Goal: Information Seeking & Learning: Learn about a topic

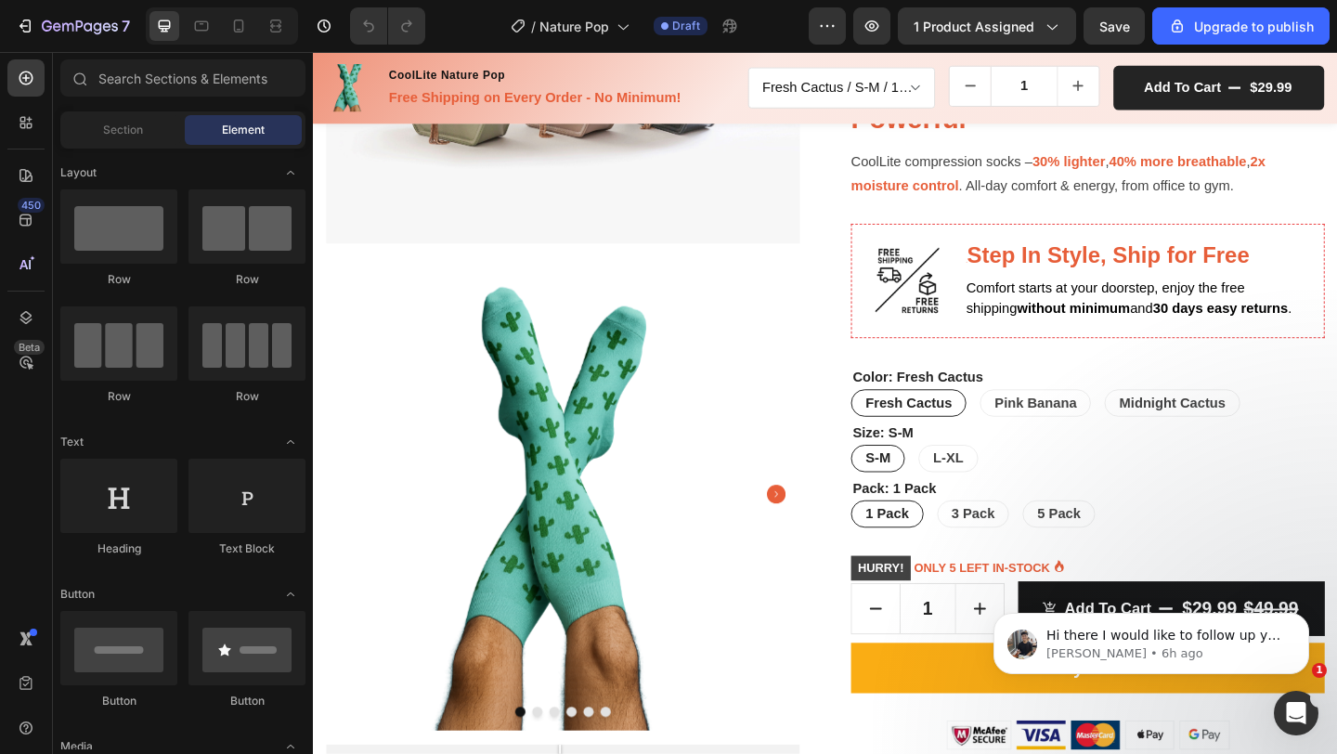
scroll to position [314, 0]
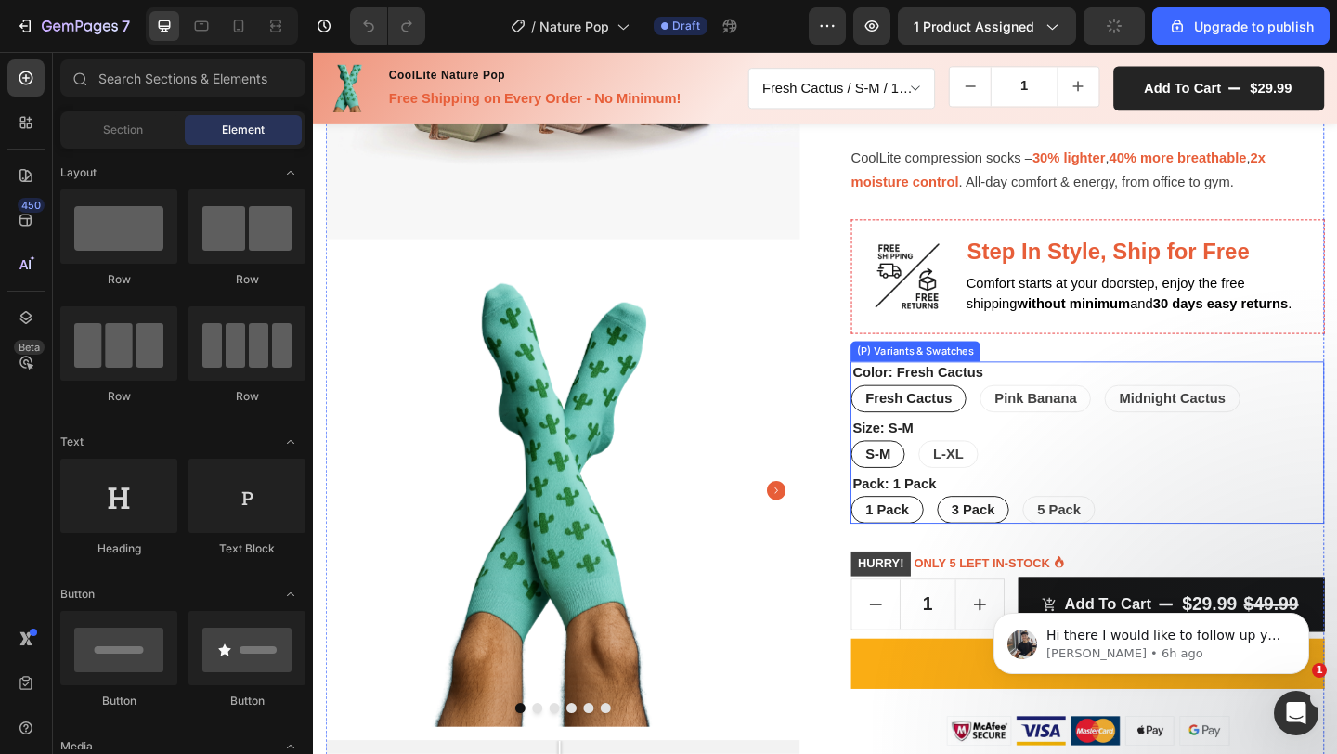
click at [1008, 542] on span "3 Pack" at bounding box center [1031, 549] width 47 height 16
click at [992, 535] on input "3 Pack 3 Pack 3 Pack" at bounding box center [991, 534] width 1 height 1
radio input "true"
select select "581641817523618796"
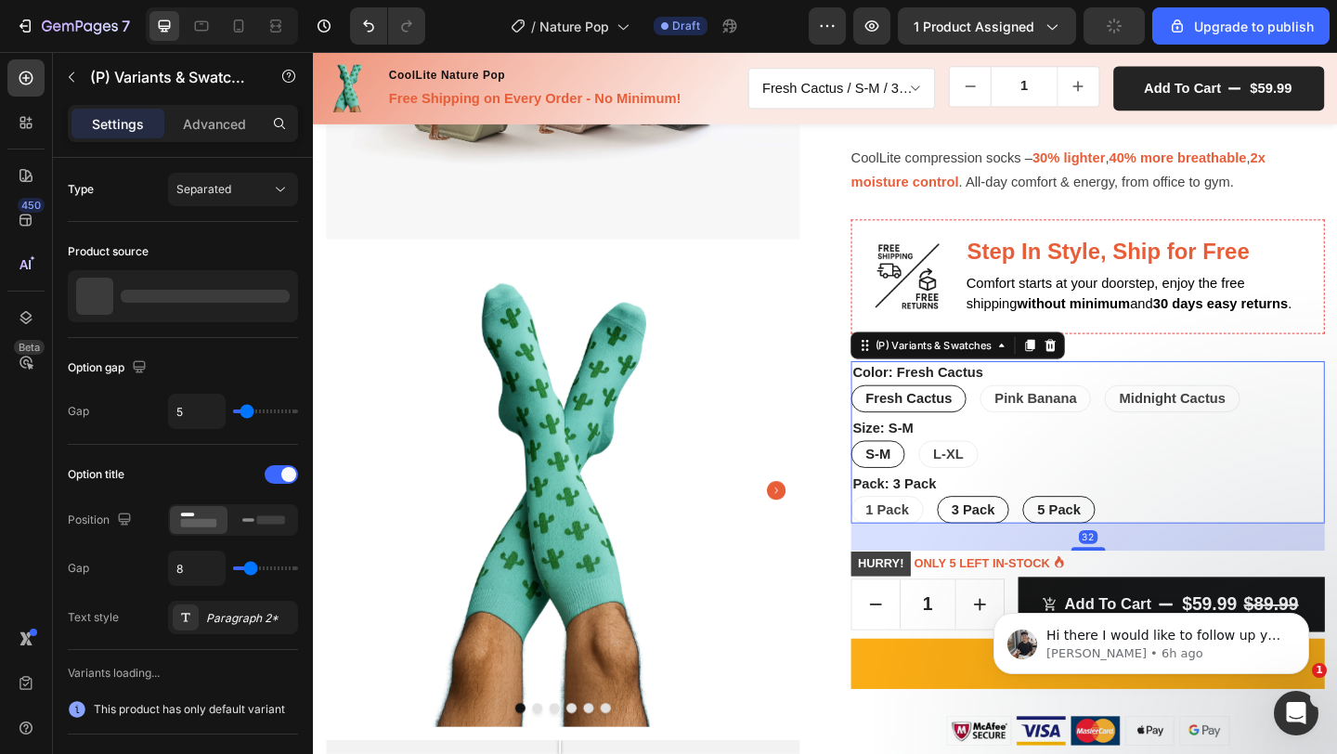
click at [1117, 542] on span "5 Pack" at bounding box center [1123, 549] width 47 height 16
click at [1085, 535] on input "5 Pack 5 Pack 5 Pack" at bounding box center [1084, 534] width 1 height 1
radio input "true"
select select "581641817523684332"
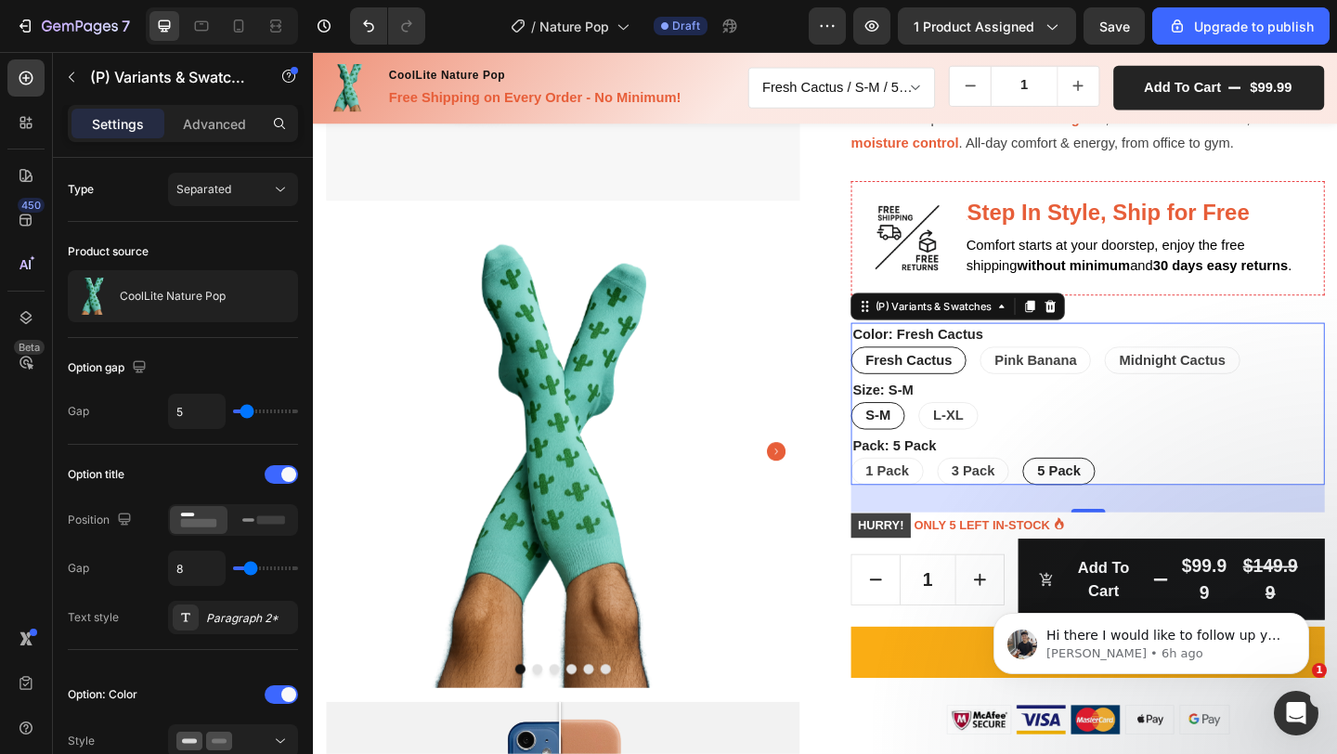
scroll to position [357, 0]
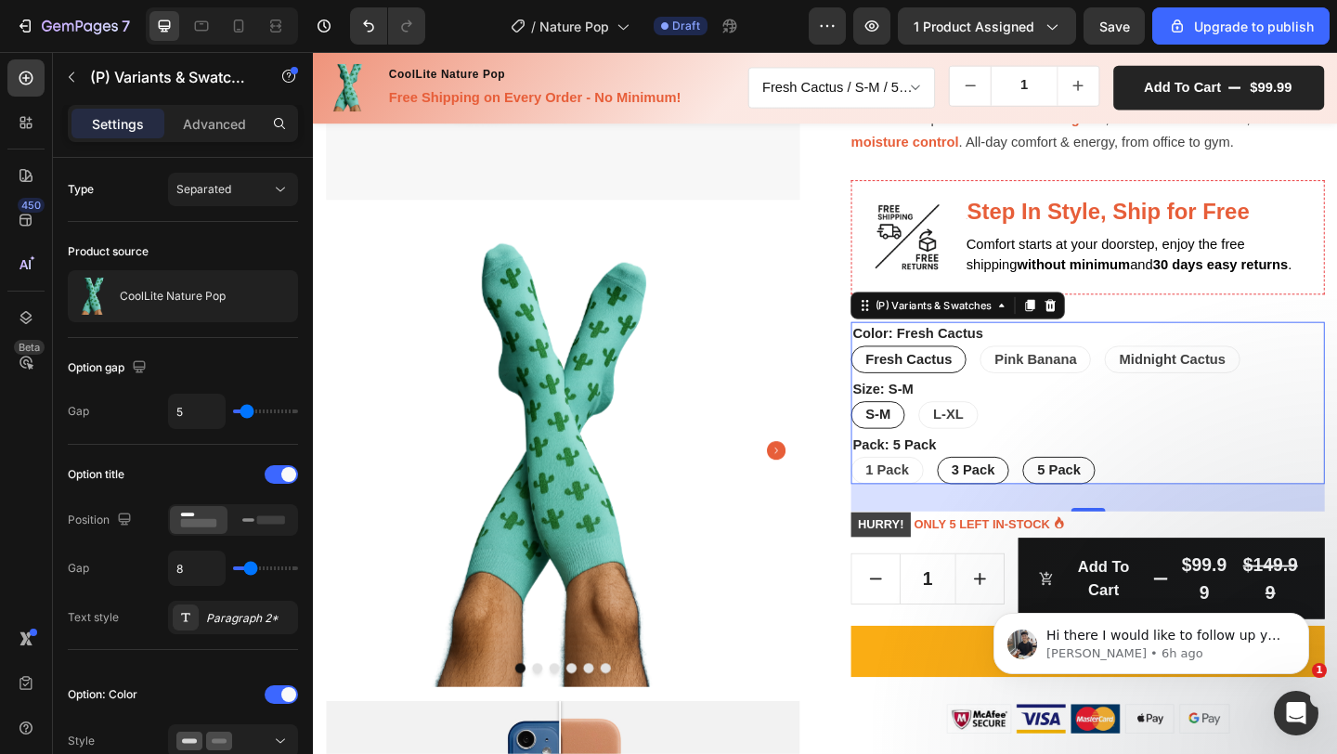
click at [1036, 506] on span "3 Pack" at bounding box center [1031, 507] width 47 height 16
click at [992, 492] on input "3 Pack 3 Pack 3 Pack" at bounding box center [991, 491] width 1 height 1
radio input "true"
select select "581641817523618796"
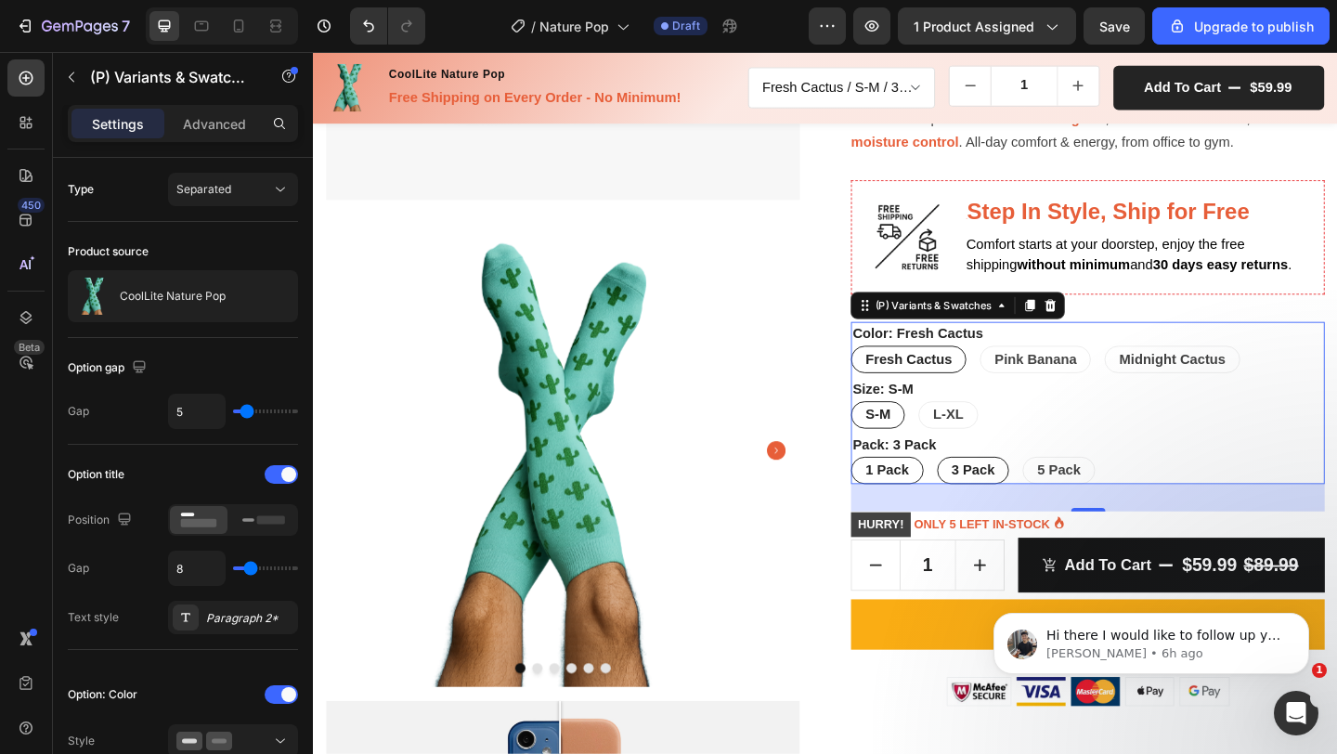
click at [934, 508] on span "1 Pack" at bounding box center [937, 507] width 47 height 16
click at [898, 492] on input "1 Pack 1 Pack 1 Pack" at bounding box center [897, 491] width 1 height 1
radio input "true"
select select "581482051989406545"
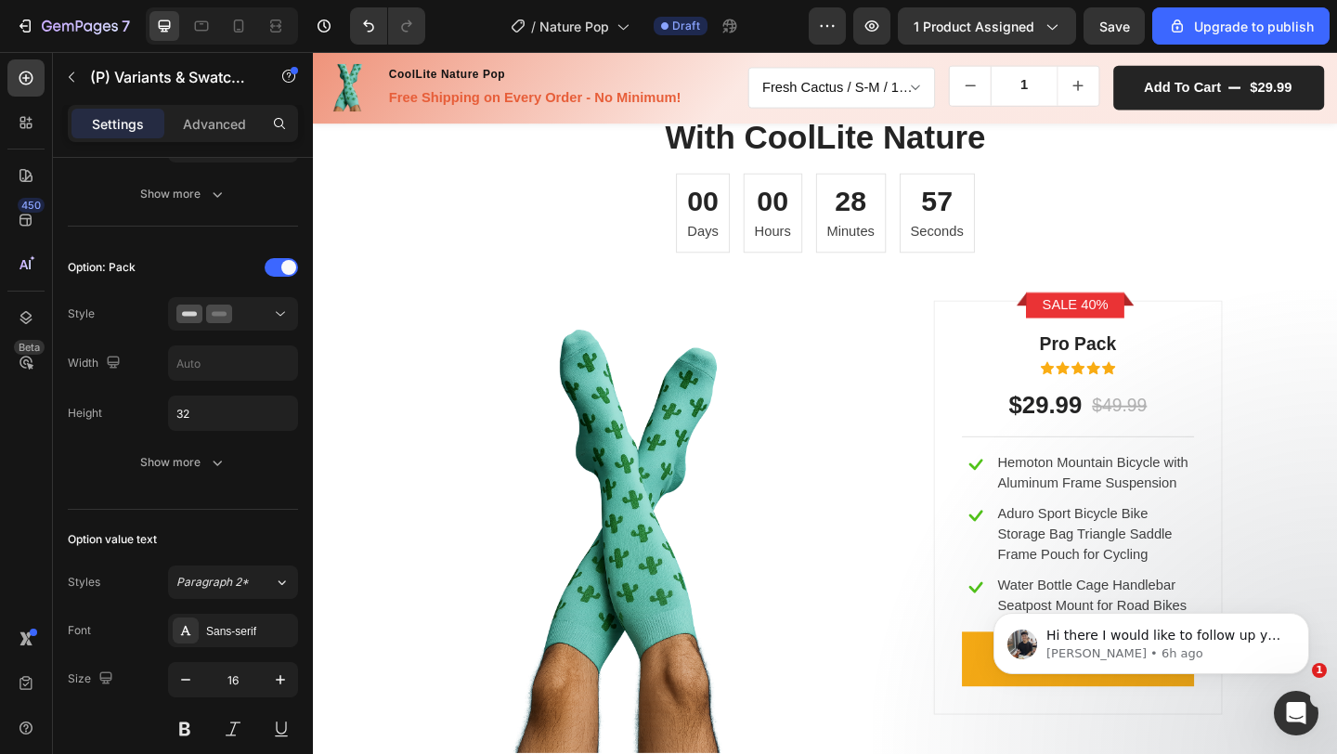
scroll to position [3554, 0]
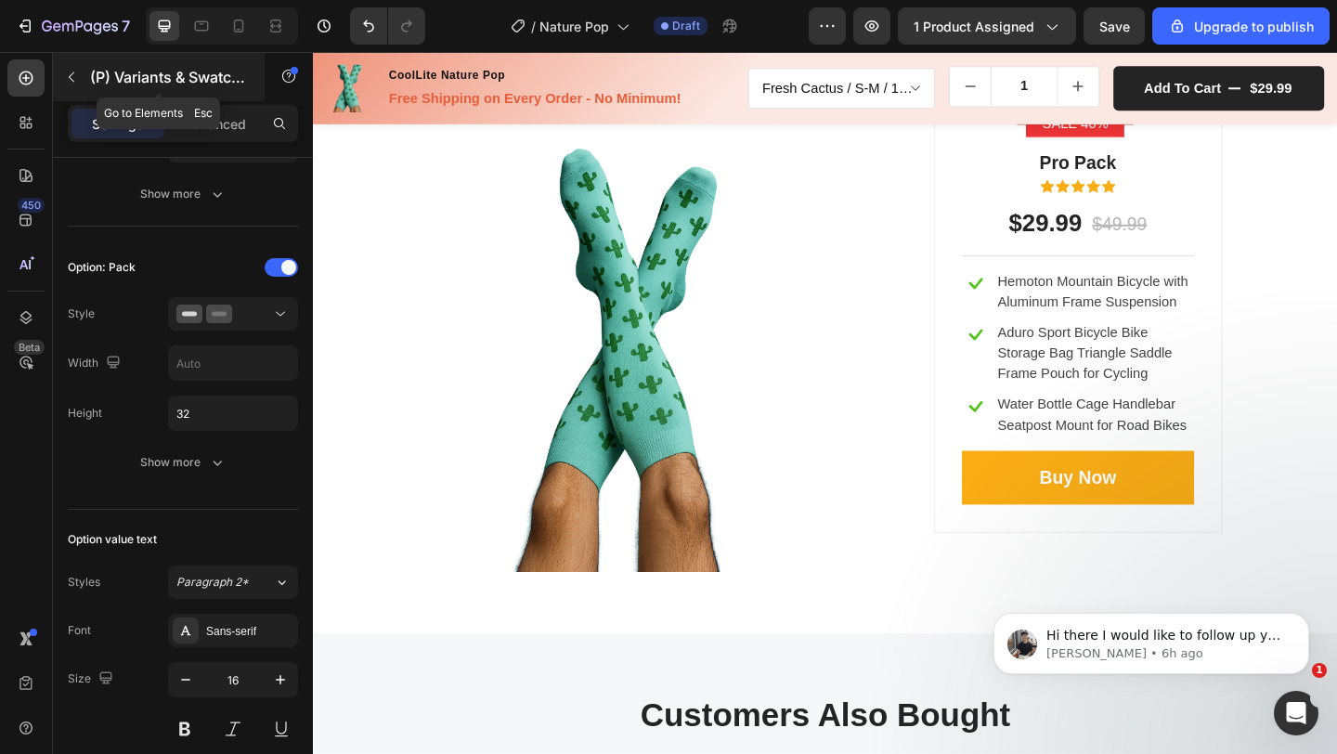
click at [73, 81] on icon "button" at bounding box center [71, 77] width 15 height 15
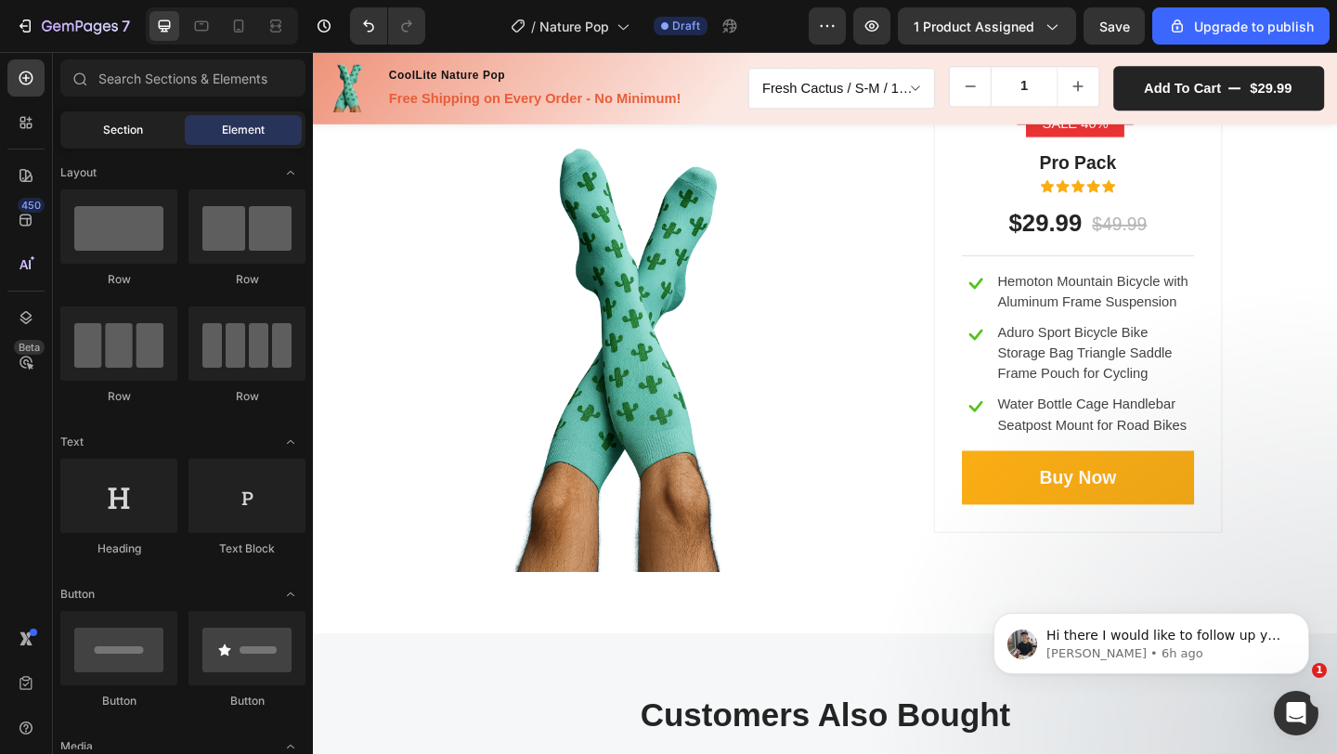
click at [105, 132] on span "Section" at bounding box center [123, 130] width 40 height 17
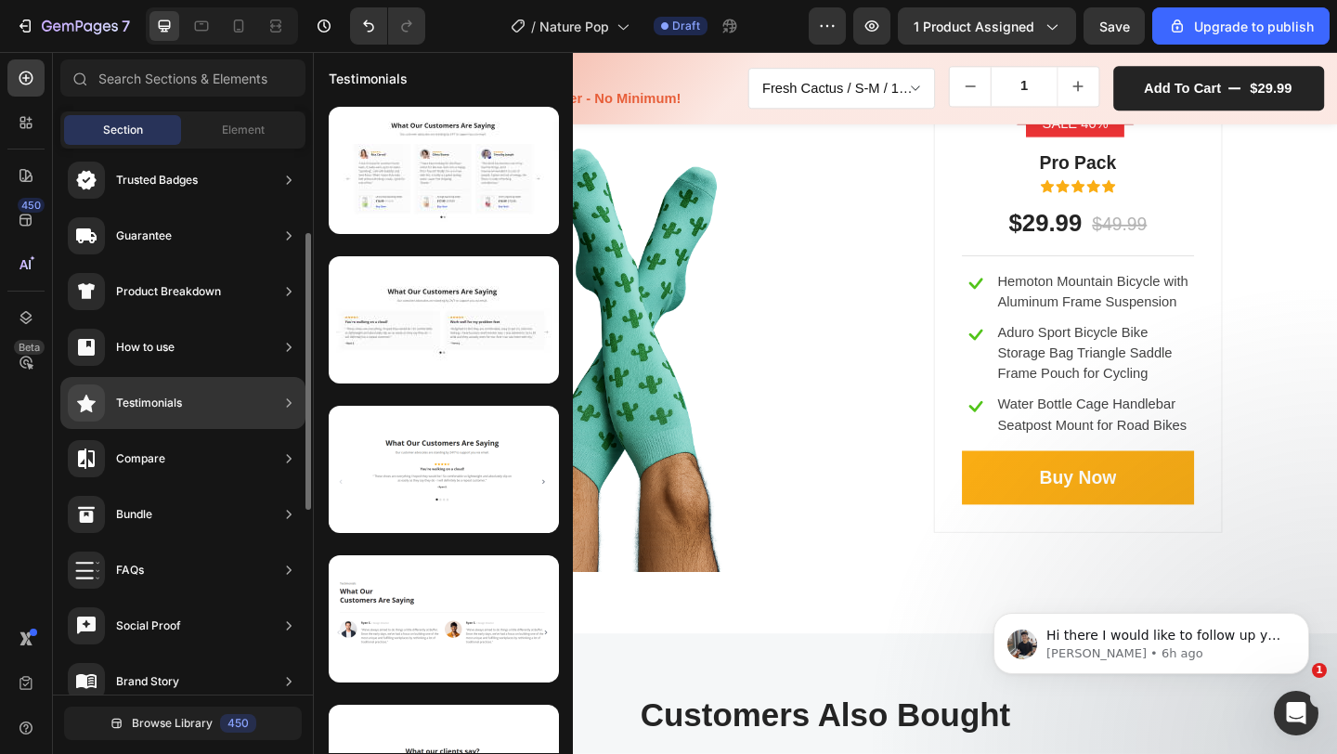
scroll to position [174, 0]
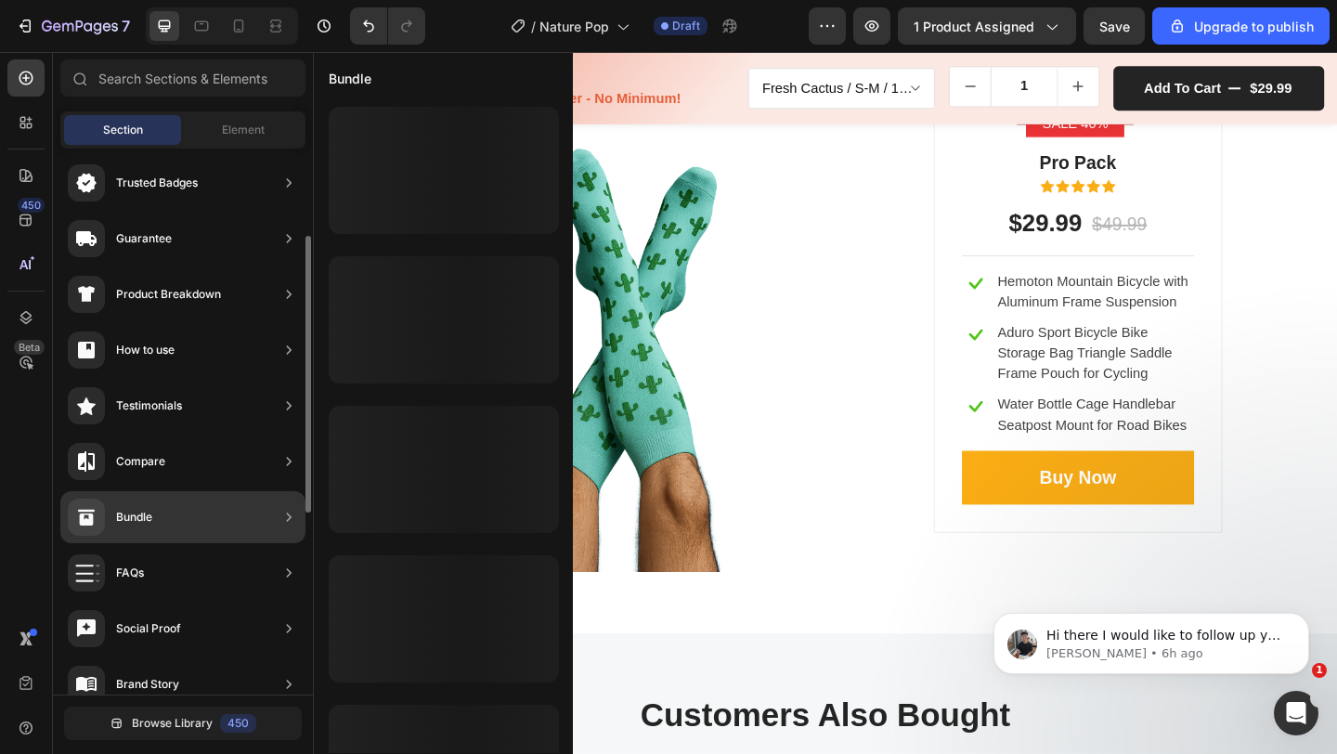
click at [186, 517] on div "Bundle" at bounding box center [182, 517] width 245 height 52
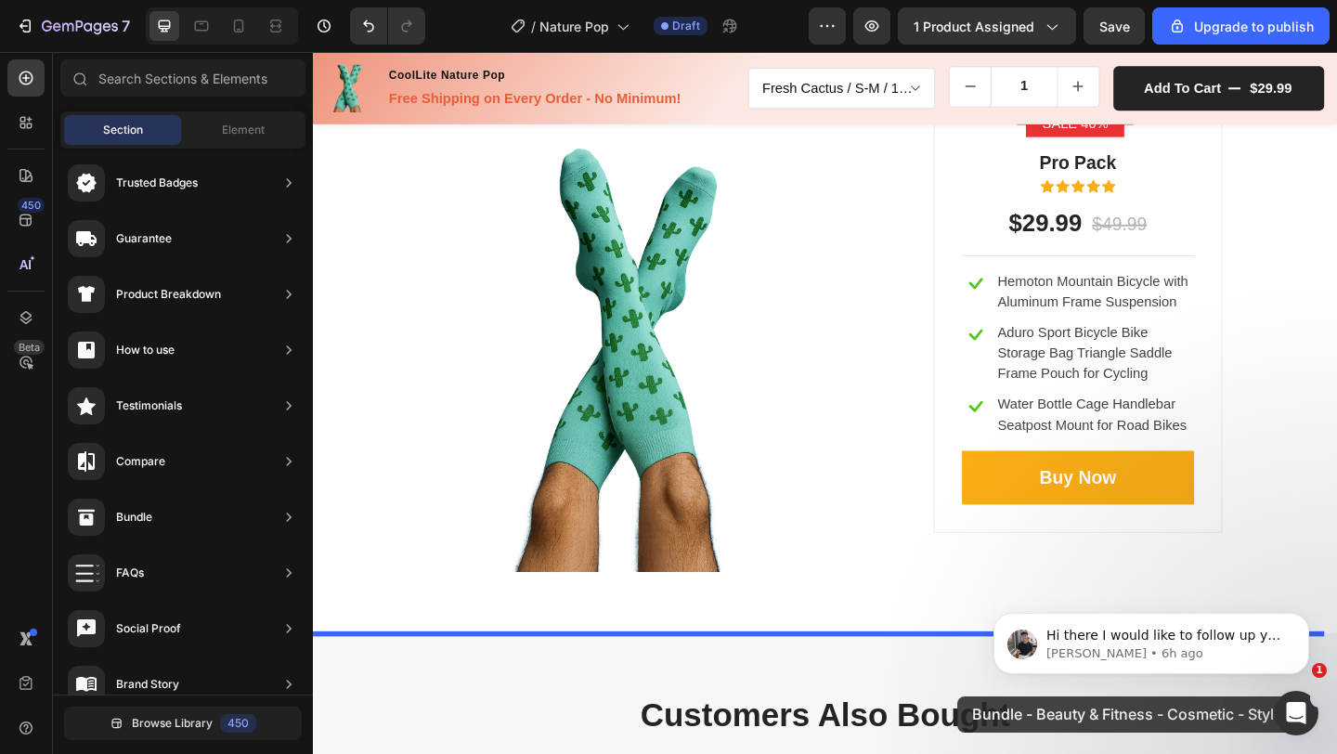
scroll to position [3626, 0]
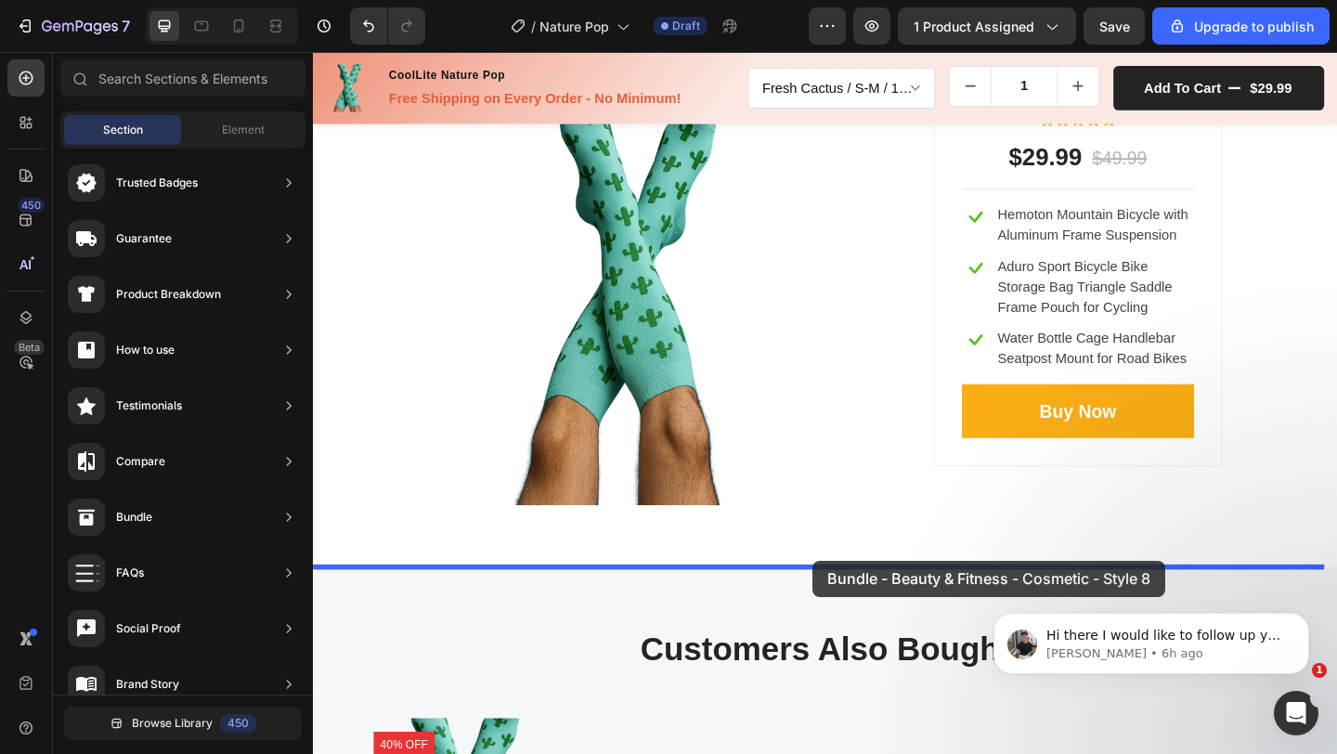
drag, startPoint x: 802, startPoint y: 236, endPoint x: 856, endPoint y: 605, distance: 373.5
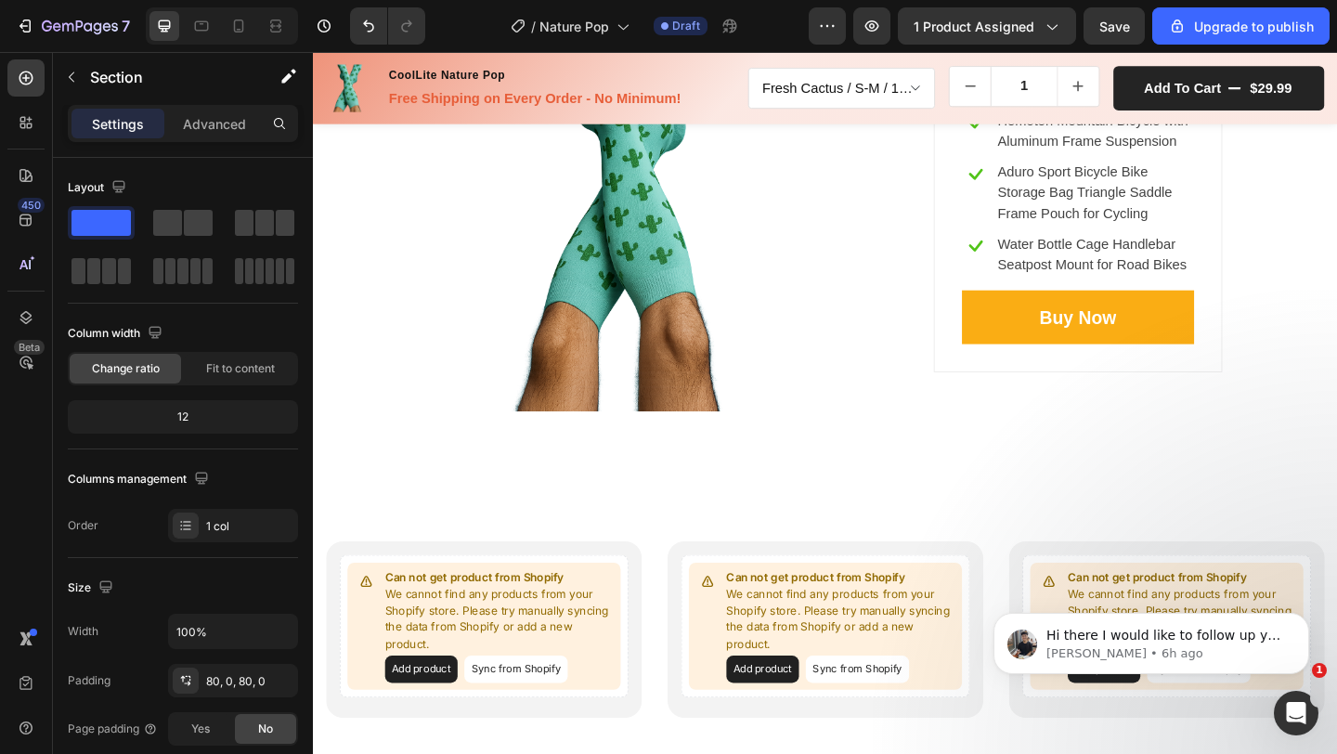
scroll to position [4122, 0]
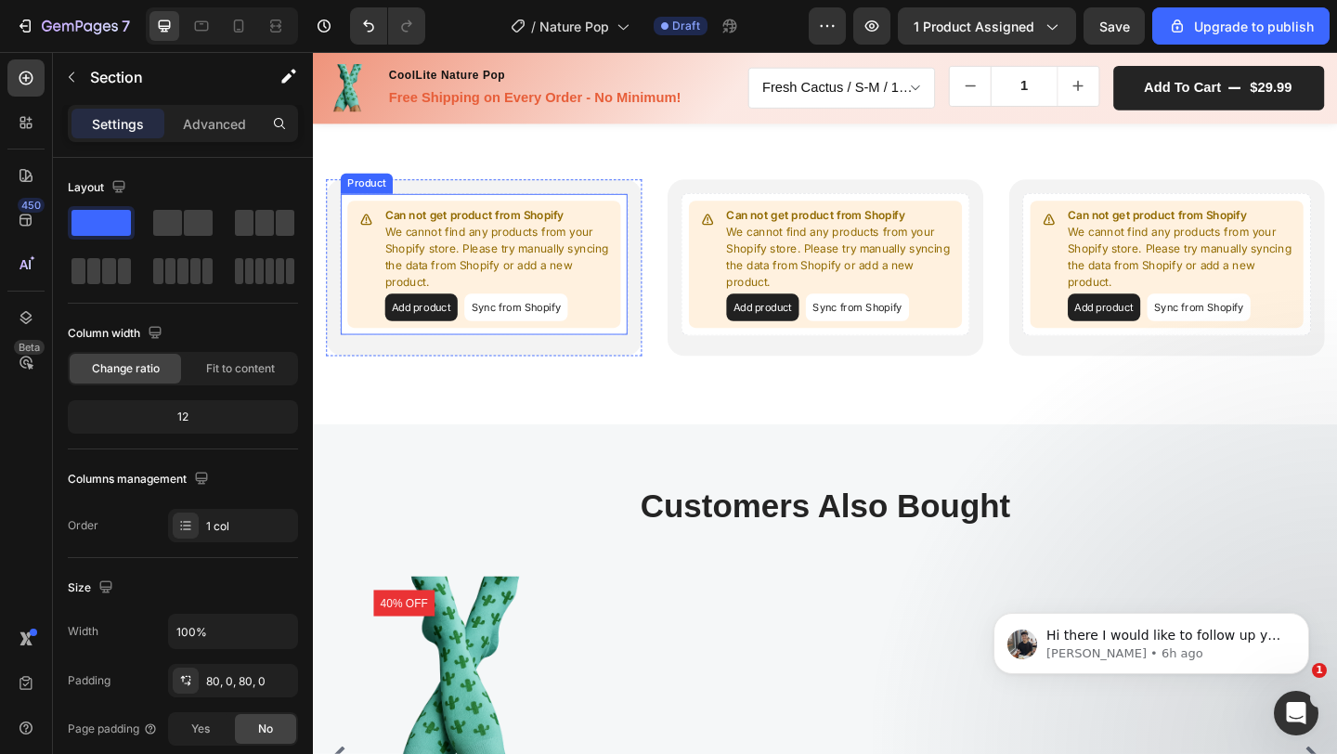
click at [427, 336] on button "Add product" at bounding box center [430, 330] width 79 height 30
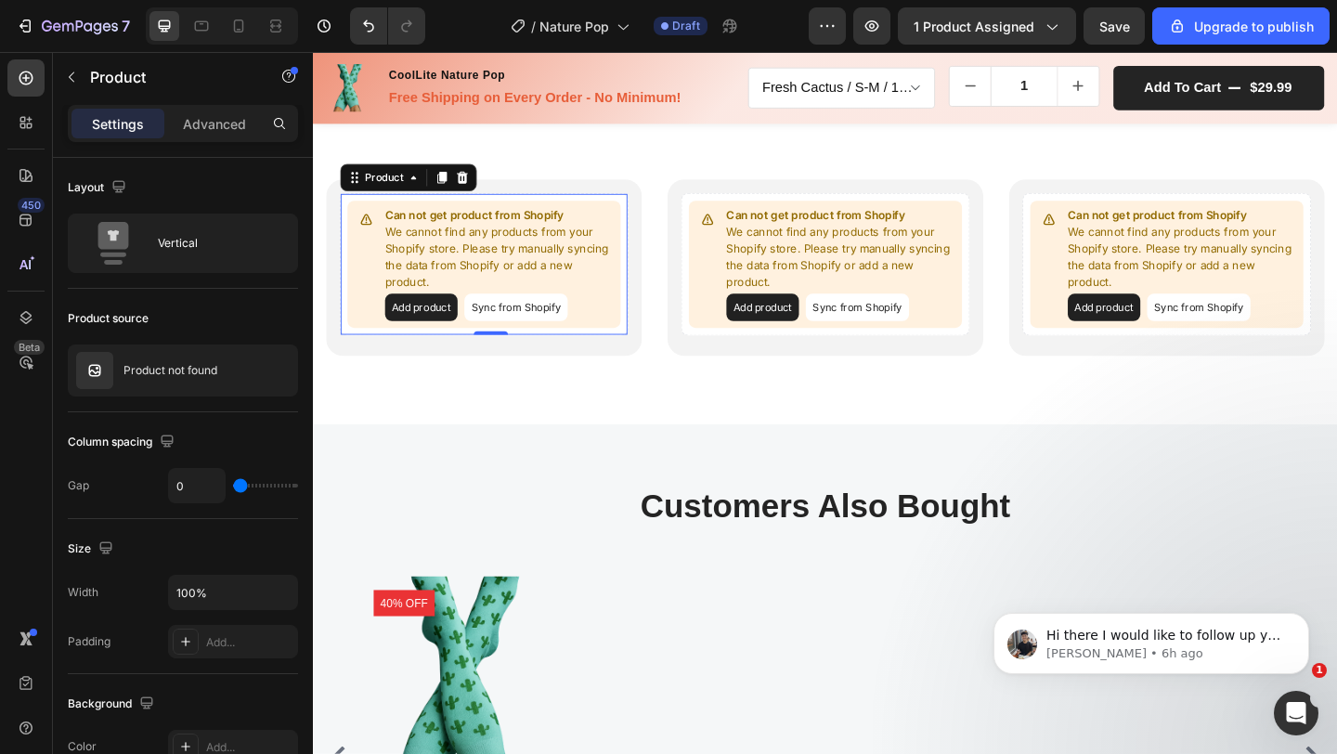
click at [608, 296] on p "We cannot find any products from your Shopify store. Please try manually syncin…" at bounding box center [515, 275] width 249 height 72
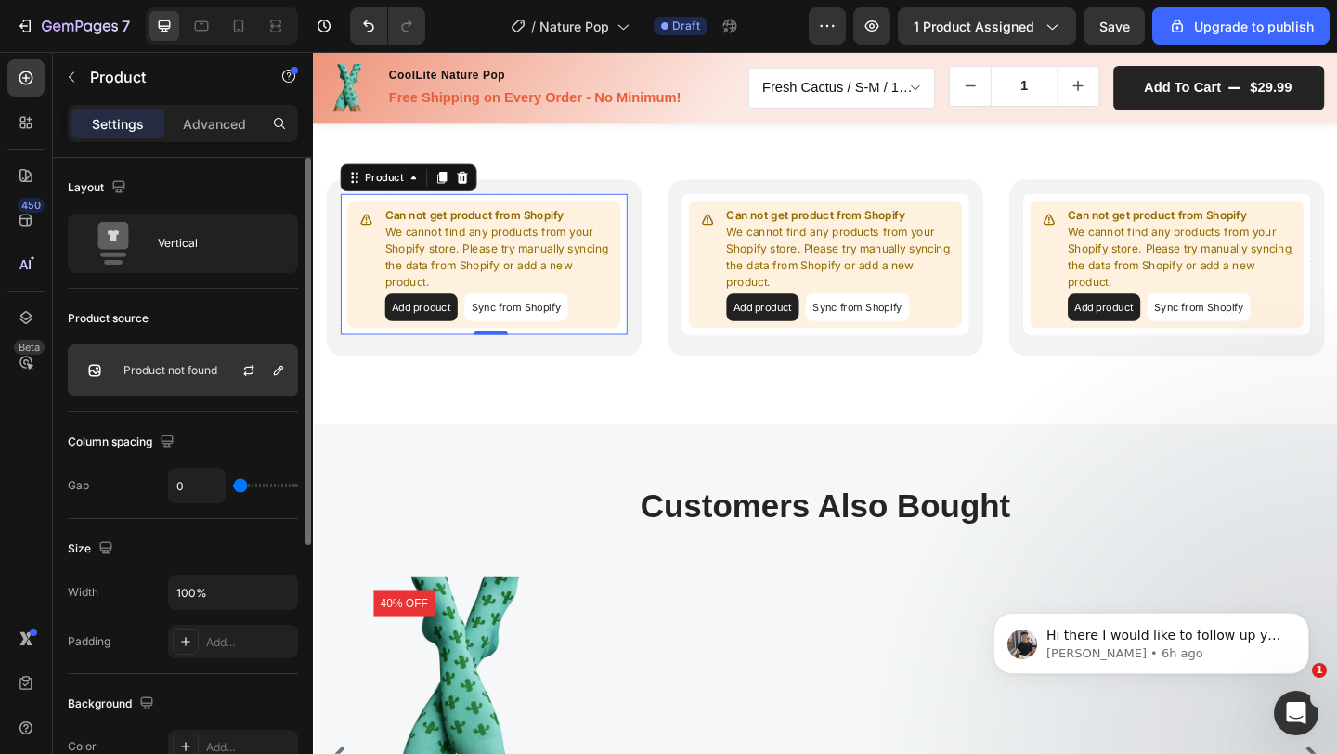
click at [190, 381] on div "Product not found" at bounding box center [183, 371] width 230 height 52
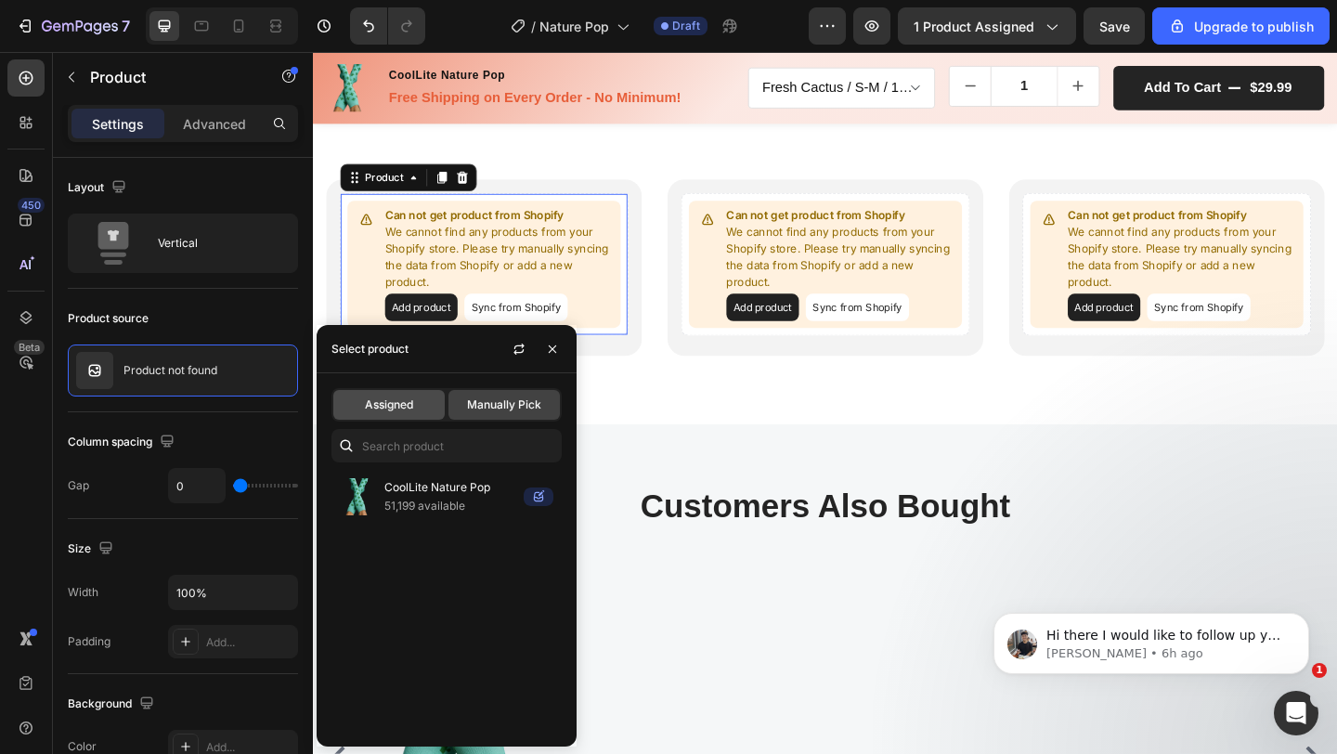
click at [363, 403] on div "Assigned" at bounding box center [388, 405] width 111 height 30
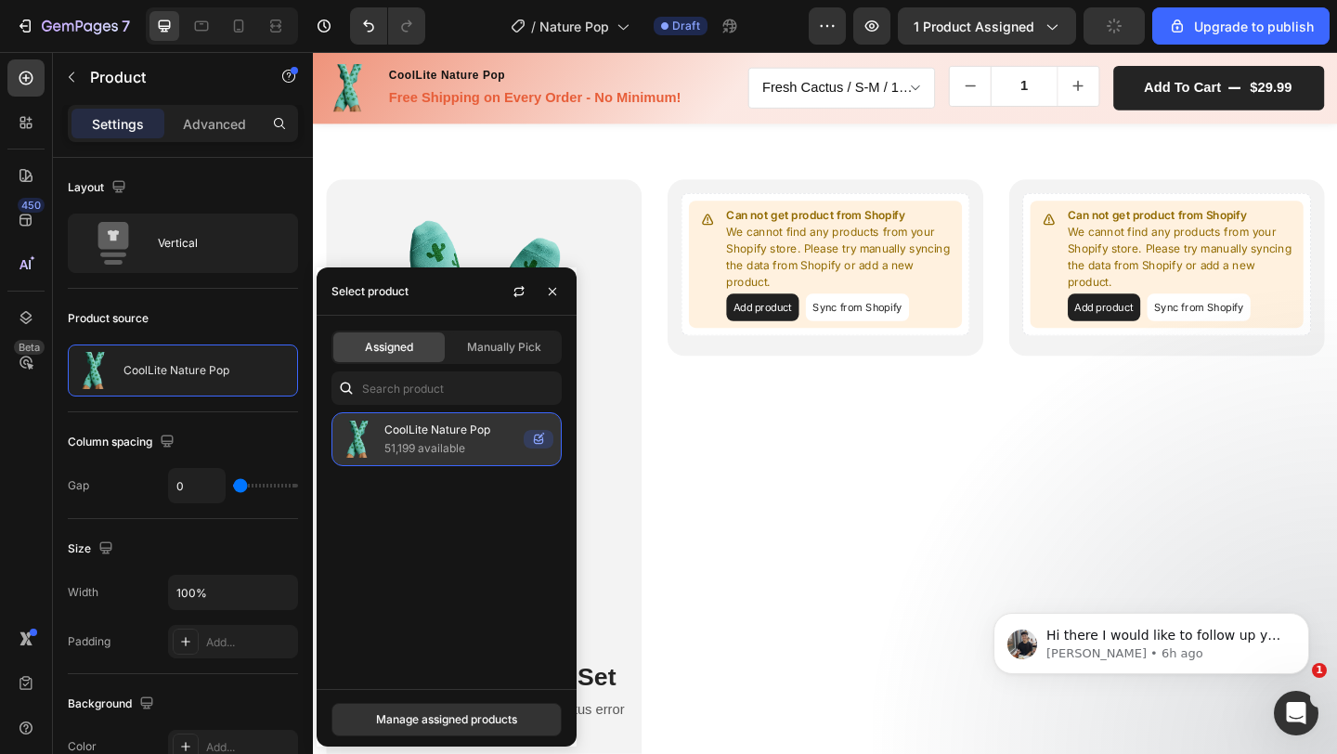
click at [434, 440] on p "51,199 available" at bounding box center [450, 448] width 132 height 19
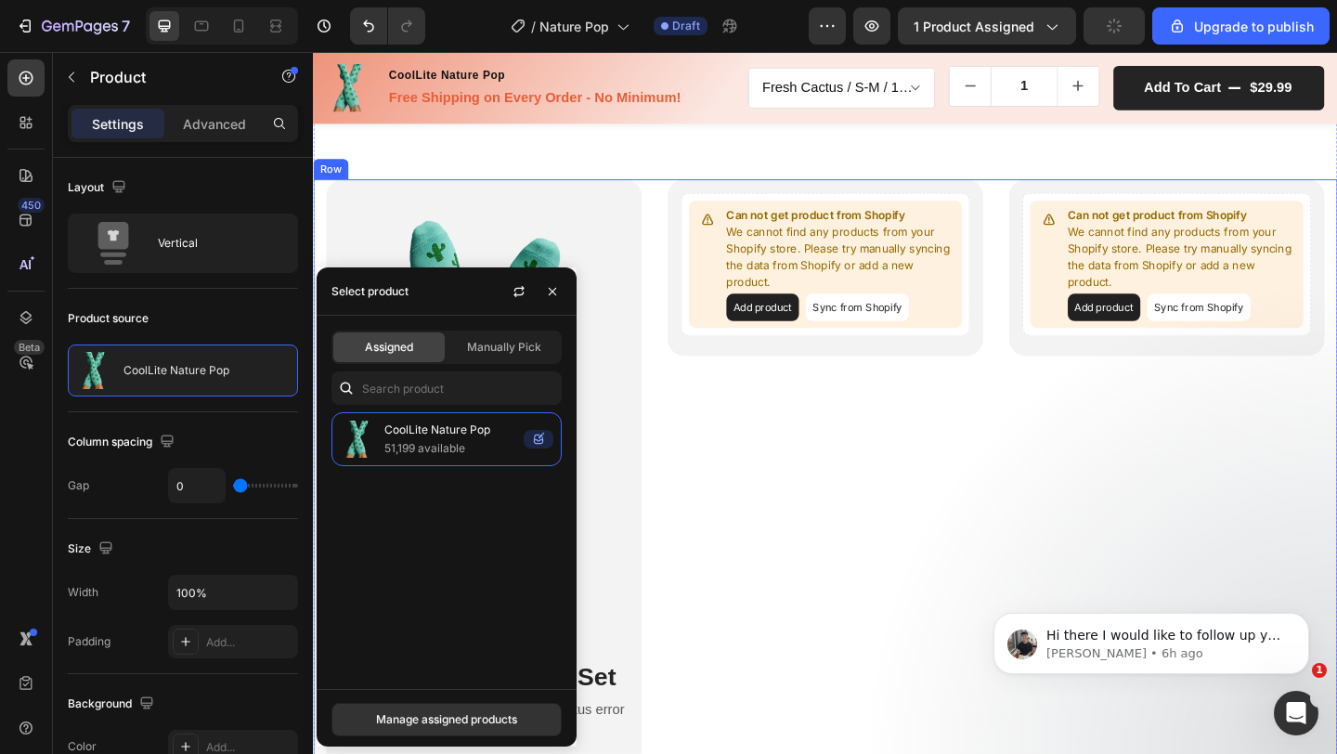
click at [687, 476] on div "Product Images Lorem ipsum dolor sit amet Text Block Essential Skincare Set Hea…" at bounding box center [870, 615] width 1114 height 850
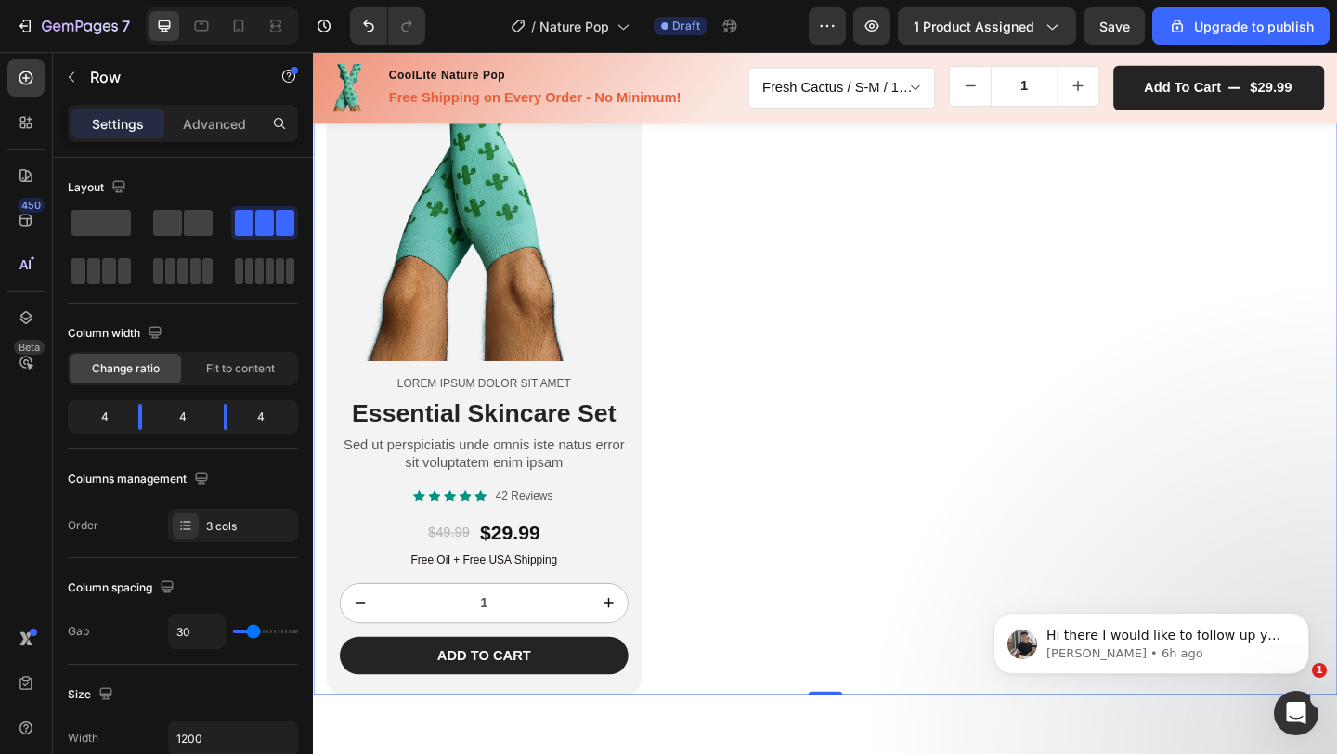
scroll to position [4411, 0]
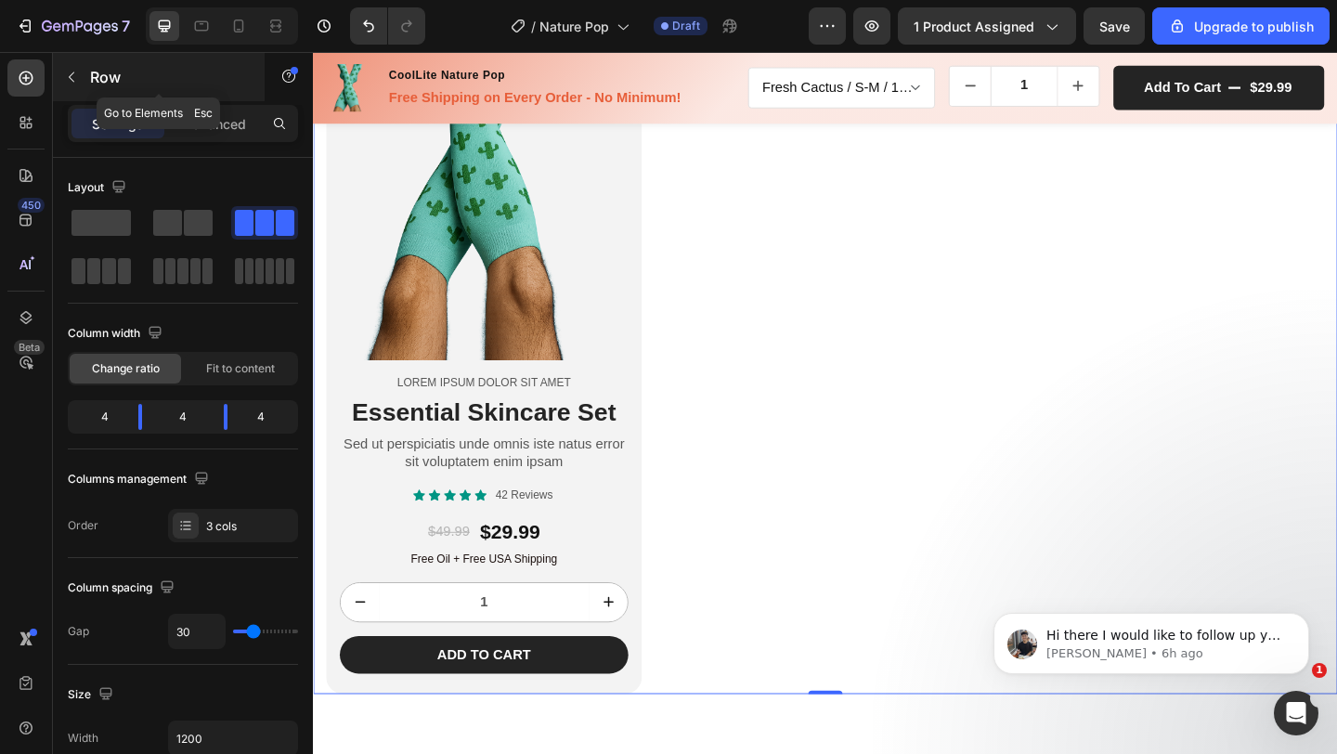
click at [72, 81] on icon "button" at bounding box center [71, 77] width 15 height 15
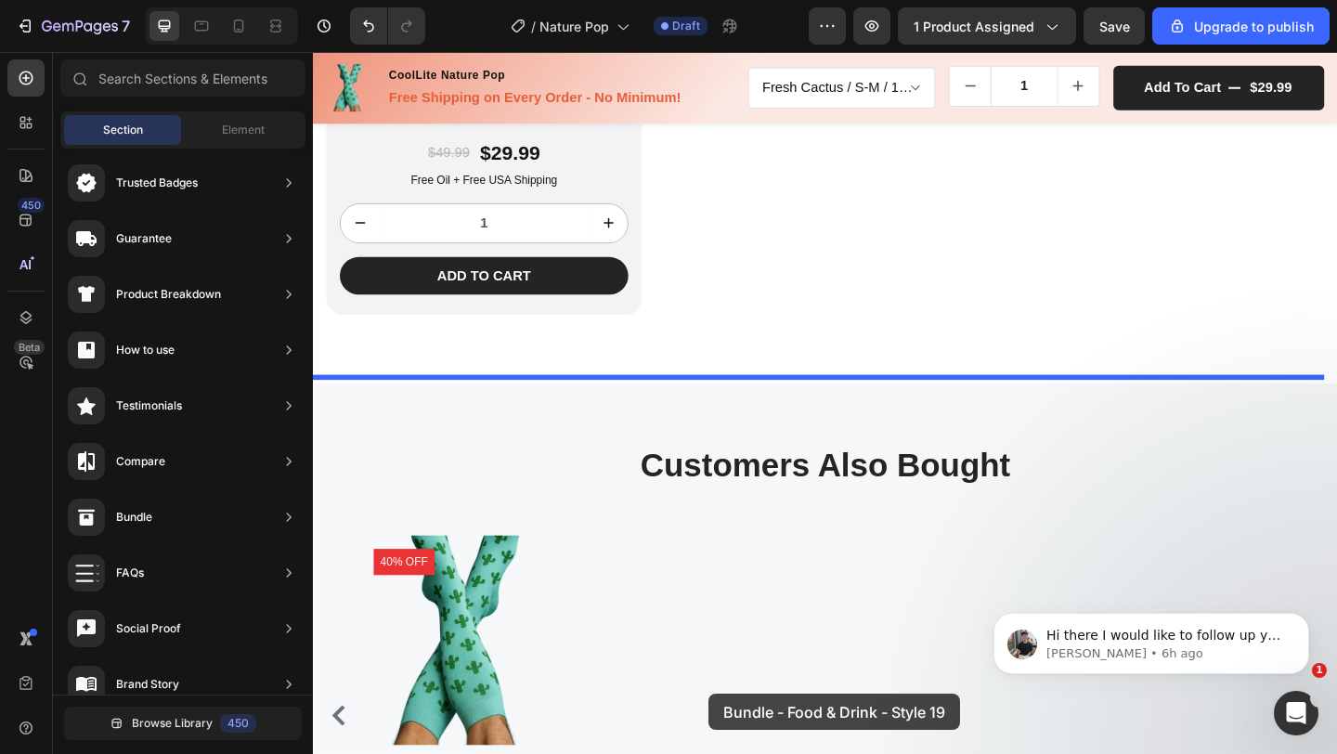
scroll to position [4999, 0]
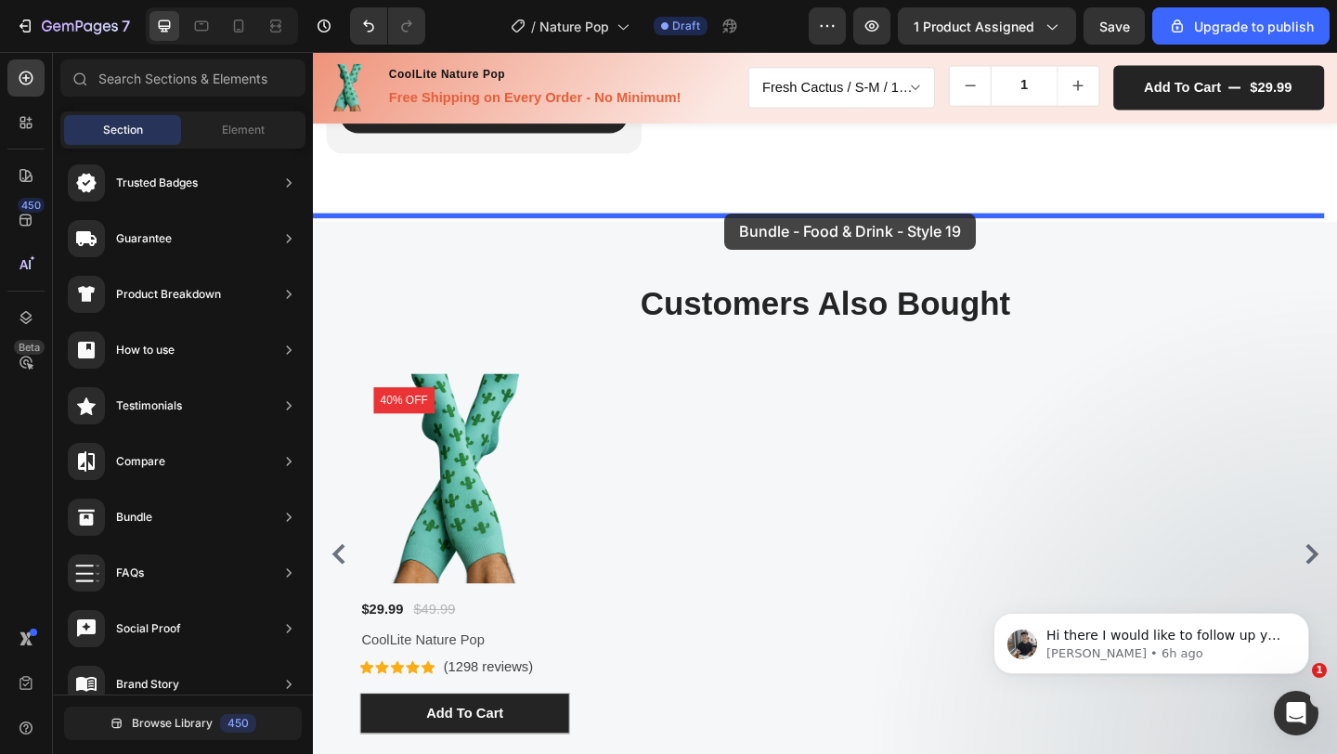
drag, startPoint x: 746, startPoint y: 608, endPoint x: 761, endPoint y: 228, distance: 381.0
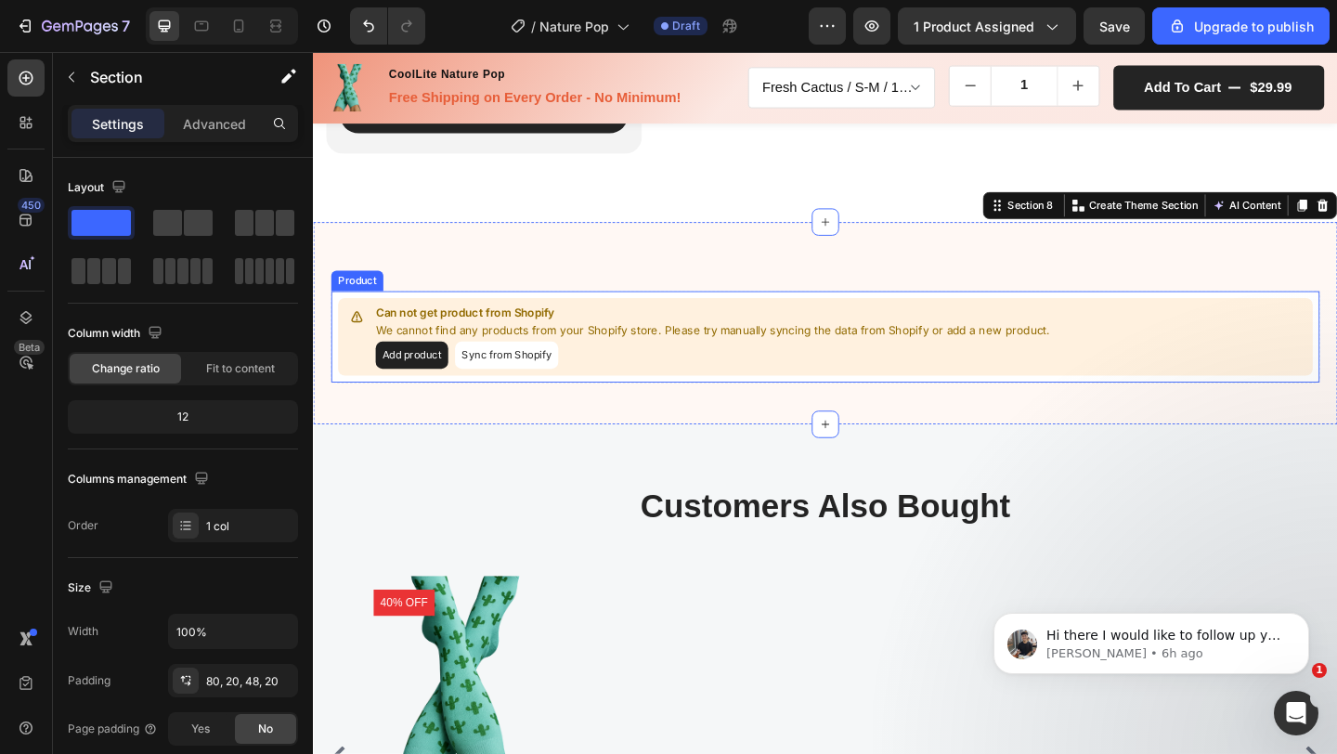
click at [422, 384] on button "Add product" at bounding box center [420, 382] width 79 height 30
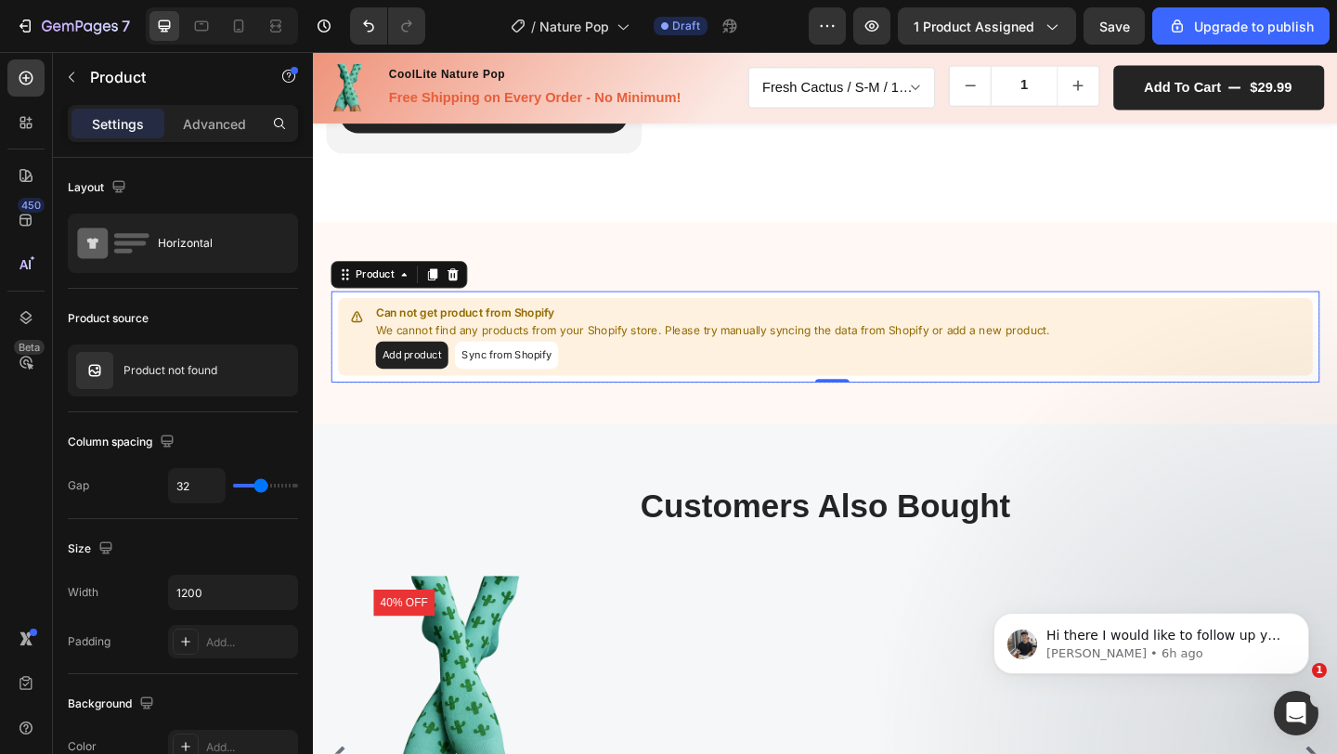
click at [513, 372] on button "Sync from Shopify" at bounding box center [523, 382] width 112 height 30
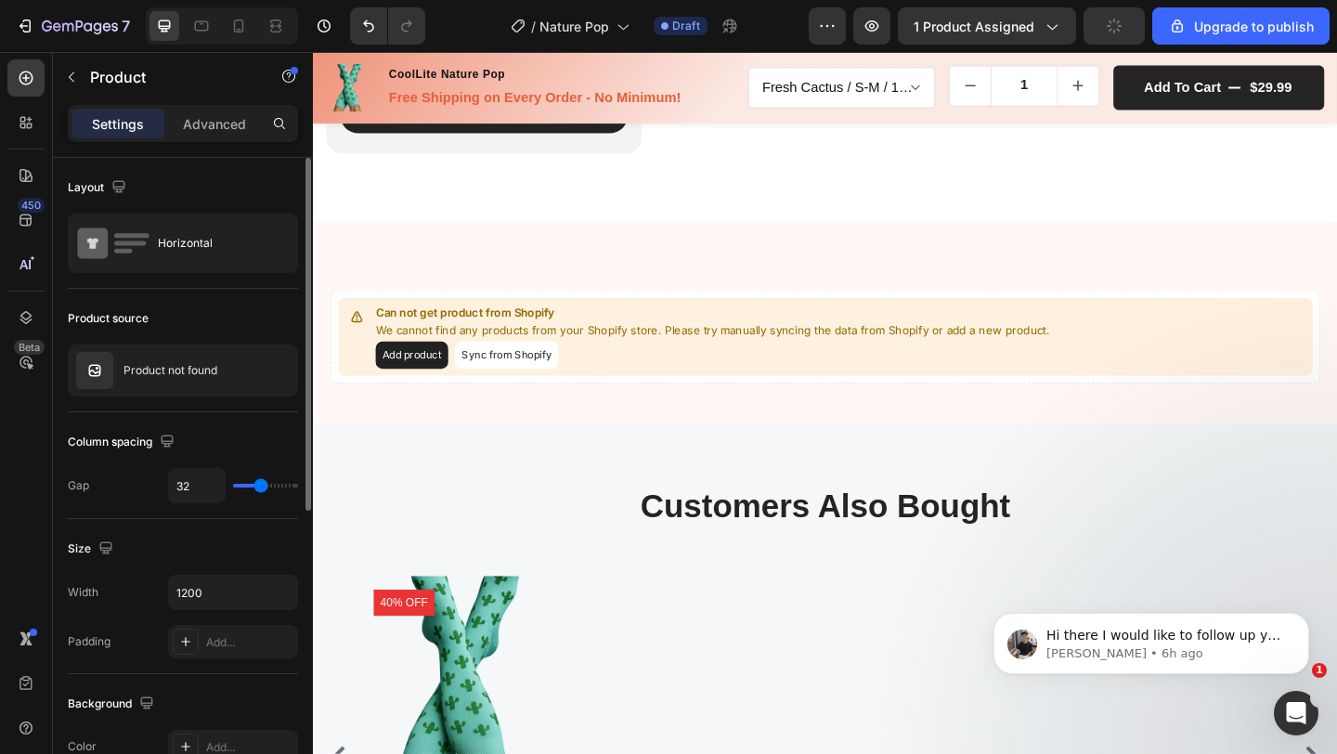
click at [736, 311] on div "Can not get product from Shopify We cannot find any products from your Shopify …" at bounding box center [870, 361] width 1077 height 101
click at [683, 354] on p "We cannot find any products from your Shopify store. Please try manually syncin…" at bounding box center [748, 354] width 734 height 19
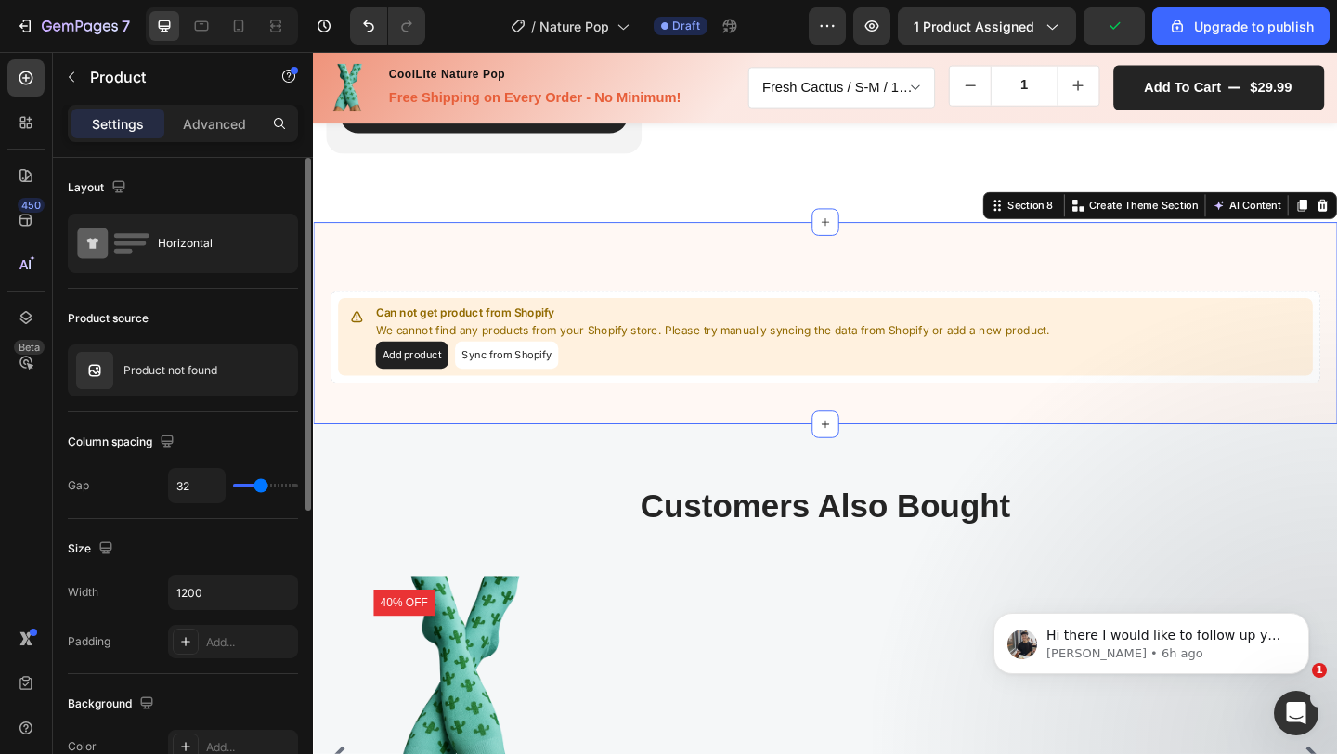
click at [531, 262] on div "Can not get product from Shopify We cannot find any products from your Shopify …" at bounding box center [870, 347] width 1114 height 220
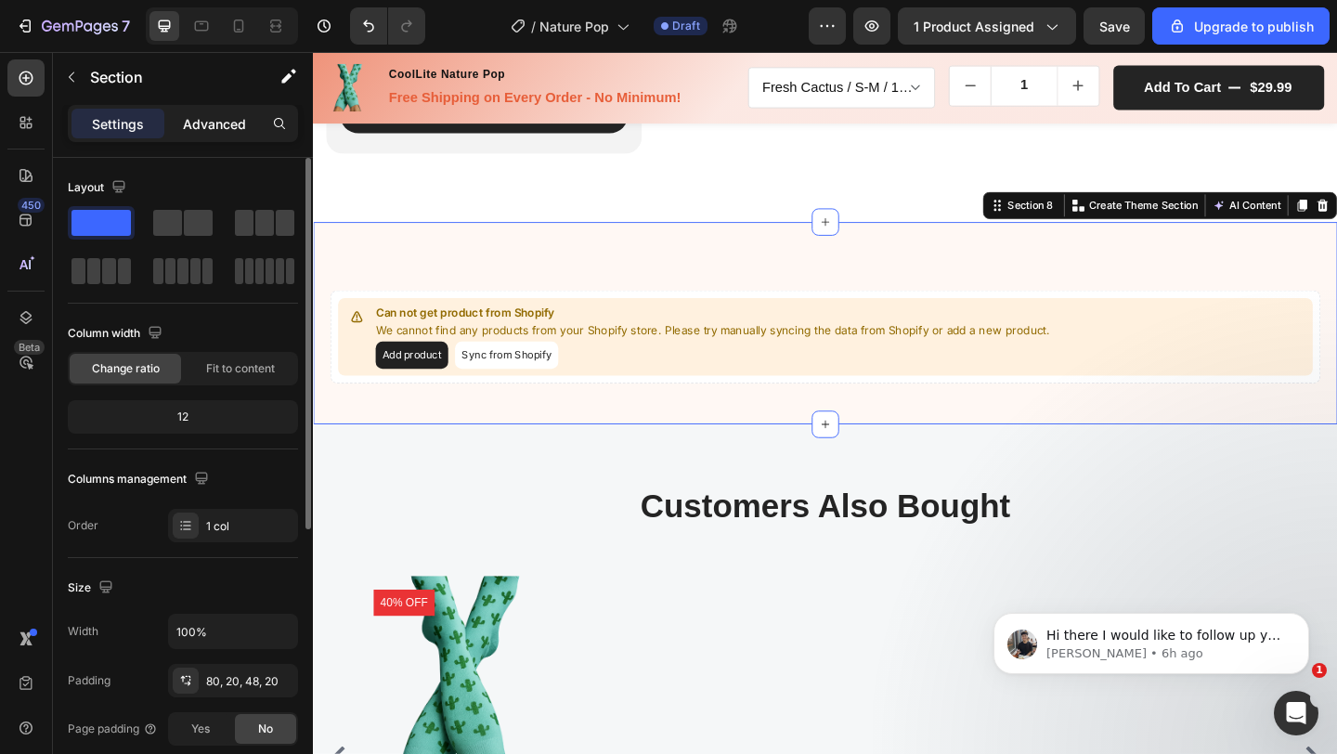
click at [225, 127] on p "Advanced" at bounding box center [214, 124] width 63 height 20
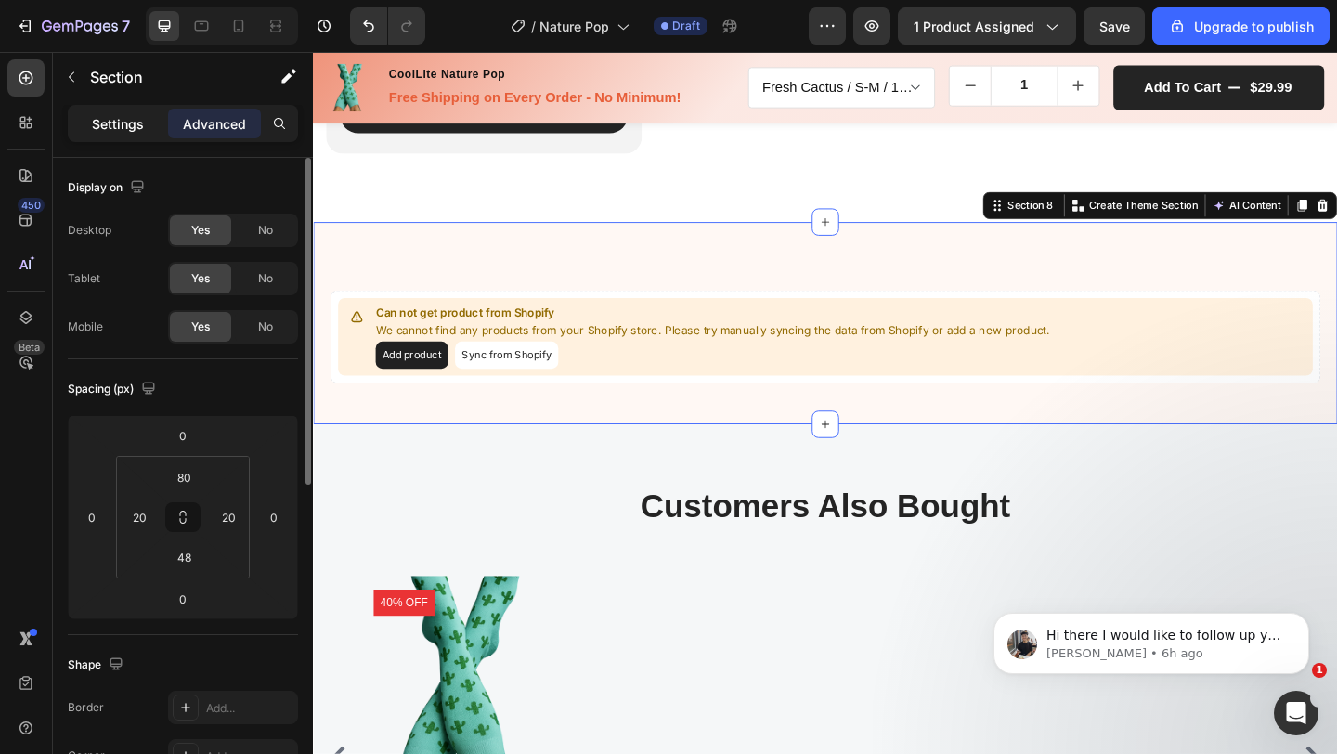
click at [111, 128] on p "Settings" at bounding box center [118, 124] width 52 height 20
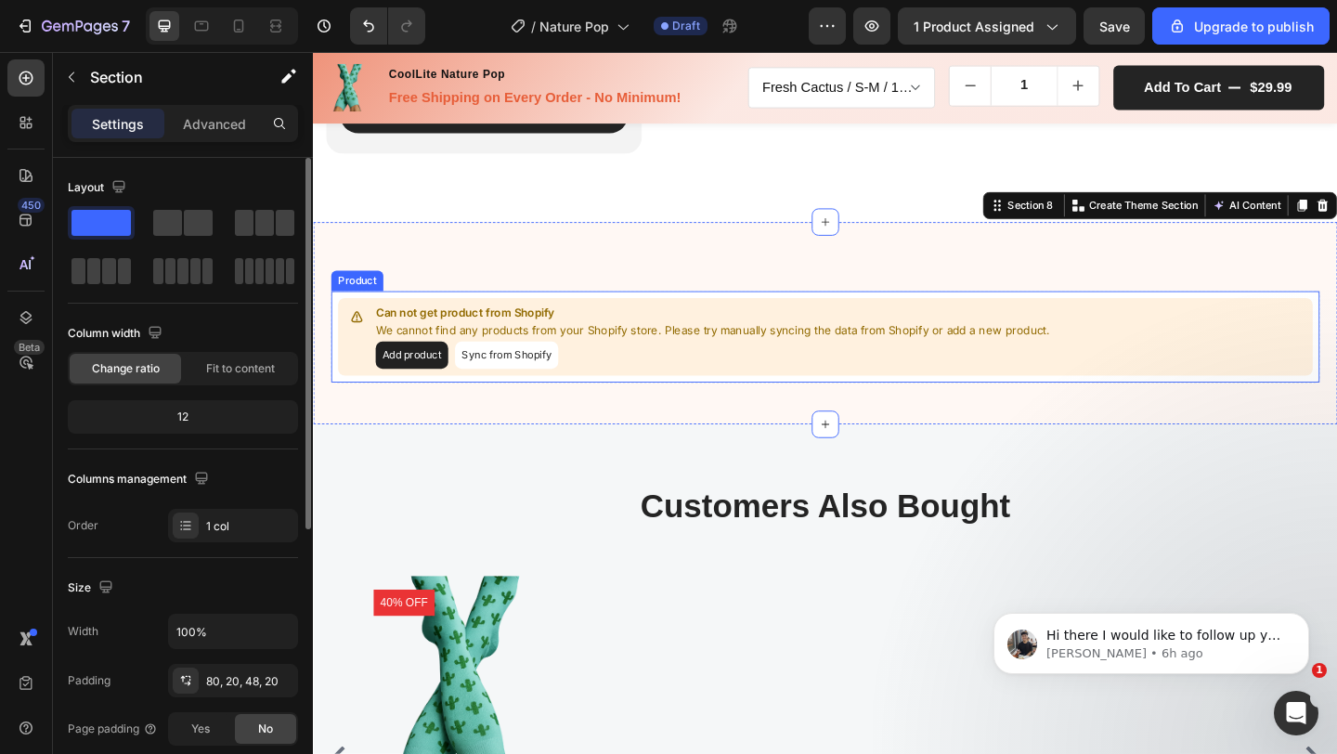
click at [632, 330] on p "Can not get product from Shopify" at bounding box center [748, 336] width 734 height 19
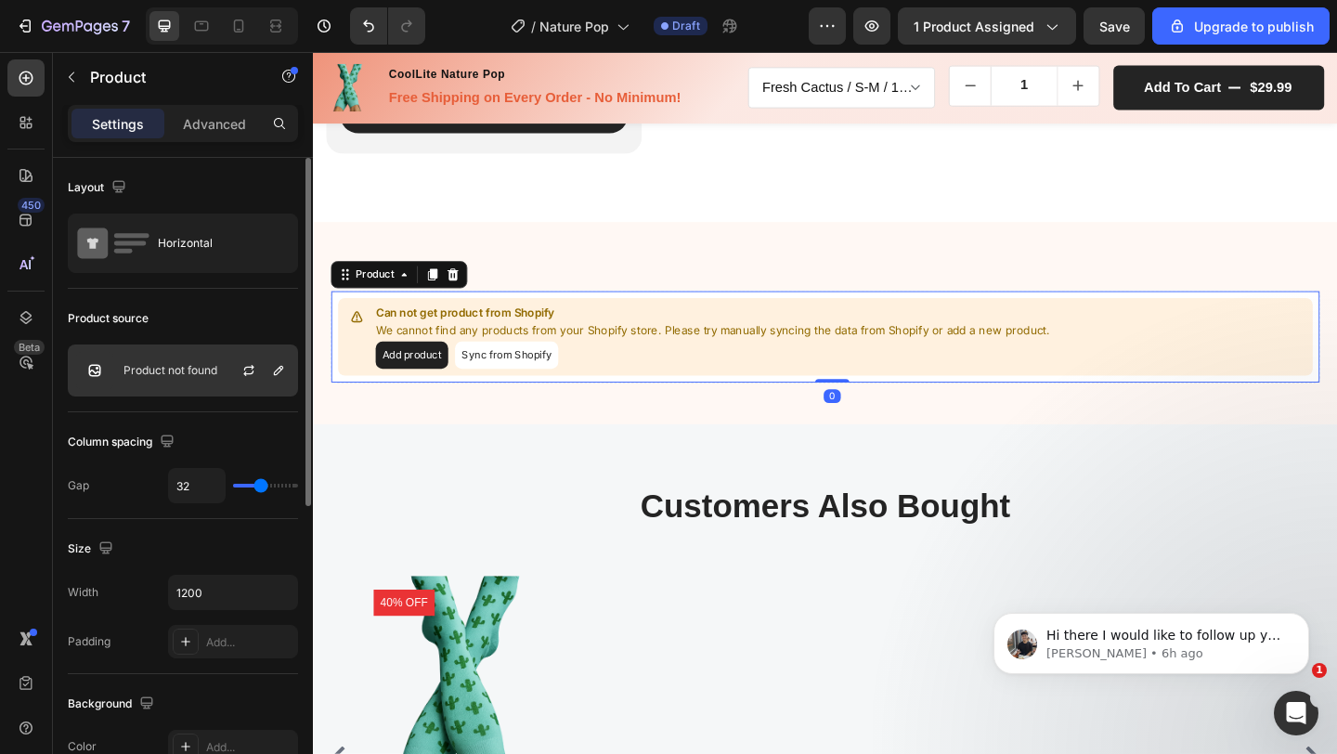
click at [207, 367] on p "Product not found" at bounding box center [171, 370] width 94 height 13
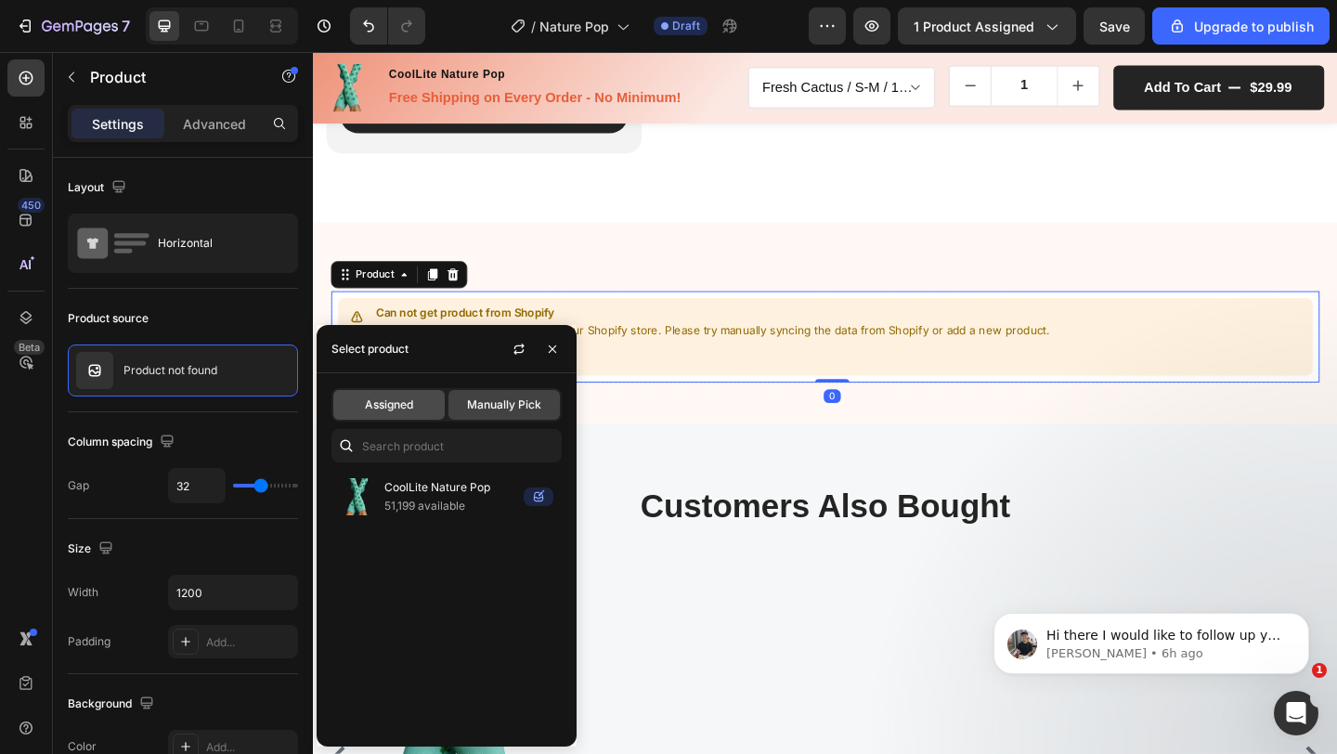
click at [414, 400] on div "Assigned" at bounding box center [388, 405] width 111 height 30
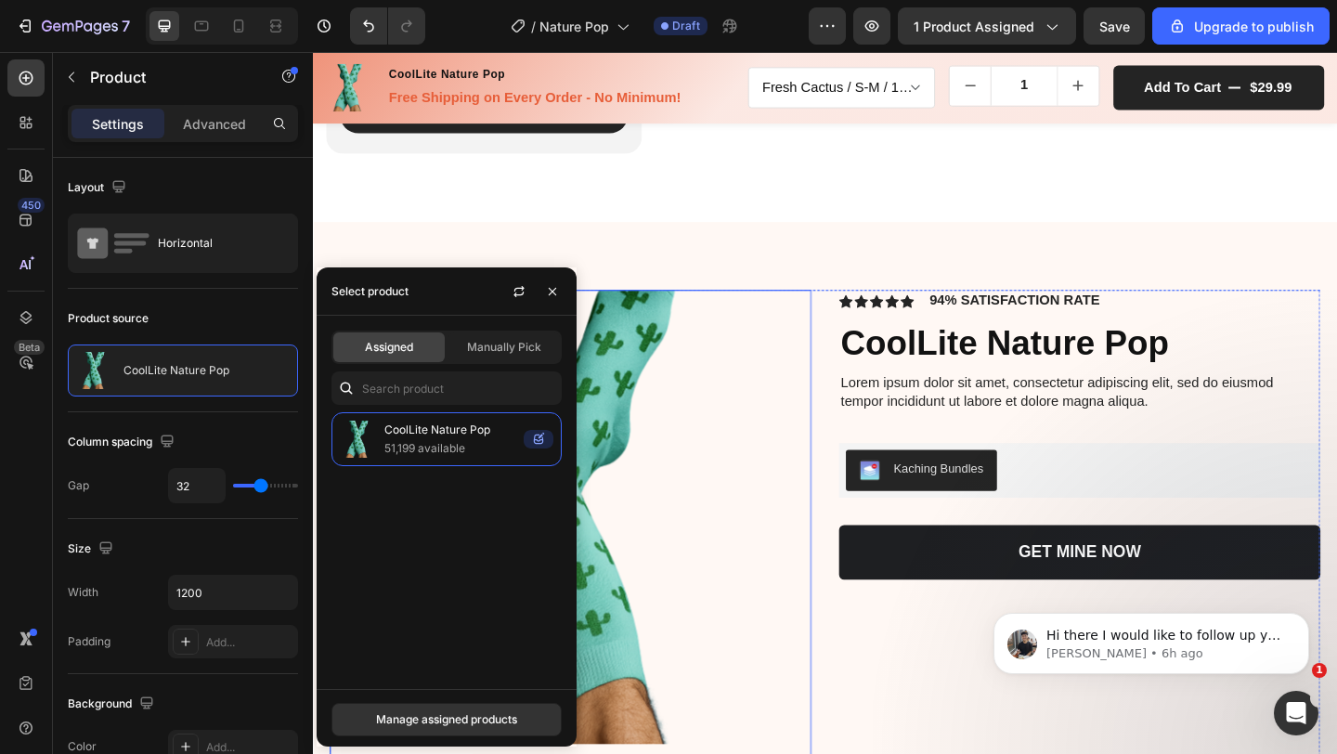
click at [686, 533] on img at bounding box center [579, 558] width 494 height 494
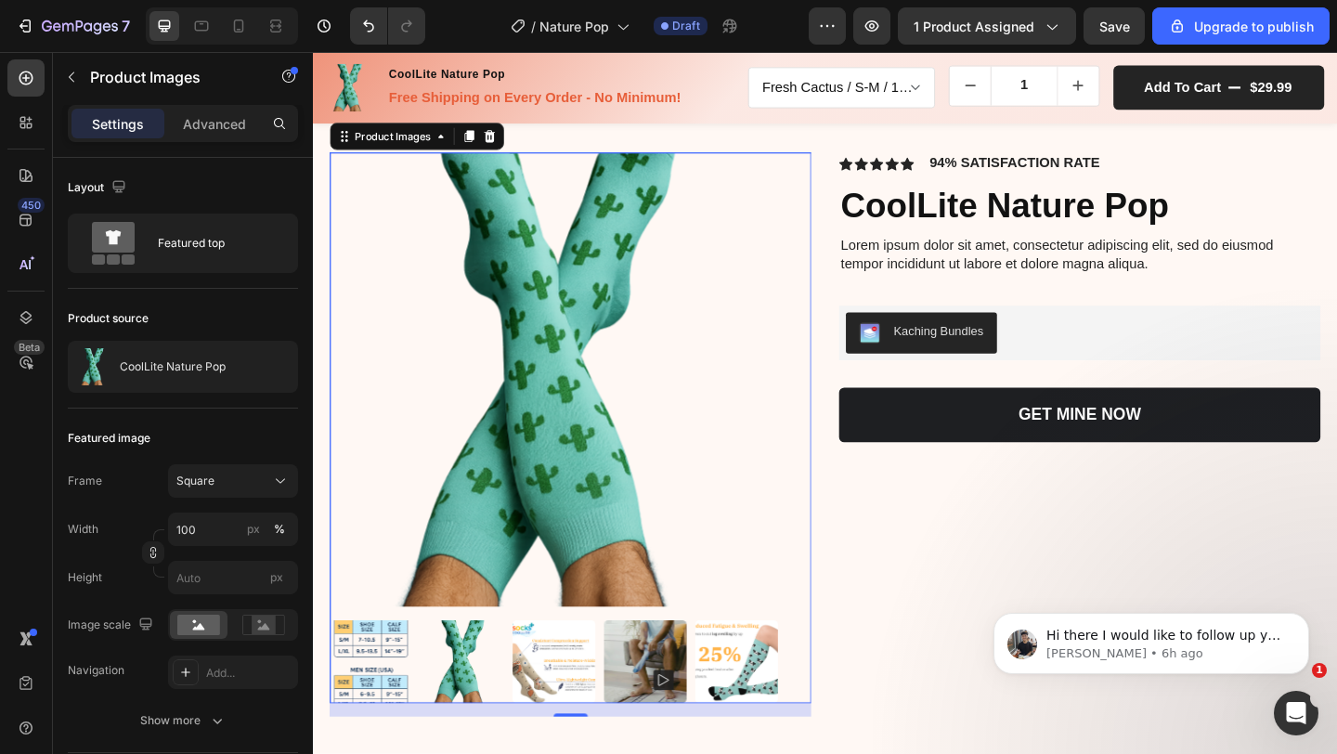
scroll to position [5155, 0]
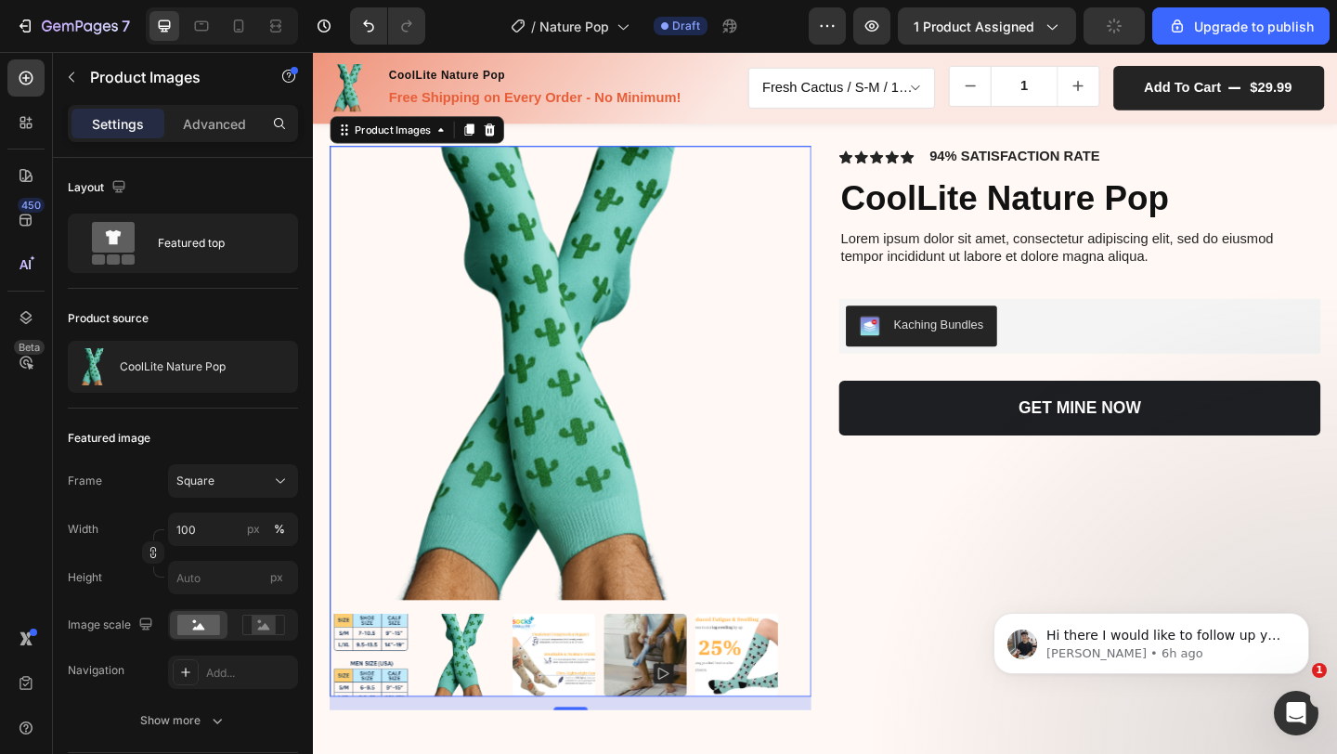
click at [454, 696] on img at bounding box center [476, 708] width 90 height 90
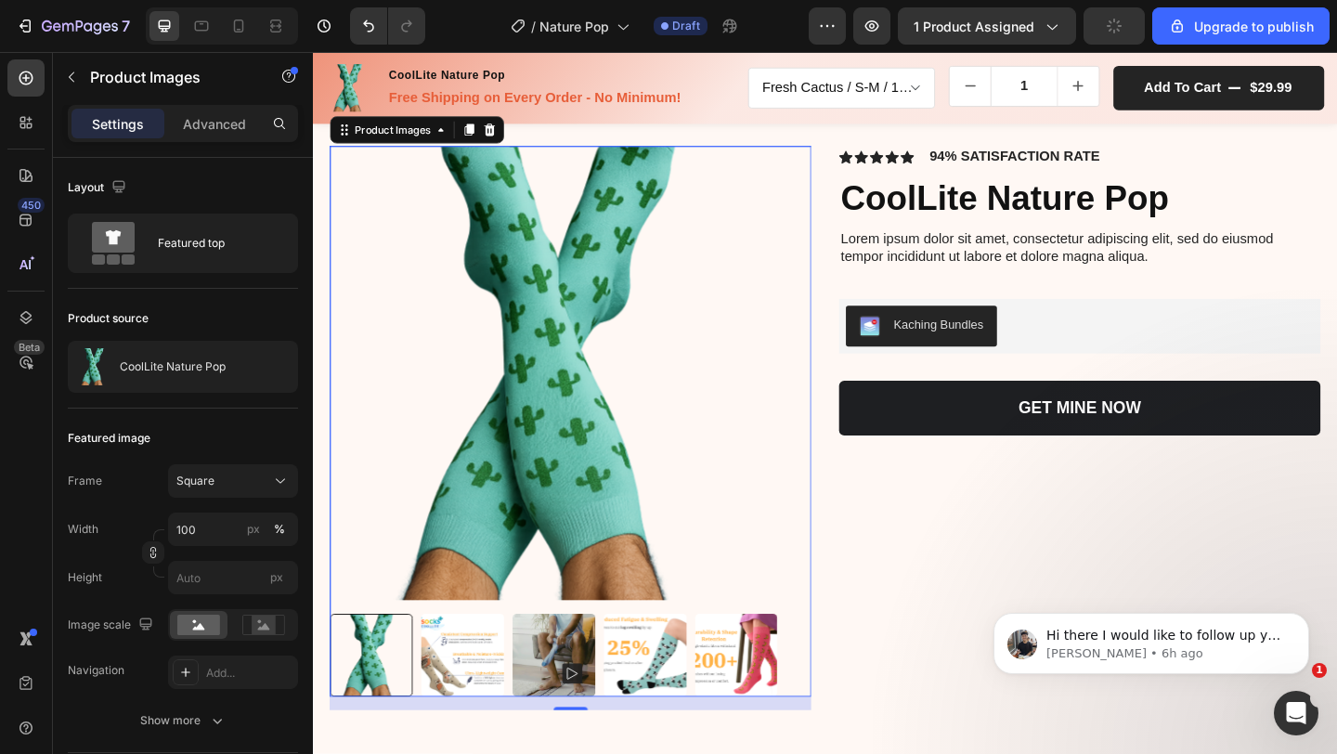
click at [489, 692] on img at bounding box center [476, 708] width 90 height 90
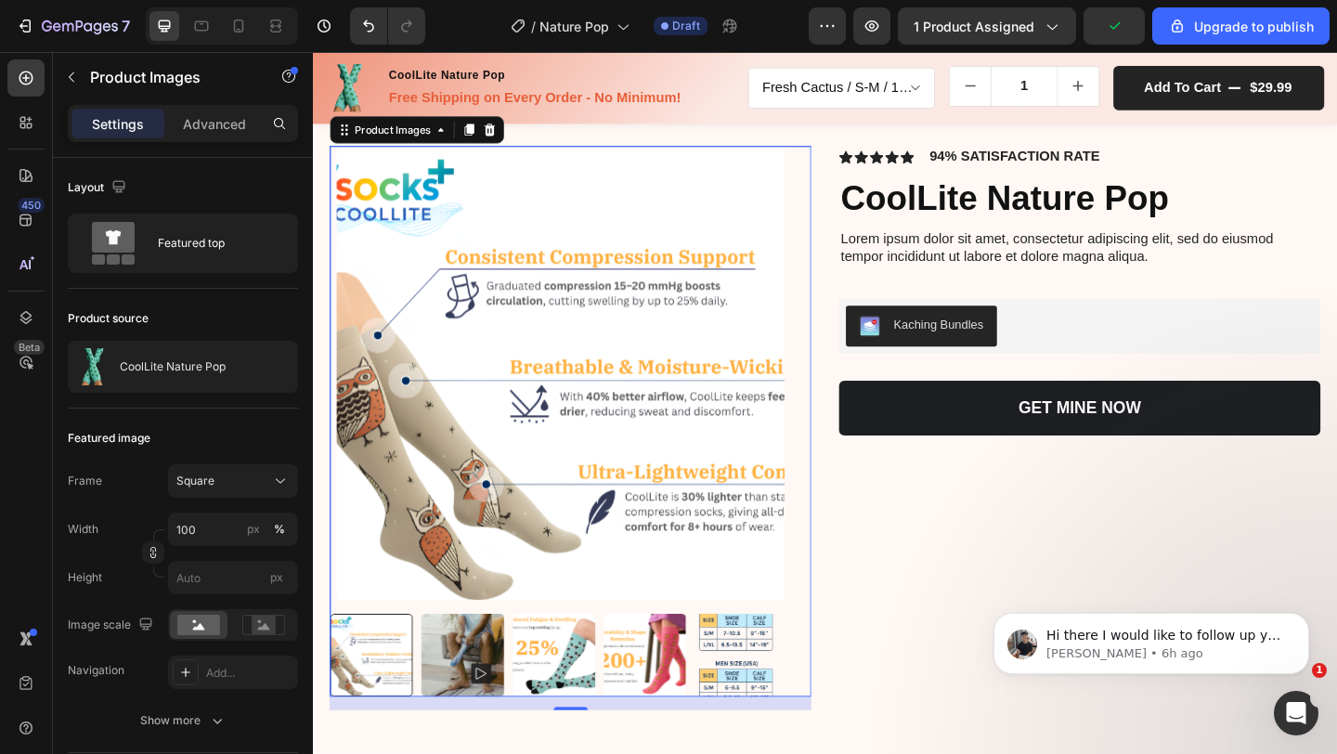
click at [489, 692] on img at bounding box center [476, 708] width 90 height 90
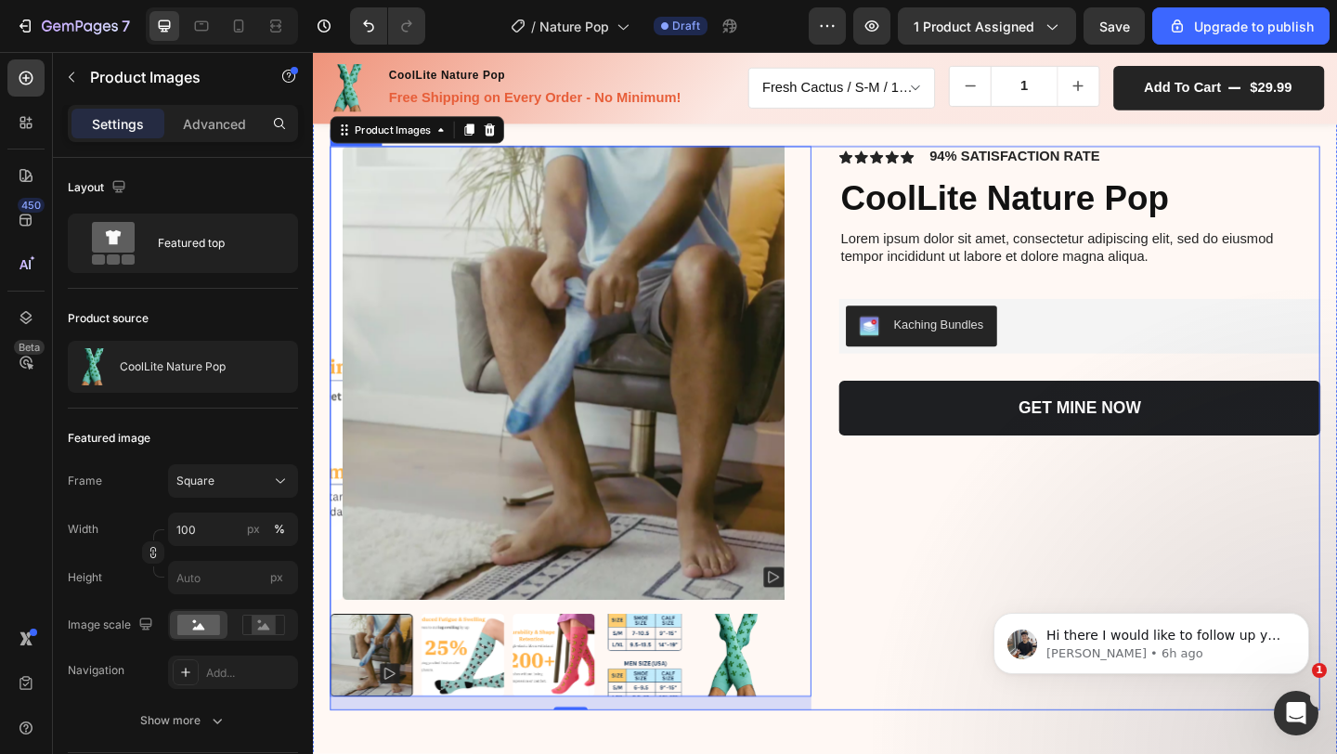
scroll to position [5051, 0]
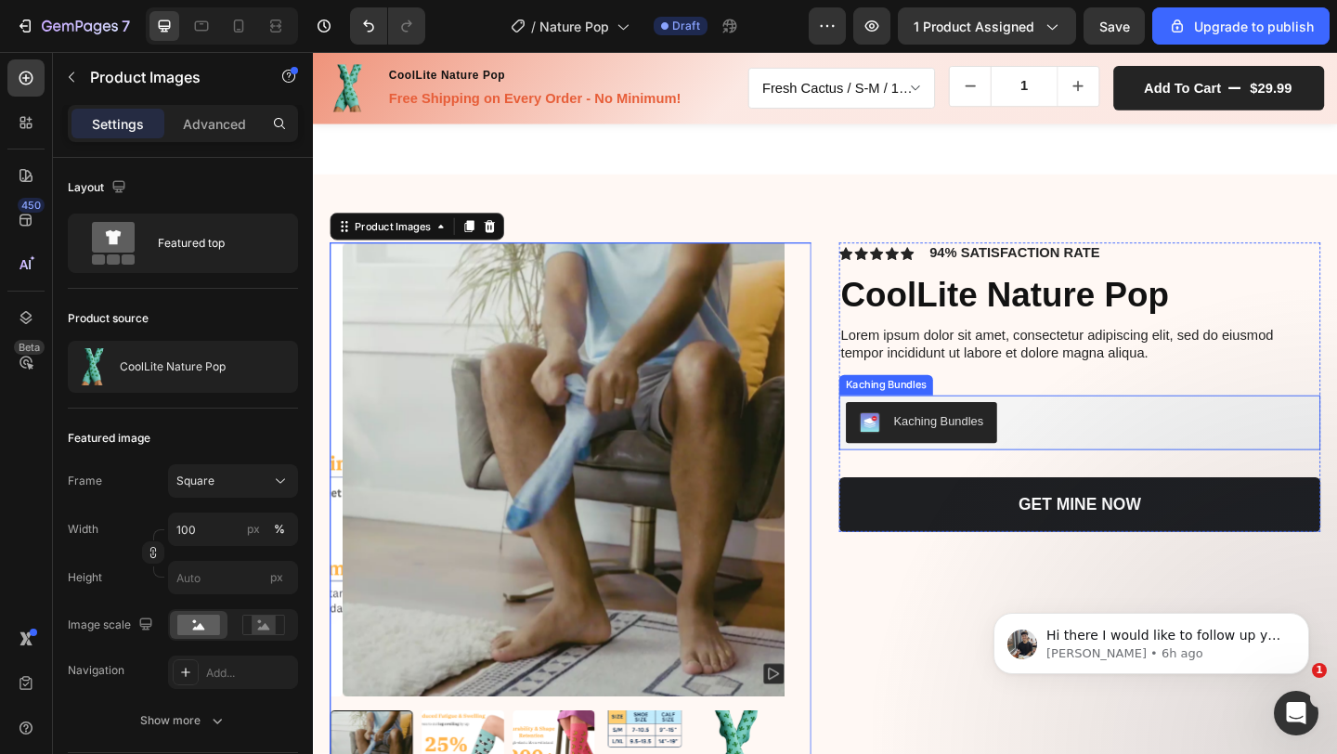
click at [1079, 447] on div "Kaching Bundles" at bounding box center [1146, 455] width 509 height 45
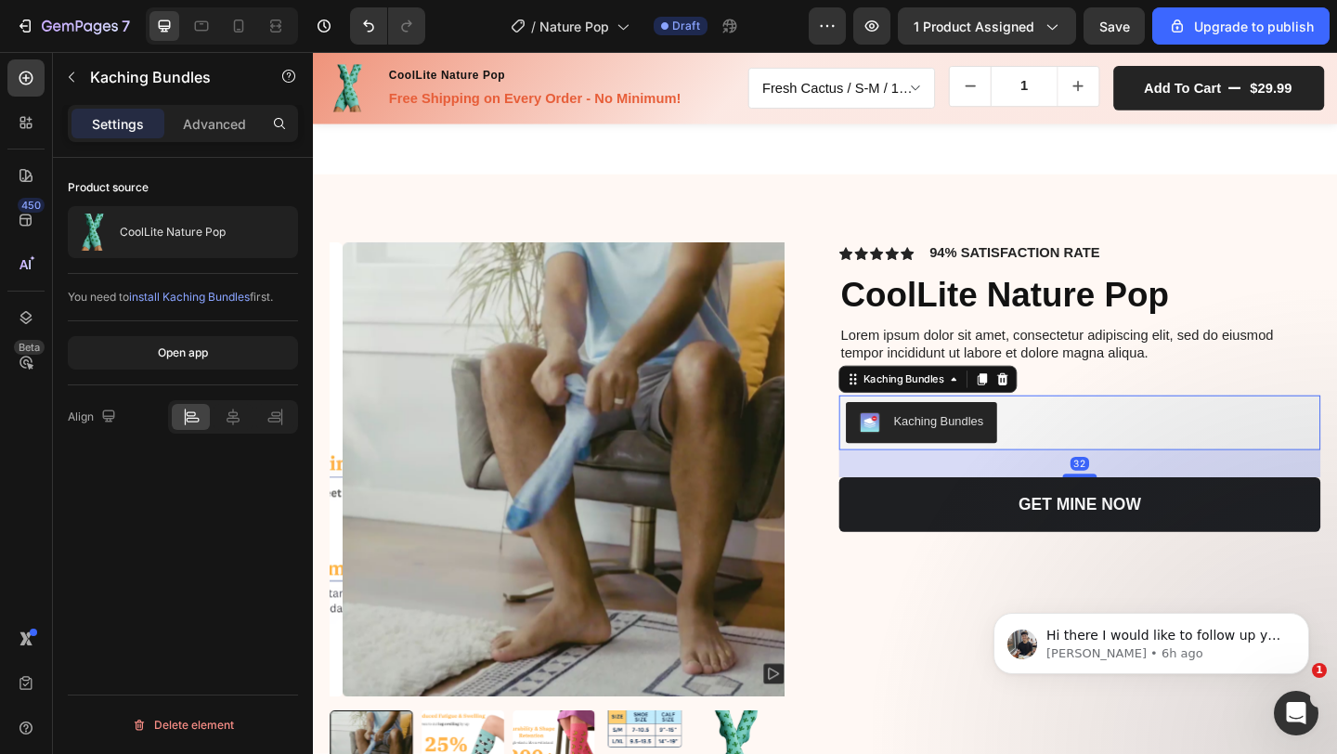
click at [1005, 445] on div "Kaching Bundles" at bounding box center [993, 454] width 98 height 20
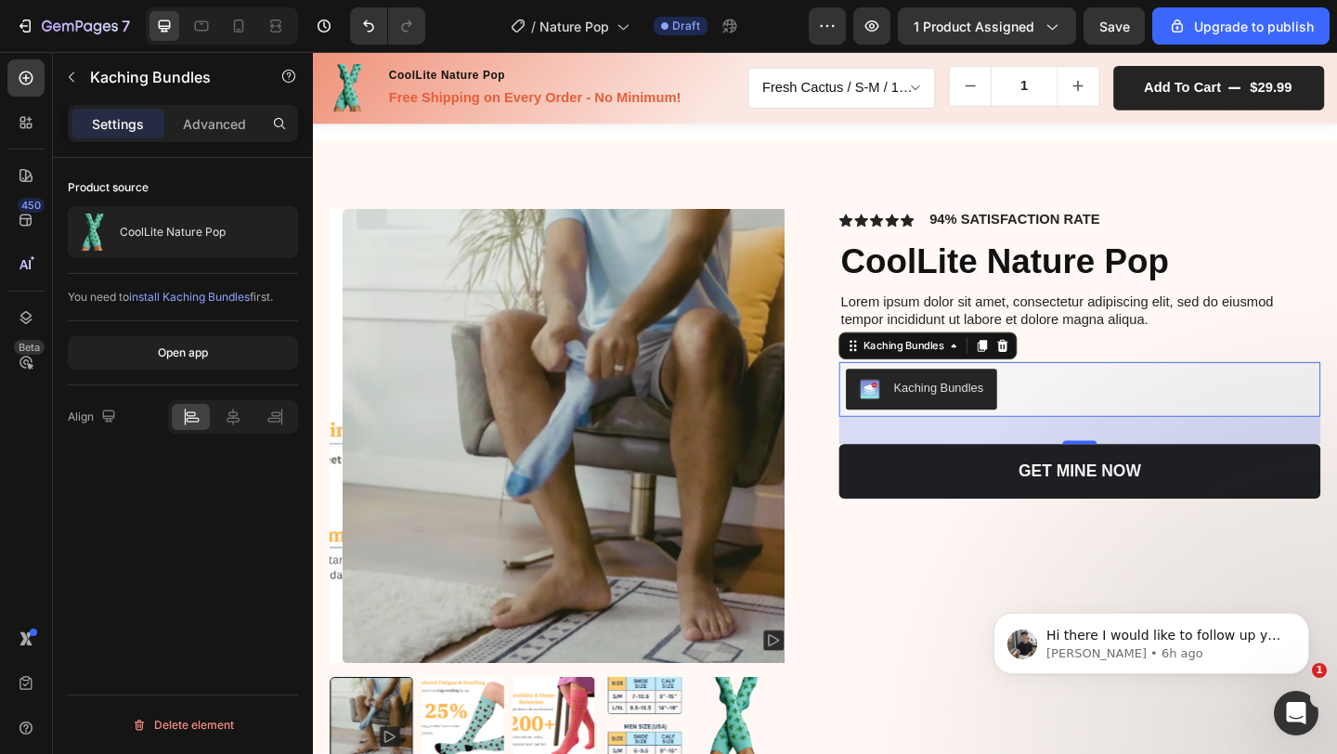
scroll to position [5088, 0]
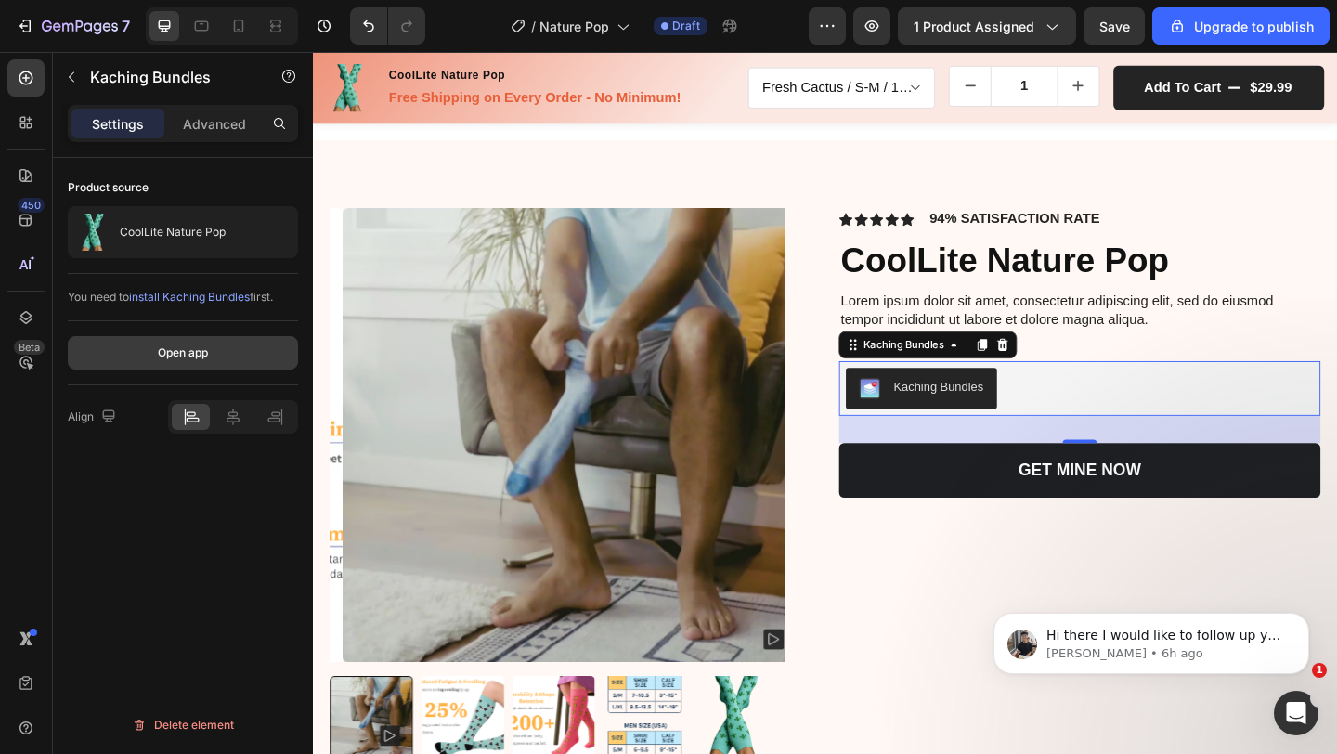
click at [148, 358] on button "Open app" at bounding box center [183, 352] width 230 height 33
click at [1149, 626] on div "Hi there I would like to follow up you regarding our last correspondence. Have …" at bounding box center [1166, 636] width 245 height 24
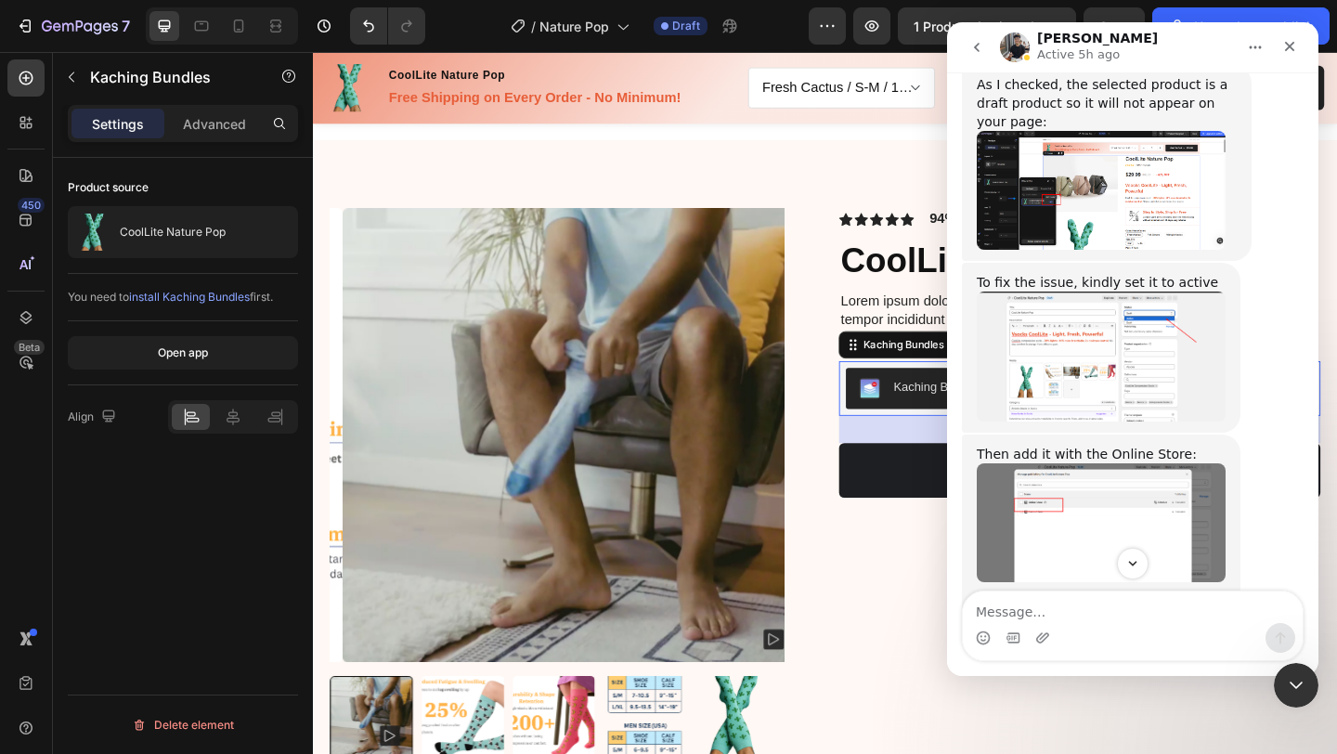
scroll to position [5974, 0]
click at [1286, 47] on icon "Close" at bounding box center [1289, 46] width 15 height 15
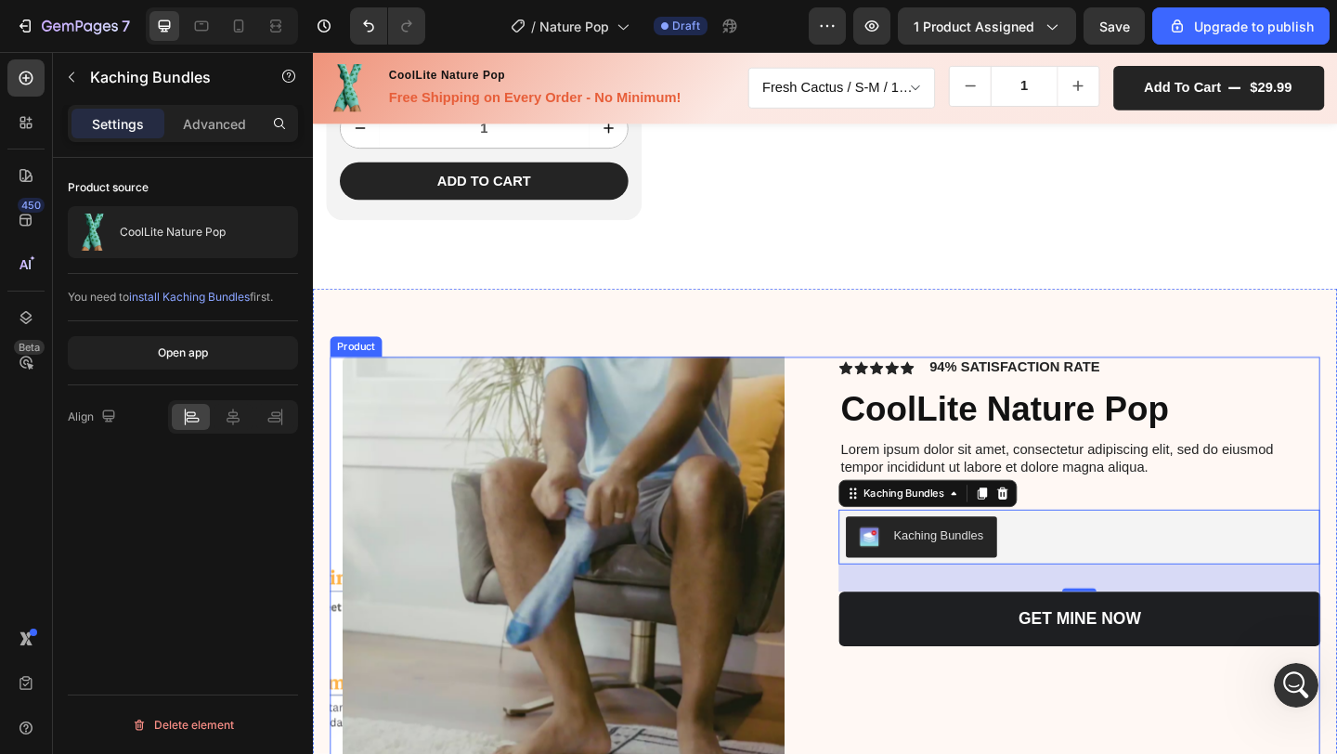
scroll to position [4927, 0]
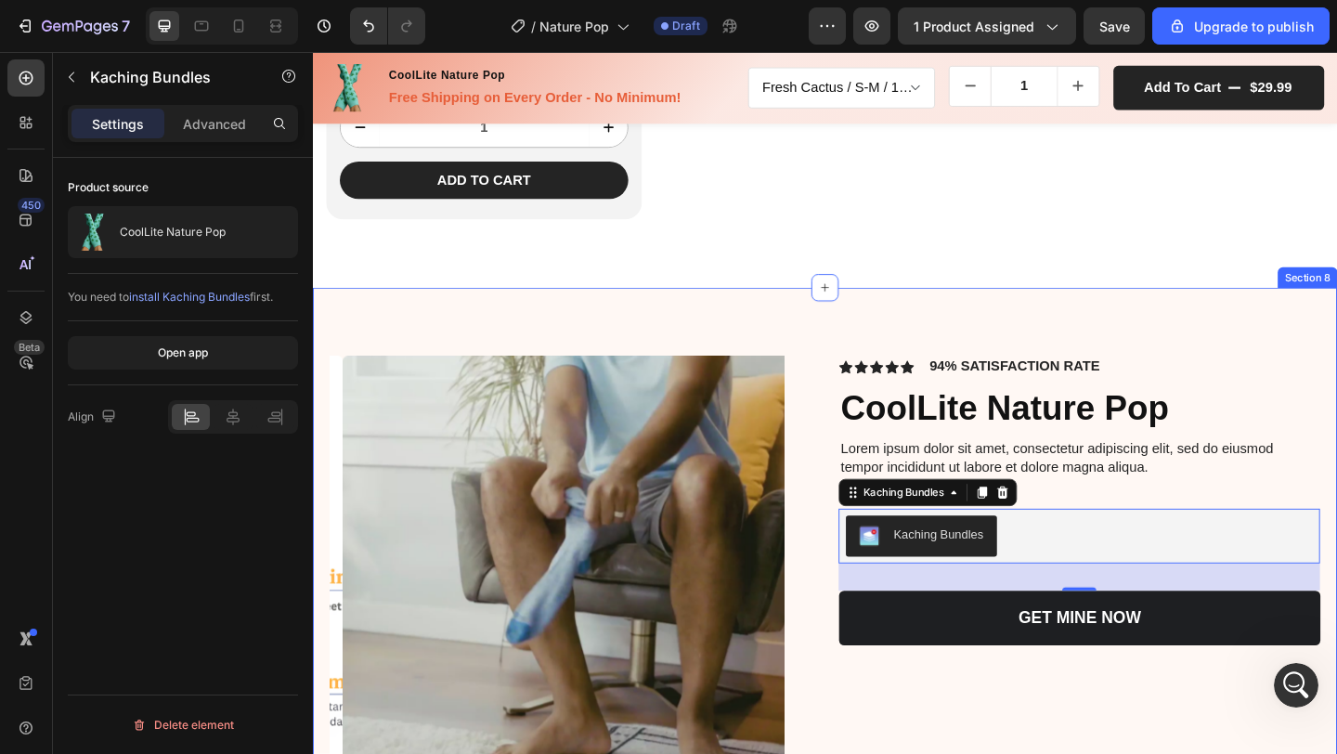
click at [1131, 320] on div "Product Images Icon Icon Icon Icon Icon Icon List 94% SATISFACTION RATE Text Bl…" at bounding box center [870, 682] width 1114 height 748
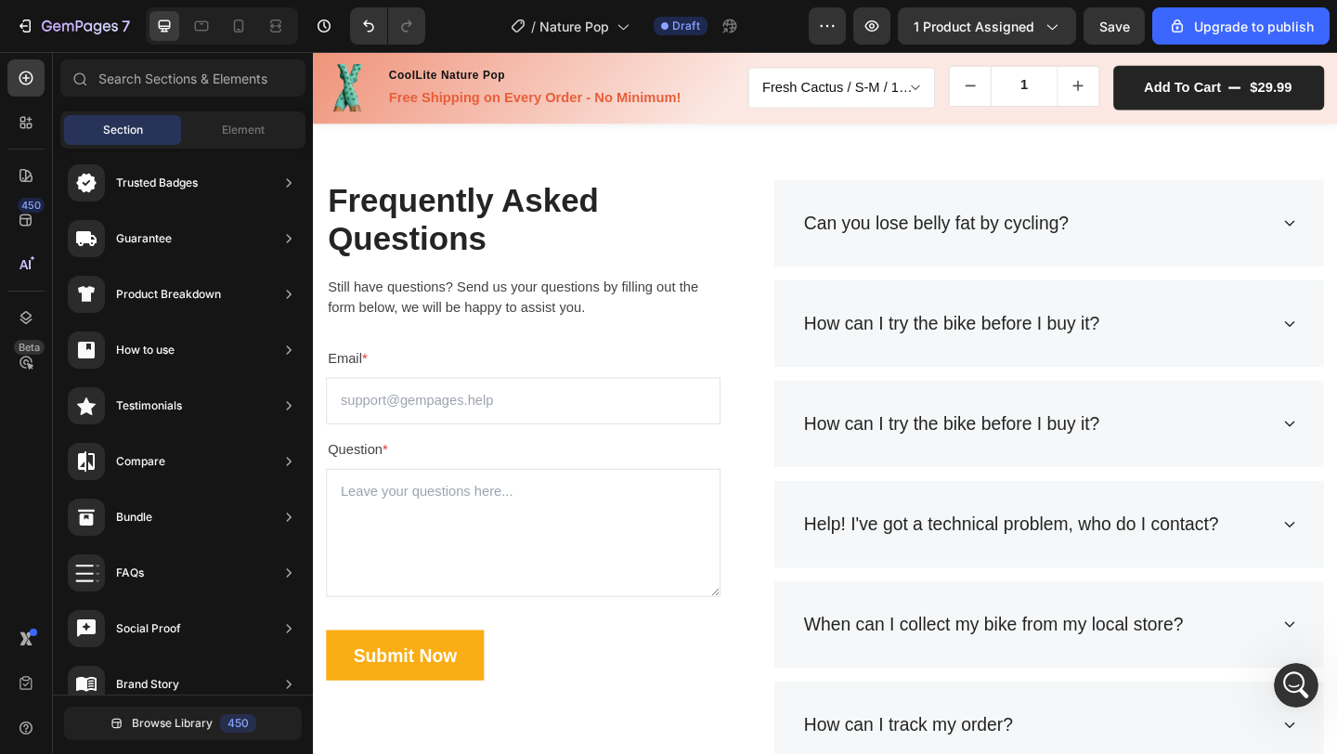
scroll to position [5746, 0]
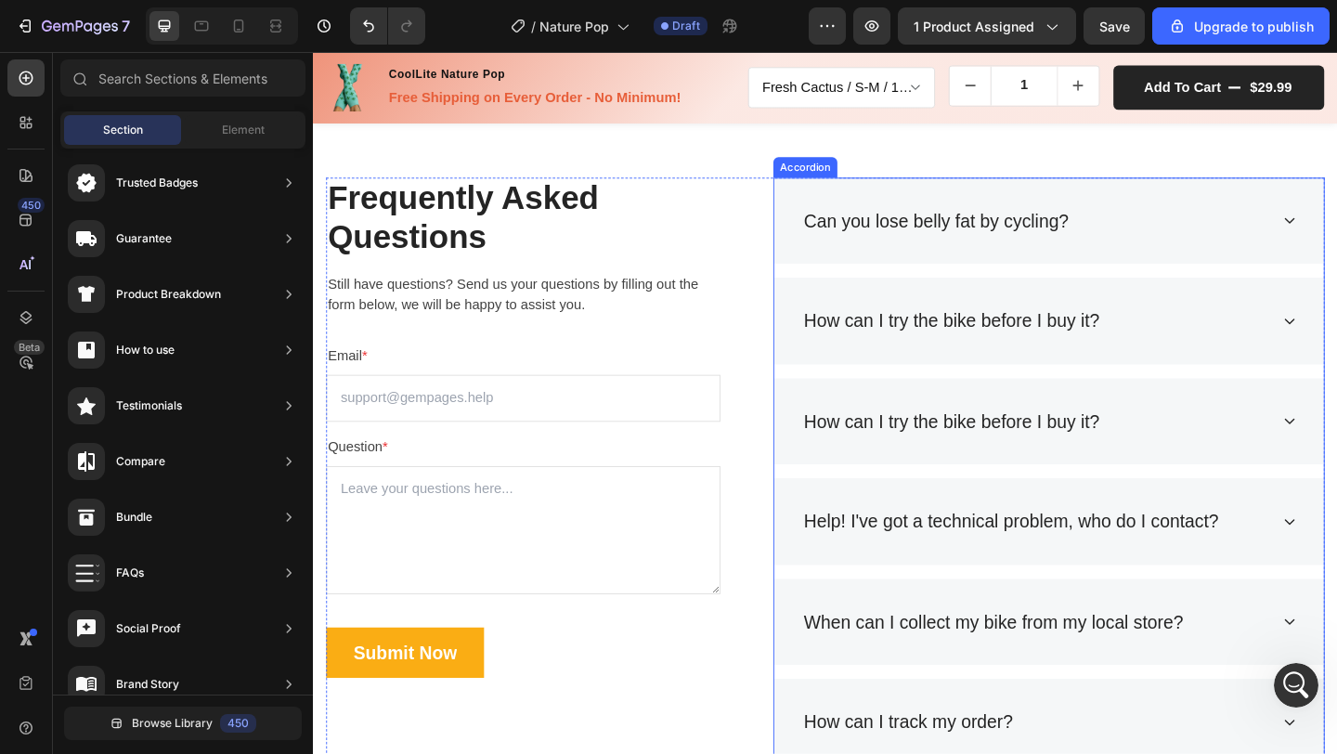
click at [901, 230] on div "Can you lose belly fat by cycling?" at bounding box center [991, 235] width 294 height 35
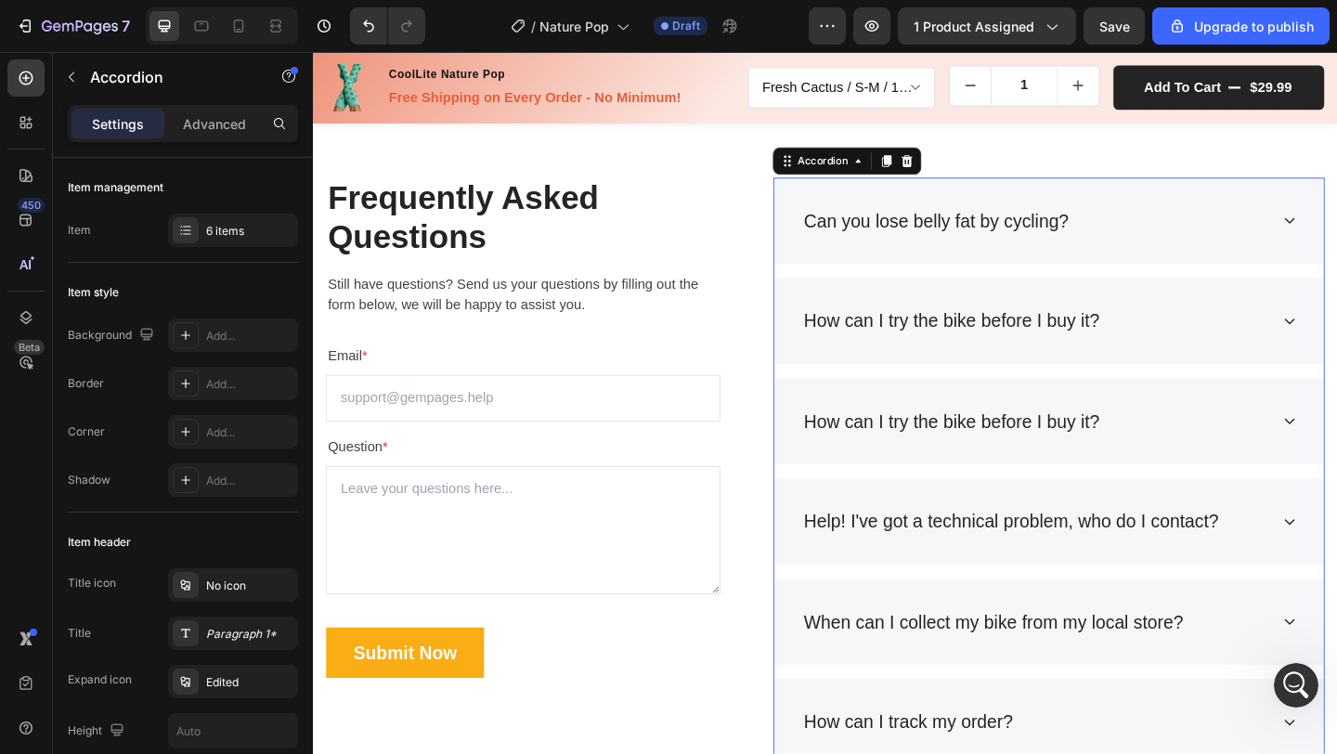
click at [944, 231] on div "Can you lose belly fat by cycling?" at bounding box center [991, 235] width 294 height 35
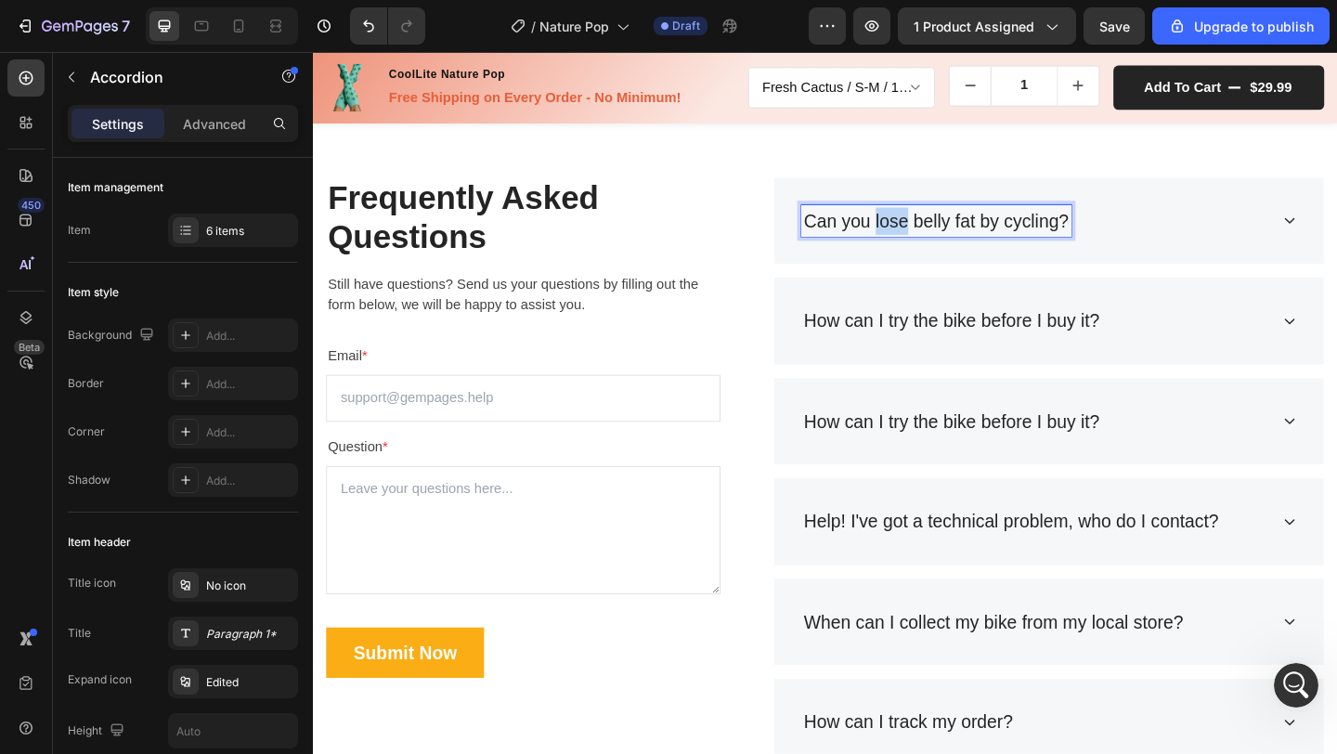
click at [944, 231] on p "Can you lose belly fat by cycling?" at bounding box center [991, 236] width 289 height 30
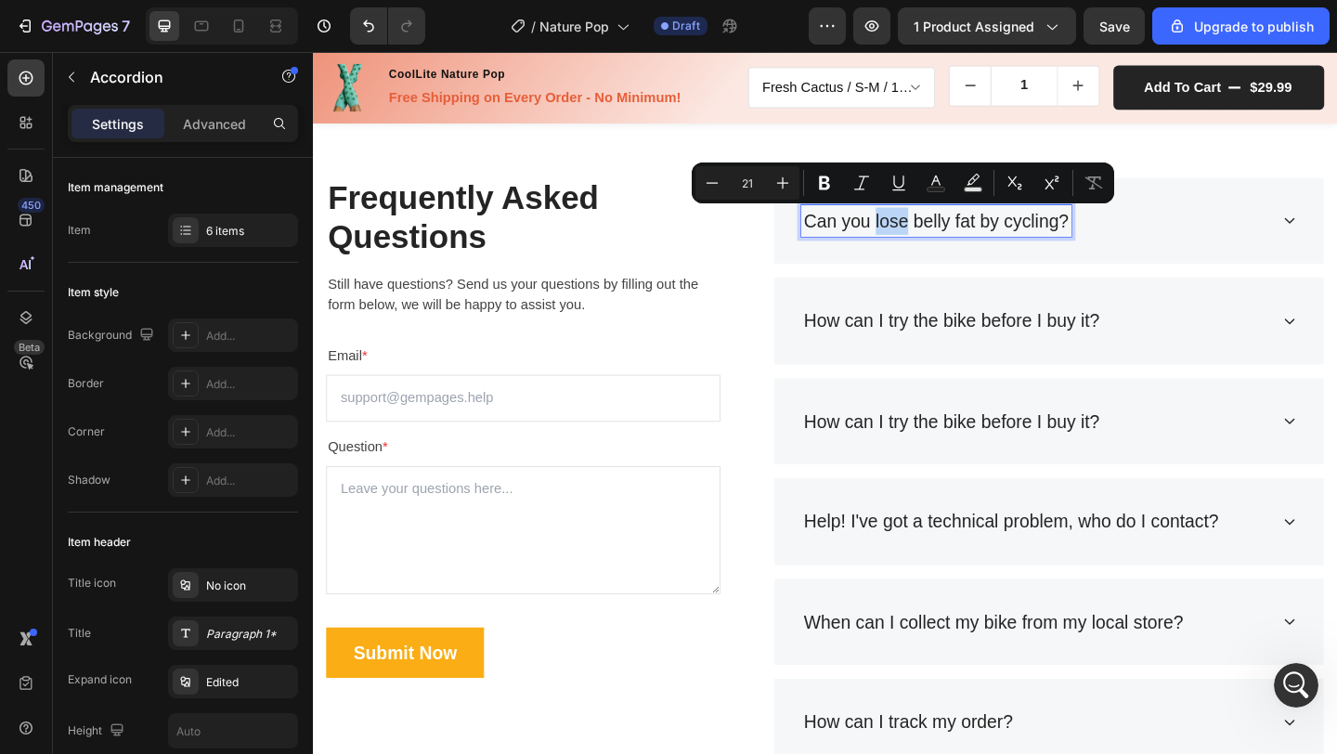
click at [944, 231] on p "Can you lose belly fat by cycling?" at bounding box center [991, 236] width 289 height 30
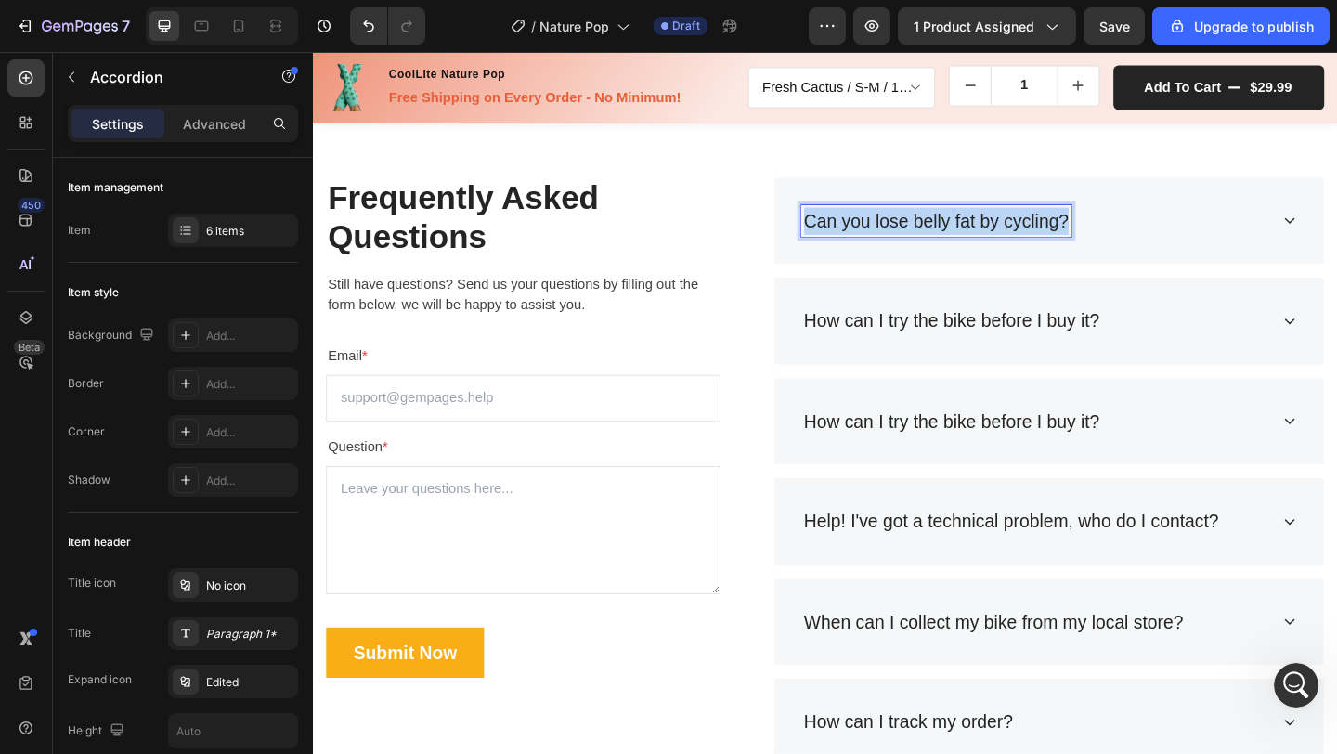
click at [944, 231] on p "Can you lose belly fat by cycling?" at bounding box center [991, 236] width 289 height 30
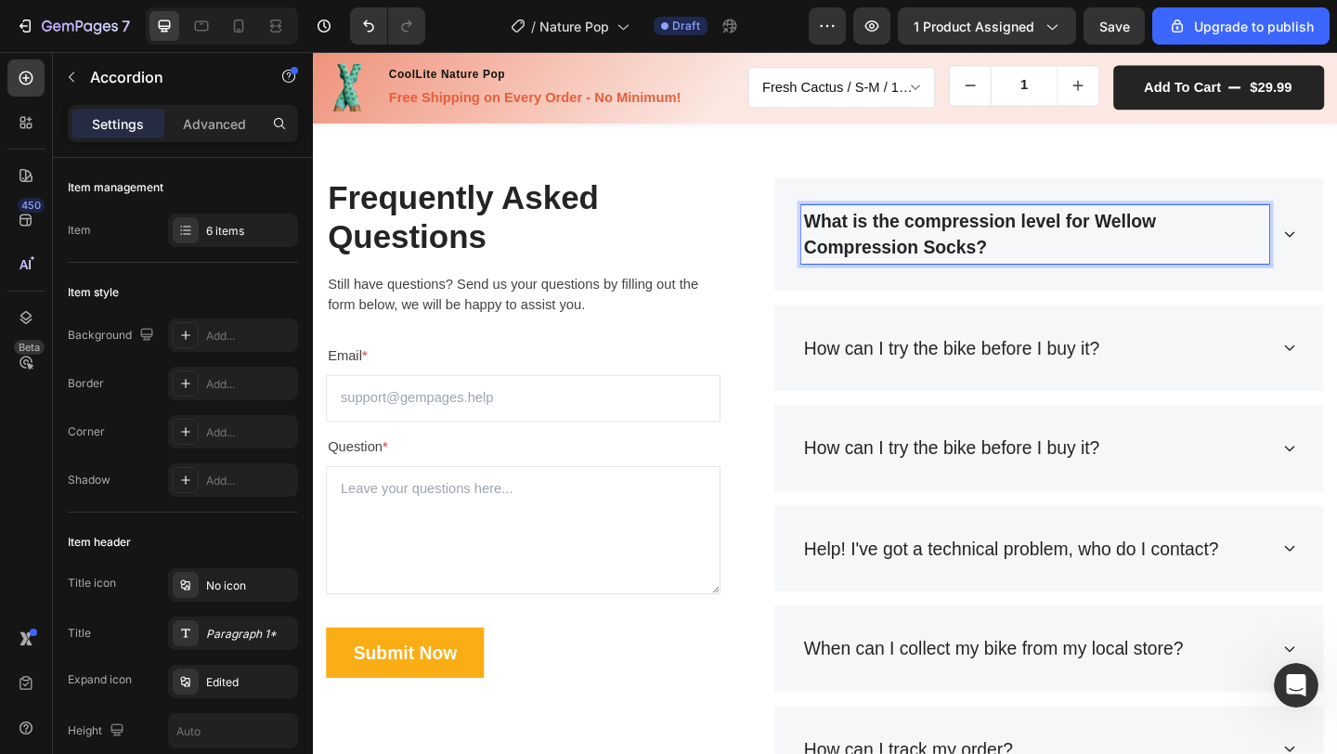
click at [1167, 237] on strong "What is the compression level for Wellow Compression Socks?" at bounding box center [1039, 250] width 384 height 51
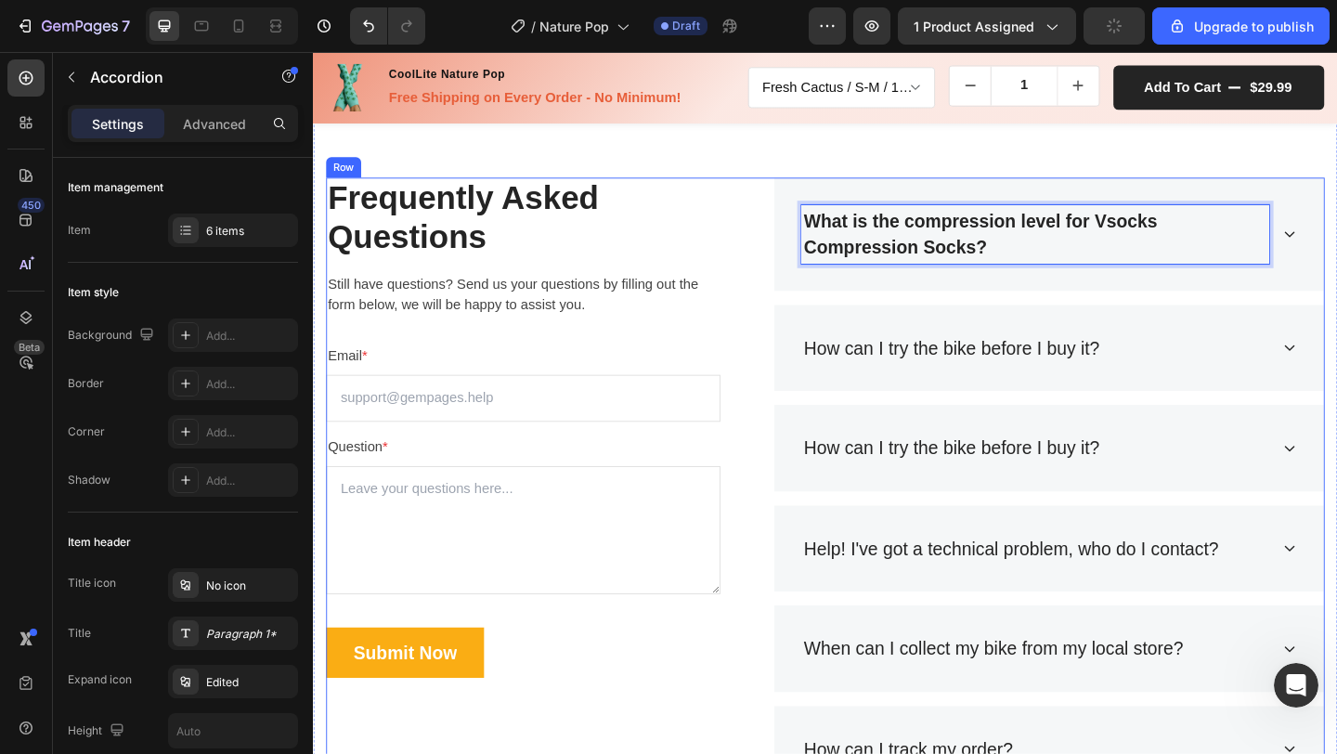
click at [789, 272] on div "Frequently Asked Questions Heading Still have questions? Send us your questions…" at bounding box center [870, 524] width 1086 height 670
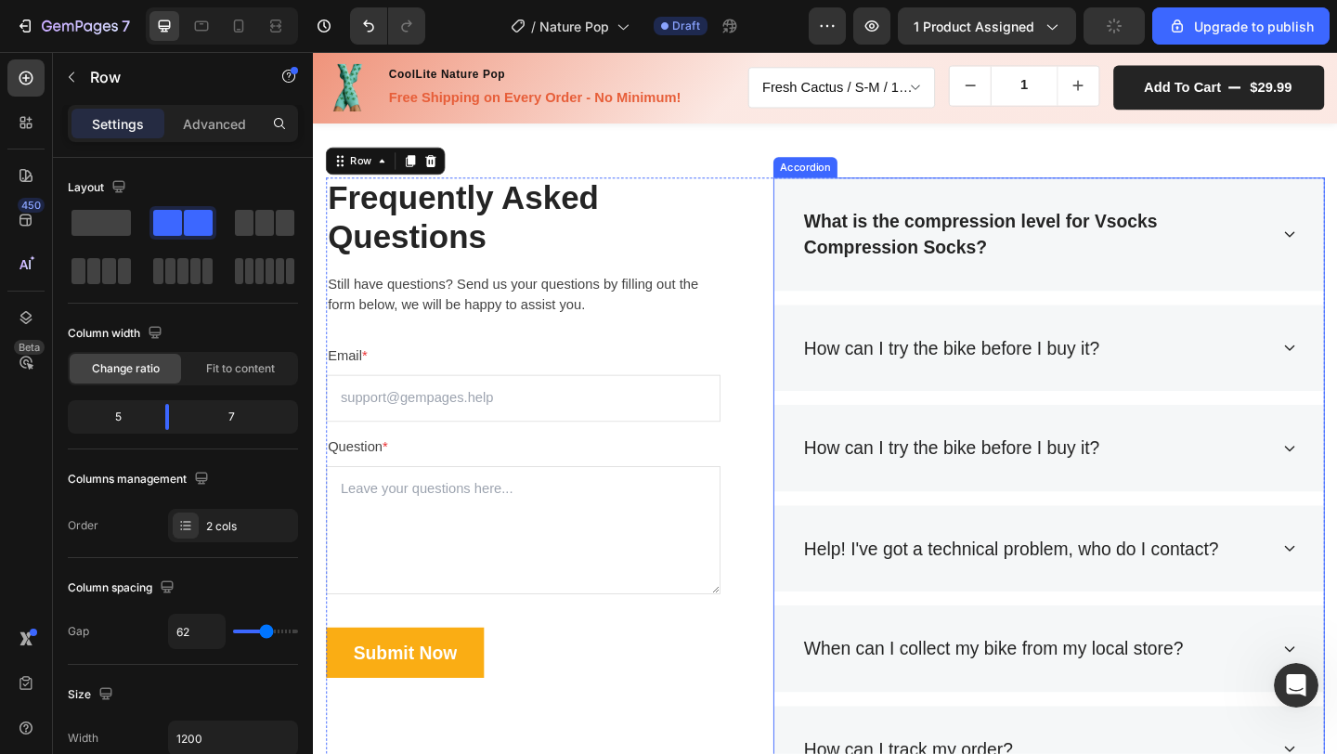
click at [946, 262] on strong "What is the compression level for Vsocks Compression Socks?" at bounding box center [1039, 250] width 384 height 51
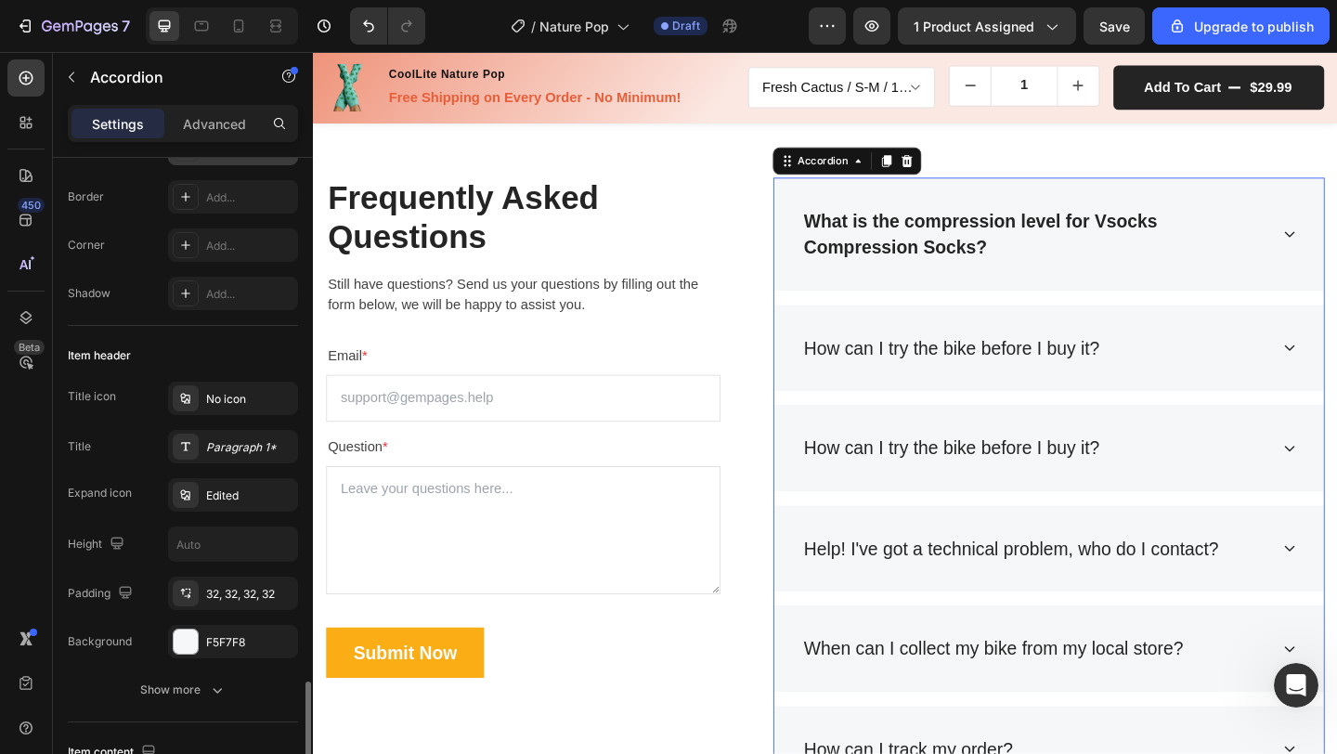
scroll to position [0, 0]
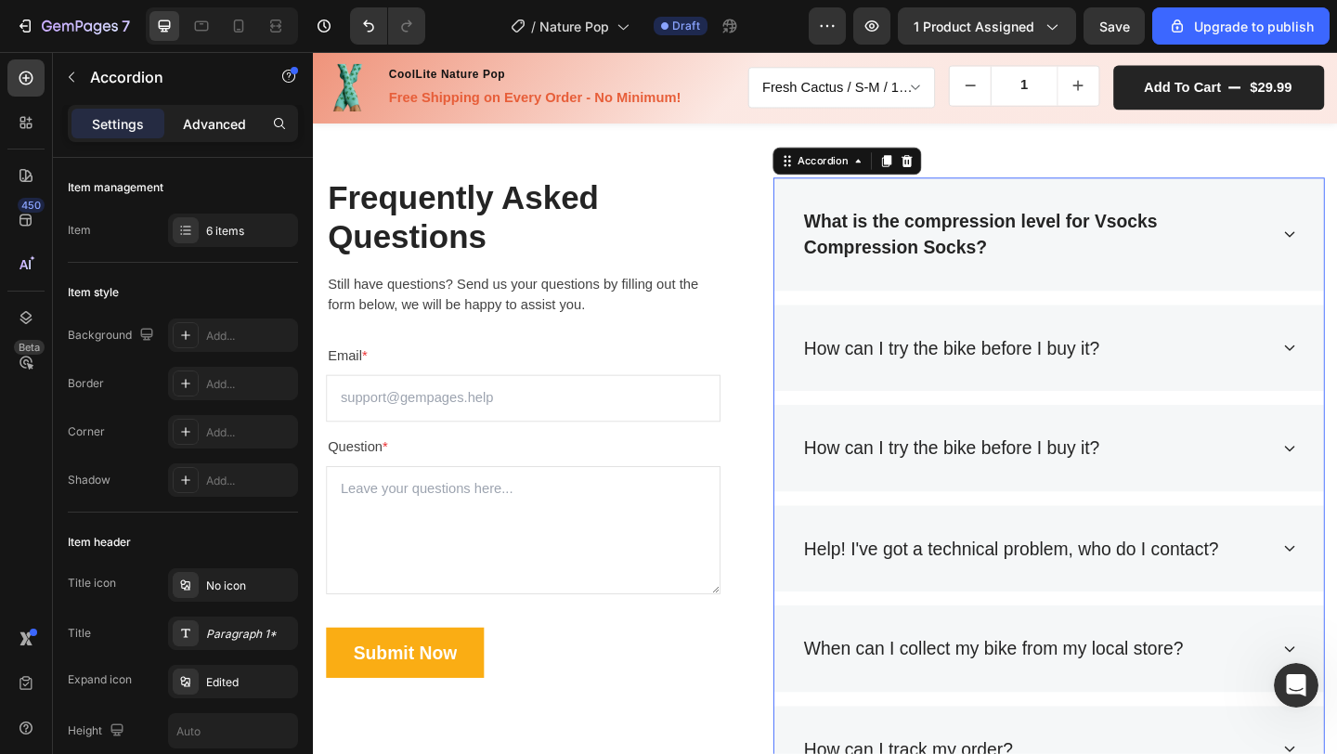
click at [208, 132] on p "Advanced" at bounding box center [214, 124] width 63 height 20
type input "100%"
type input "100"
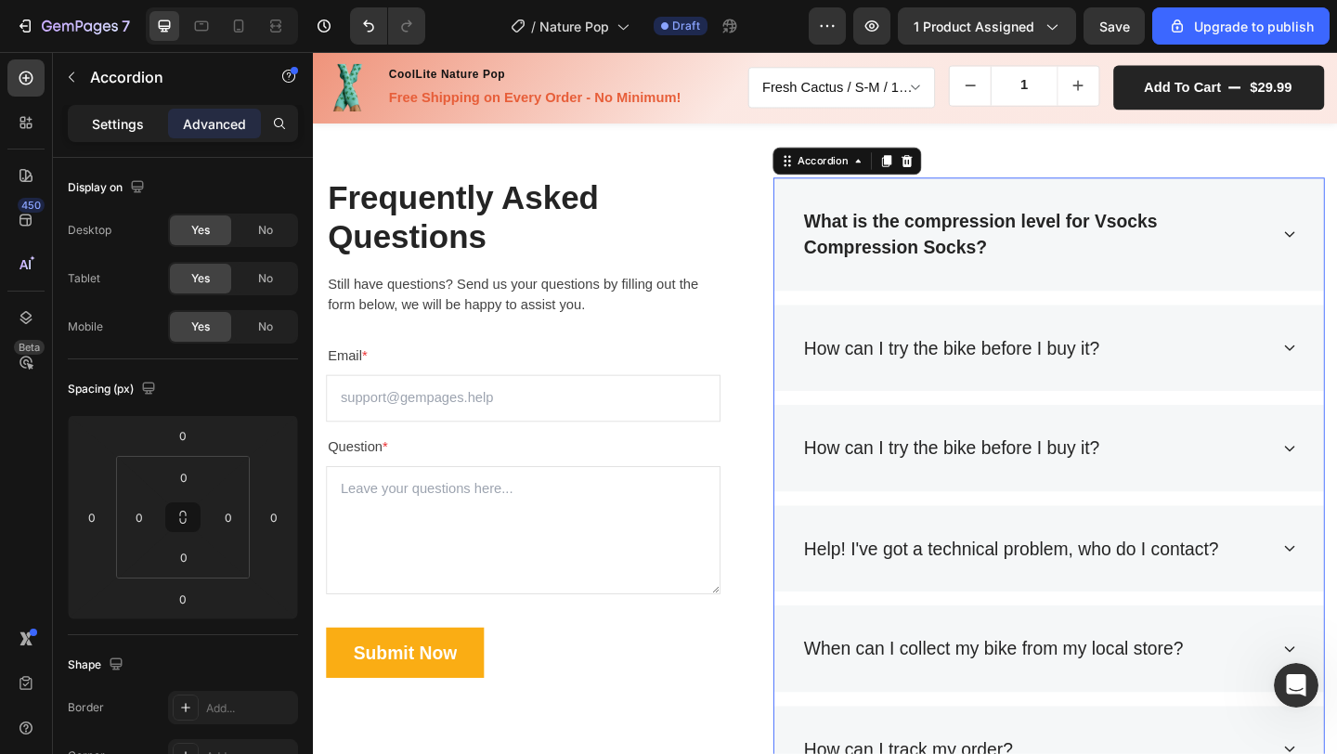
click at [134, 125] on p "Settings" at bounding box center [118, 124] width 52 height 20
type input "16"
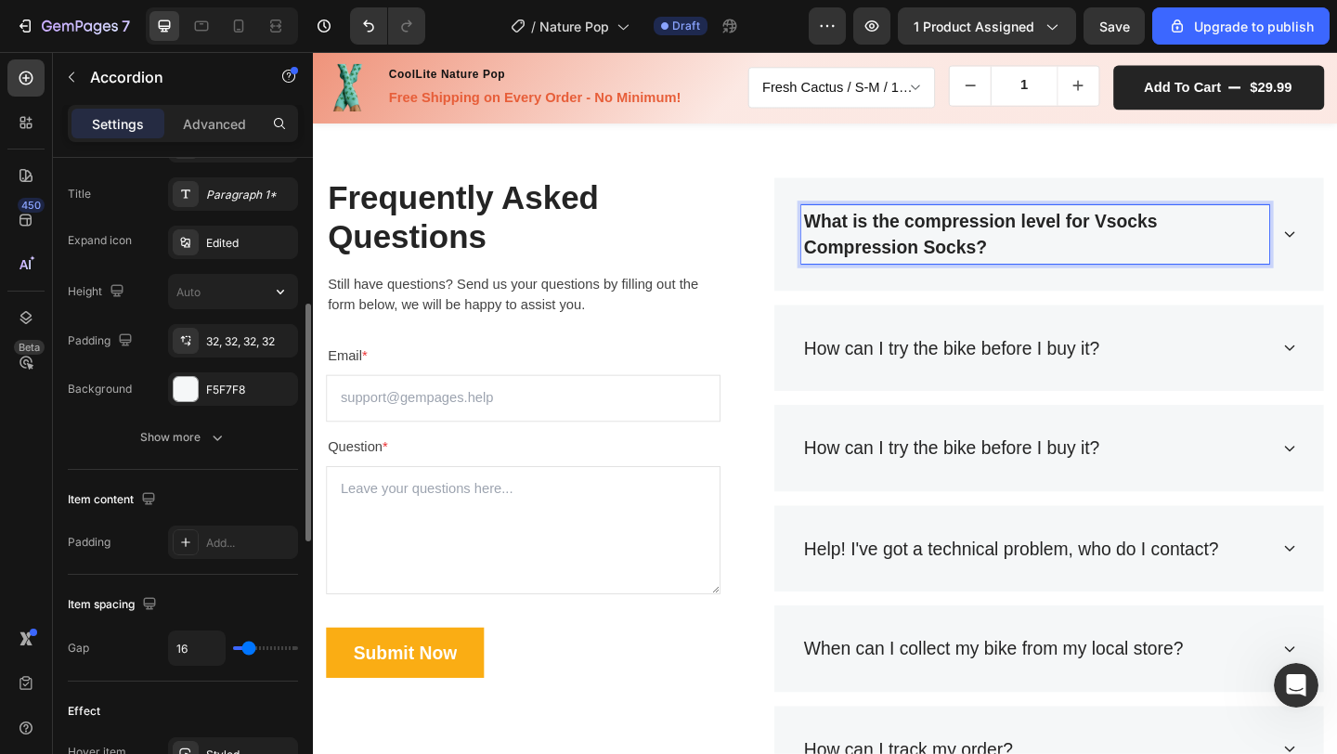
scroll to position [444, 0]
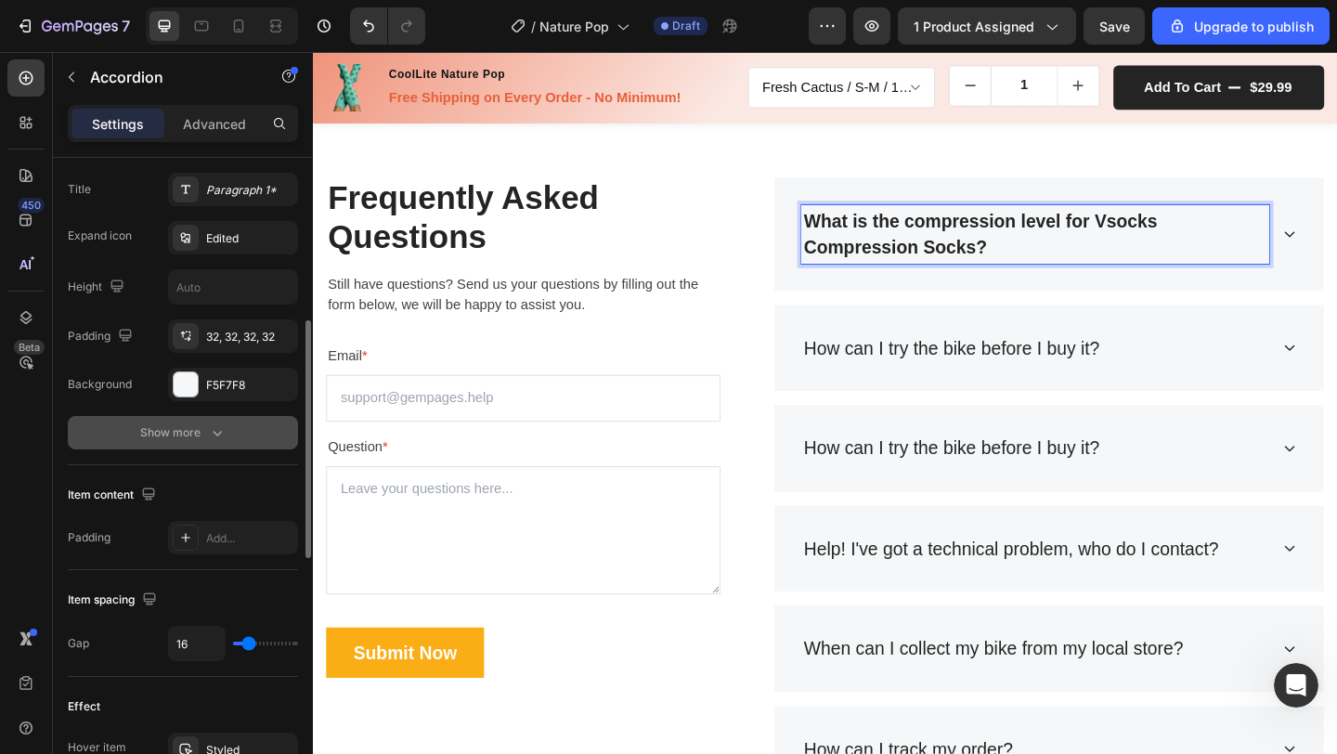
click at [209, 435] on icon "button" at bounding box center [217, 432] width 19 height 19
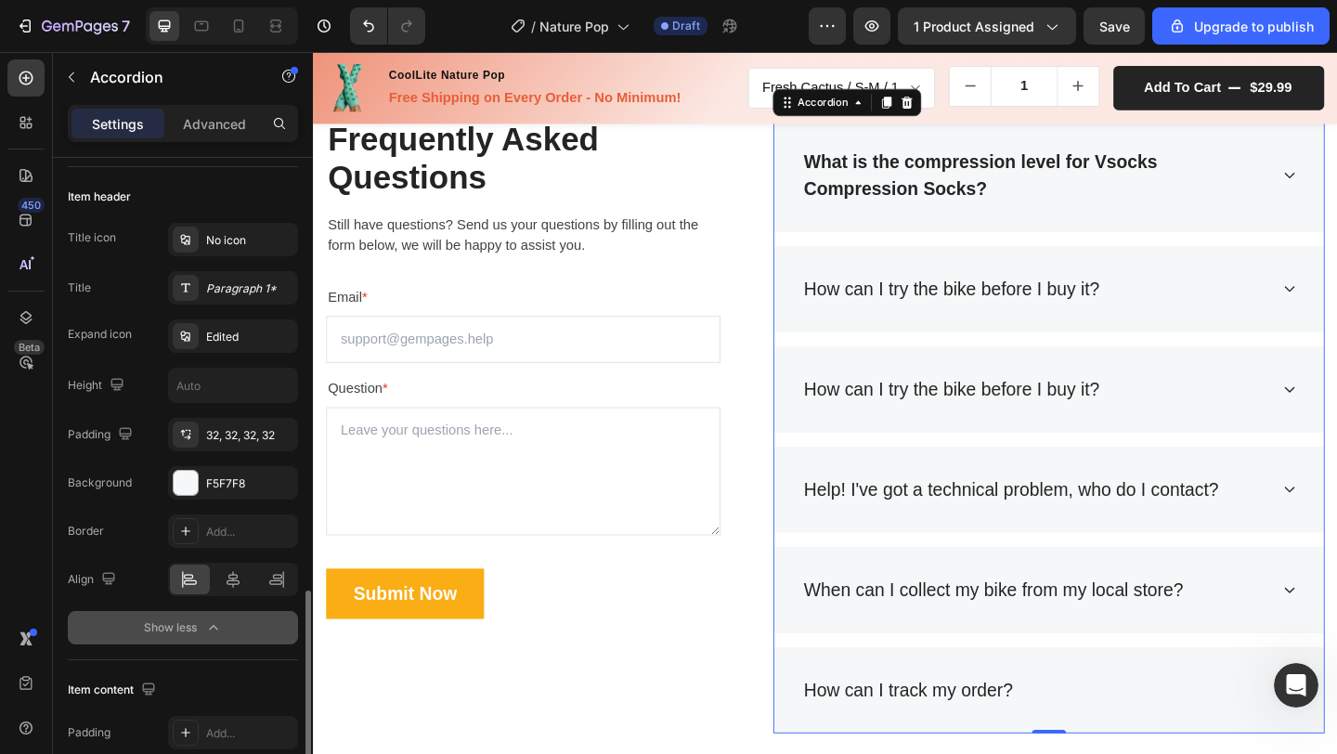
scroll to position [0, 0]
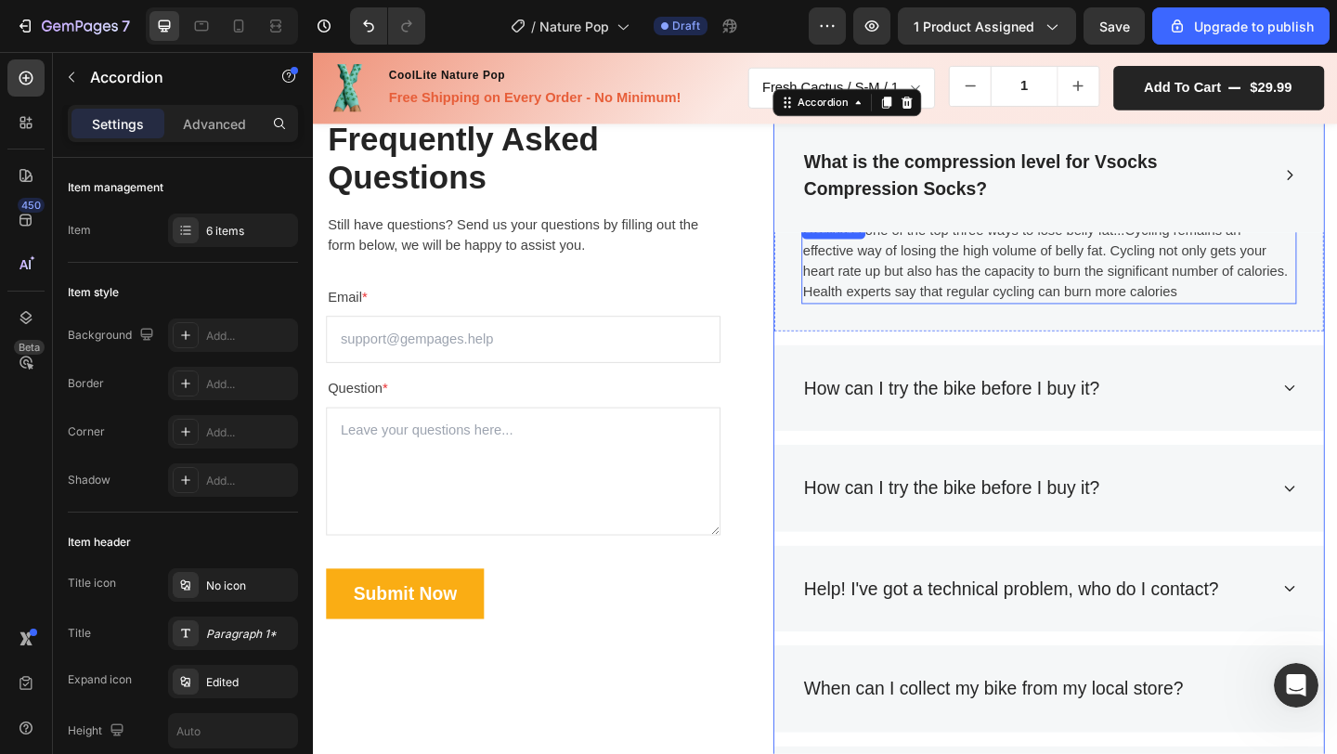
scroll to position [5789, 0]
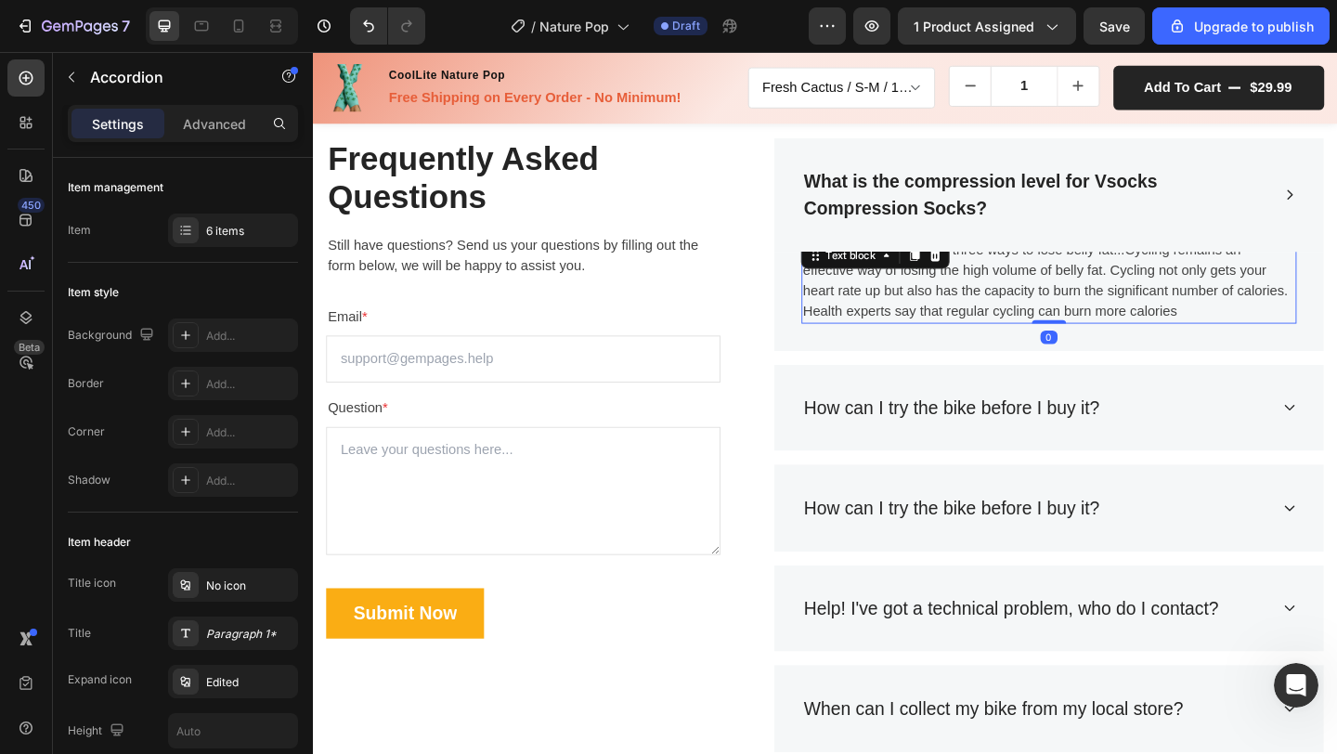
click at [1032, 298] on p "Cycling is one of the top three ways to lose belly fat...Cycling remains an eff…" at bounding box center [1113, 300] width 535 height 89
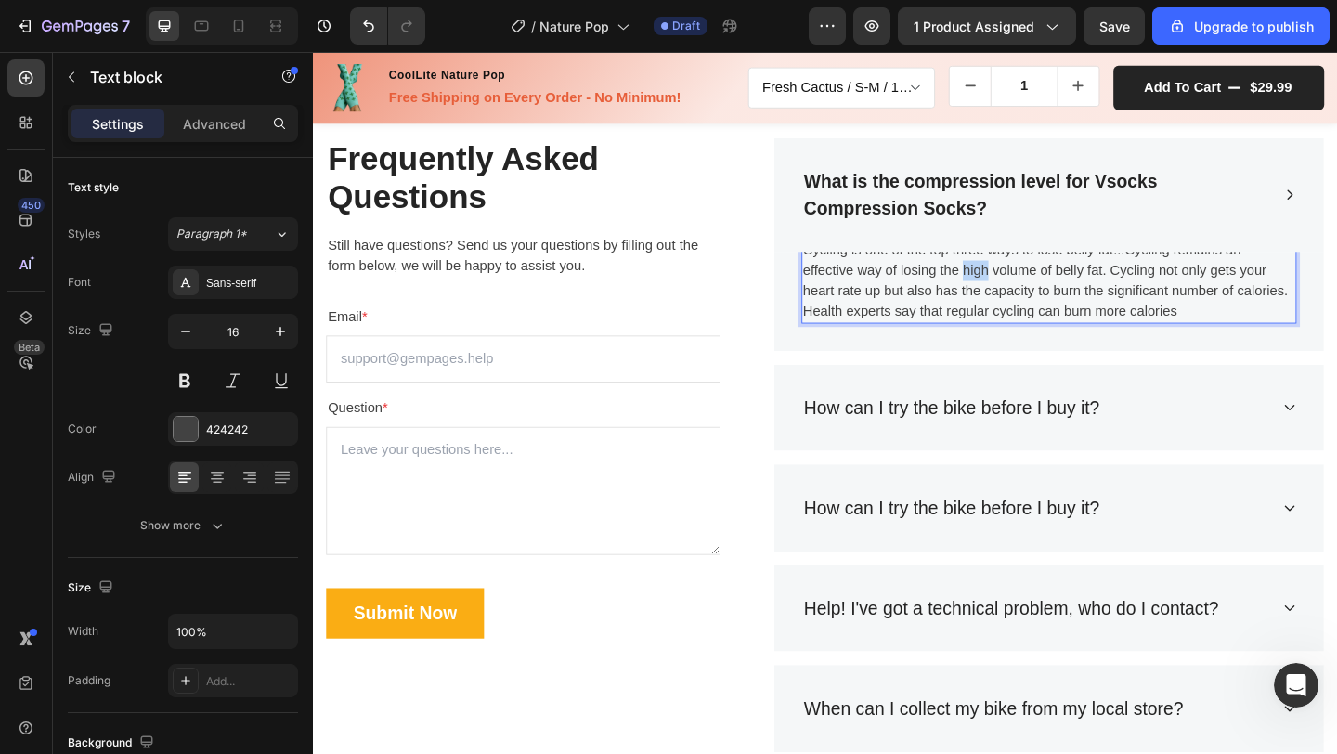
click at [1032, 298] on p "Cycling is one of the top three ways to lose belly fat...Cycling remains an eff…" at bounding box center [1113, 300] width 535 height 89
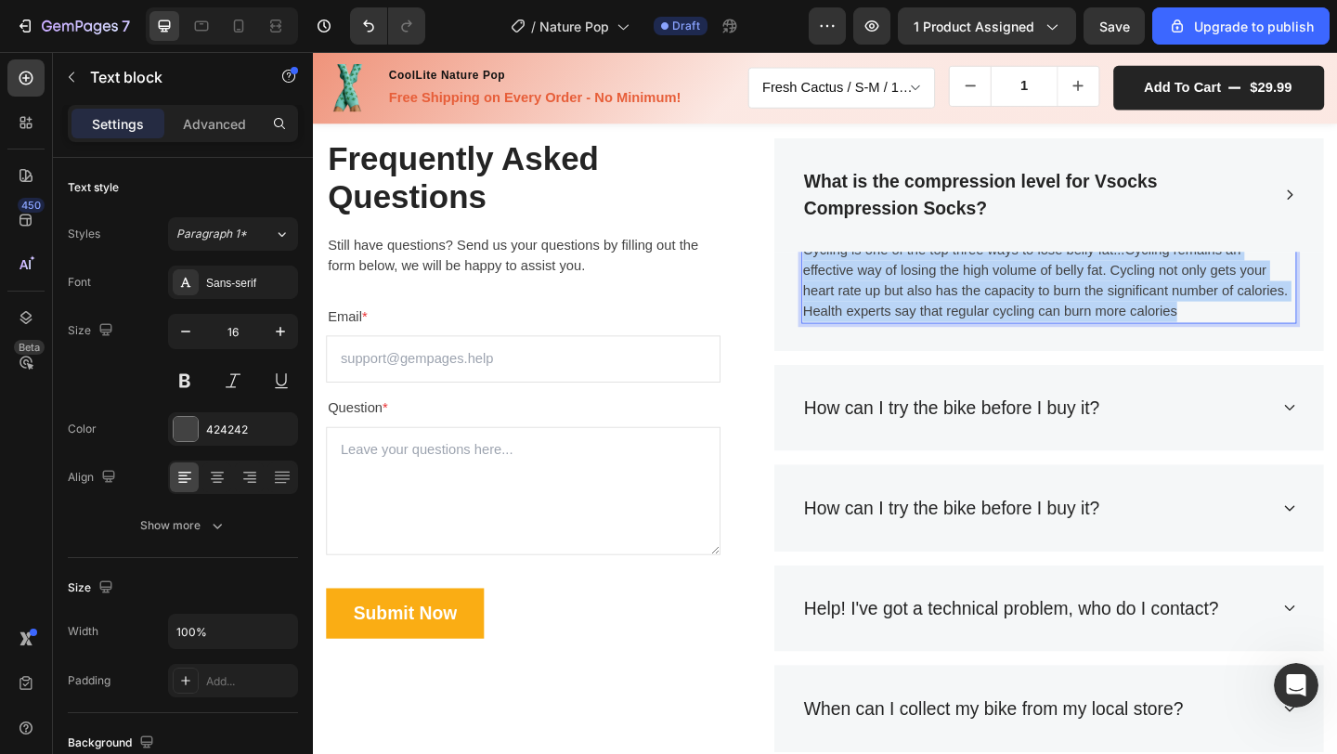
click at [1032, 298] on p "Cycling is one of the top three ways to lose belly fat...Cycling remains an eff…" at bounding box center [1113, 300] width 535 height 89
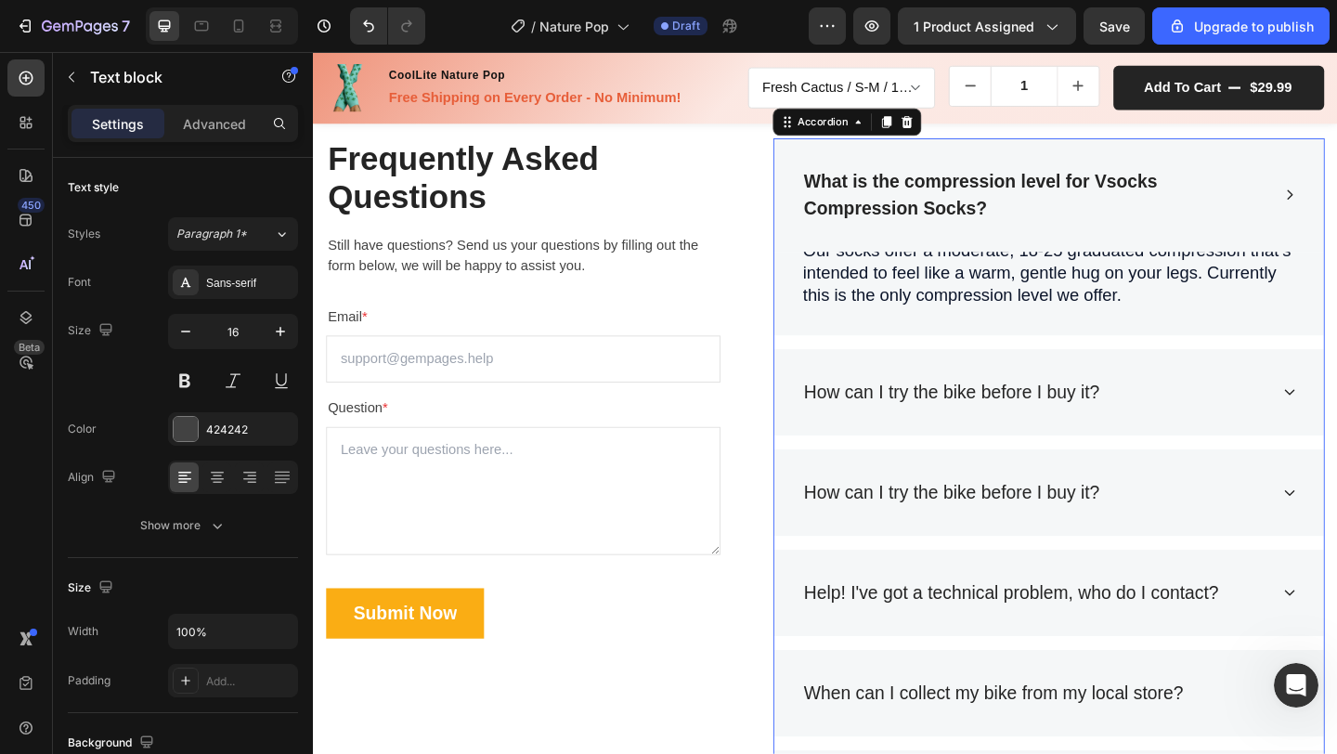
click at [1039, 384] on div "How can I try the bike before I buy it?" at bounding box center [1113, 422] width 598 height 95
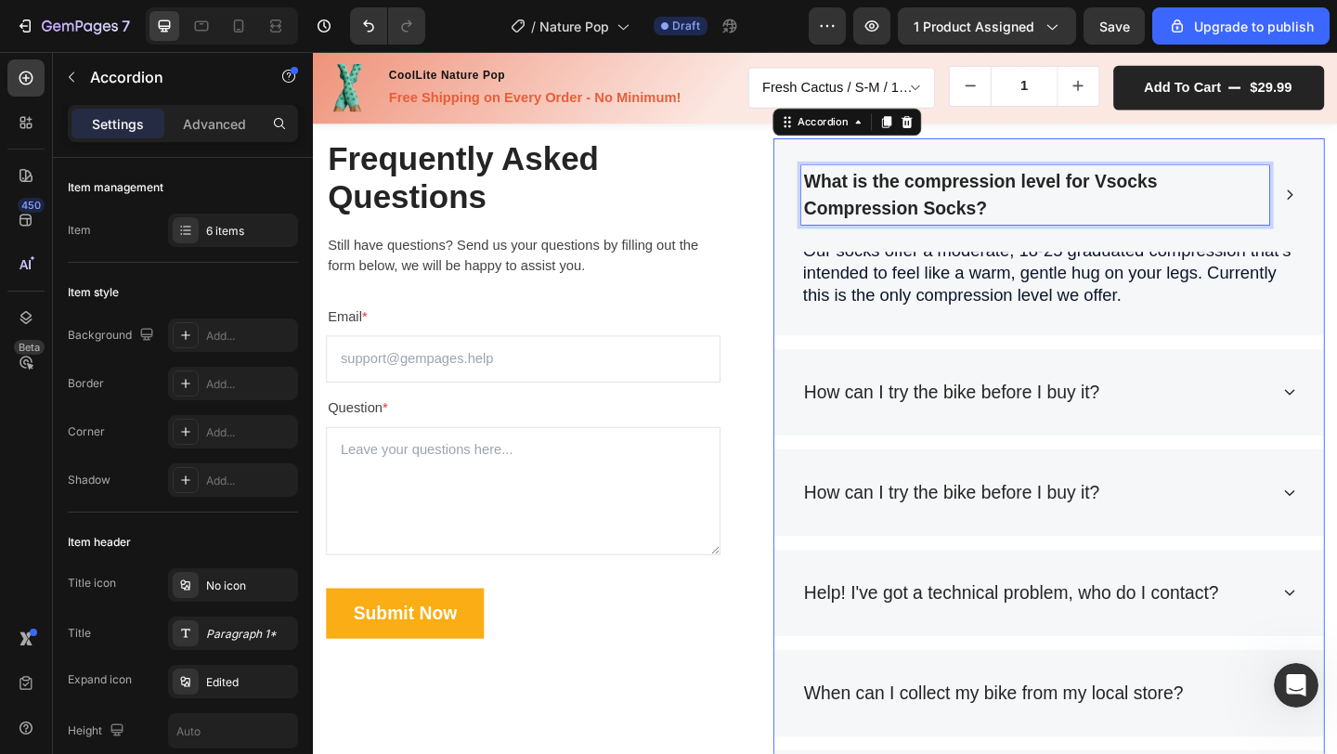
click at [1066, 215] on p "What is the compression level for Vsocks Compression Socks?" at bounding box center [1098, 207] width 503 height 59
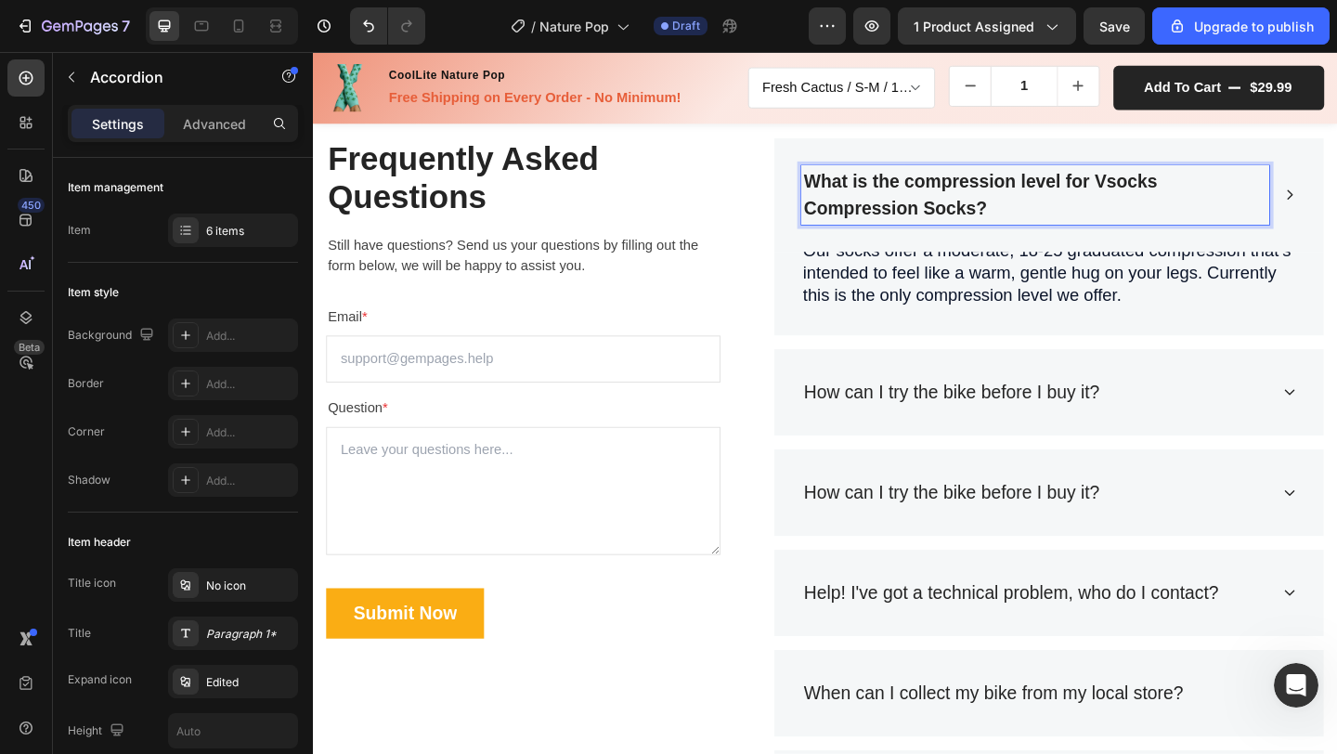
click at [1066, 215] on p "What is the compression level for Vsocks Compression Socks?" at bounding box center [1098, 207] width 503 height 59
click at [1063, 221] on p "What is the compression level for Vsocks Compression Socks?" at bounding box center [1098, 207] width 503 height 59
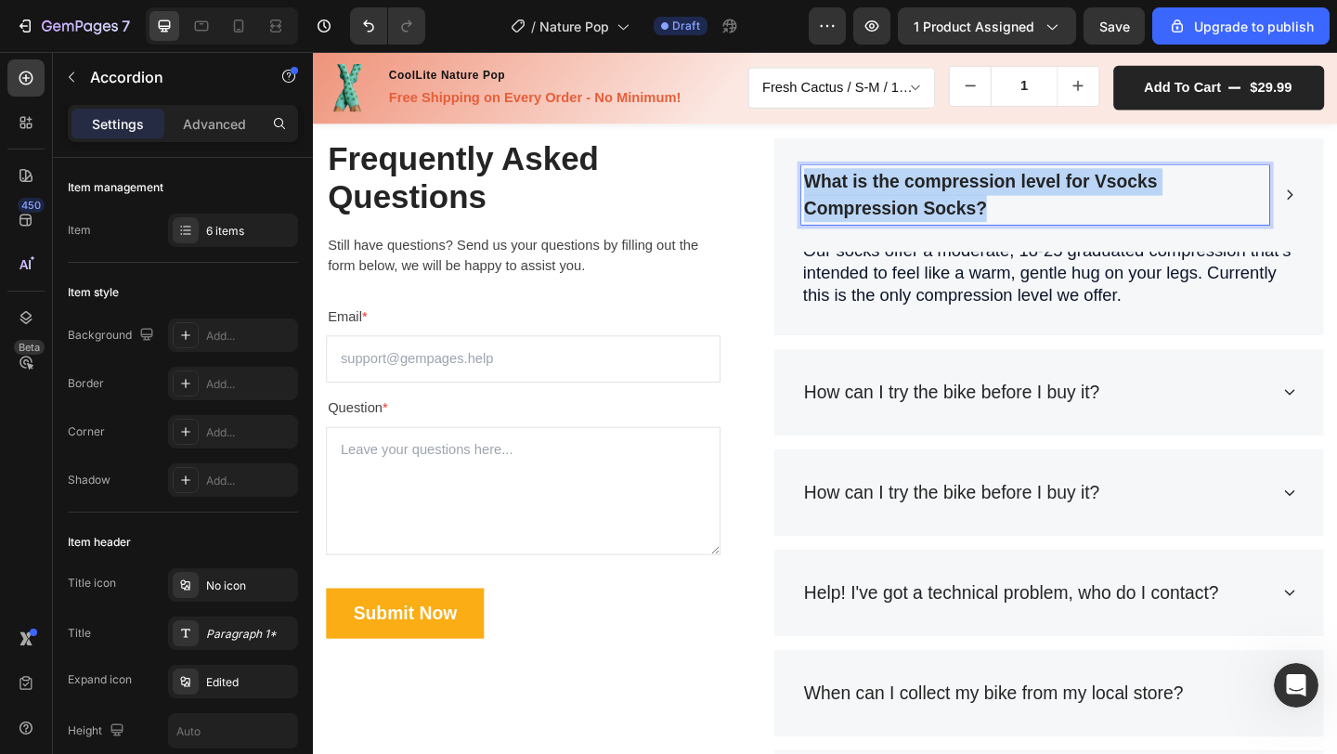
drag, startPoint x: 1052, startPoint y: 220, endPoint x: 845, endPoint y: 192, distance: 208.9
click at [847, 192] on p "What is the compression level for Vsocks Compression Socks?" at bounding box center [1098, 207] width 503 height 59
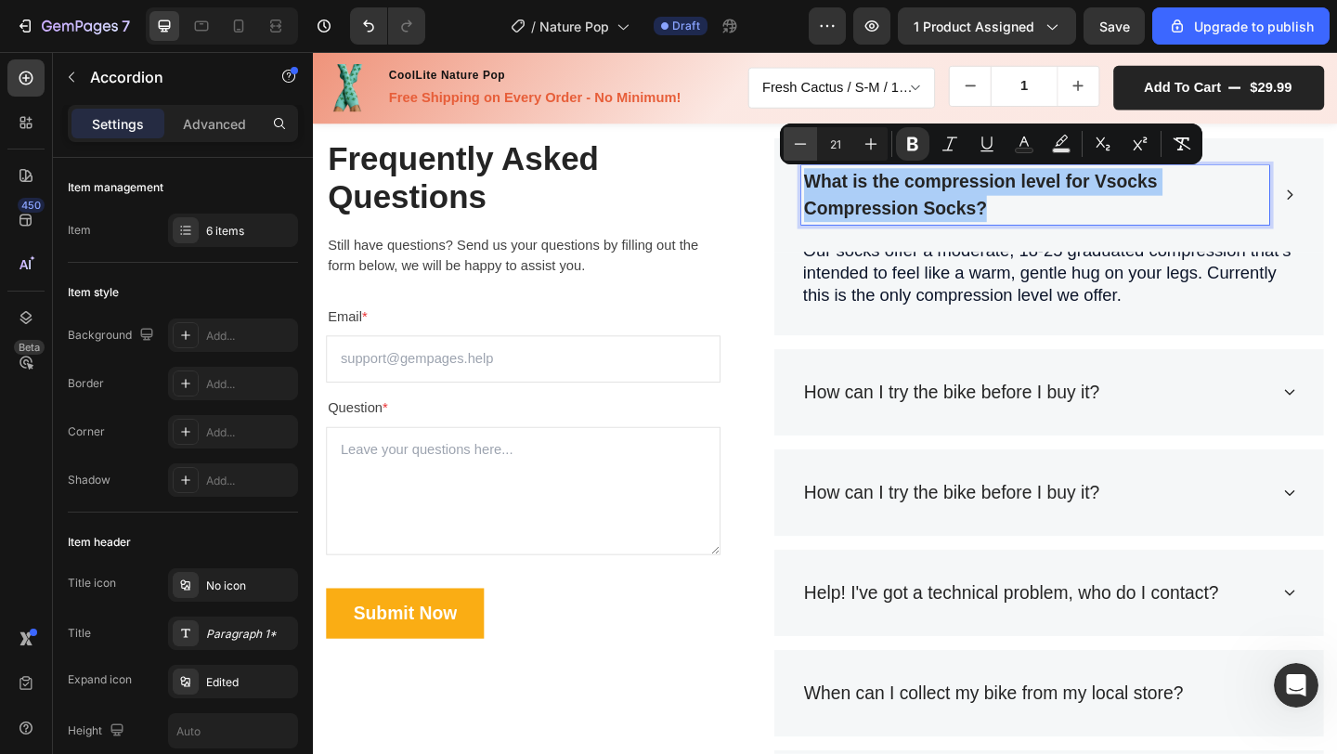
click at [804, 145] on icon "Editor contextual toolbar" at bounding box center [800, 144] width 19 height 19
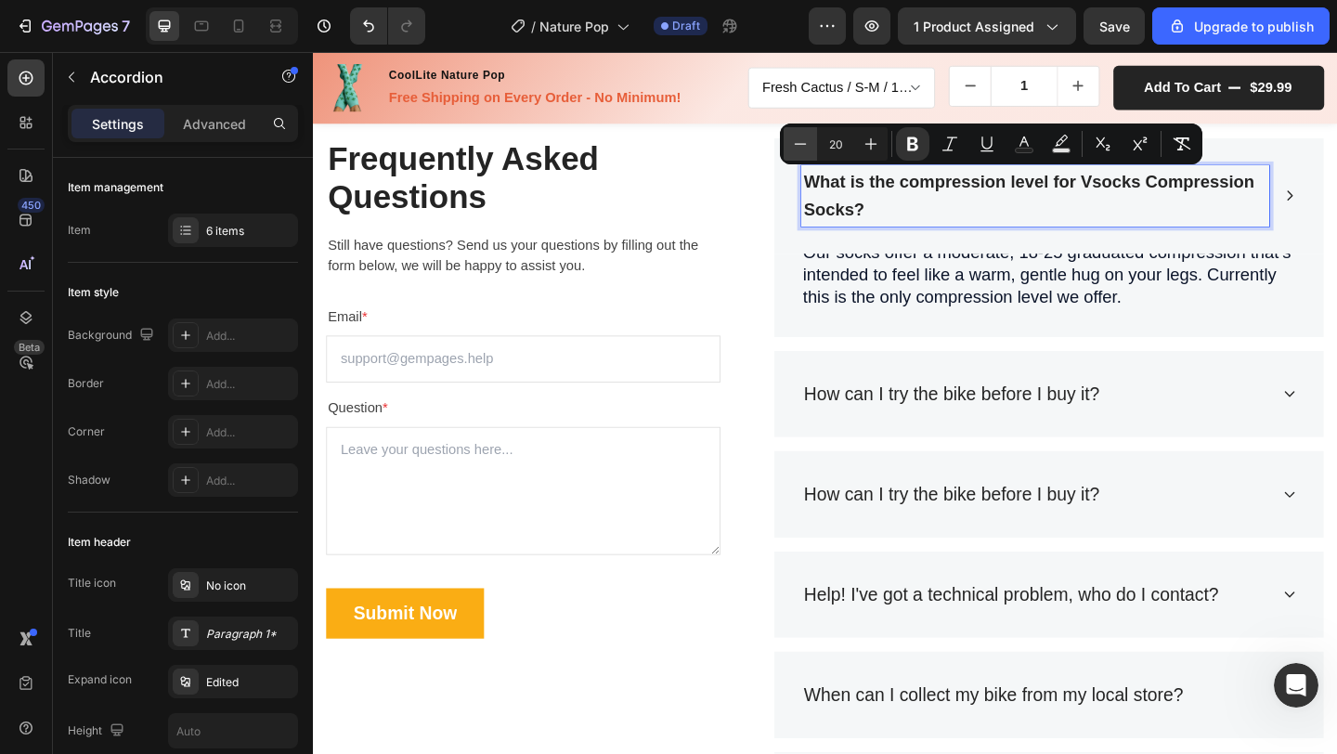
click at [804, 145] on icon "Editor contextual toolbar" at bounding box center [800, 144] width 19 height 19
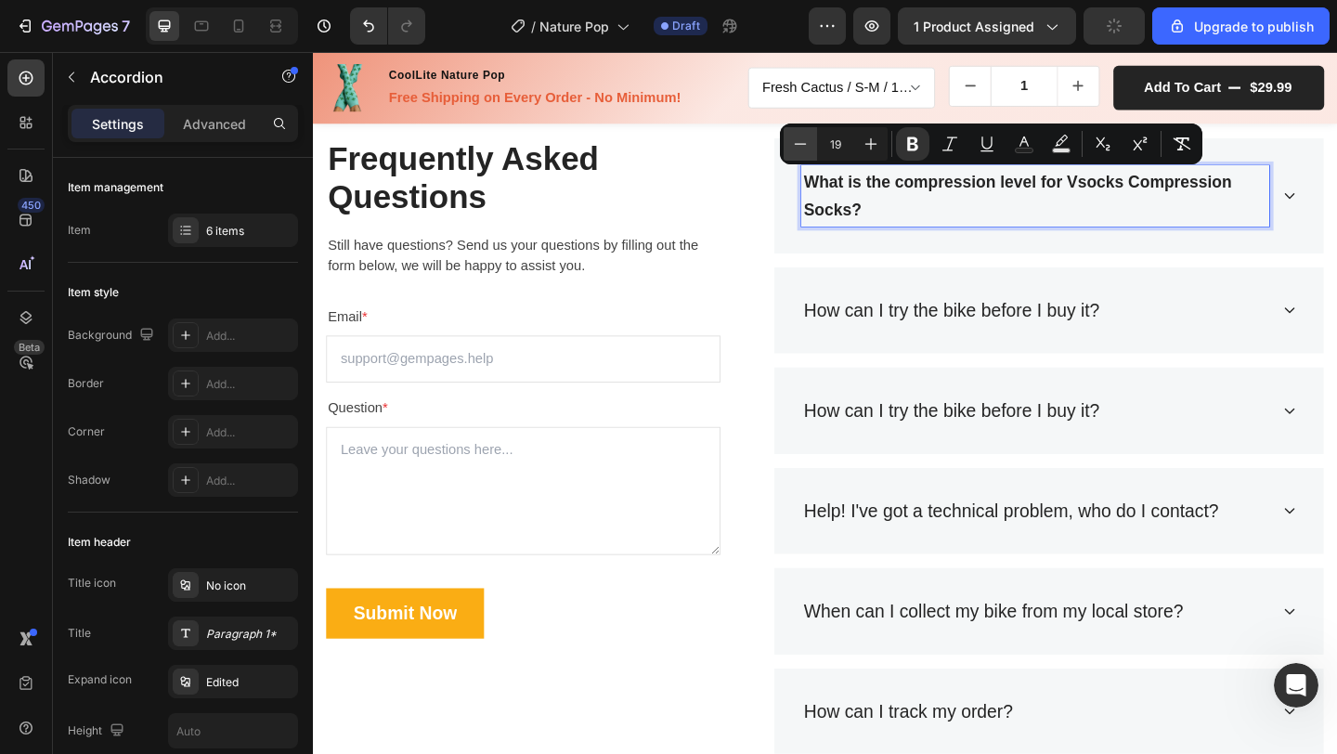
click at [797, 145] on icon "Editor contextual toolbar" at bounding box center [800, 144] width 19 height 19
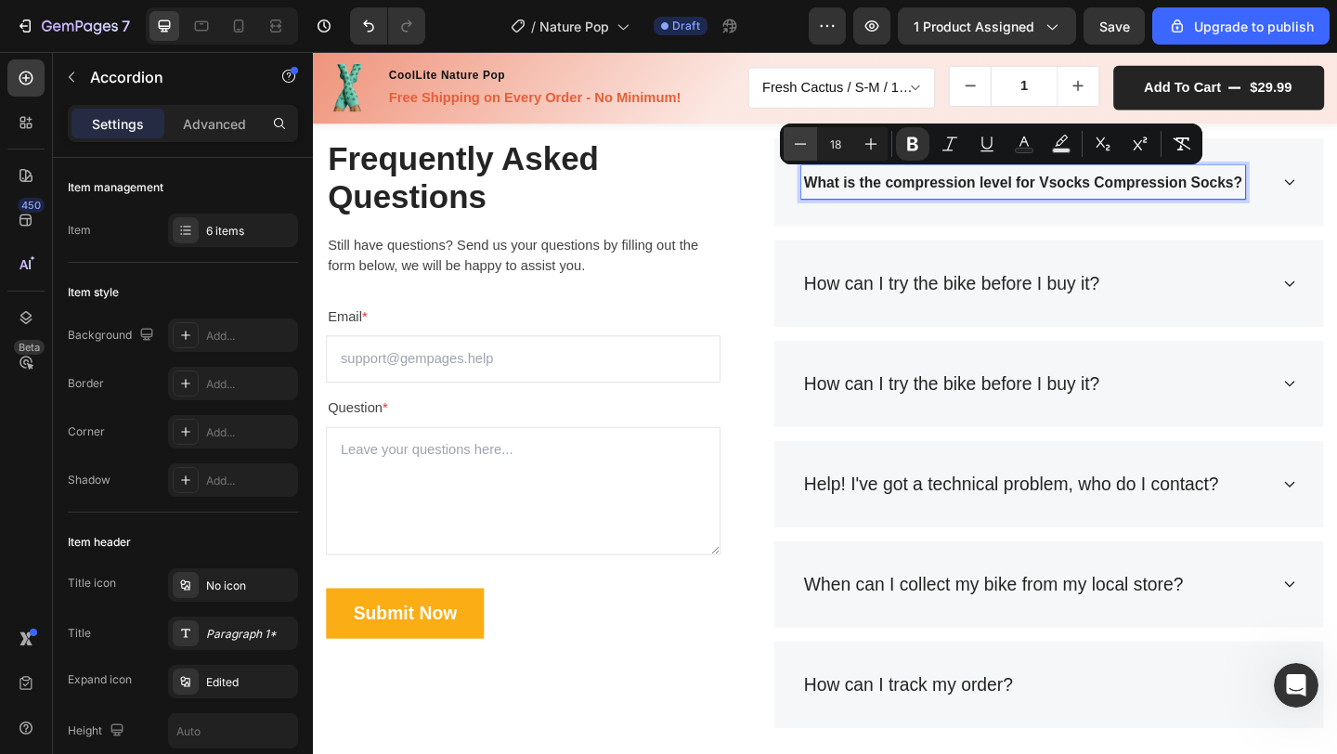
type input "17"
click at [1336, 202] on div "What is the compression level for Vsocks Compression Socks?" at bounding box center [1113, 194] width 598 height 97
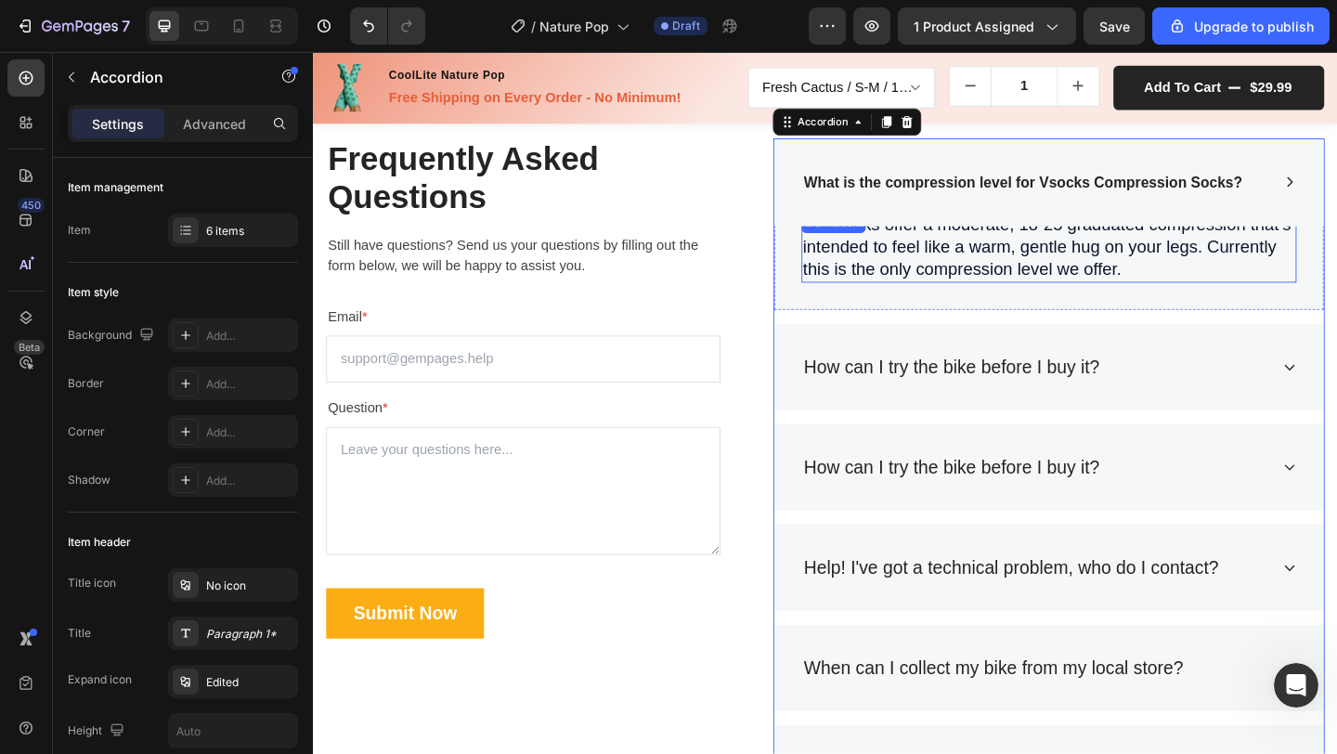
click at [1262, 266] on span "Our socks offer a moderate, 18-25 graduated compression that’s intended to feel…" at bounding box center [1111, 263] width 531 height 69
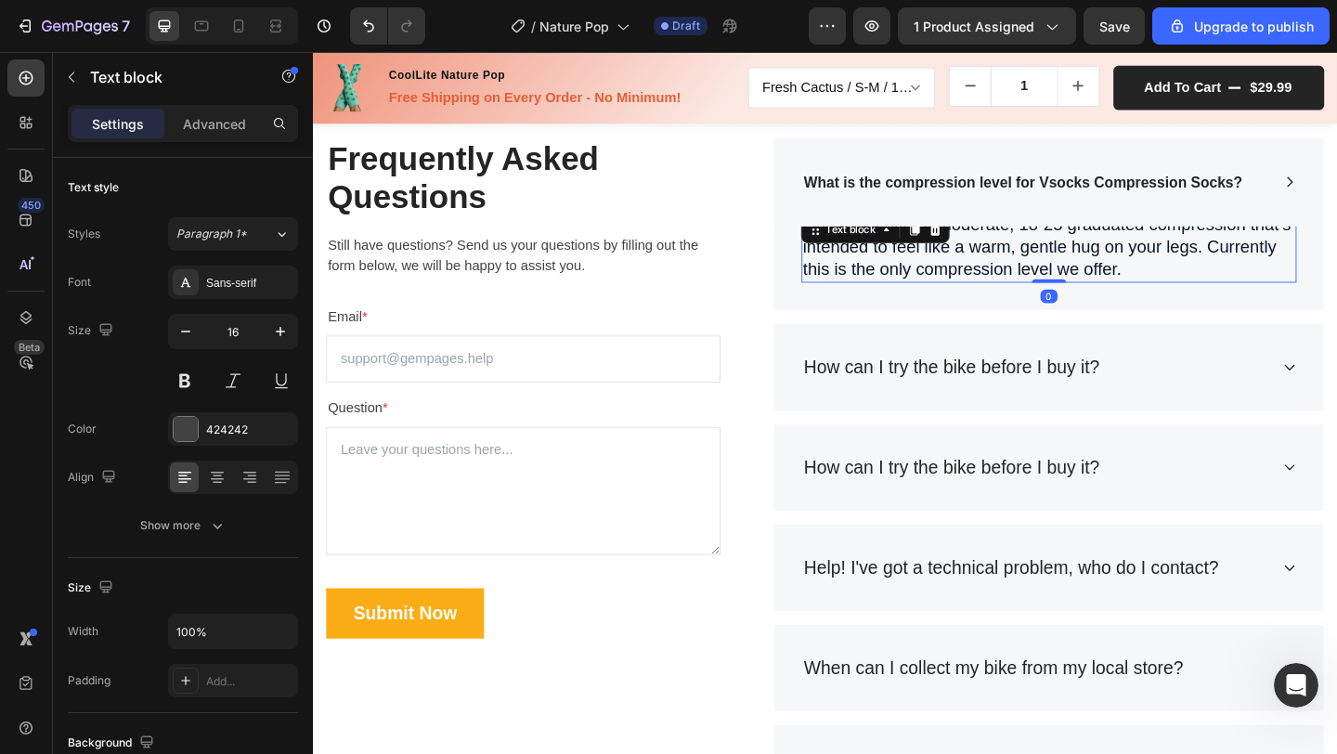
click at [1074, 292] on span "Our socks offer a moderate, 18-25 graduated compression that’s intended to feel…" at bounding box center [1111, 263] width 531 height 69
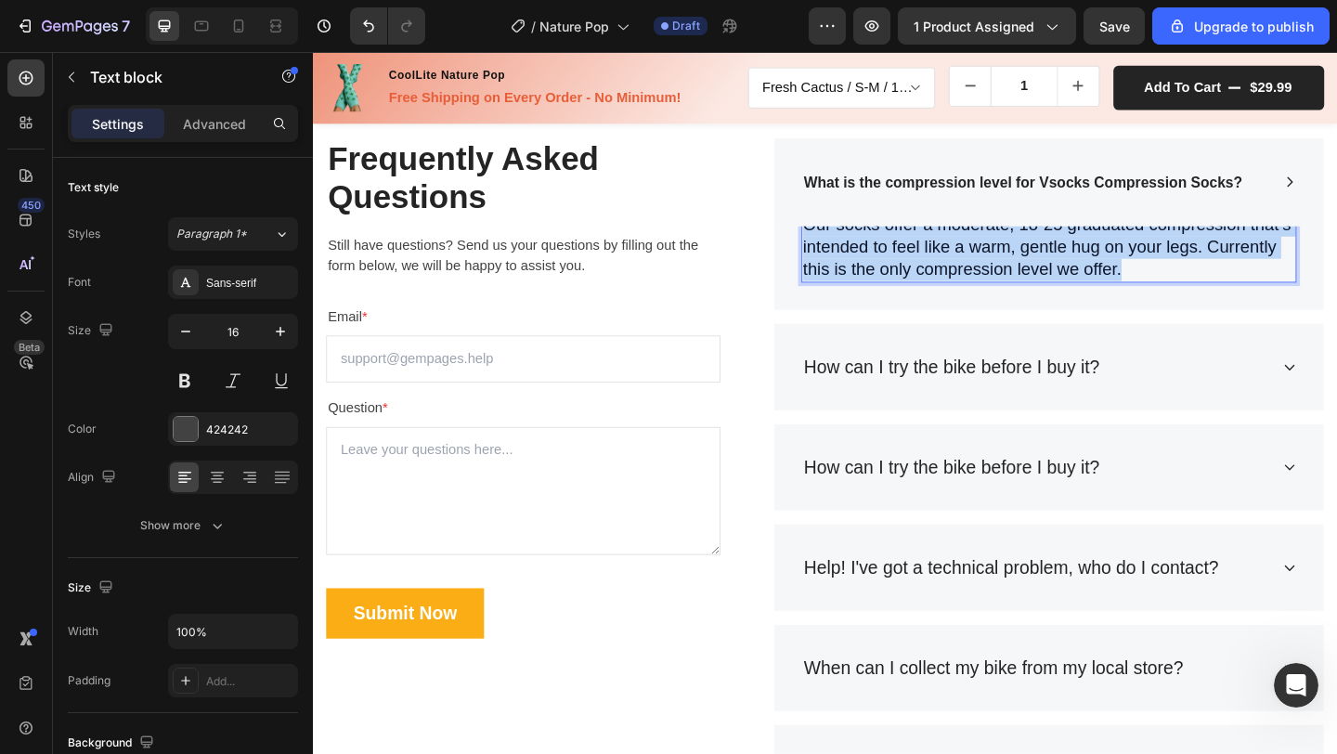
click at [1074, 292] on span "Our socks offer a moderate, 18-25 graduated compression that’s intended to feel…" at bounding box center [1111, 263] width 531 height 69
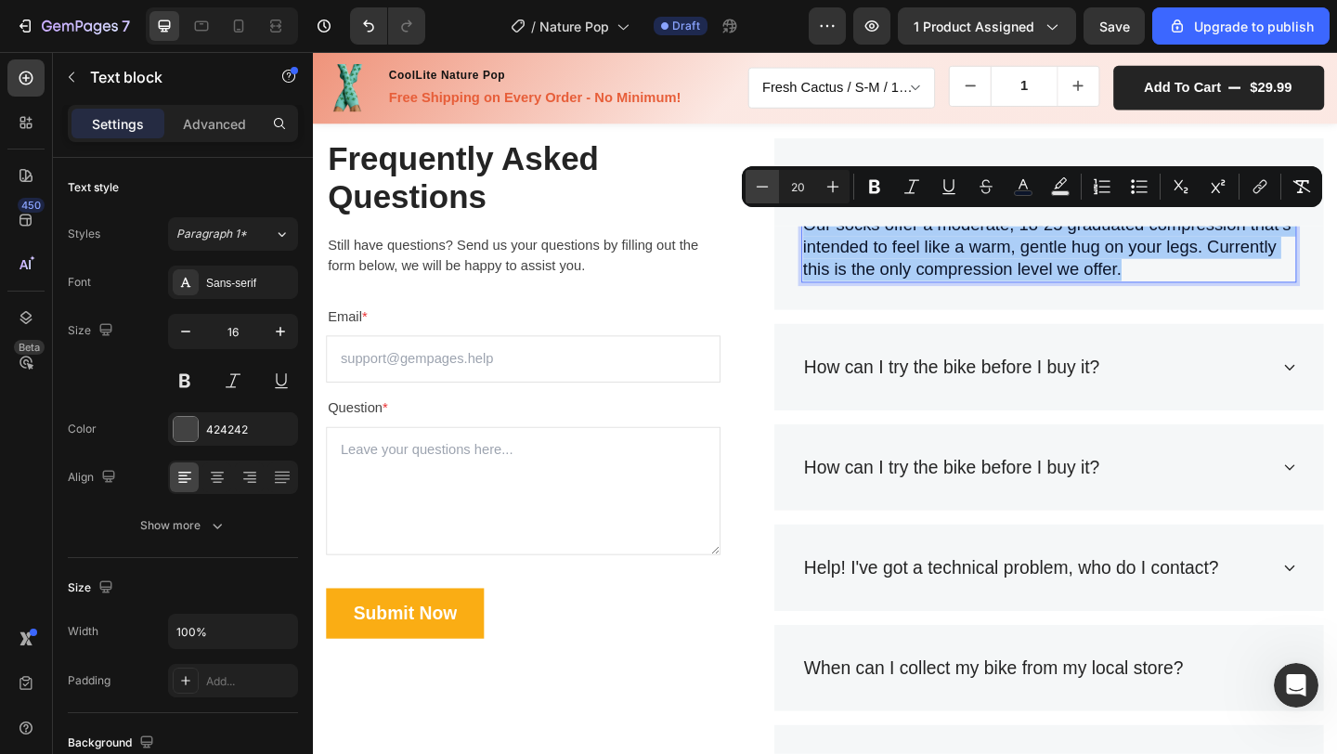
click at [766, 190] on icon "Editor contextual toolbar" at bounding box center [762, 186] width 19 height 19
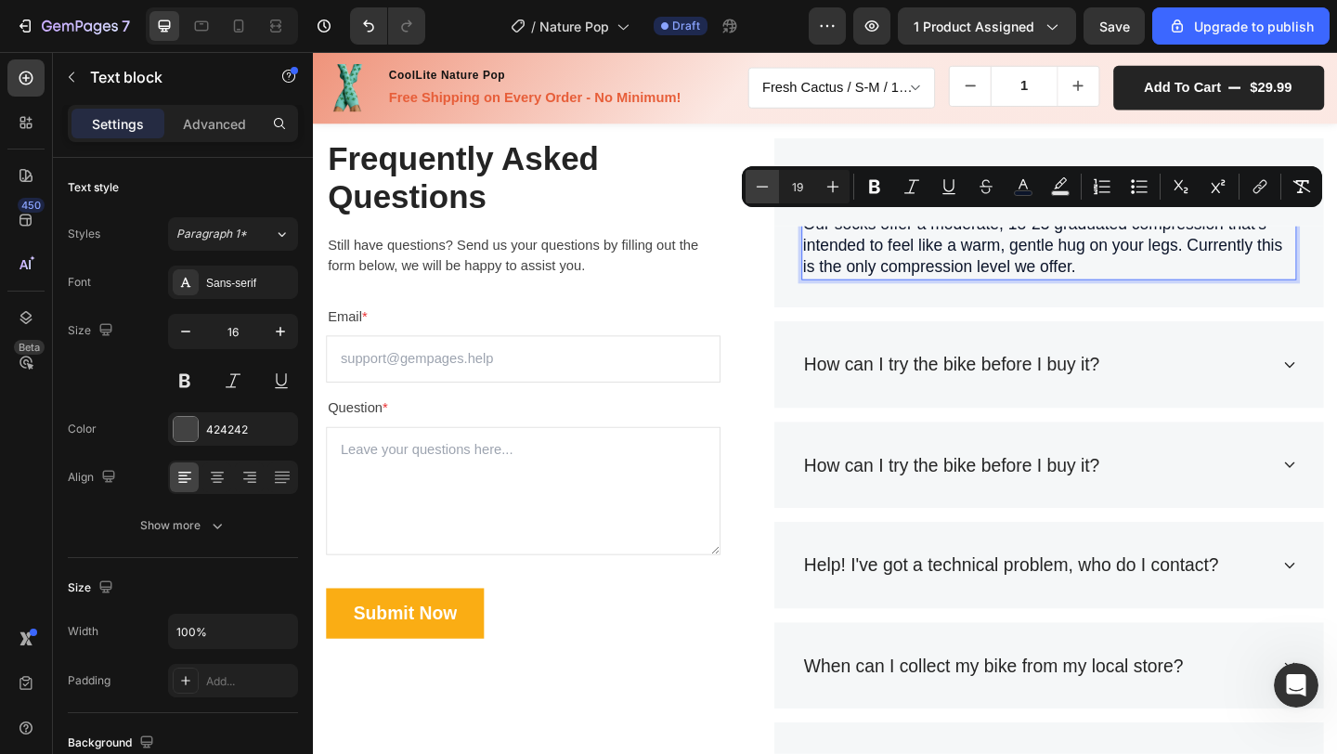
click at [766, 190] on icon "Editor contextual toolbar" at bounding box center [762, 186] width 19 height 19
type input "17"
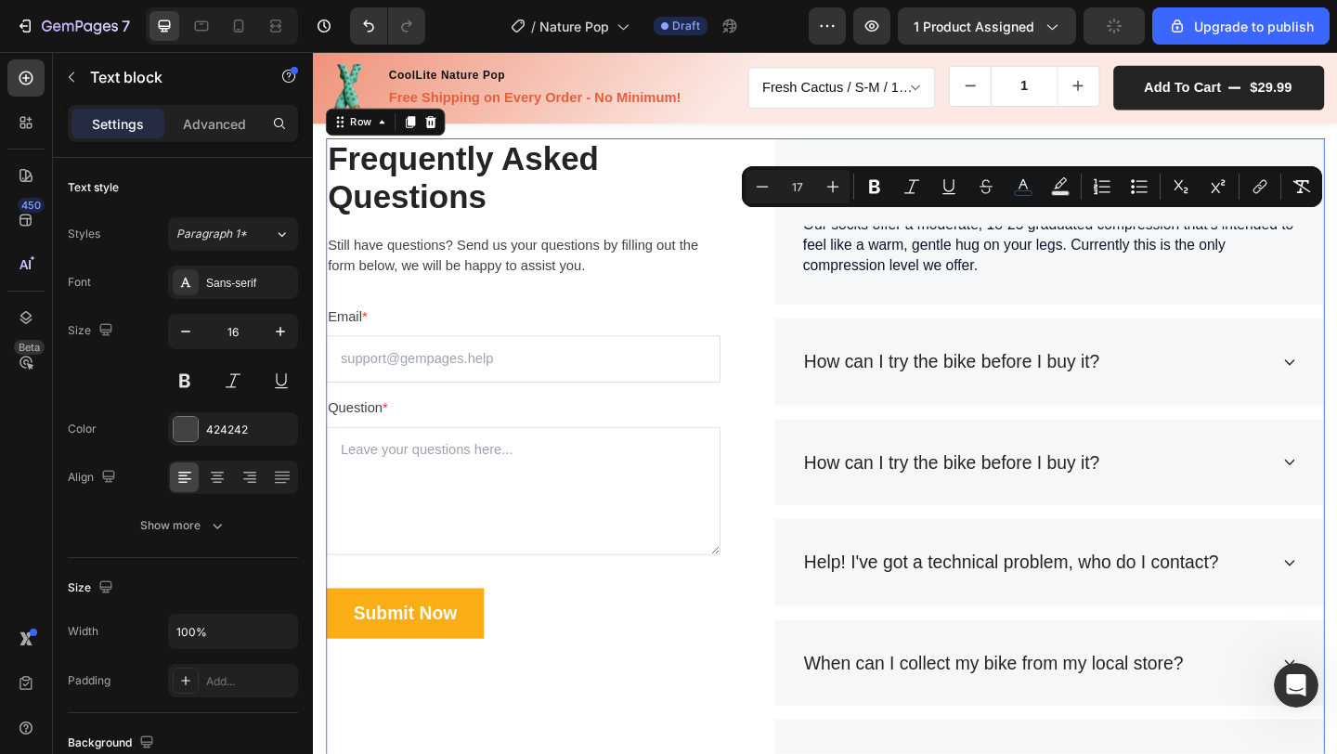
click at [783, 301] on div "Frequently Asked Questions Heading Still have questions? Send us your questions…" at bounding box center [870, 509] width 1086 height 727
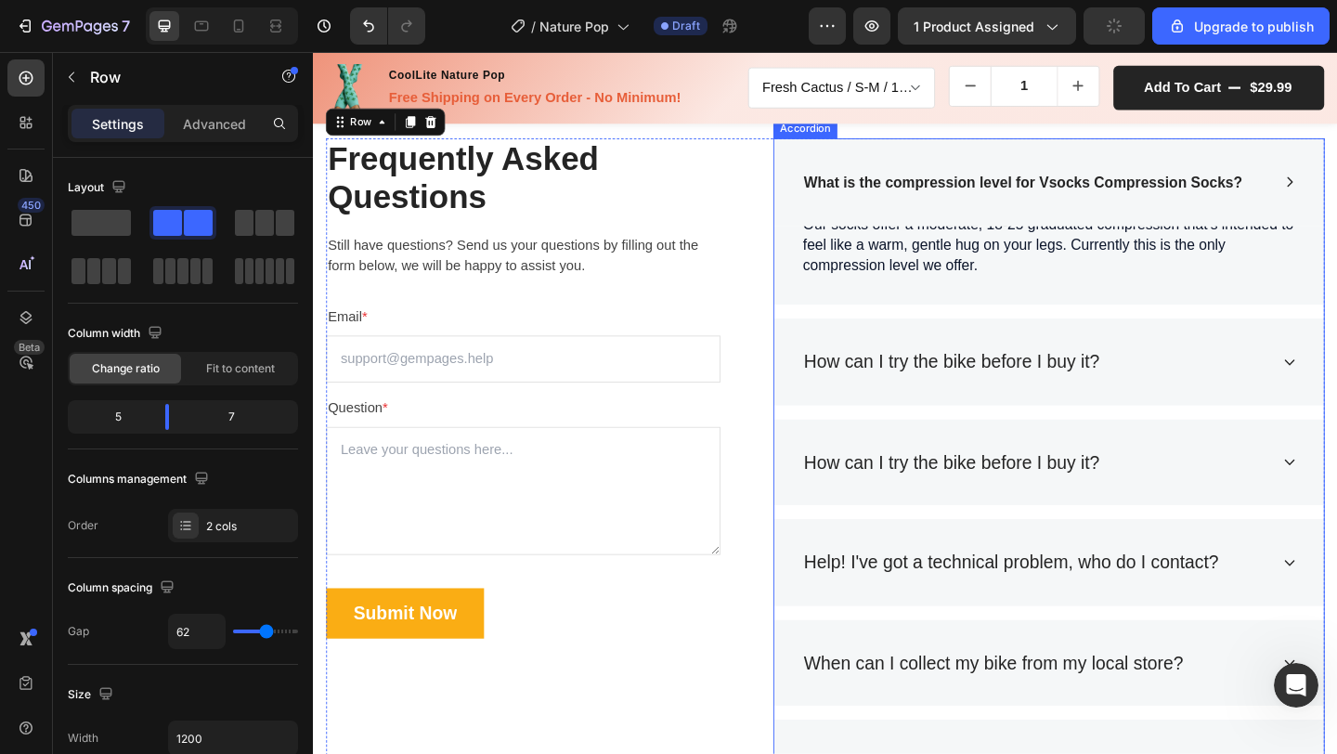
click at [898, 218] on div "What is the compression level for Vsocks Compression Socks?" at bounding box center [1113, 194] width 598 height 97
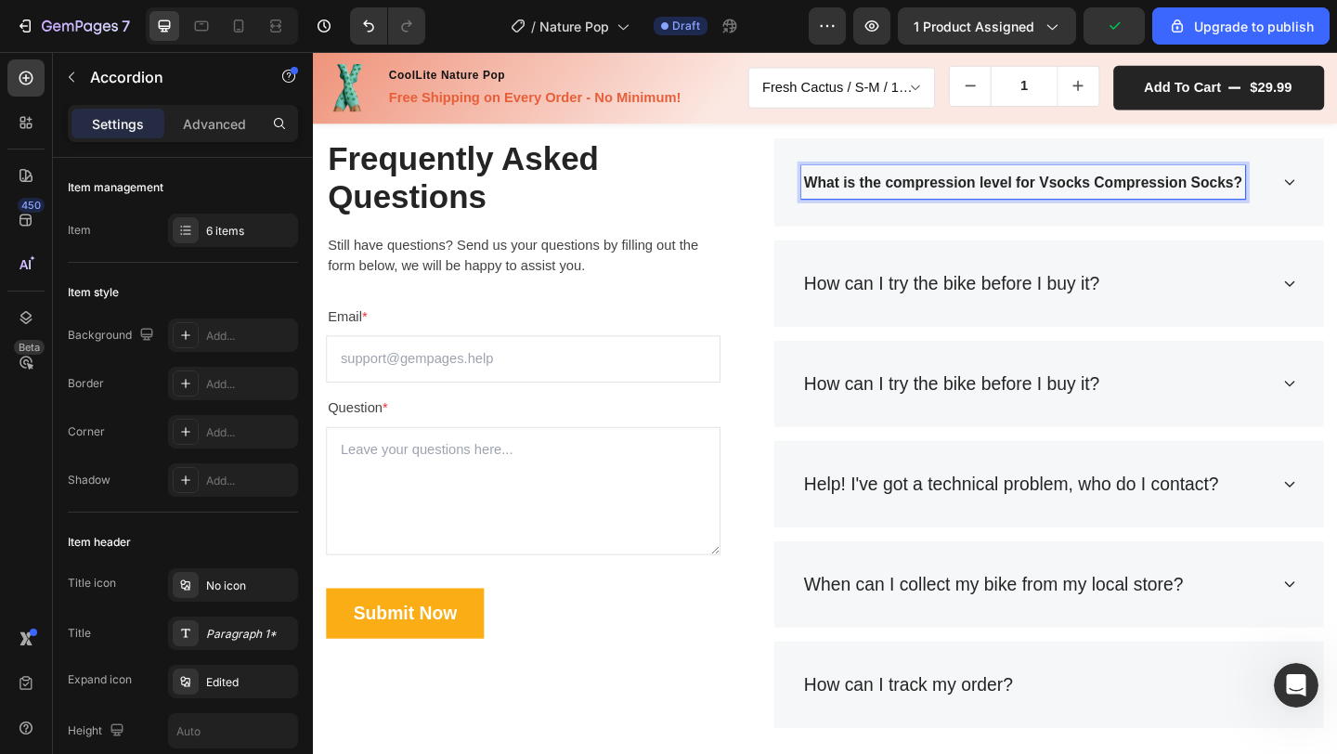
click at [1013, 237] on div "What is the compression level for Vsocks Compression Socks?" at bounding box center [1113, 194] width 598 height 97
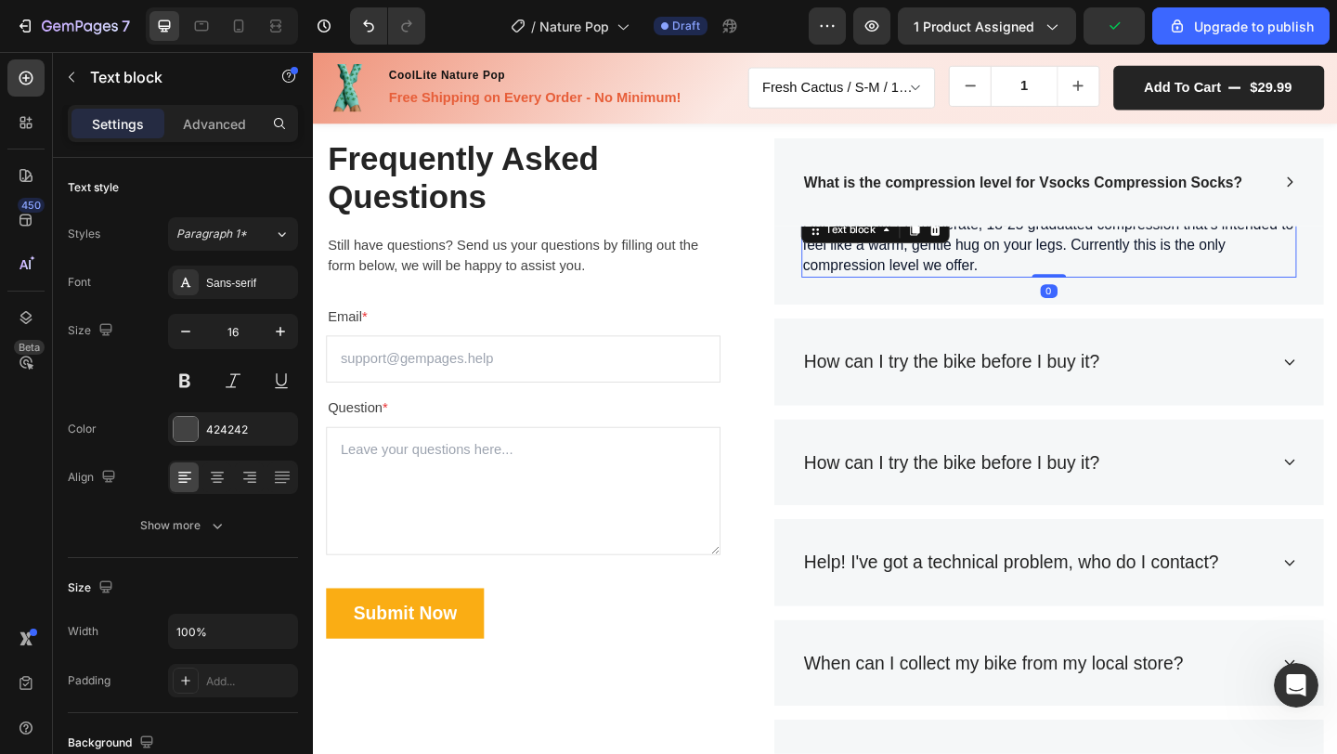
click at [1015, 280] on span "Our socks offer a moderate, 18-25 graduated compression that’s intended to feel…" at bounding box center [1113, 261] width 534 height 62
click at [1088, 277] on p "Our socks offer a moderate, 18-25 graduated compression that’s intended to feel…" at bounding box center [1113, 261] width 535 height 67
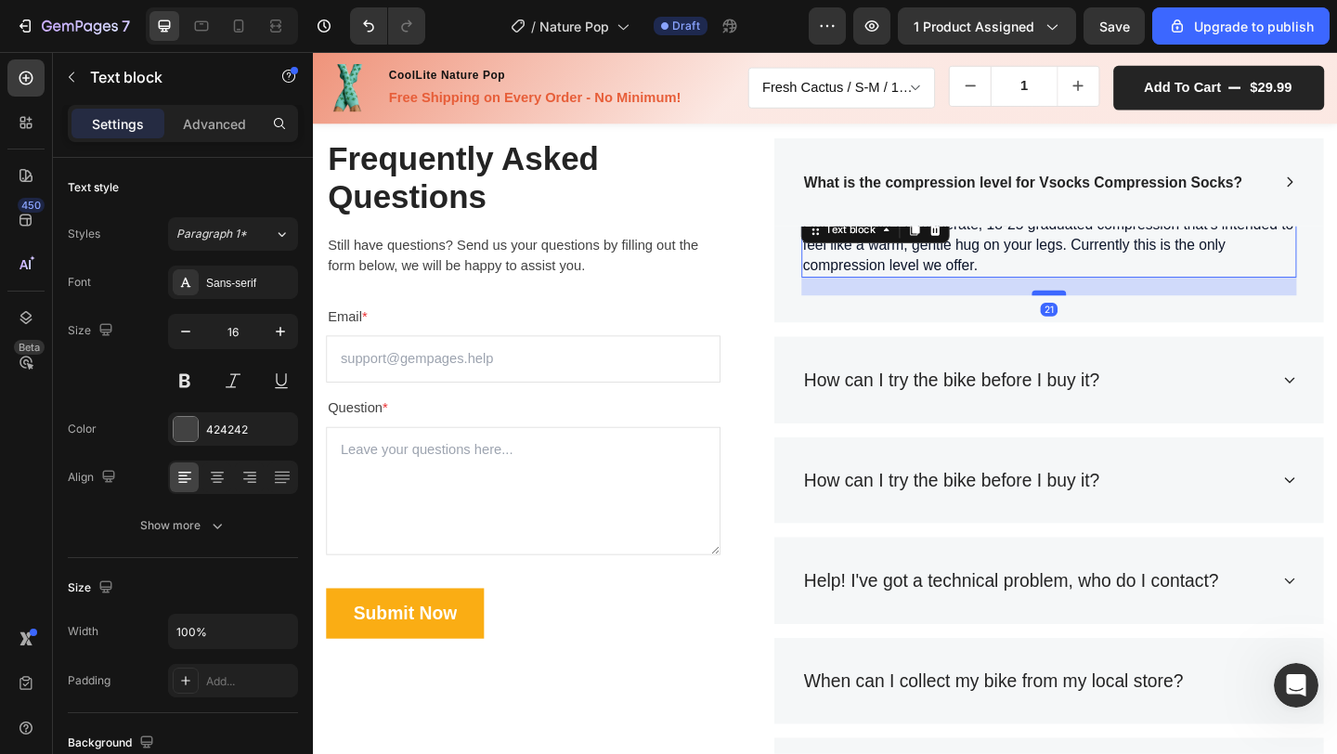
drag, startPoint x: 1114, startPoint y: 293, endPoint x: 1114, endPoint y: 313, distance: 19.5
click at [1114, 313] on div at bounding box center [1113, 314] width 37 height 6
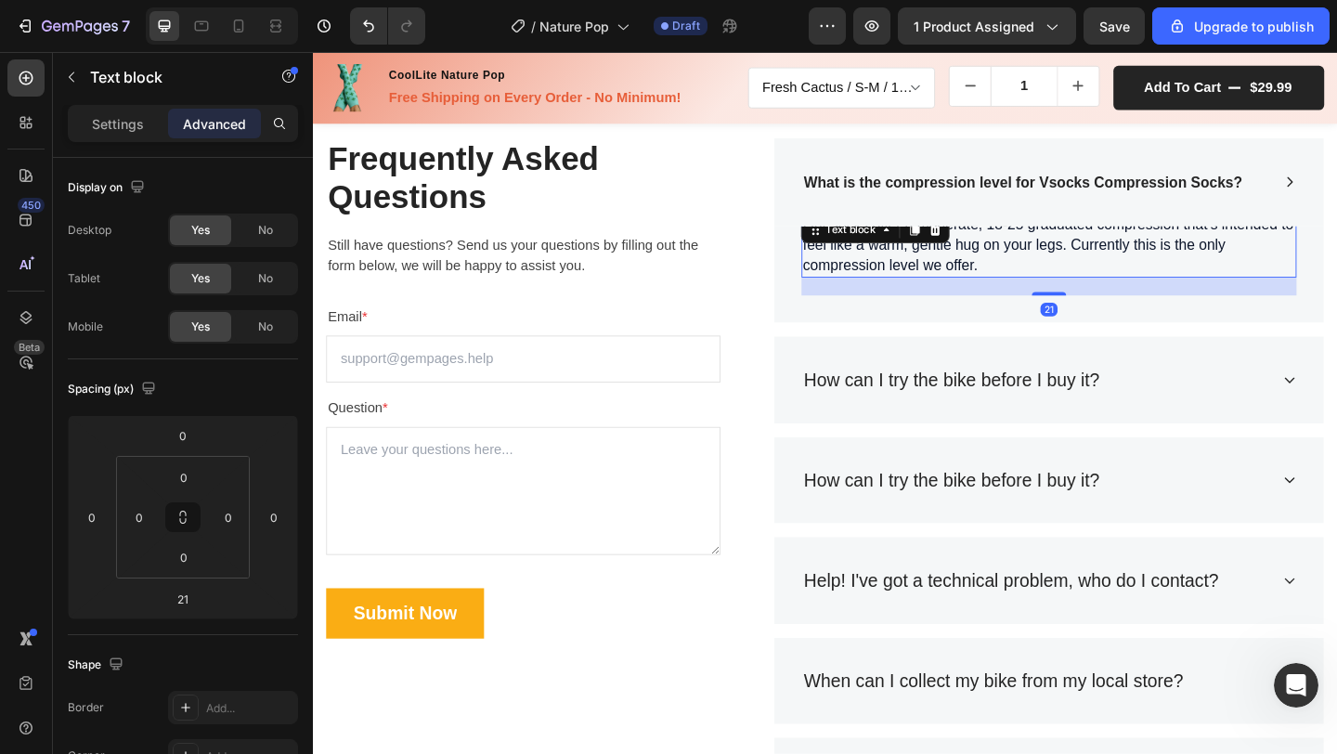
click at [1090, 343] on div "Our socks offer a moderate, 18-25 graduated compression that’s intended to feel…" at bounding box center [1113, 287] width 598 height 120
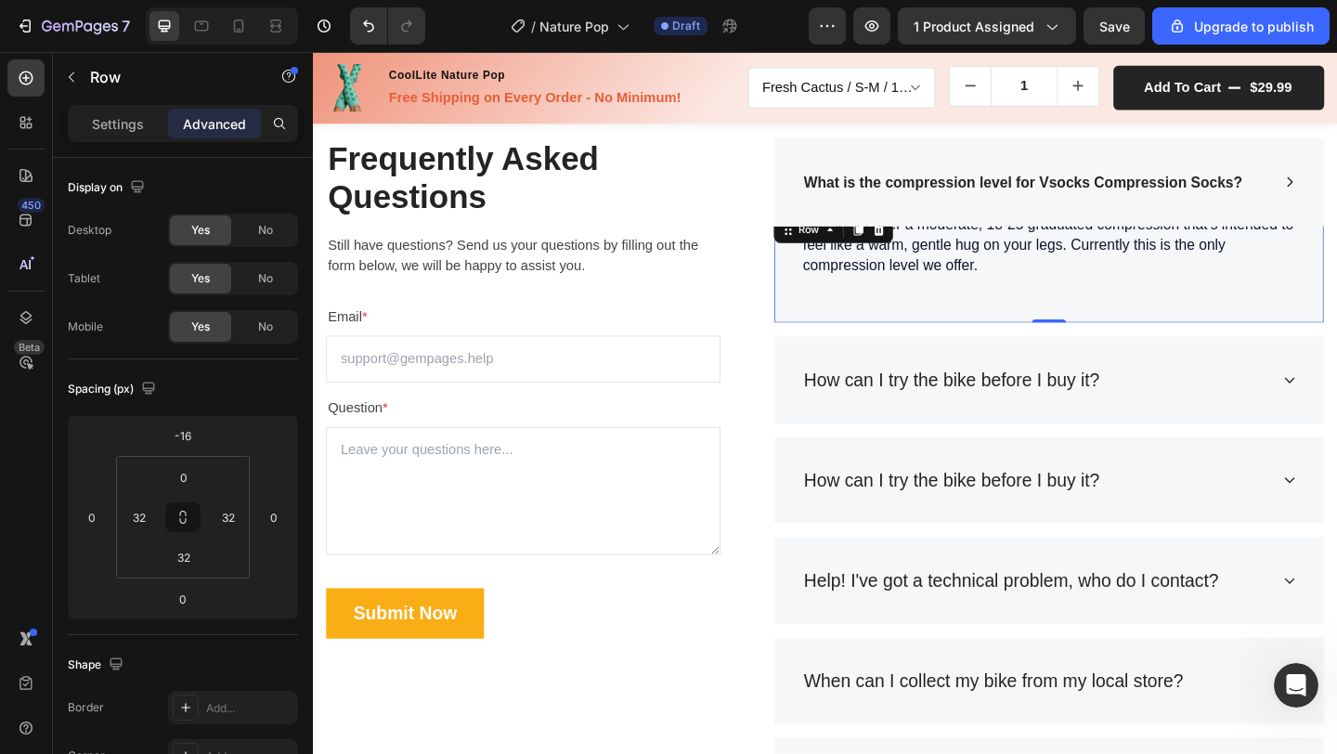
click at [1097, 290] on p "Our socks offer a moderate, 18-25 graduated compression that’s intended to feel…" at bounding box center [1113, 261] width 535 height 67
click at [1108, 282] on p "Our socks offer a moderate, 18-25 graduated compression that’s intended to feel…" at bounding box center [1113, 261] width 535 height 67
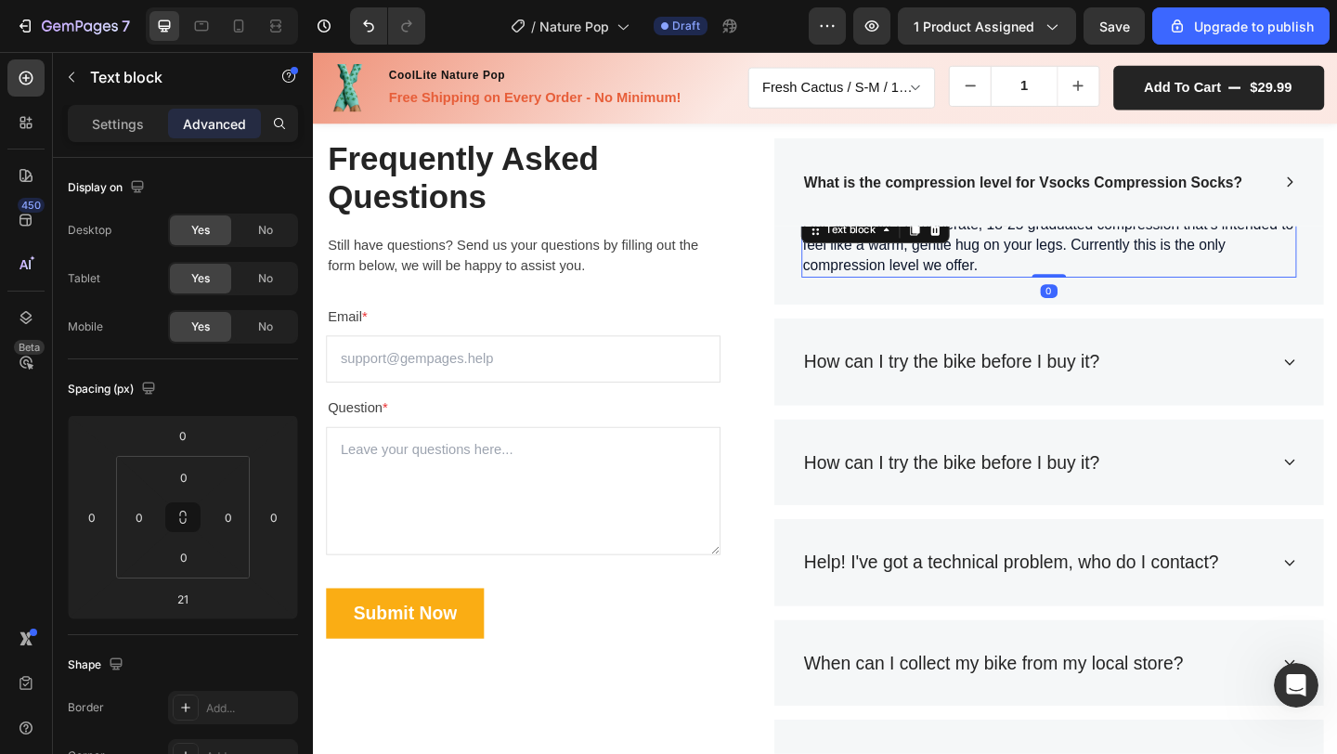
drag, startPoint x: 1108, startPoint y: 313, endPoint x: 1106, endPoint y: 287, distance: 26.1
click at [1106, 287] on div "Our socks offer a moderate, 18-25 graduated compression that’s intended to feel…" at bounding box center [1113, 262] width 539 height 71
type input "0"
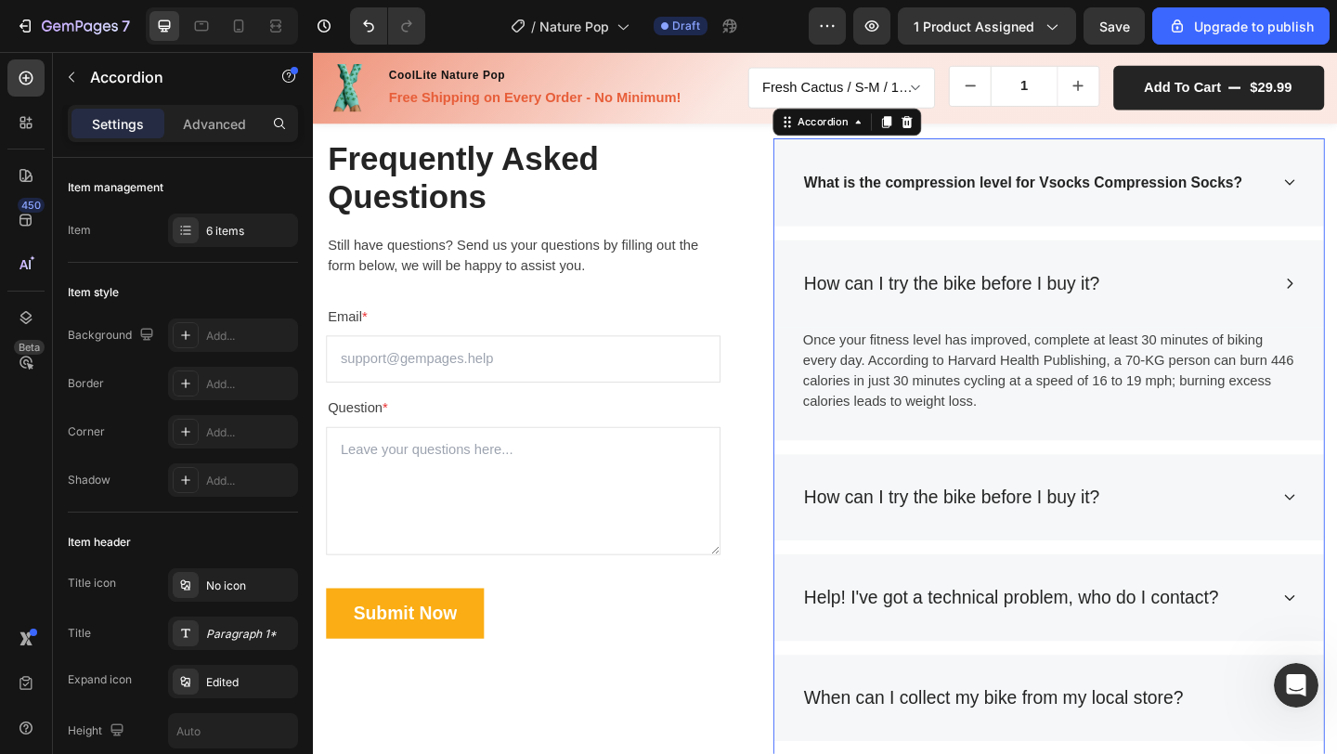
click at [1245, 544] on div "How can I try the bike before I buy it?" at bounding box center [1098, 536] width 509 height 35
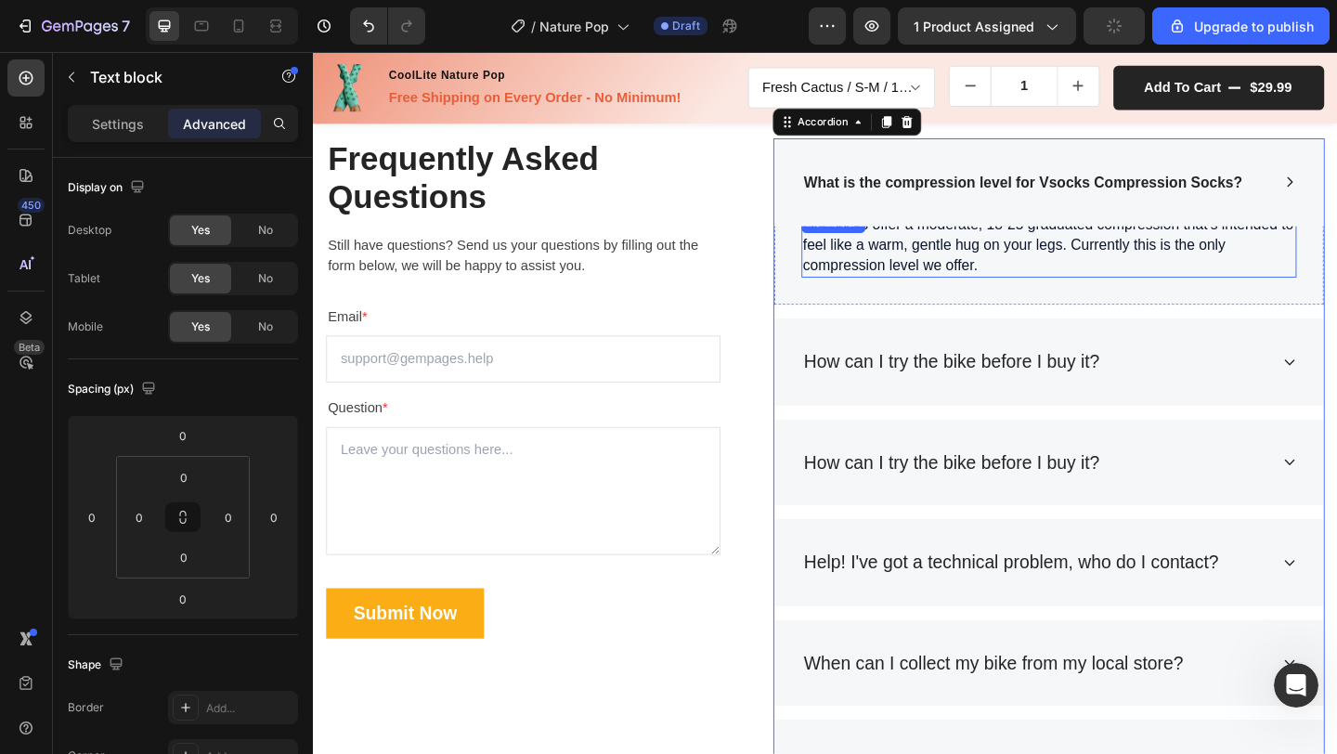
click at [1133, 256] on span "Our socks offer a moderate, 18-25 graduated compression that’s intended to feel…" at bounding box center [1113, 261] width 534 height 62
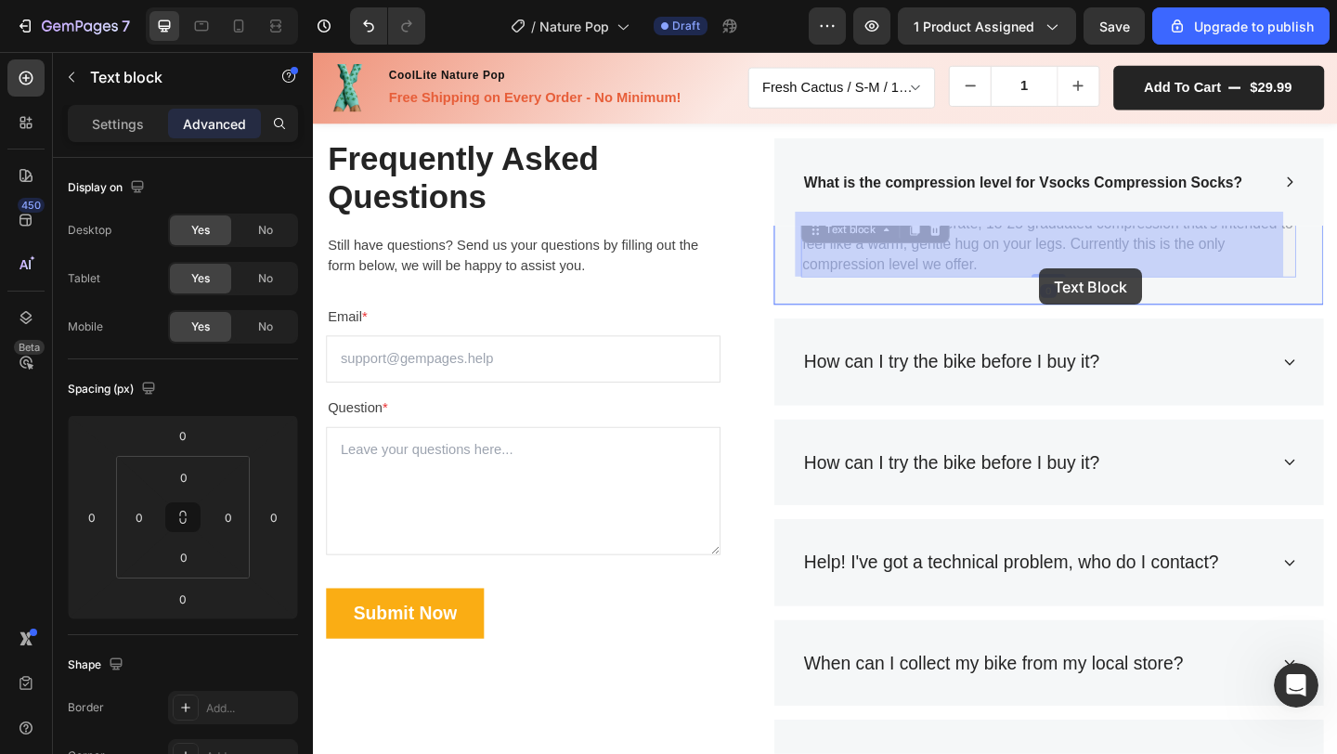
drag, startPoint x: 1103, startPoint y: 265, endPoint x: 1103, endPoint y: 288, distance: 23.2
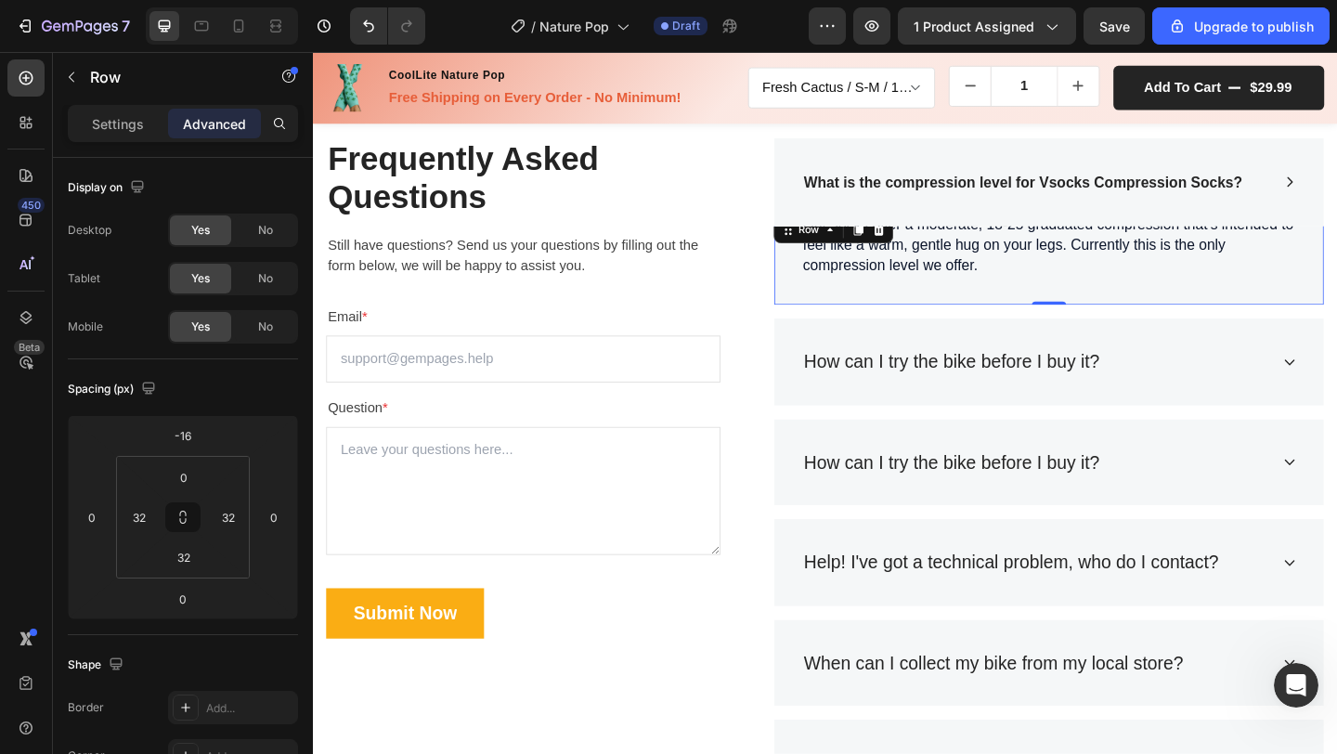
click at [912, 319] on div "Our socks offer a moderate, 18-25 graduated compression that’s intended to feel…" at bounding box center [1113, 277] width 598 height 100
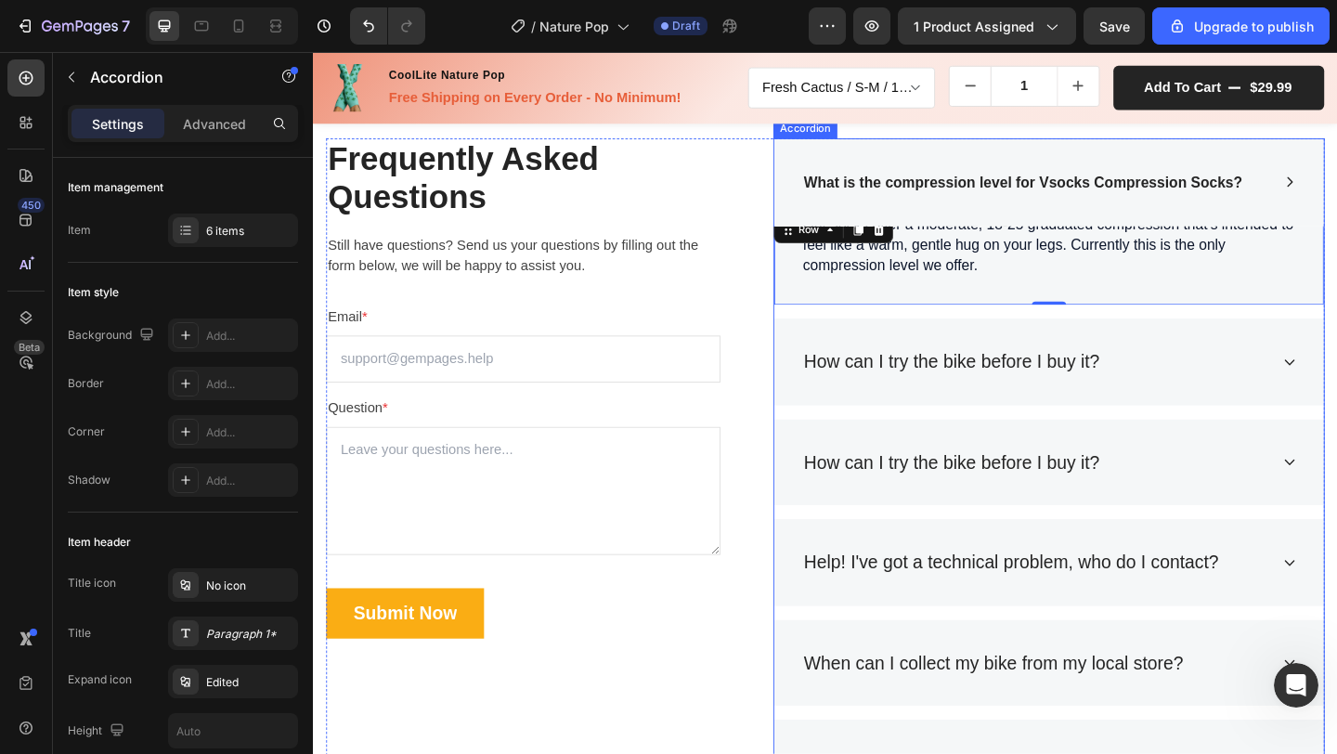
click at [990, 207] on p "What is the compression level for Vsocks Compression Socks?" at bounding box center [1085, 194] width 477 height 32
click at [974, 230] on div "What is the compression level for Vsocks Compression Socks?" at bounding box center [1113, 194] width 598 height 97
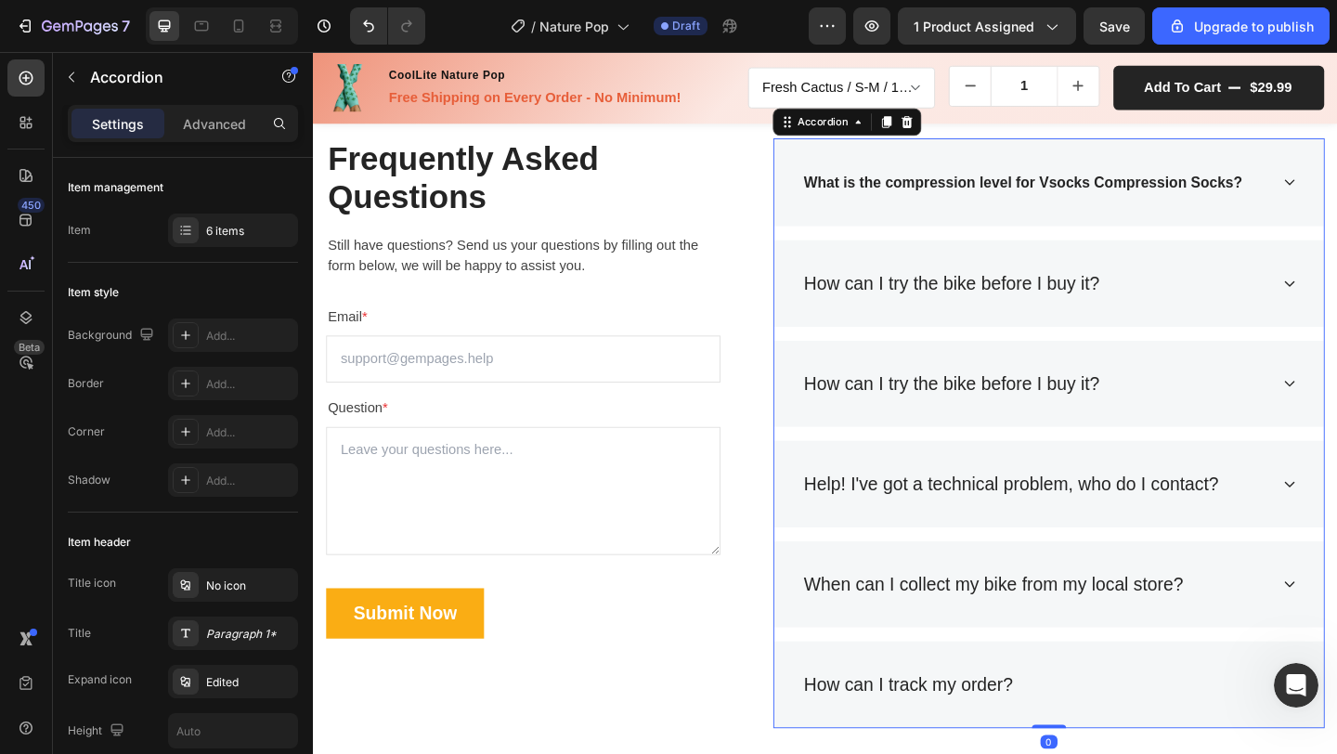
click at [974, 230] on div "What is the compression level for Vsocks Compression Socks?" at bounding box center [1113, 194] width 598 height 97
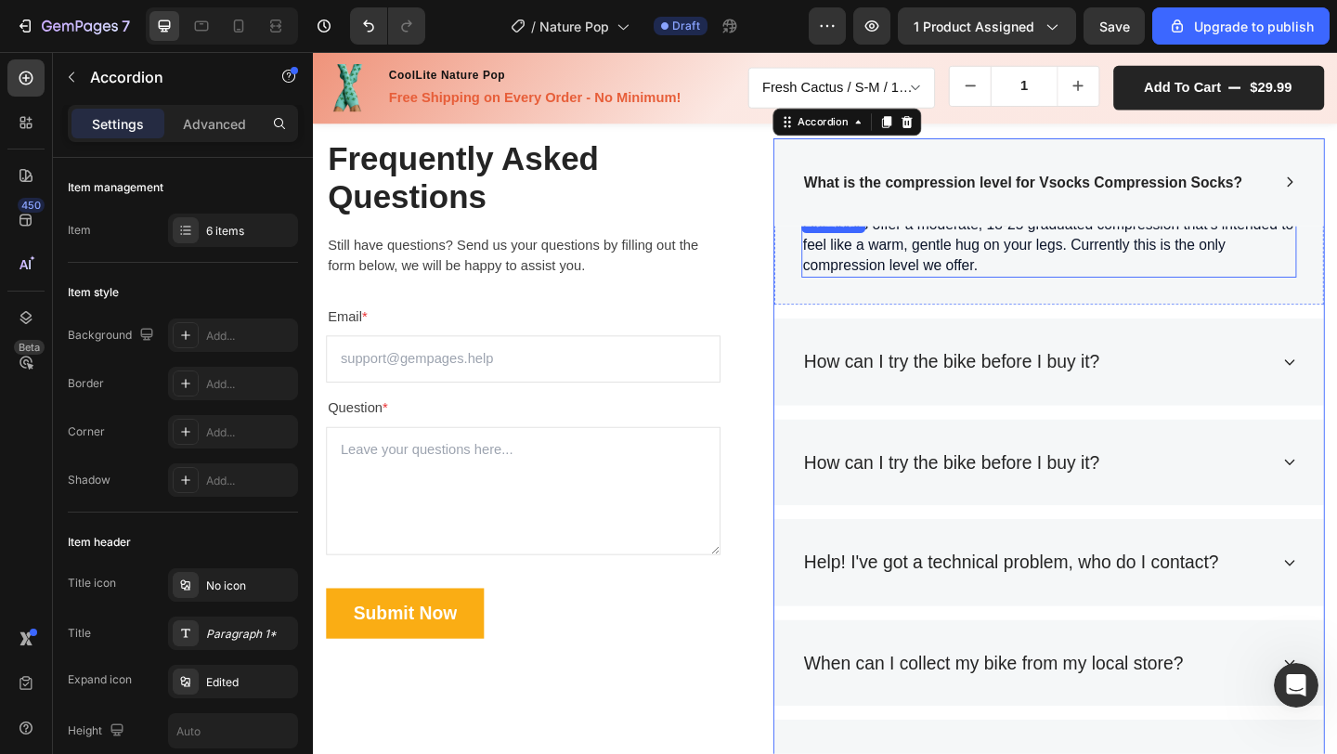
click at [959, 267] on span "Our socks offer a moderate, 18-25 graduated compression that’s intended to feel…" at bounding box center [1113, 261] width 534 height 62
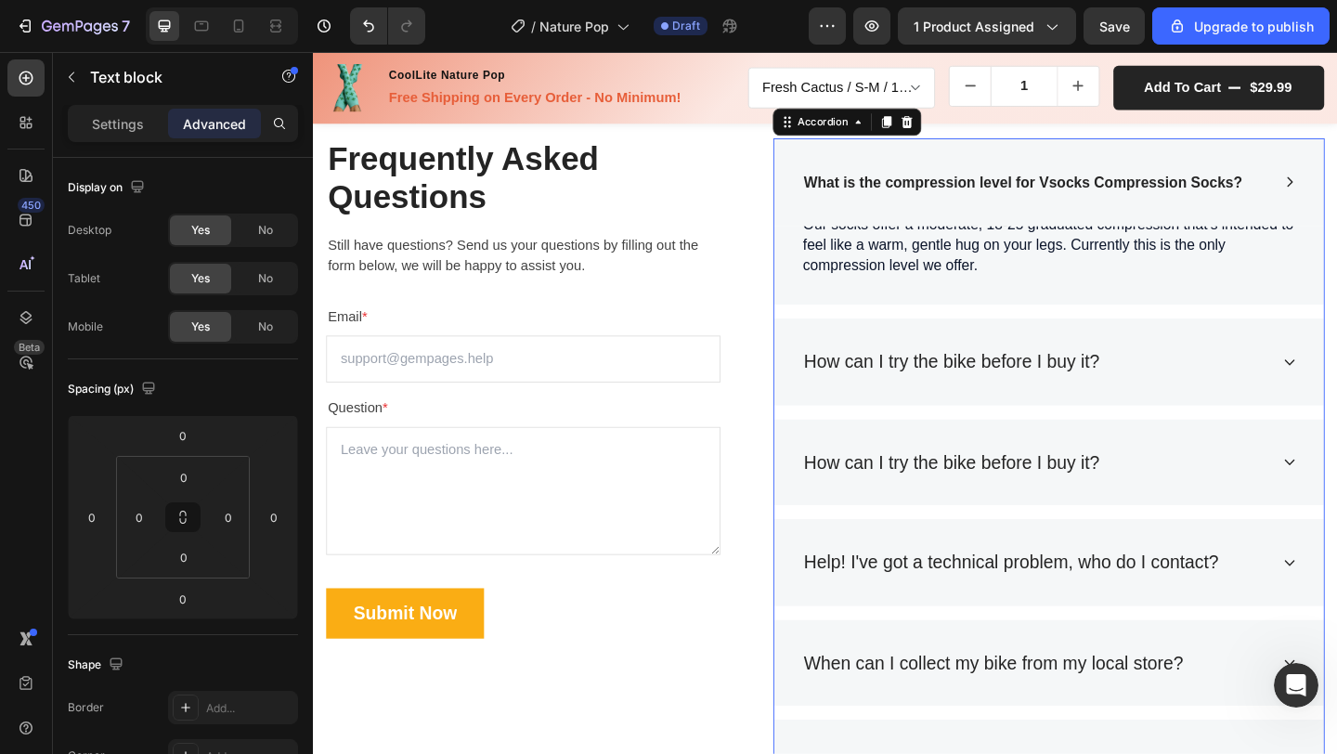
click at [977, 332] on div "What is the compression level for Vsocks Compression Socks? Our socks offer a m…" at bounding box center [1113, 509] width 600 height 727
click at [984, 276] on span "Our socks offer a moderate, 18-25 graduated compression that’s intended to feel…" at bounding box center [1113, 261] width 534 height 62
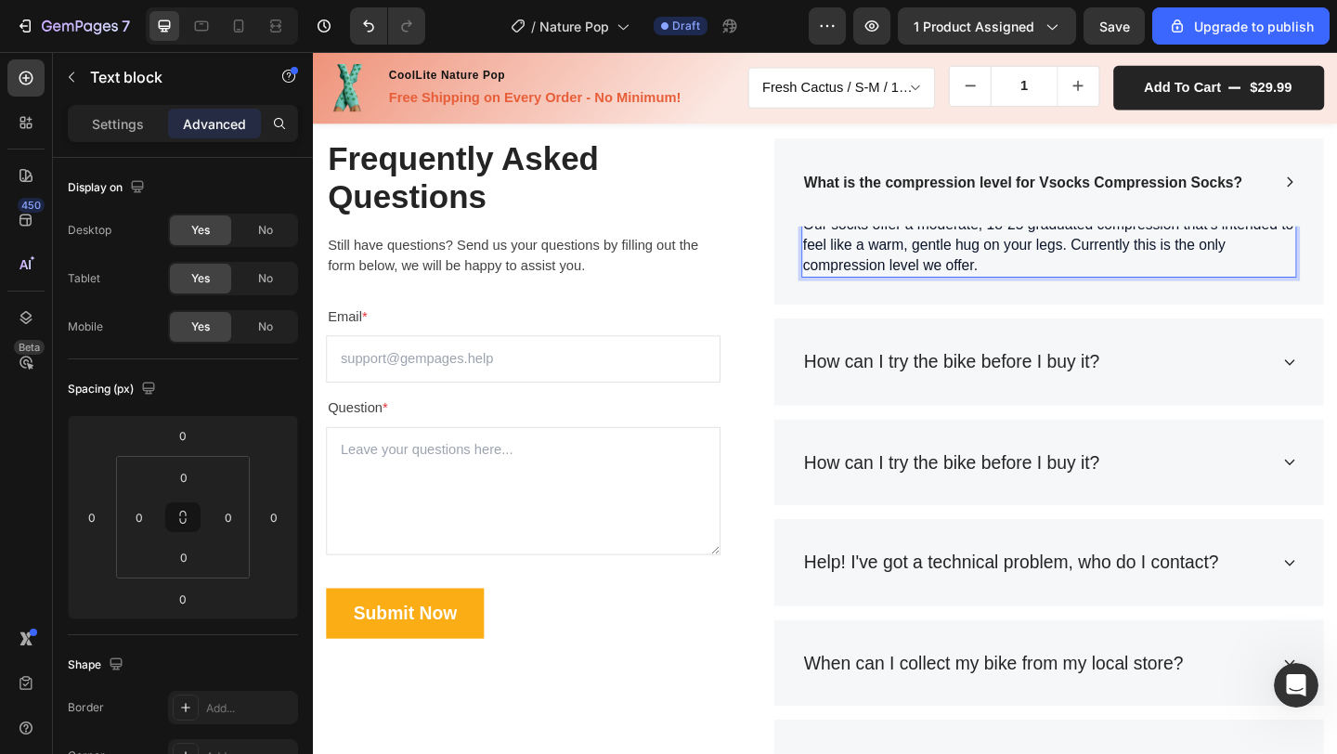
click at [1035, 254] on span "Our socks offer a moderate, 18-25 graduated compression that’s intended to feel…" at bounding box center [1113, 261] width 534 height 62
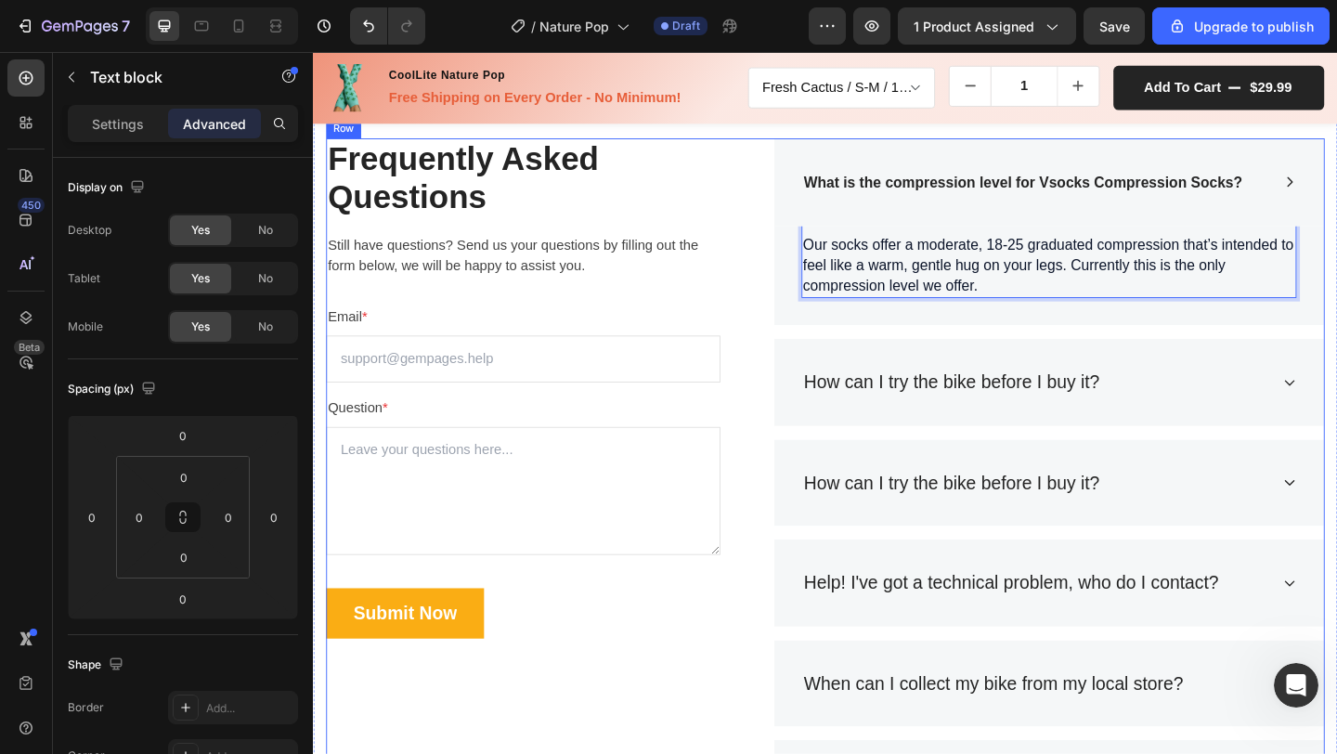
click at [794, 227] on div "Frequently Asked Questions Heading Still have questions? Send us your questions…" at bounding box center [870, 520] width 1086 height 749
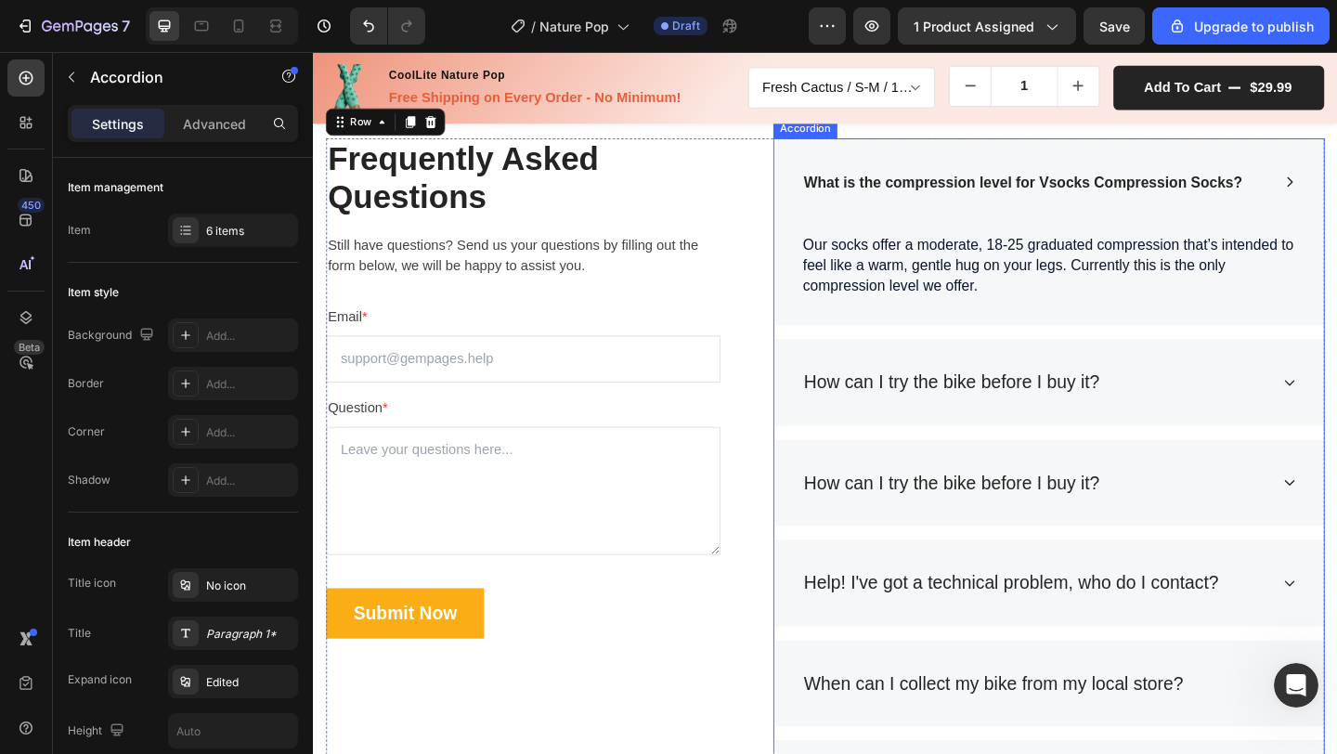
click at [1020, 194] on strong "What is the compression level for Vsocks Compression Socks?" at bounding box center [1085, 195] width 477 height 18
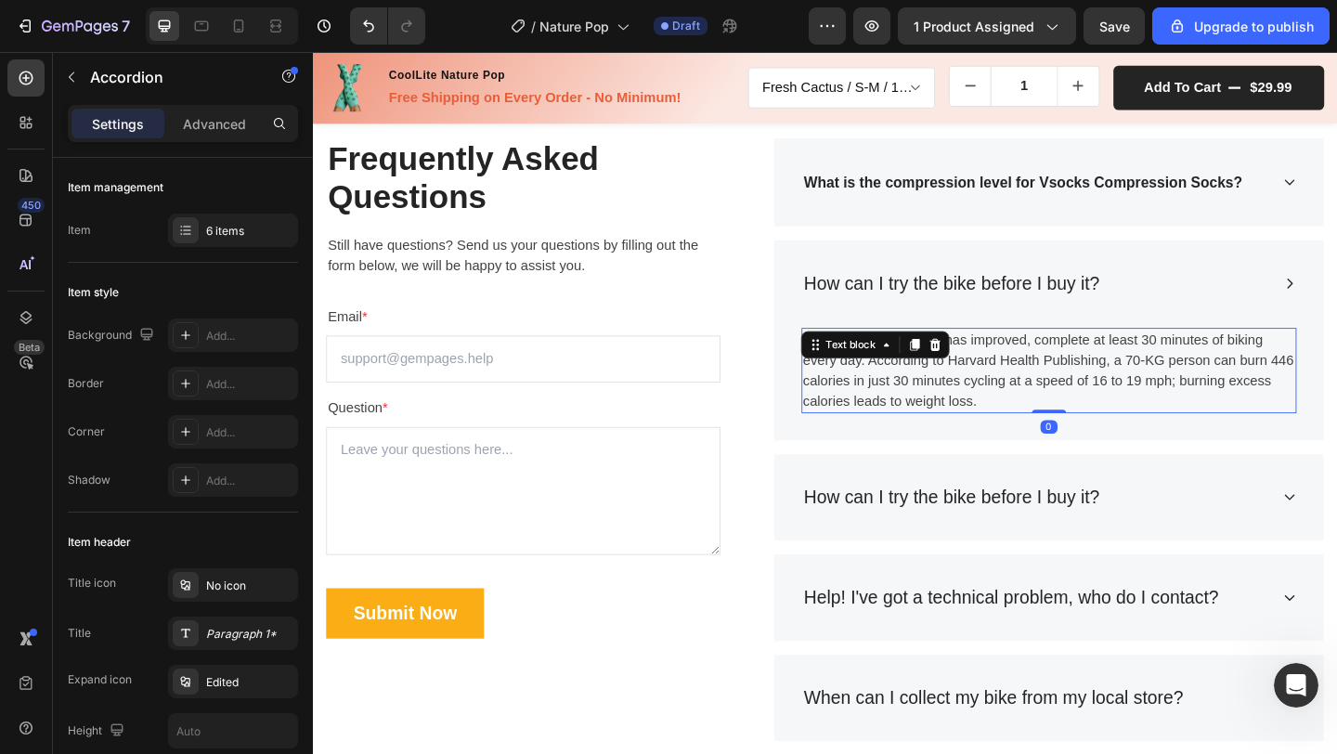
click at [1242, 354] on p "Once your fitness level has improved, complete at least 30 minutes of biking ev…" at bounding box center [1113, 398] width 535 height 89
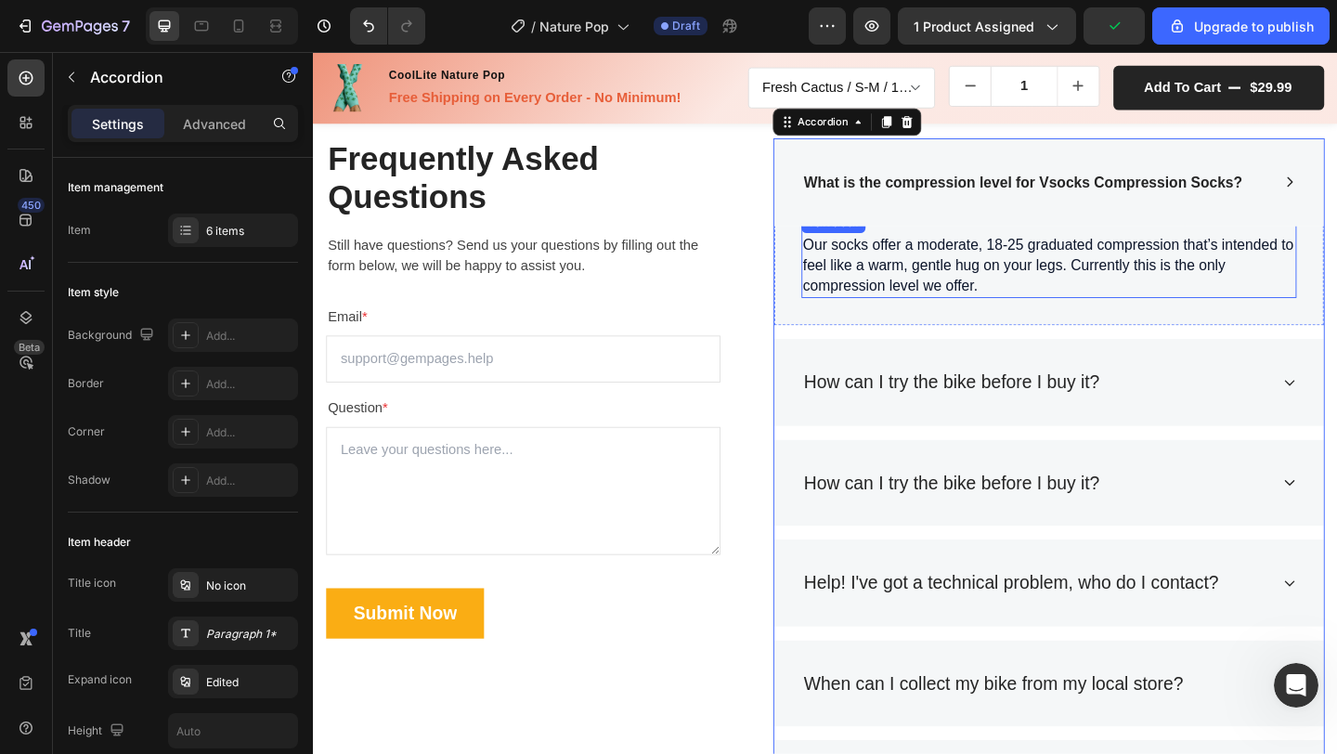
click at [1134, 285] on span "Our socks offer a moderate, 18-25 graduated compression that’s intended to feel…" at bounding box center [1113, 284] width 534 height 62
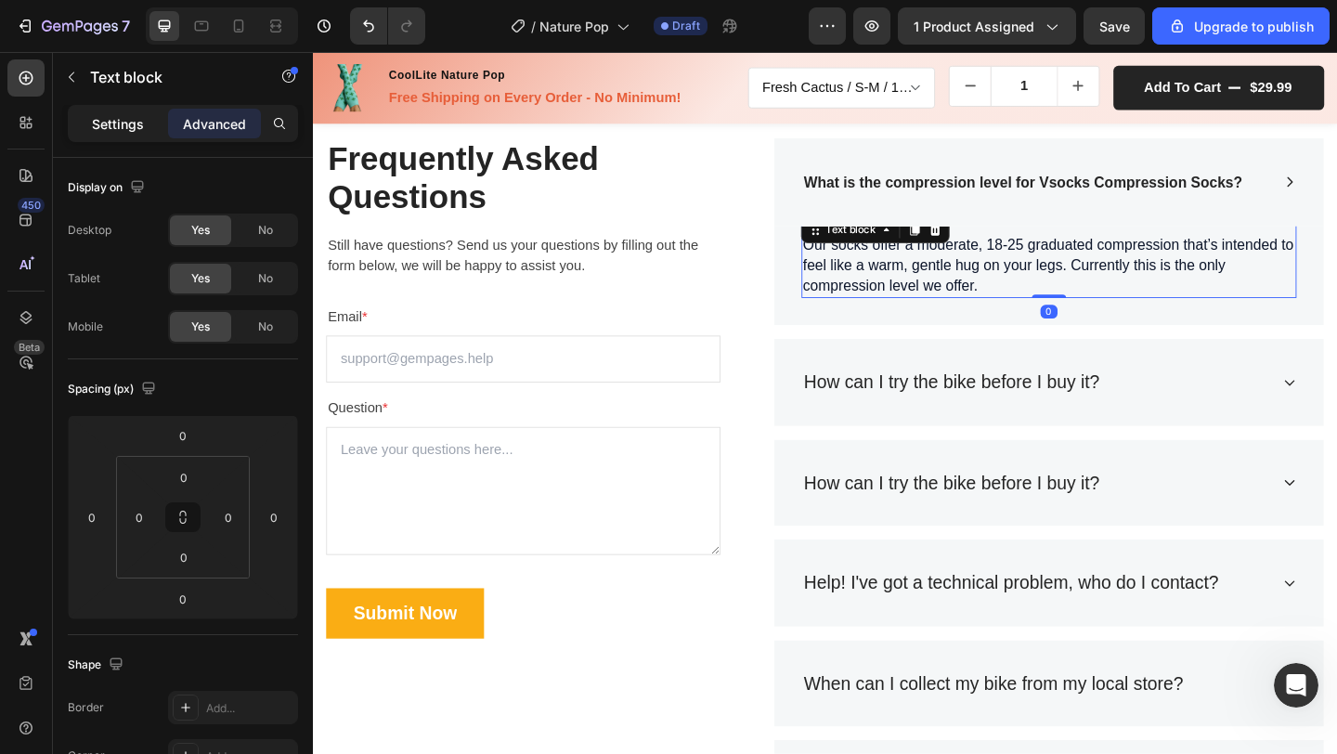
click at [129, 129] on p "Settings" at bounding box center [118, 124] width 52 height 20
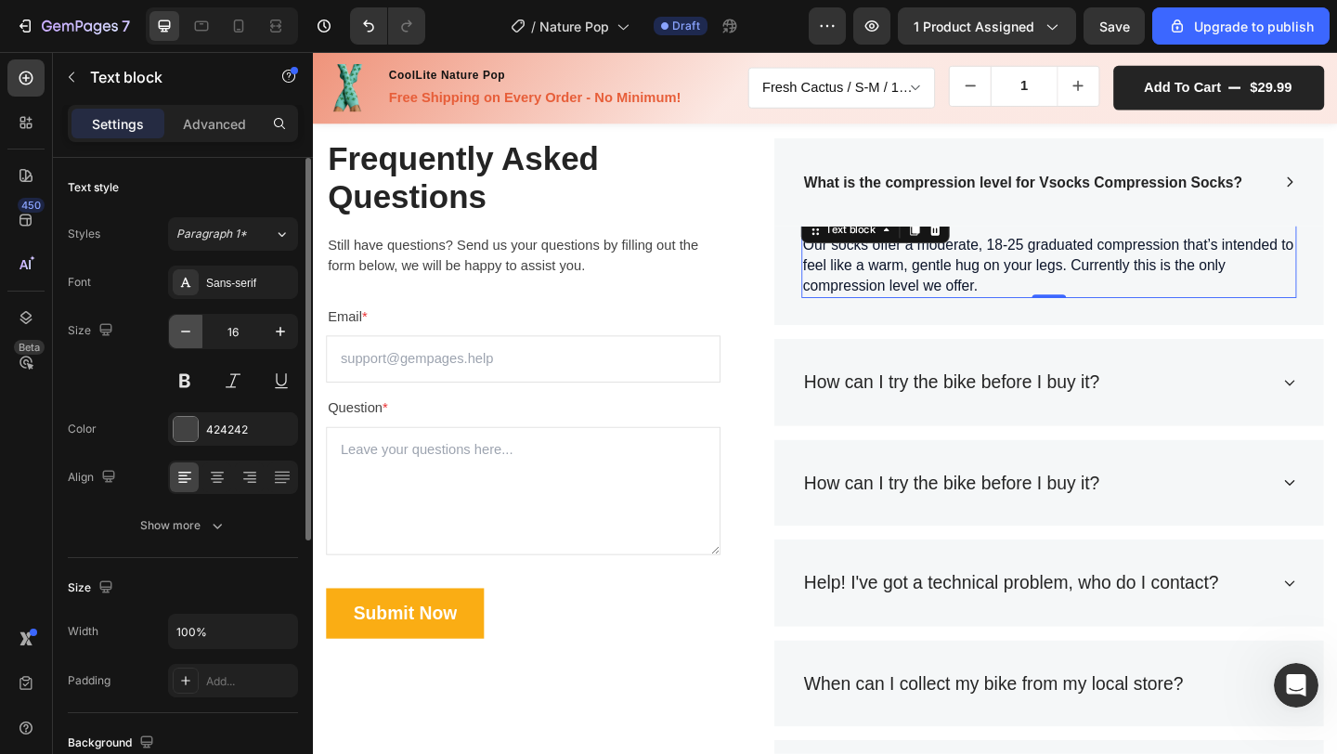
click at [176, 329] on icon "button" at bounding box center [185, 331] width 19 height 19
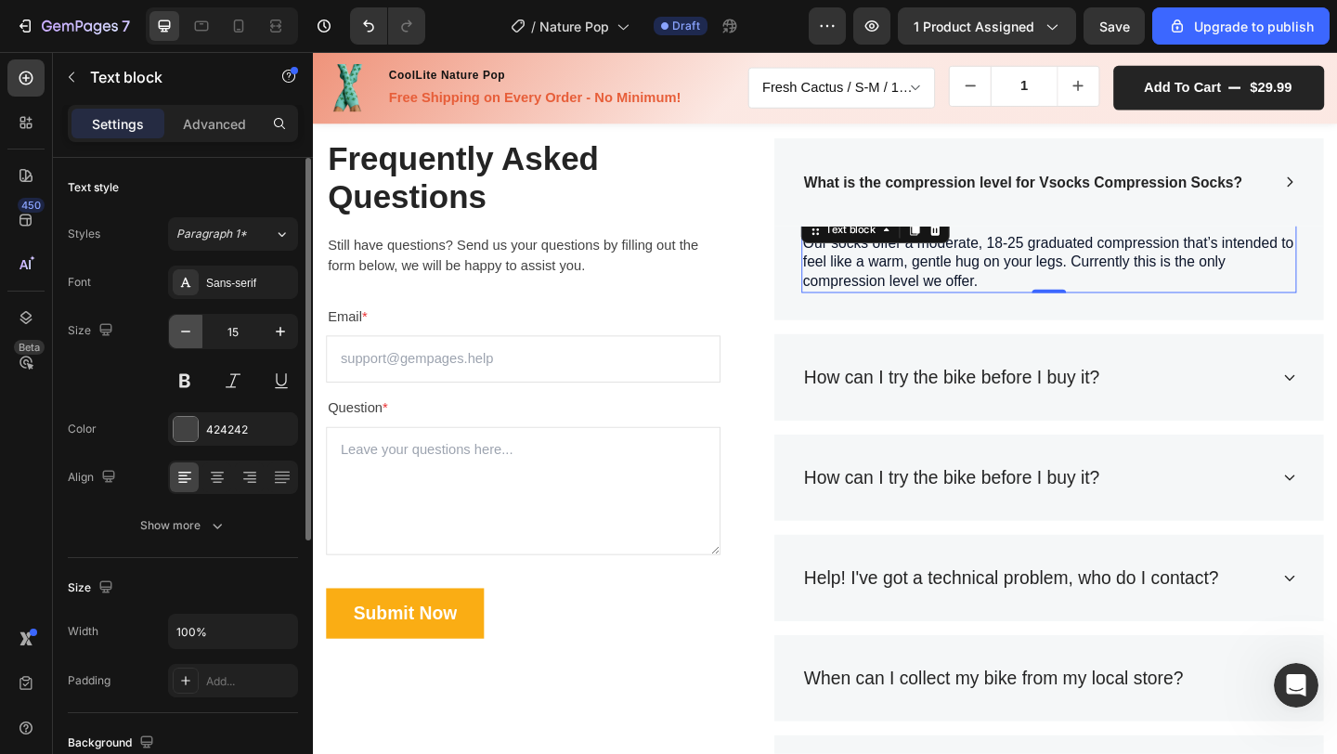
click at [181, 329] on icon "button" at bounding box center [185, 331] width 19 height 19
click at [273, 331] on icon "button" at bounding box center [280, 331] width 19 height 19
type input "16"
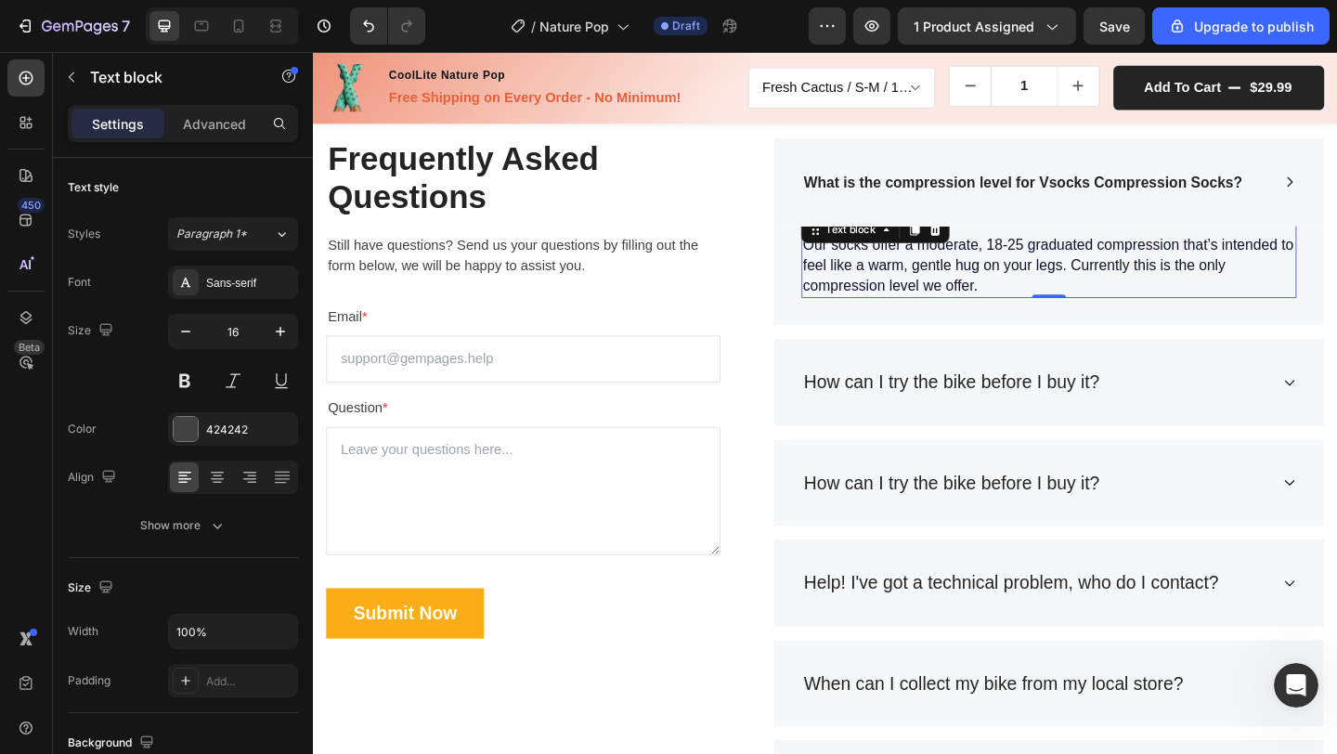
click at [982, 303] on span "Our socks offer a moderate, 18-25 graduated compression that’s intended to feel…" at bounding box center [1113, 284] width 534 height 62
click at [1011, 276] on span "Our socks offer a moderate, 18-25 graduated compression that’s intended to feel…" at bounding box center [1113, 284] width 534 height 62
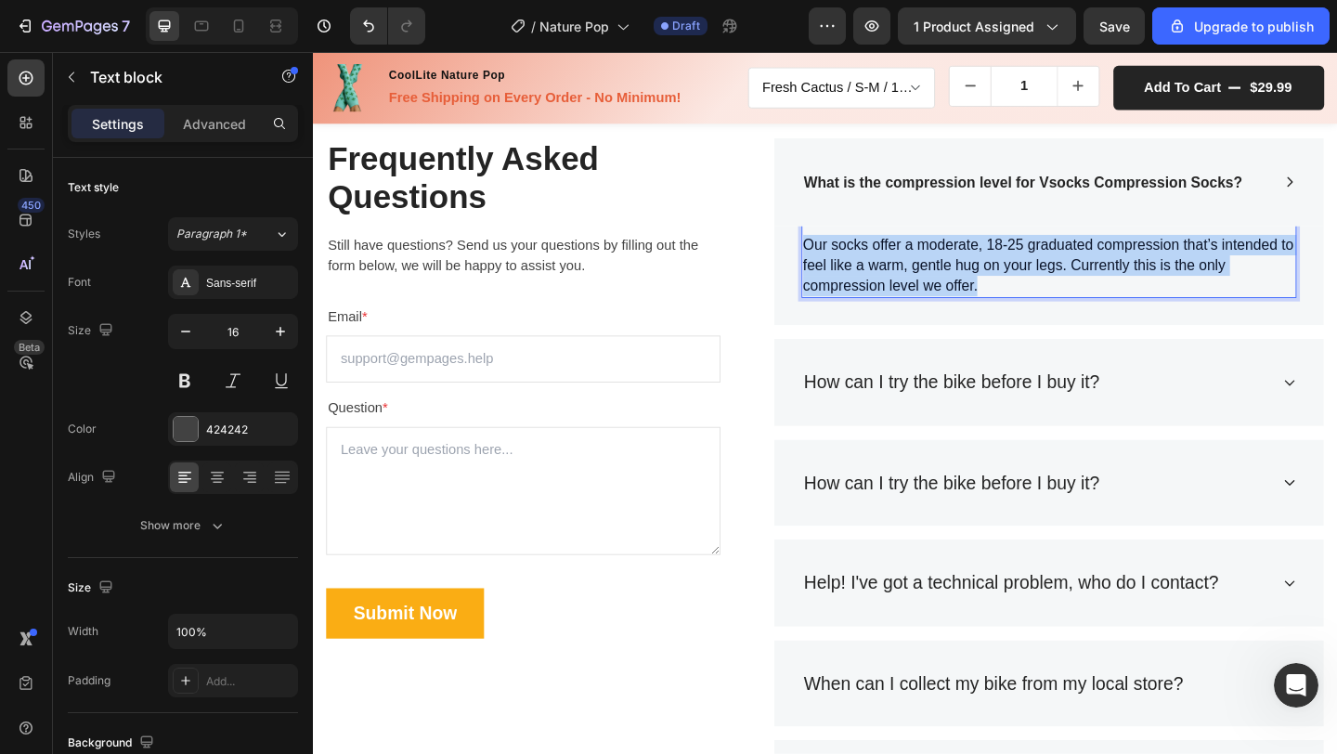
click at [1011, 276] on span "Our socks offer a moderate, 18-25 graduated compression that’s intended to feel…" at bounding box center [1113, 284] width 534 height 62
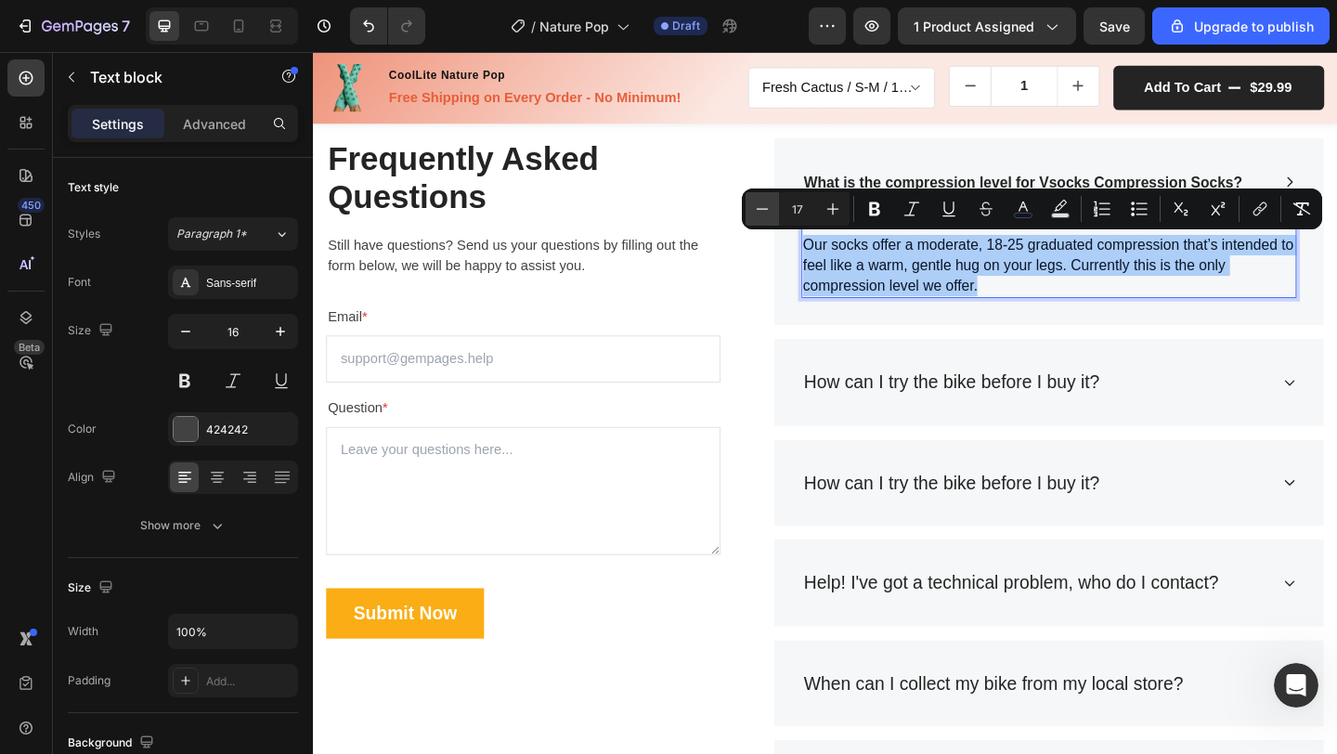
click at [763, 211] on icon "Editor contextual toolbar" at bounding box center [762, 209] width 19 height 19
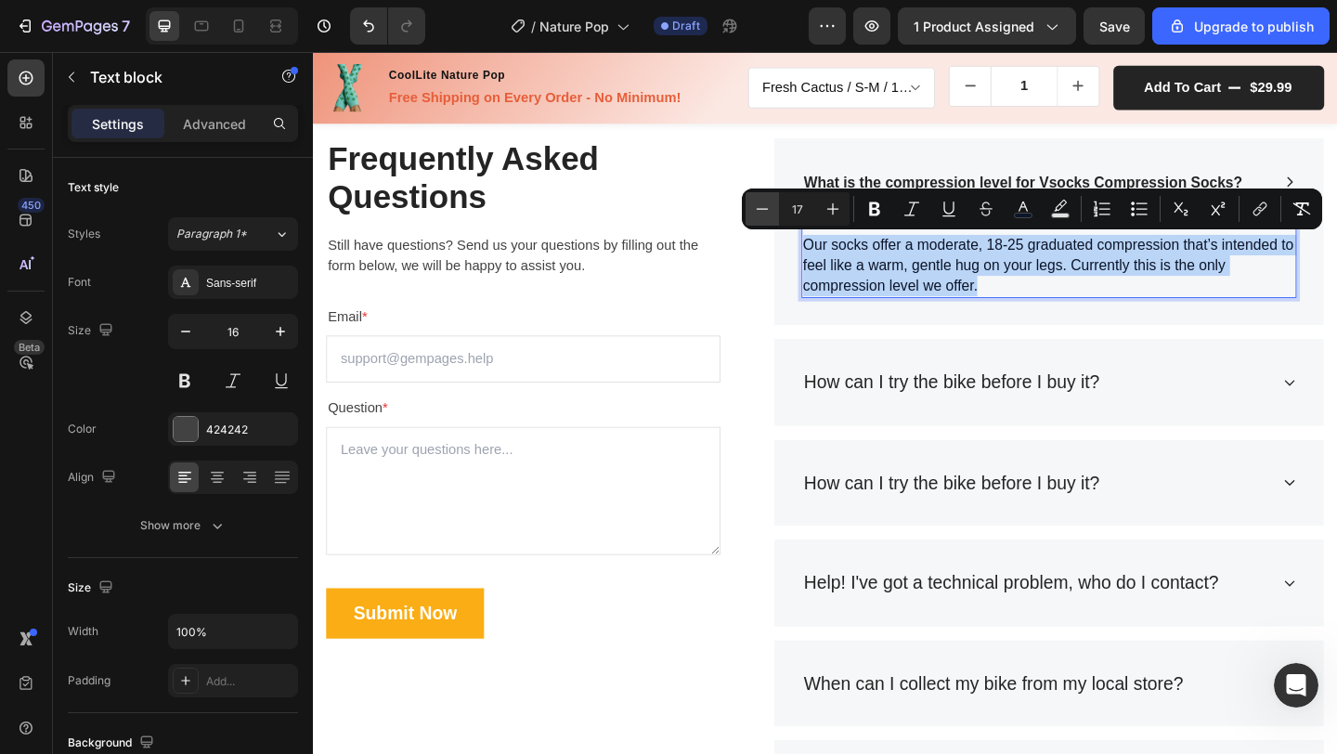
type input "16"
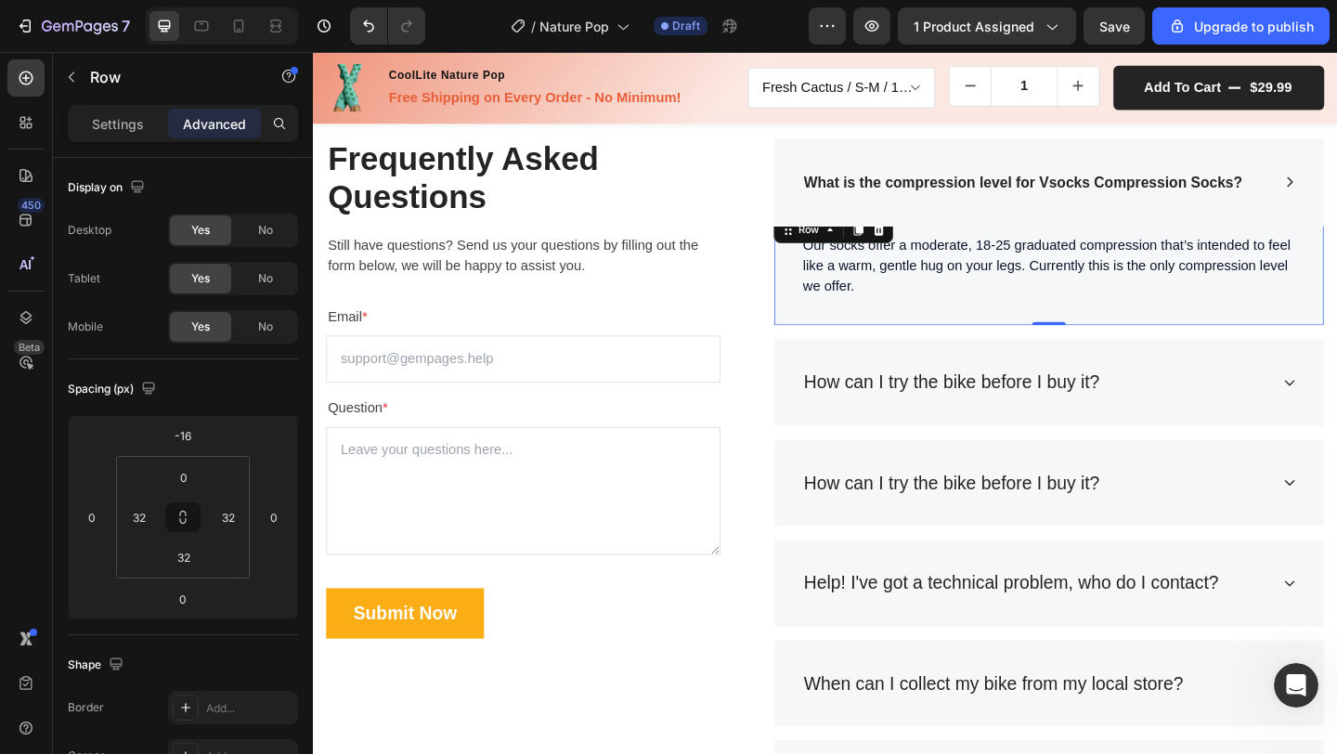
click at [814, 298] on div "Our socks offer a moderate, 18-25 graduated compression that’s intended to feel…" at bounding box center [1113, 288] width 598 height 123
click at [1336, 307] on div "Frequently Asked Questions Heading Still have questions? Send us your questions…" at bounding box center [870, 520] width 1114 height 883
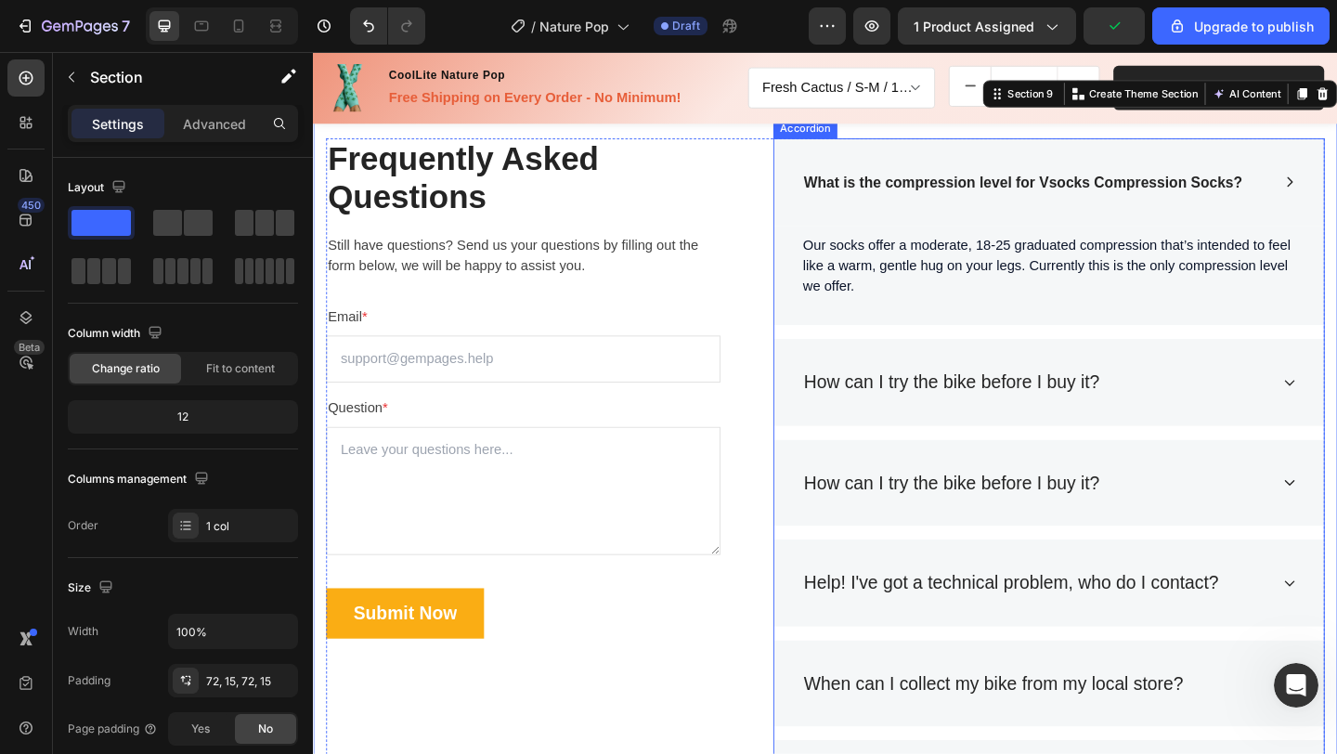
click at [1091, 407] on p "How can I try the bike before I buy it?" at bounding box center [1008, 412] width 322 height 30
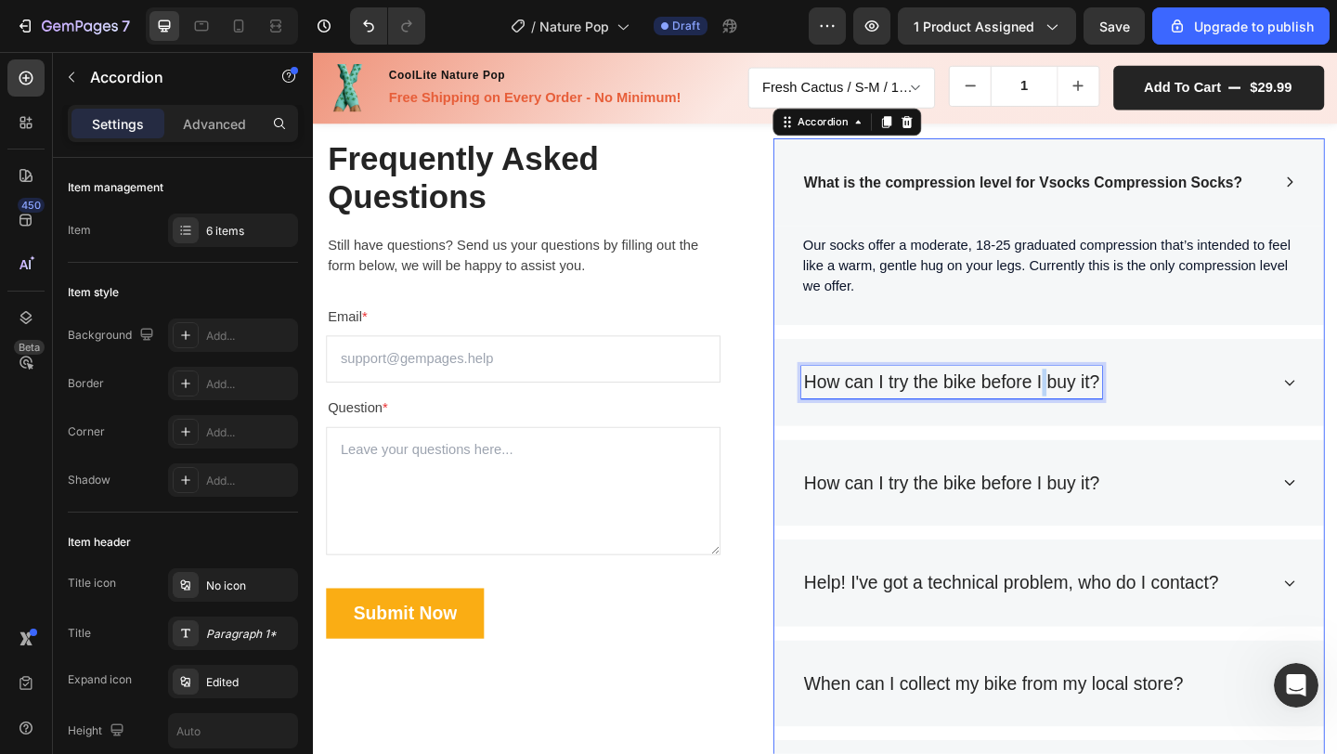
click at [1099, 406] on p "How can I try the bike before I buy it?" at bounding box center [1008, 412] width 322 height 30
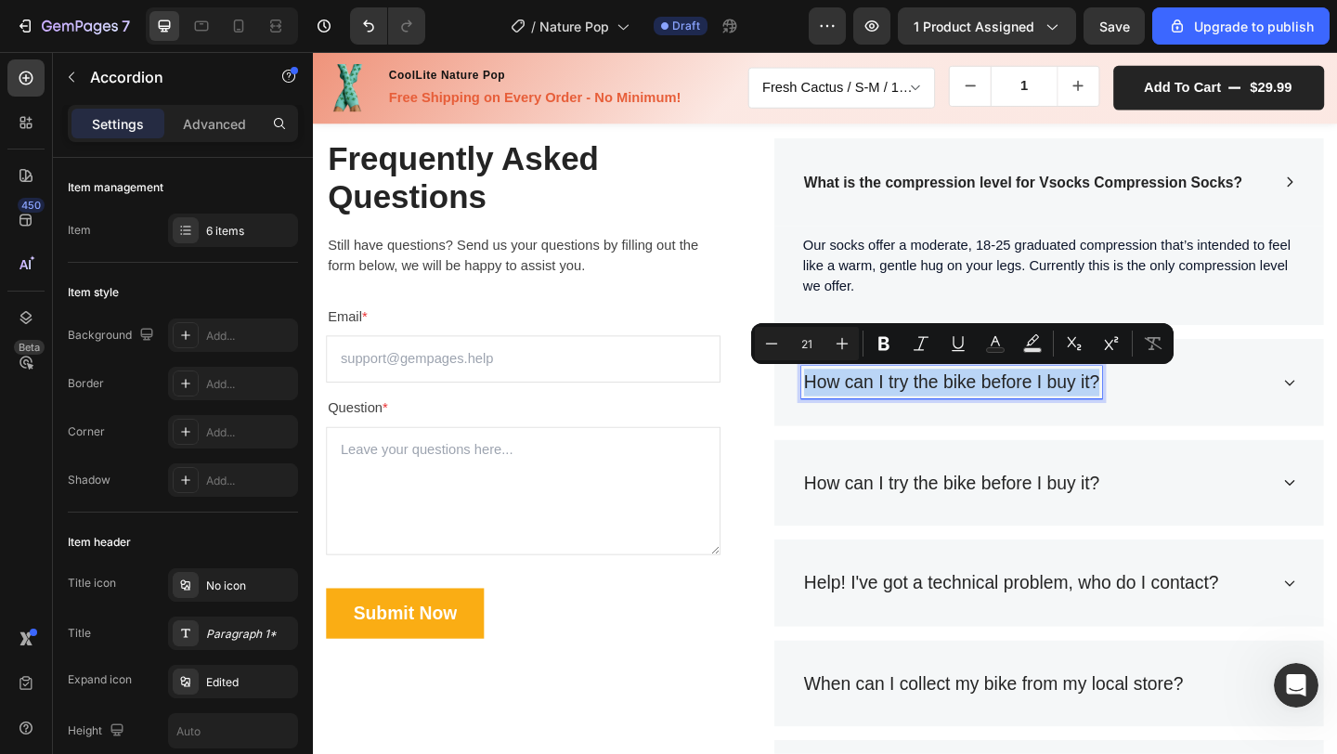
type input "17"
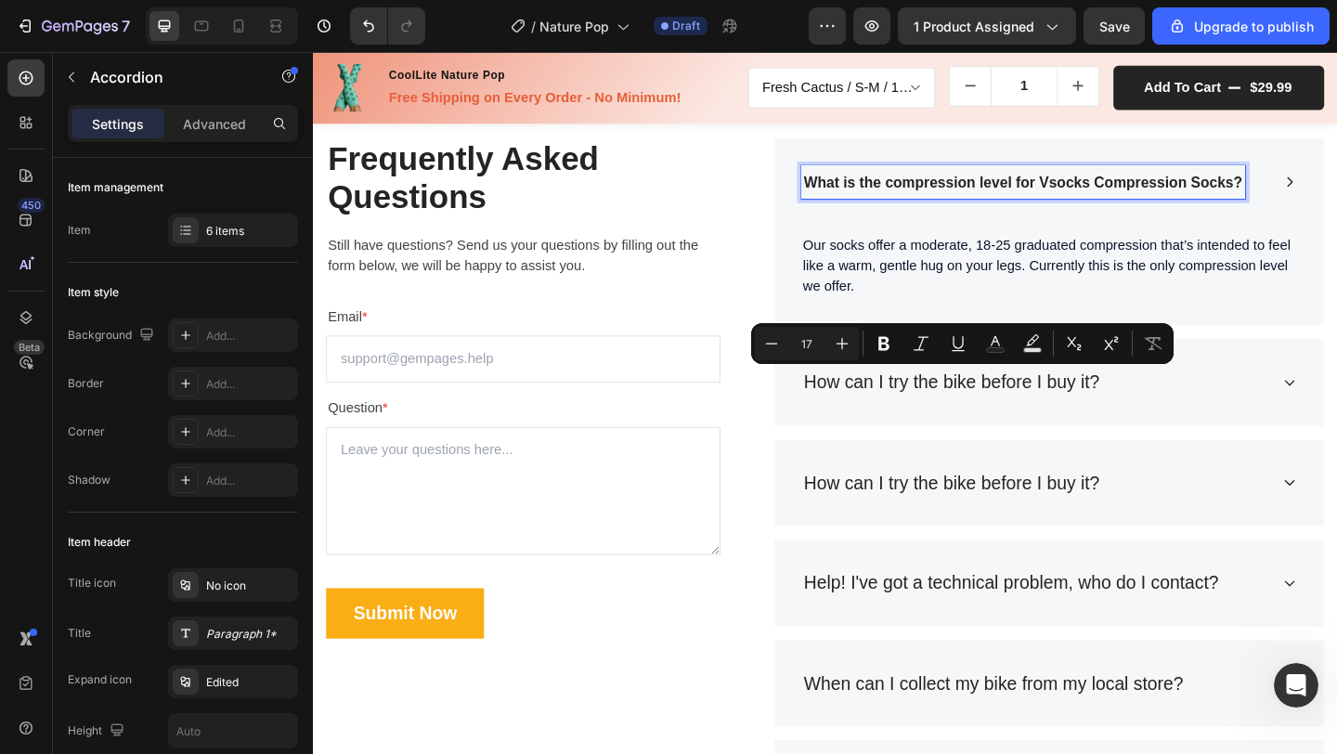
click at [1096, 201] on strong "What is the compression level for Vsocks Compression Socks?" at bounding box center [1085, 195] width 477 height 18
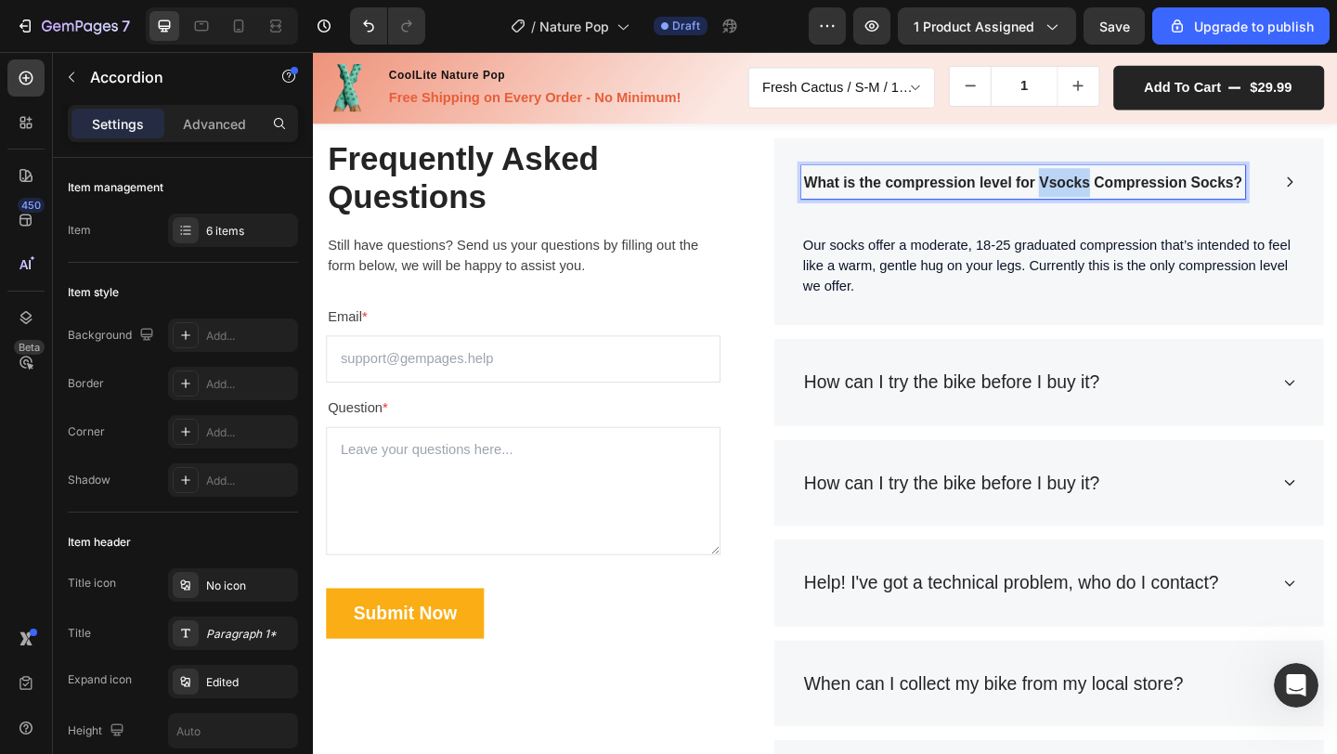
click at [1096, 201] on strong "What is the compression level for Vsocks Compression Socks?" at bounding box center [1085, 195] width 477 height 18
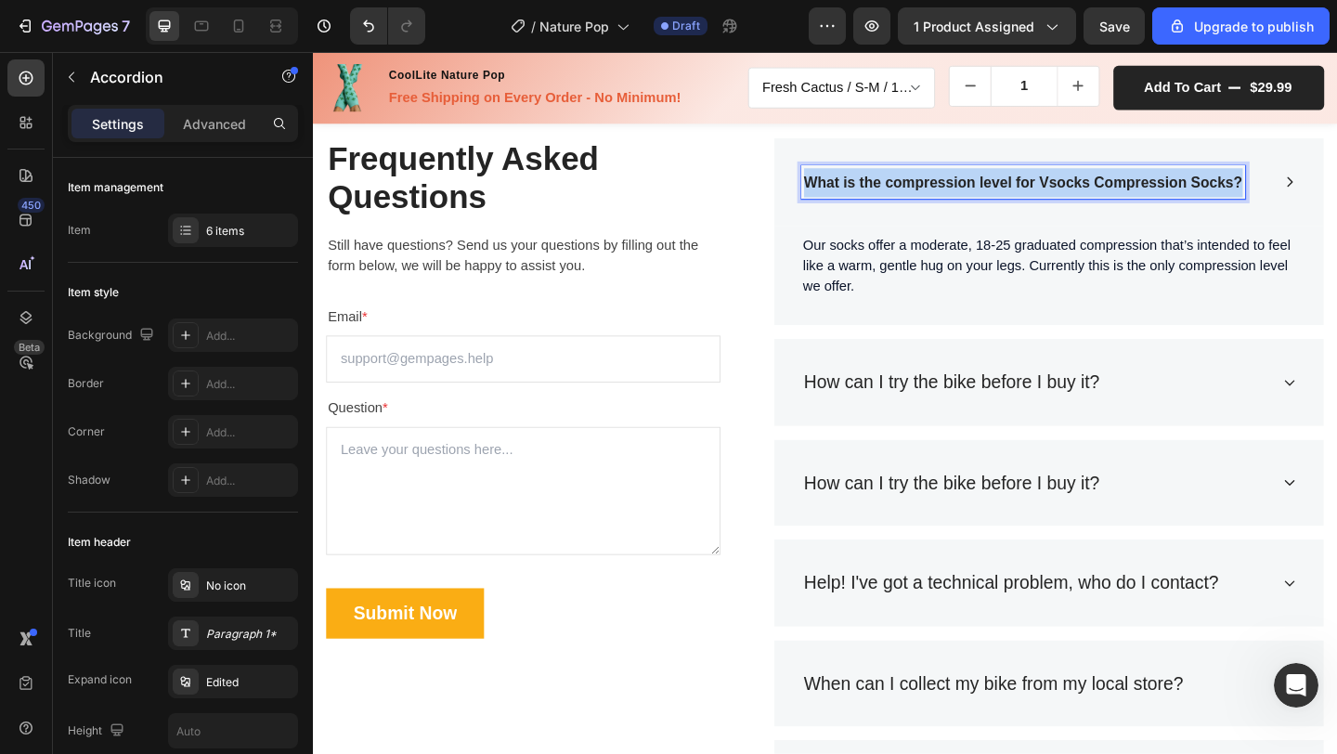
click at [1096, 201] on strong "What is the compression level for Vsocks Compression Socks?" at bounding box center [1085, 195] width 477 height 18
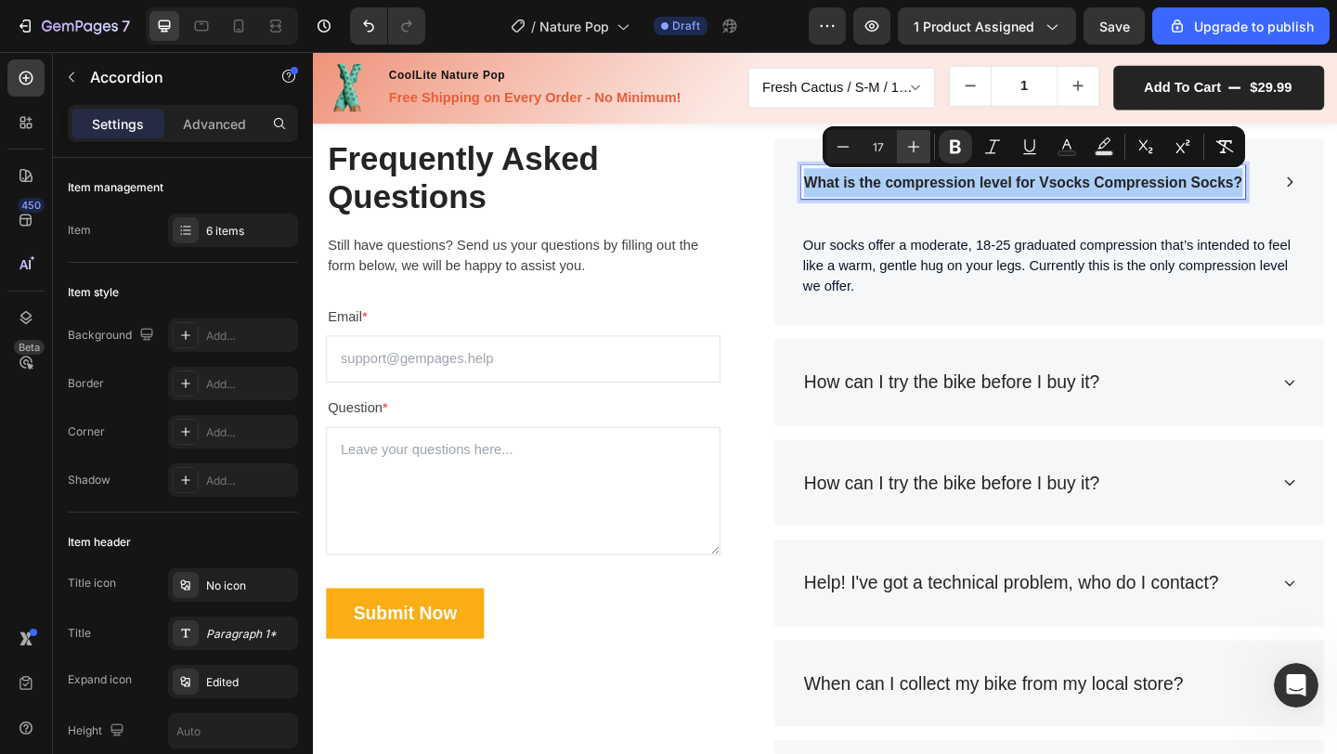
click at [914, 146] on icon "Editor contextual toolbar" at bounding box center [914, 147] width 12 height 12
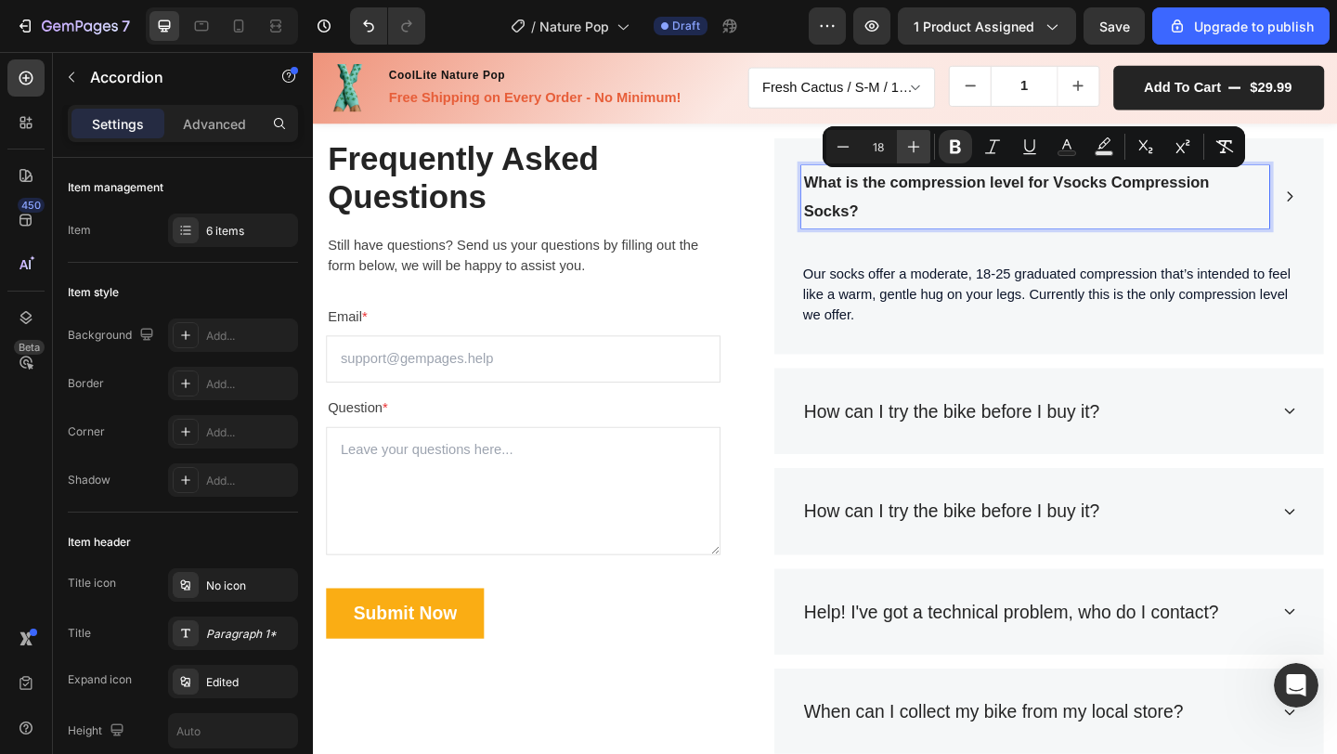
click at [914, 146] on icon "Editor contextual toolbar" at bounding box center [914, 147] width 12 height 12
type input "21"
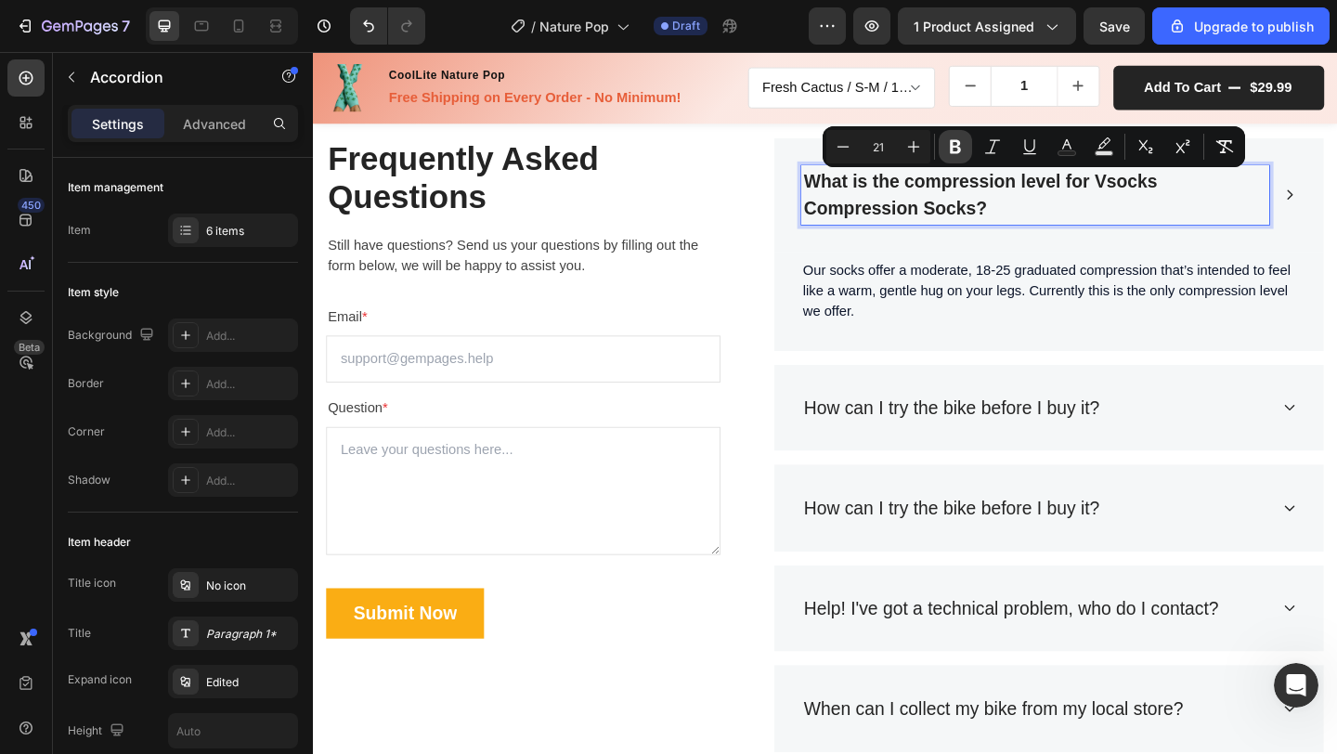
click at [954, 140] on icon "Editor contextual toolbar" at bounding box center [955, 147] width 11 height 14
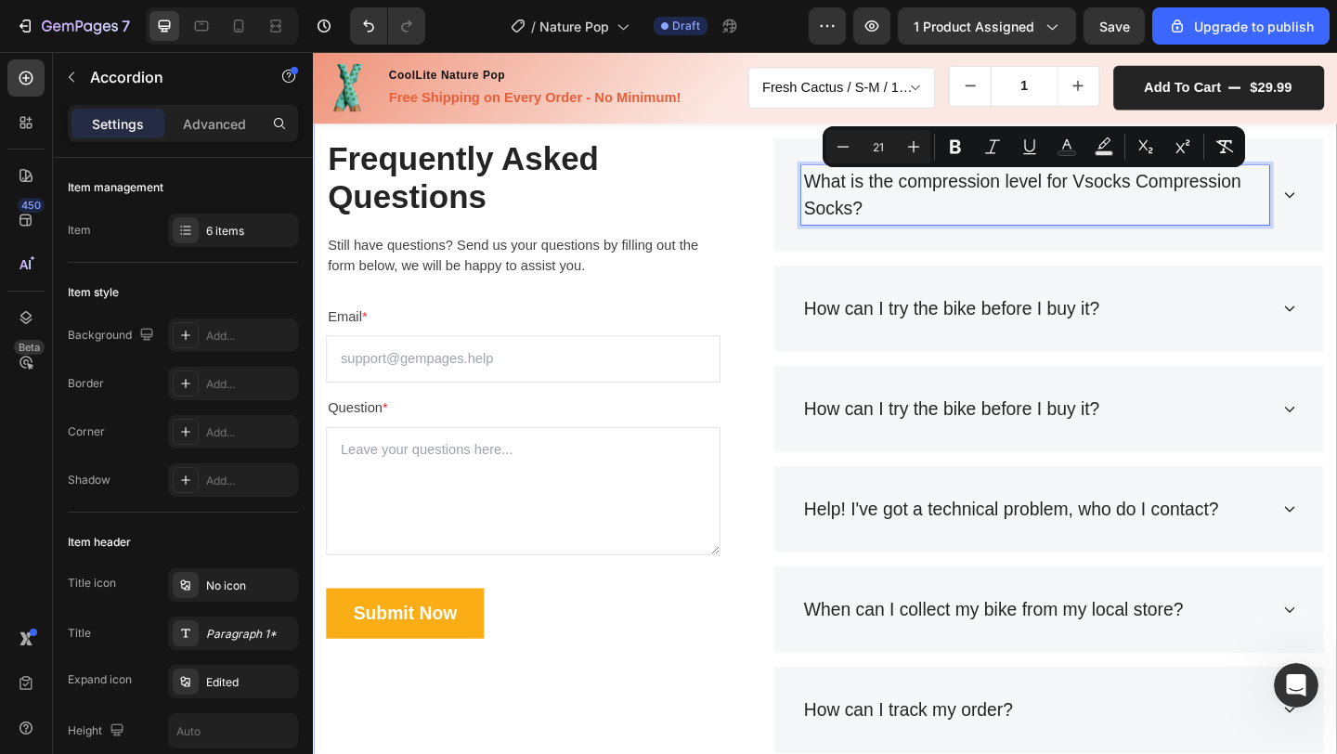
click at [1336, 225] on div "Frequently Asked Questions Heading Still have questions? Send us your questions…" at bounding box center [870, 480] width 1114 height 803
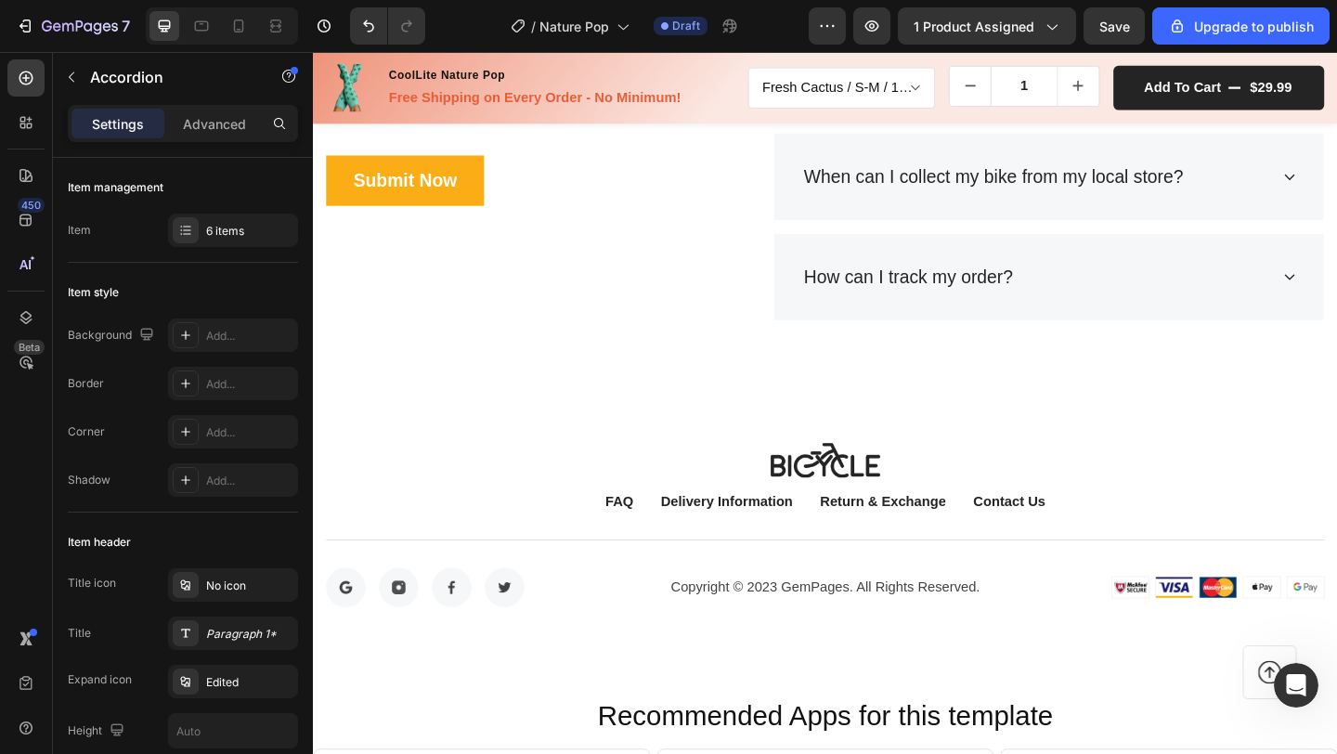
scroll to position [6282, 0]
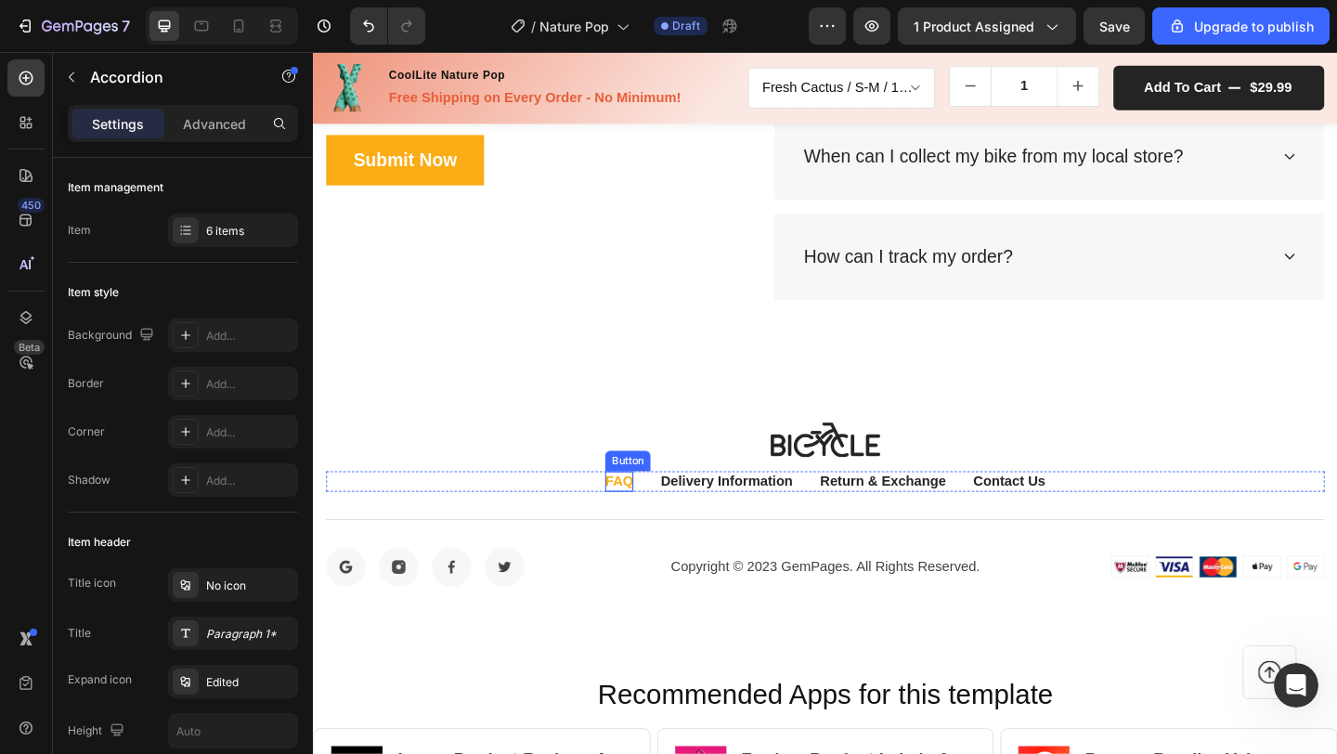
click at [631, 524] on div "FAQ" at bounding box center [646, 519] width 31 height 22
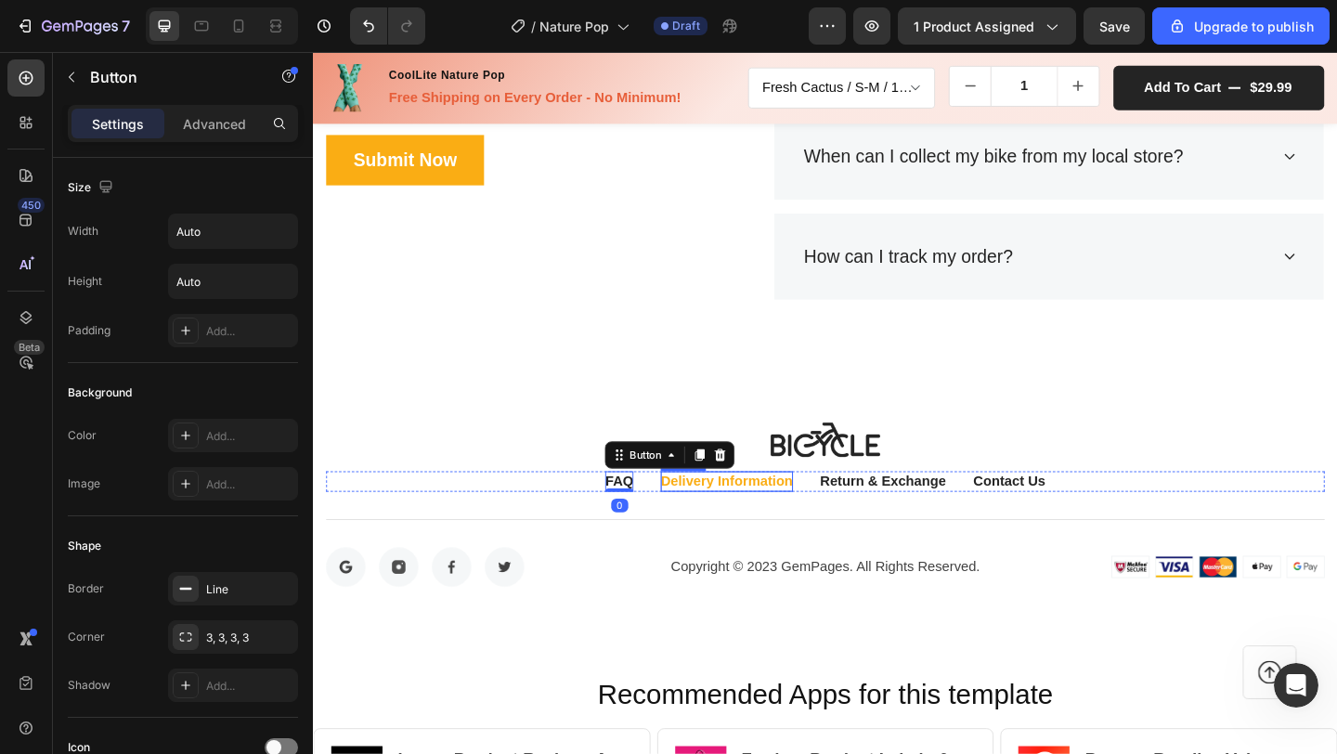
click at [740, 524] on div "Delivery Information" at bounding box center [763, 519] width 144 height 22
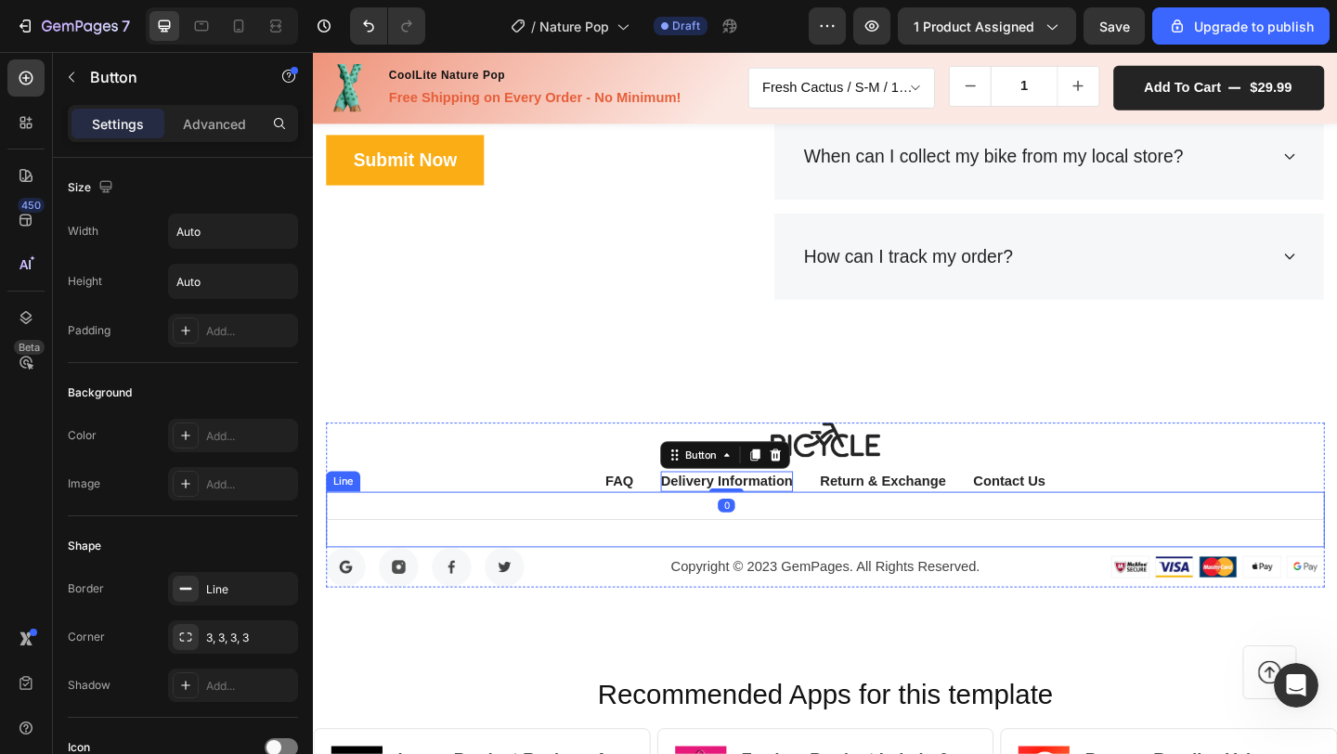
click at [889, 536] on div "Title Line" at bounding box center [870, 560] width 1086 height 60
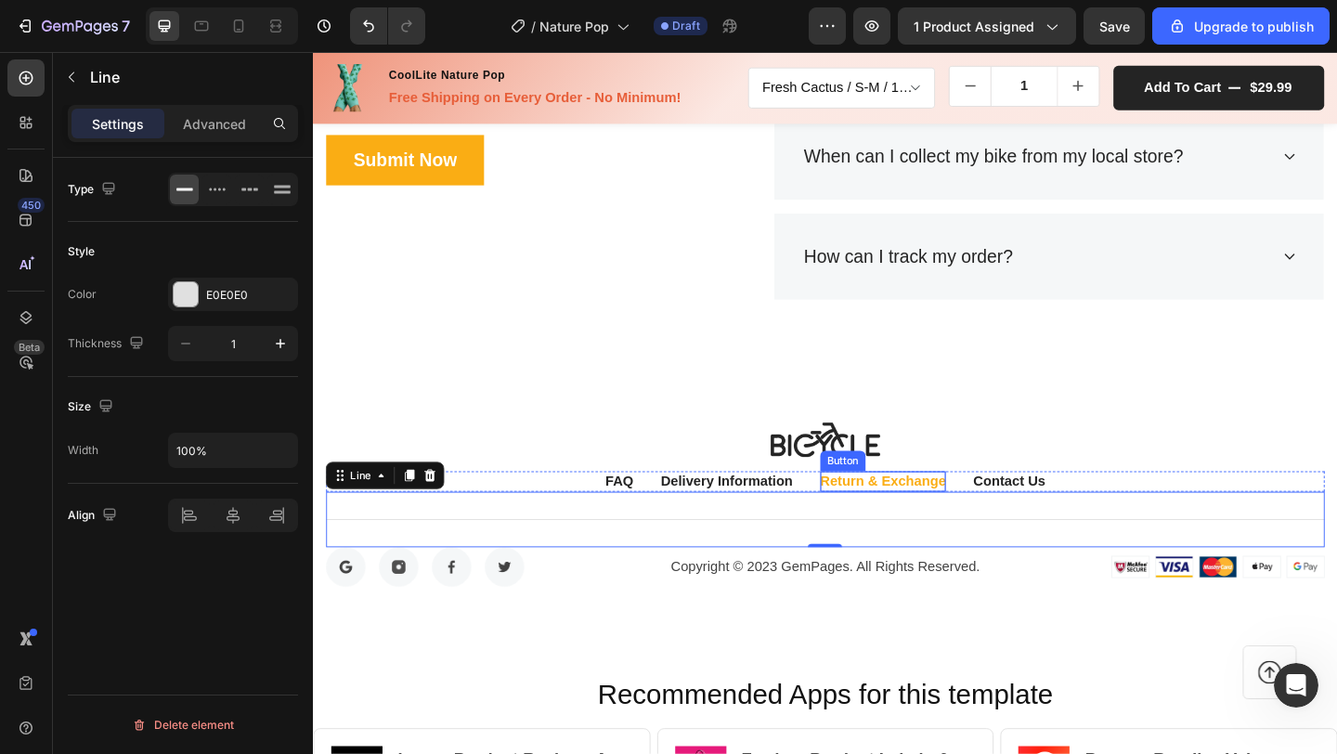
click at [905, 519] on div "Return & Exchange" at bounding box center [933, 519] width 137 height 22
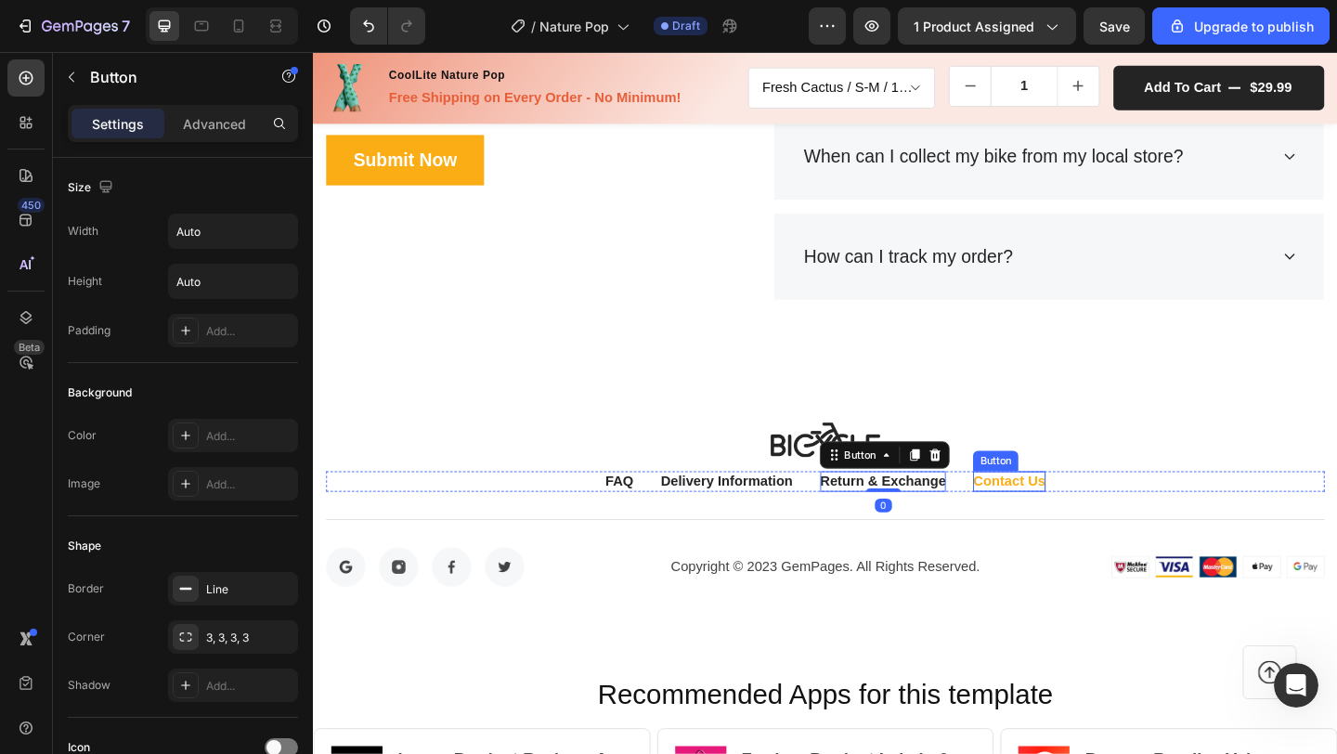
click at [1045, 518] on div "Contact Us" at bounding box center [1070, 519] width 78 height 22
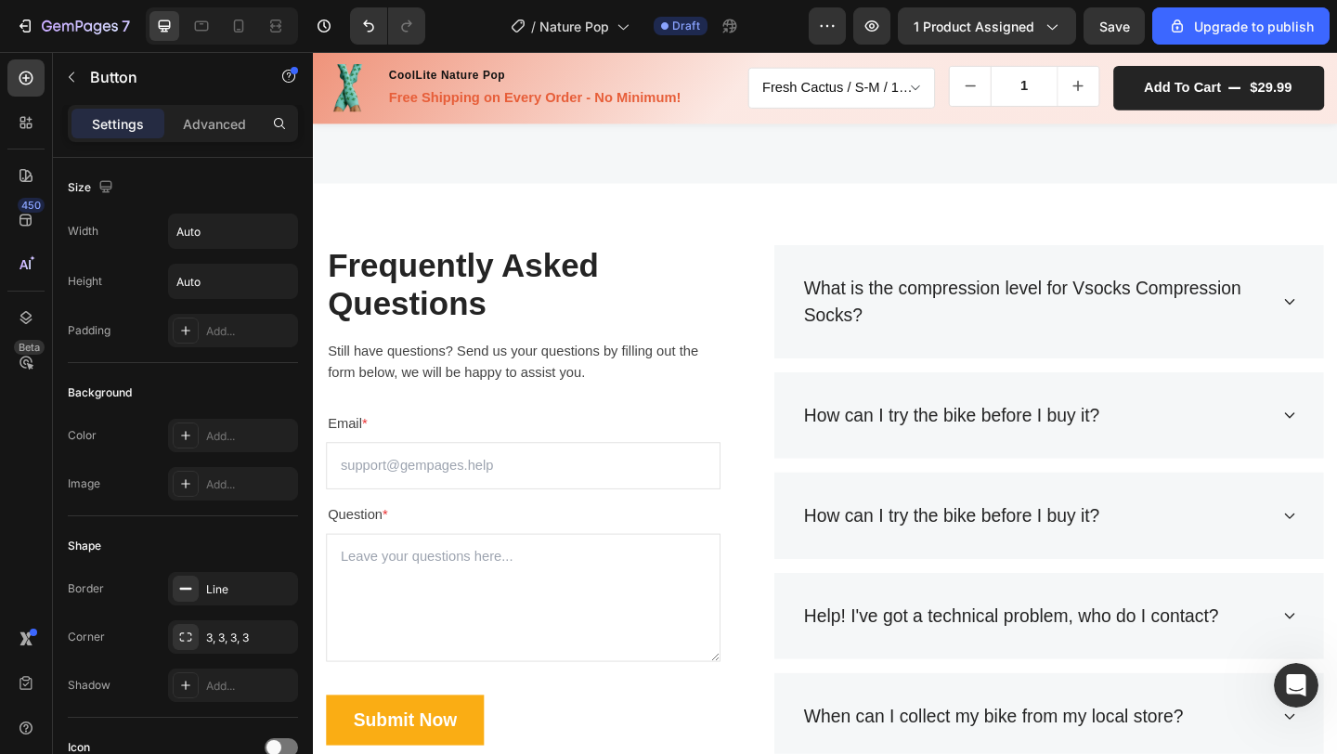
scroll to position [5695, 0]
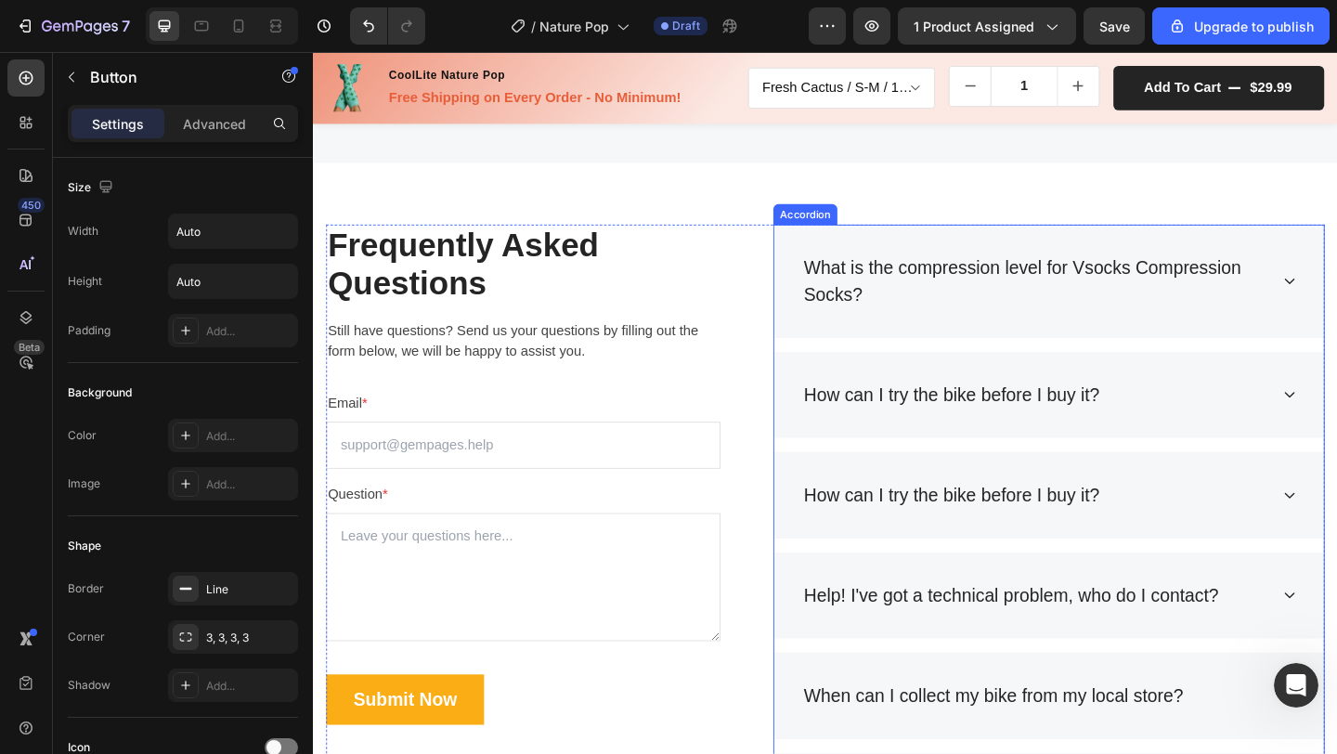
click at [1336, 292] on div "What is the compression level for Vsocks Compression Socks?" at bounding box center [1113, 302] width 598 height 124
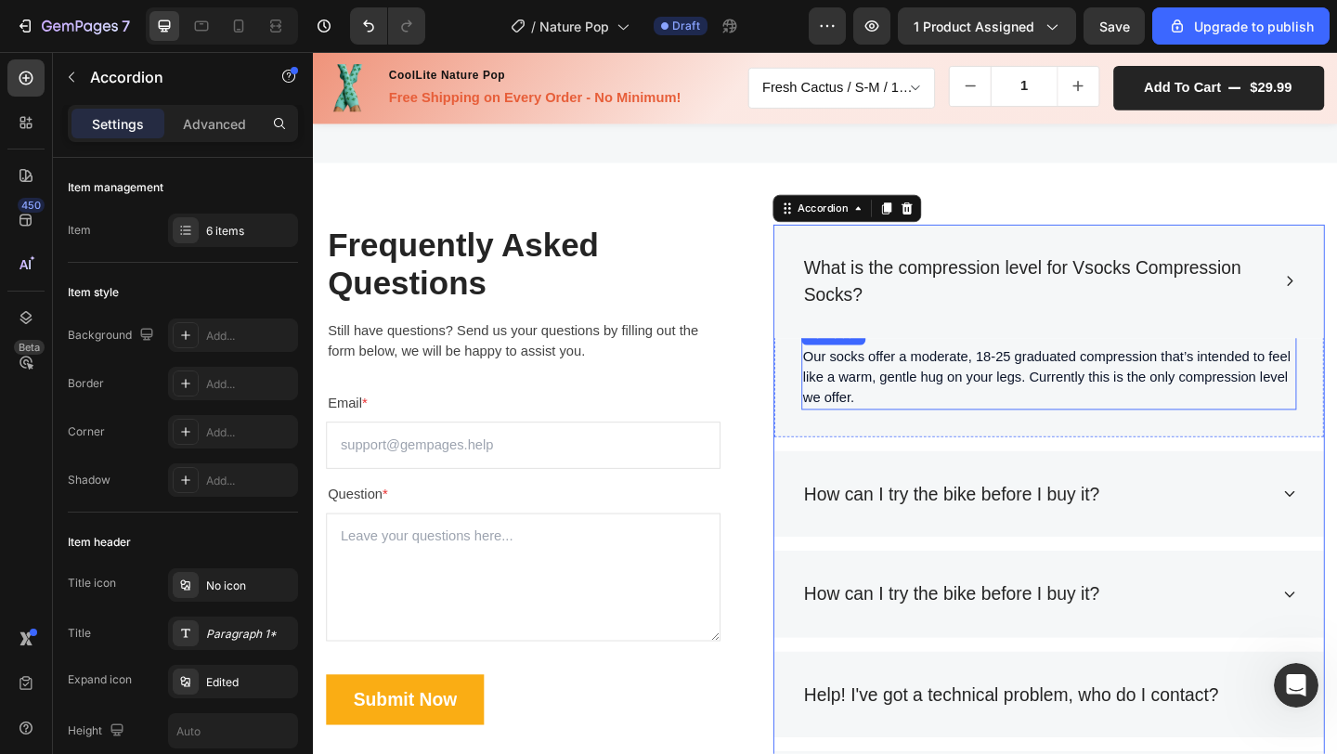
click at [1142, 394] on p "Our socks offer a moderate, 18-25 graduated compression that’s intended to feel…" at bounding box center [1113, 405] width 535 height 67
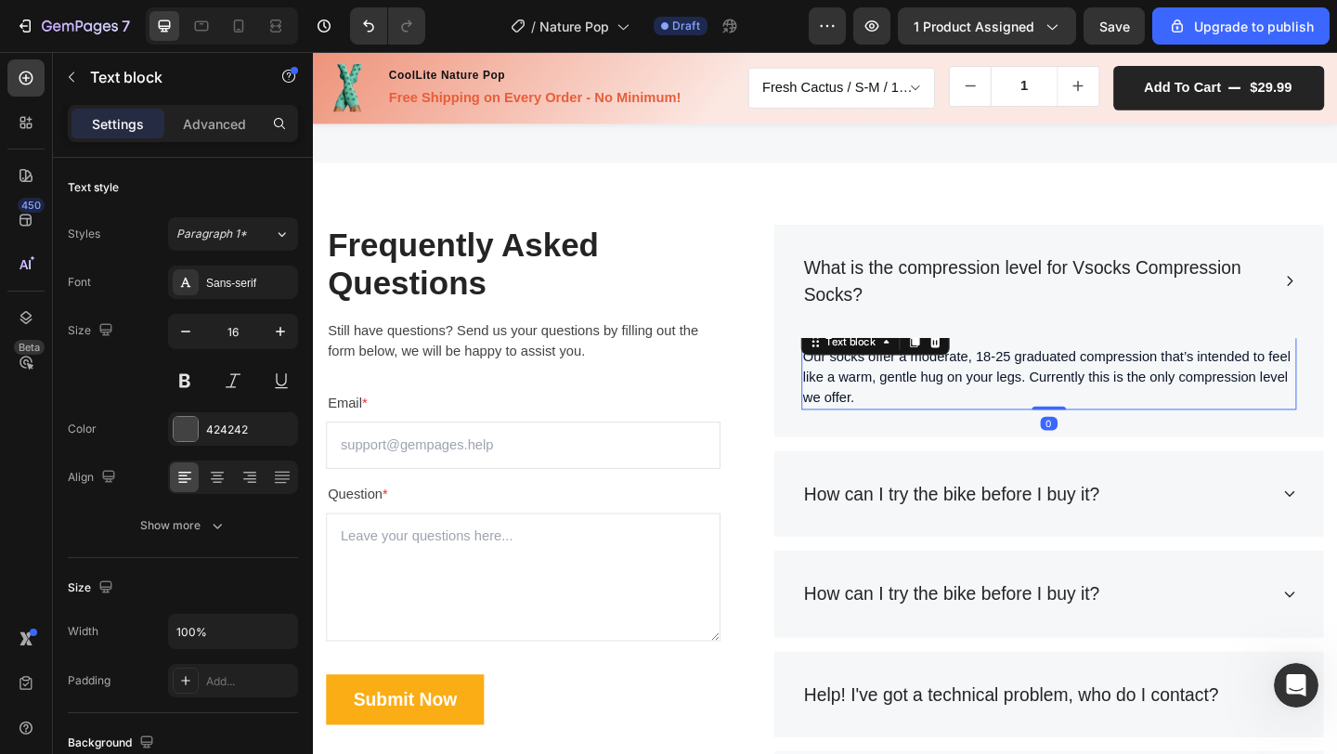
click at [1060, 393] on p "Our socks offer a moderate, 18-25 graduated compression that’s intended to feel…" at bounding box center [1113, 405] width 535 height 67
click at [1065, 395] on p "Our socks offer a moderate, 18-25 graduated compression that’s intended to feel…" at bounding box center [1113, 405] width 535 height 67
click at [865, 438] on p "Our socks offer a moderate, 18-25 graduated compression that’s intended to feel…" at bounding box center [1113, 405] width 535 height 67
click at [865, 440] on div "Our socks offer a moderate, 18-25 graduated compression that’s intended to feel…" at bounding box center [1113, 394] width 539 height 93
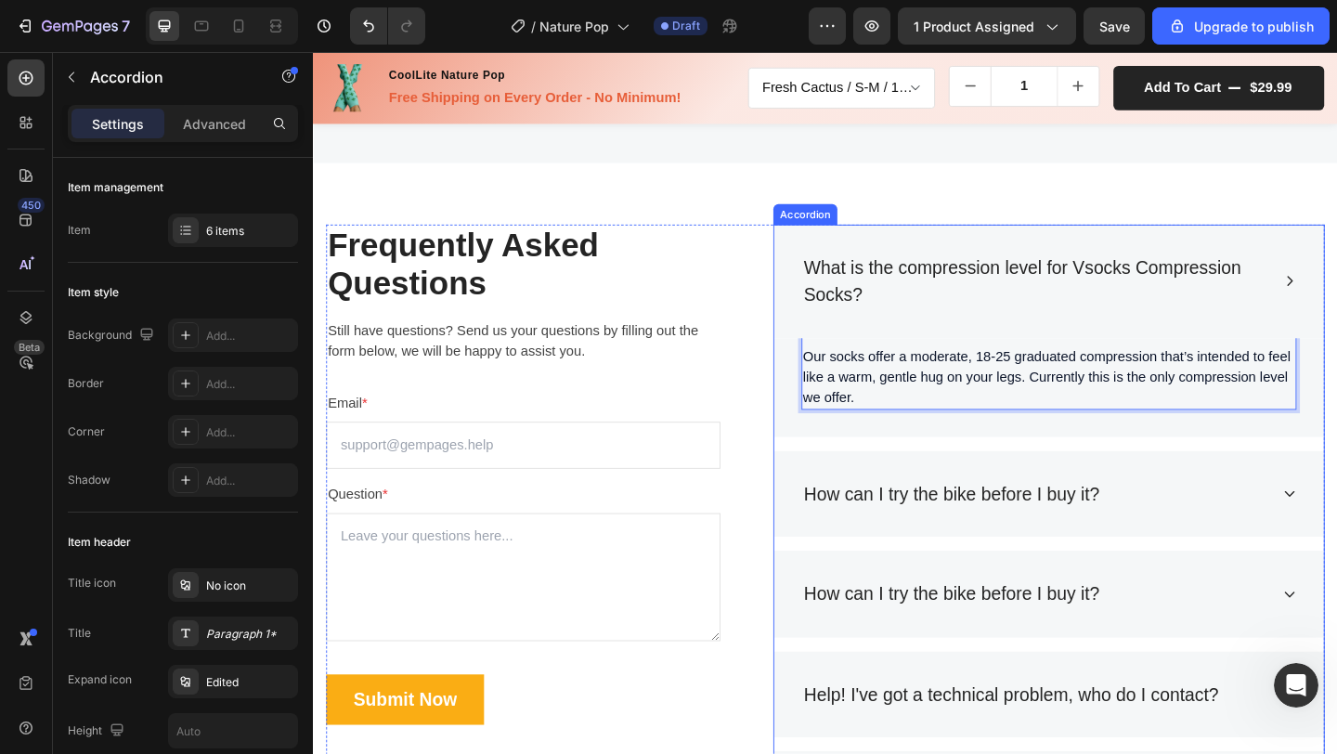
click at [942, 526] on p "How can I try the bike before I buy it?" at bounding box center [1008, 533] width 322 height 30
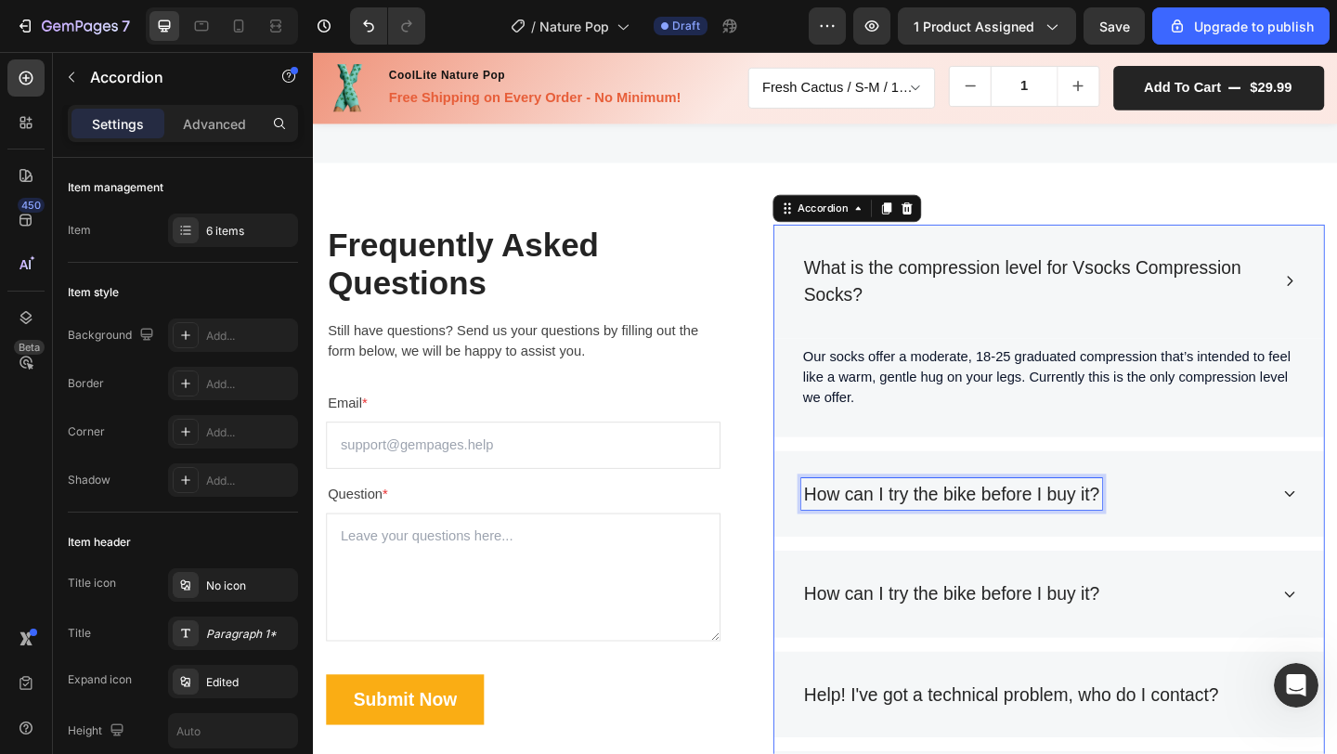
click at [912, 537] on p "How can I try the bike before I buy it?" at bounding box center [1008, 533] width 322 height 30
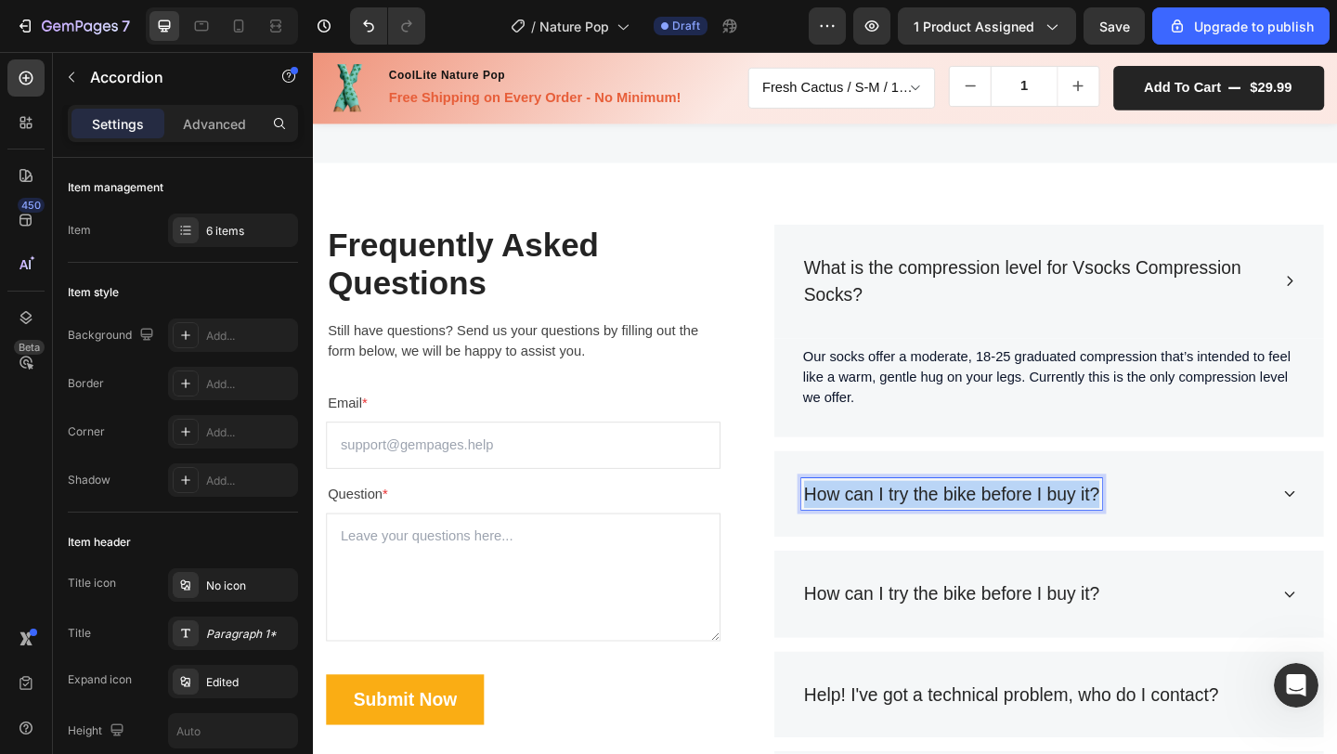
click at [912, 537] on p "How can I try the bike before I buy it?" at bounding box center [1008, 533] width 322 height 30
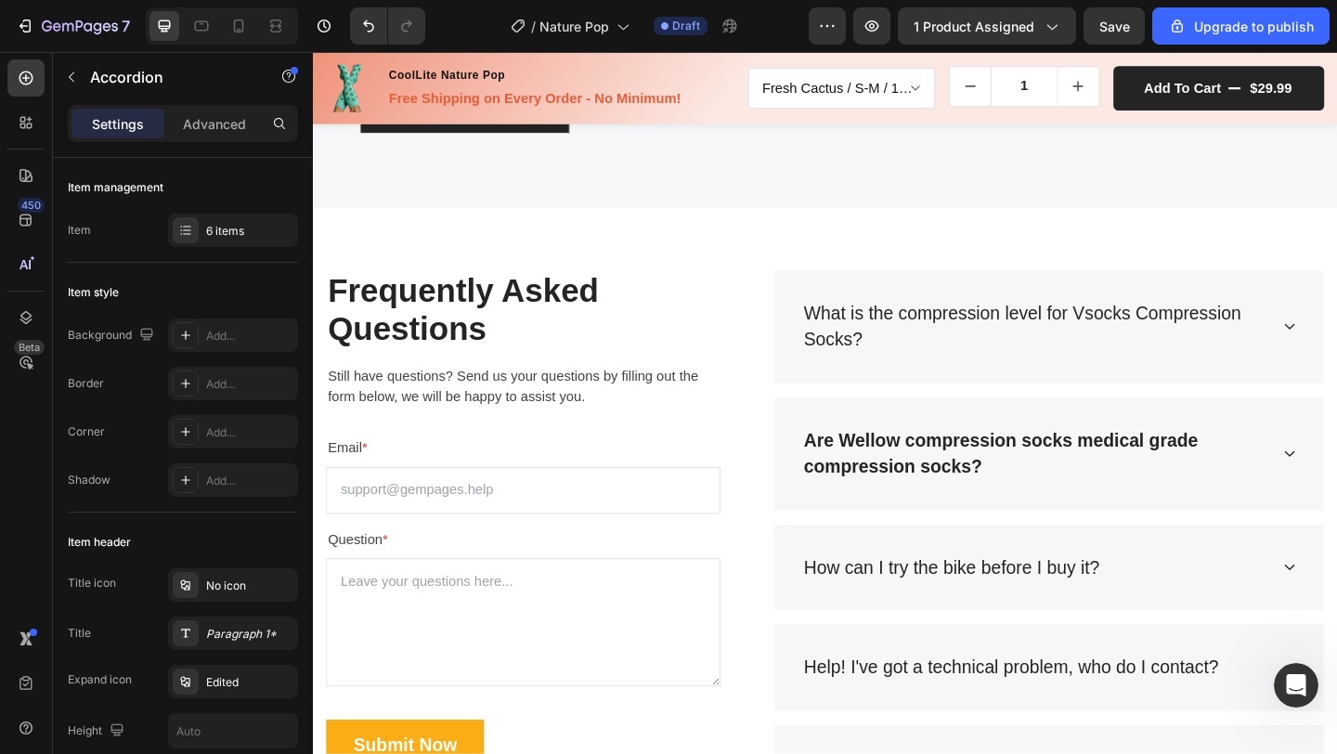
scroll to position [5623, 0]
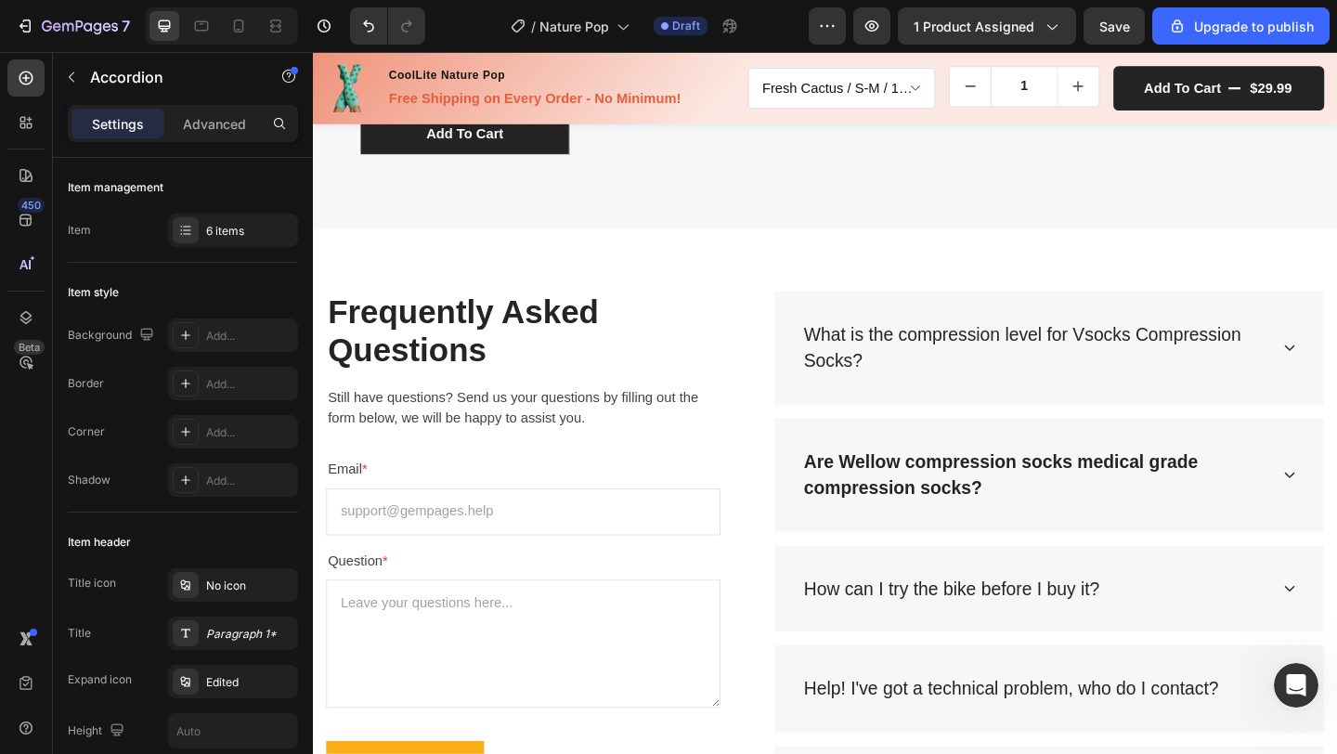
click at [977, 601] on div "What is the compression level for Vsocks Compression Socks? Our socks offer a m…" at bounding box center [1113, 661] width 600 height 698
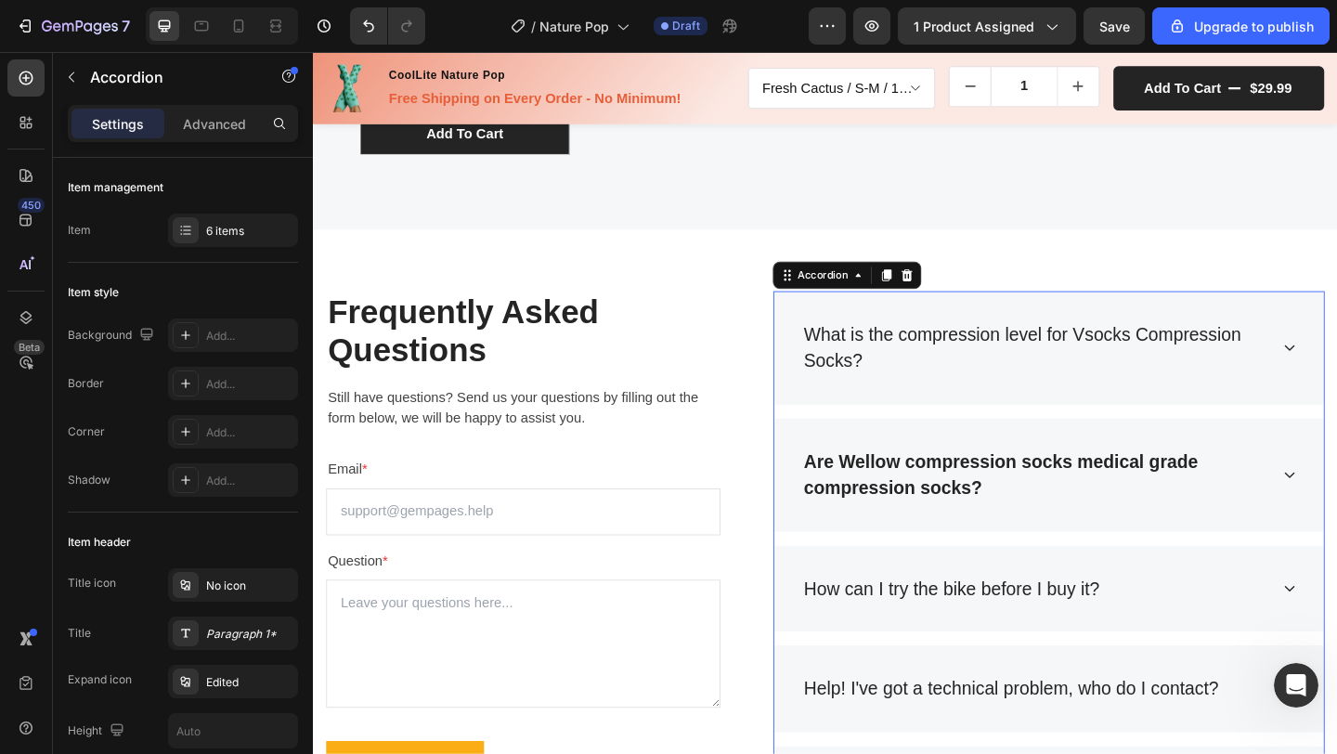
click at [988, 526] on strong "Are Wellow compression socks medical grade compression socks?" at bounding box center [1061, 512] width 429 height 51
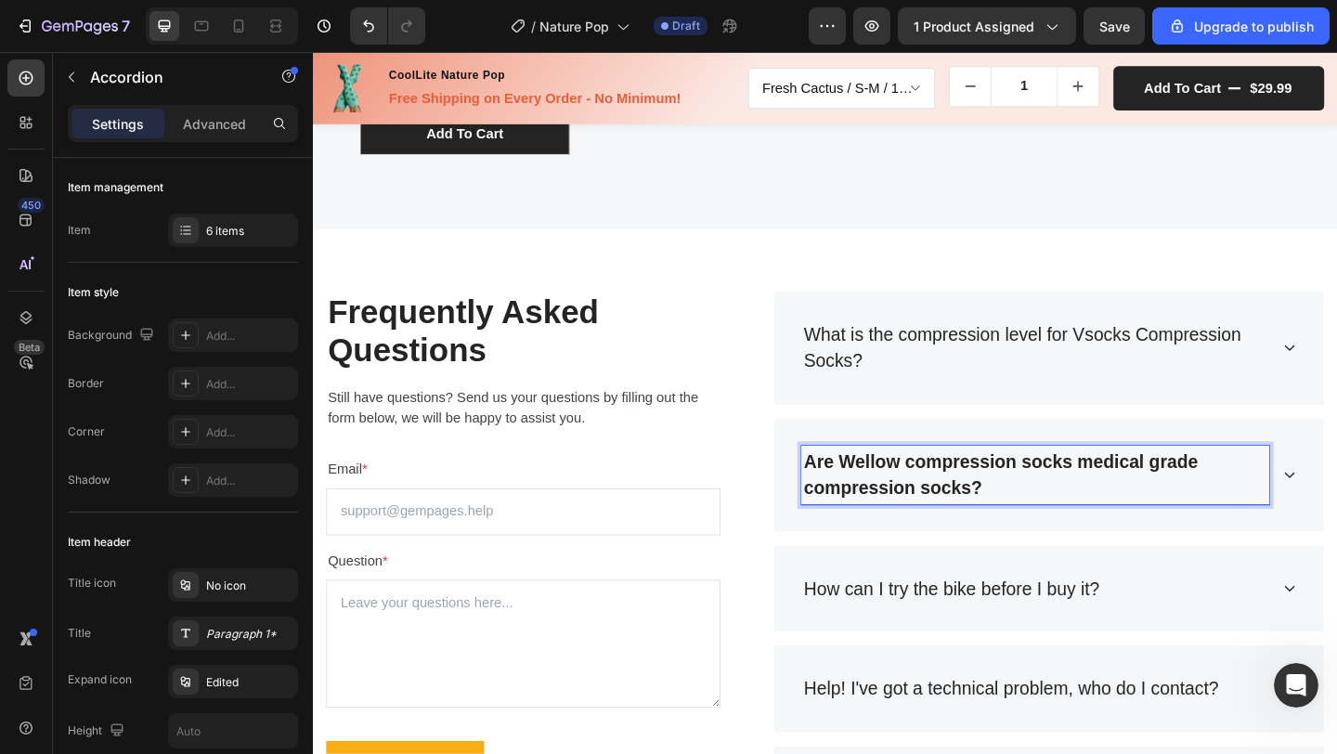
click at [1009, 500] on strong "Are Wellow compression socks medical grade compression socks?" at bounding box center [1061, 512] width 429 height 51
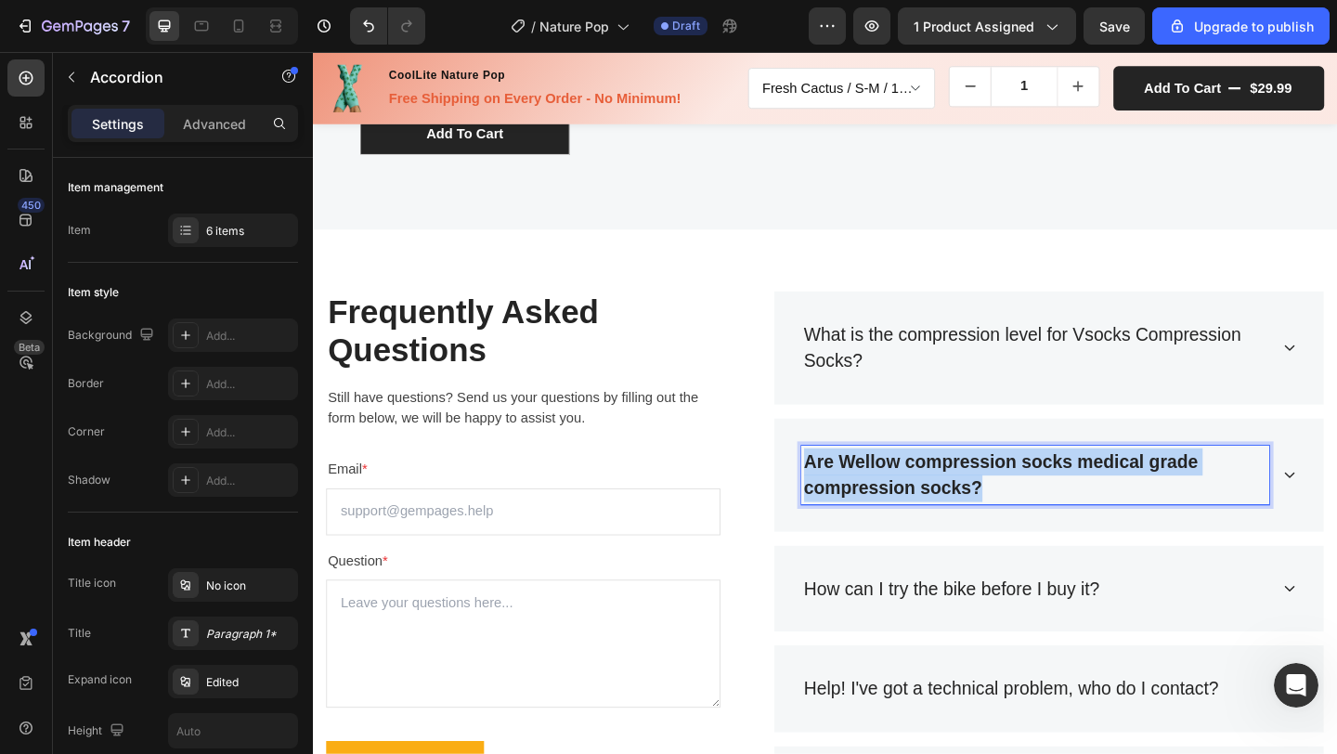
click at [1009, 500] on strong "Are Wellow compression socks medical grade compression socks?" at bounding box center [1061, 512] width 429 height 51
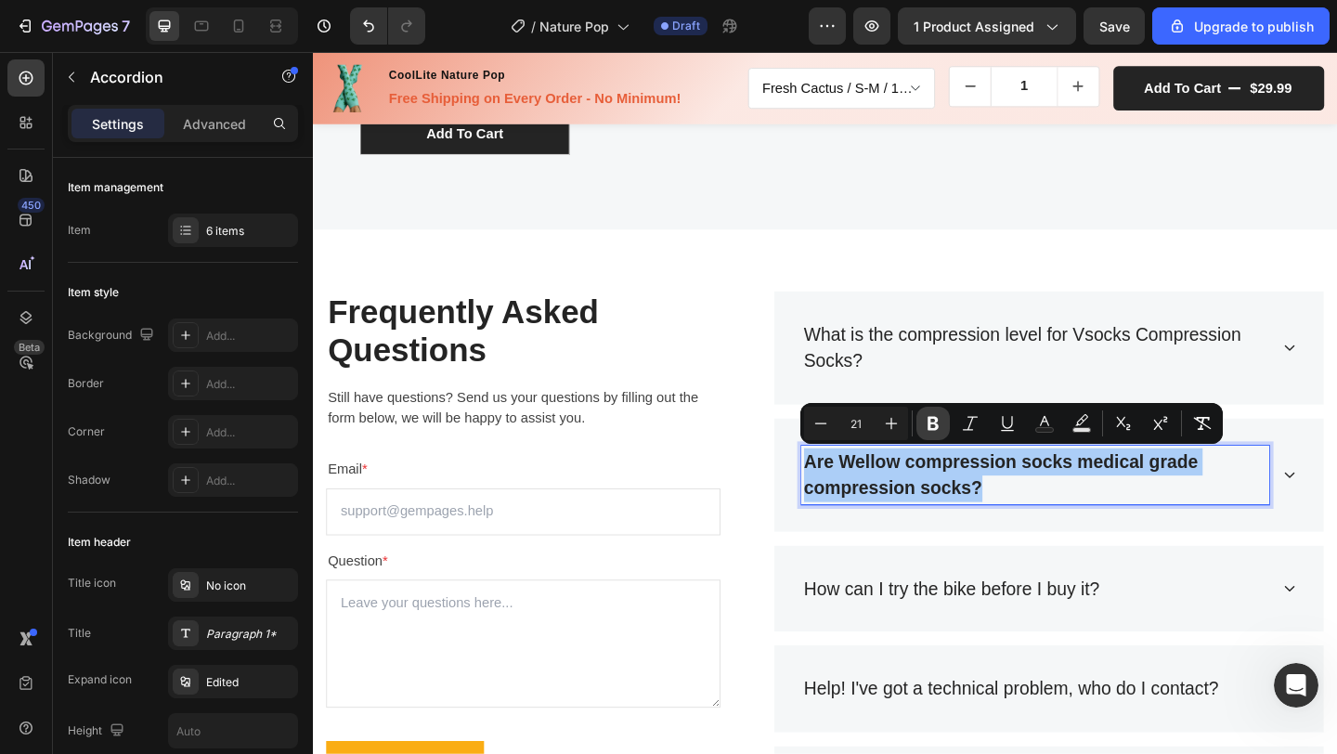
click at [929, 423] on icon "Editor contextual toolbar" at bounding box center [933, 424] width 11 height 14
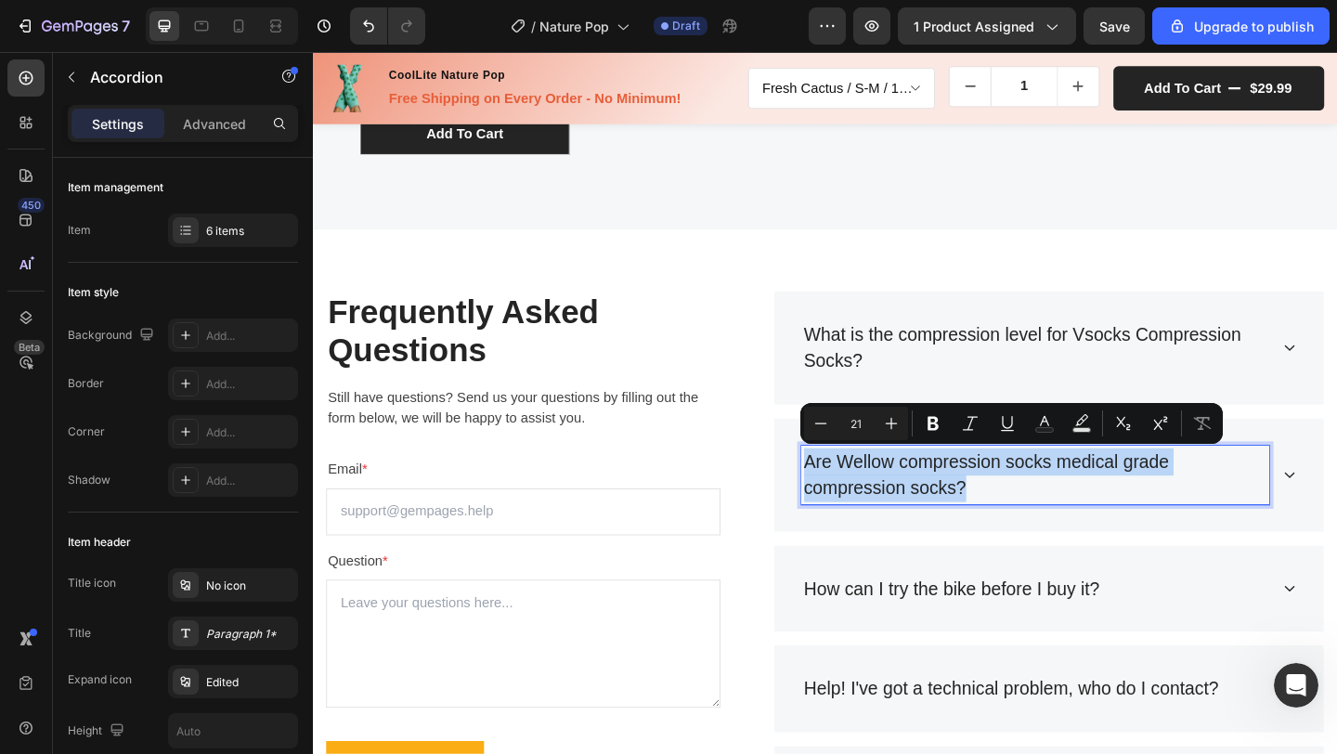
click at [898, 501] on p "Are Wellow compression socks medical grade compression socks?" at bounding box center [1098, 512] width 503 height 59
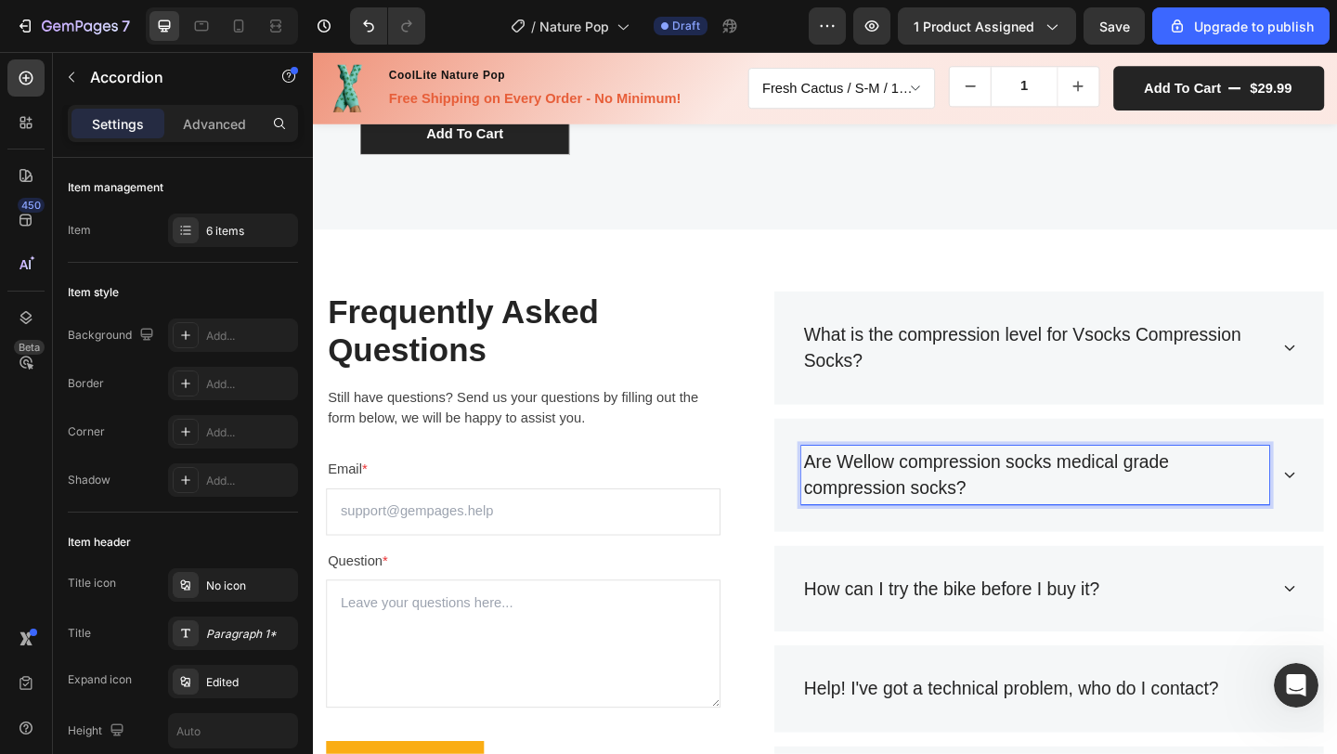
click at [915, 501] on p "Are Wellow compression socks medical grade compression socks?" at bounding box center [1098, 512] width 503 height 59
click at [1336, 506] on div "Are Vsocks compression socks medical grade compression socks?" at bounding box center [1113, 512] width 598 height 124
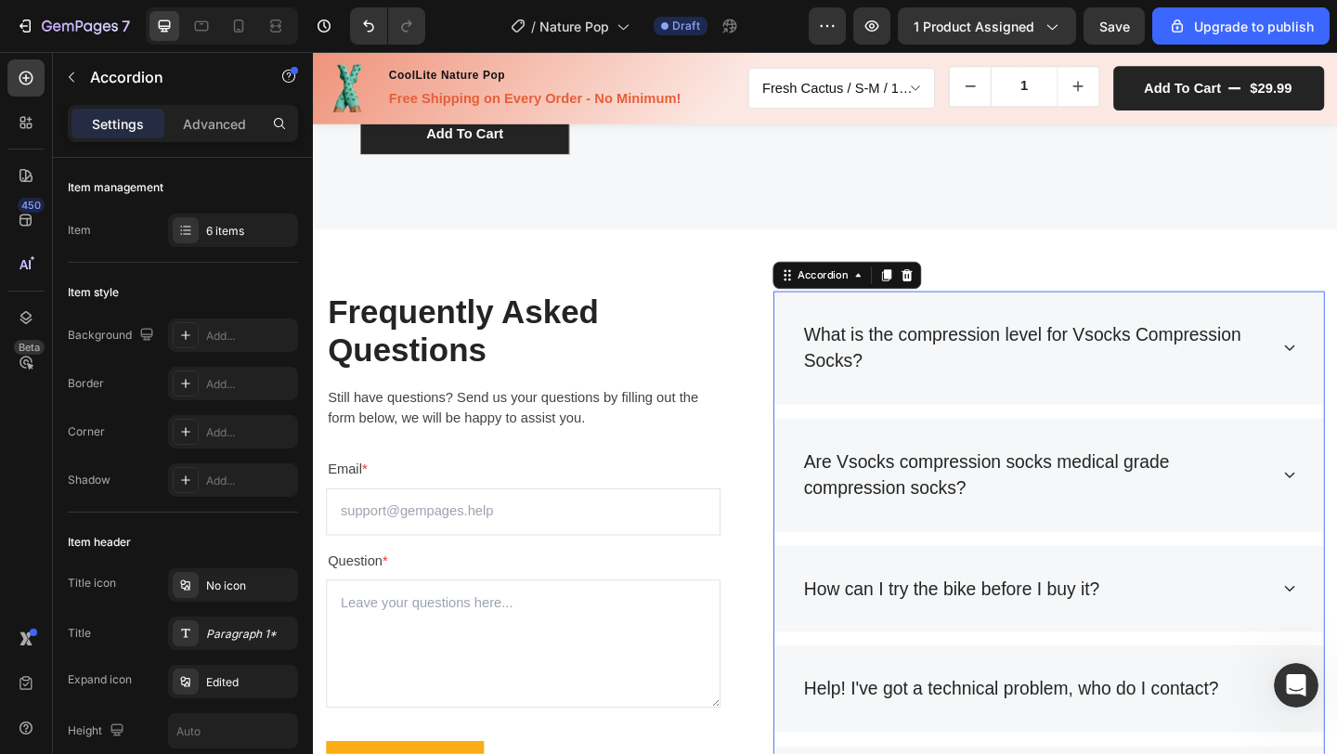
scroll to position [5723, 0]
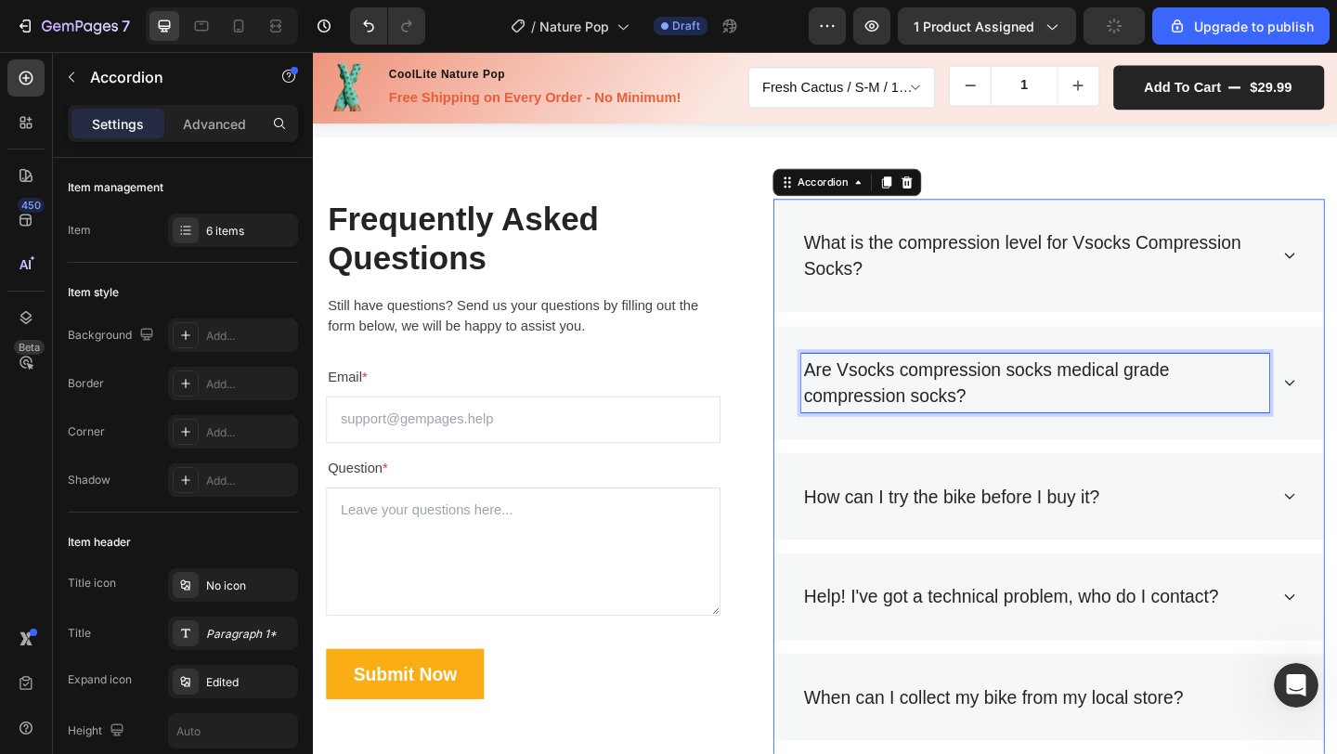
click at [1141, 436] on p "Are Vsocks compression socks medical grade compression socks?" at bounding box center [1098, 412] width 503 height 59
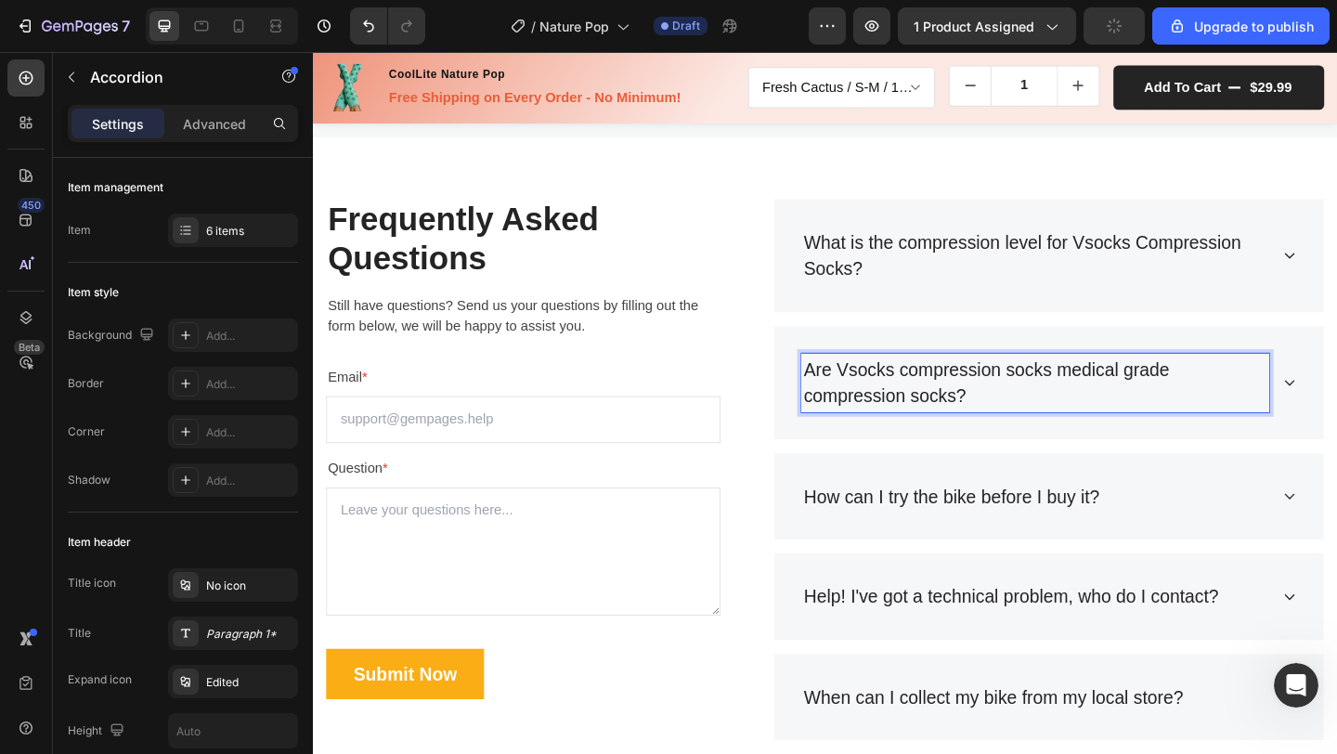
click at [1336, 398] on div "Are Vsocks compression socks medical grade compression socks?" at bounding box center [1113, 412] width 598 height 124
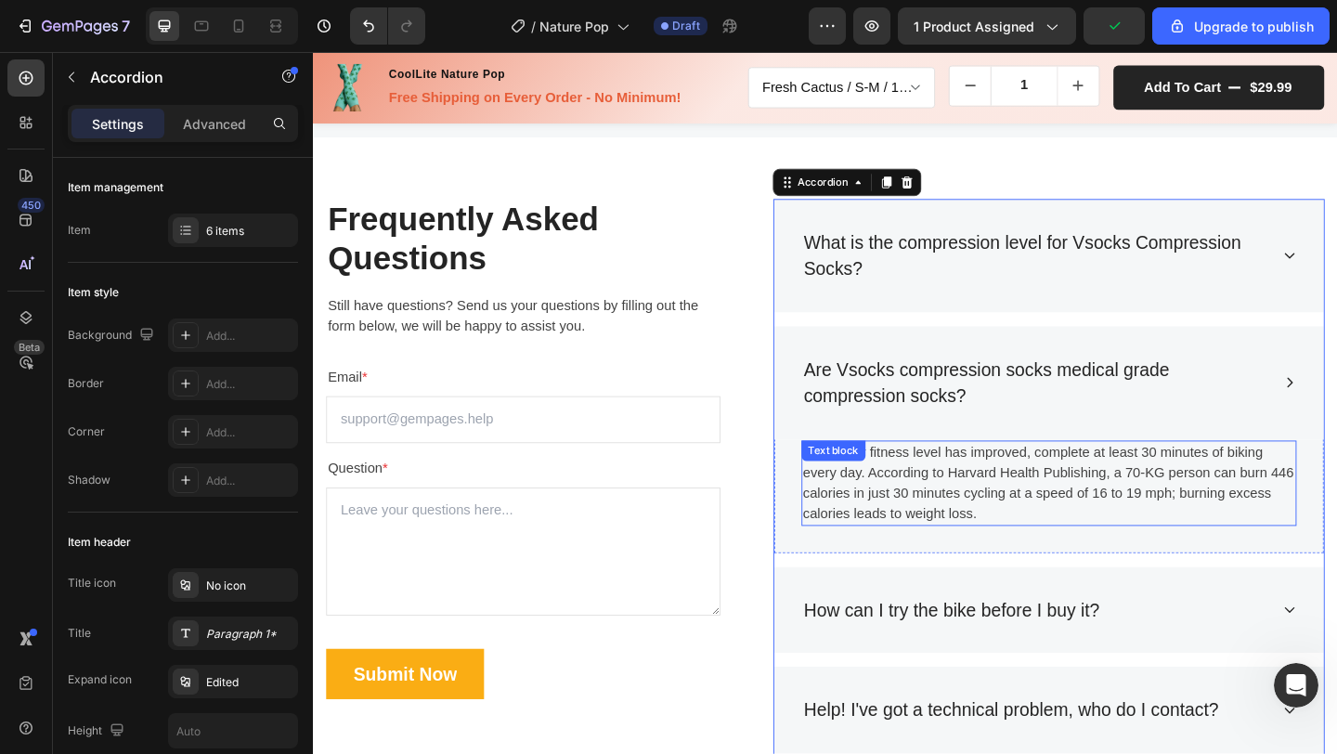
click at [1078, 536] on p "Once your fitness level has improved, complete at least 30 minutes of biking ev…" at bounding box center [1113, 520] width 535 height 89
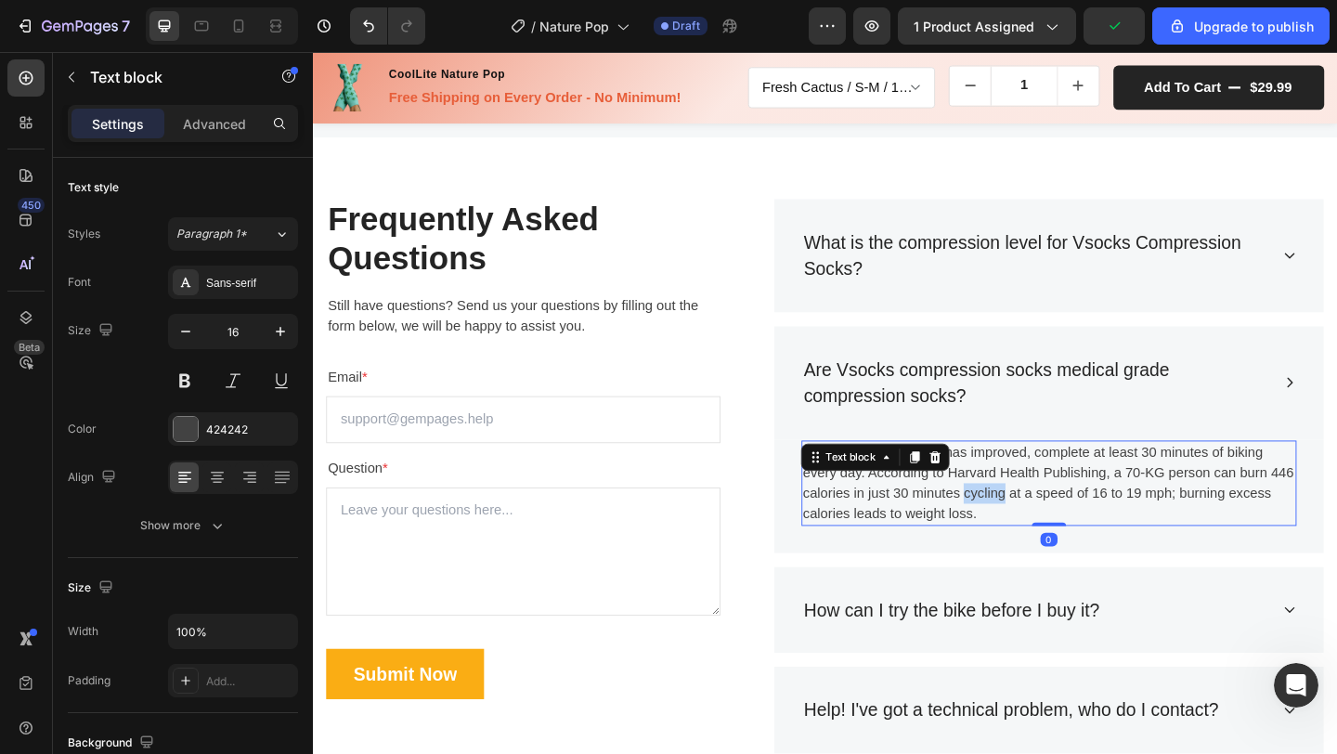
click at [1078, 536] on p "Once your fitness level has improved, complete at least 30 minutes of biking ev…" at bounding box center [1113, 520] width 535 height 89
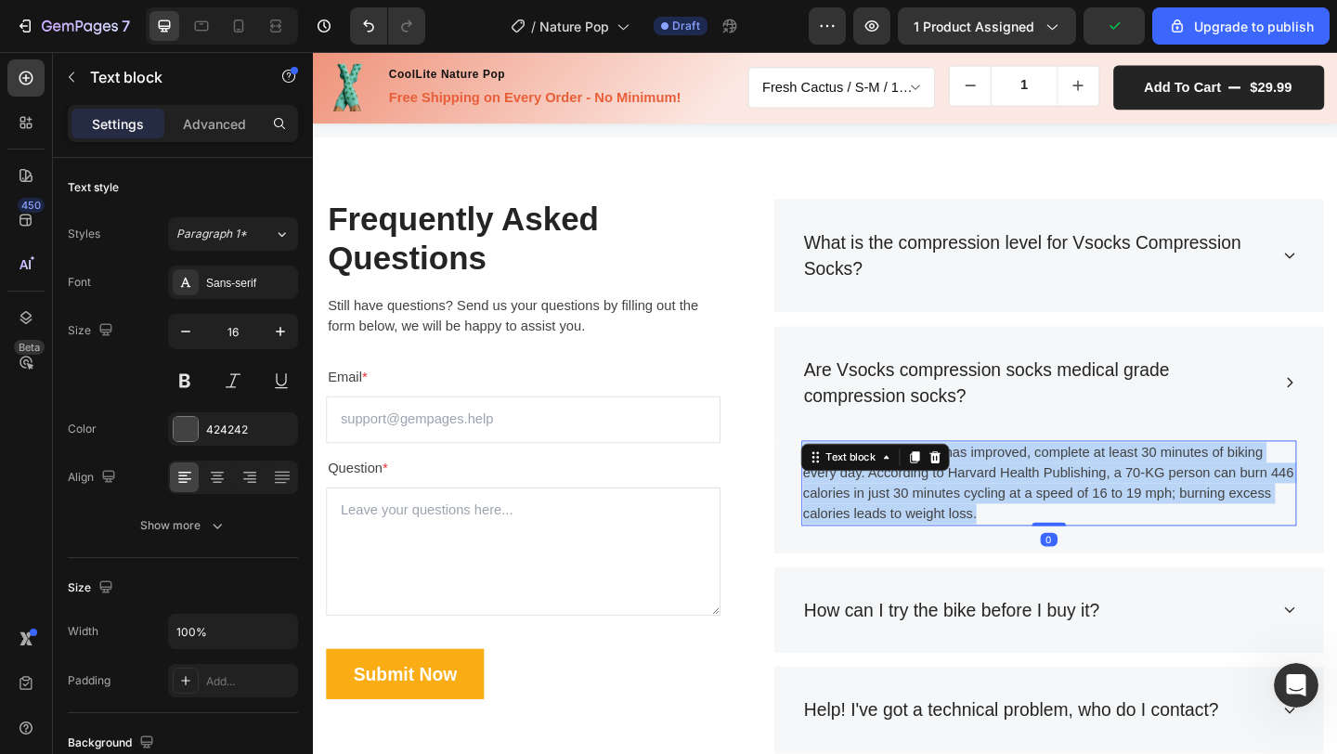
click at [1078, 536] on p "Once your fitness level has improved, complete at least 30 minutes of biking ev…" at bounding box center [1113, 520] width 535 height 89
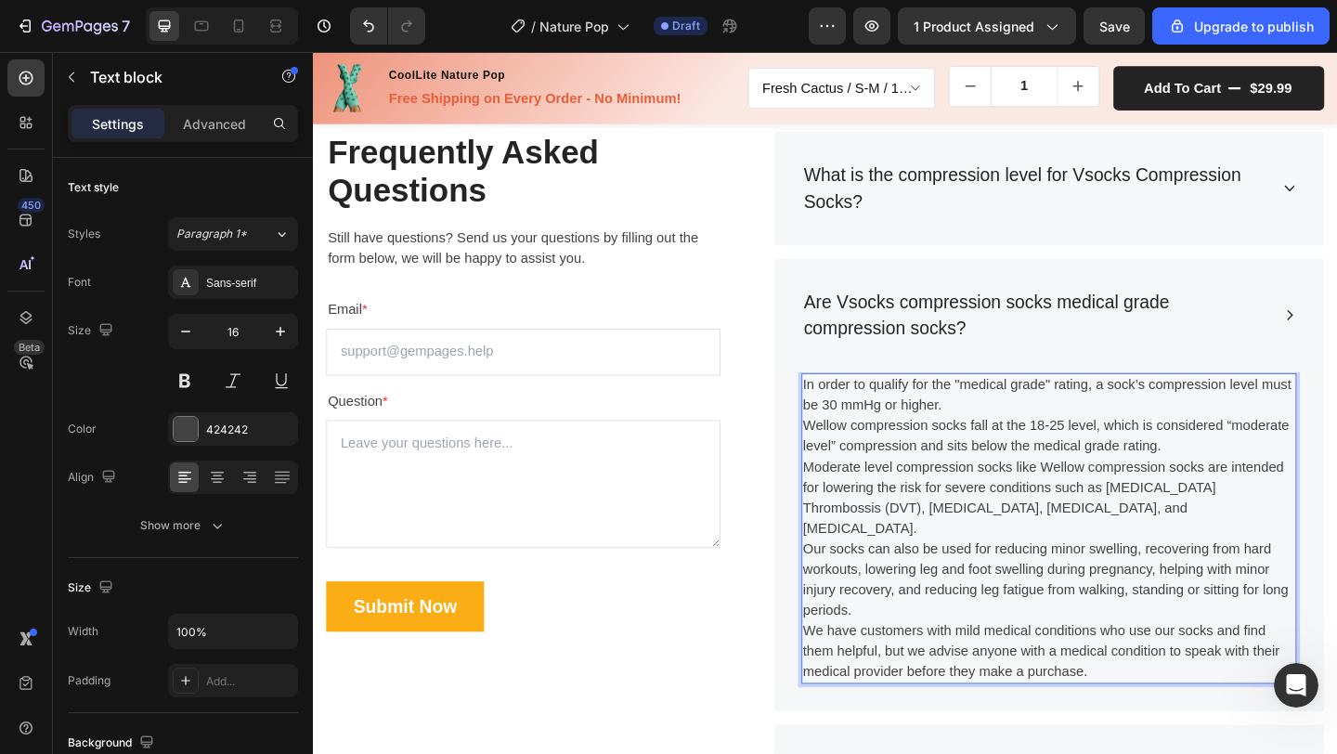
scroll to position [5801, 0]
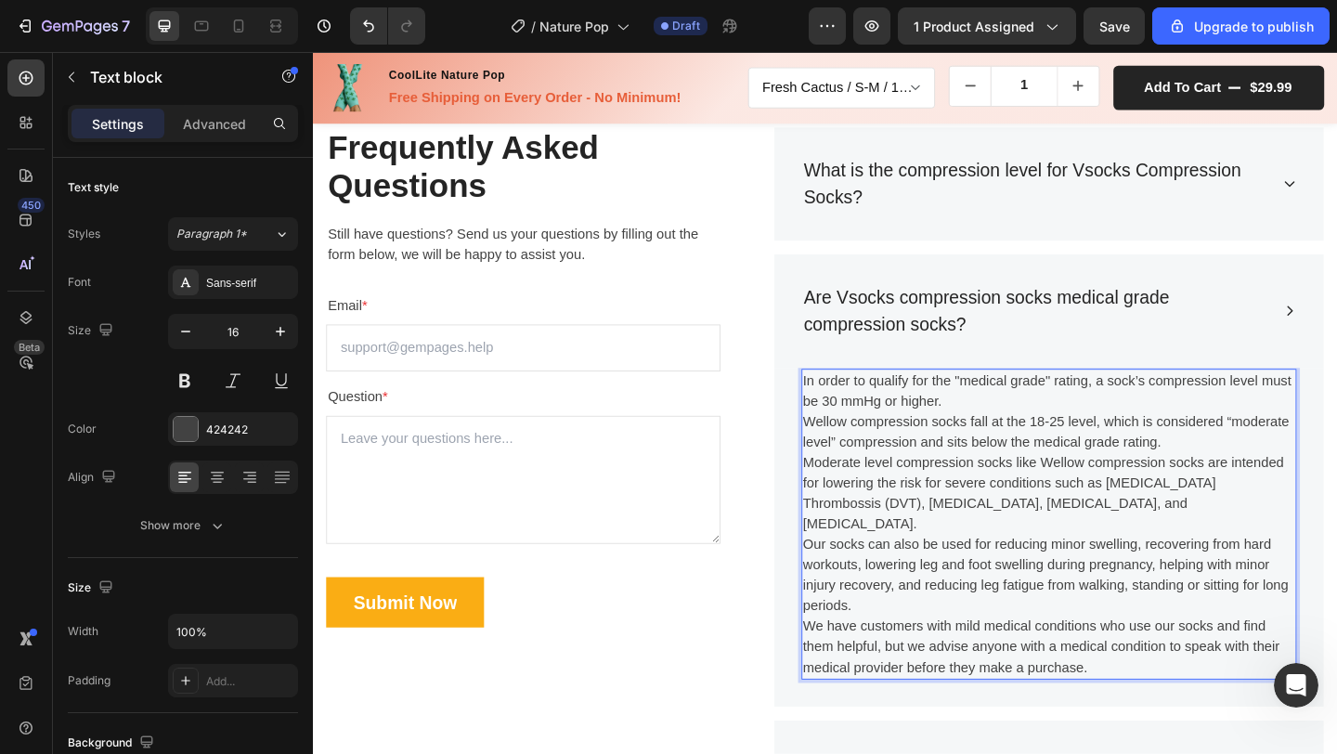
click at [859, 453] on p "Wellow compression socks fall at the 18-25 level, which is considered “moderate…" at bounding box center [1113, 465] width 535 height 45
click at [1179, 217] on p "What is the compression level for Vsocks Compression Socks?" at bounding box center [1098, 195] width 503 height 59
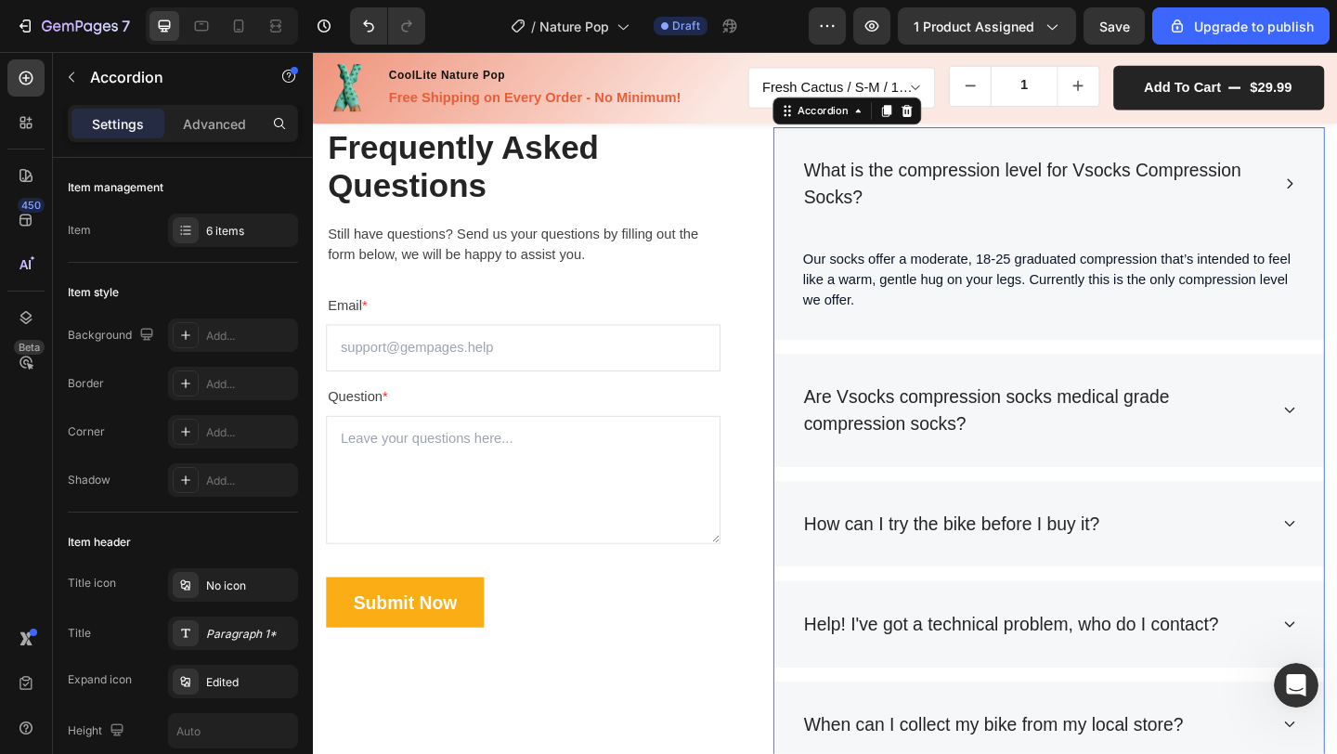
click at [1336, 451] on div "Are Vsocks compression socks medical grade compression socks?" at bounding box center [1113, 442] width 598 height 124
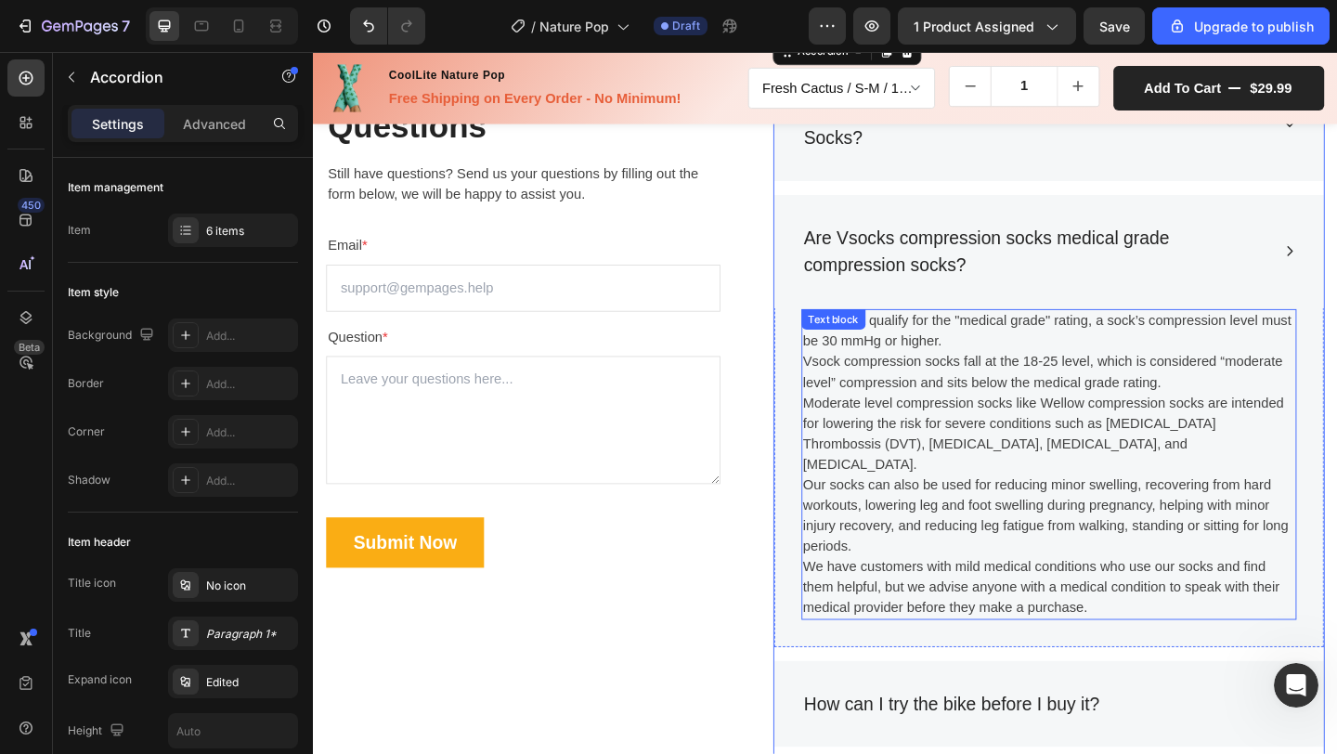
scroll to position [5867, 0]
click at [1109, 430] on p "Moderate level compression socks like Wellow compression socks are intended for…" at bounding box center [1113, 466] width 535 height 89
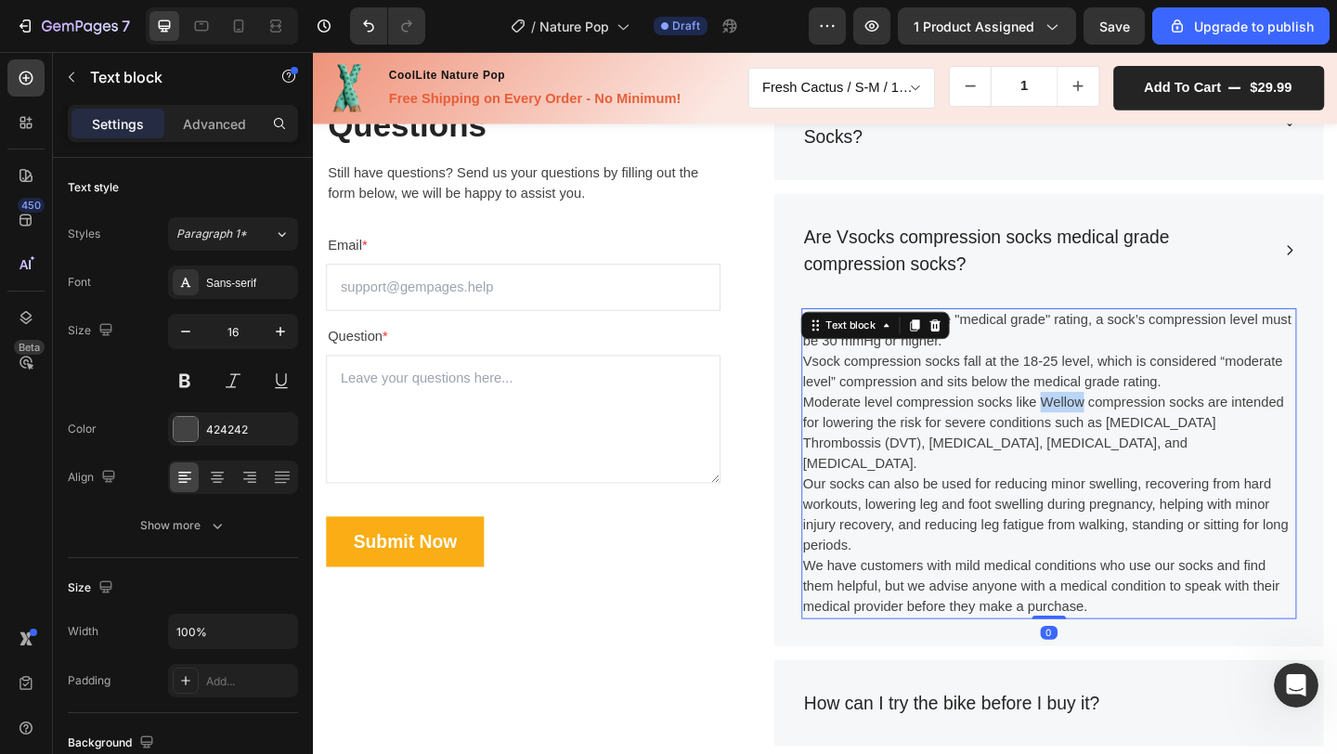
click at [1109, 430] on p "Moderate level compression socks like Wellow compression socks are intended for…" at bounding box center [1113, 466] width 535 height 89
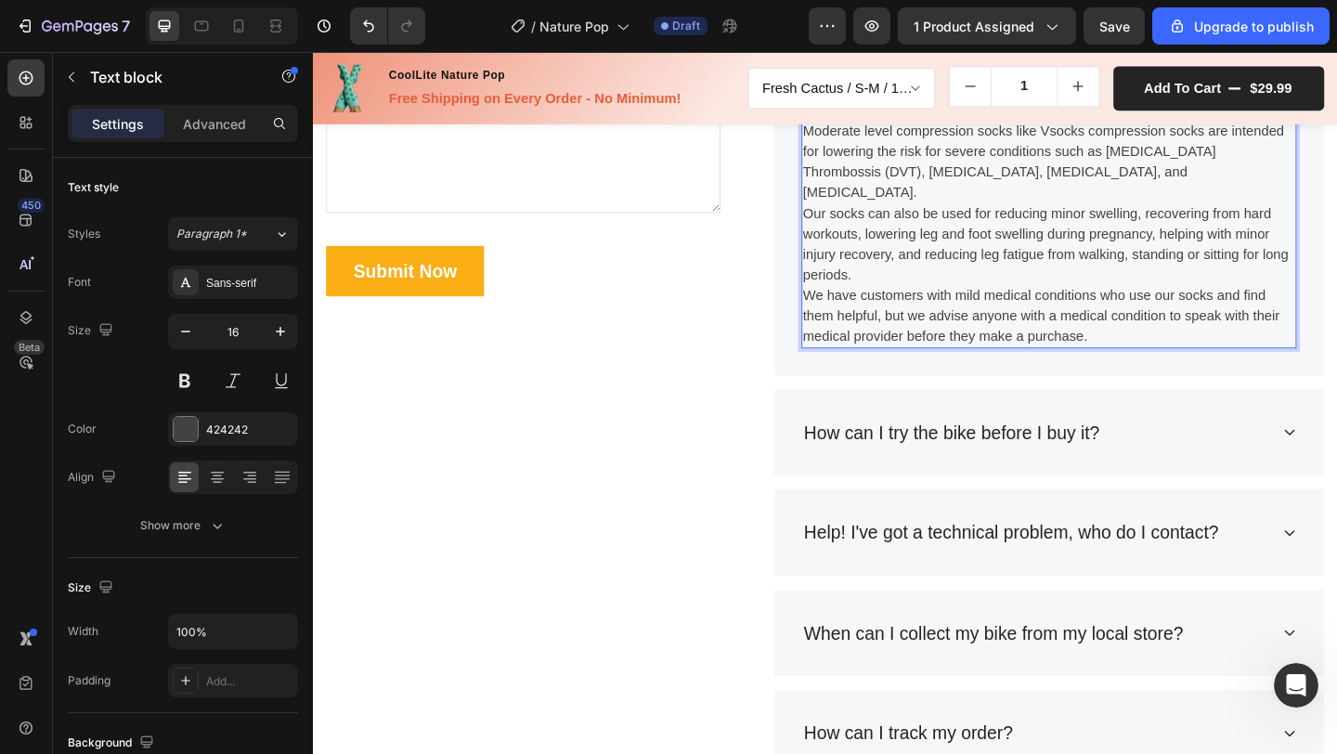
scroll to position [6163, 0]
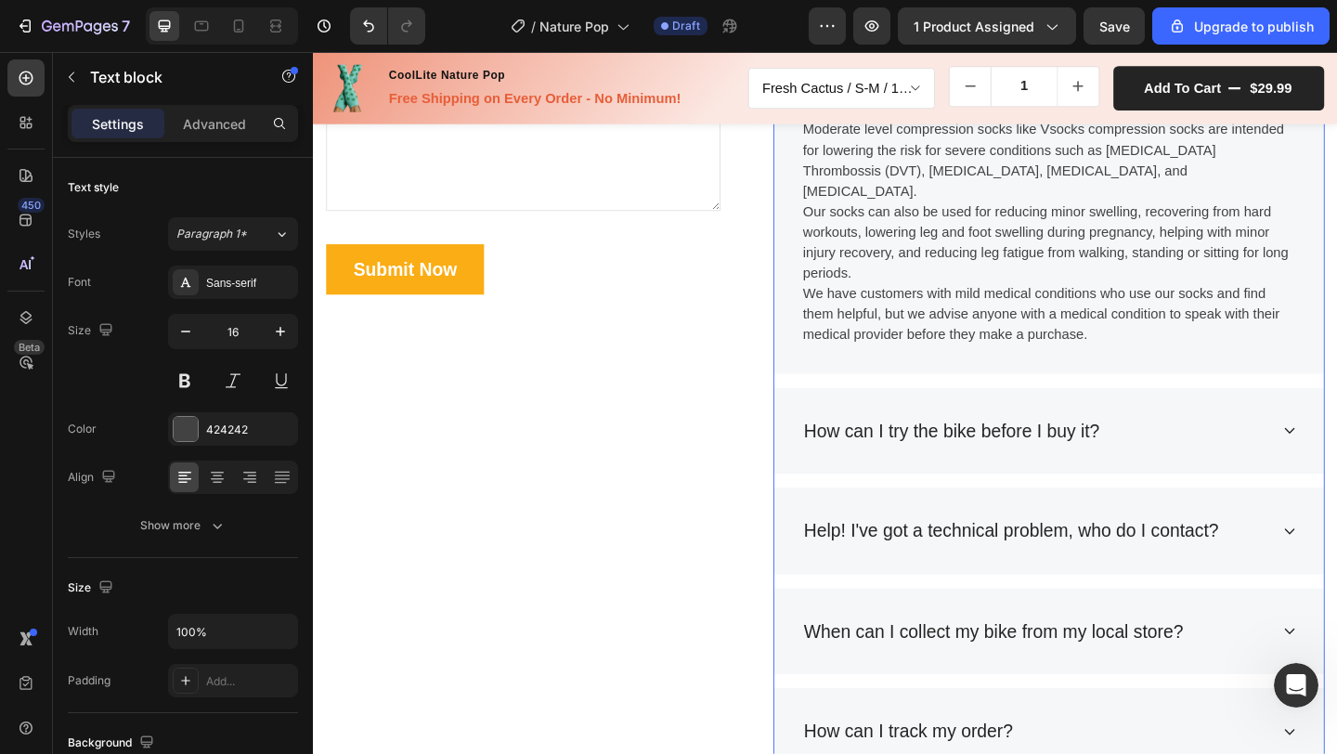
click at [952, 449] on p "How can I try the bike before I buy it?" at bounding box center [1008, 464] width 322 height 30
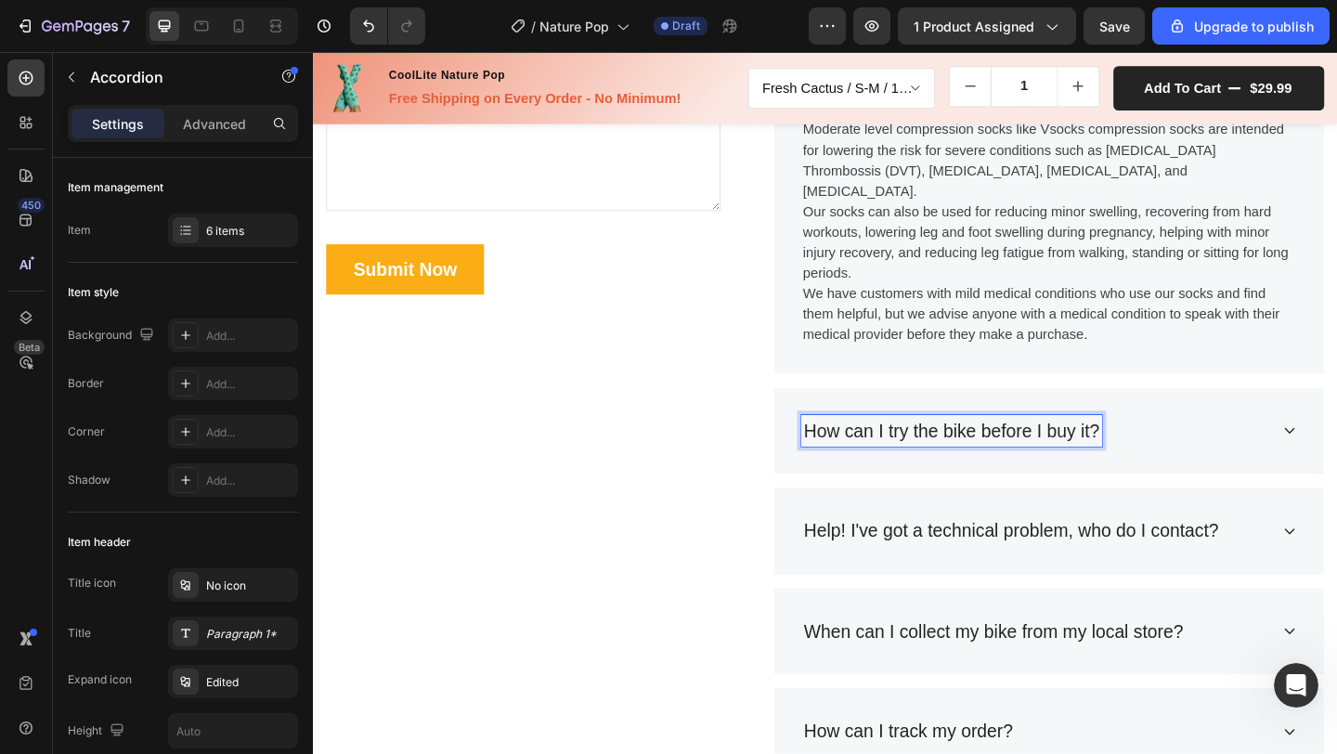
click at [917, 449] on p "How can I try the bike before I buy it?" at bounding box center [1008, 464] width 322 height 30
click at [956, 526] on div "Help! I've got a technical problem, who do I contact?" at bounding box center [1113, 573] width 598 height 95
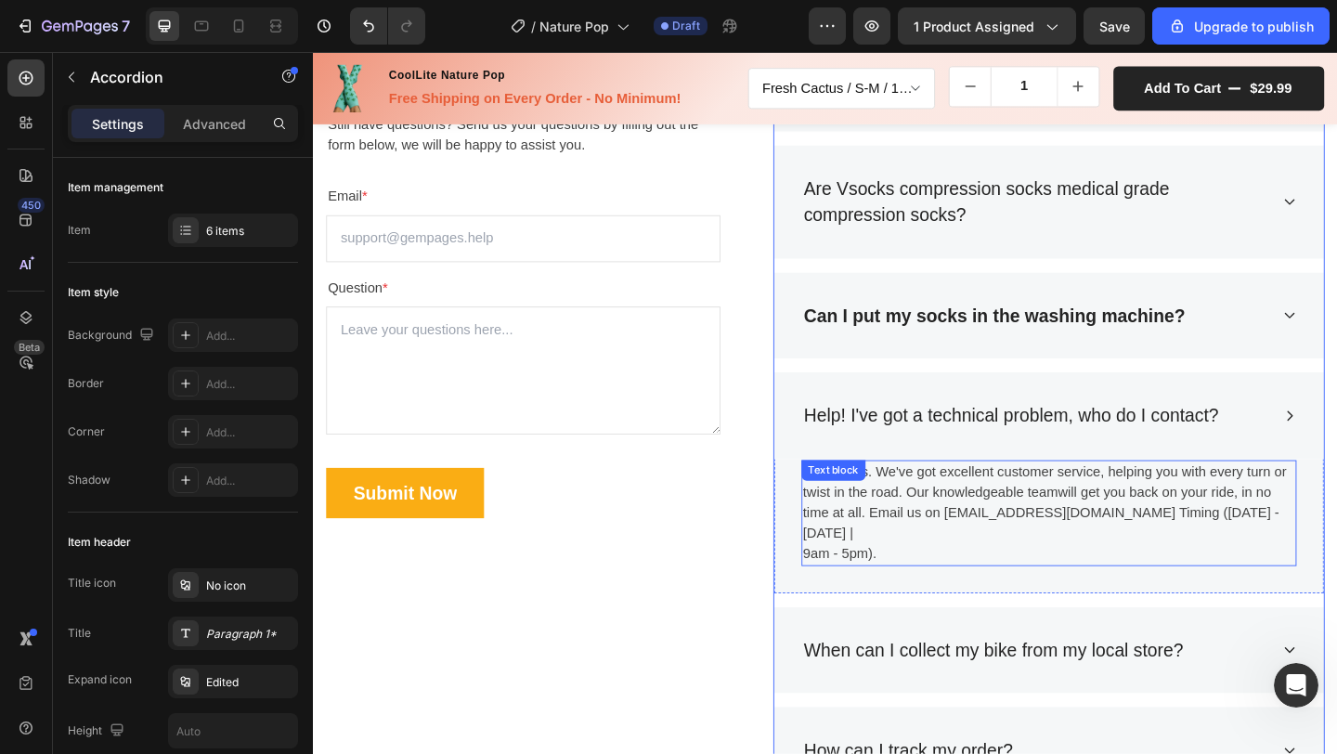
scroll to position [5906, 0]
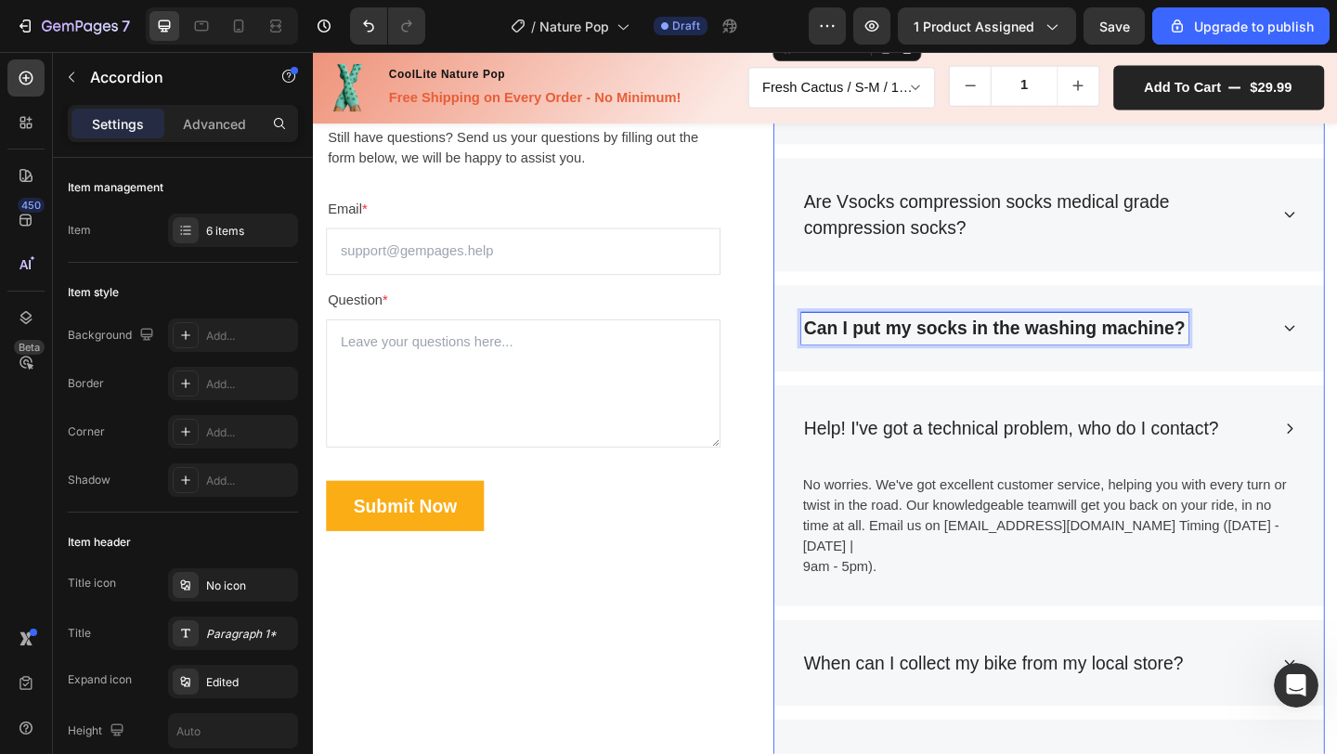
click at [935, 353] on strong "Can I put my socks in the washing machine?" at bounding box center [1054, 352] width 415 height 21
click at [965, 406] on div "What is the compression level for Vsocks Compression Socks? Are Vsocks compress…" at bounding box center [1113, 451] width 600 height 844
click at [1001, 364] on p "Can I put my socks in the washing machine?" at bounding box center [1054, 353] width 415 height 30
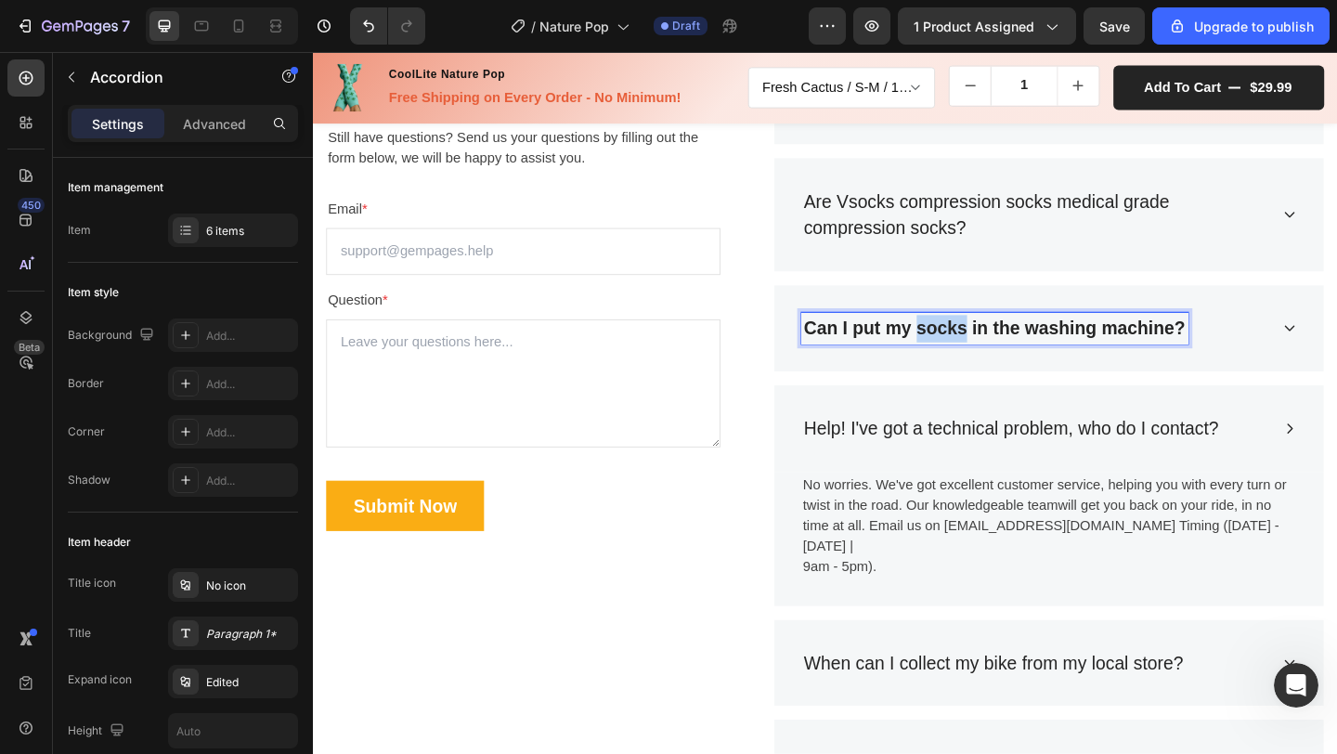
click at [1001, 364] on p "Can I put my socks in the washing machine?" at bounding box center [1054, 353] width 415 height 30
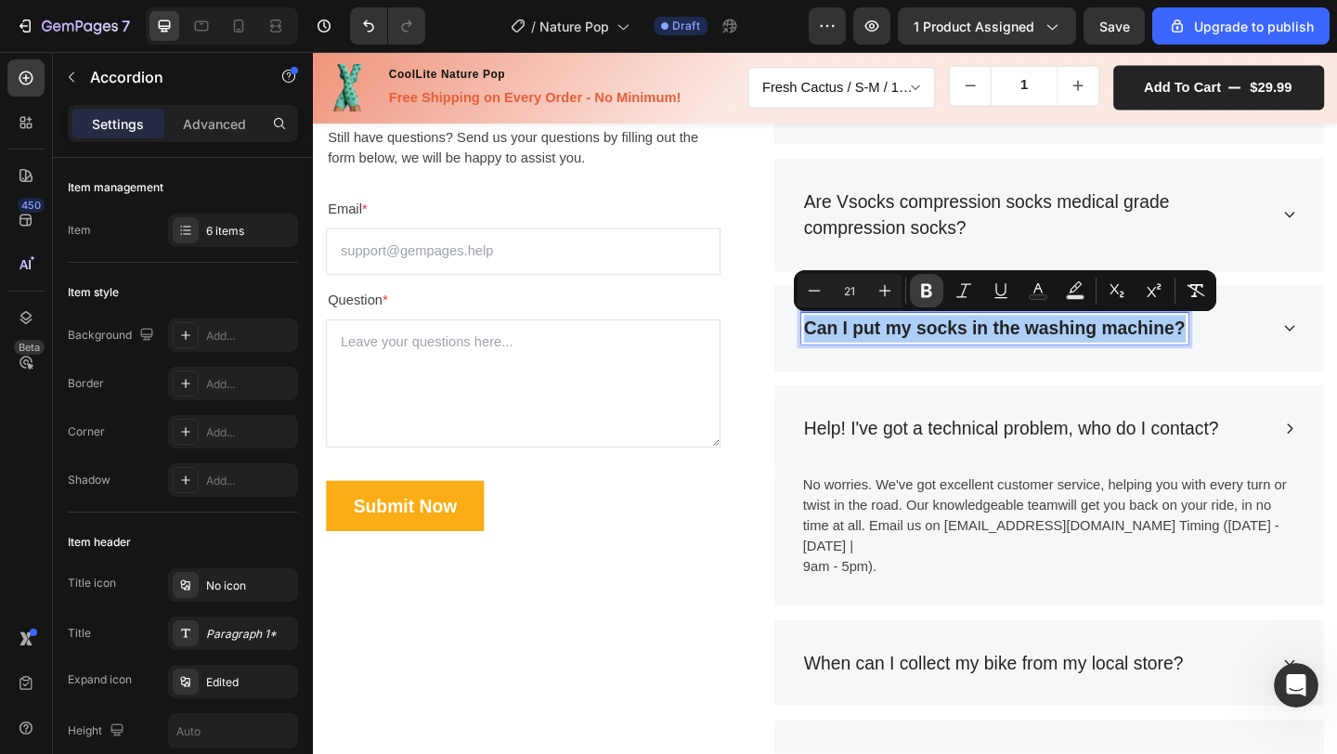
click at [921, 287] on icon "Editor contextual toolbar" at bounding box center [926, 291] width 11 height 14
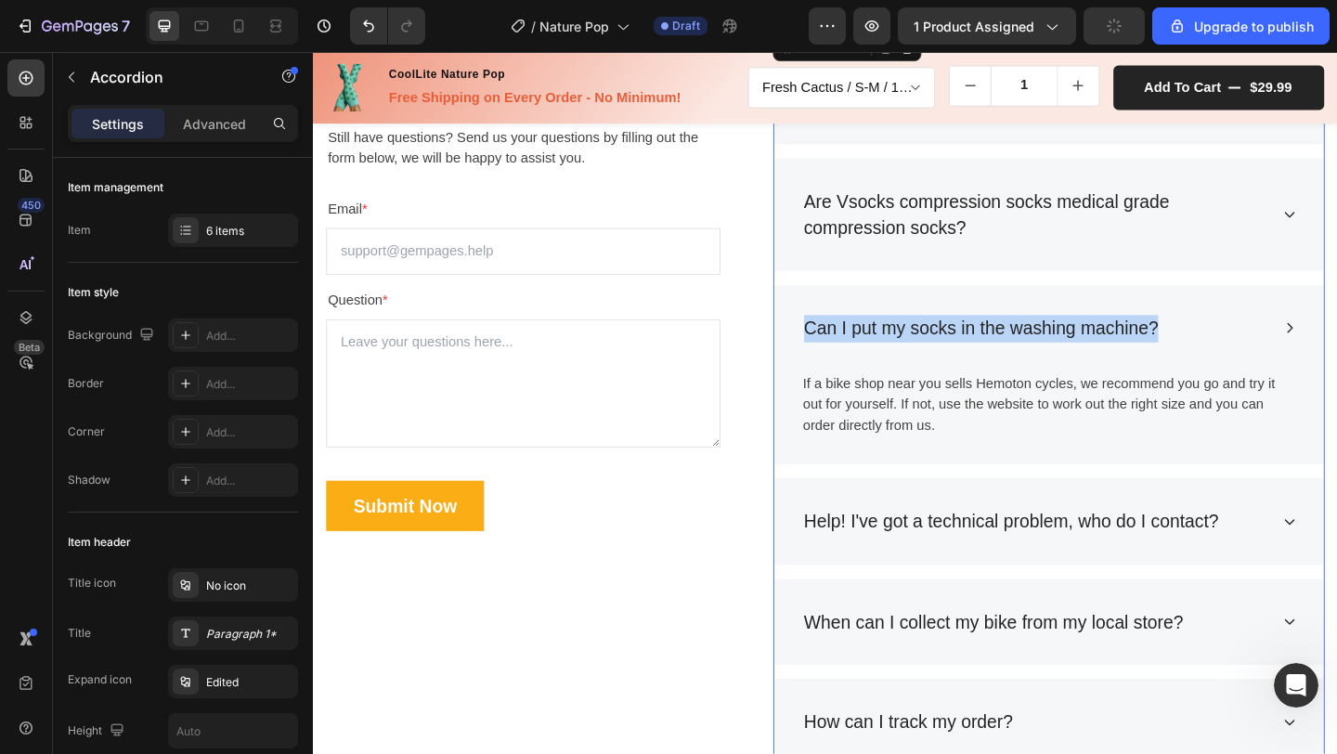
click at [903, 445] on p "If a bike shop near you sells Hemoton cycles, we recommend you go and try it ou…" at bounding box center [1113, 435] width 535 height 67
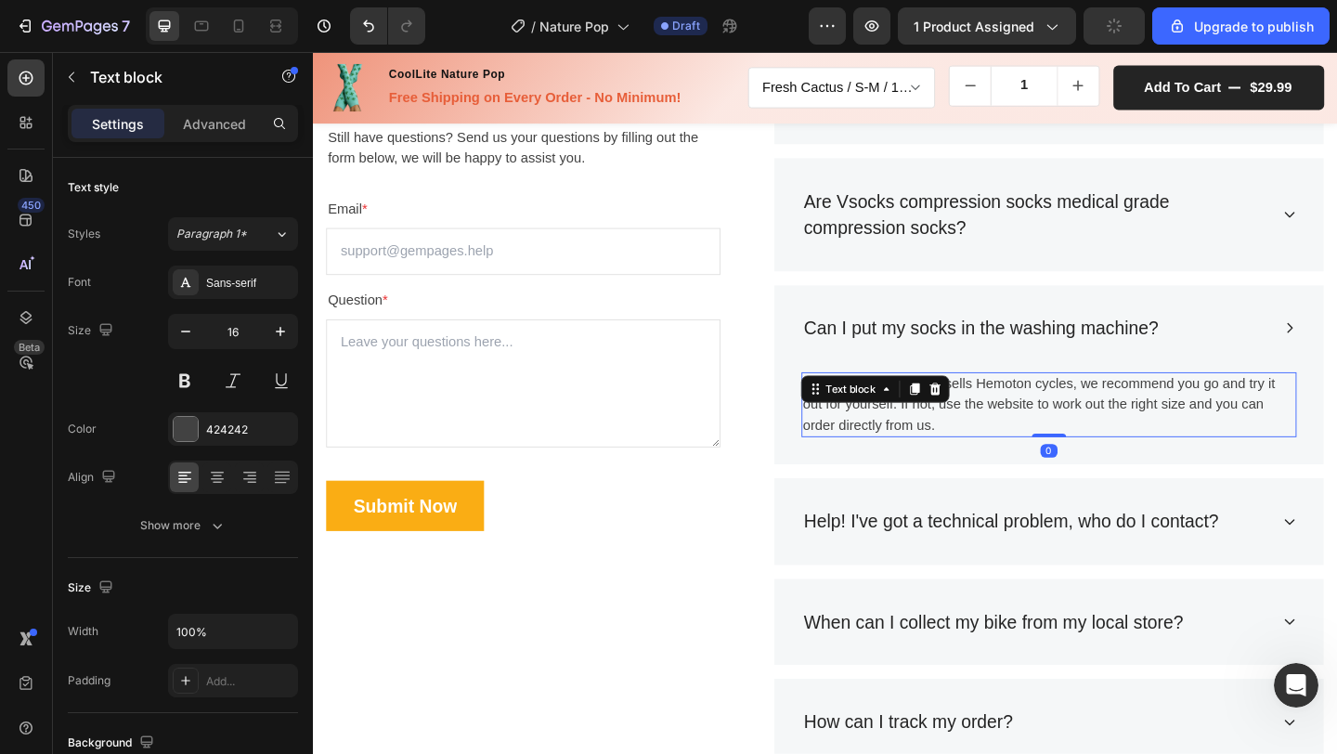
click at [954, 438] on p "If a bike shop near you sells Hemoton cycles, we recommend you go and try it ou…" at bounding box center [1113, 435] width 535 height 67
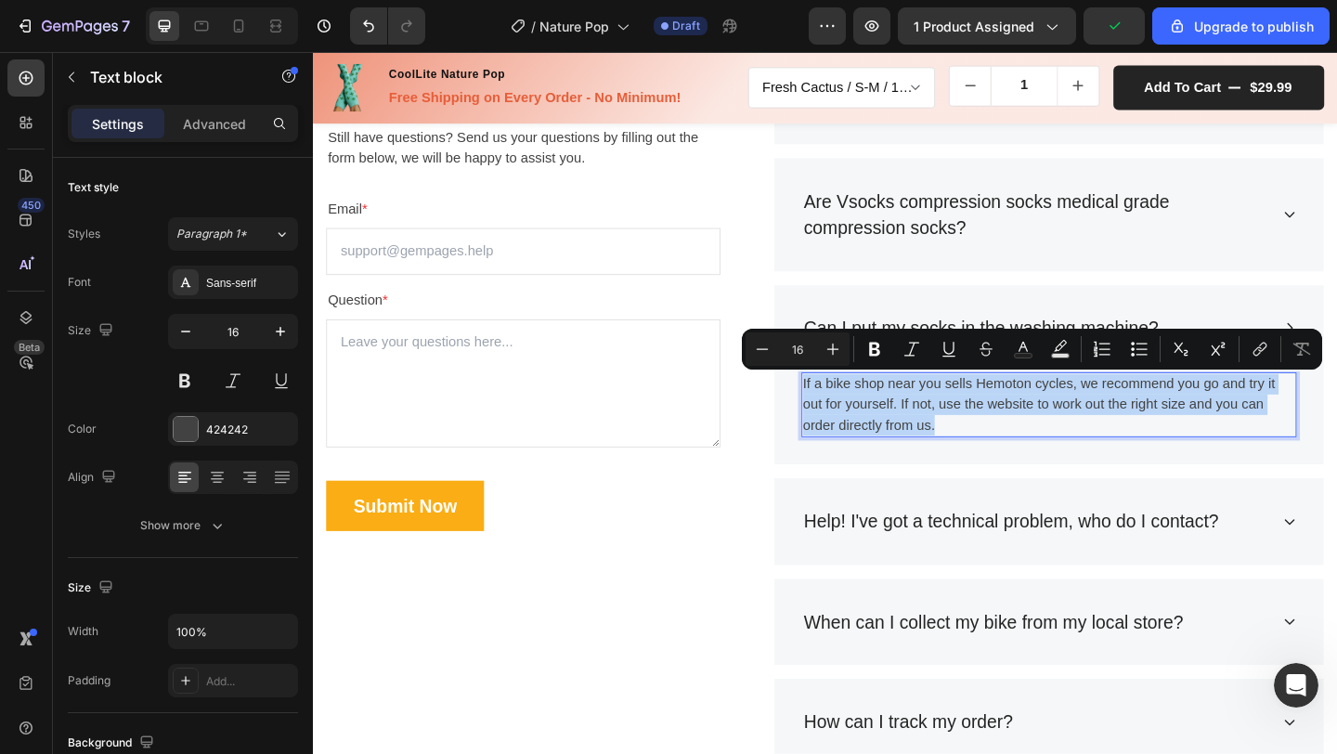
copy p "If a bike shop near you sells Hemoton cycles, we recommend you go and try it ou…"
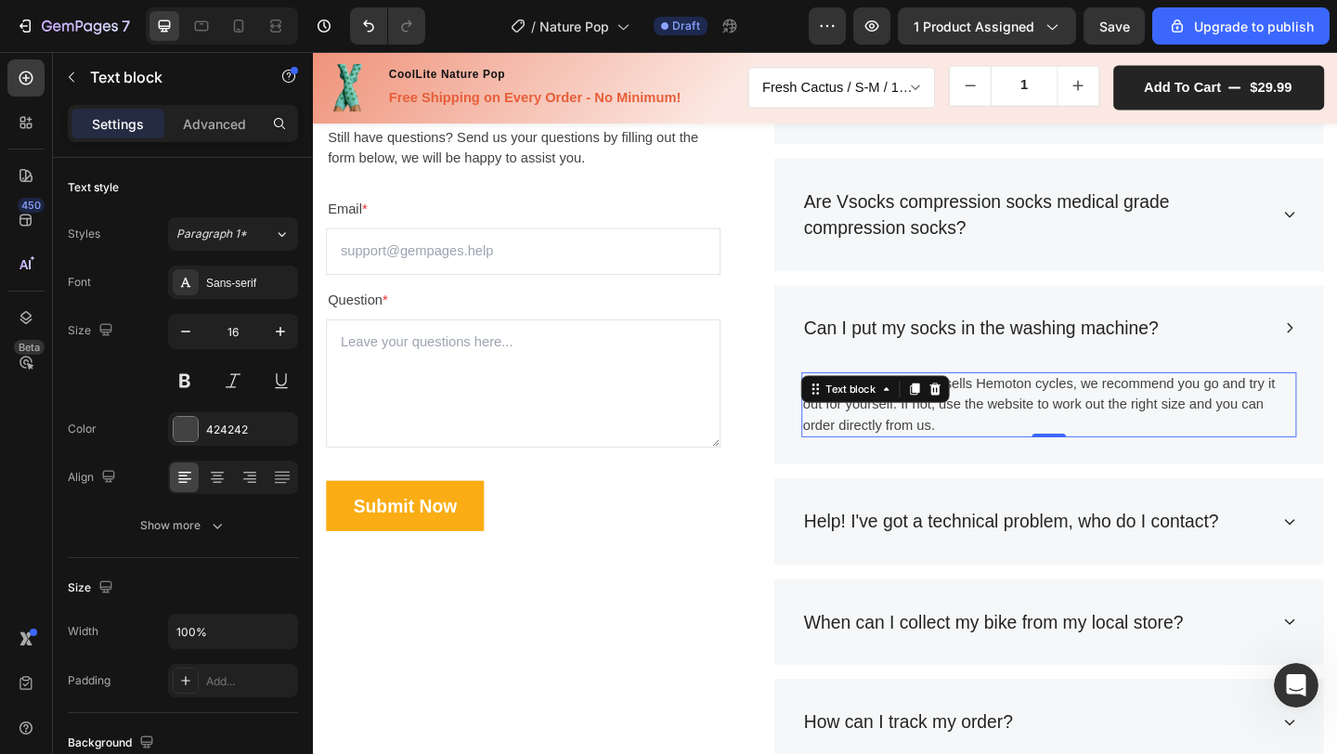
click at [1013, 421] on p "If a bike shop near you sells Hemoton cycles, we recommend you go and try it ou…" at bounding box center [1113, 435] width 535 height 67
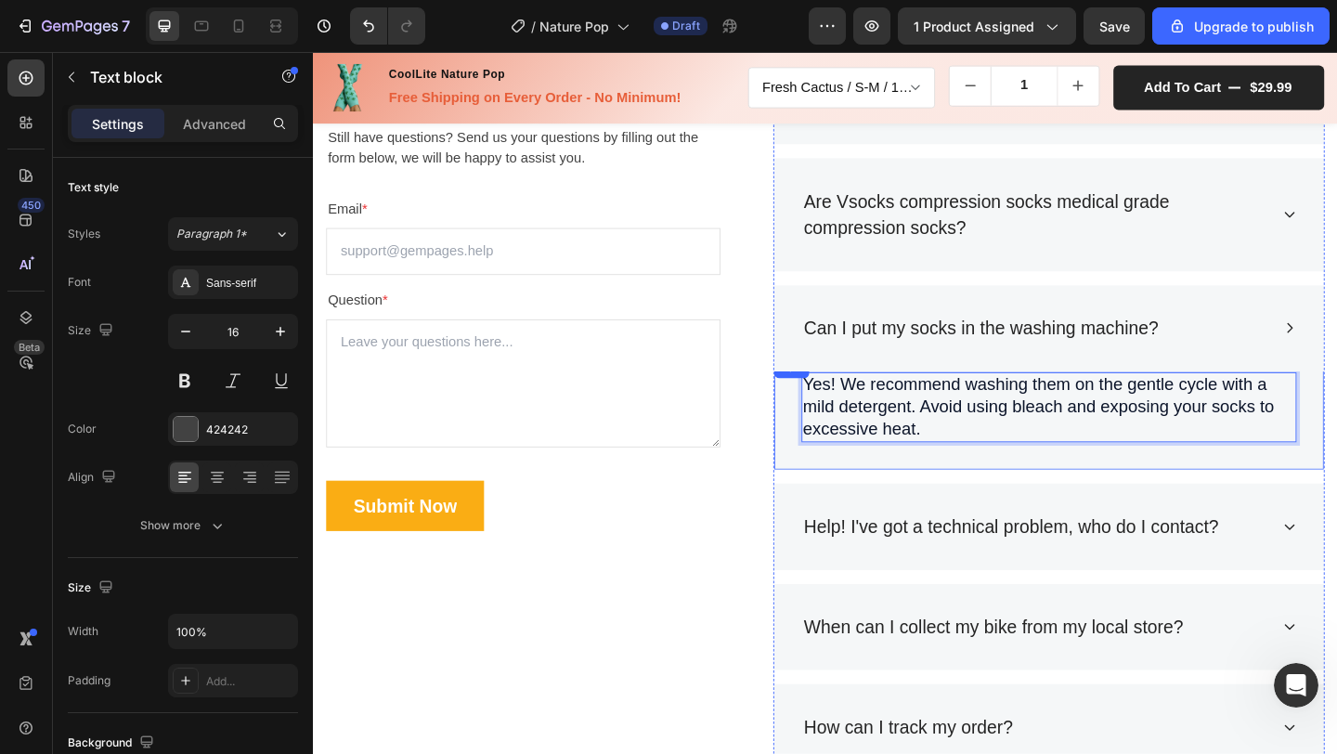
click at [982, 497] on div "Title Line Yes! We recommend washing them on the gentle cycle with a mild deter…" at bounding box center [1113, 445] width 598 height 122
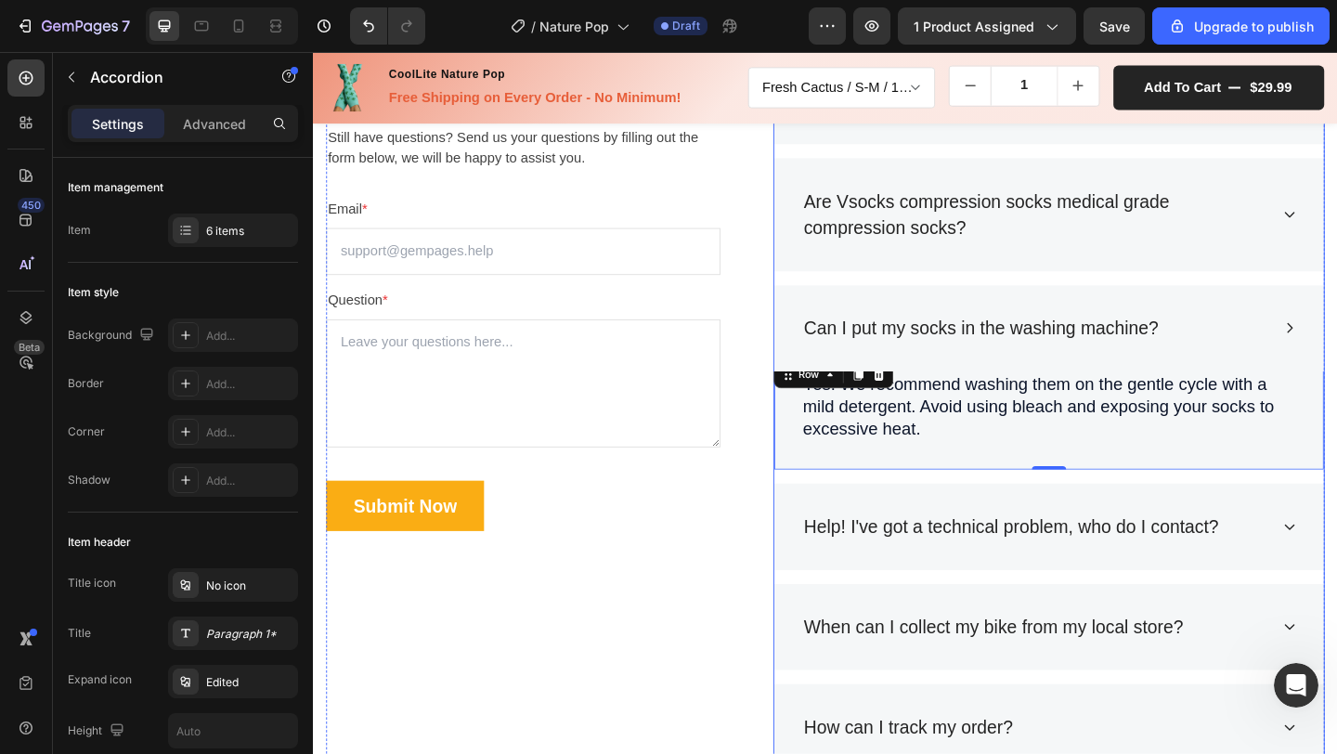
click at [1336, 239] on div "Are Vsocks compression socks medical grade compression socks?" at bounding box center [1113, 229] width 598 height 124
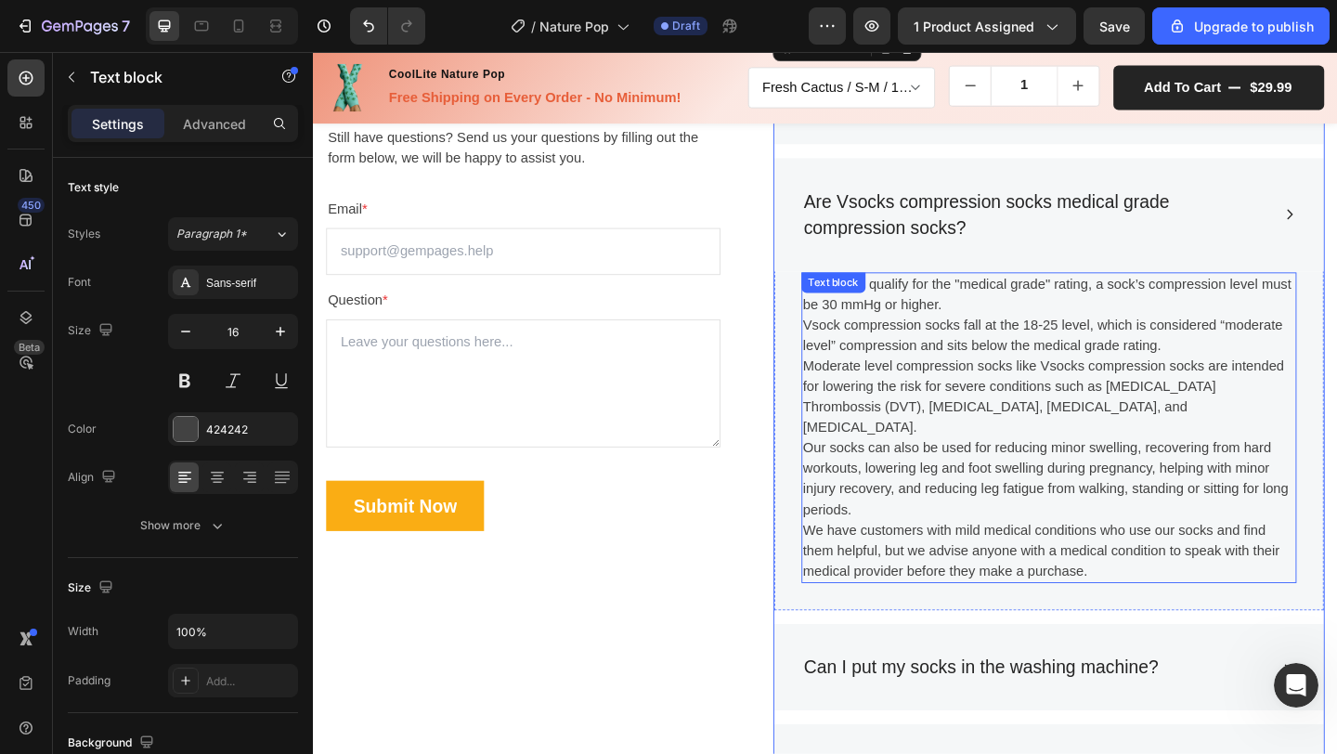
click at [1068, 348] on p "Vsock compression socks fall at the 18-25 level, which is considered “moderate …" at bounding box center [1113, 360] width 535 height 45
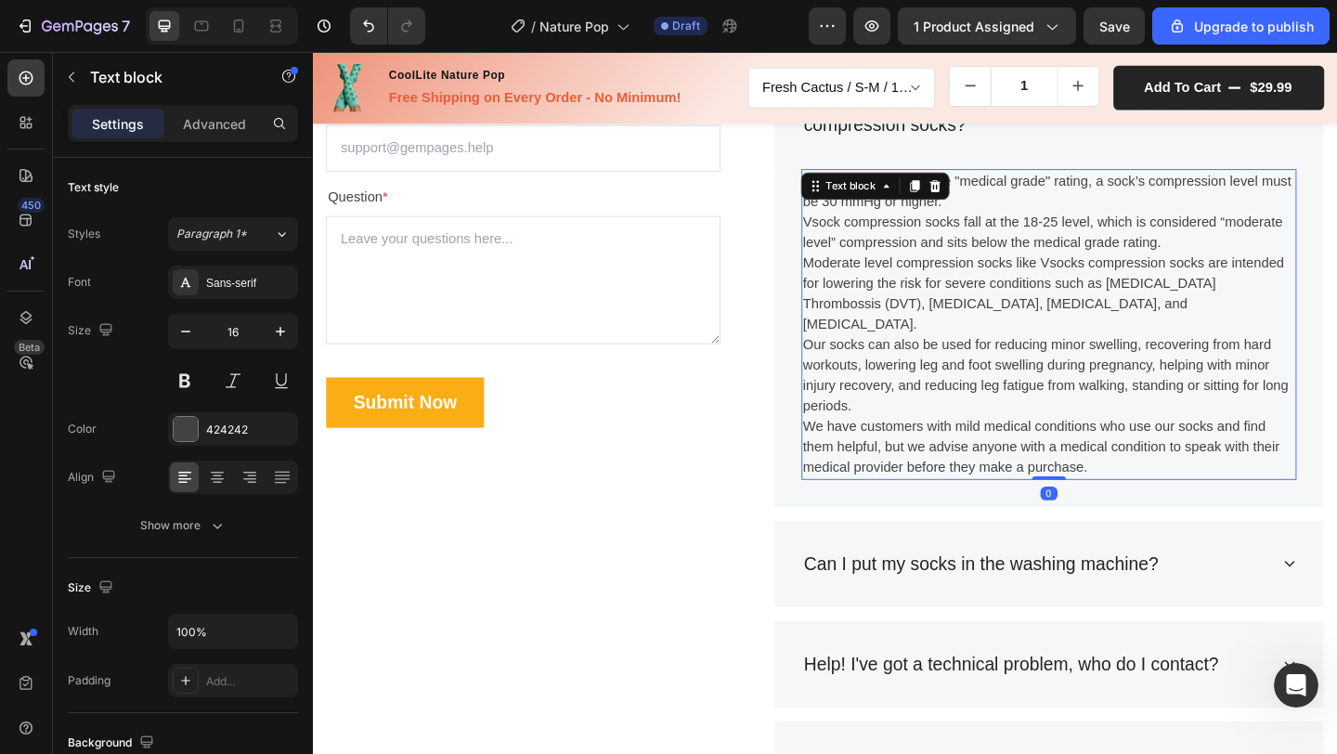
scroll to position [6025, 0]
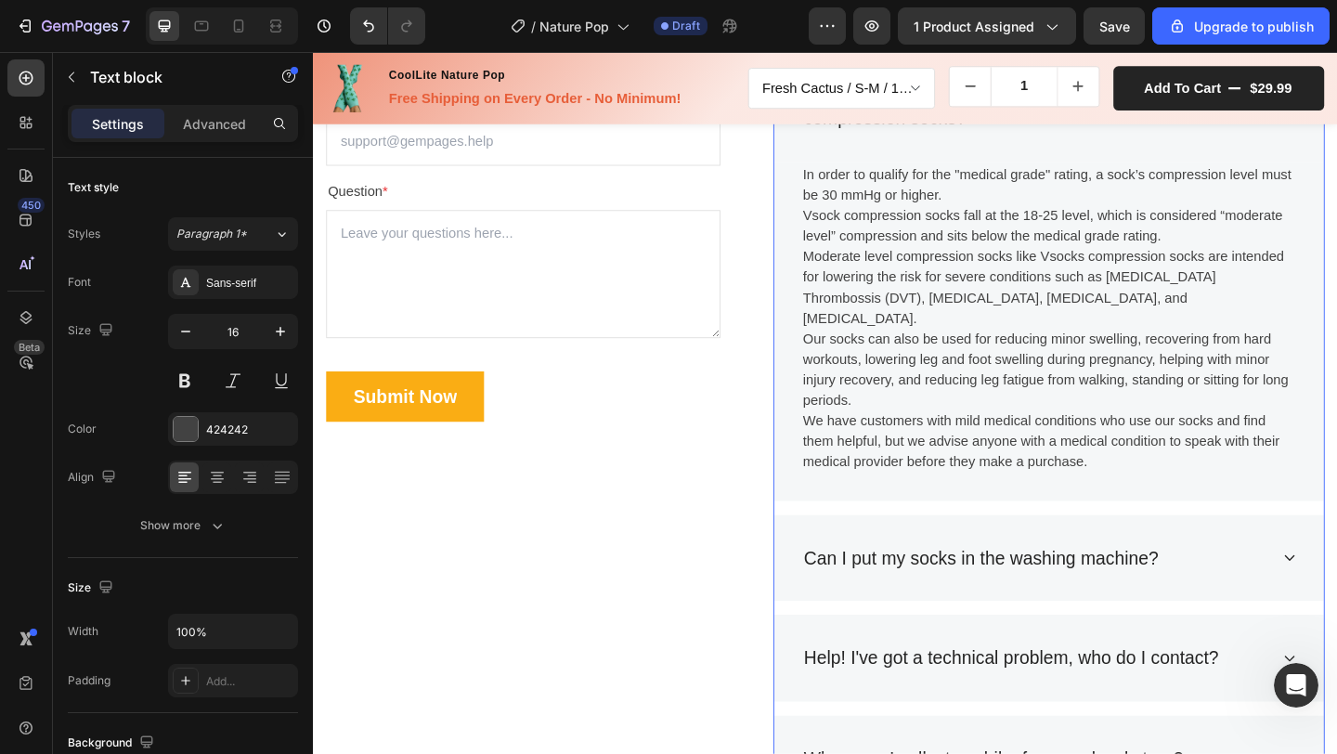
click at [1304, 585] on div "Can I put my socks in the washing machine?" at bounding box center [1098, 602] width 509 height 35
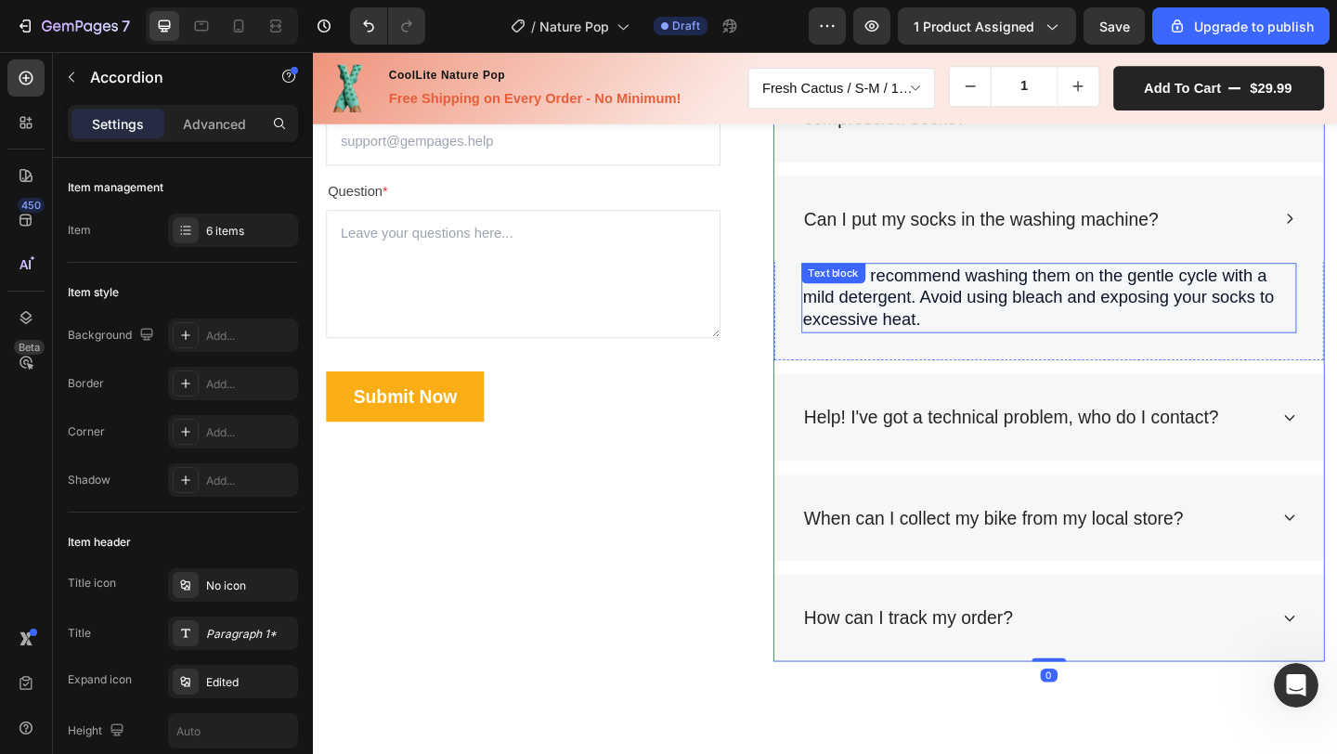
click at [1002, 332] on p "Yes! We recommend washing them on the gentle cycle with a mild detergent. Avoid…" at bounding box center [1113, 319] width 535 height 72
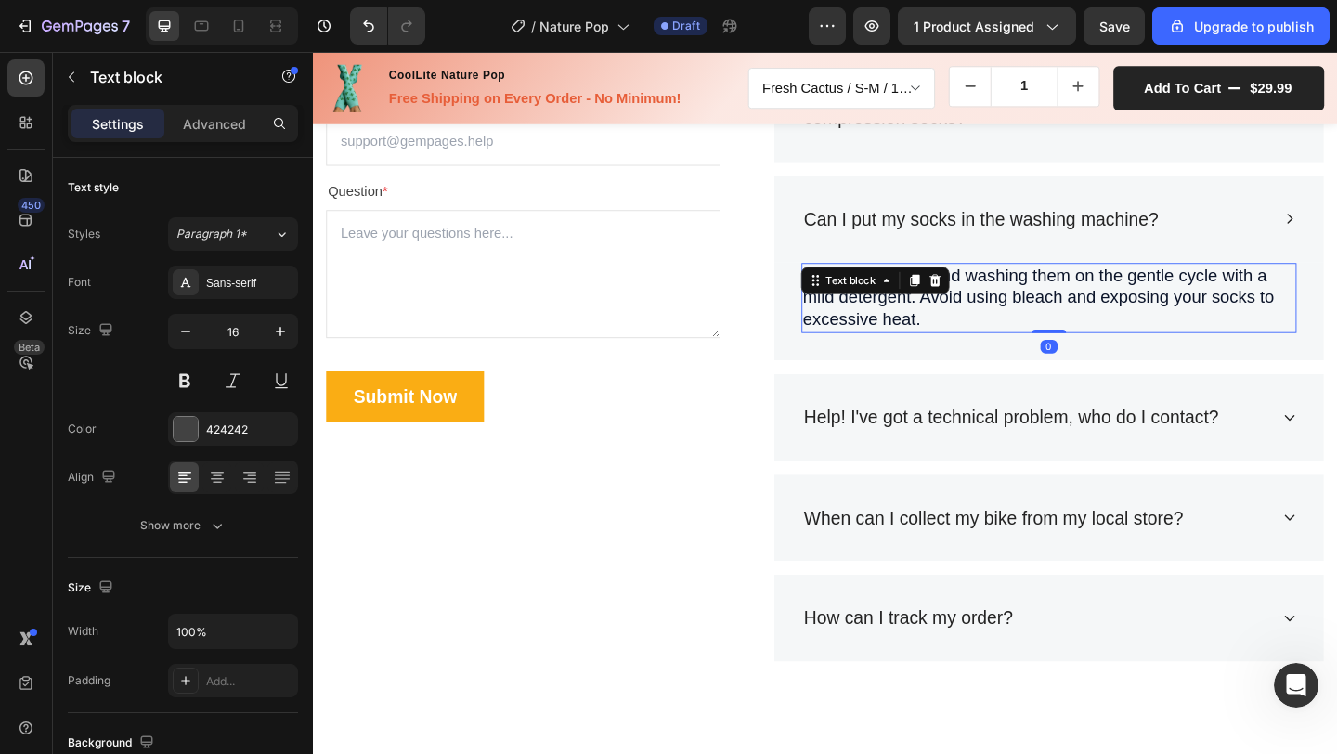
click at [979, 319] on span "Yes! We recommend washing them on the gentle cycle with a mild detergent. Avoid…" at bounding box center [1102, 318] width 513 height 69
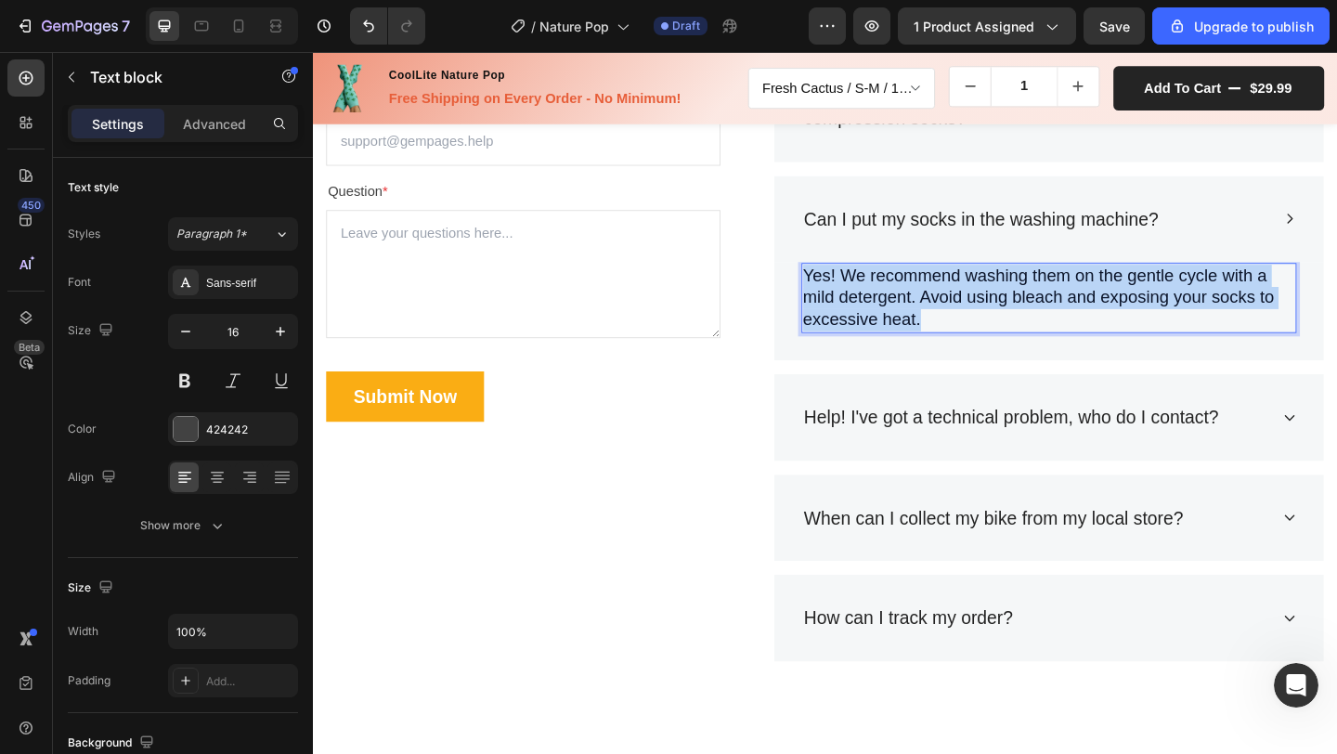
click at [979, 319] on span "Yes! We recommend washing them on the gentle cycle with a mild detergent. Avoid…" at bounding box center [1102, 318] width 513 height 69
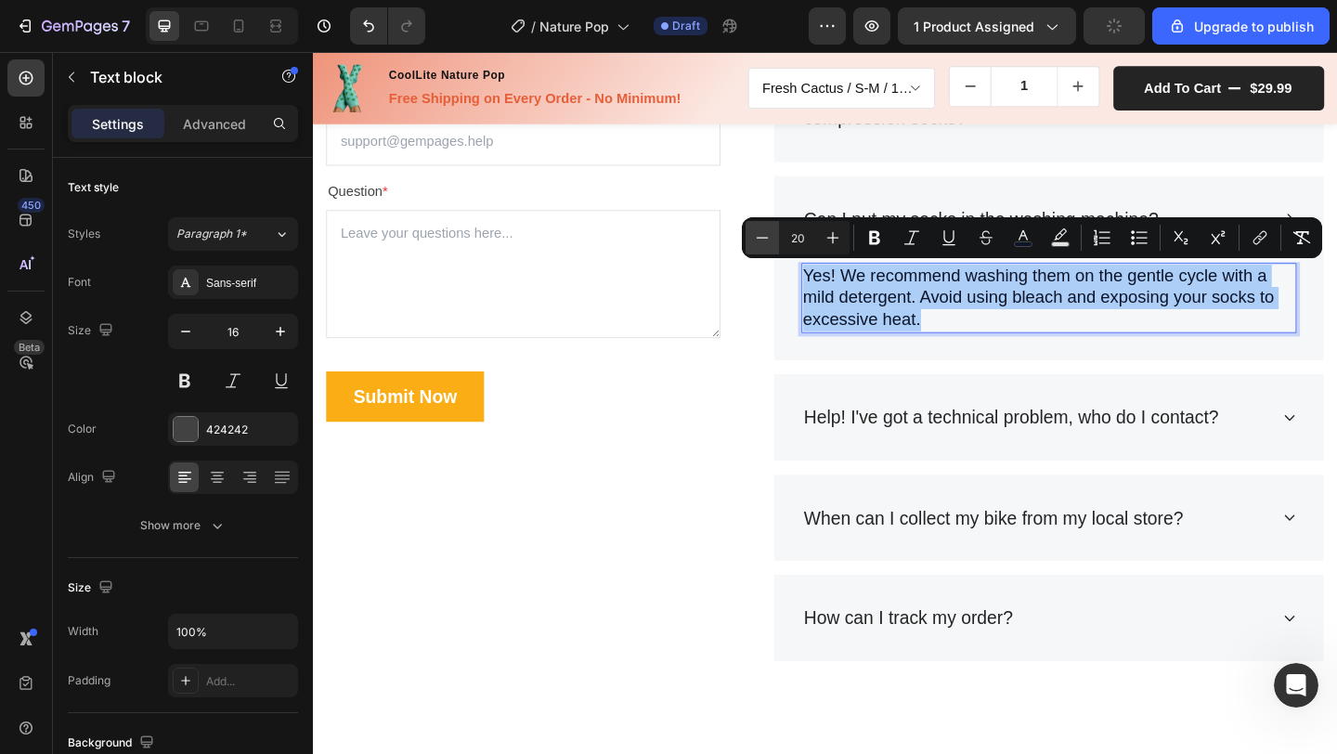
click at [762, 237] on icon "Editor contextual toolbar" at bounding box center [763, 237] width 12 height 1
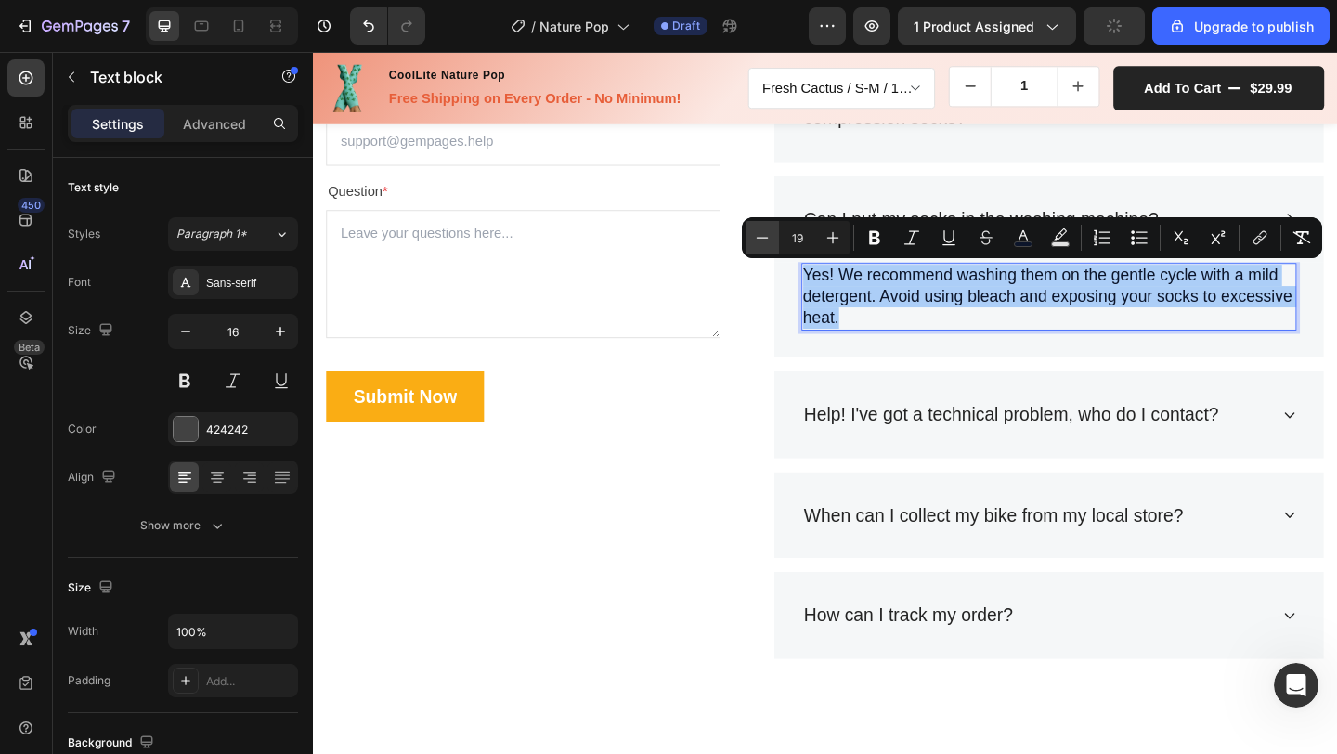
click at [762, 237] on icon "Editor contextual toolbar" at bounding box center [763, 237] width 12 height 1
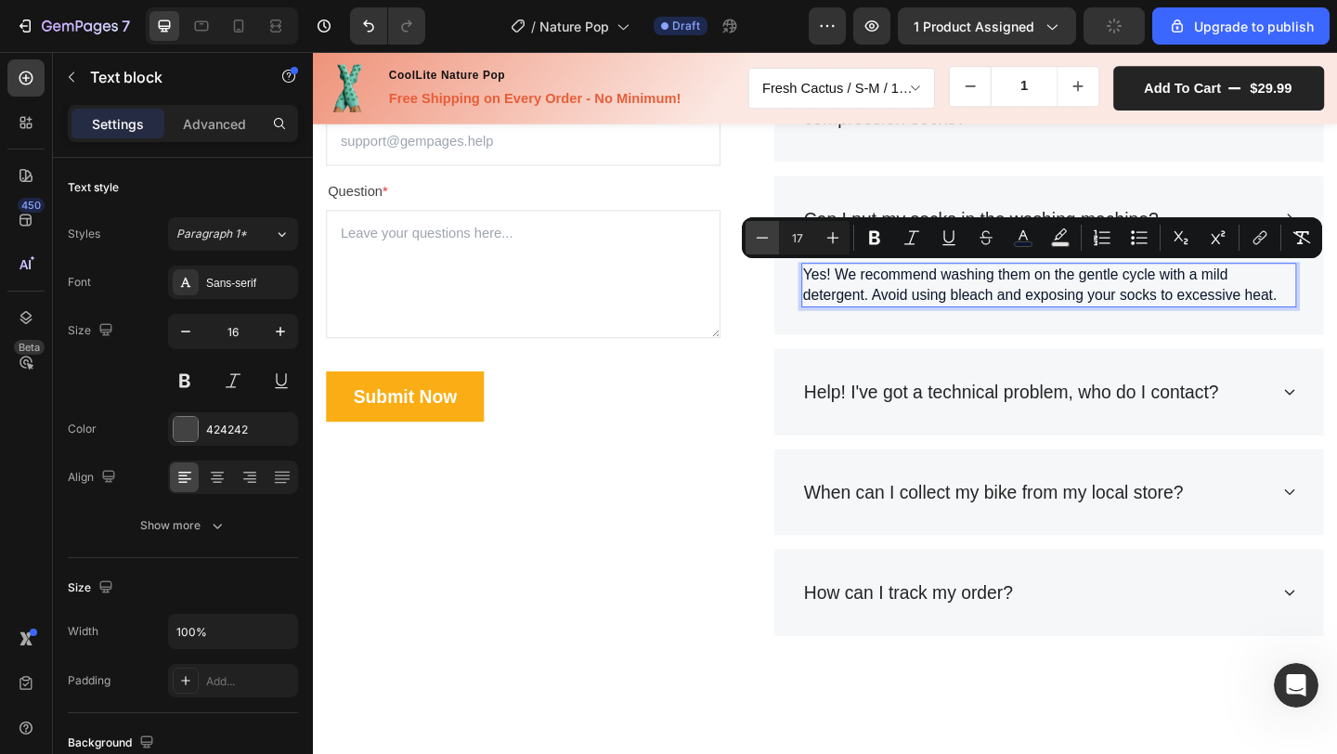
click at [762, 237] on icon "Editor contextual toolbar" at bounding box center [763, 237] width 12 height 1
type input "16"
click at [1336, 395] on div "Frequently Asked Questions Heading Still have questions? Send us your questions…" at bounding box center [870, 298] width 1114 height 911
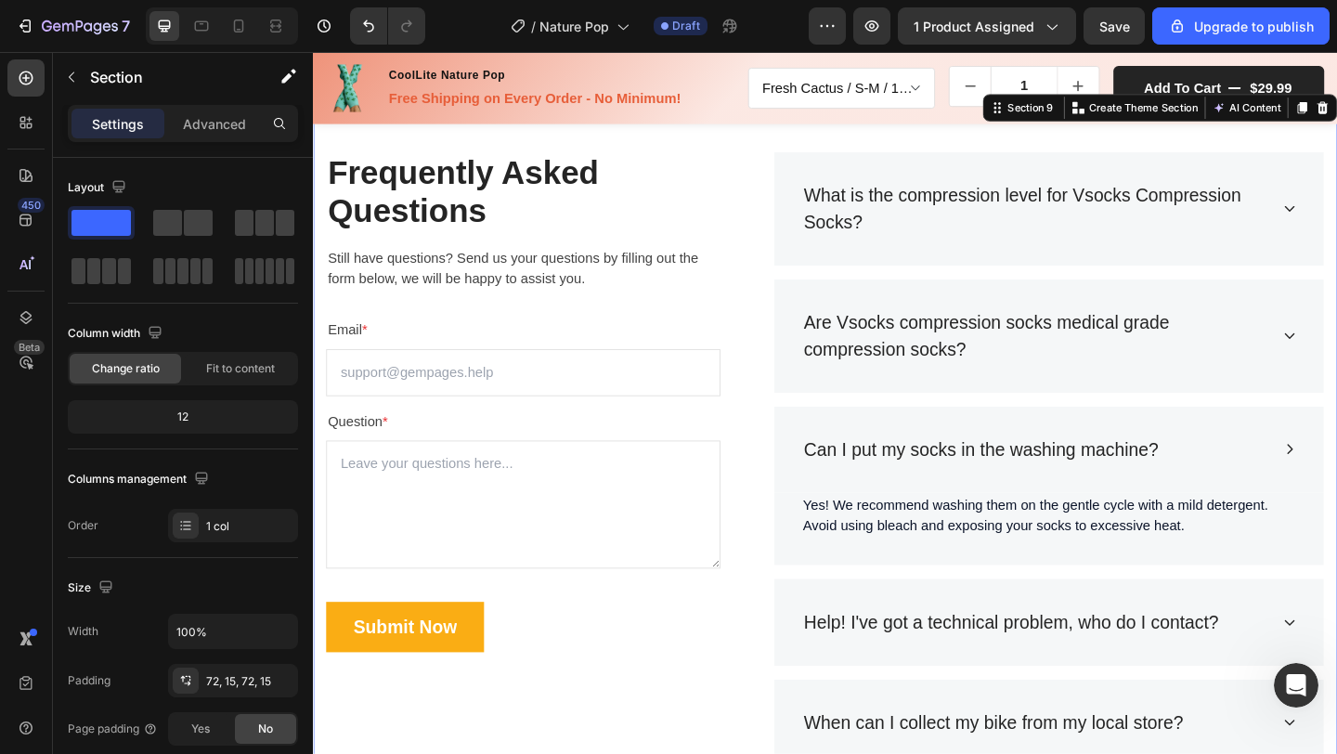
scroll to position [5775, 0]
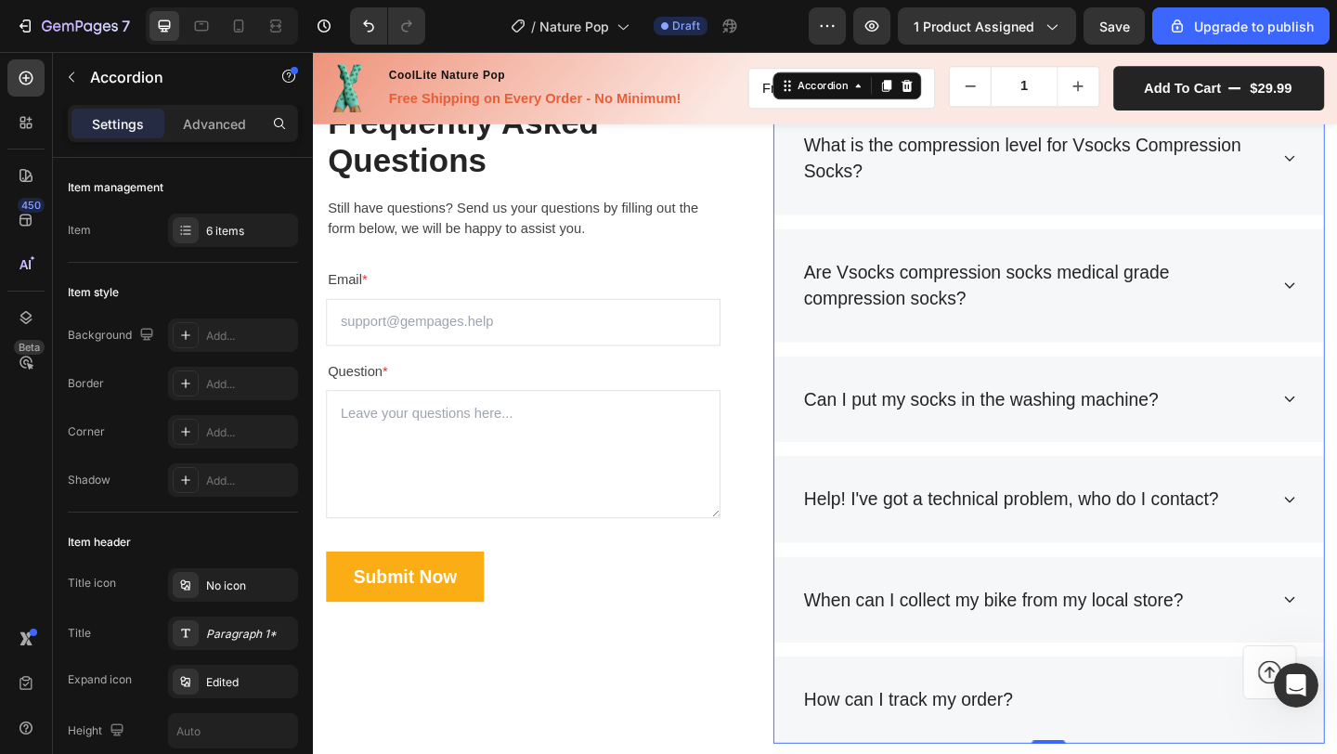
scroll to position [5920, 0]
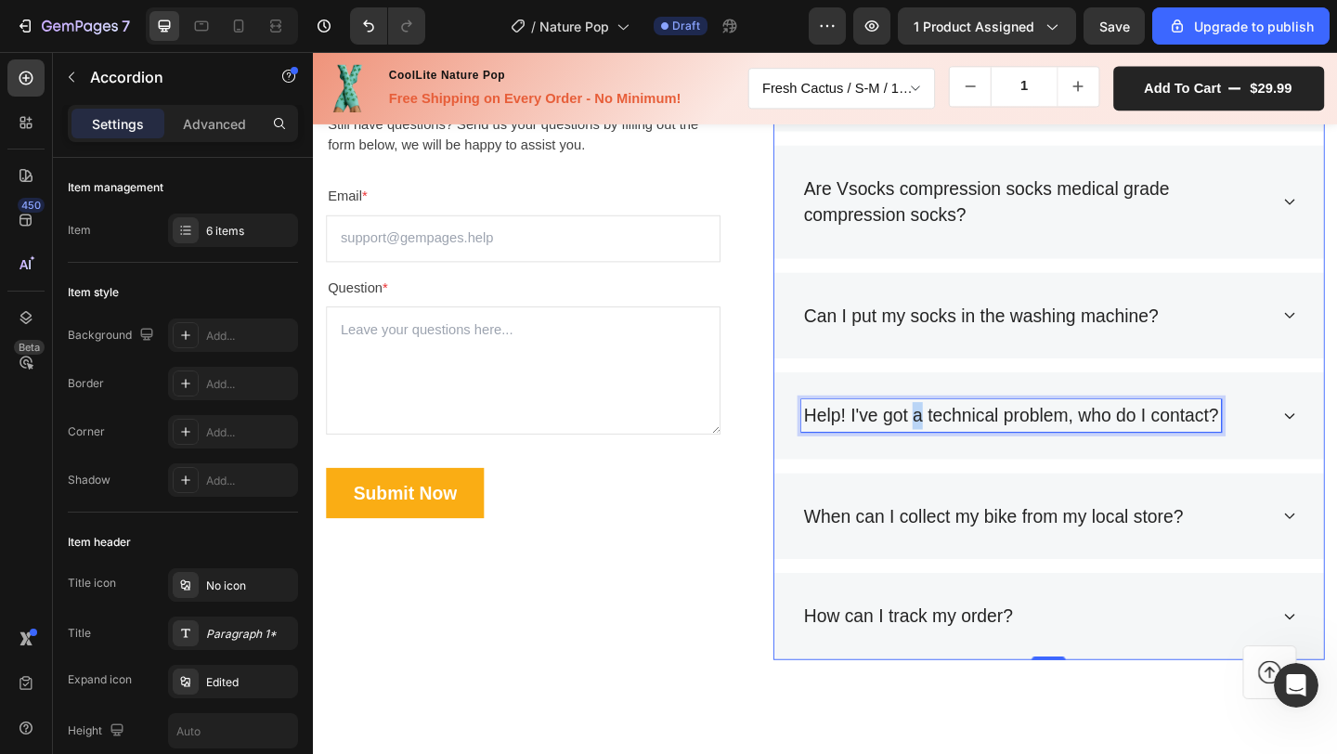
click at [959, 452] on p "Help! I've got a technical problem, who do I contact?" at bounding box center [1072, 448] width 451 height 30
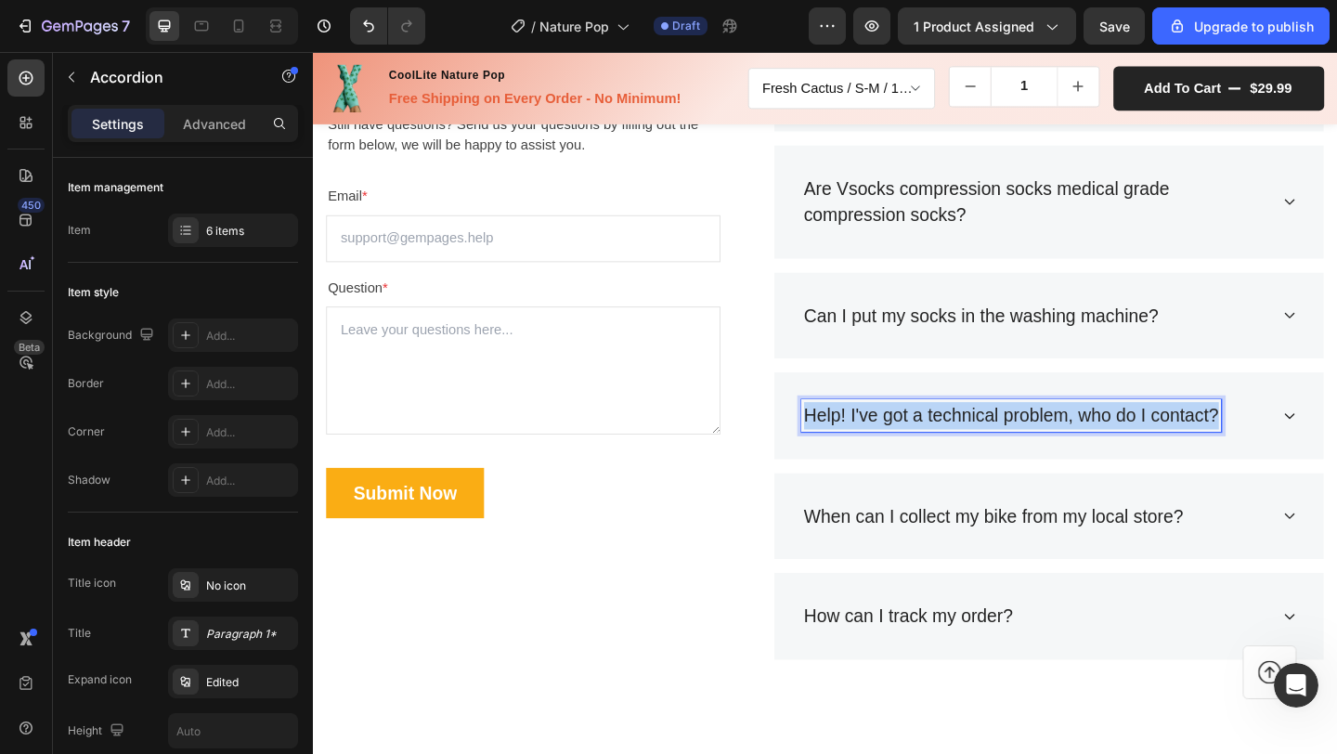
click at [959, 452] on p "Help! I've got a technical problem, who do I contact?" at bounding box center [1072, 448] width 451 height 30
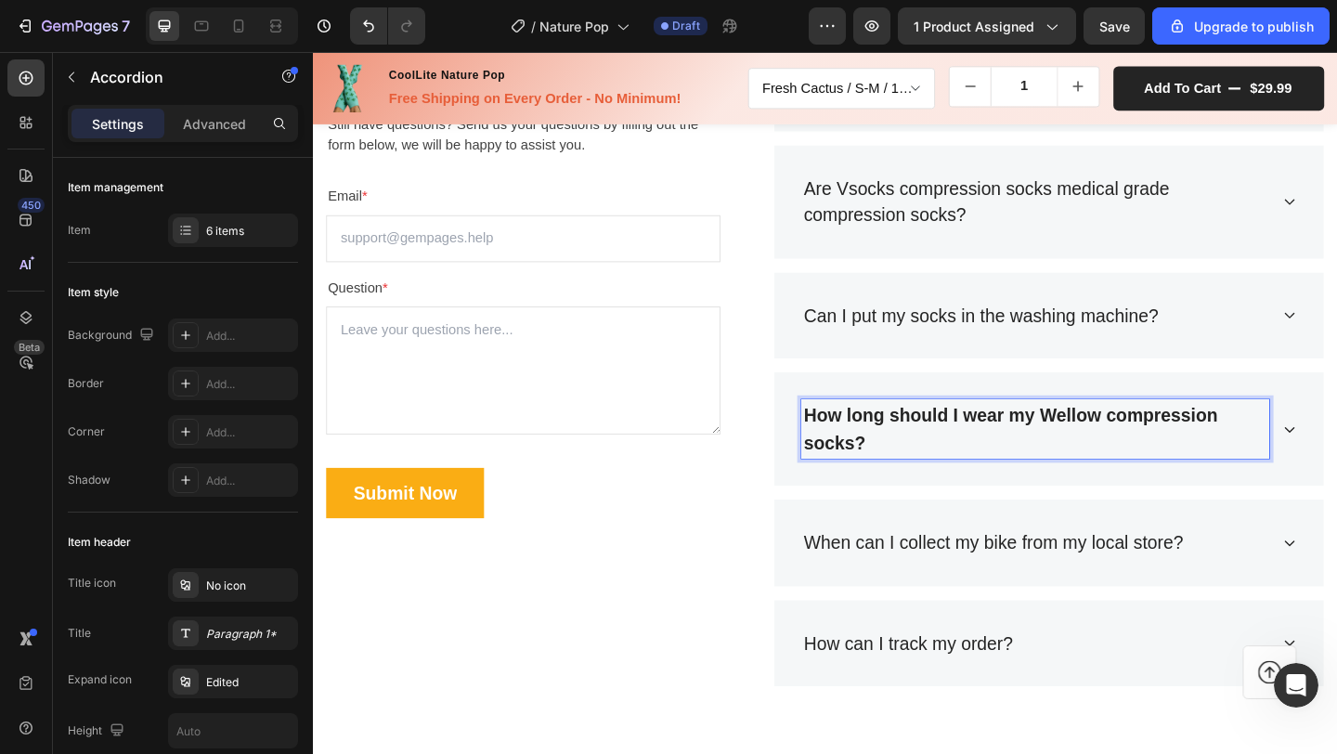
click at [1000, 460] on p "How long should I wear my Wellow compression socks?" at bounding box center [1098, 462] width 503 height 59
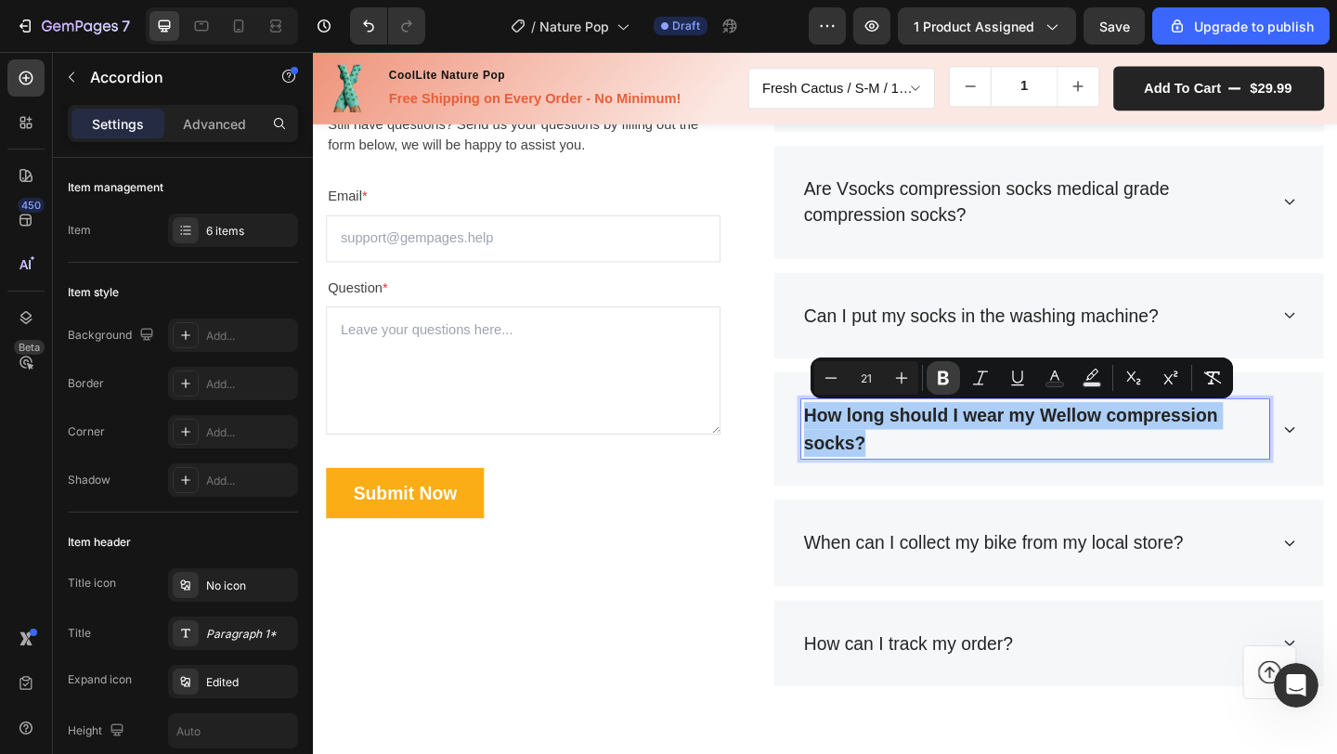
click at [941, 379] on icon "Editor contextual toolbar" at bounding box center [943, 378] width 19 height 19
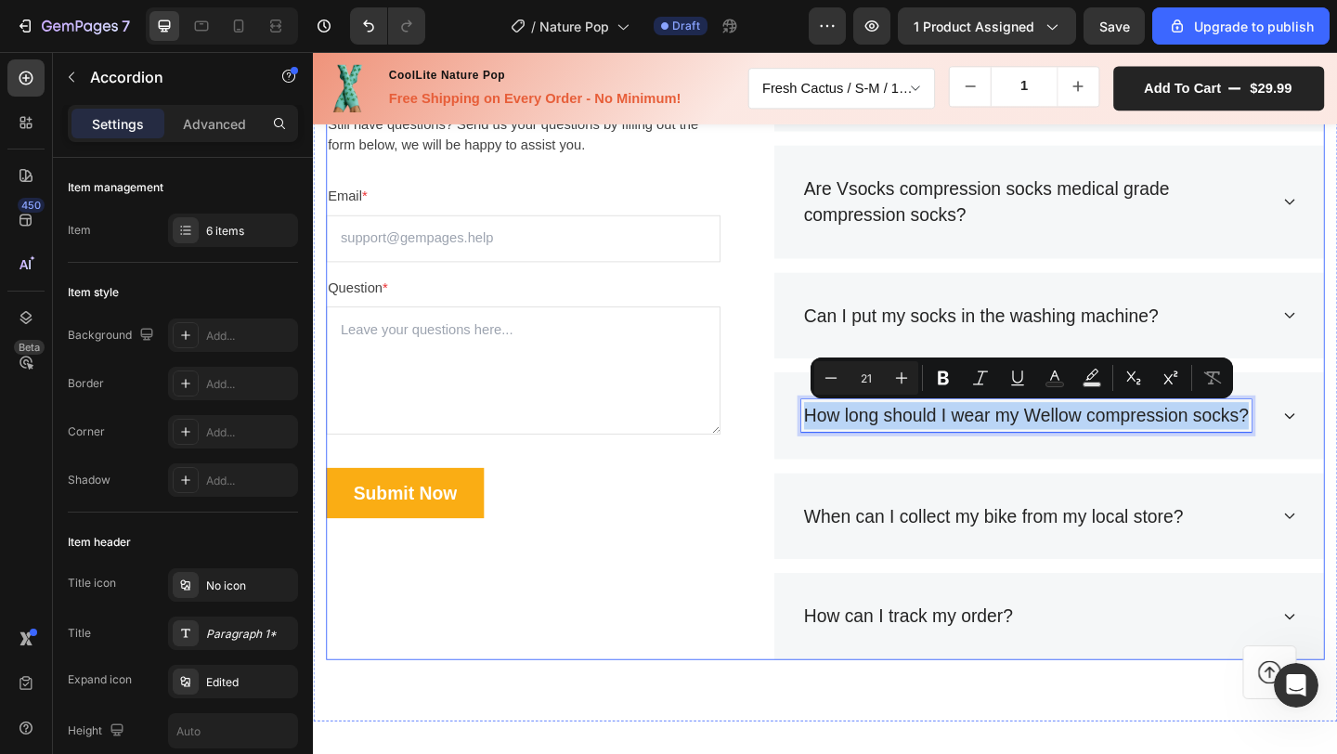
click at [757, 529] on div "Frequently Asked Questions Heading Still have questions? Send us your questions…" at bounding box center [870, 364] width 1086 height 698
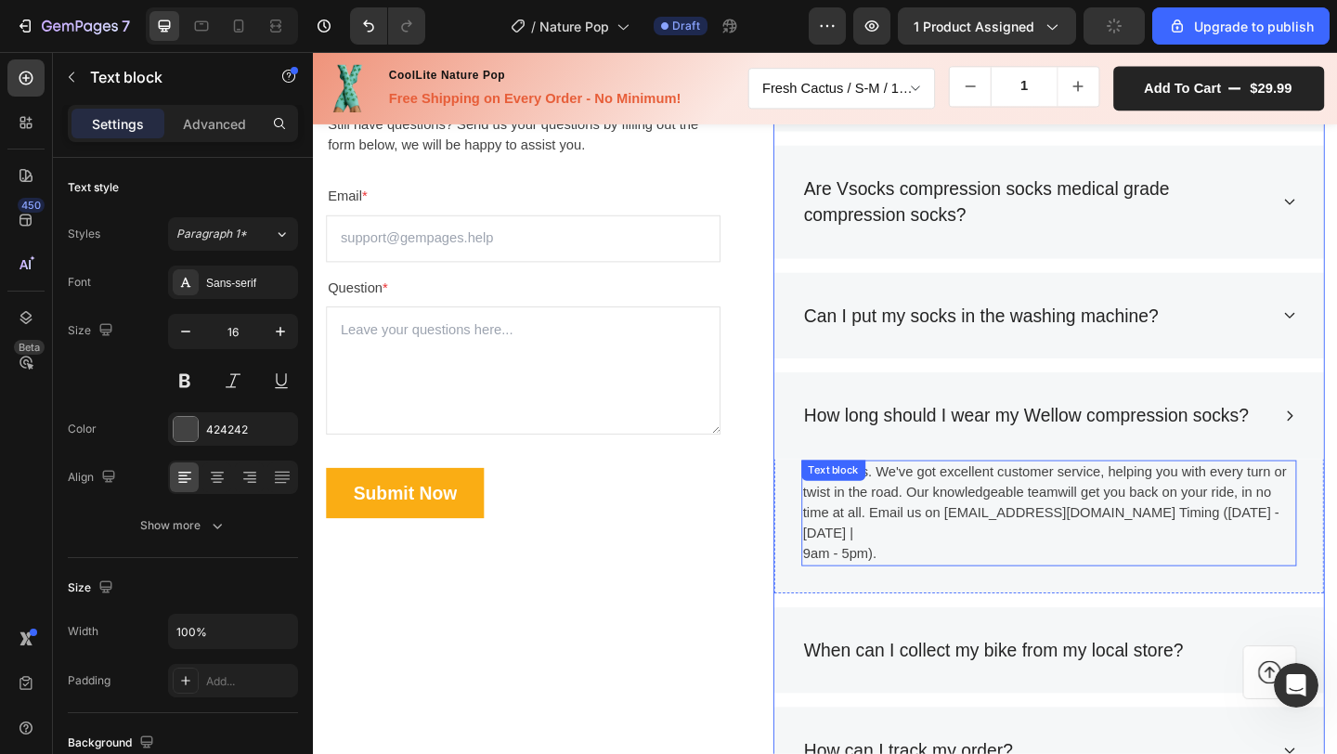
click at [1007, 529] on p "No worries. We've got excellent customer service, helping you with every turn o…" at bounding box center [1113, 553] width 535 height 111
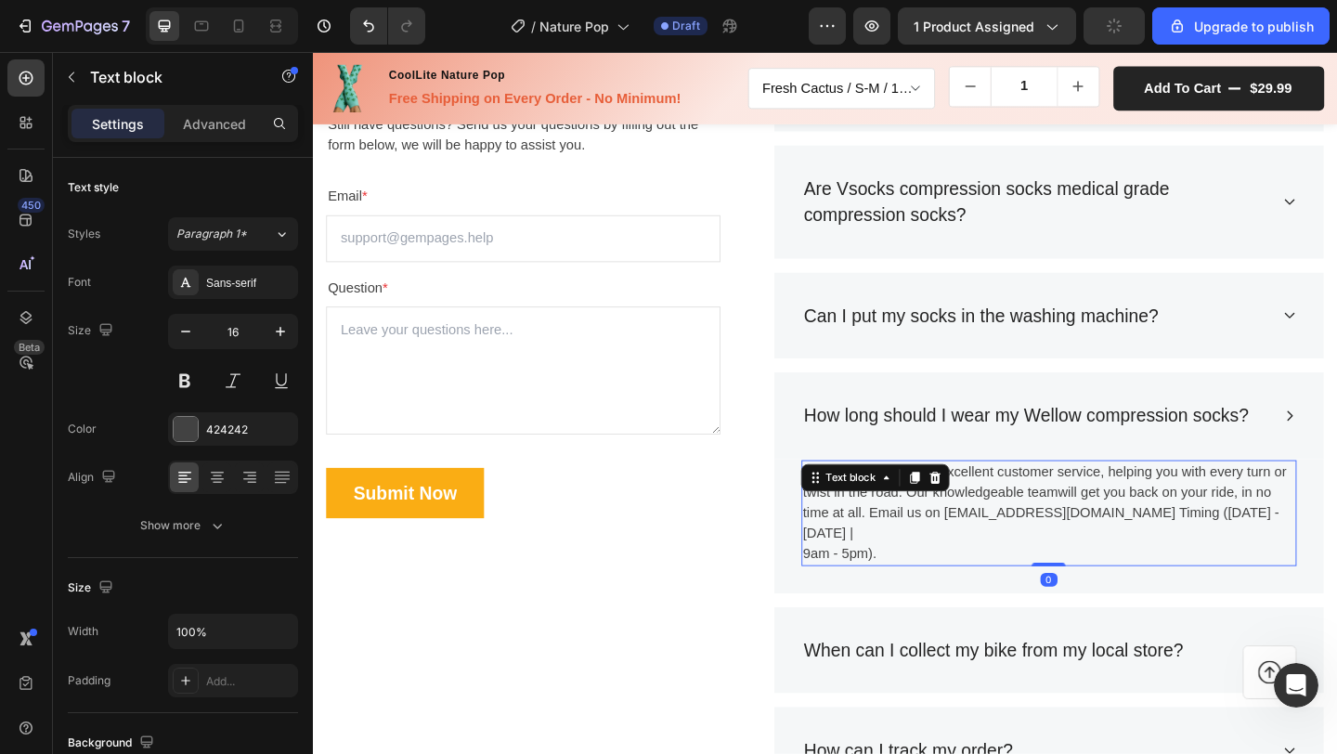
click at [1007, 529] on p "No worries. We've got excellent customer service, helping you with every turn o…" at bounding box center [1113, 553] width 535 height 111
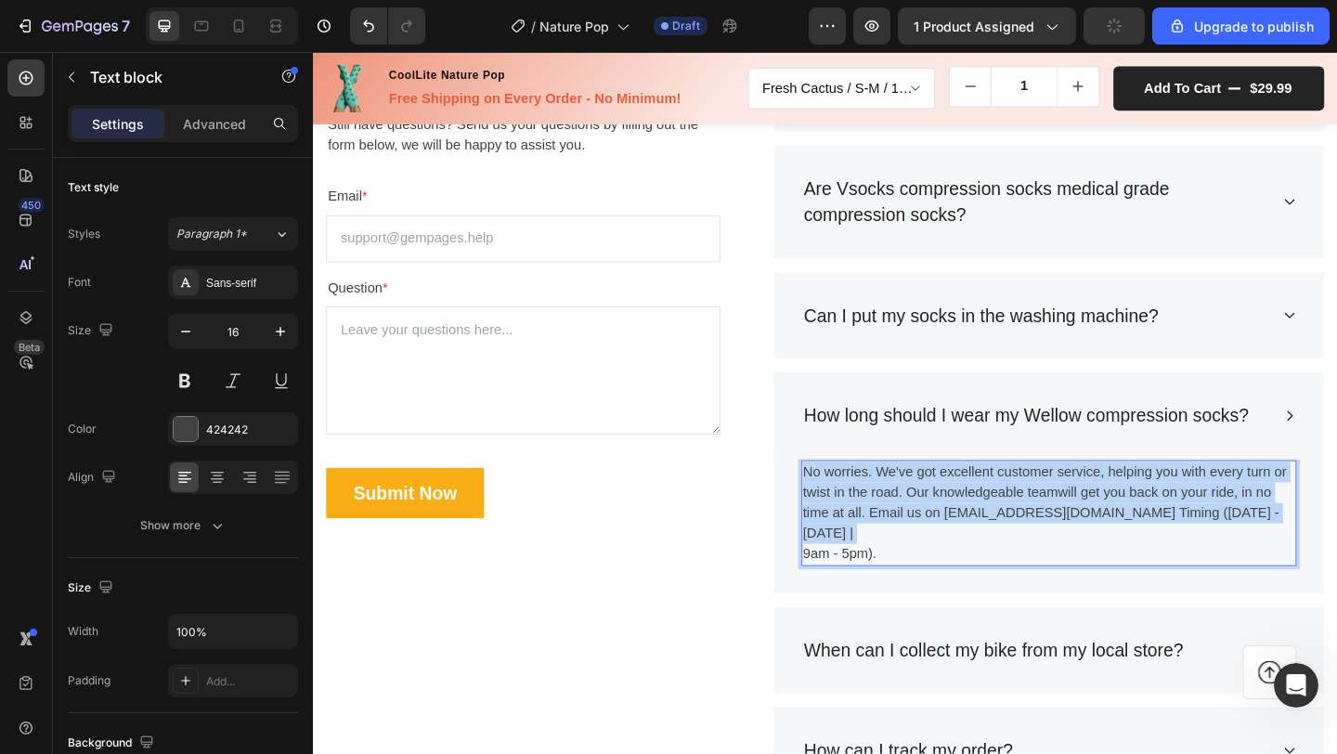
click at [1007, 529] on p "No worries. We've got excellent customer service, helping you with every turn o…" at bounding box center [1113, 553] width 535 height 111
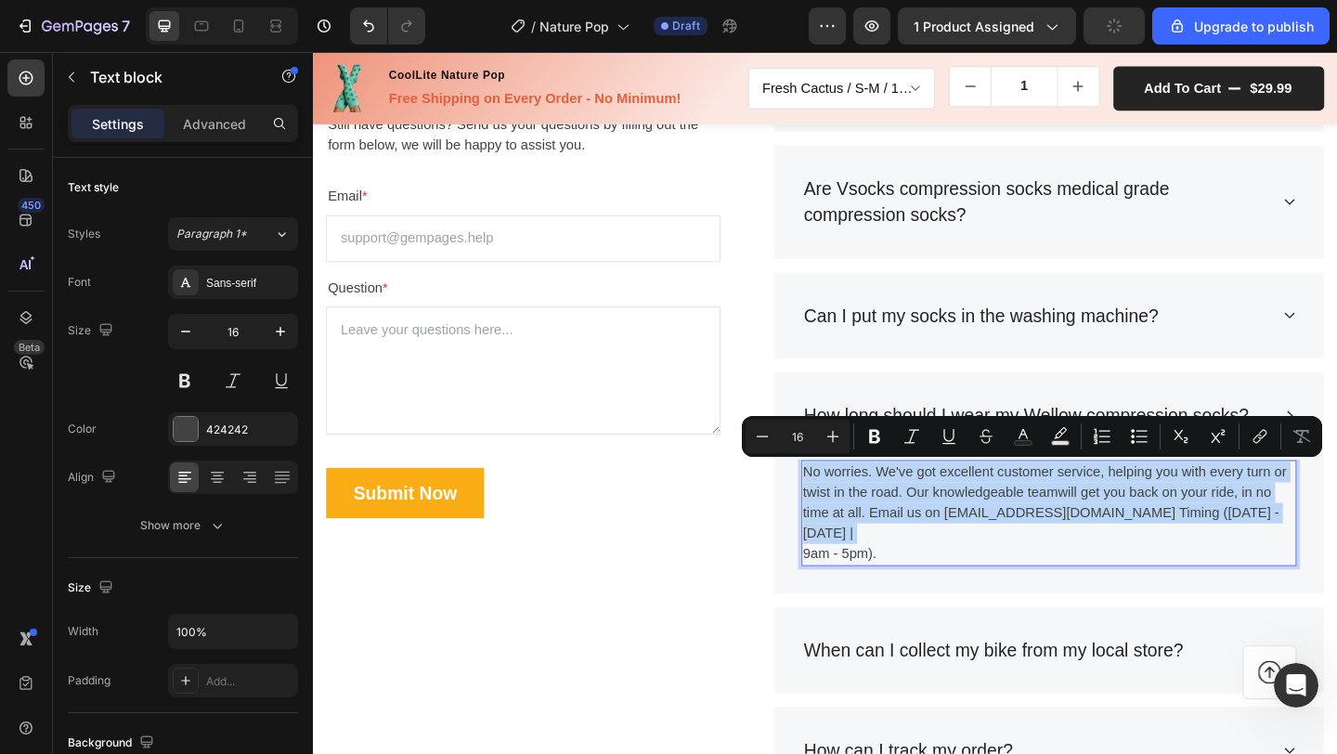
click at [1007, 529] on p "No worries. We've got excellent customer service, helping you with every turn o…" at bounding box center [1113, 553] width 535 height 111
copy p "No worries. We've got excellent customer service, helping you with every turn o…"
type input "20"
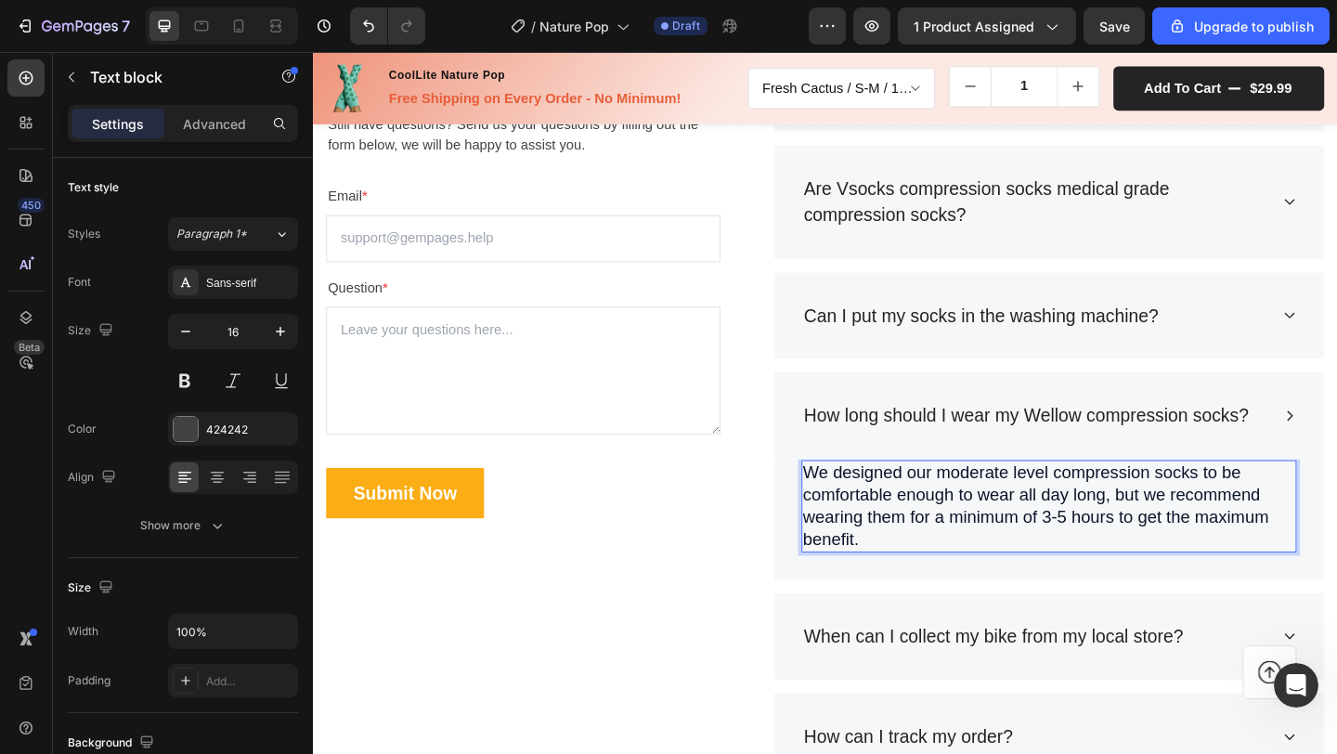
click at [931, 552] on span "We designed our moderate level compression socks to be comfortable enough to we…" at bounding box center [1099, 545] width 507 height 93
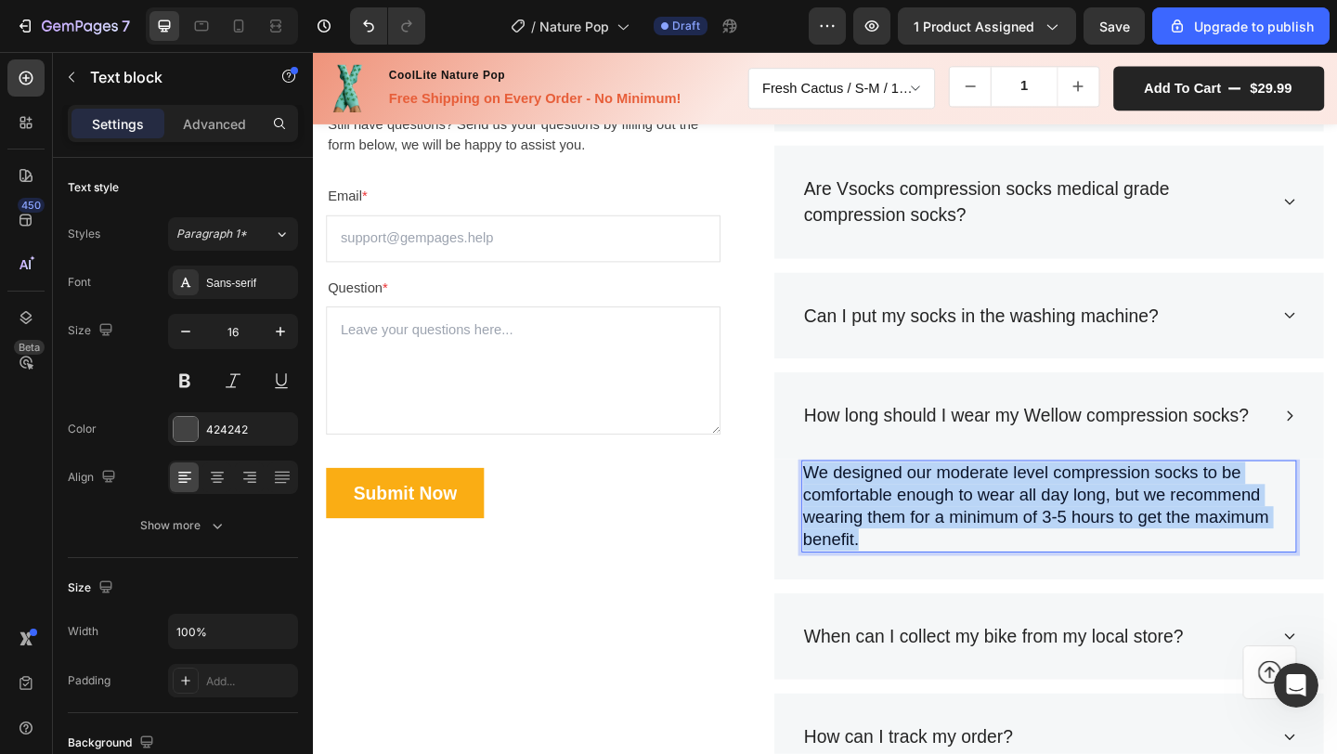
click at [931, 552] on span "We designed our moderate level compression socks to be comfortable enough to we…" at bounding box center [1099, 545] width 507 height 93
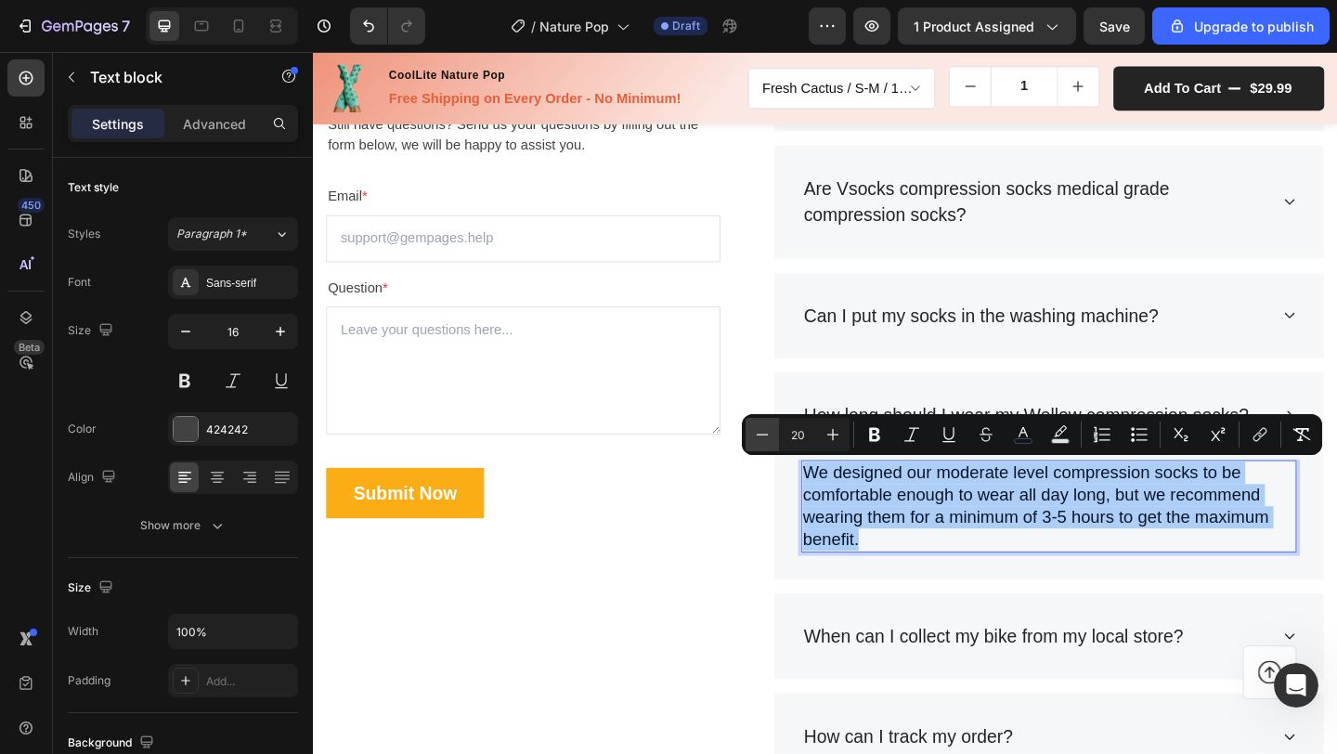
click at [765, 434] on icon "Editor contextual toolbar" at bounding box center [763, 434] width 12 height 1
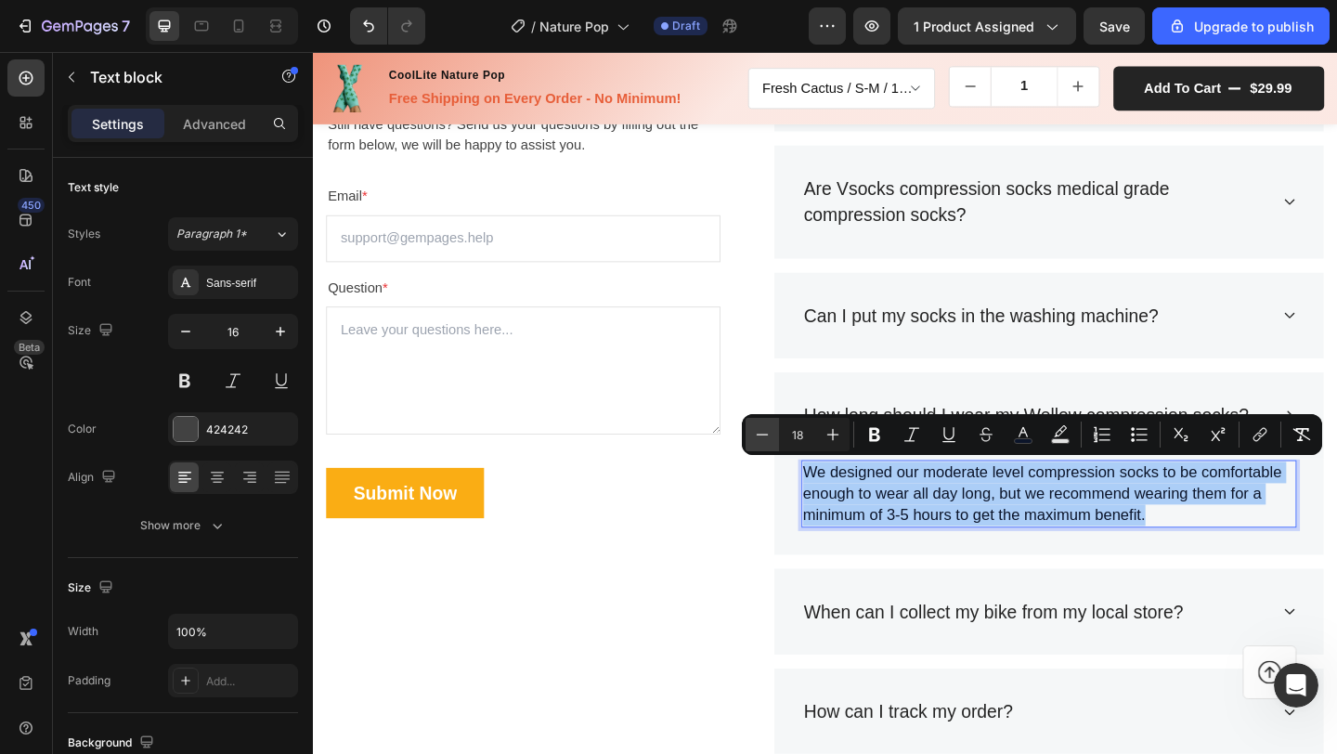
click at [765, 434] on icon "Editor contextual toolbar" at bounding box center [763, 434] width 12 height 1
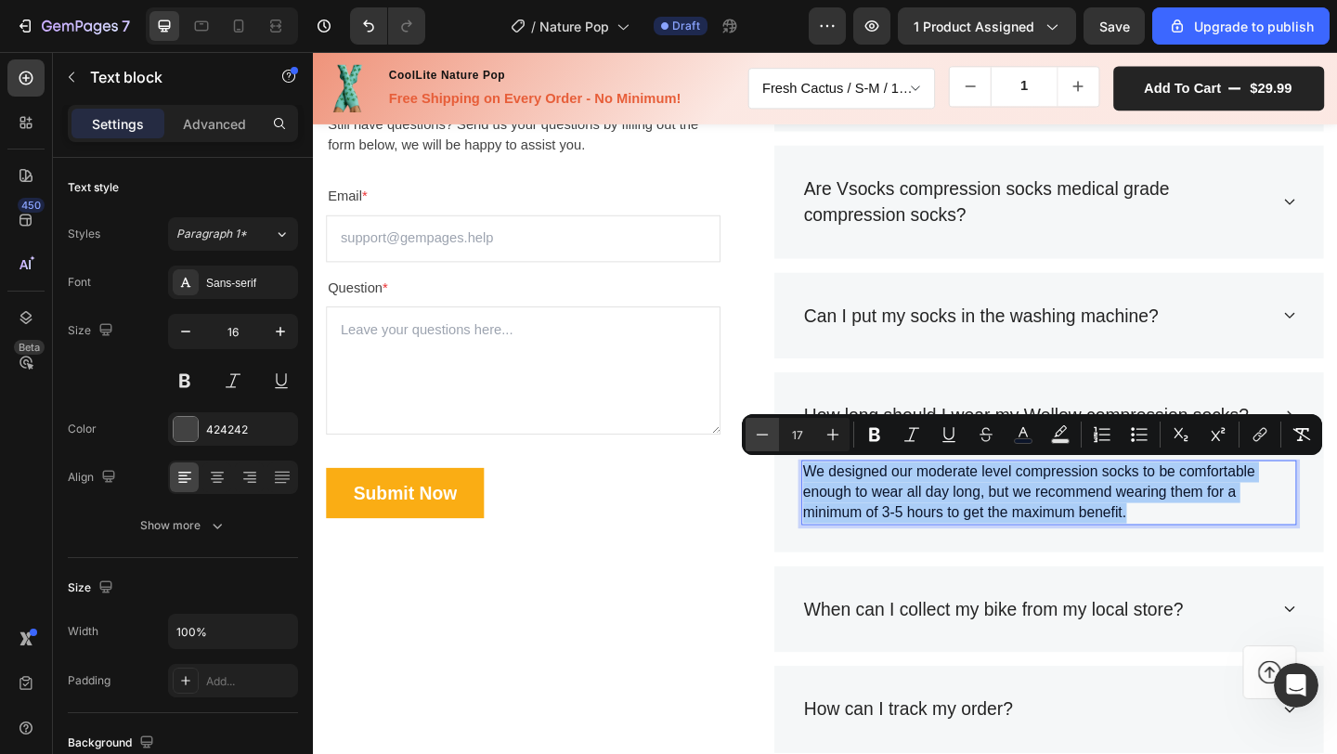
click at [765, 434] on icon "Editor contextual toolbar" at bounding box center [763, 434] width 12 height 1
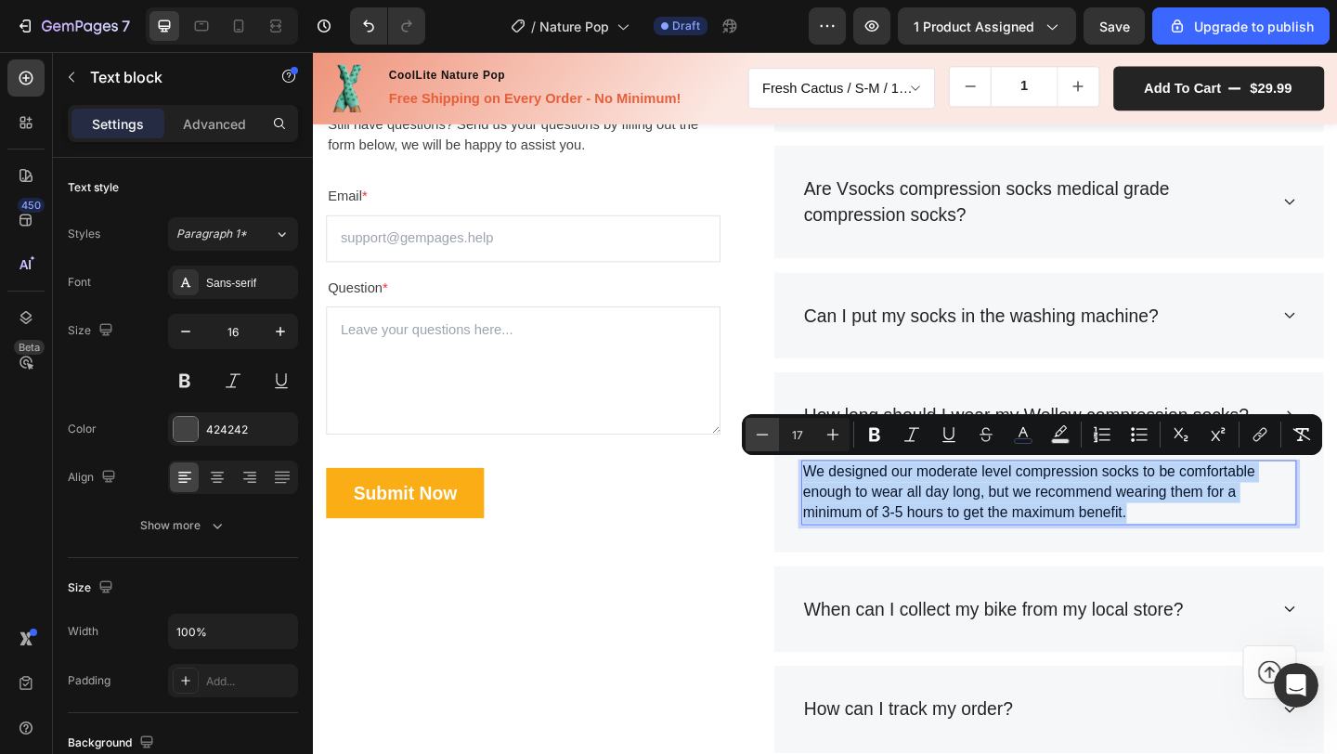
type input "16"
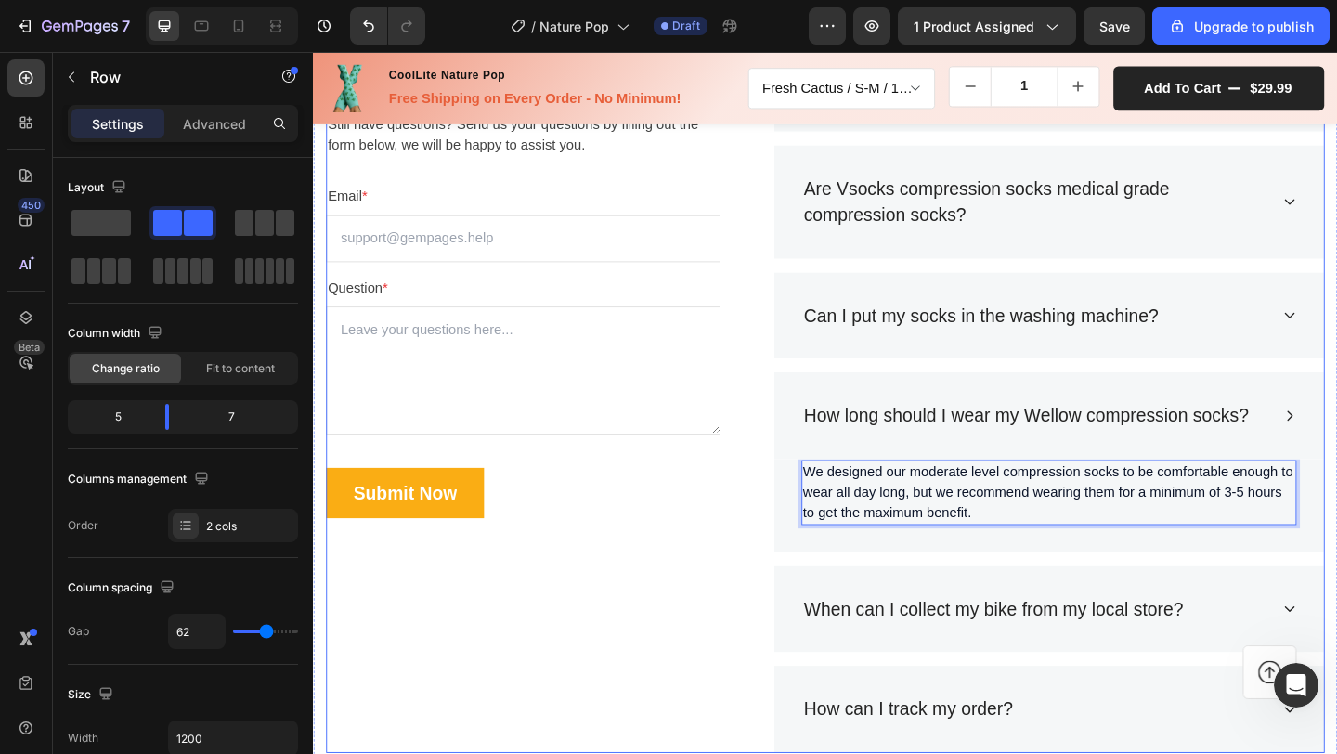
click at [751, 533] on div "Frequently Asked Questions Heading Still have questions? Send us your questions…" at bounding box center [870, 415] width 1086 height 800
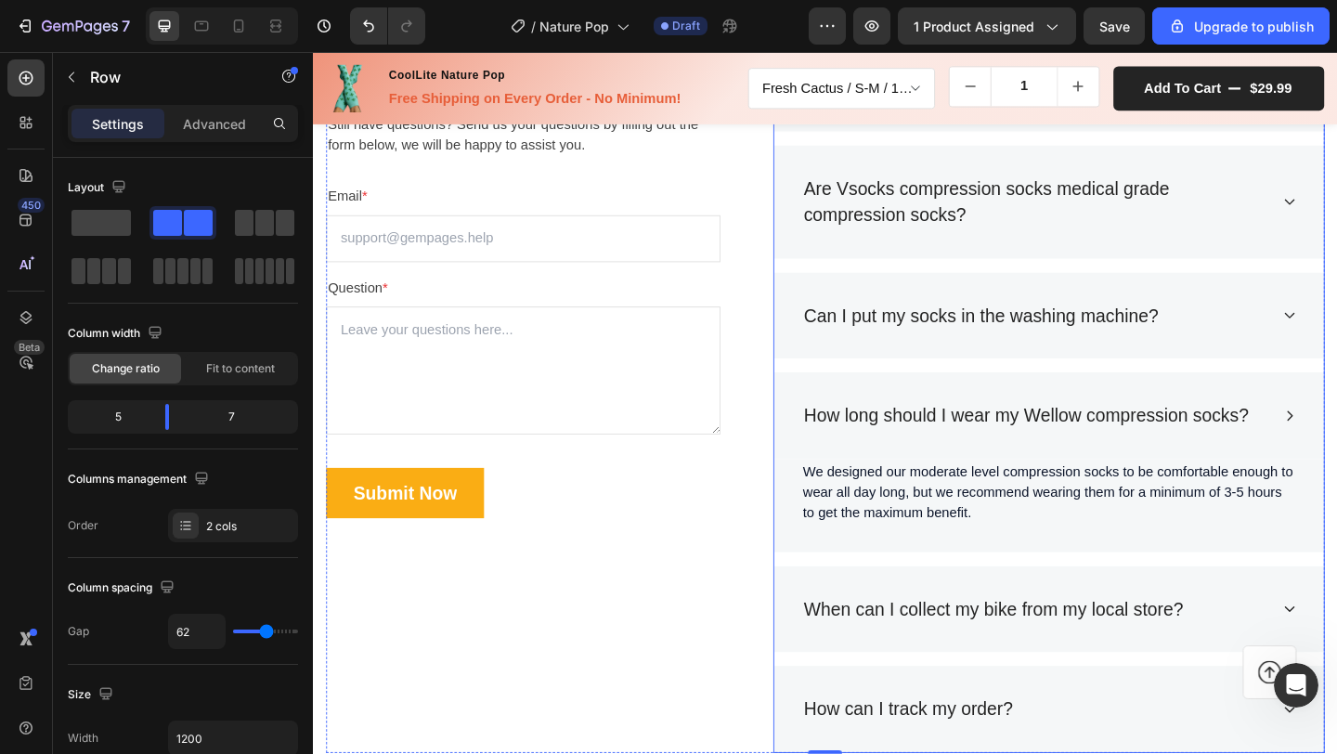
click at [930, 641] on div "When can I collect my bike from my local store?" at bounding box center [1053, 658] width 419 height 35
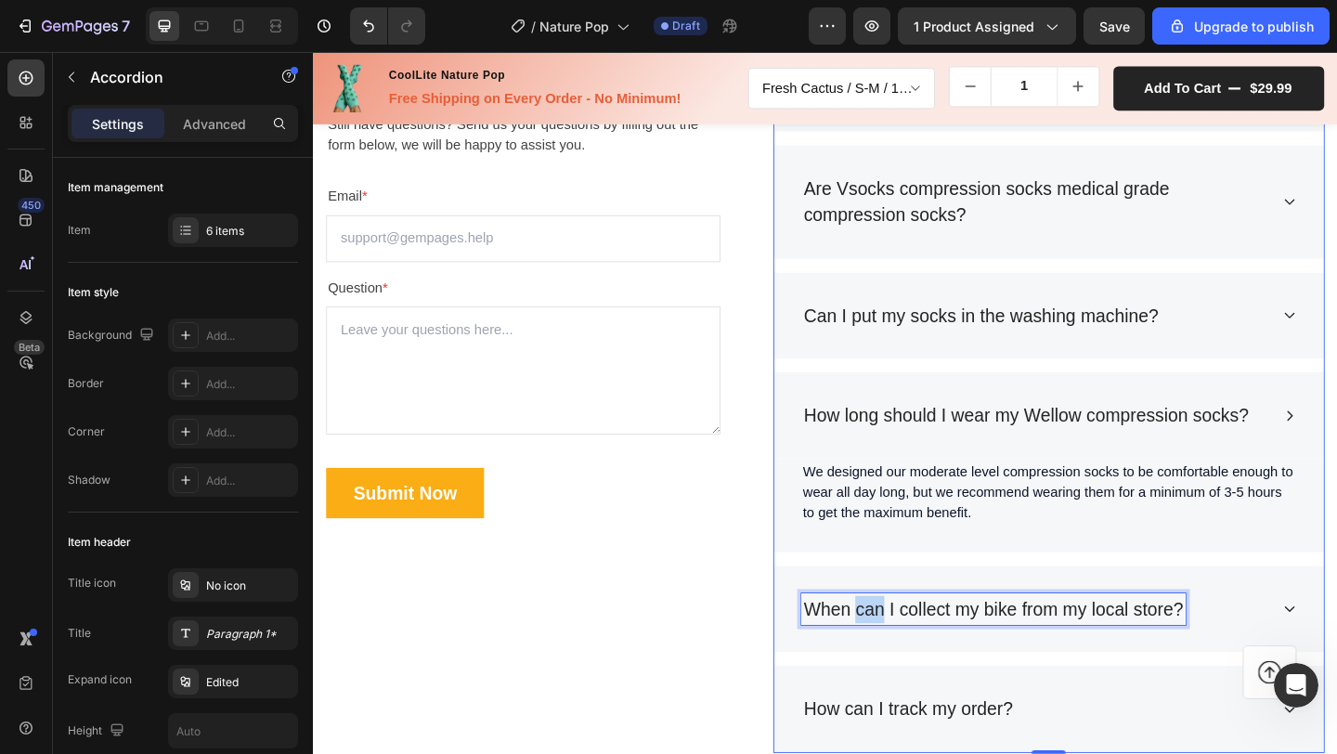
click at [906, 657] on p "When can I collect my bike from my local store?" at bounding box center [1053, 659] width 413 height 30
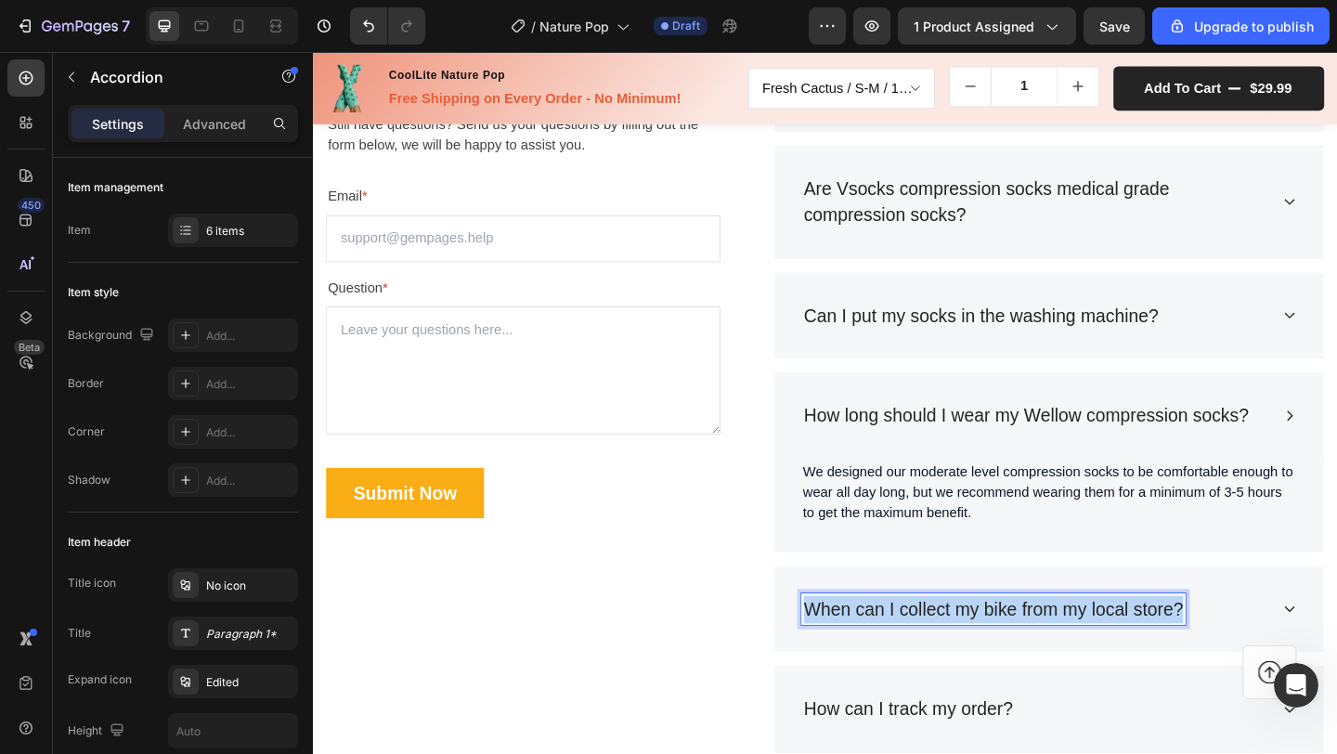
click at [906, 657] on p "When can I collect my bike from my local store?" at bounding box center [1053, 659] width 413 height 30
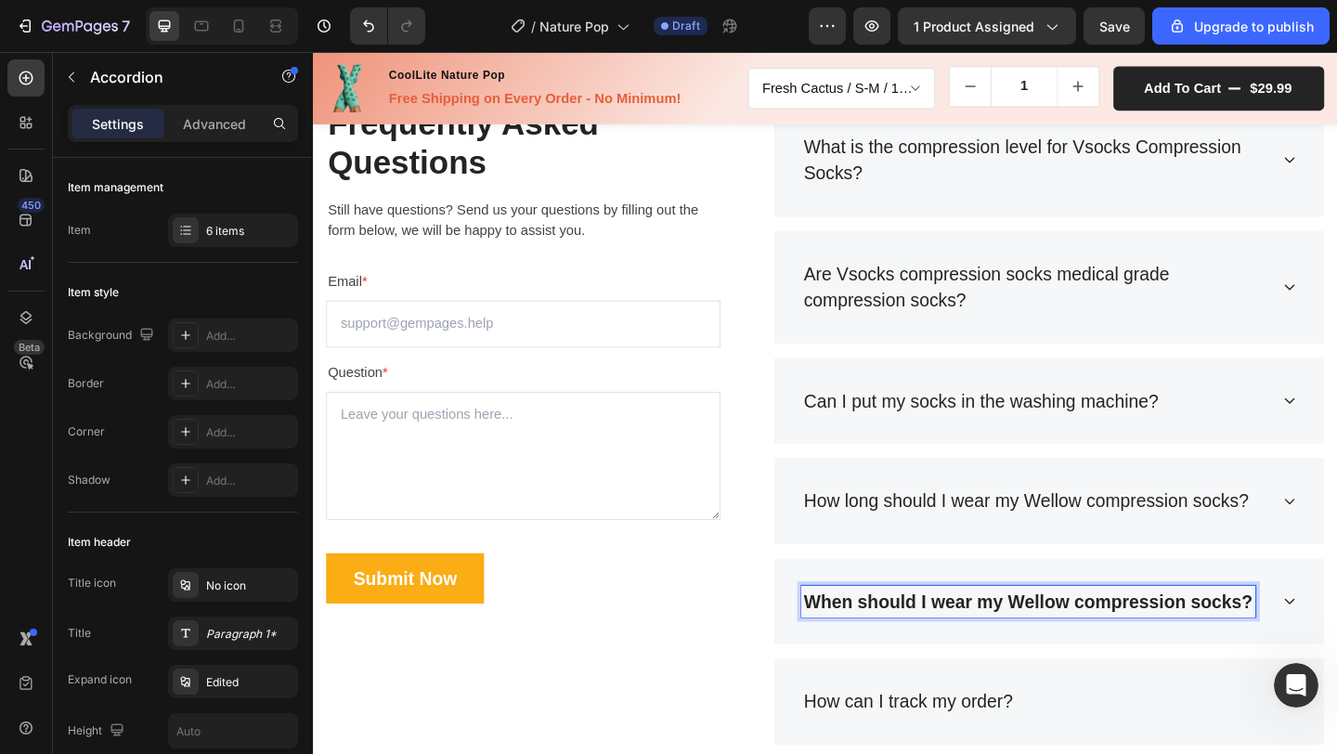
scroll to position [5818, 0]
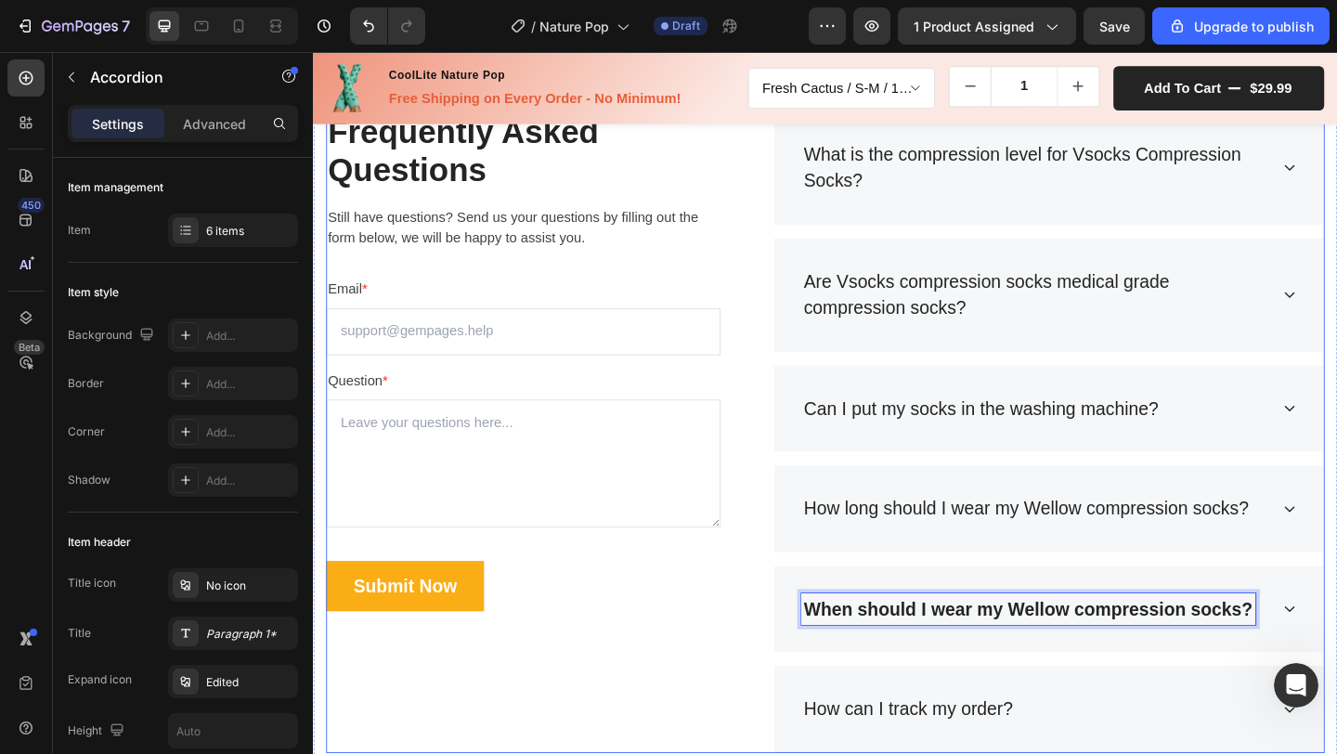
click at [769, 673] on div "Frequently Asked Questions Heading Still have questions? Send us your questions…" at bounding box center [870, 465] width 1086 height 698
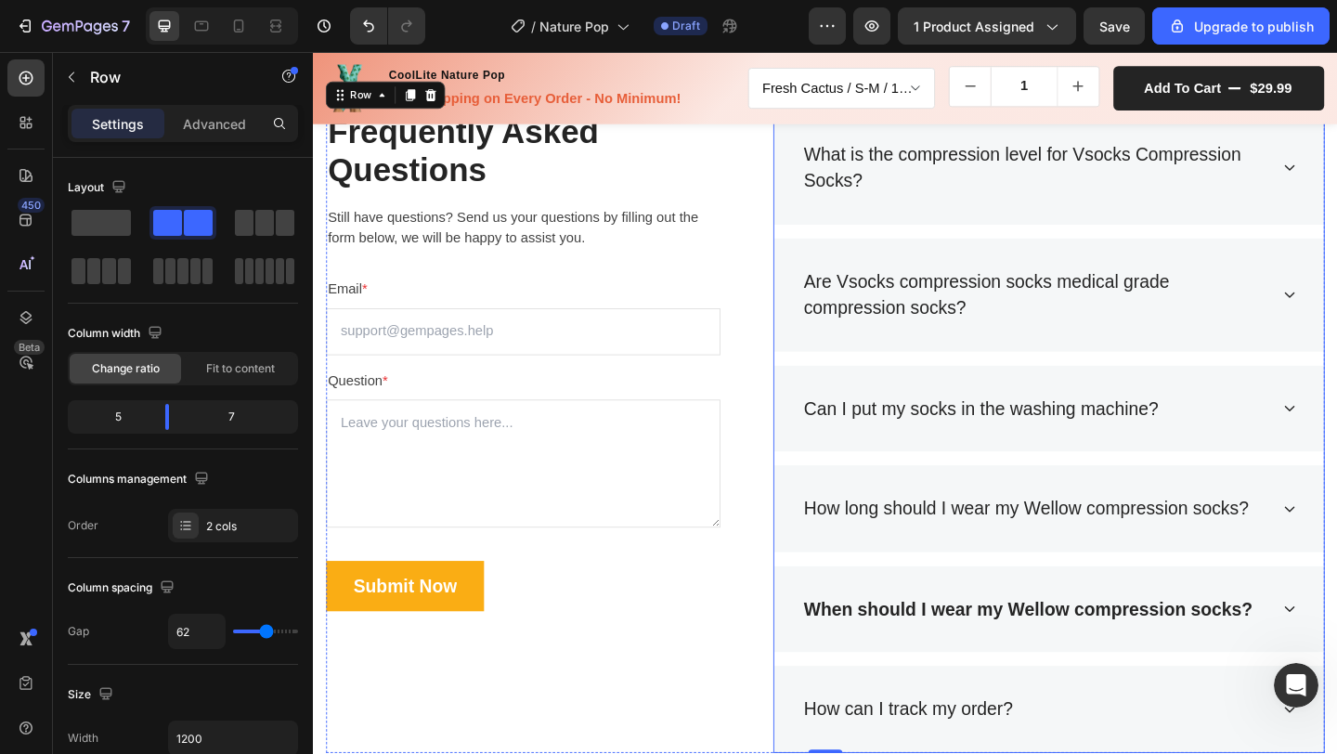
click at [930, 663] on strong "When should I wear my Wellow compression socks?" at bounding box center [1091, 657] width 488 height 21
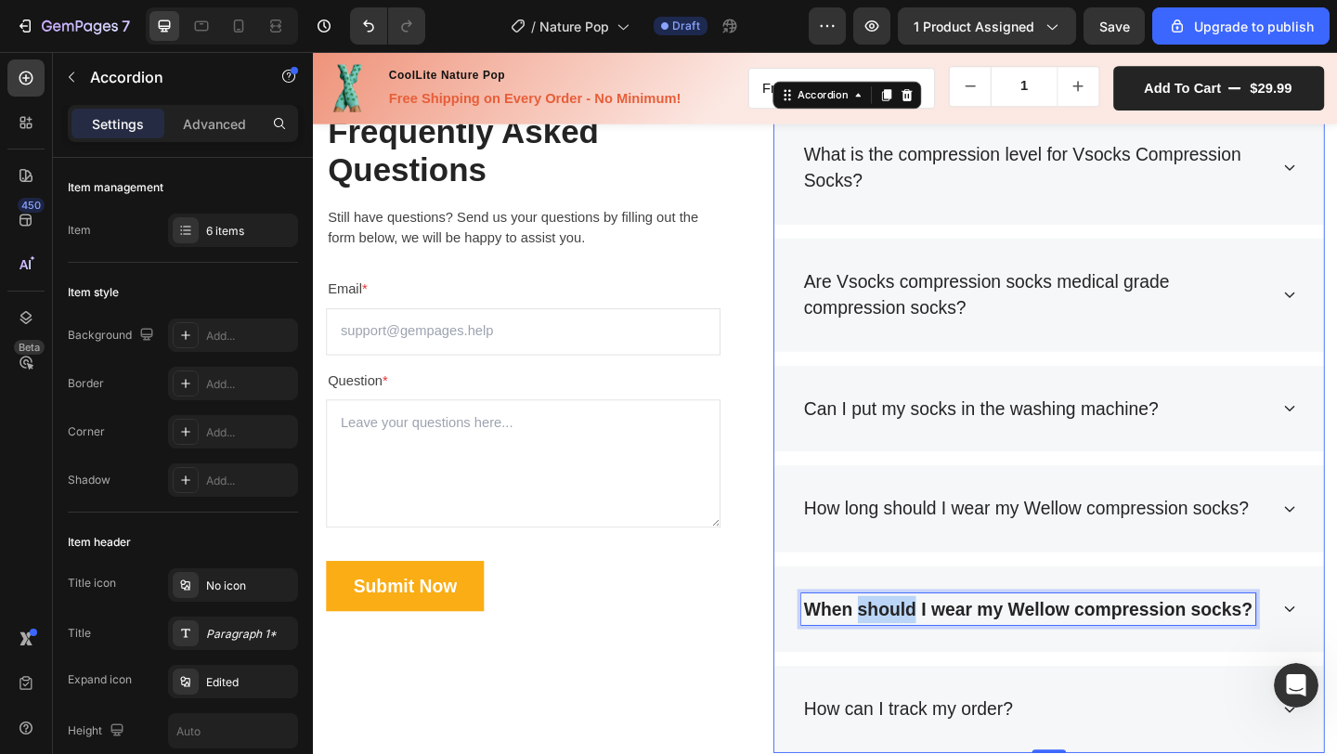
click at [930, 663] on strong "When should I wear my Wellow compression socks?" at bounding box center [1091, 657] width 488 height 21
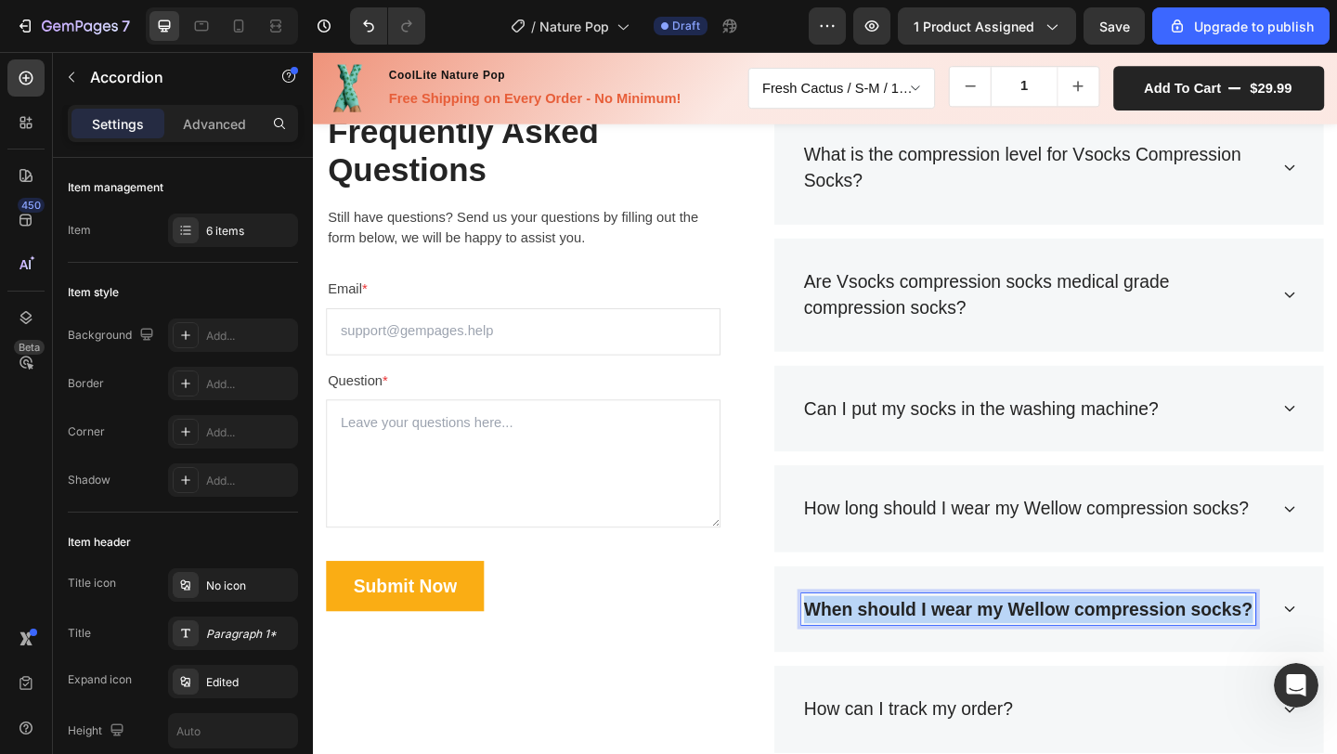
click at [930, 663] on strong "When should I wear my Wellow compression socks?" at bounding box center [1091, 657] width 488 height 21
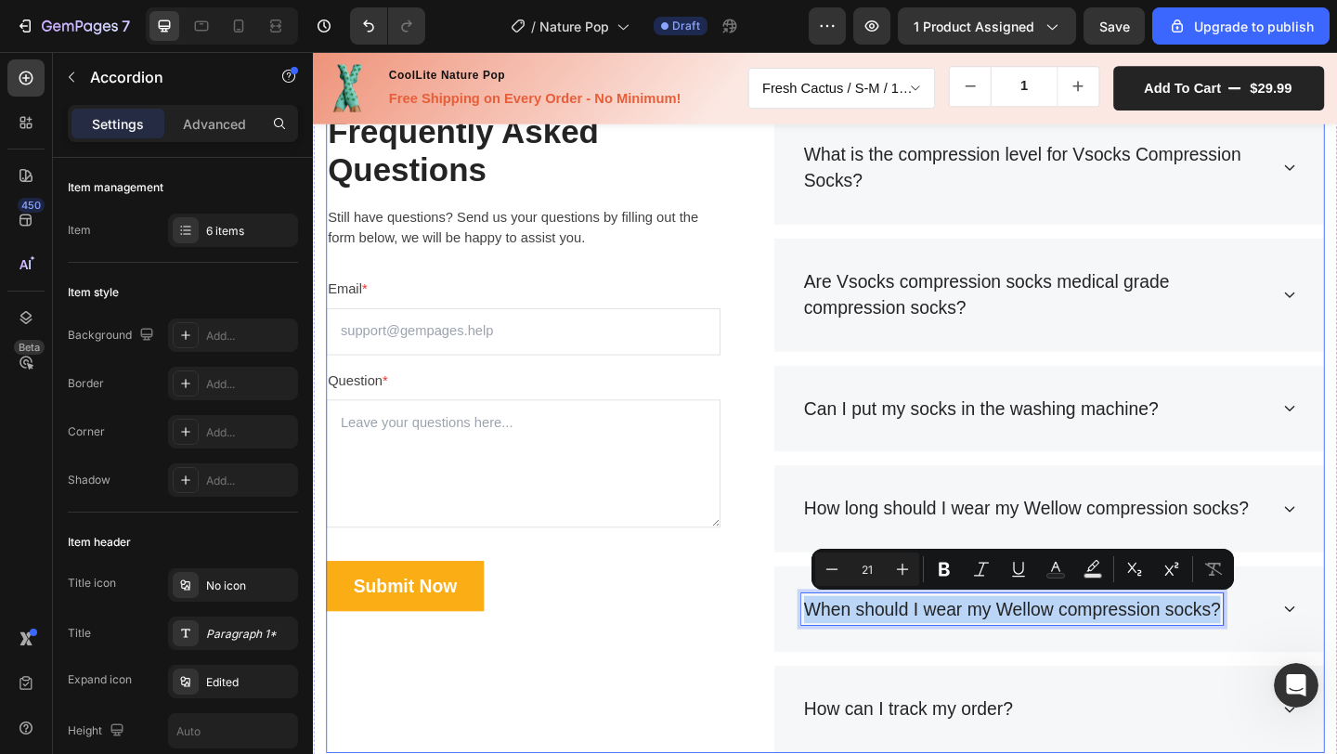
scroll to position [5946, 0]
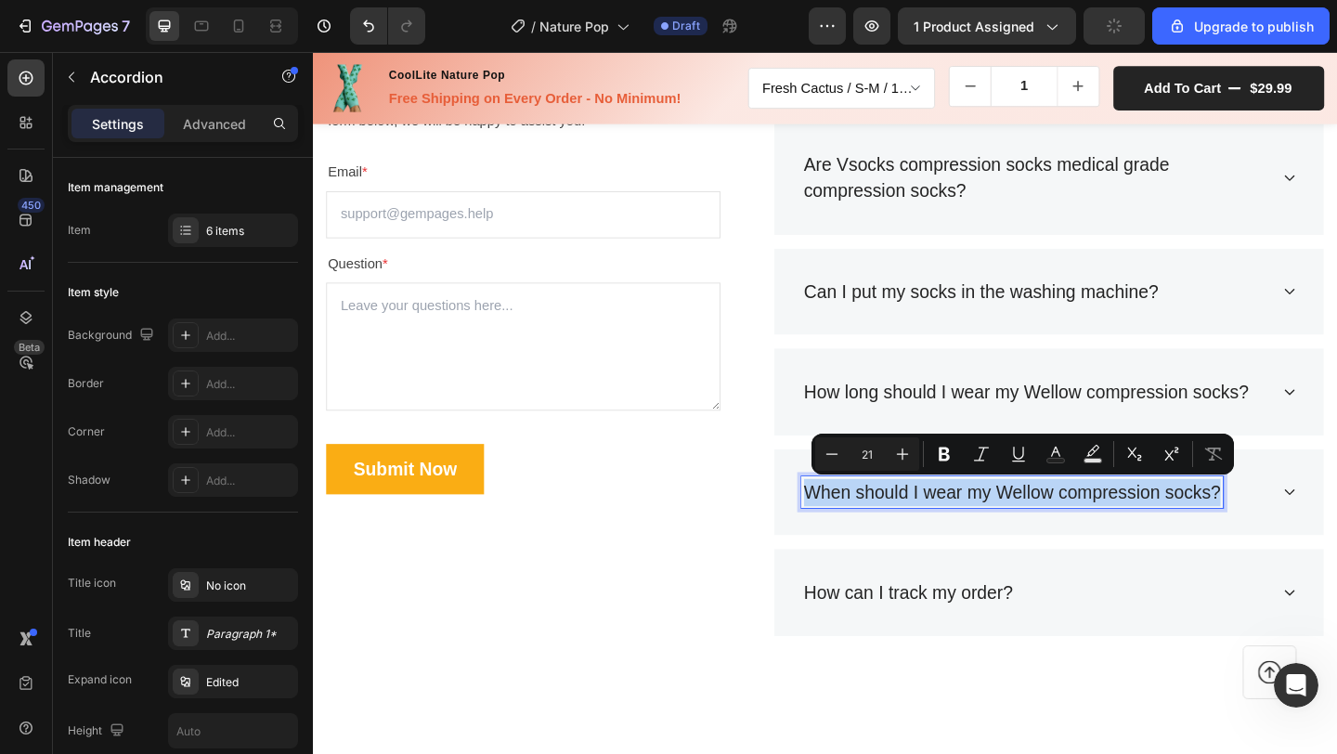
click at [1336, 534] on div "When should I wear my Wellow compression socks?" at bounding box center [1113, 531] width 598 height 95
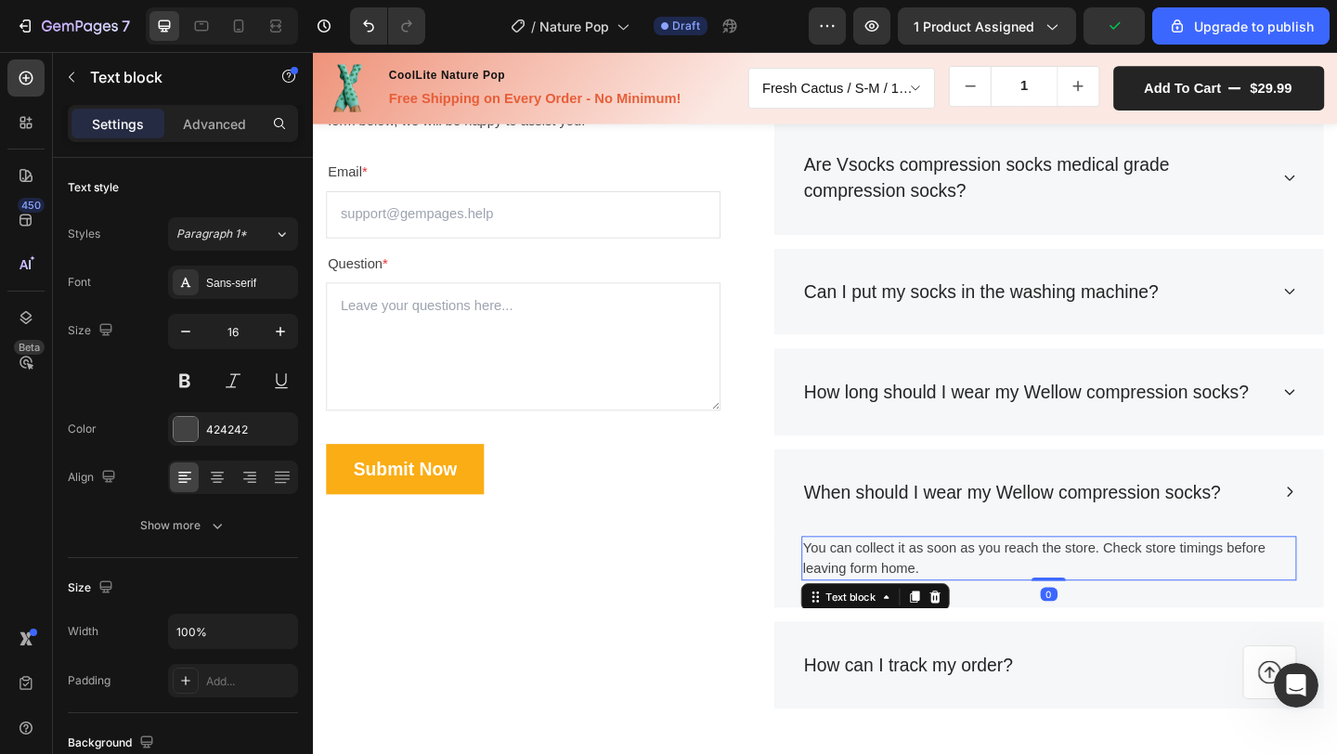
click at [960, 606] on p "You can collect it as soon as you reach the store. Check store timings before l…" at bounding box center [1113, 602] width 535 height 45
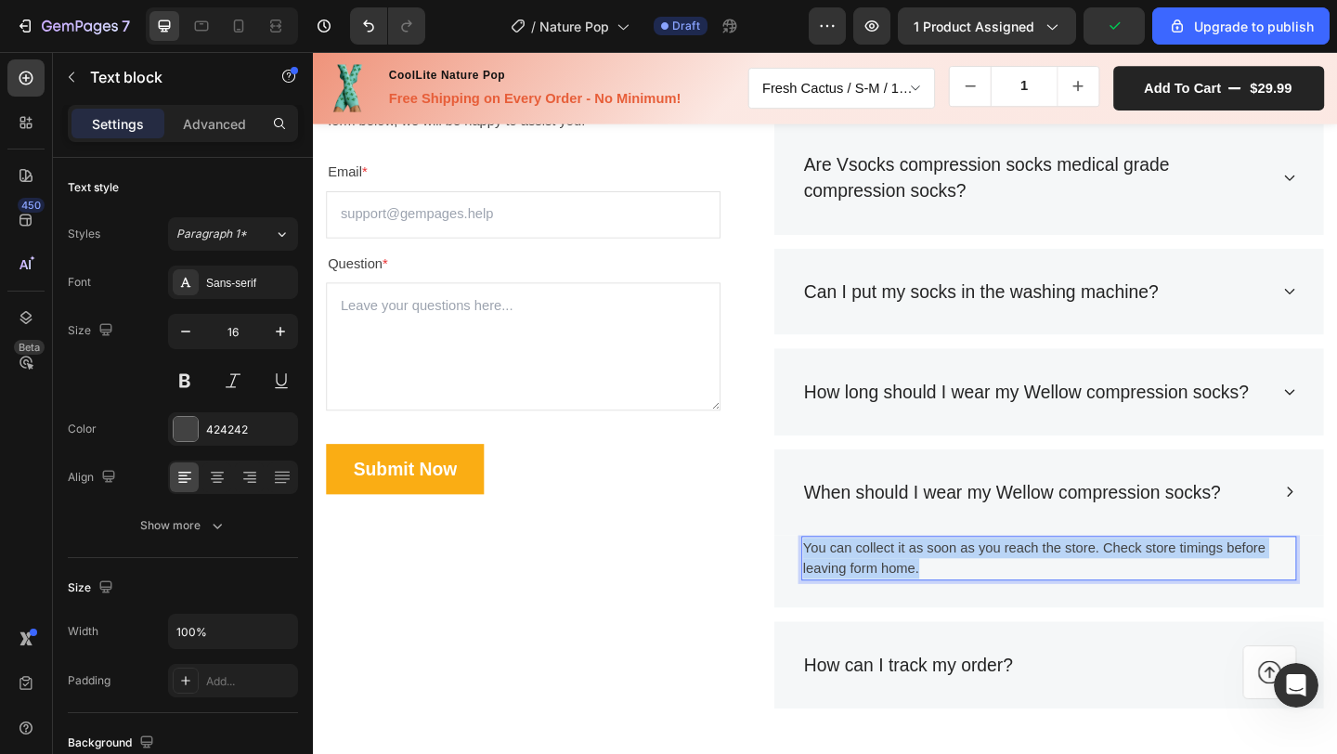
click at [960, 606] on p "You can collect it as soon as you reach the store. Check store timings before l…" at bounding box center [1113, 602] width 535 height 45
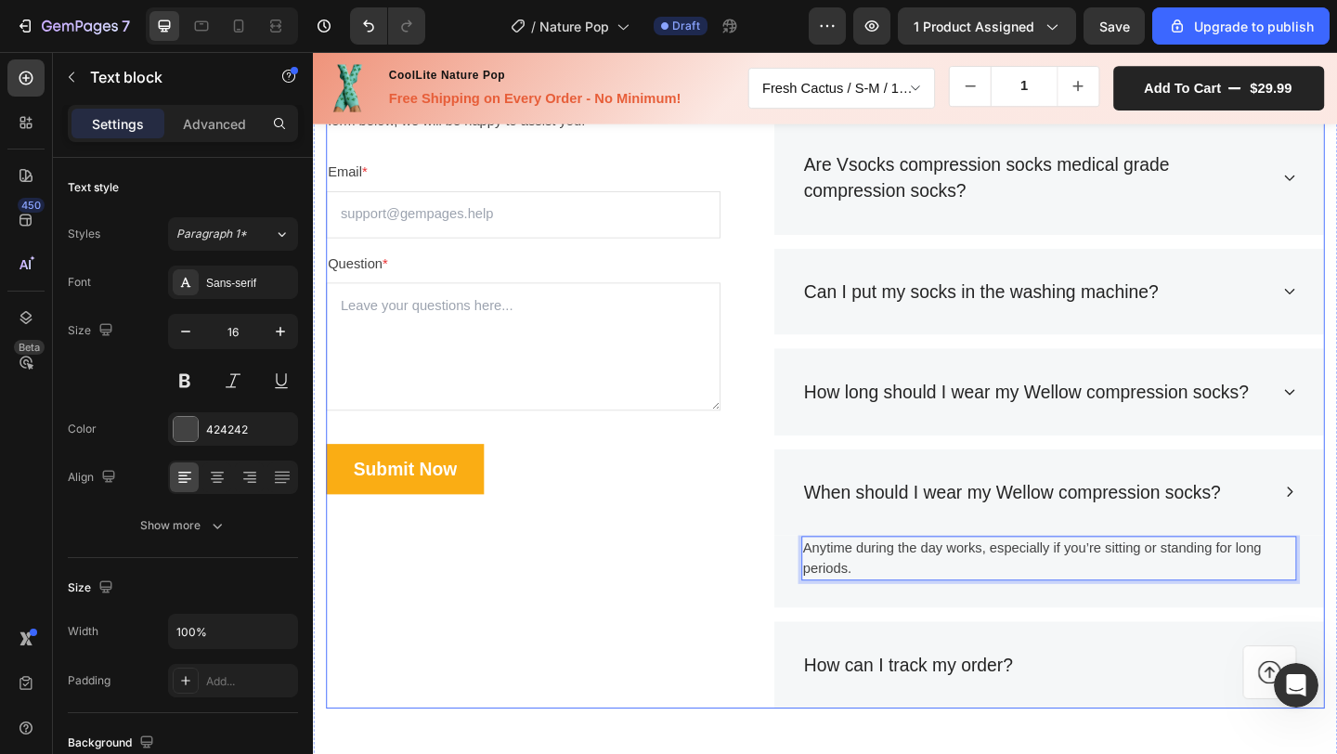
click at [750, 600] on div "Frequently Asked Questions Heading Still have questions? Send us your questions…" at bounding box center [870, 377] width 1086 height 777
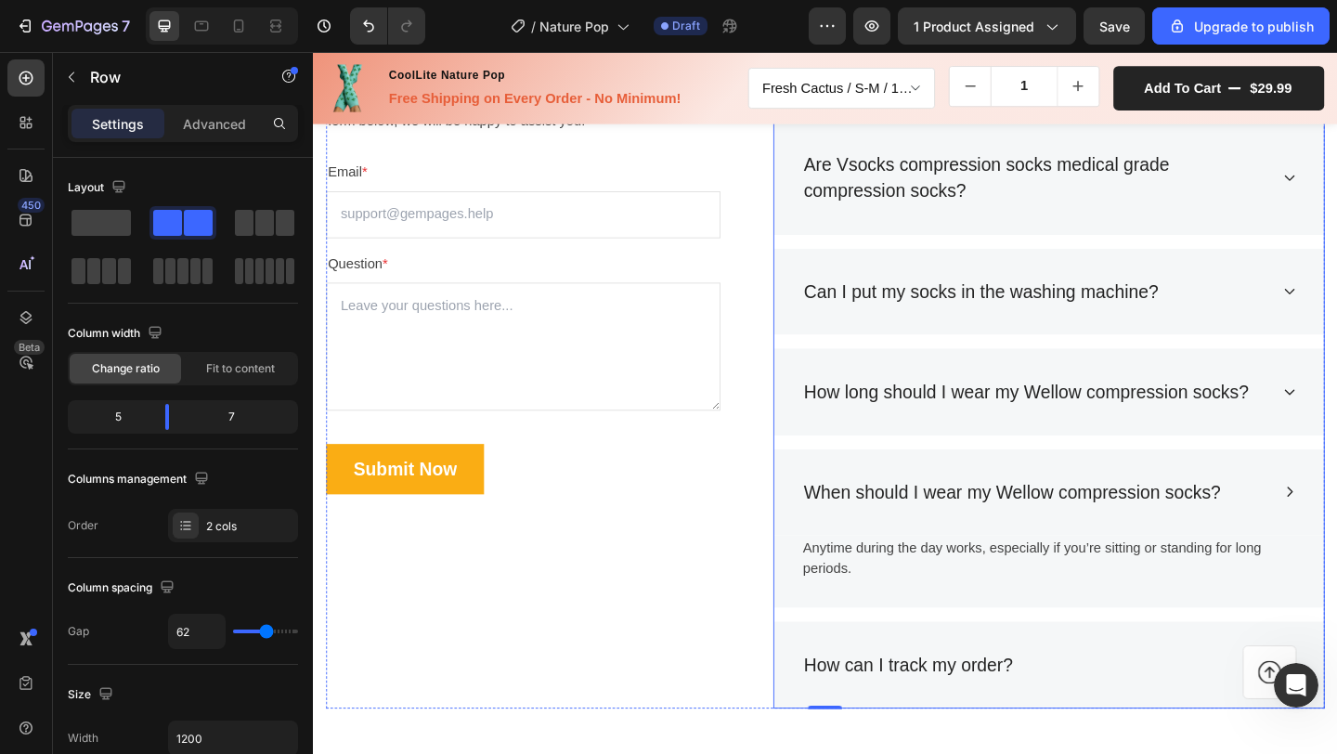
scroll to position [6104, 0]
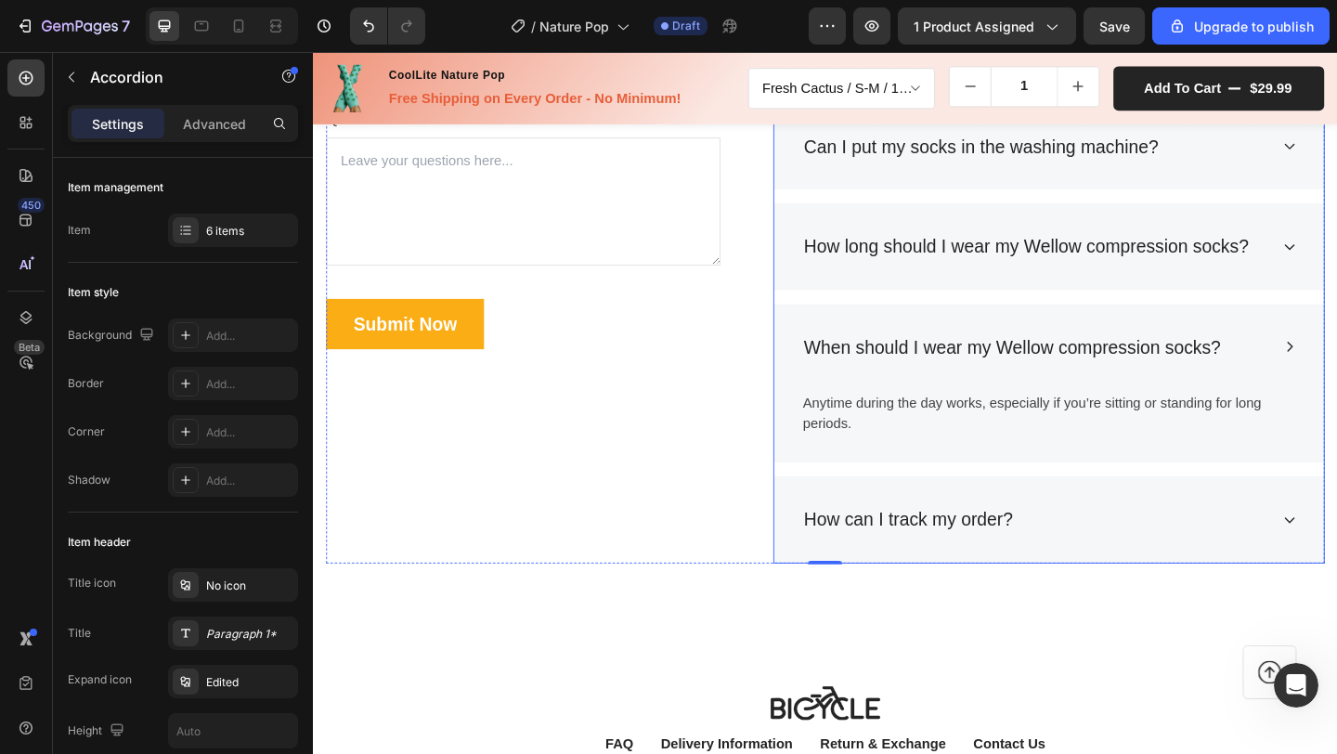
click at [932, 561] on p "How can I track my order?" at bounding box center [961, 561] width 228 height 30
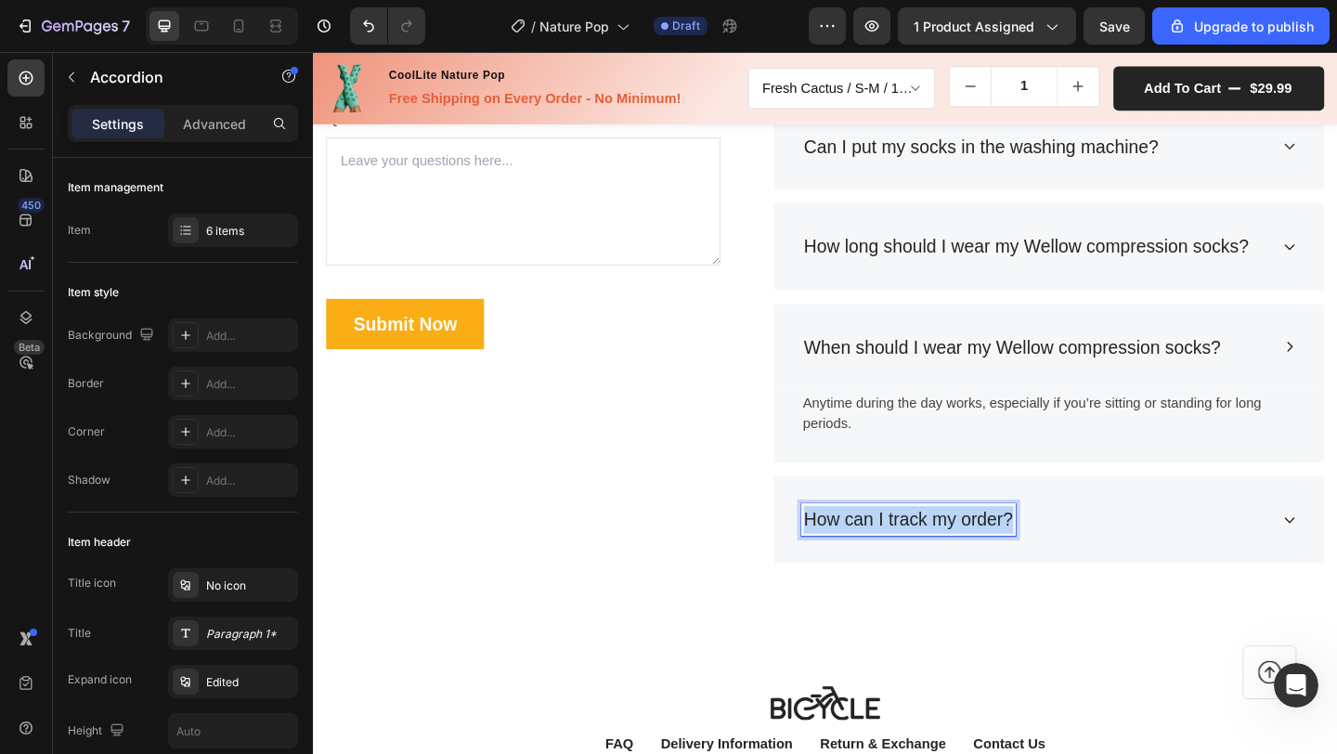
click at [932, 561] on p "How can I track my order?" at bounding box center [961, 561] width 228 height 30
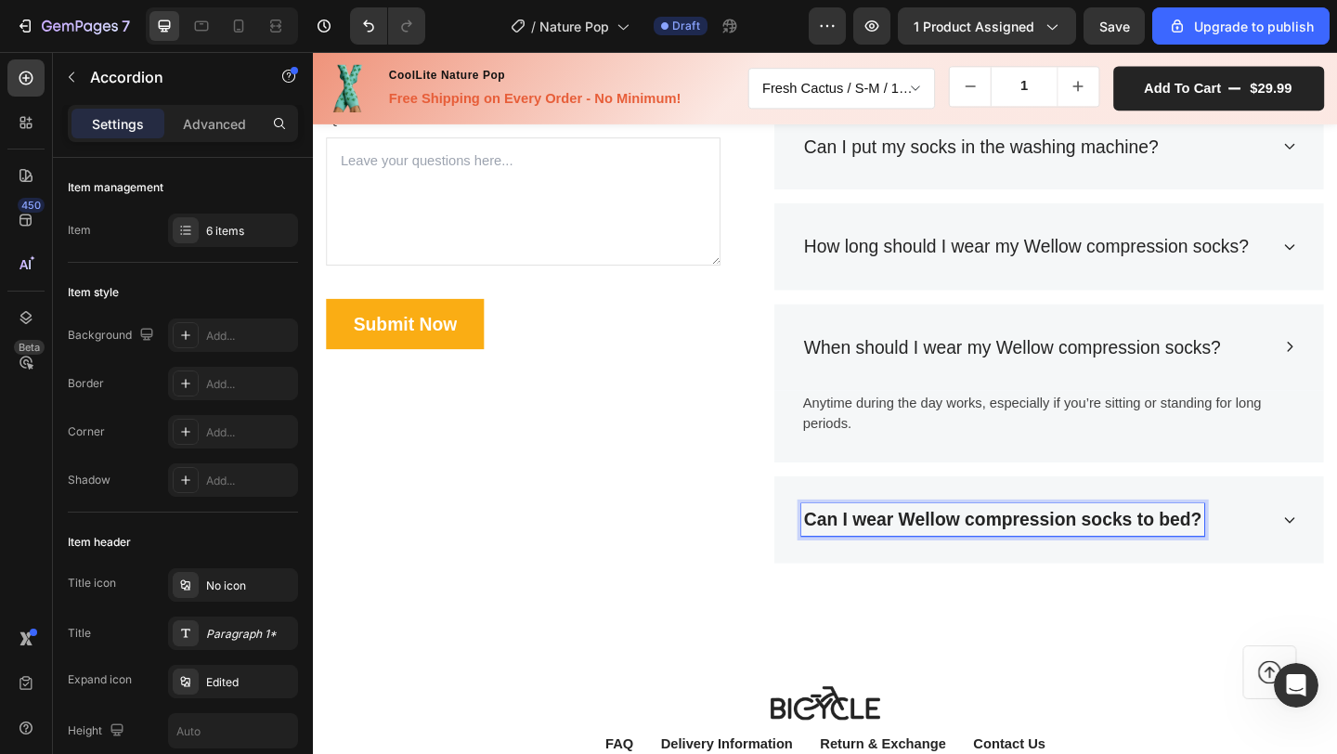
click at [933, 659] on div "Frequently Asked Questions Heading Still have questions? Send us your questions…" at bounding box center [870, 219] width 1114 height 911
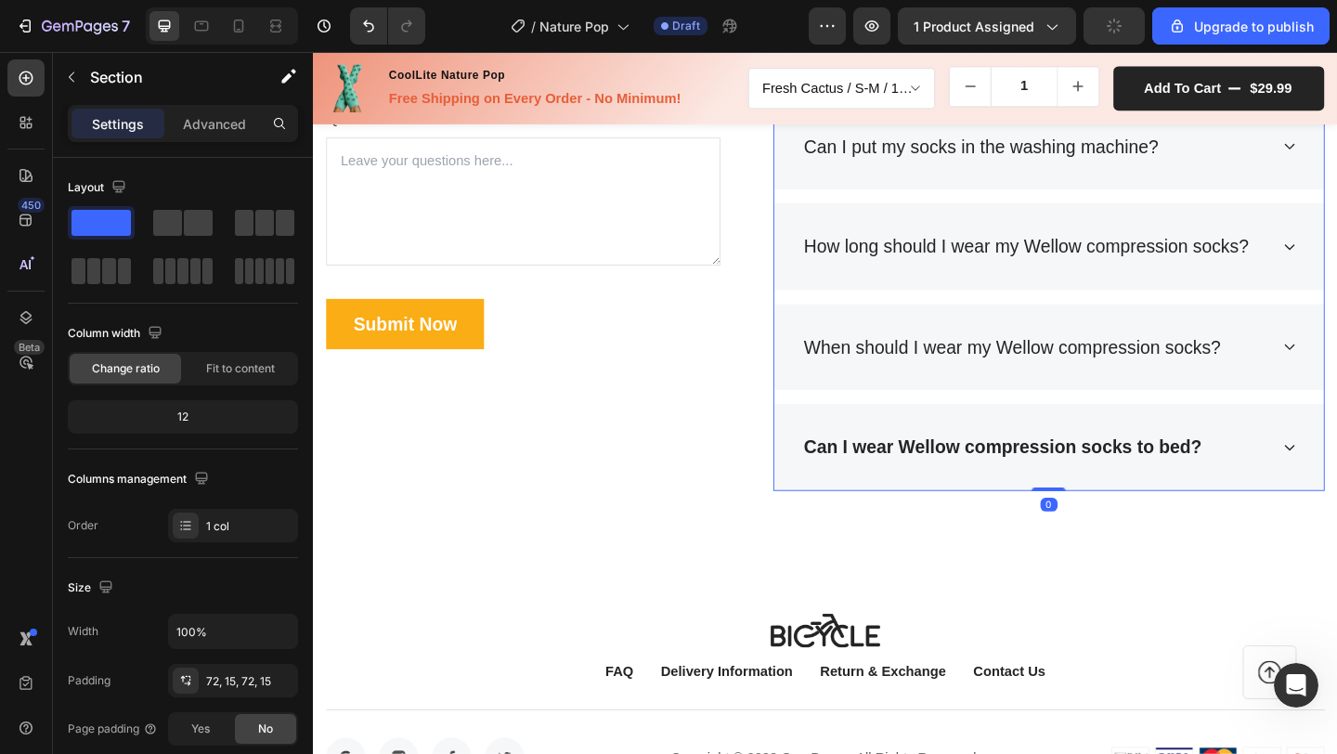
click at [950, 484] on strong "Can I wear Wellow compression socks to bed?" at bounding box center [1063, 481] width 433 height 21
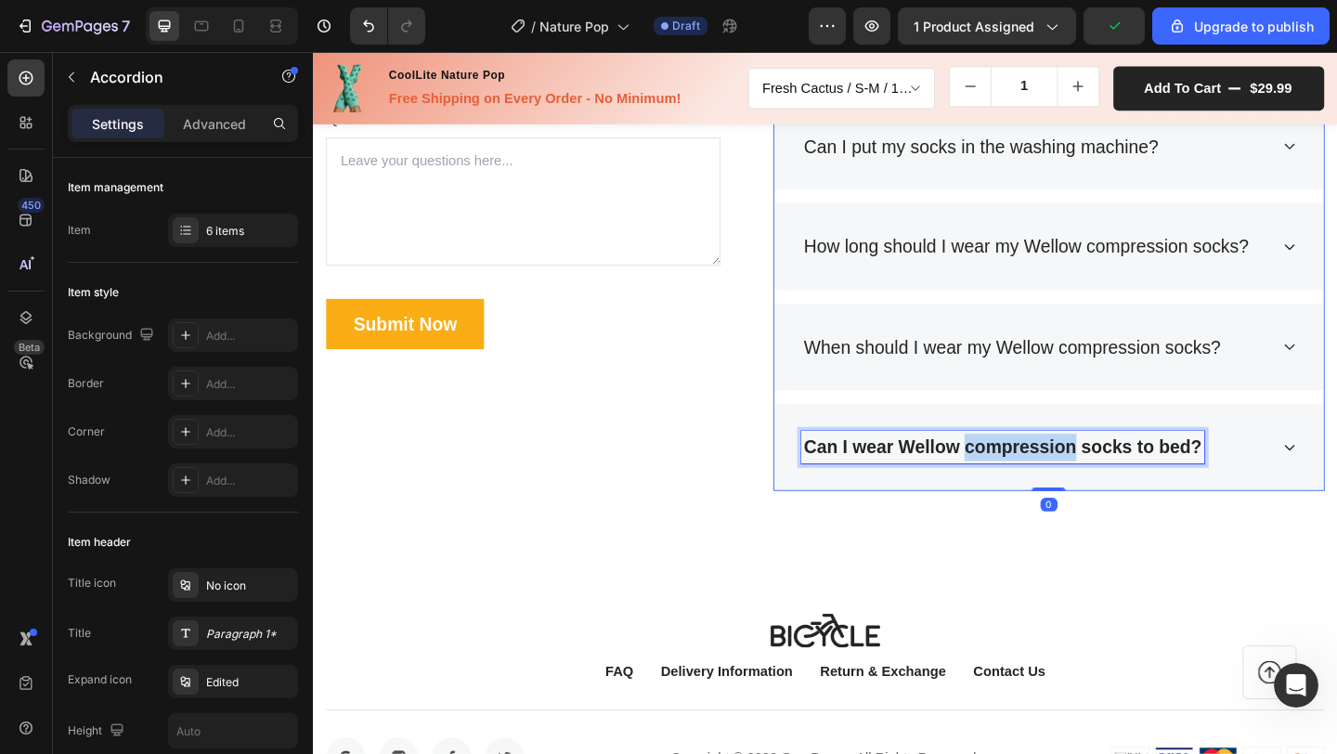
click at [1040, 478] on strong "Can I wear Wellow compression socks to bed?" at bounding box center [1063, 481] width 433 height 21
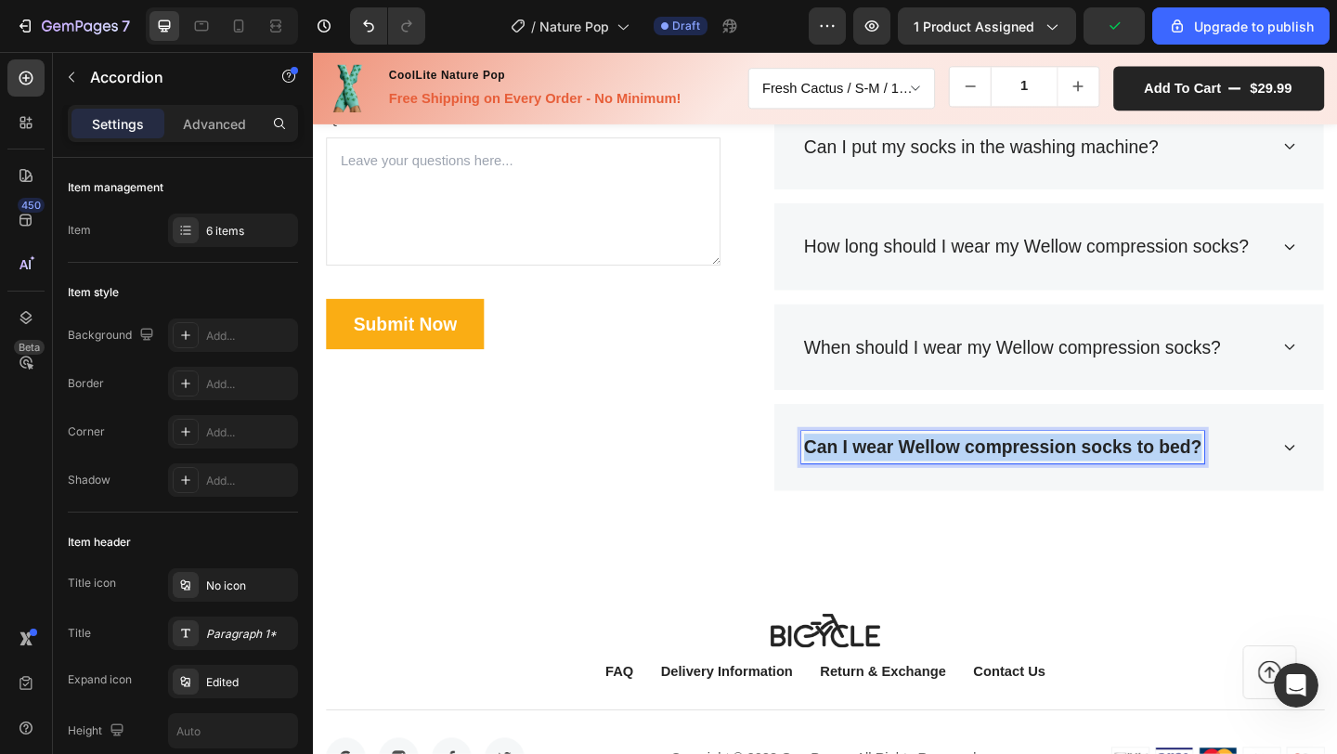
click at [1040, 478] on strong "Can I wear Wellow compression socks to bed?" at bounding box center [1063, 481] width 433 height 21
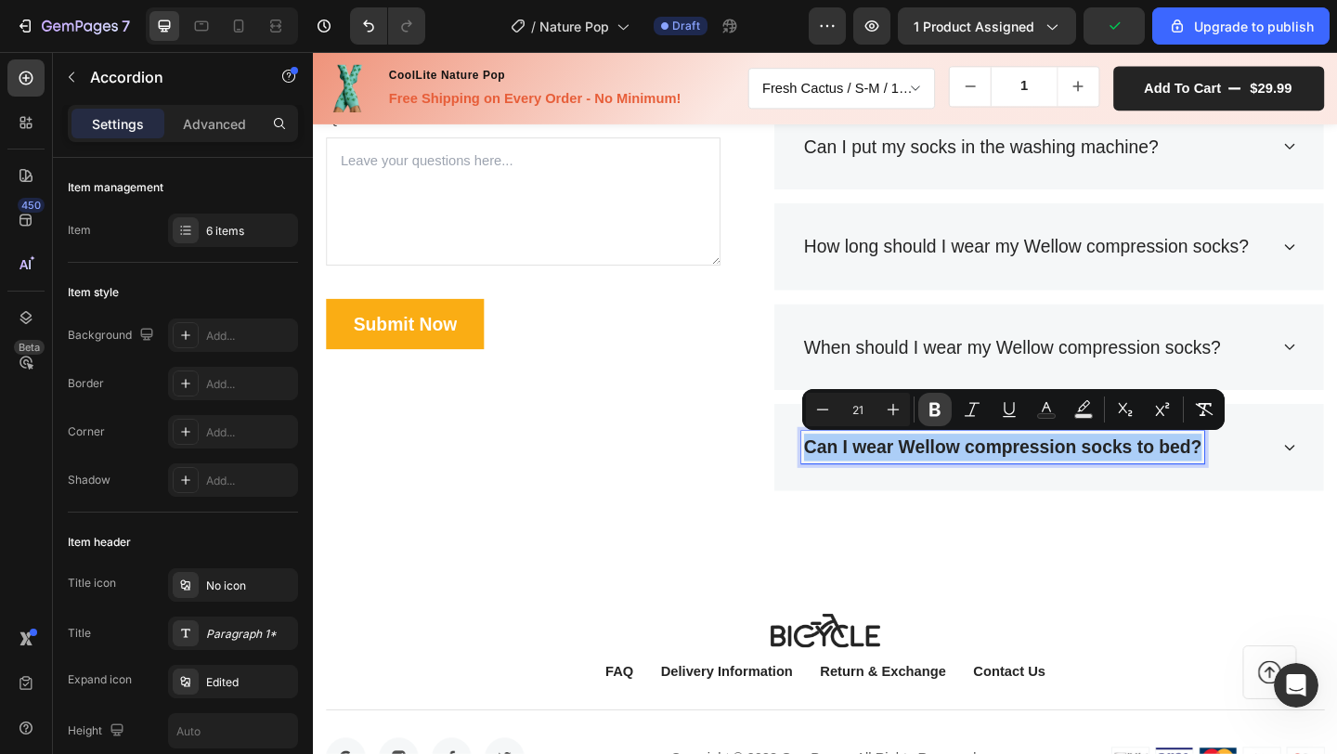
click at [933, 403] on icon "Editor contextual toolbar" at bounding box center [935, 410] width 11 height 14
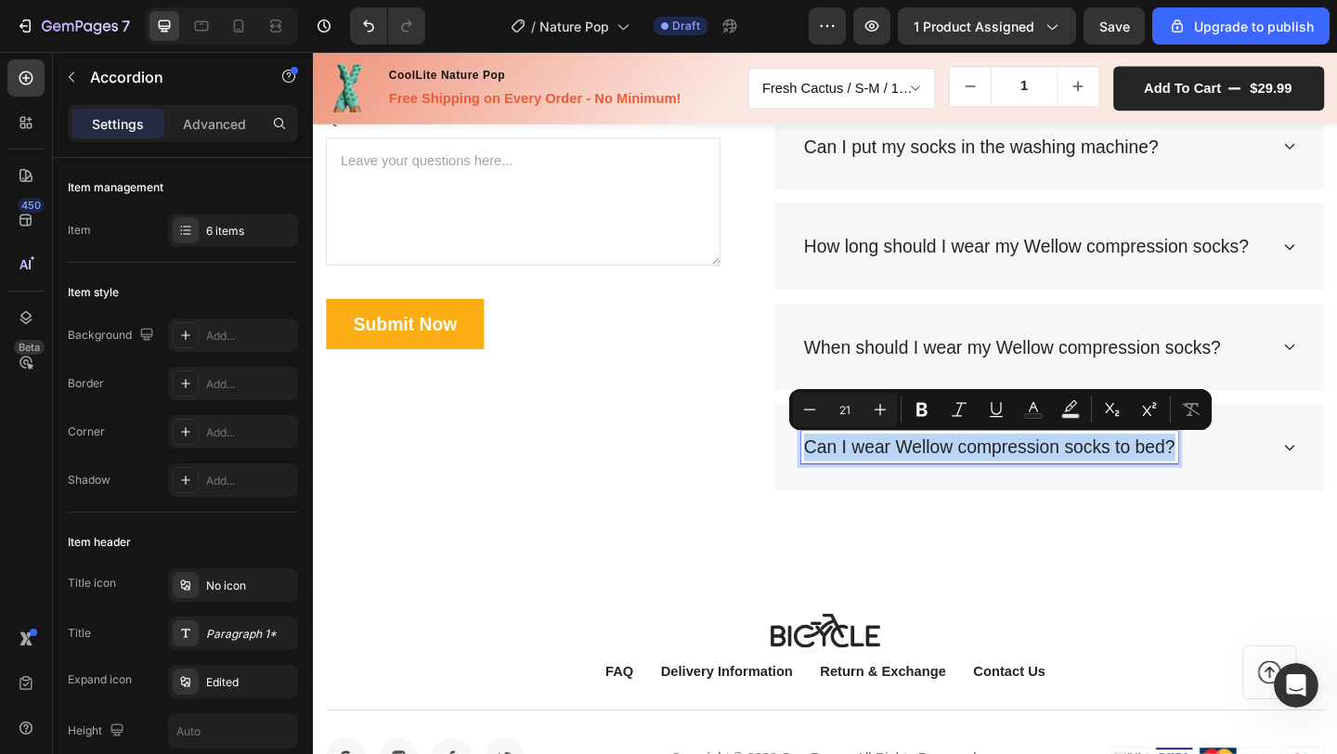
click at [1336, 488] on div "Can I wear Wellow compression socks to bed?" at bounding box center [1113, 482] width 598 height 95
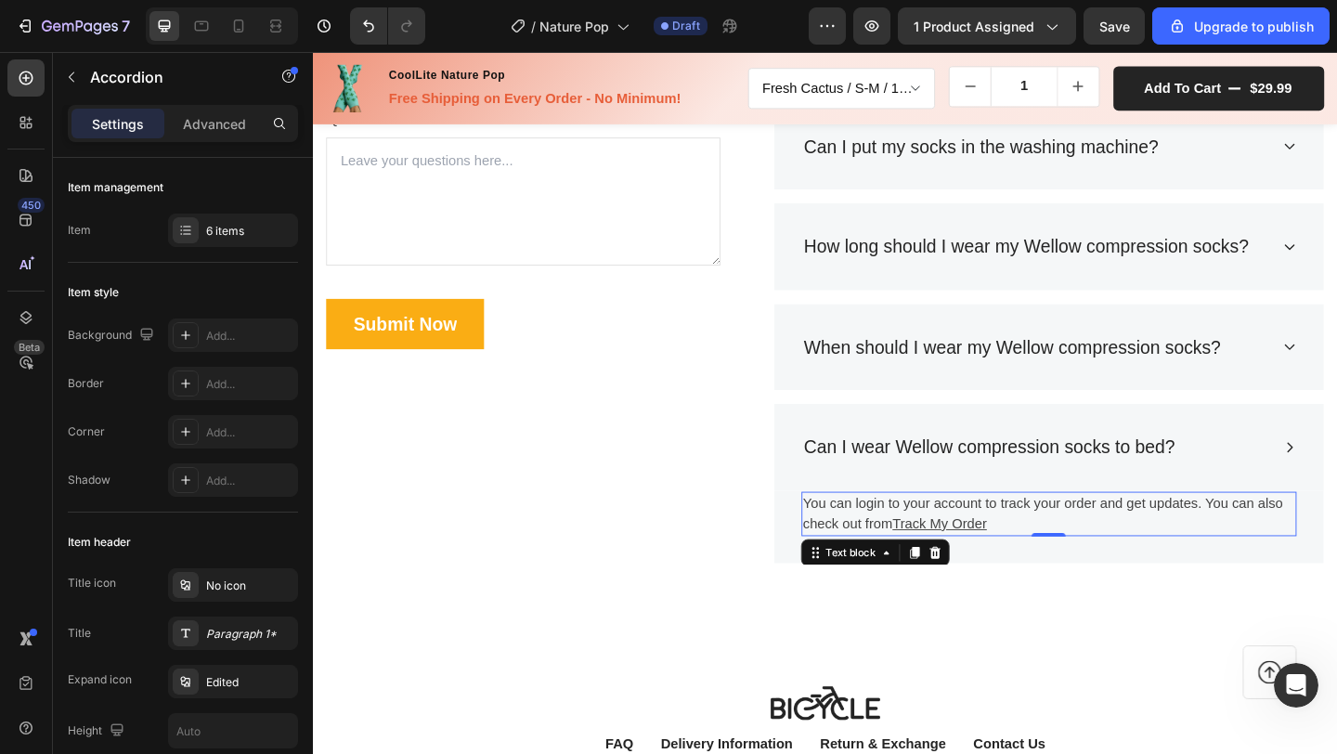
click at [913, 548] on p "You can login to your account to track your order and get updates. You can also…" at bounding box center [1113, 554] width 535 height 45
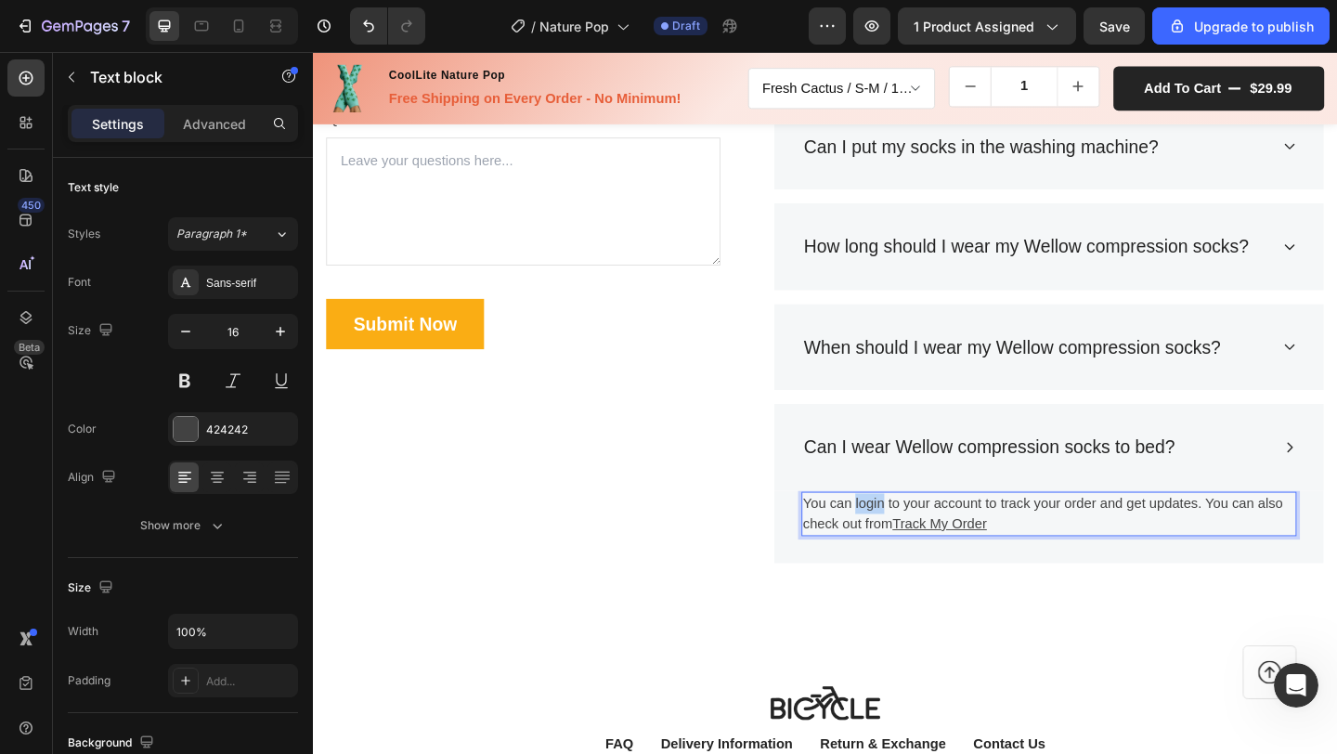
click at [913, 548] on p "You can login to your account to track your order and get updates. You can also…" at bounding box center [1113, 554] width 535 height 45
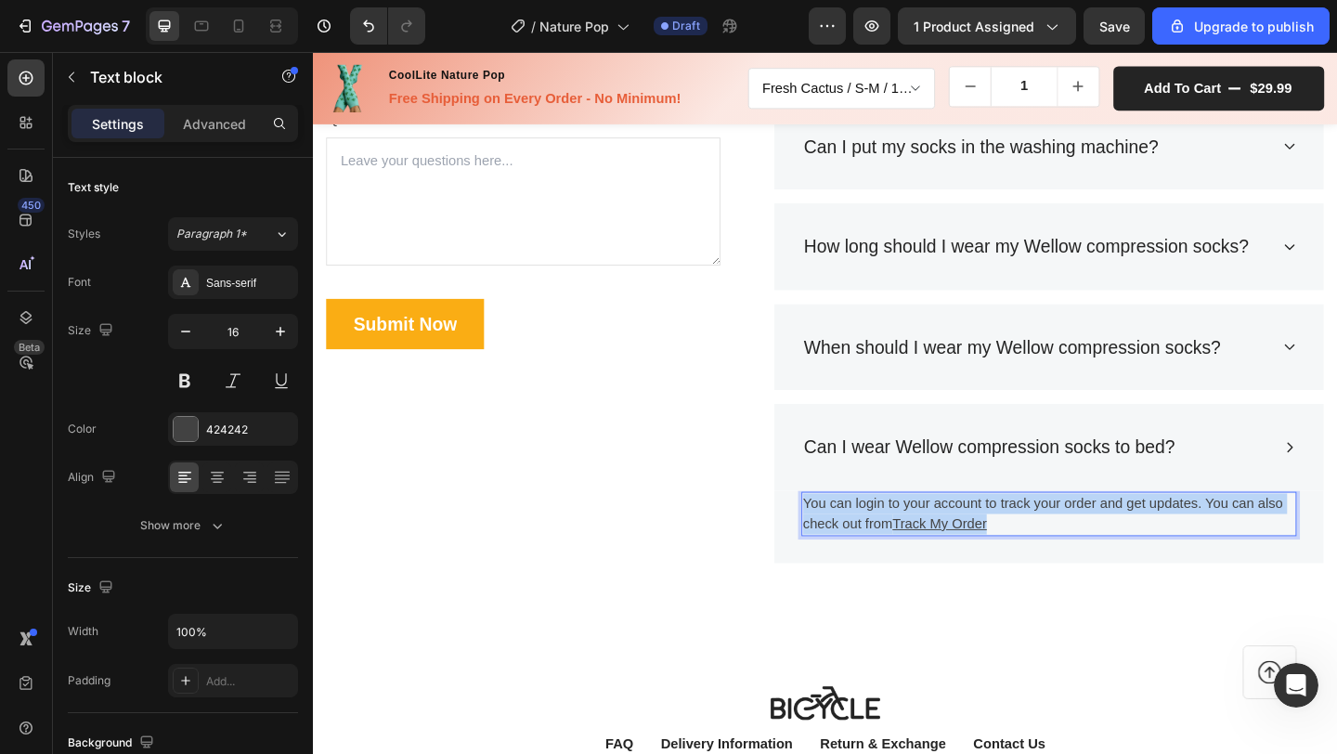
click at [913, 548] on p "You can login to your account to track your order and get updates. You can also…" at bounding box center [1113, 554] width 535 height 45
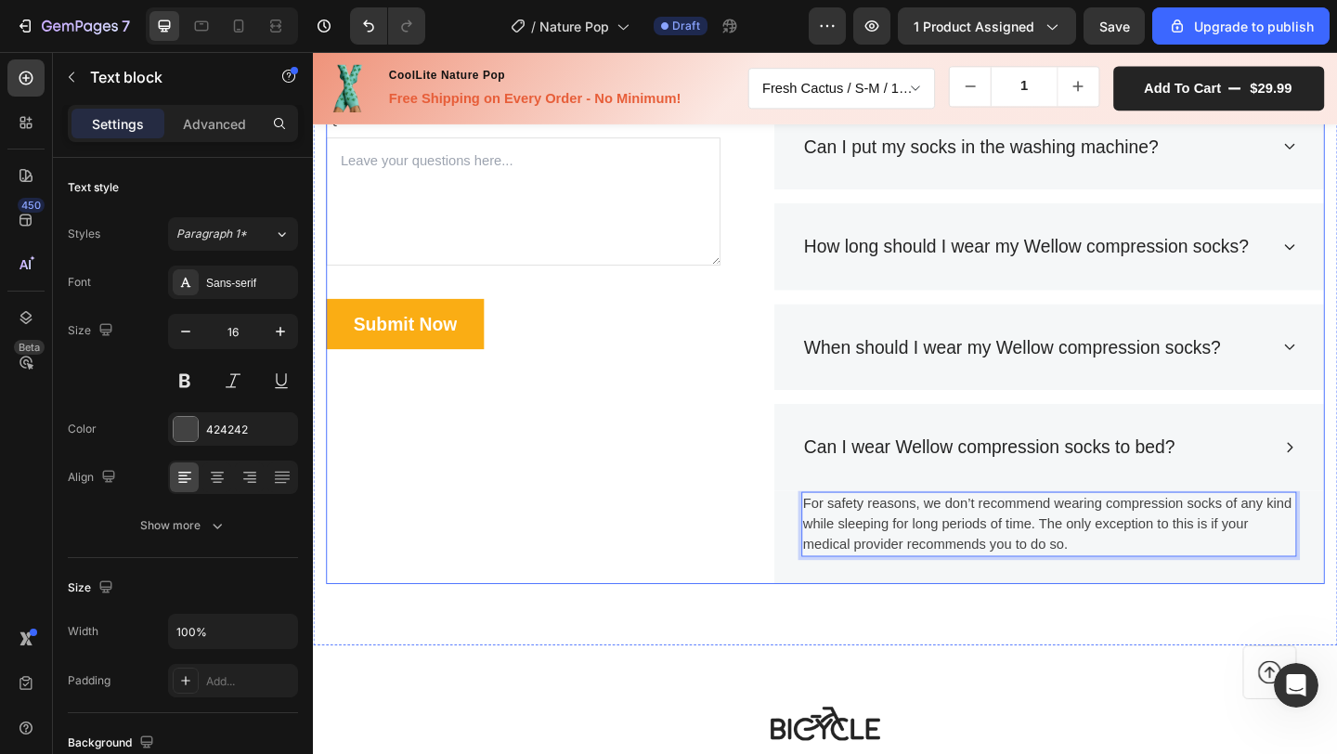
click at [616, 522] on div "Frequently Asked Questions Heading Still have questions? Send us your questions…" at bounding box center [541, 231] width 429 height 800
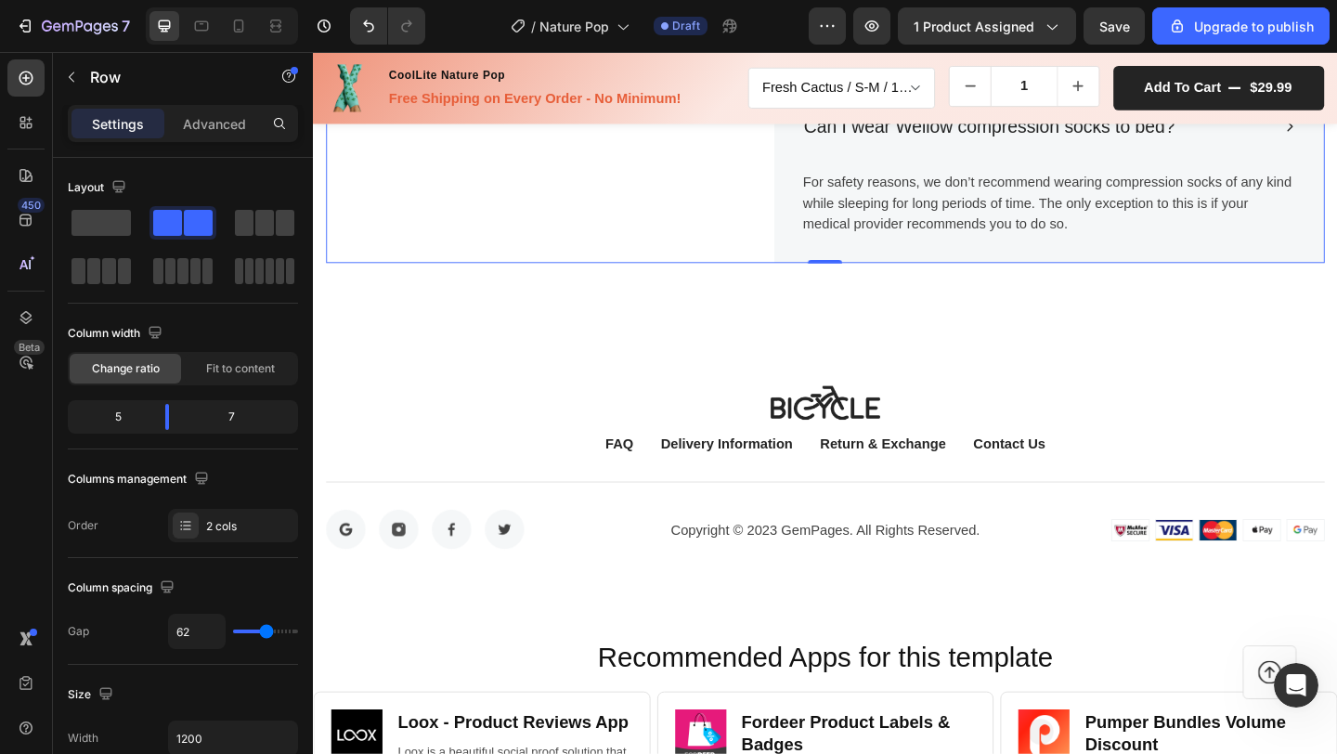
scroll to position [6533, 0]
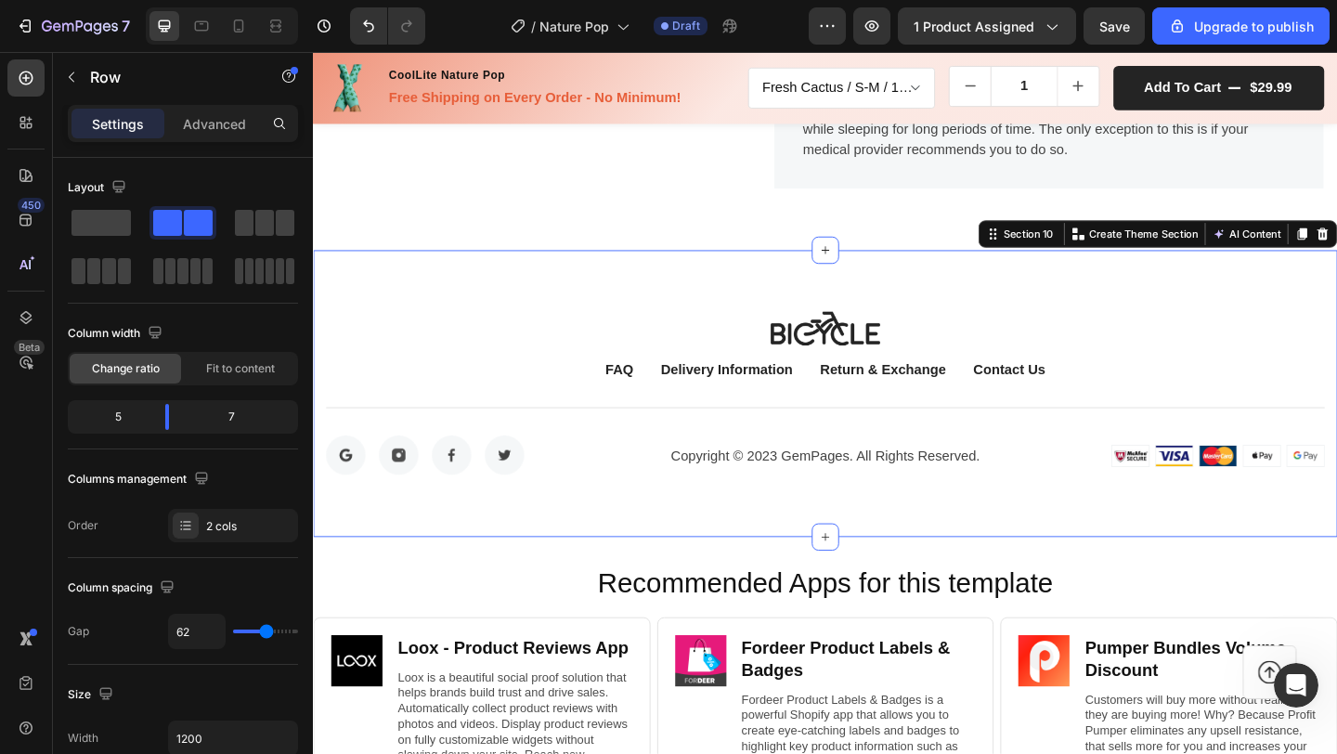
click at [848, 332] on div "Image FAQ Button Delivery Information Button Return & Exchange Button Contact U…" at bounding box center [870, 423] width 1114 height 313
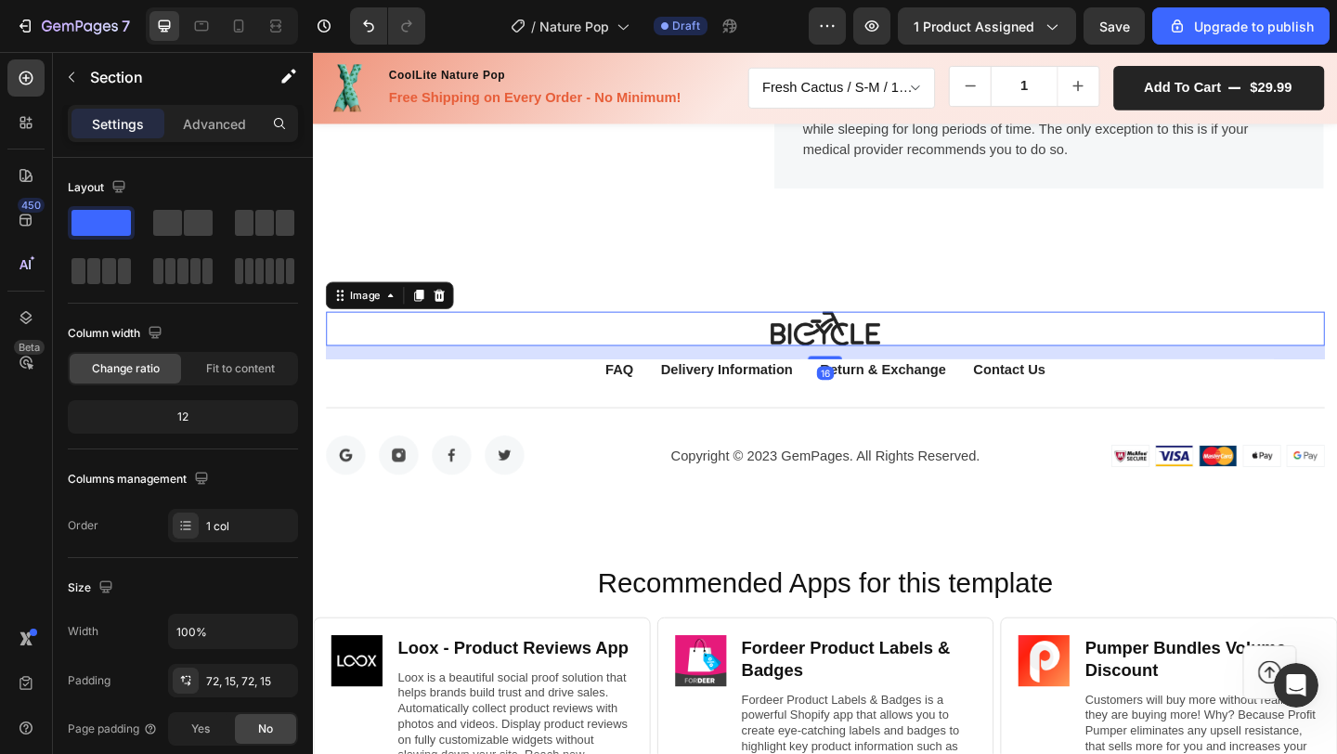
click at [848, 350] on img at bounding box center [870, 353] width 121 height 38
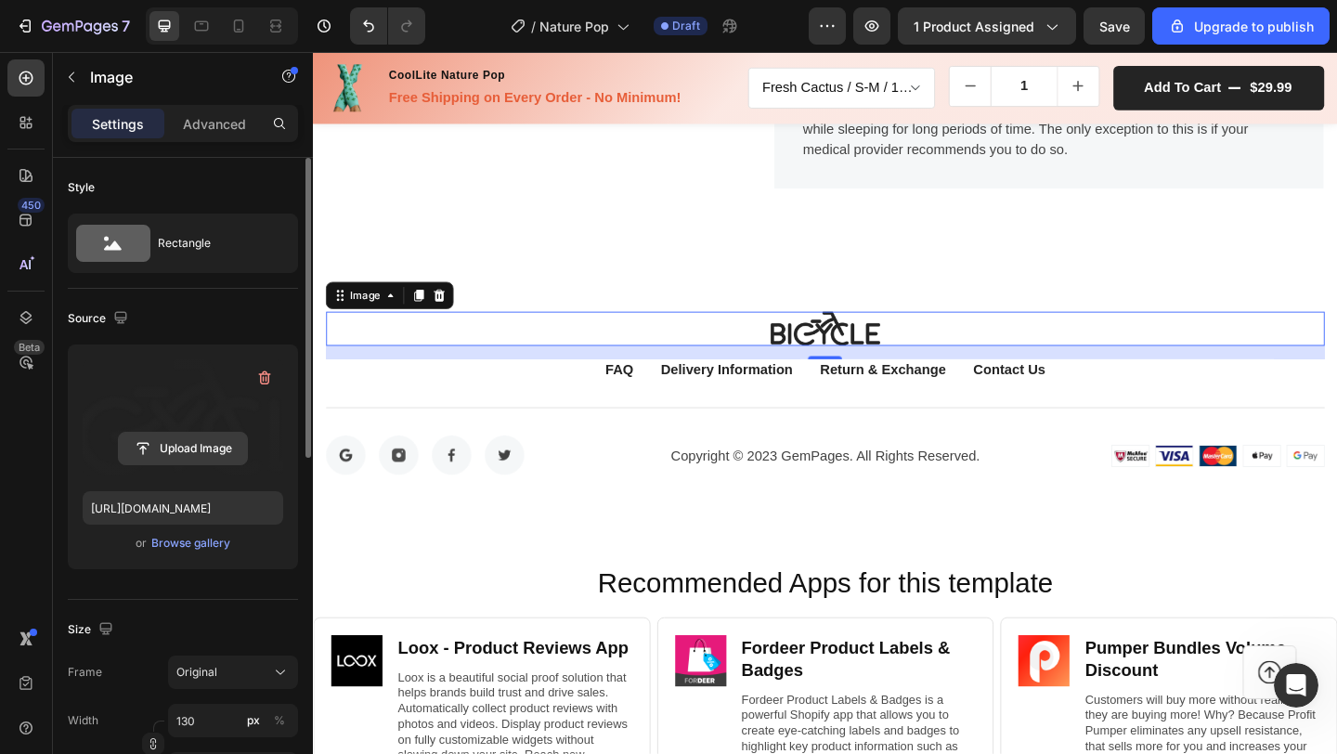
click at [172, 444] on input "file" at bounding box center [183, 449] width 128 height 32
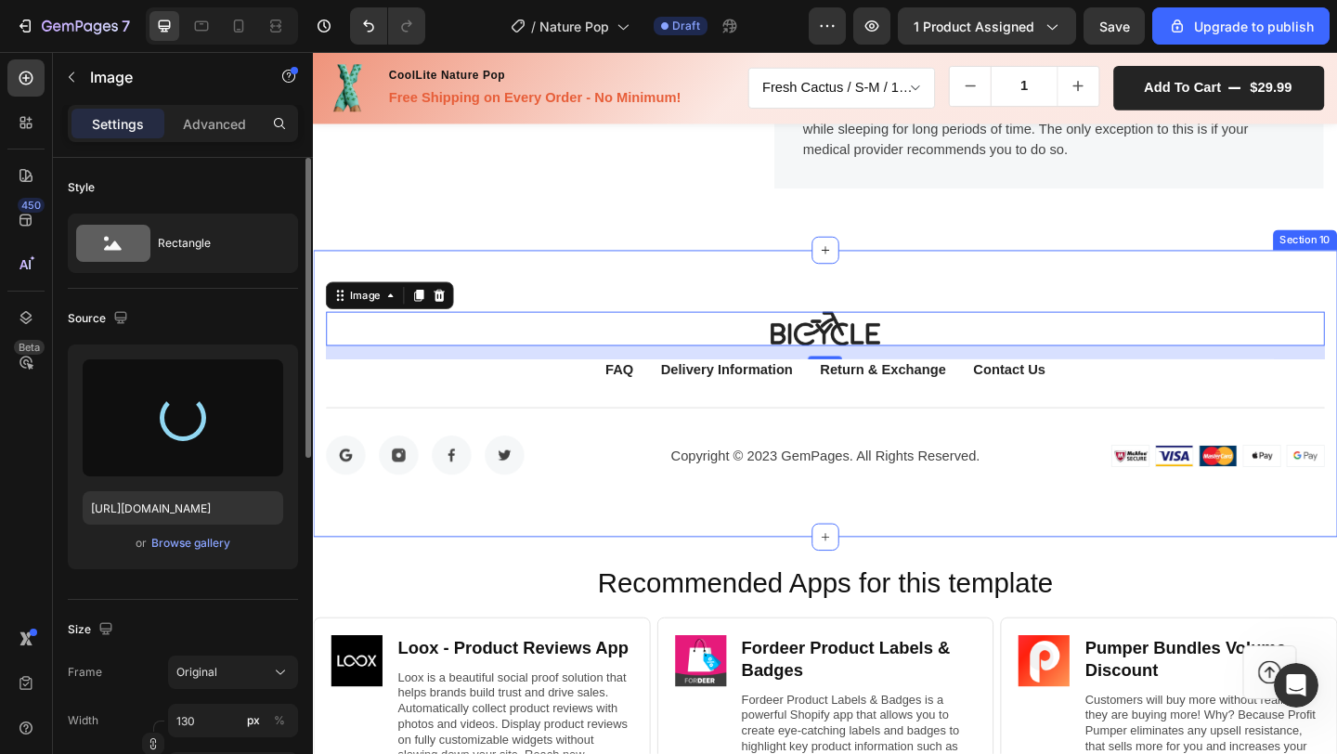
type input "[URL][DOMAIN_NAME]"
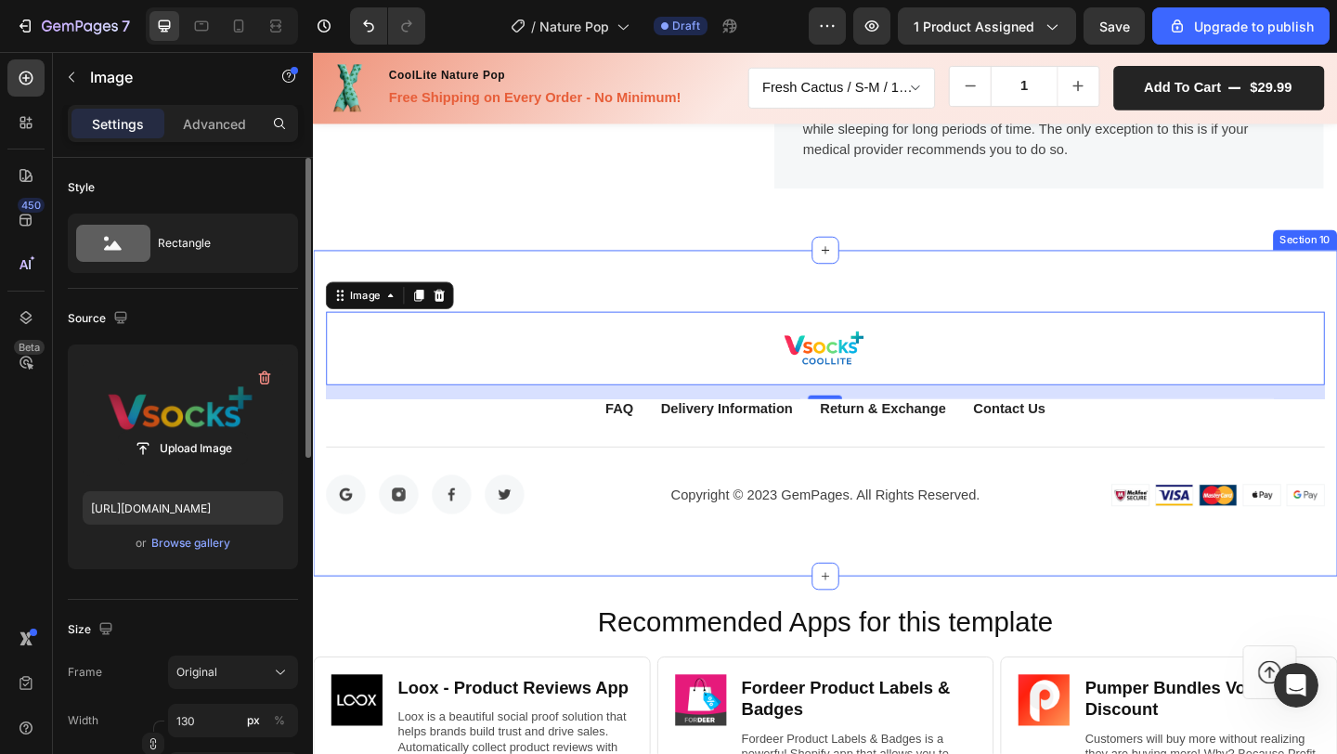
click at [921, 285] on div "Image 16 FAQ Button Delivery Information Button Return & Exchange Button Contac…" at bounding box center [870, 445] width 1114 height 356
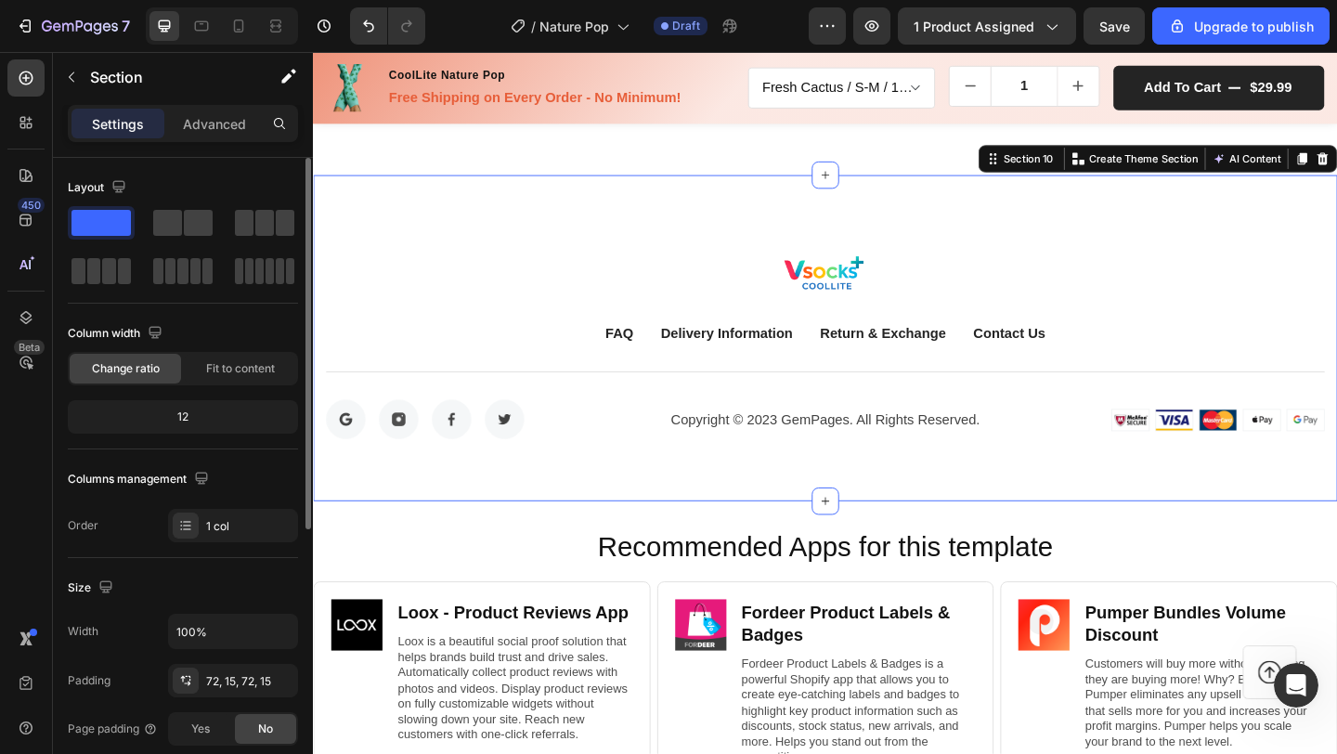
scroll to position [6616, 0]
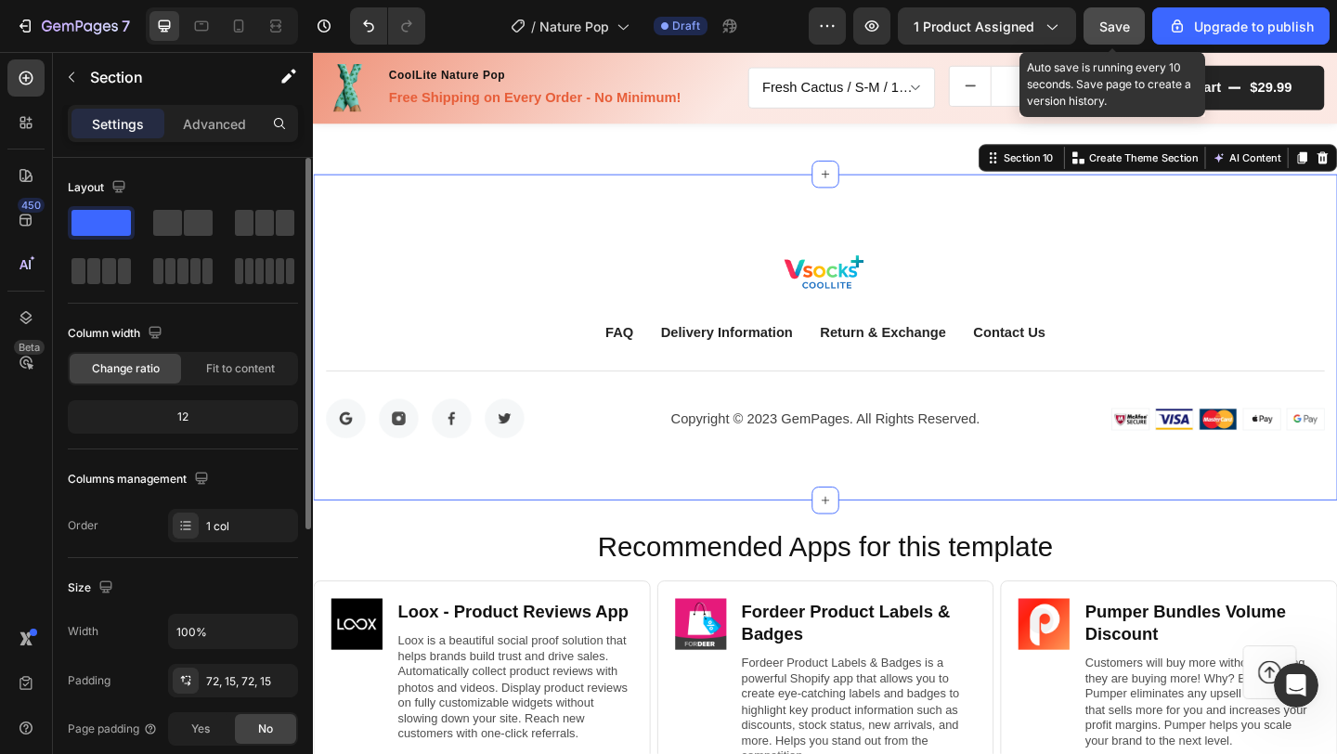
click at [1139, 38] on button "Save" at bounding box center [1114, 25] width 61 height 37
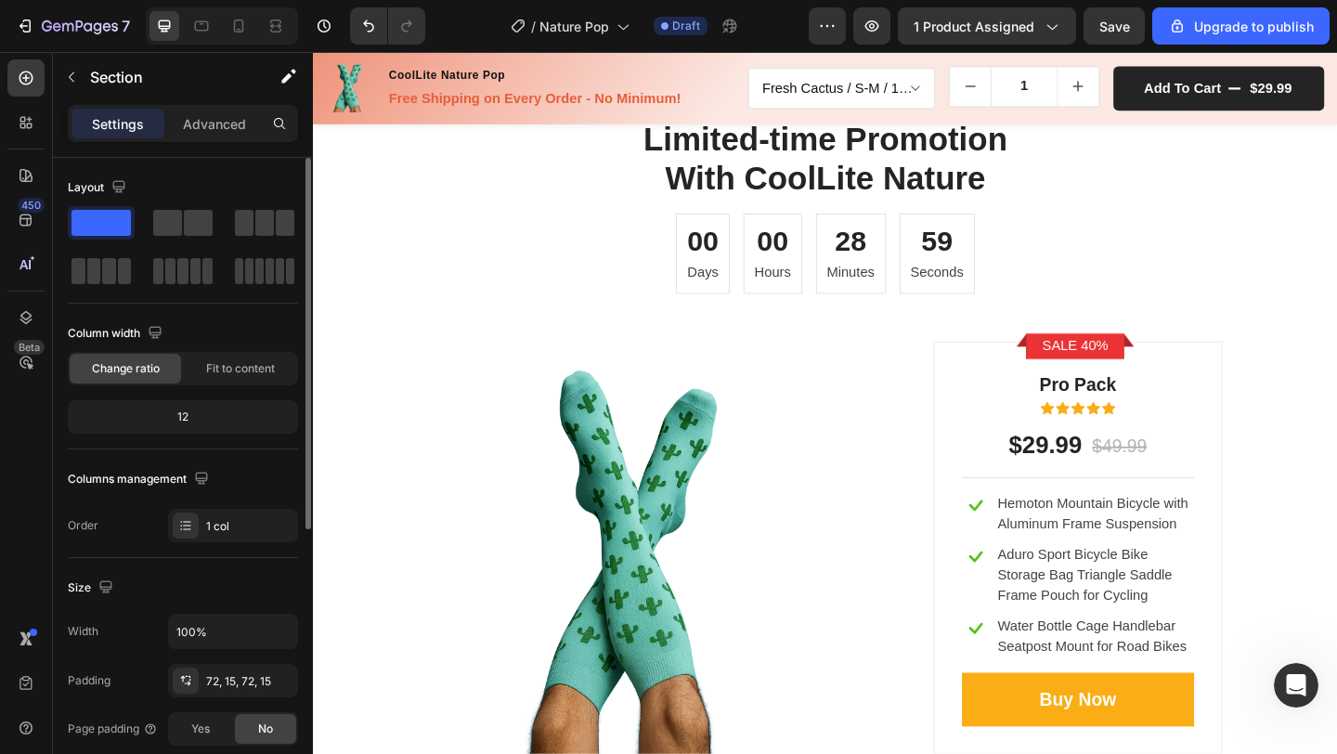
scroll to position [3112, 0]
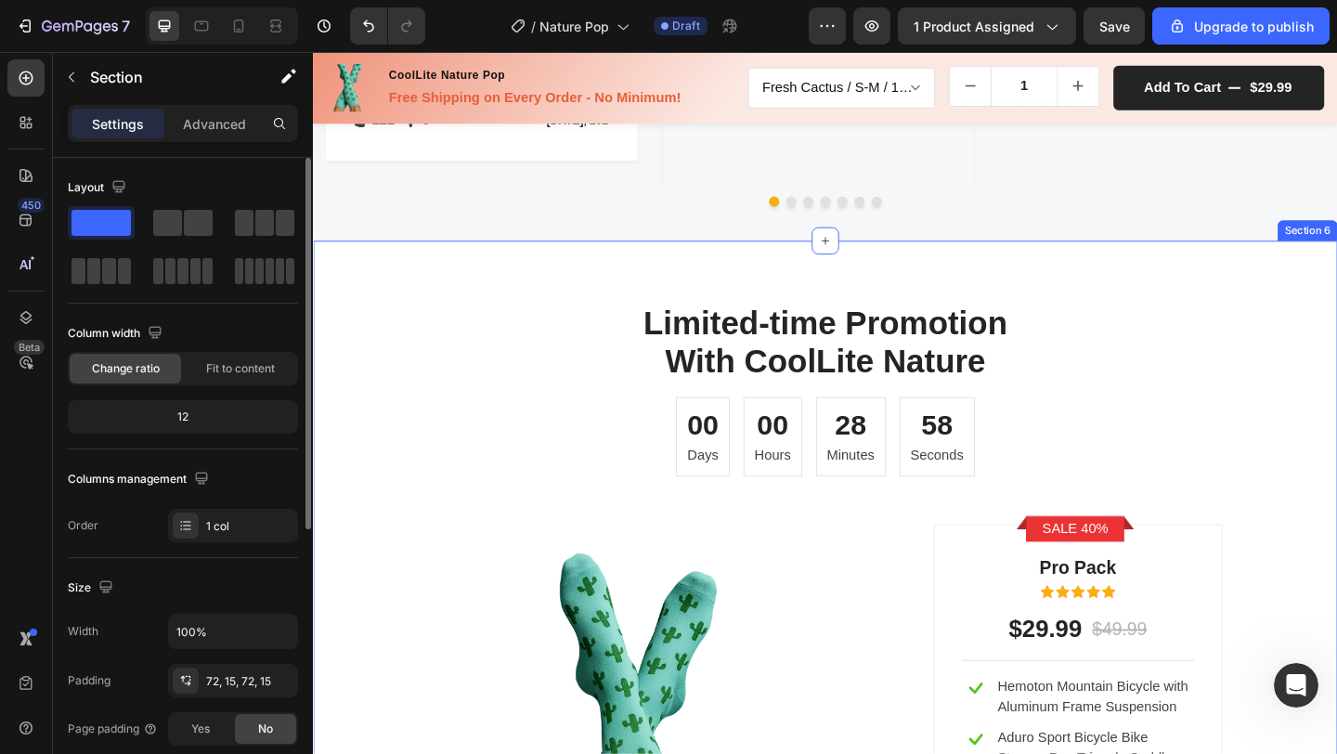
click at [1213, 317] on div "Limited-time Promotion With CoolLite Nature Heading 00 Days 00 Hours 28 Minutes…" at bounding box center [870, 690] width 1114 height 867
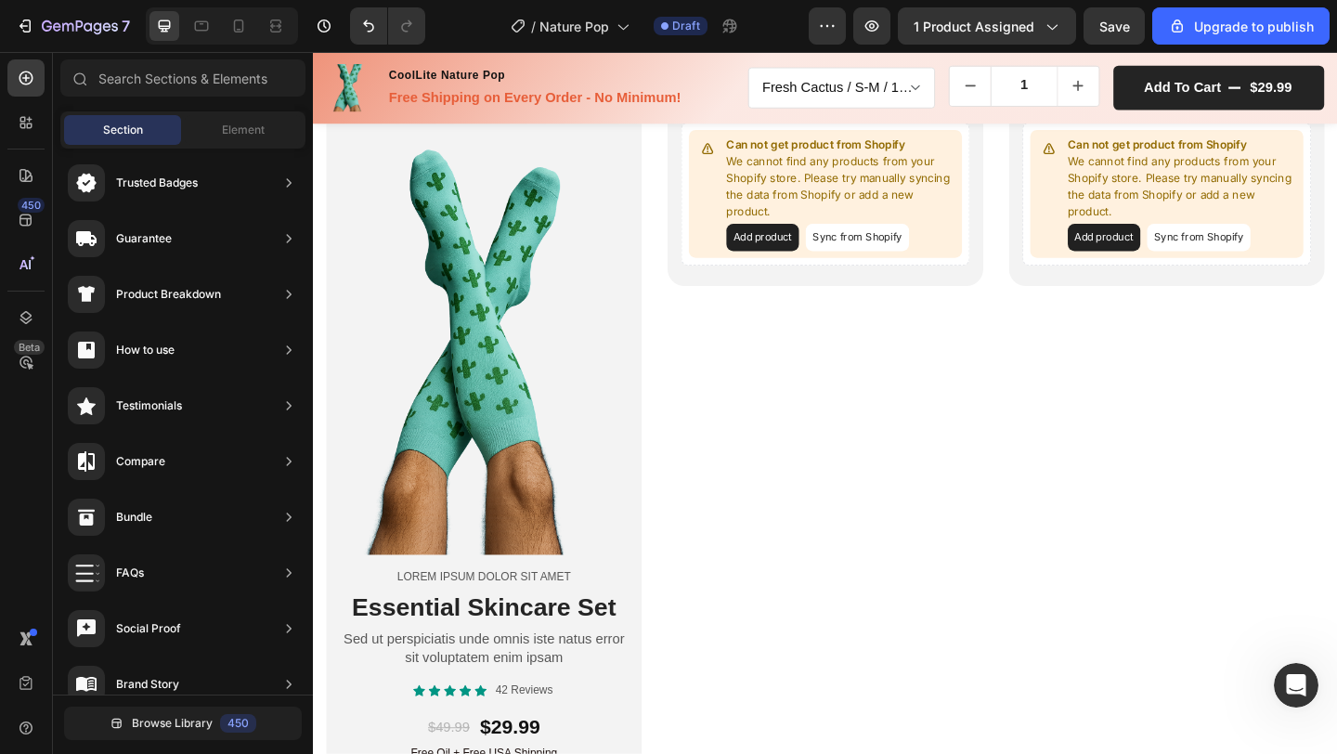
scroll to position [3330, 0]
click at [1260, 422] on div "Can not get product from Shopify We cannot find any products from your Shopify …" at bounding box center [1242, 539] width 344 height 850
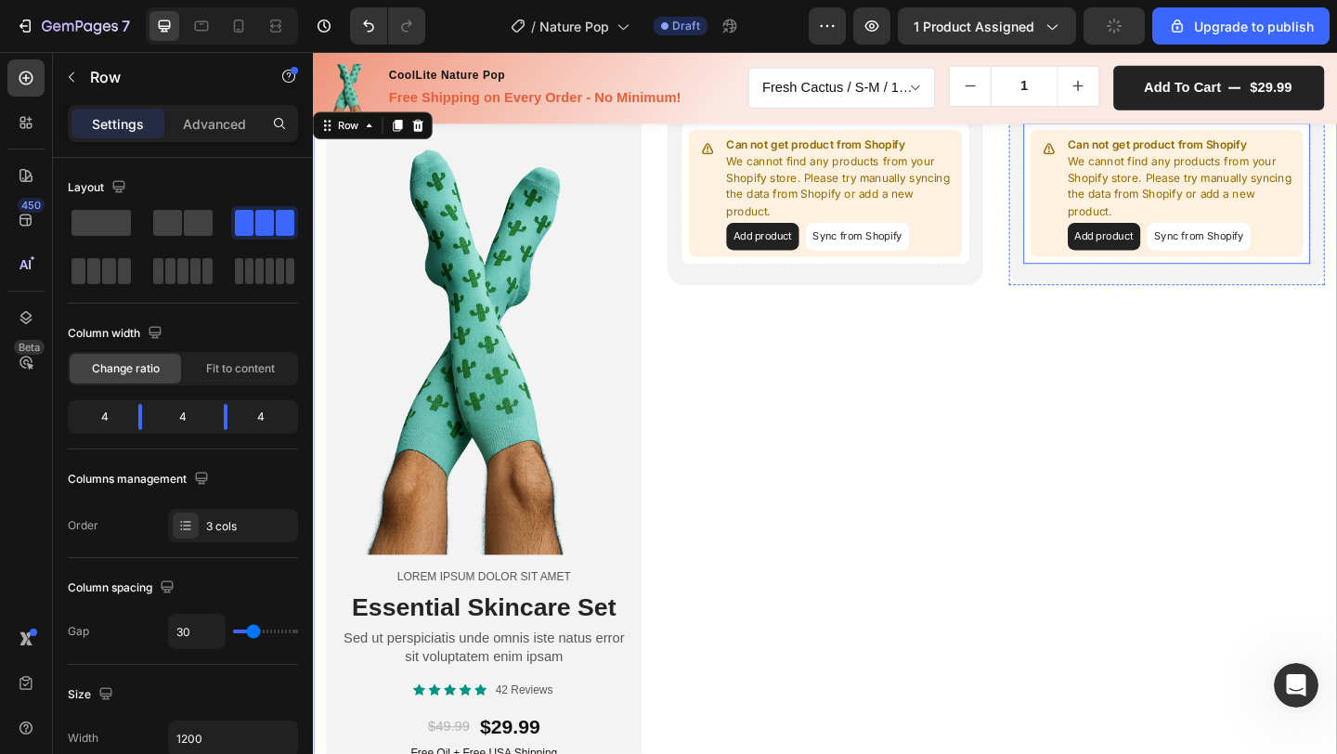
scroll to position [3165, 0]
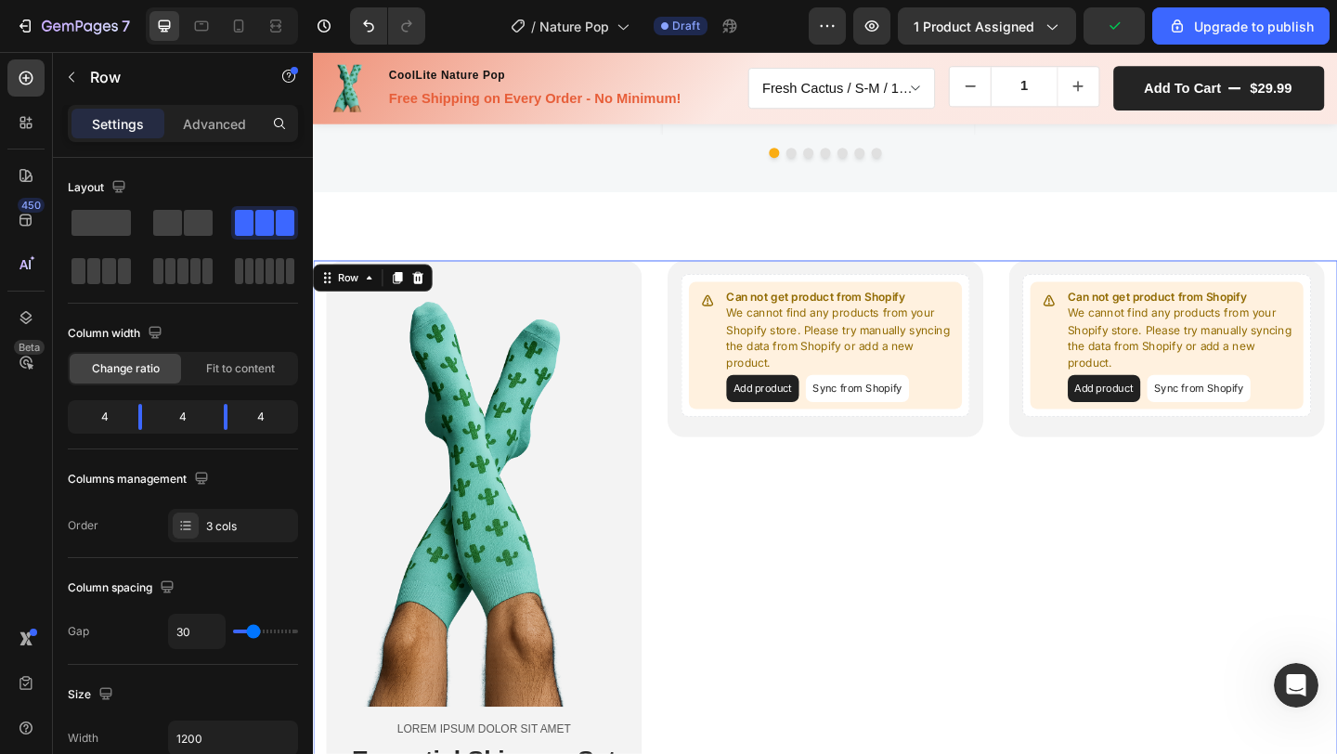
click at [1308, 538] on div "Can not get product from Shopify We cannot find any products from your Shopify …" at bounding box center [1242, 704] width 344 height 850
click at [427, 302] on icon at bounding box center [428, 297] width 12 height 13
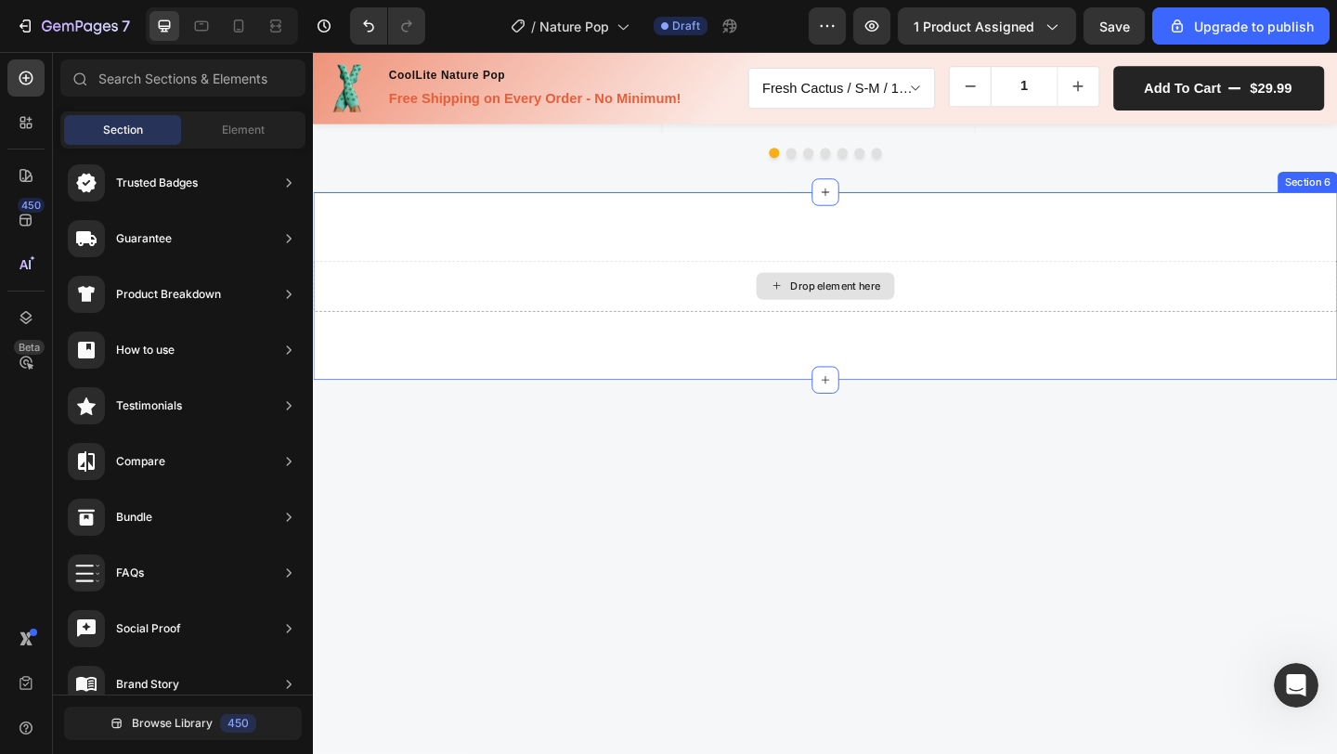
click at [1054, 301] on div "Drop element here" at bounding box center [870, 307] width 1114 height 56
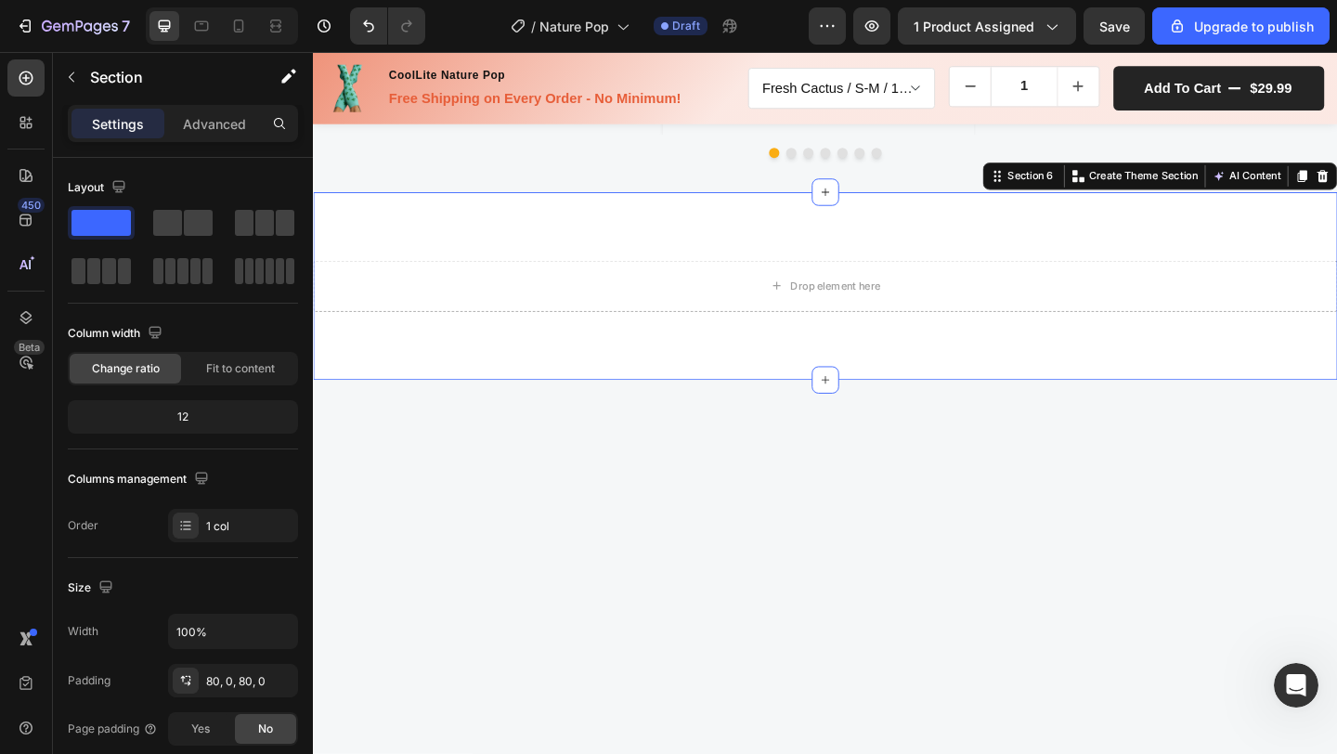
click at [1128, 246] on div "Drop element here Section 6 You can create reusable sections Create Theme Secti…" at bounding box center [870, 306] width 1114 height 204
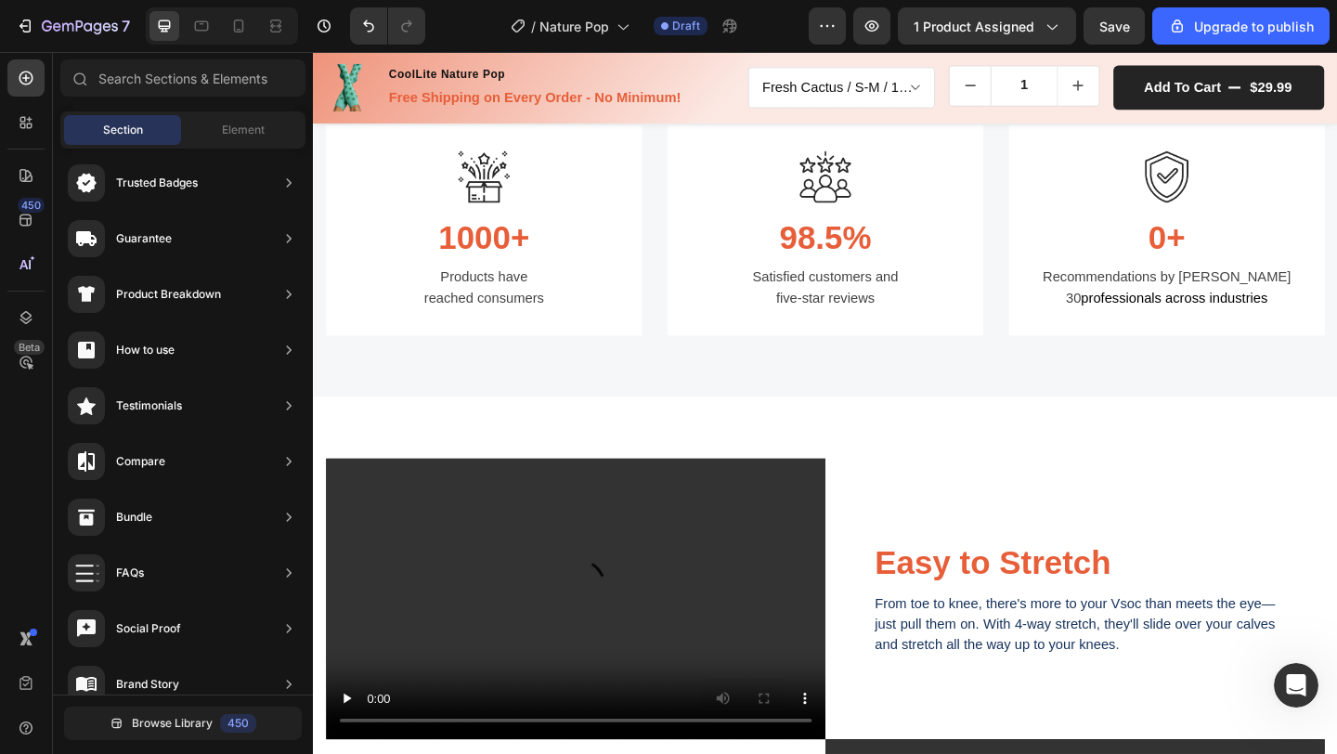
scroll to position [1215, 0]
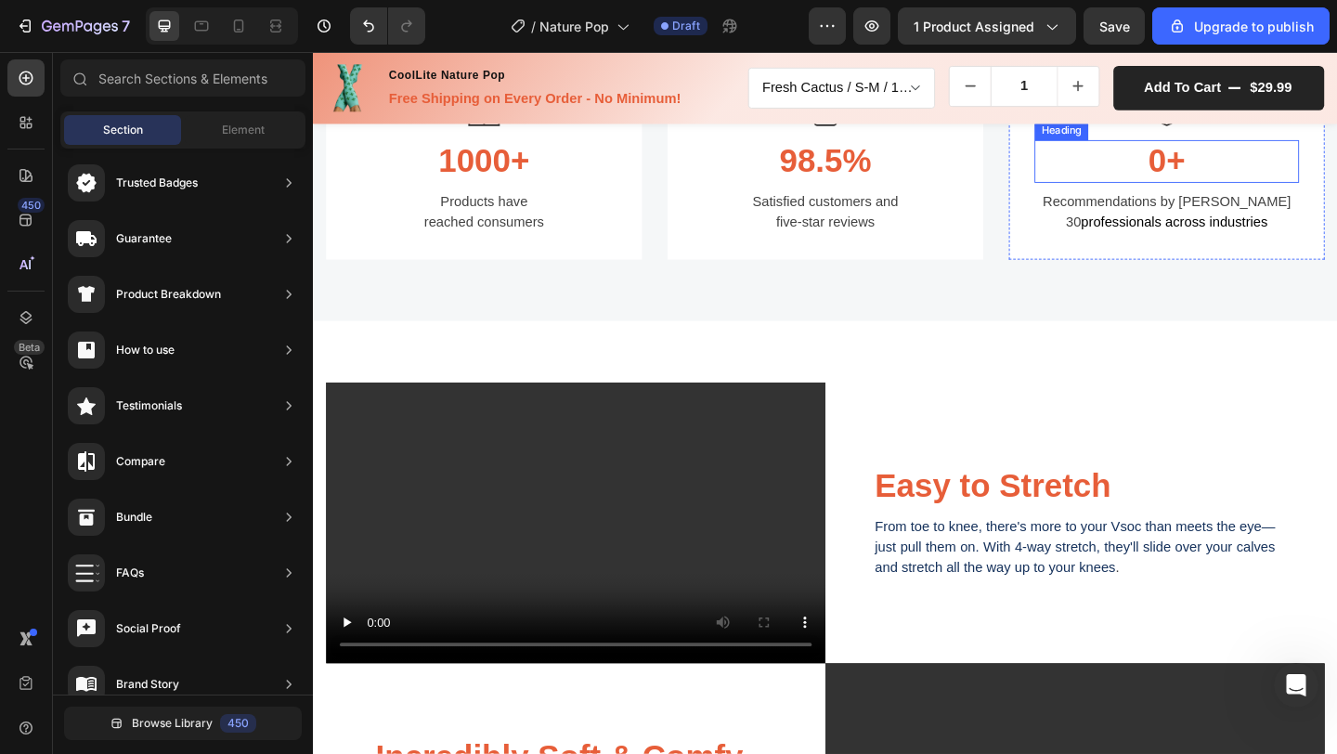
click at [1200, 194] on h3 "0+" at bounding box center [1242, 171] width 288 height 46
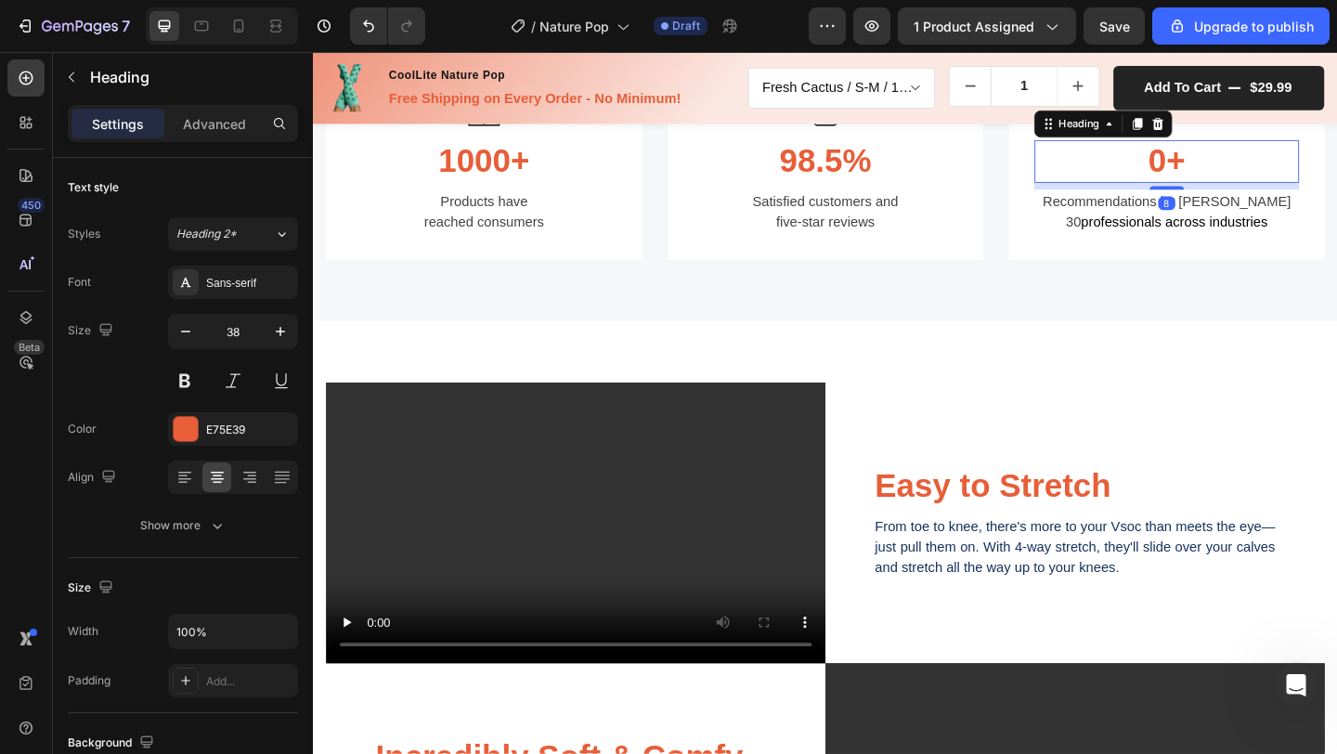
click at [1222, 194] on h3 "0+" at bounding box center [1242, 171] width 288 height 46
click at [1266, 192] on p "0+" at bounding box center [1241, 171] width 284 height 43
click at [1245, 344] on div "Image 1000+ Heading Products have reached consumers Text block Row Image 98.5% …" at bounding box center [870, 162] width 1114 height 362
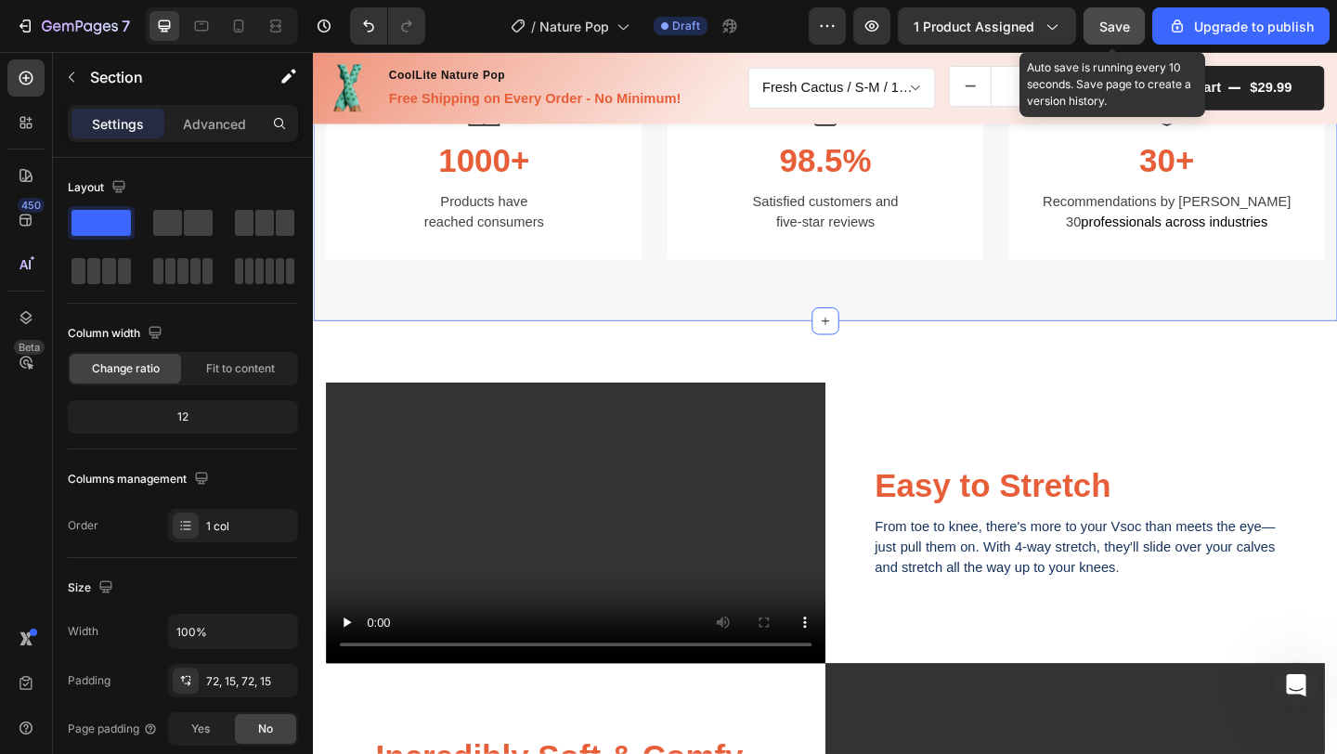
click at [1118, 25] on span "Save" at bounding box center [1114, 27] width 31 height 16
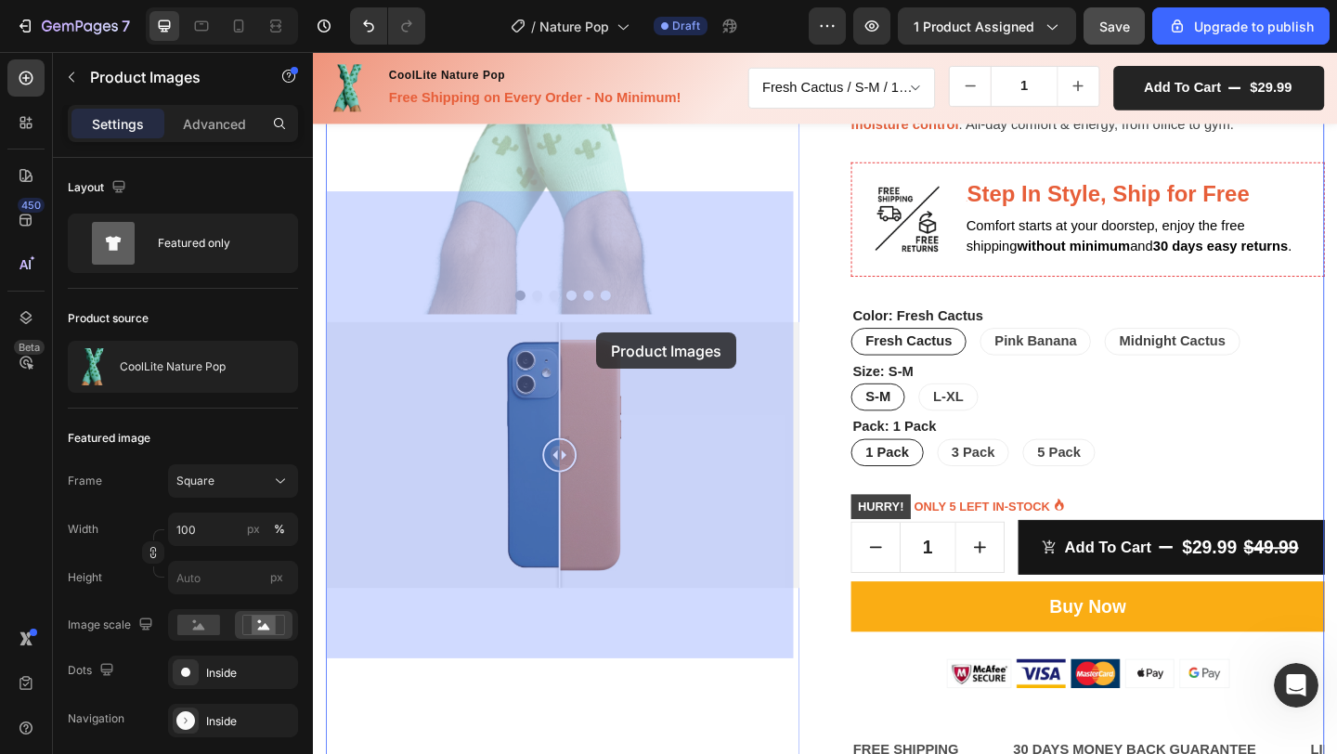
scroll to position [371, 0]
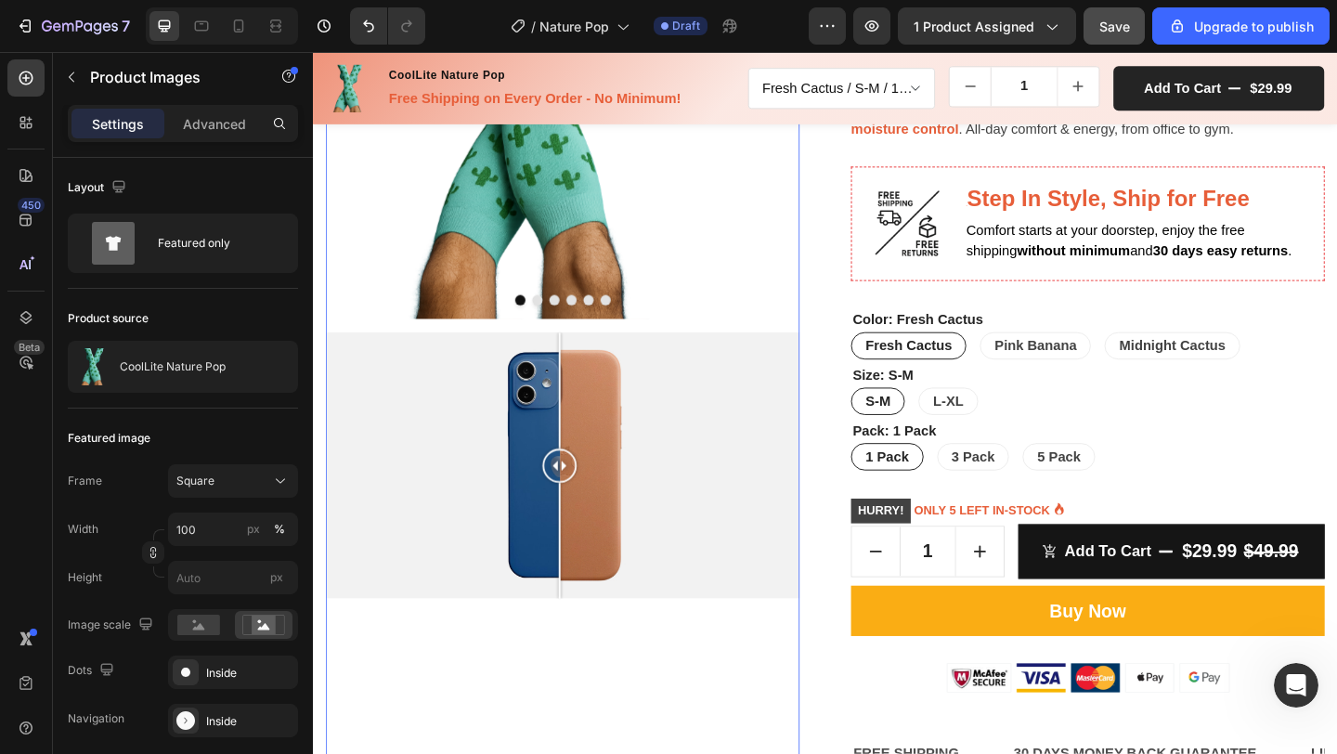
click at [796, 234] on img at bounding box center [584, 83] width 515 height 515
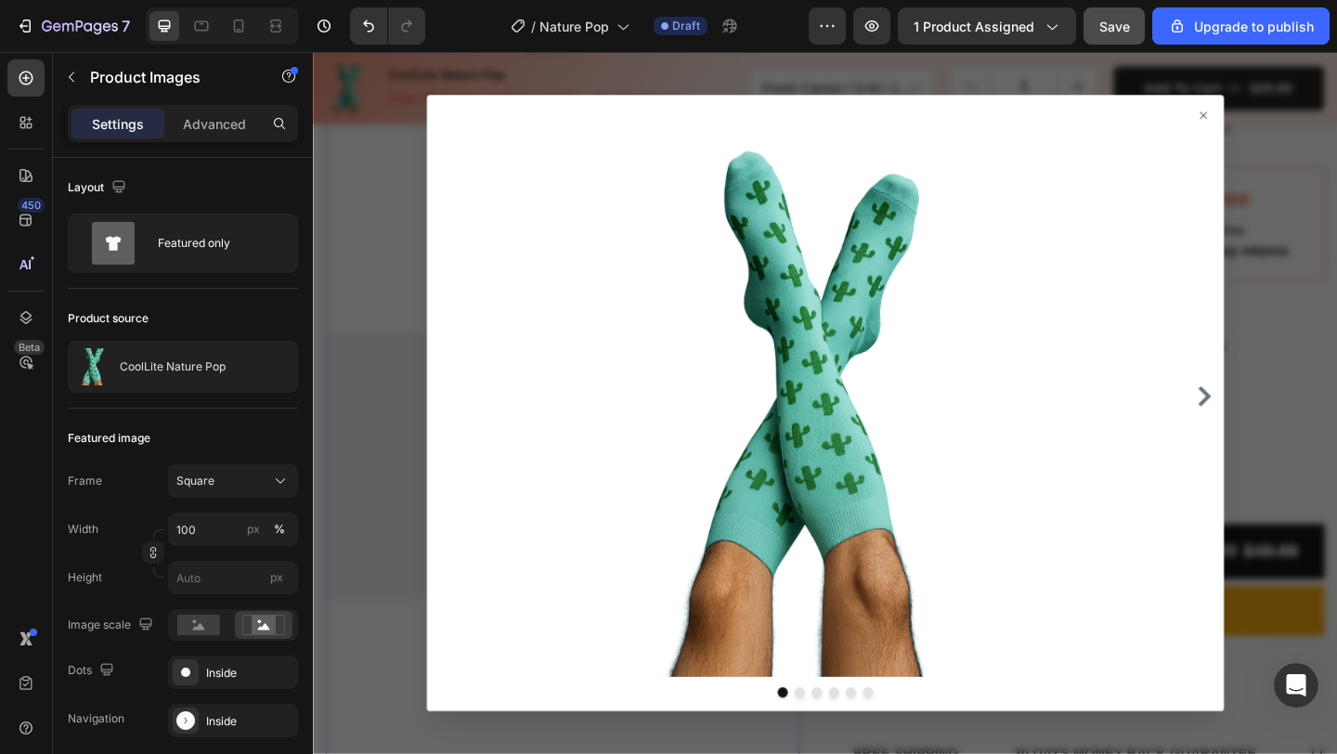
click at [1336, 332] on div at bounding box center [870, 433] width 1114 height 763
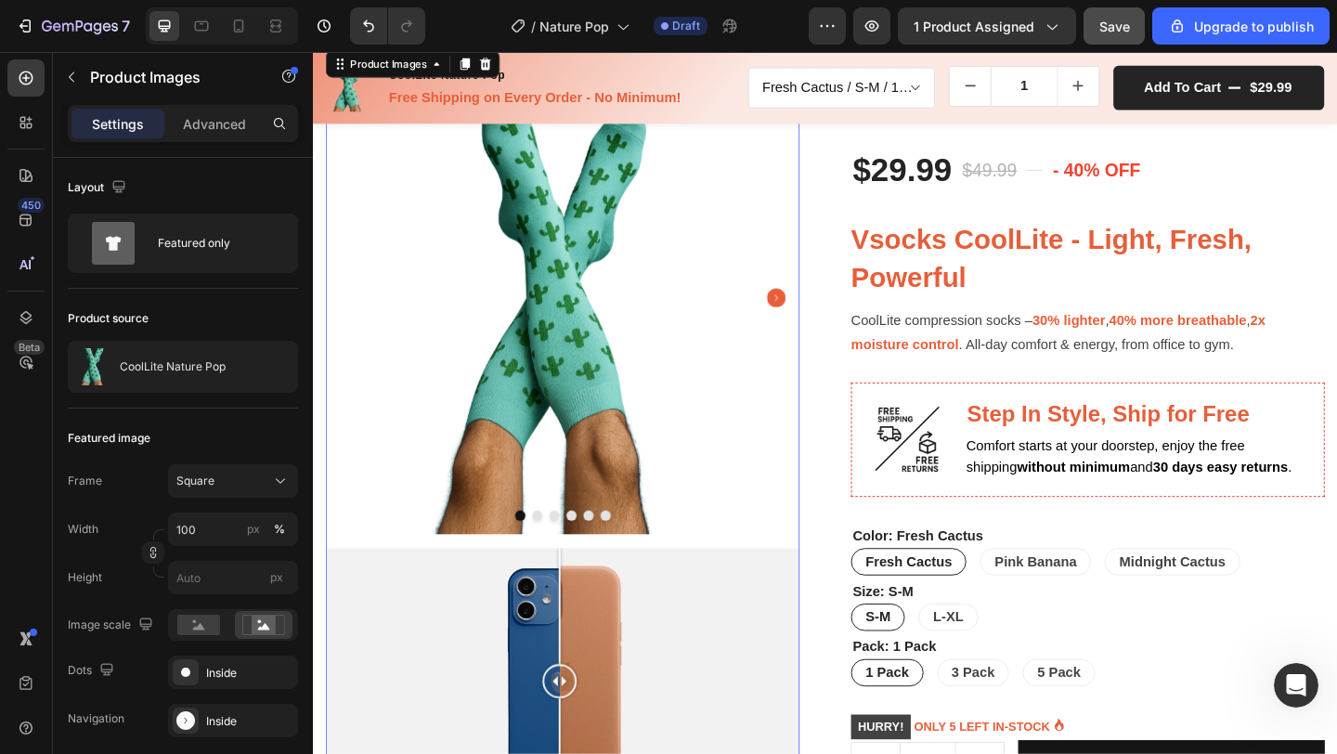
scroll to position [0, 0]
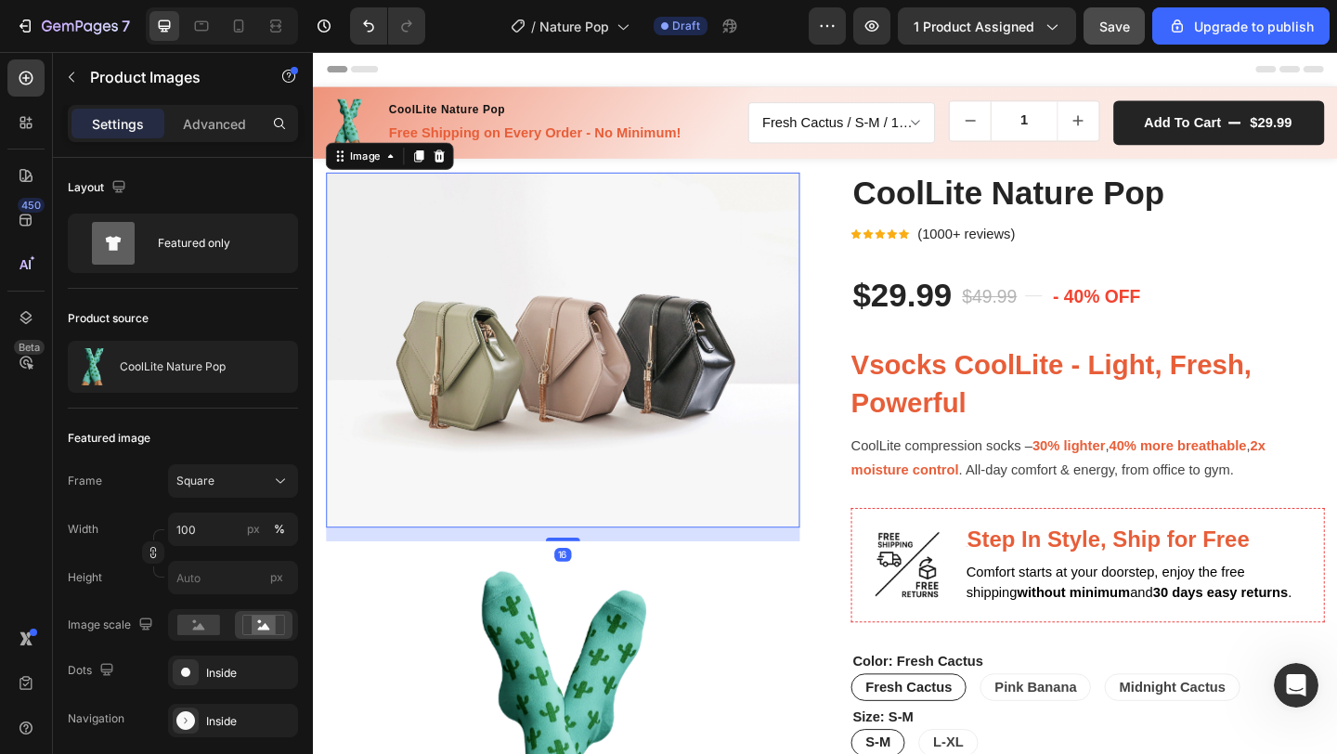
click at [815, 251] on img at bounding box center [584, 376] width 515 height 386
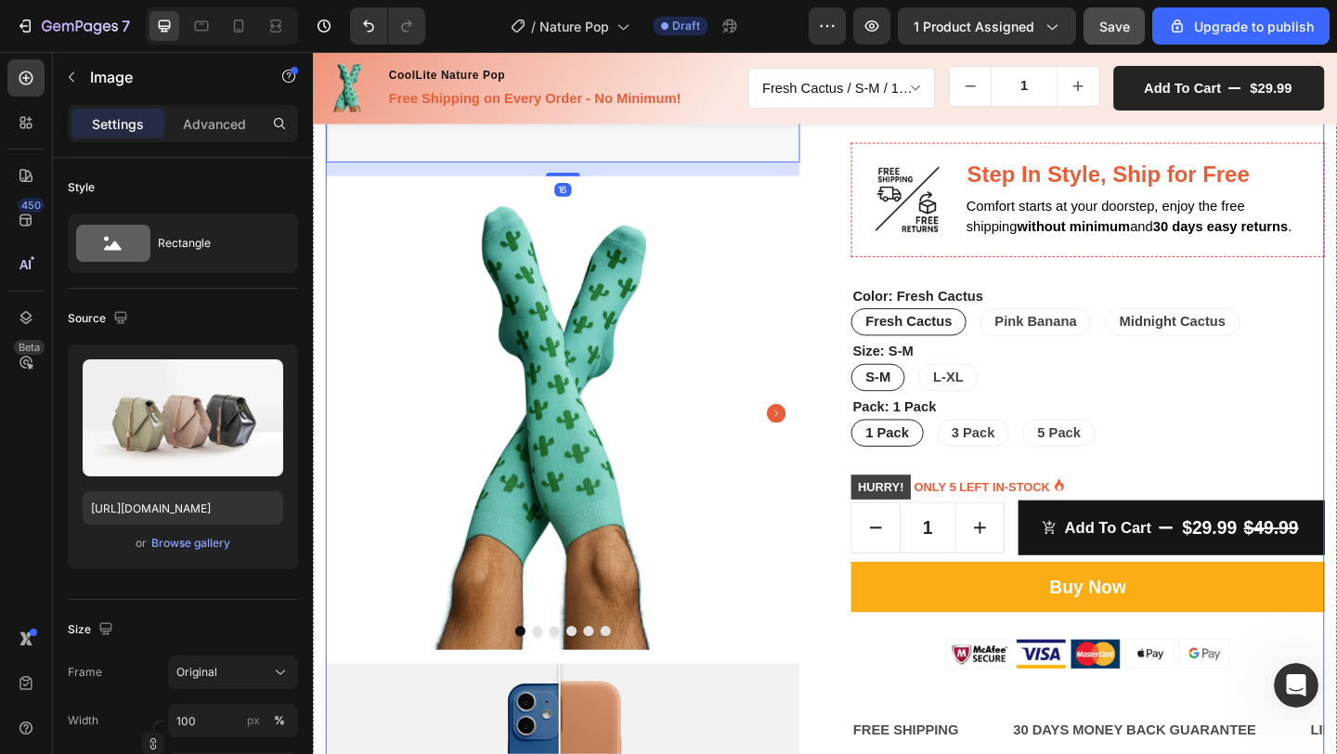
scroll to position [408, 0]
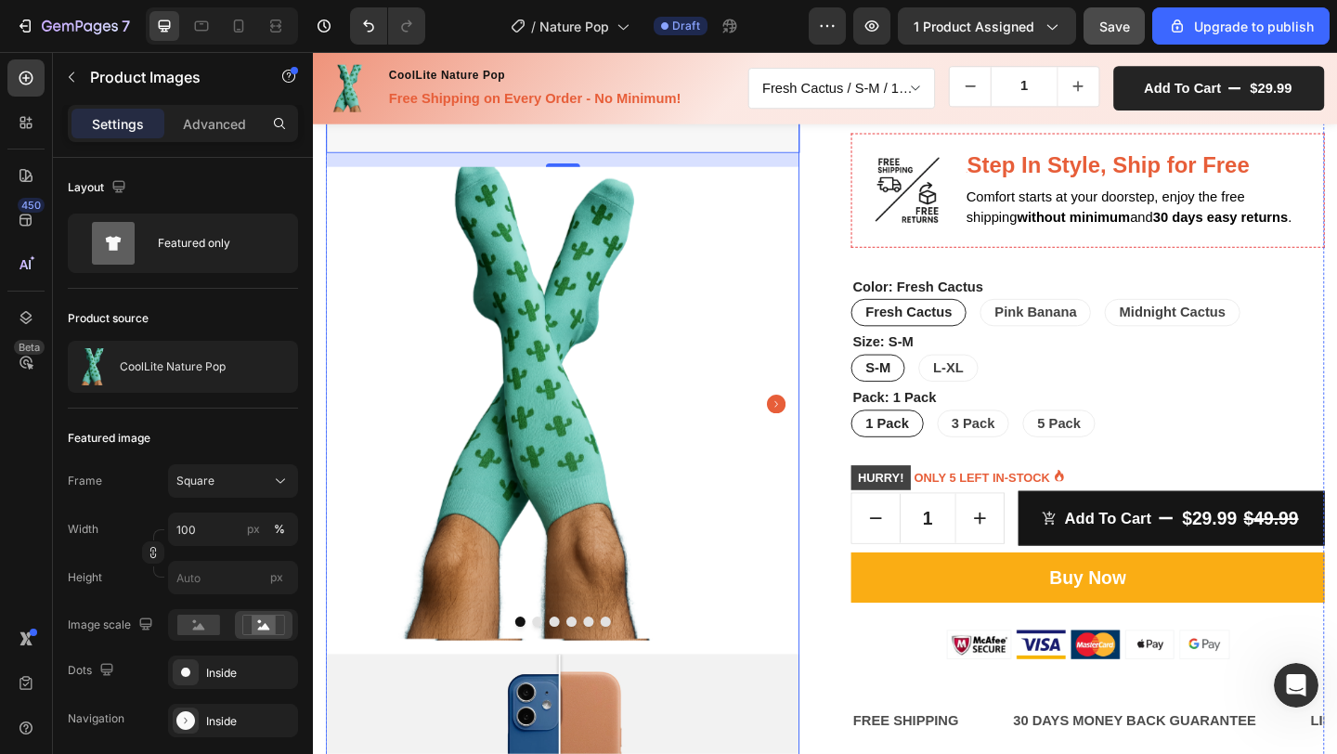
click at [761, 631] on img at bounding box center [584, 433] width 515 height 515
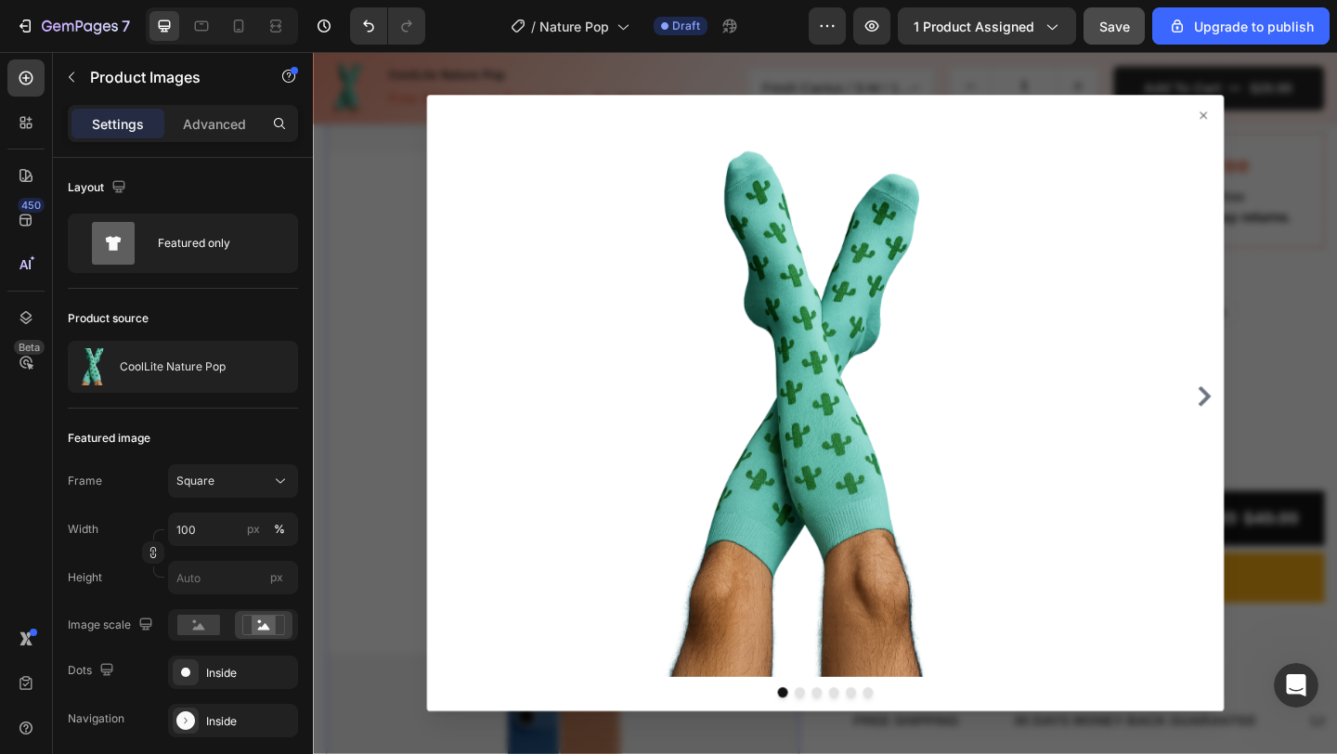
click at [365, 653] on div at bounding box center [870, 433] width 1114 height 763
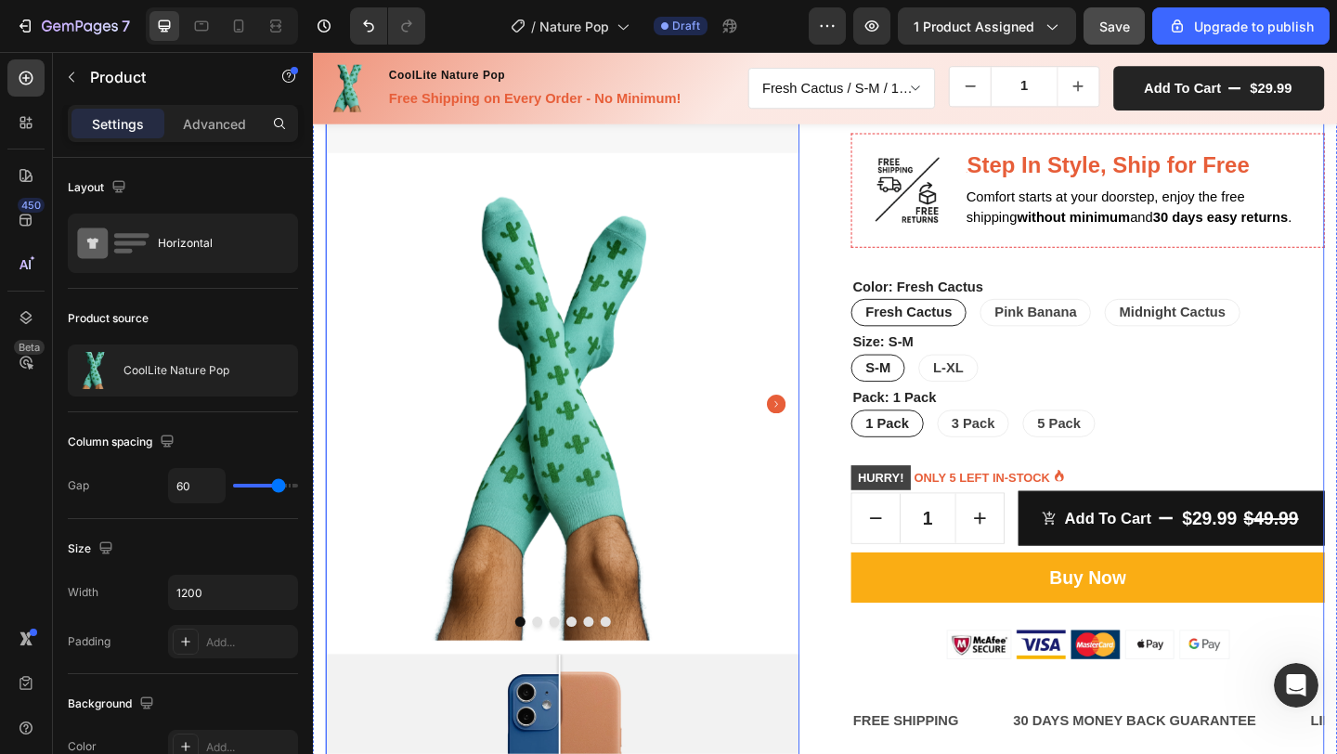
click at [401, 683] on div "Image Product Images 16 Image Comparison" at bounding box center [584, 385] width 515 height 1221
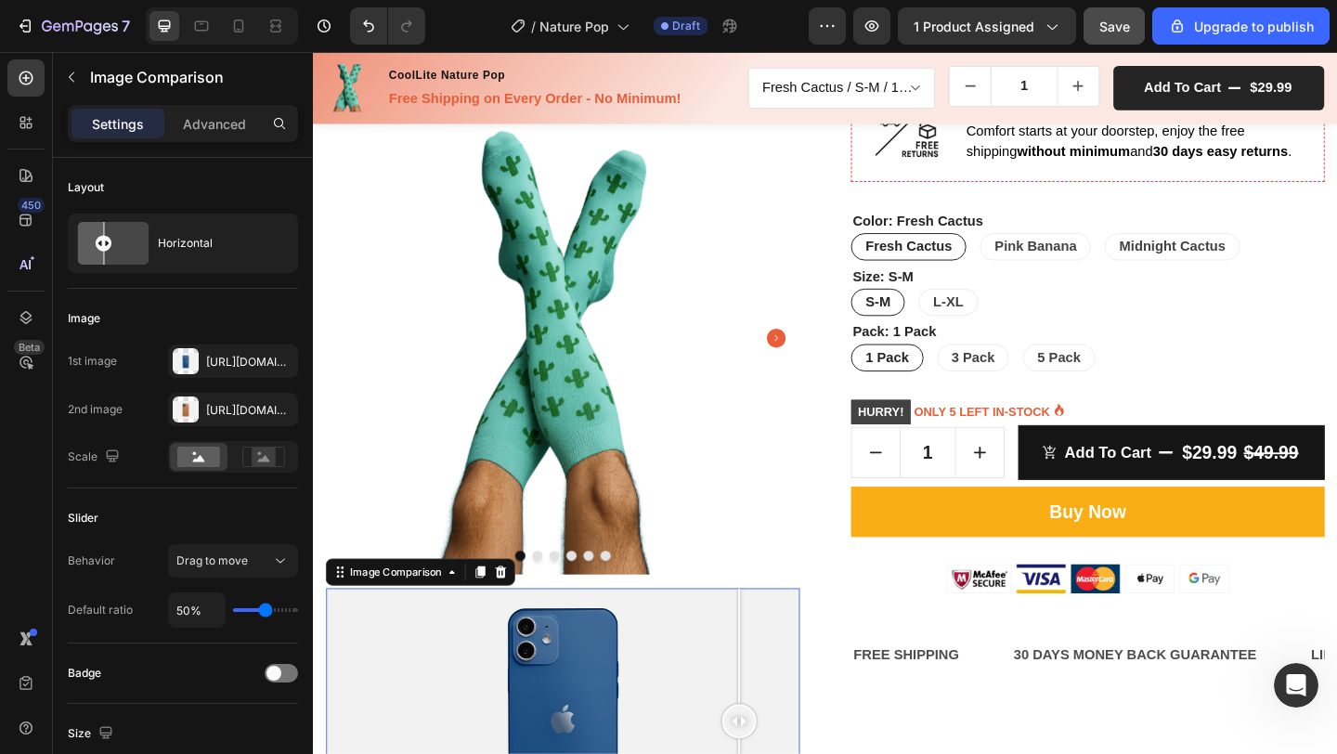
scroll to position [478, 0]
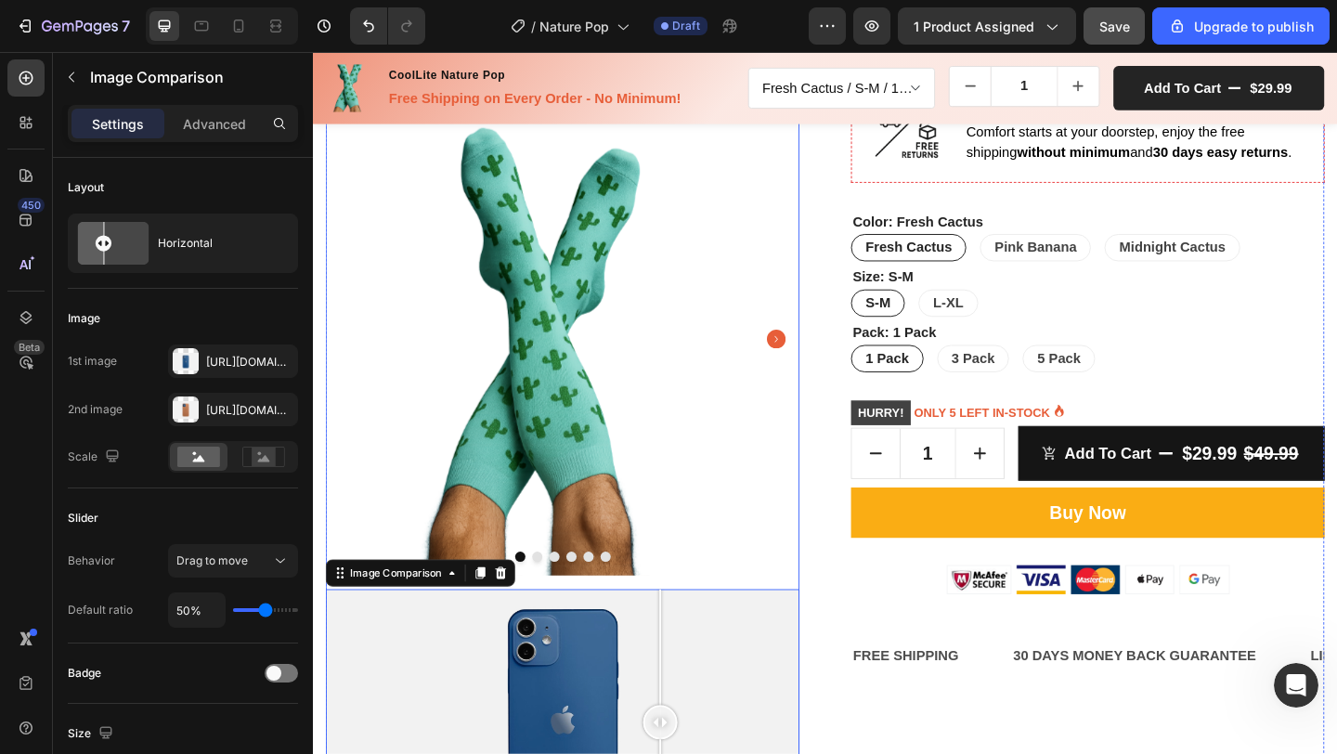
drag, startPoint x: 708, startPoint y: 693, endPoint x: 691, endPoint y: 175, distance: 518.4
click at [691, 175] on div "Image Product Images Image Comparison 0" at bounding box center [584, 315] width 515 height 1221
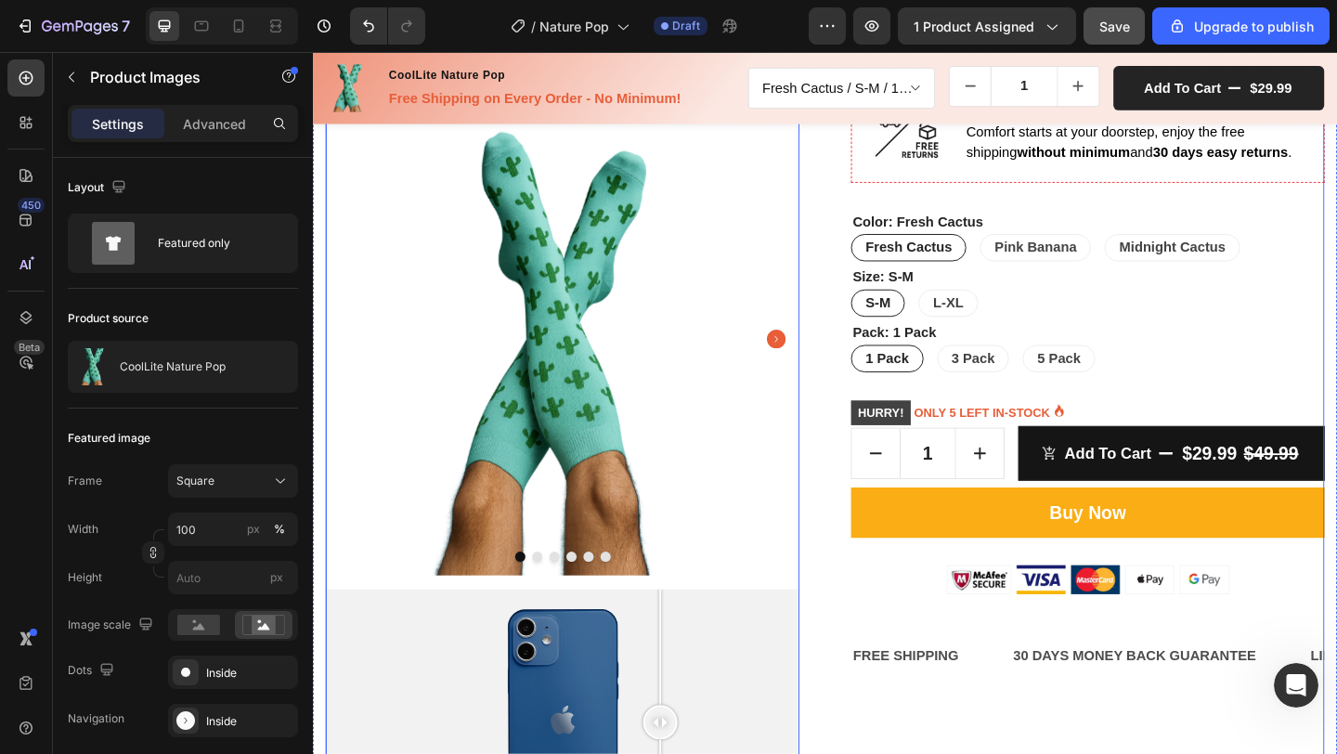
click at [859, 590] on div "Image Product Images 16 Image Comparison CoolLite Nature Pop (P) Title Icon Ico…" at bounding box center [870, 315] width 1086 height 1221
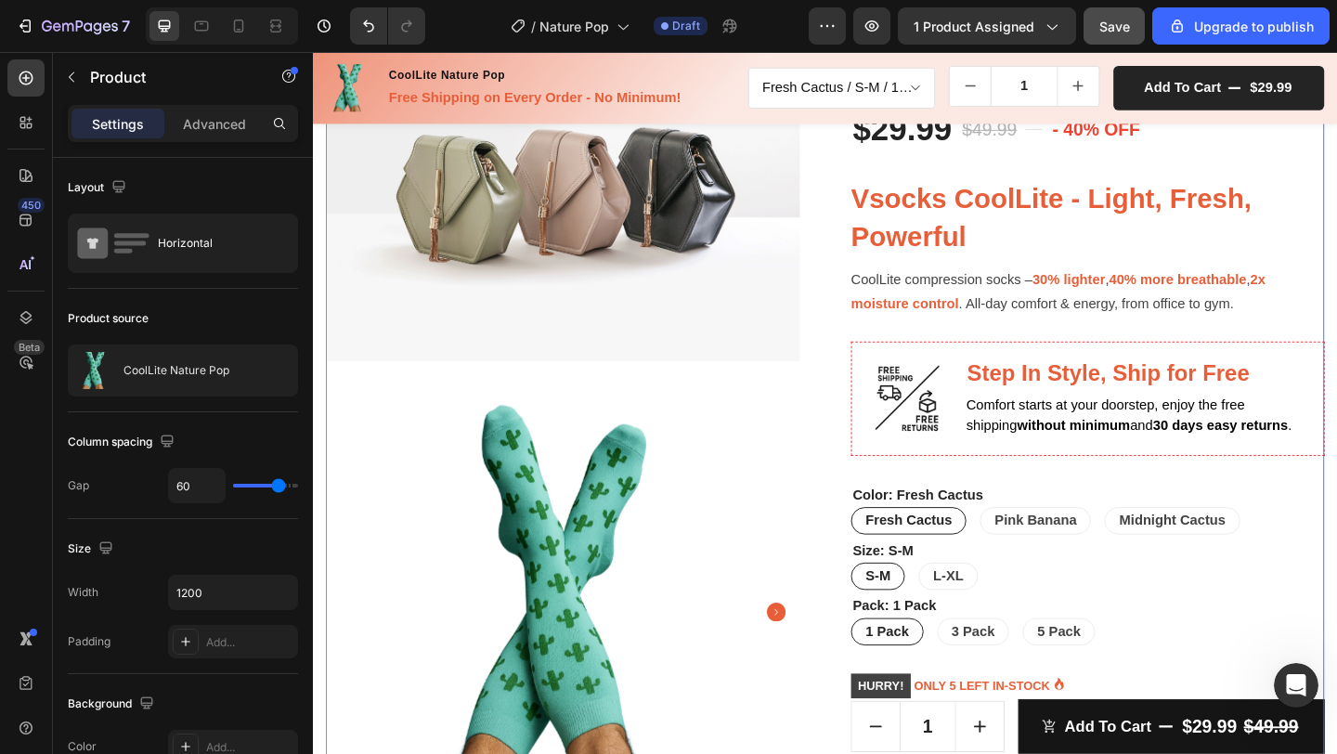
scroll to position [180, 0]
click at [758, 268] on img at bounding box center [584, 196] width 515 height 386
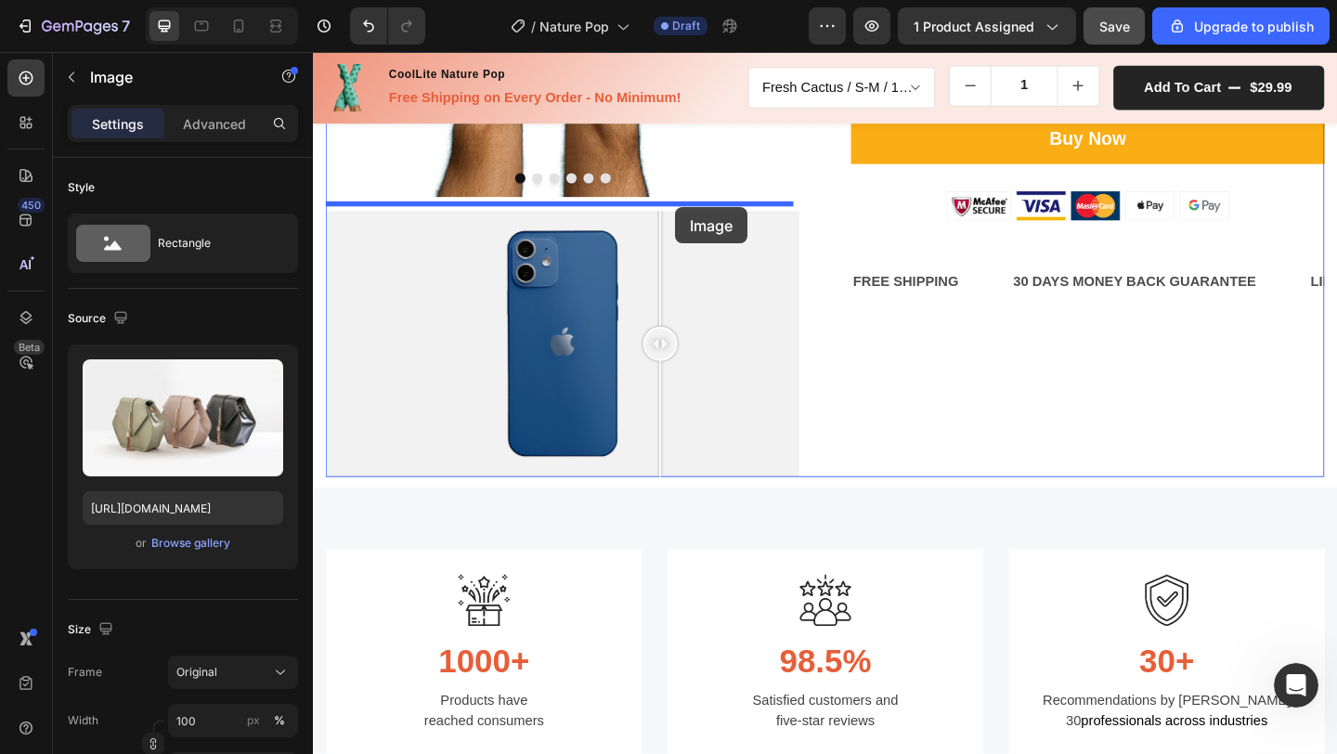
drag, startPoint x: 670, startPoint y: 252, endPoint x: 707, endPoint y: 222, distance: 47.6
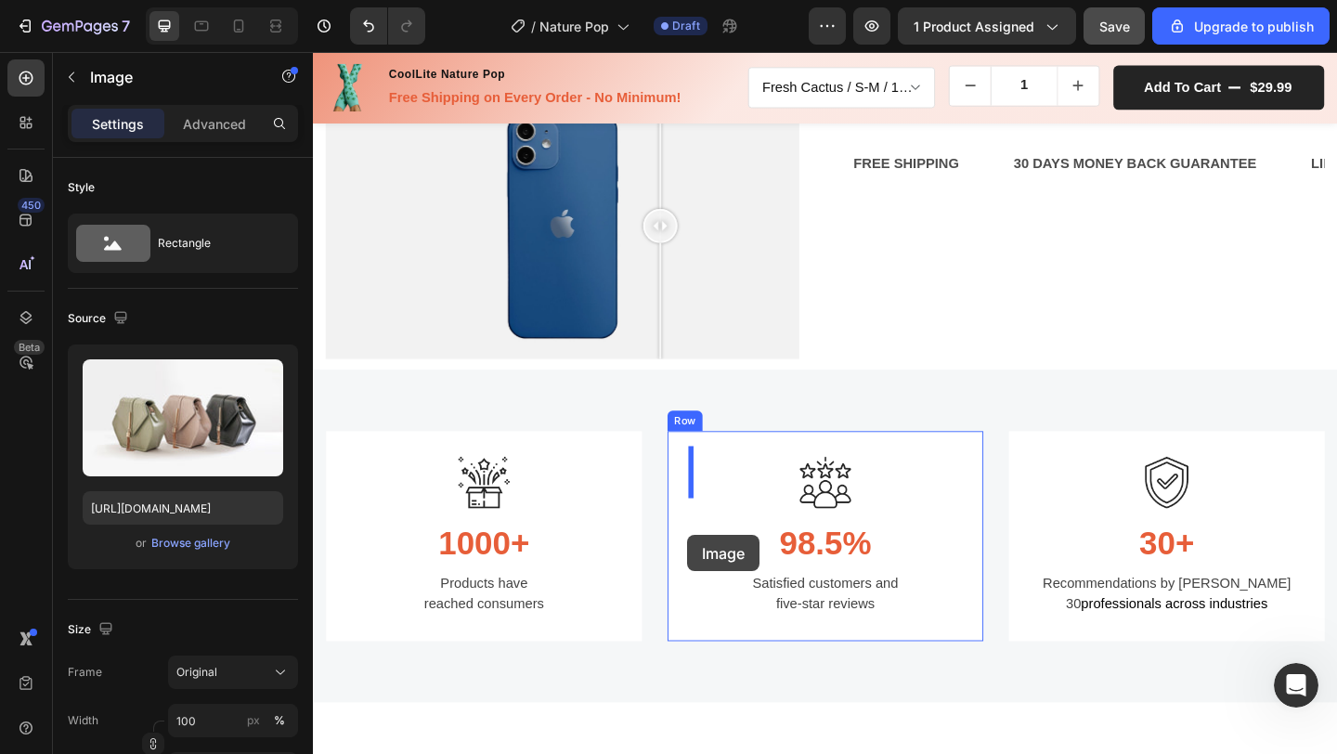
scroll to position [1033, 0]
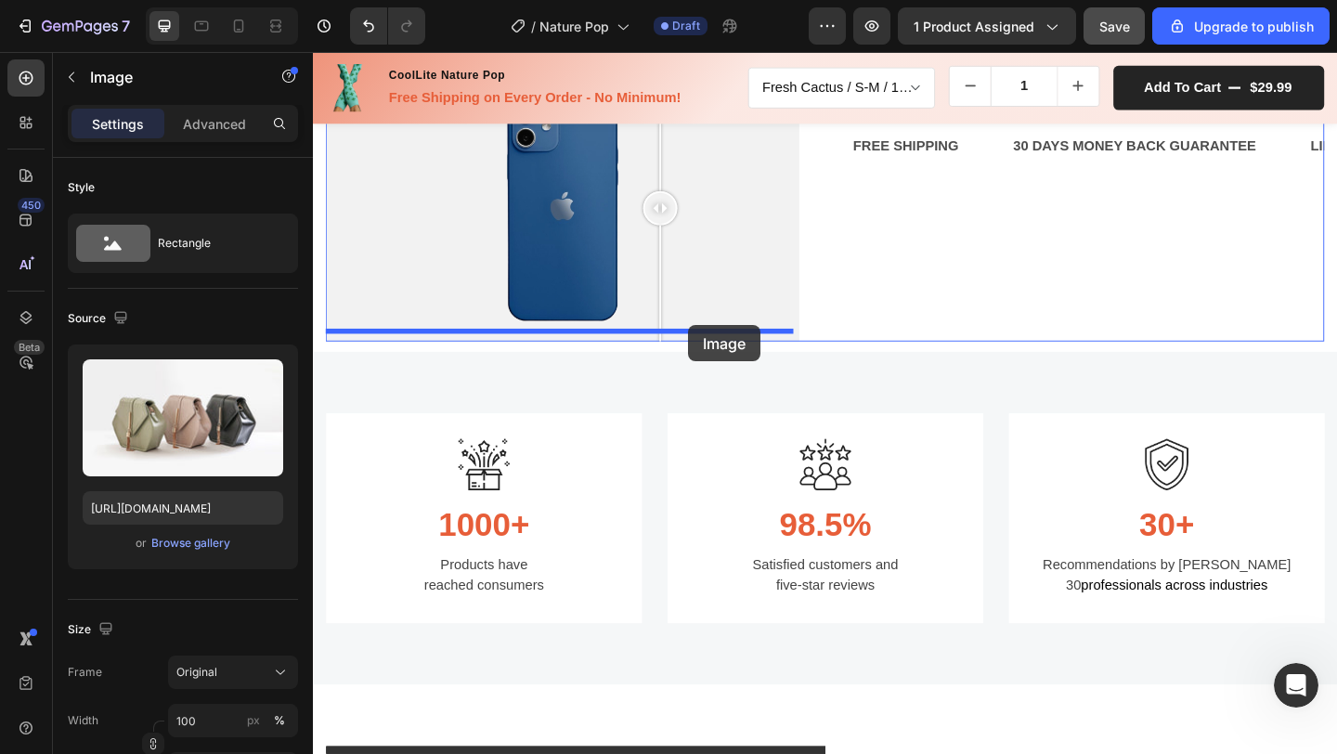
drag, startPoint x: 720, startPoint y: 390, endPoint x: 721, endPoint y: 349, distance: 40.9
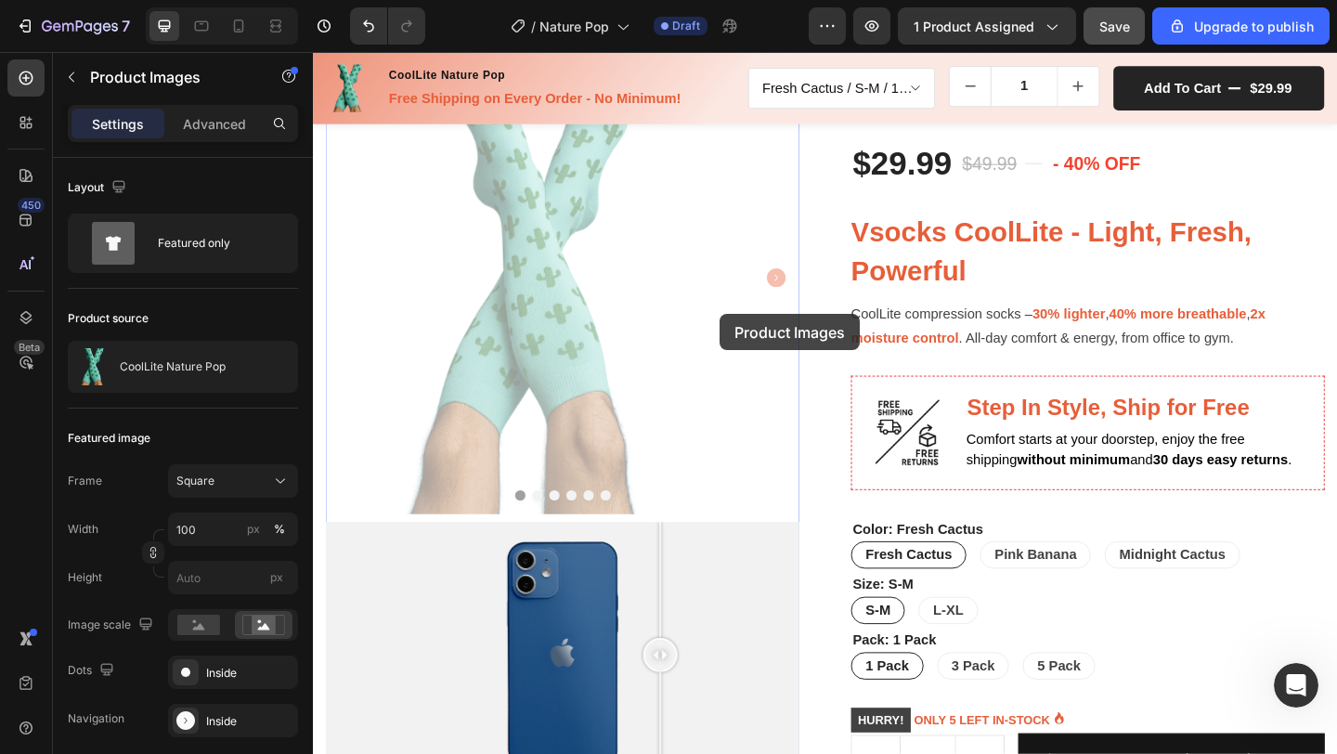
scroll to position [0, 0]
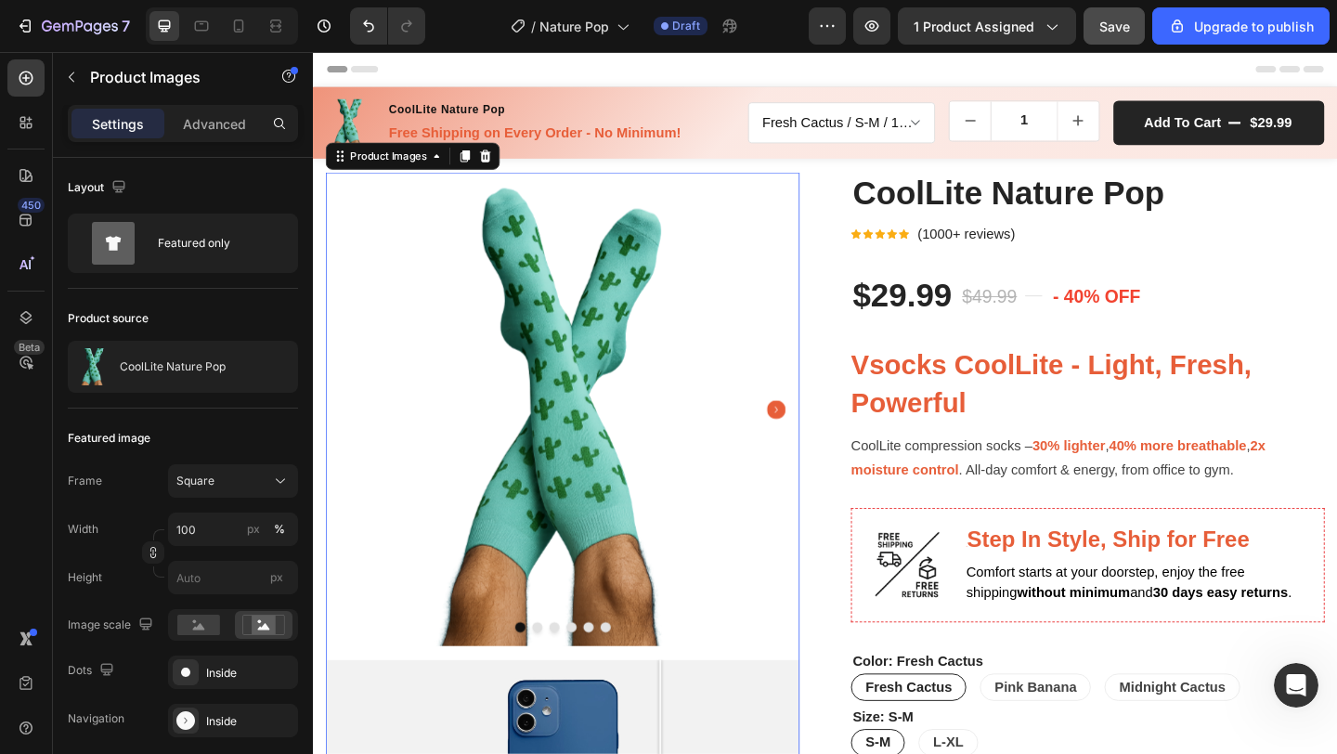
click at [462, 367] on img at bounding box center [584, 440] width 515 height 515
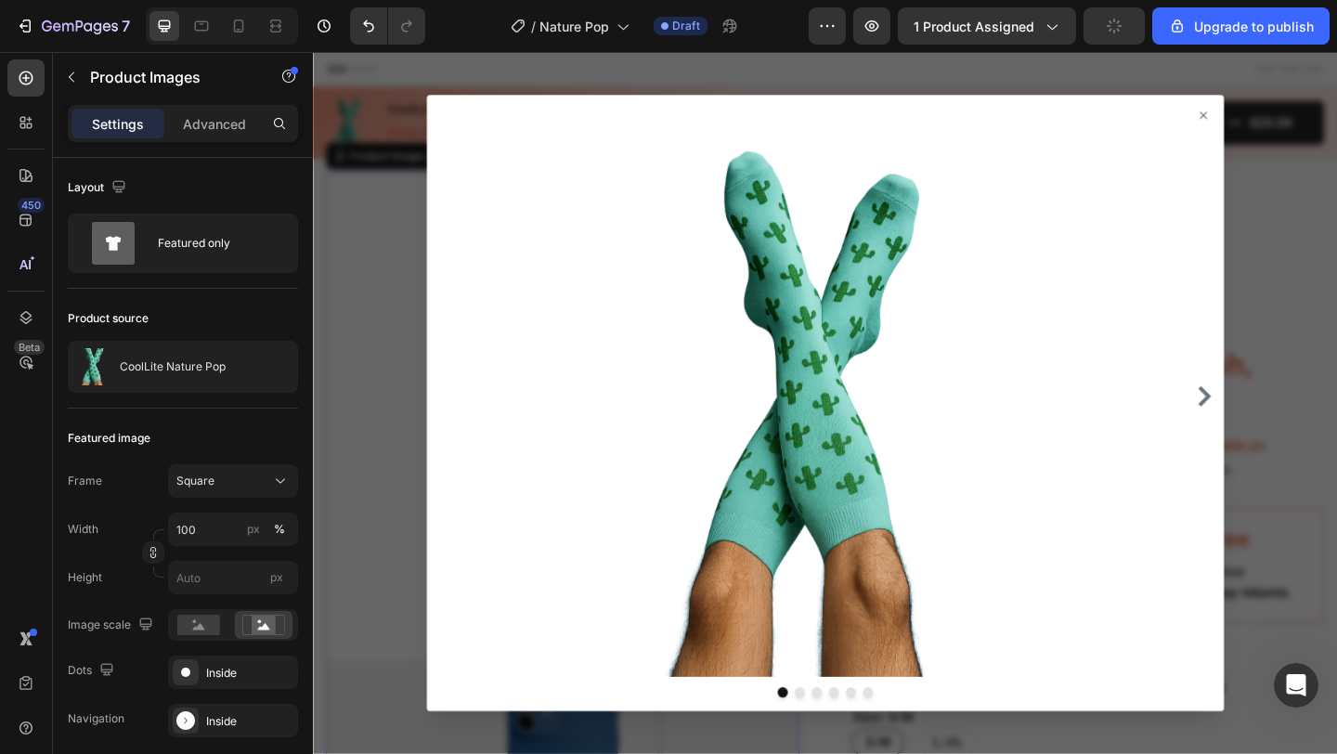
click at [364, 384] on div at bounding box center [870, 433] width 1114 height 763
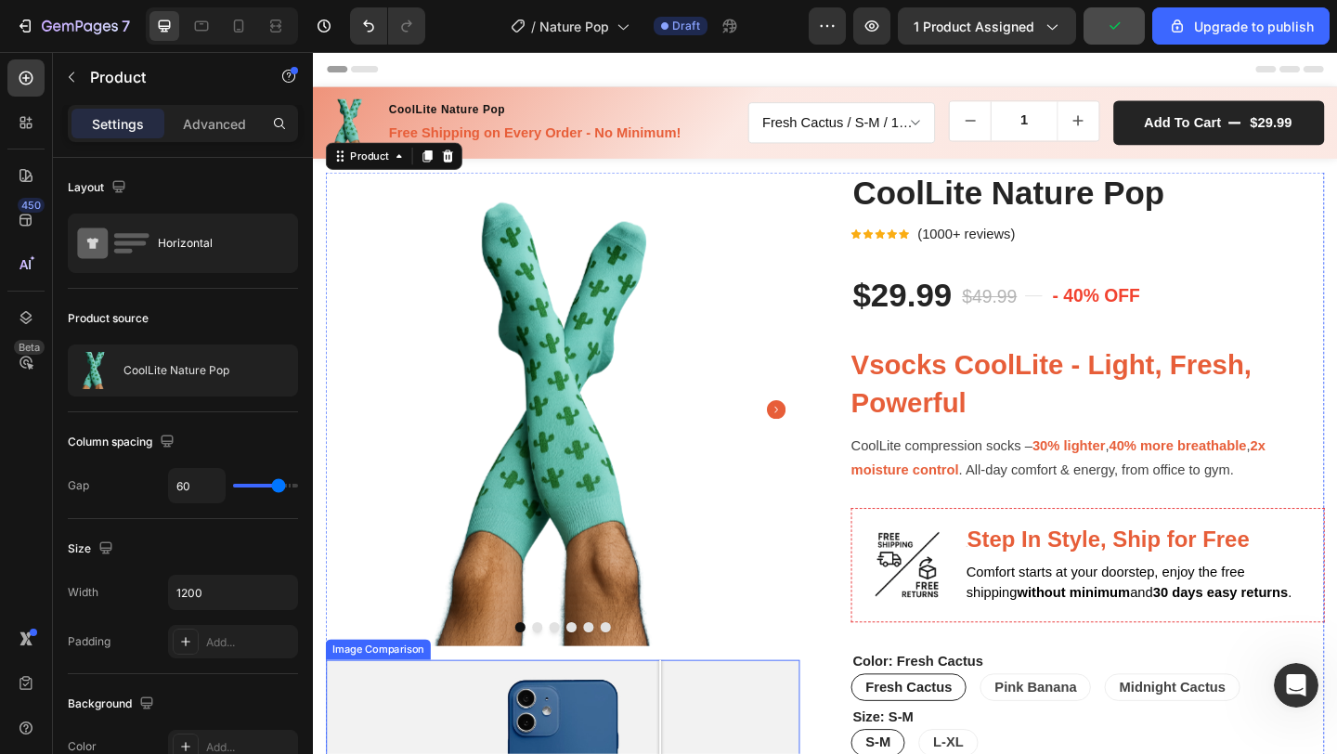
scroll to position [93, 0]
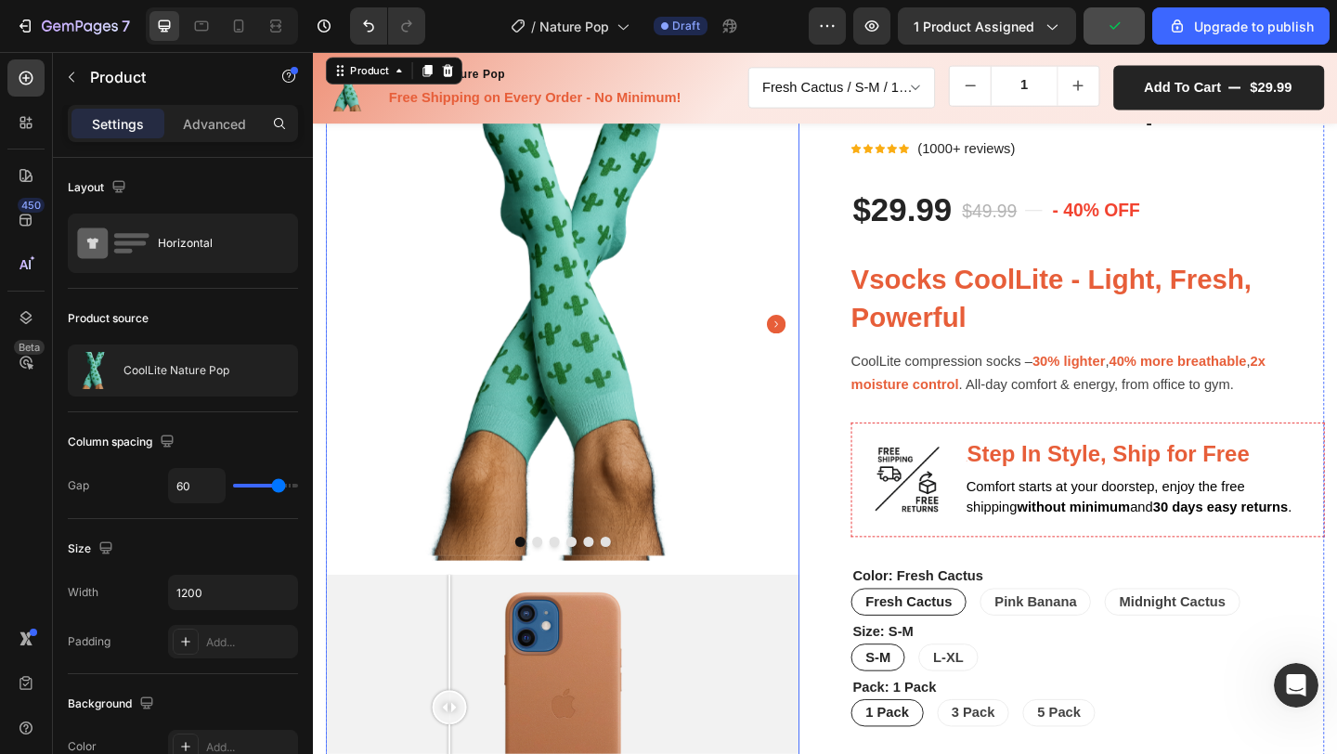
drag, startPoint x: 436, startPoint y: 757, endPoint x: 462, endPoint y: 587, distance: 171.9
click at [462, 587] on div "Product Images Image Comparison Image" at bounding box center [584, 693] width 515 height 1206
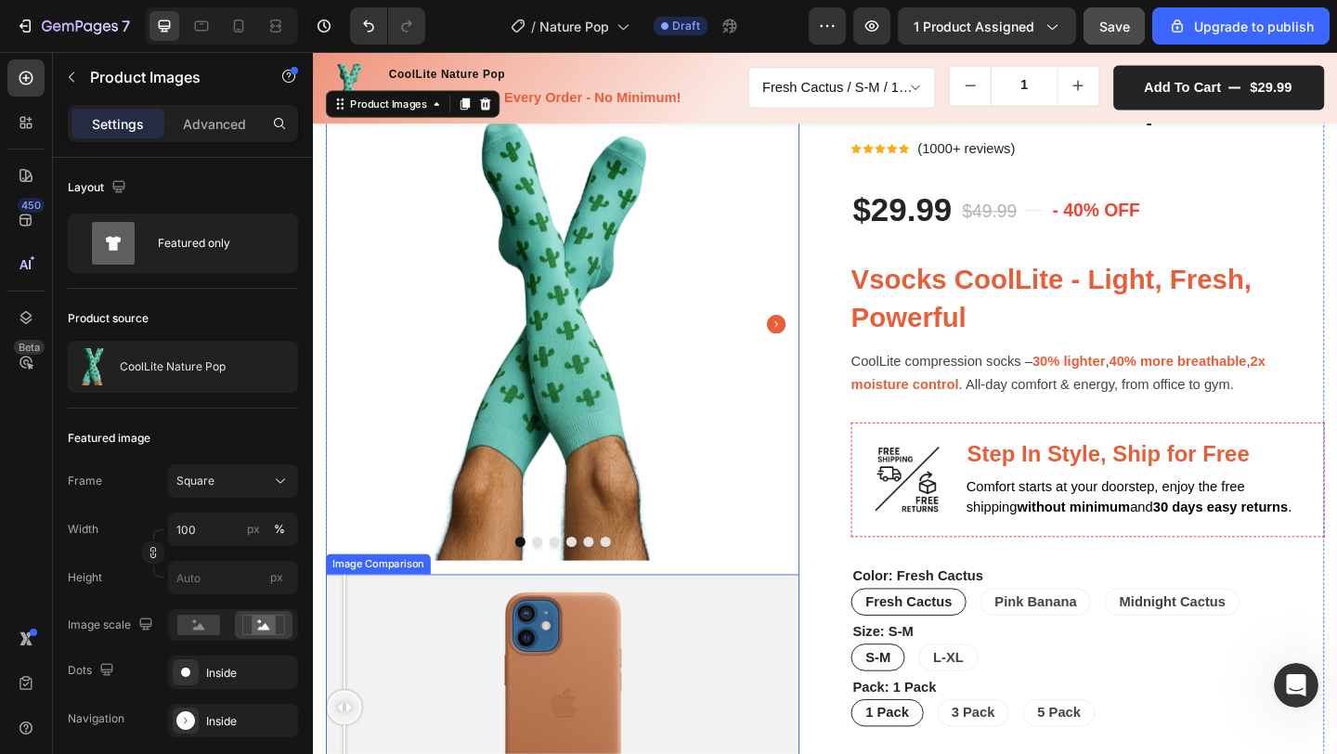
click at [347, 629] on div at bounding box center [584, 765] width 515 height 290
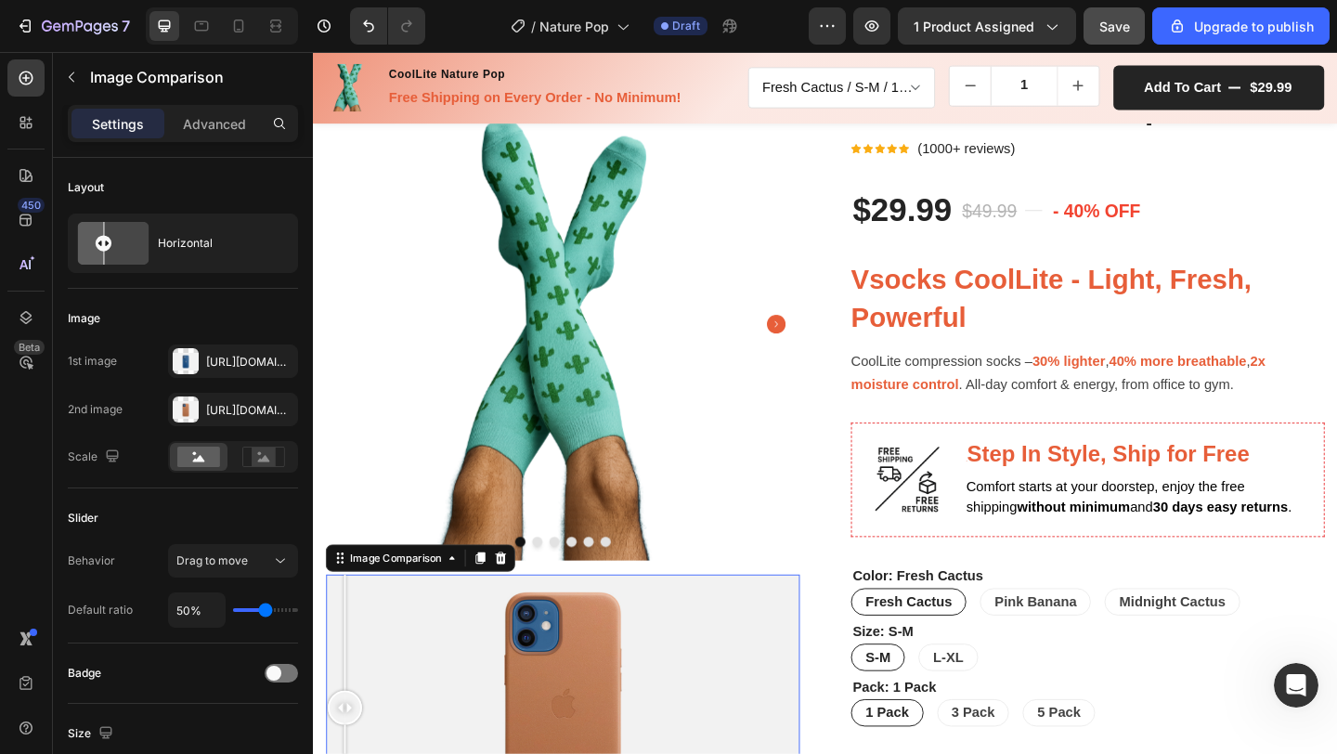
click at [397, 630] on div at bounding box center [584, 765] width 515 height 290
click at [331, 610] on div "Product Images Image Comparison 0 Image" at bounding box center [584, 693] width 515 height 1206
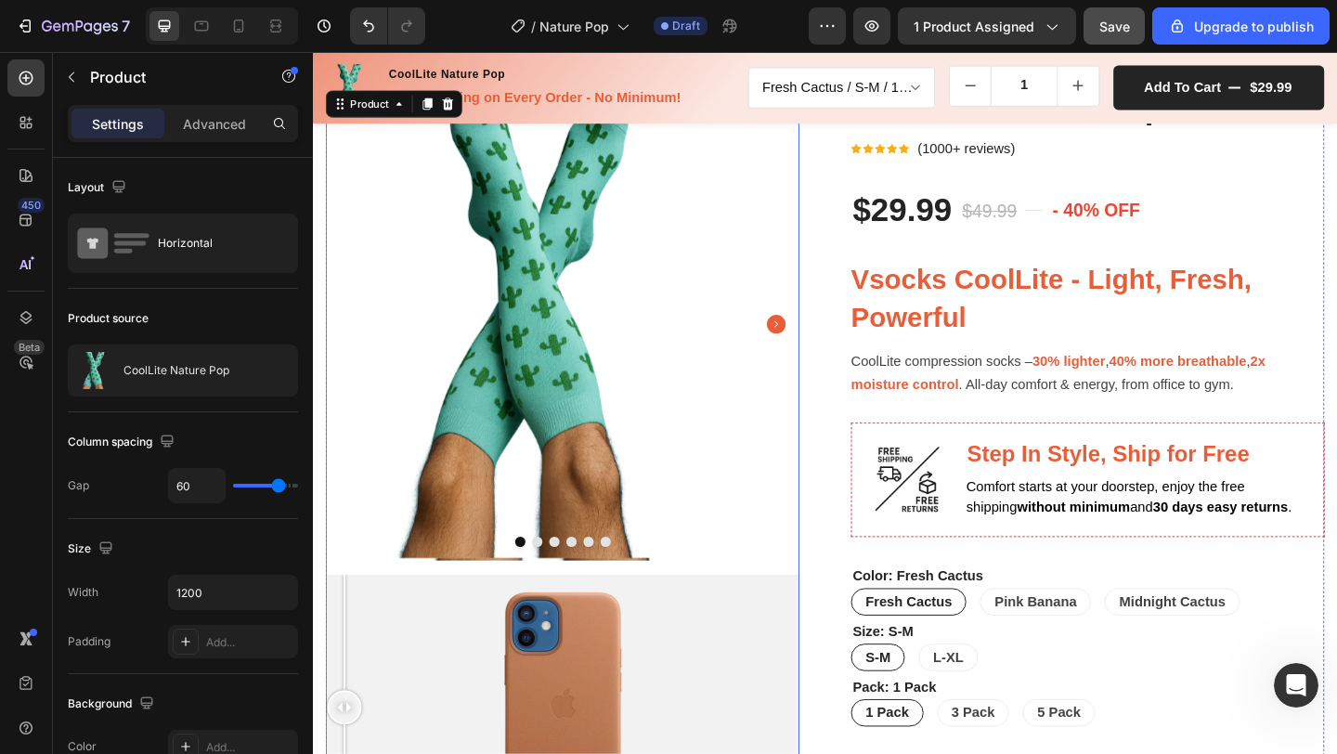
click at [815, 560] on img at bounding box center [584, 347] width 515 height 515
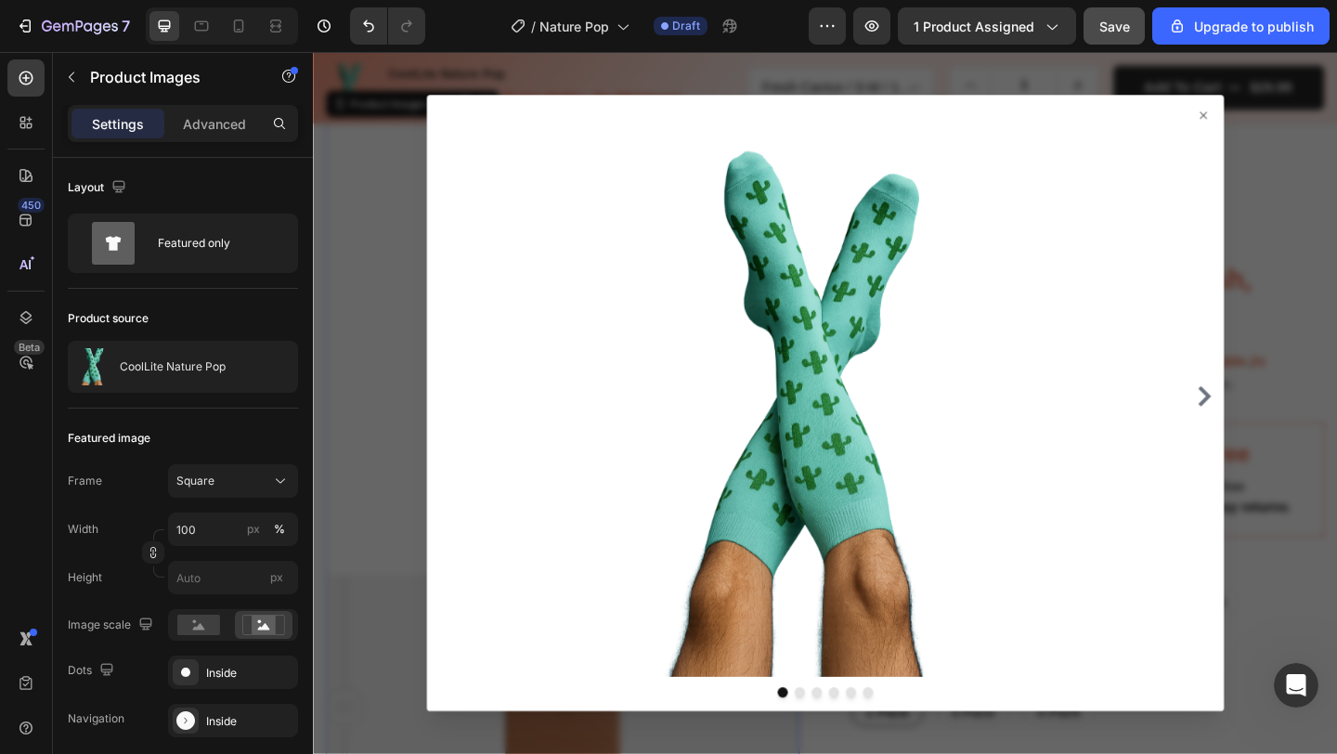
scroll to position [146, 0]
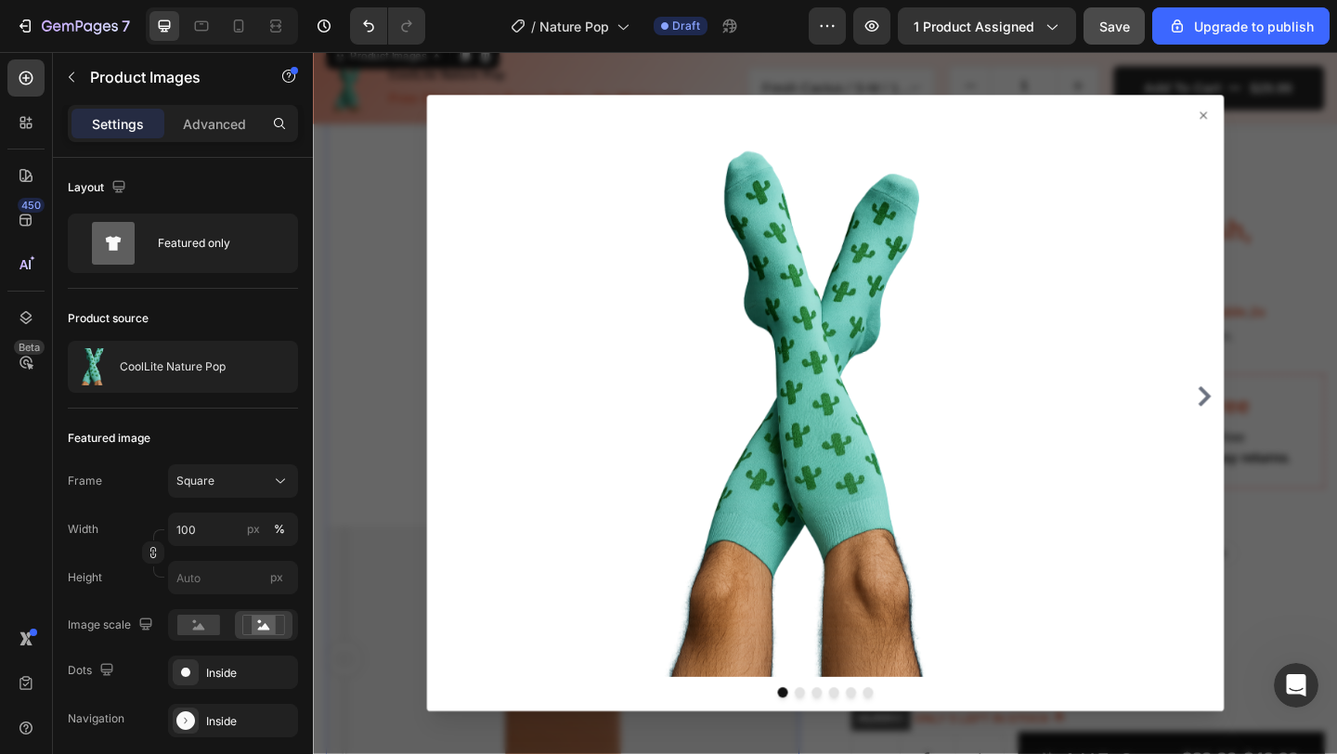
click at [398, 501] on div at bounding box center [870, 433] width 1114 height 763
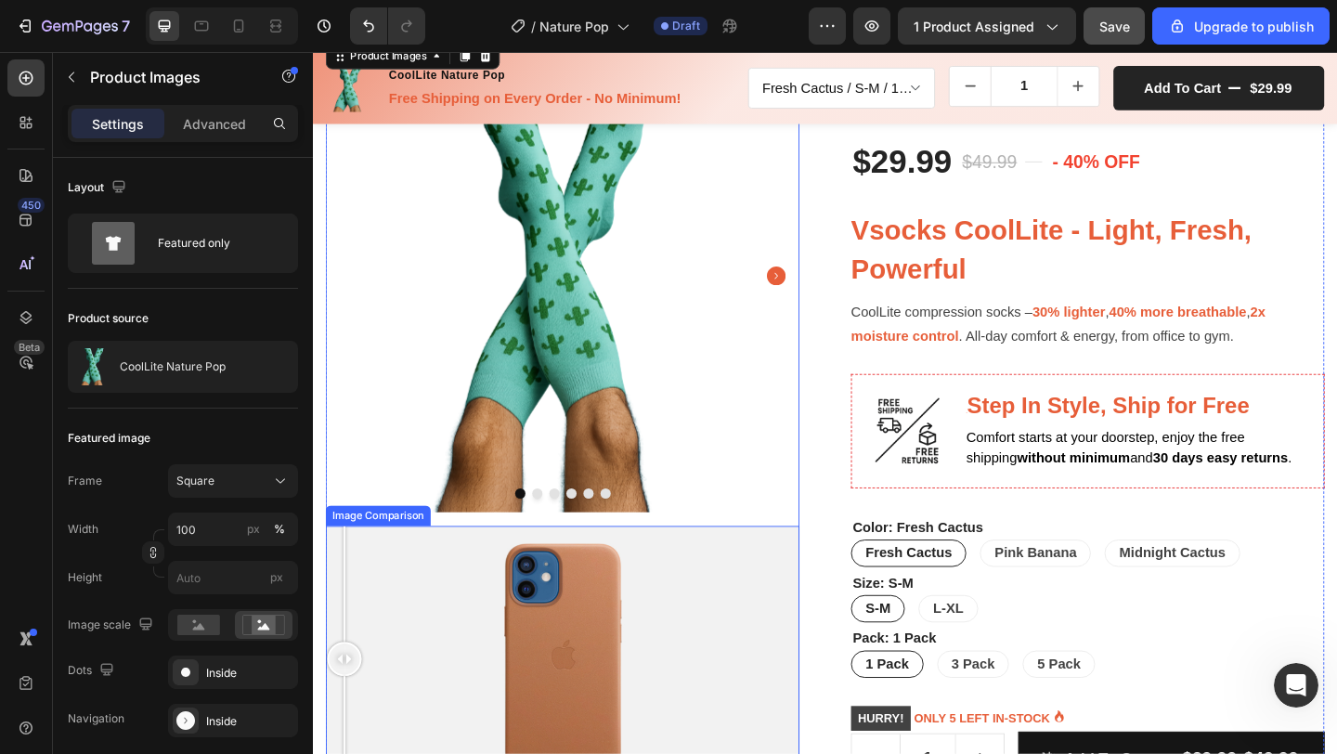
click at [659, 575] on div at bounding box center [584, 712] width 515 height 290
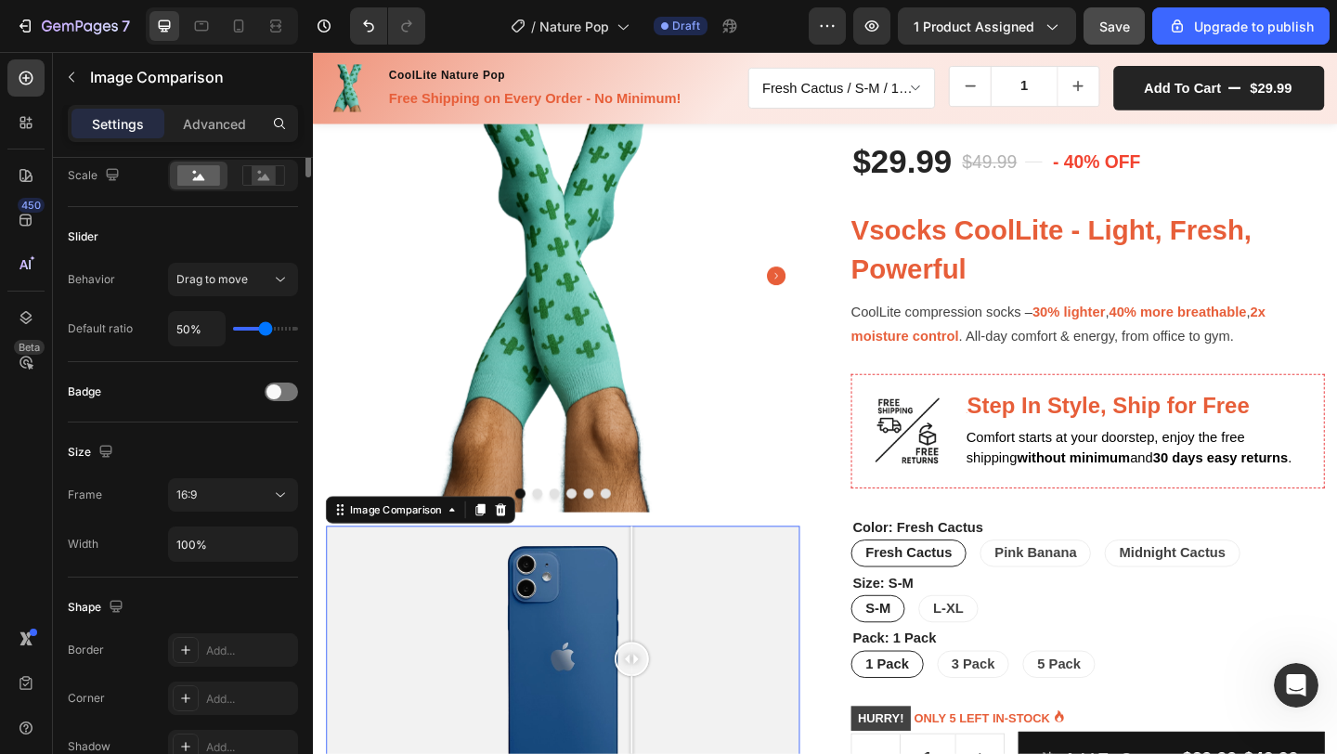
scroll to position [0, 0]
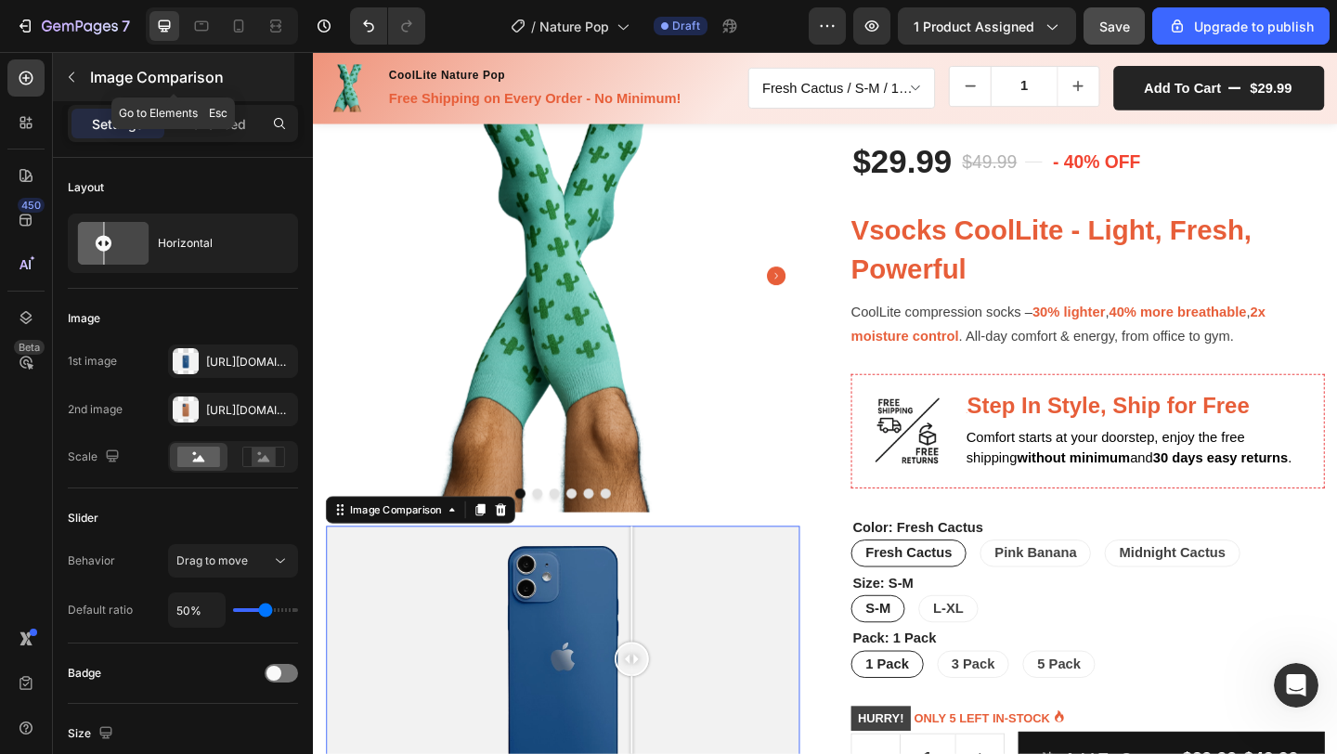
click at [77, 87] on button "button" at bounding box center [72, 77] width 30 height 30
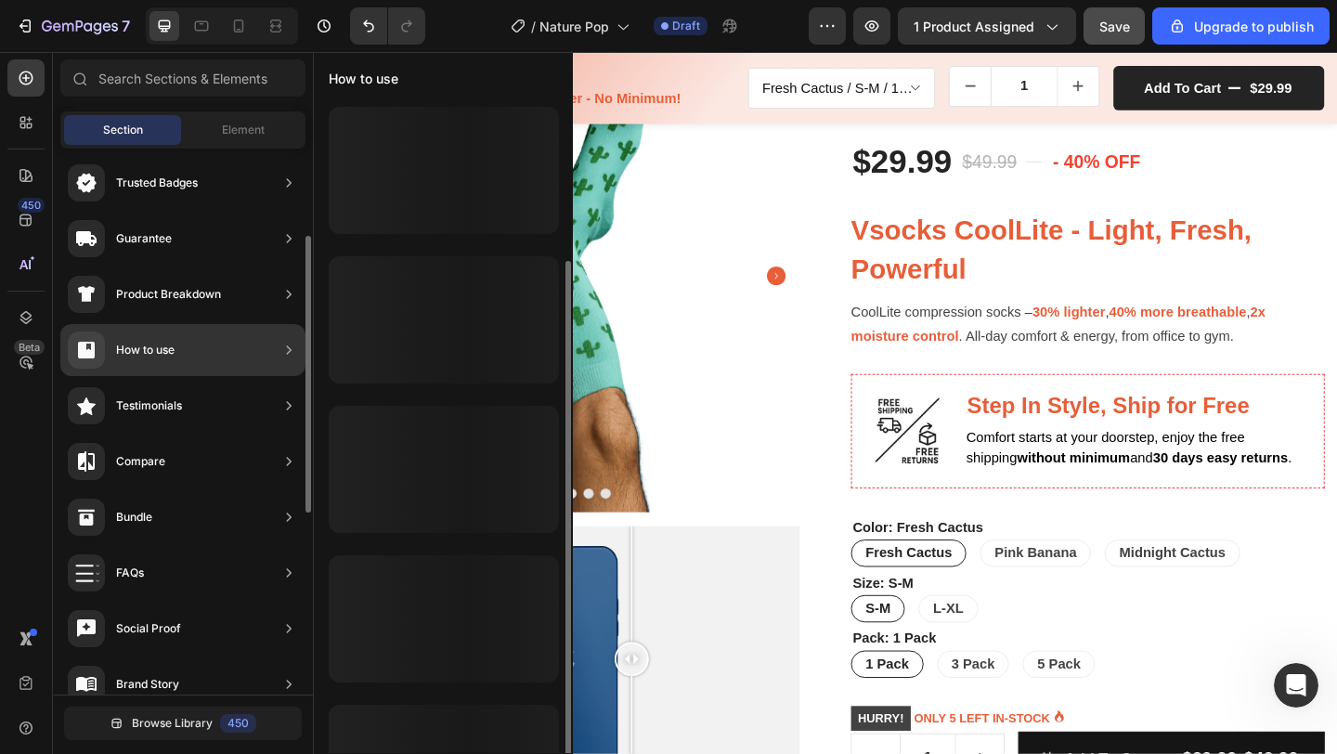
scroll to position [85, 0]
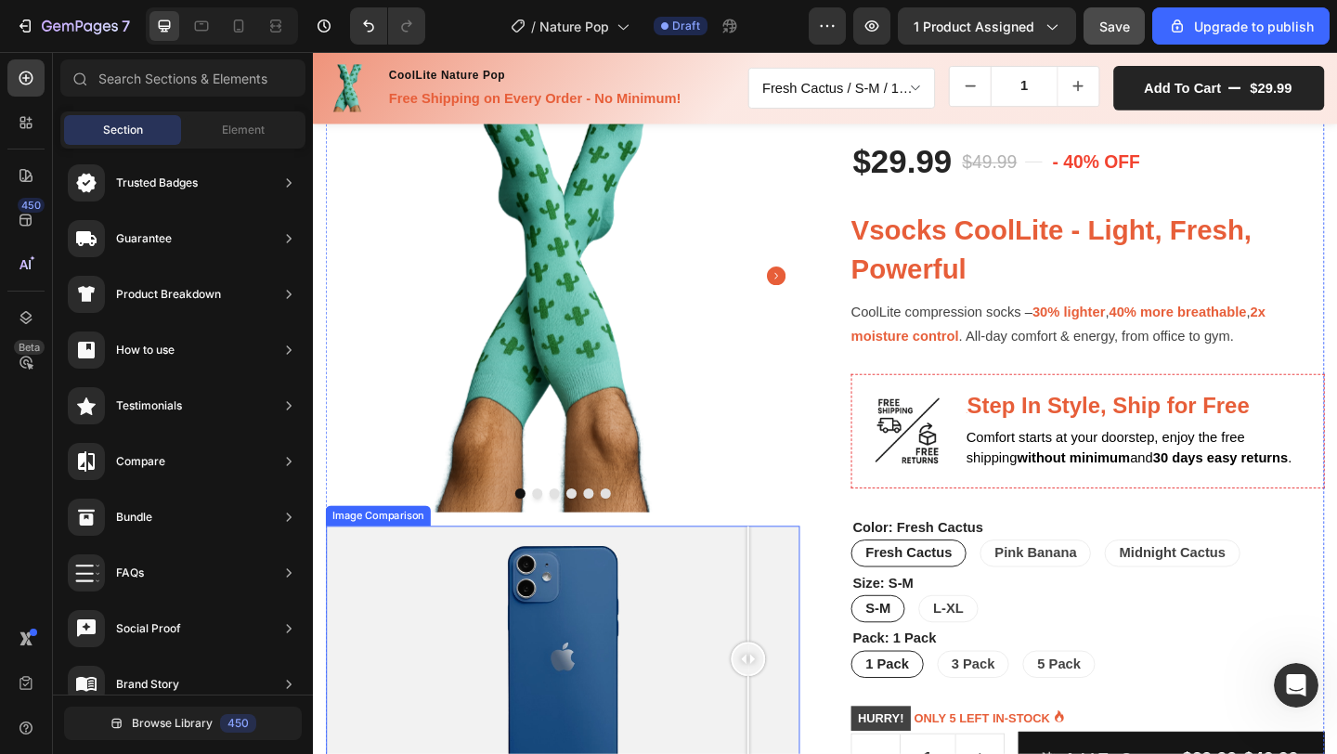
click at [787, 584] on div at bounding box center [584, 712] width 515 height 290
click at [816, 588] on div at bounding box center [584, 712] width 515 height 290
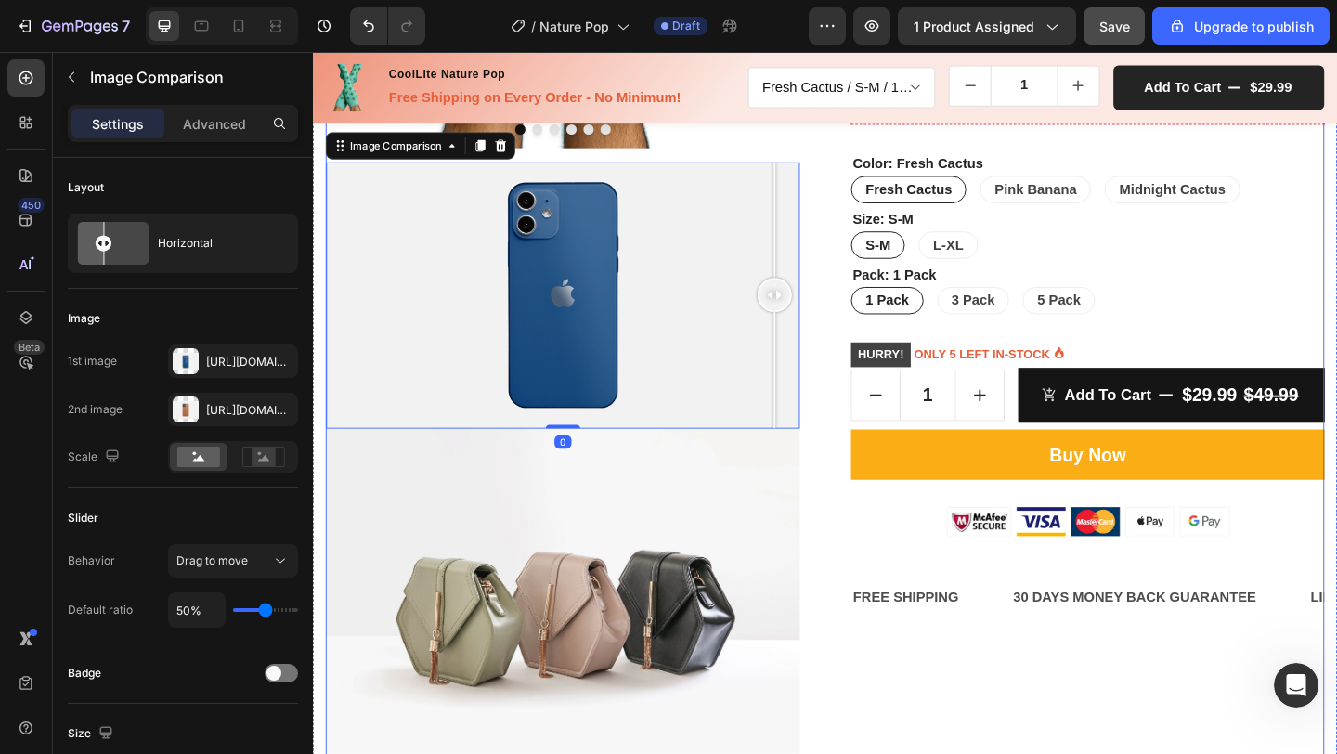
scroll to position [511, 0]
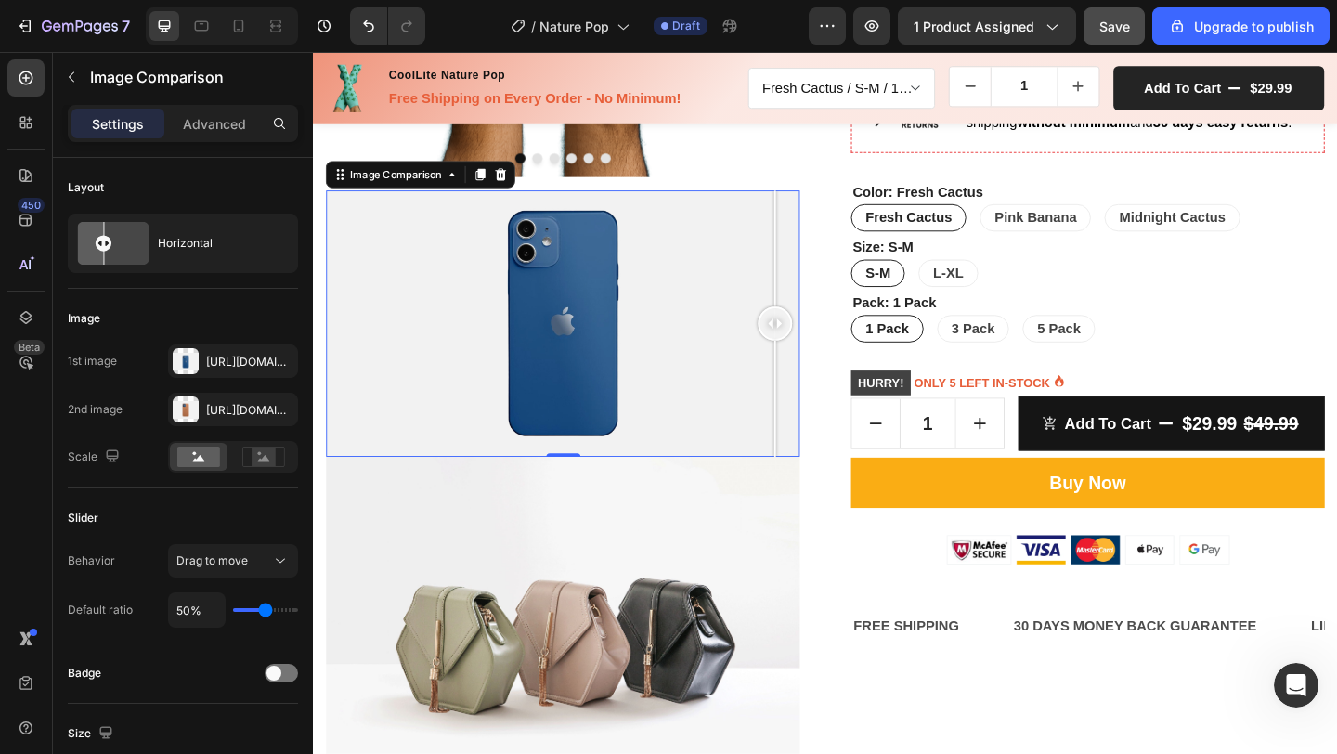
click at [719, 411] on div at bounding box center [584, 347] width 515 height 290
click at [760, 413] on div at bounding box center [584, 347] width 515 height 290
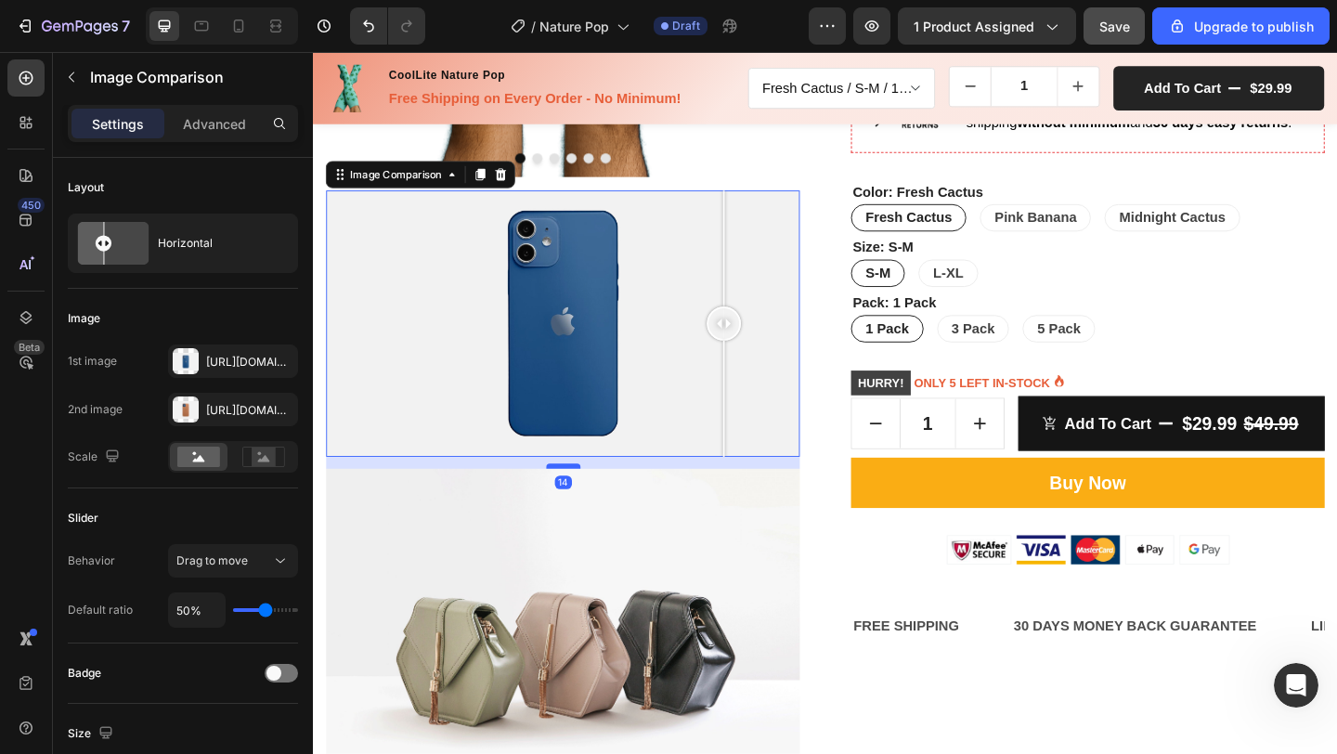
drag, startPoint x: 585, startPoint y: 479, endPoint x: 585, endPoint y: 496, distance: 16.7
click at [585, 500] on div at bounding box center [584, 503] width 37 height 6
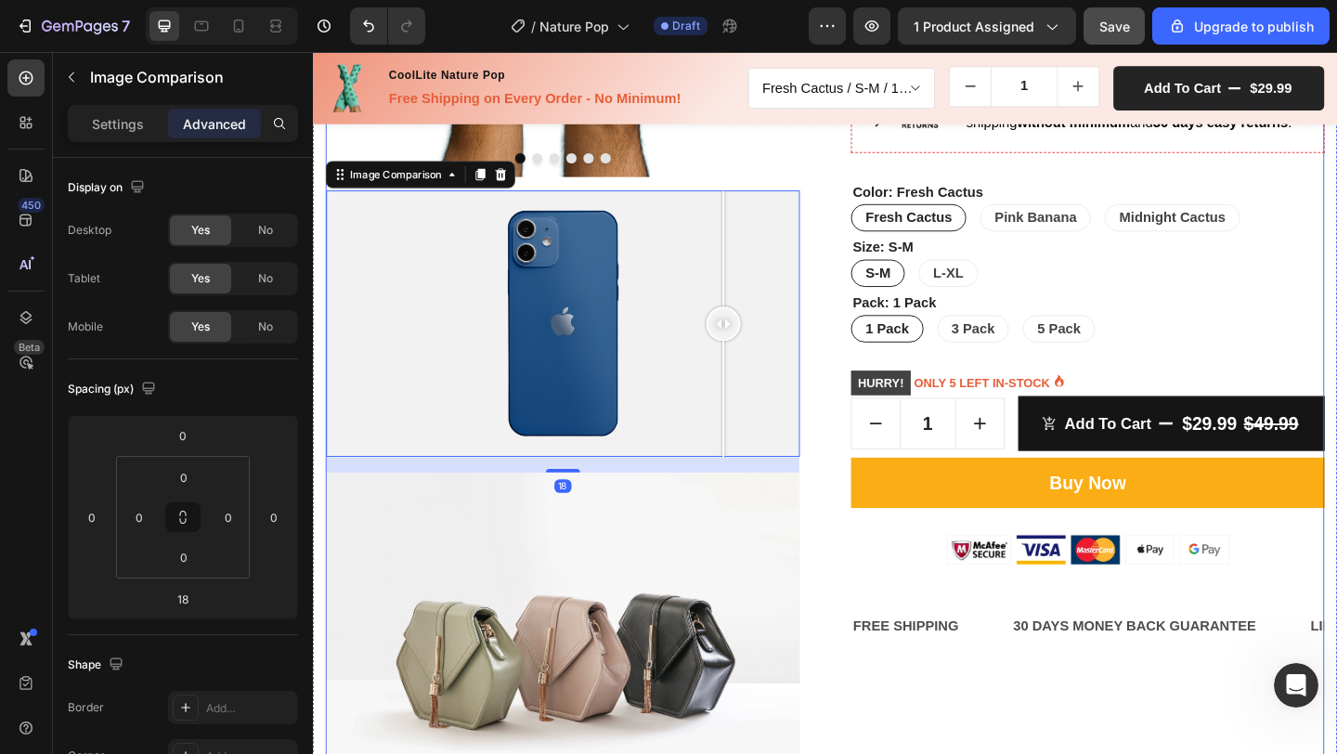
click at [858, 541] on div "Product Images Image Comparison 18 Image CoolLite Nature Pop (P) Title Icon Ico…" at bounding box center [870, 283] width 1086 height 1223
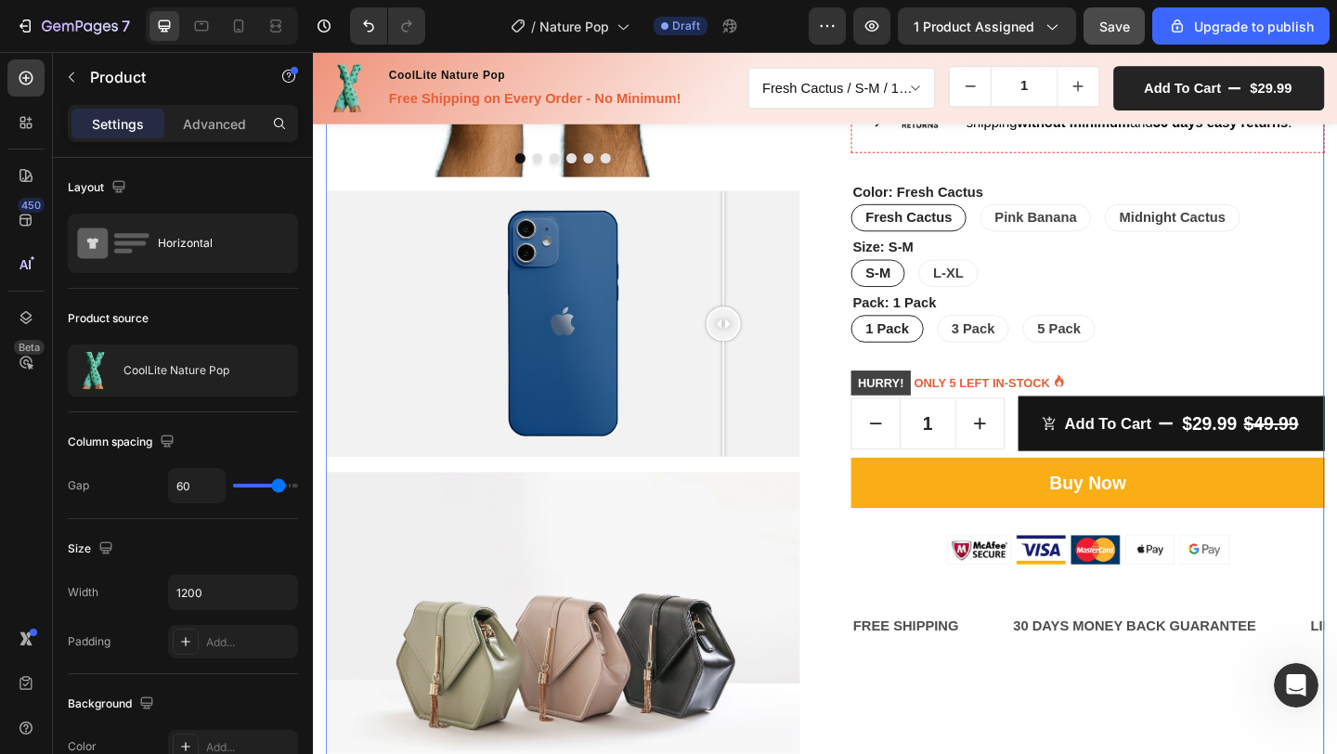
click at [800, 485] on div "Product Images Image Comparison Image" at bounding box center [584, 283] width 515 height 1223
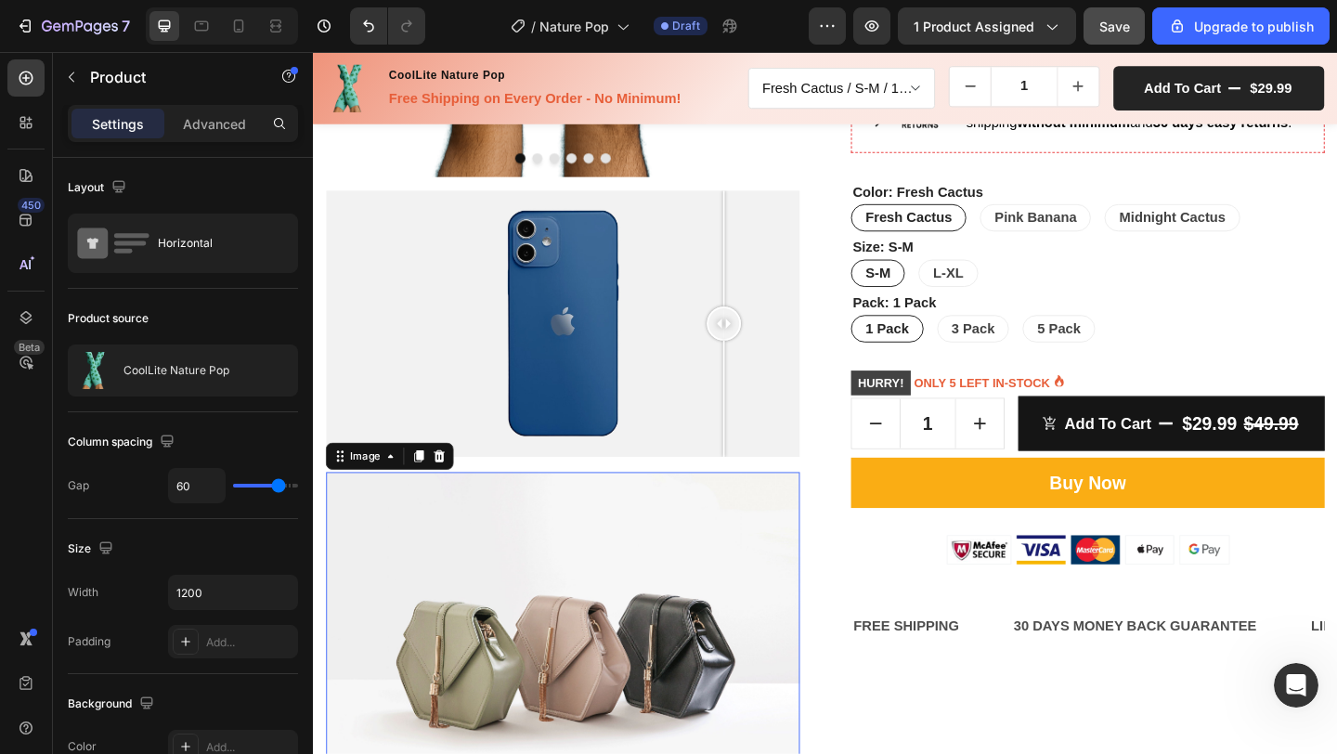
click at [748, 509] on img at bounding box center [584, 702] width 515 height 386
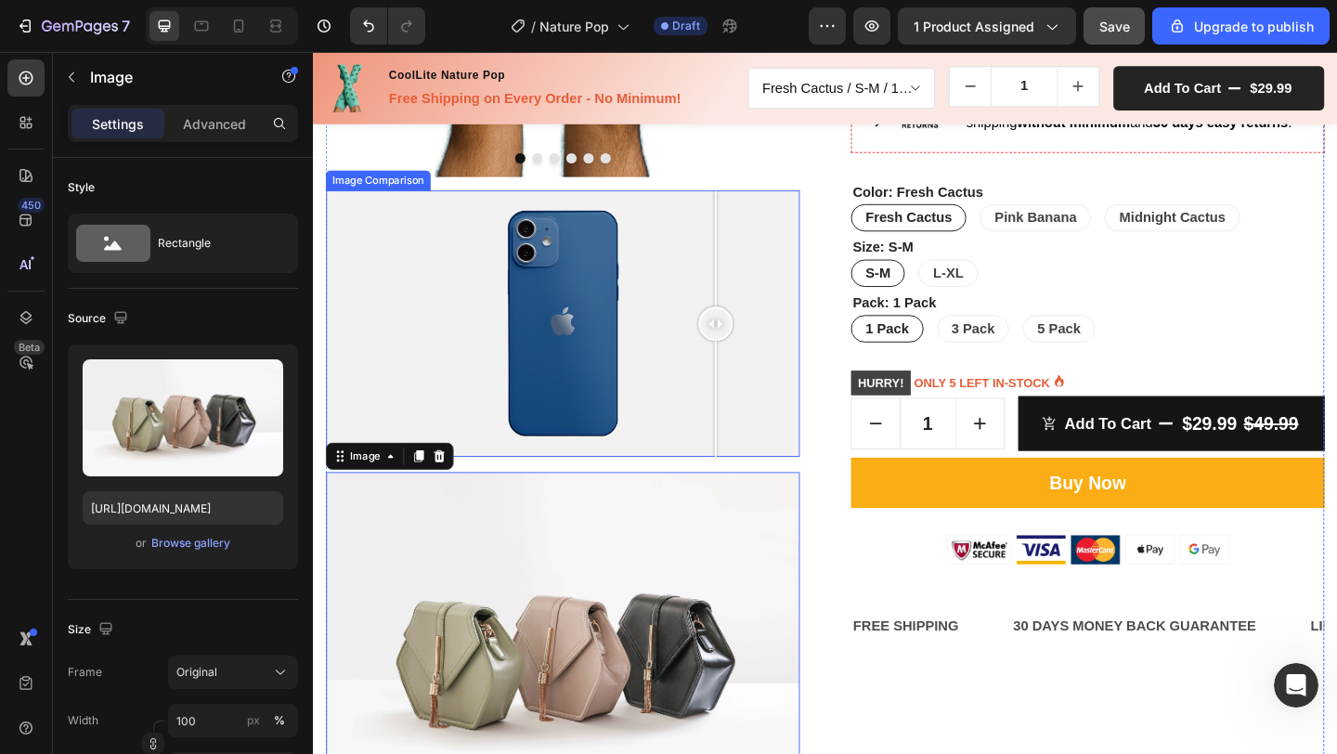
click at [751, 456] on div at bounding box center [751, 347] width 37 height 290
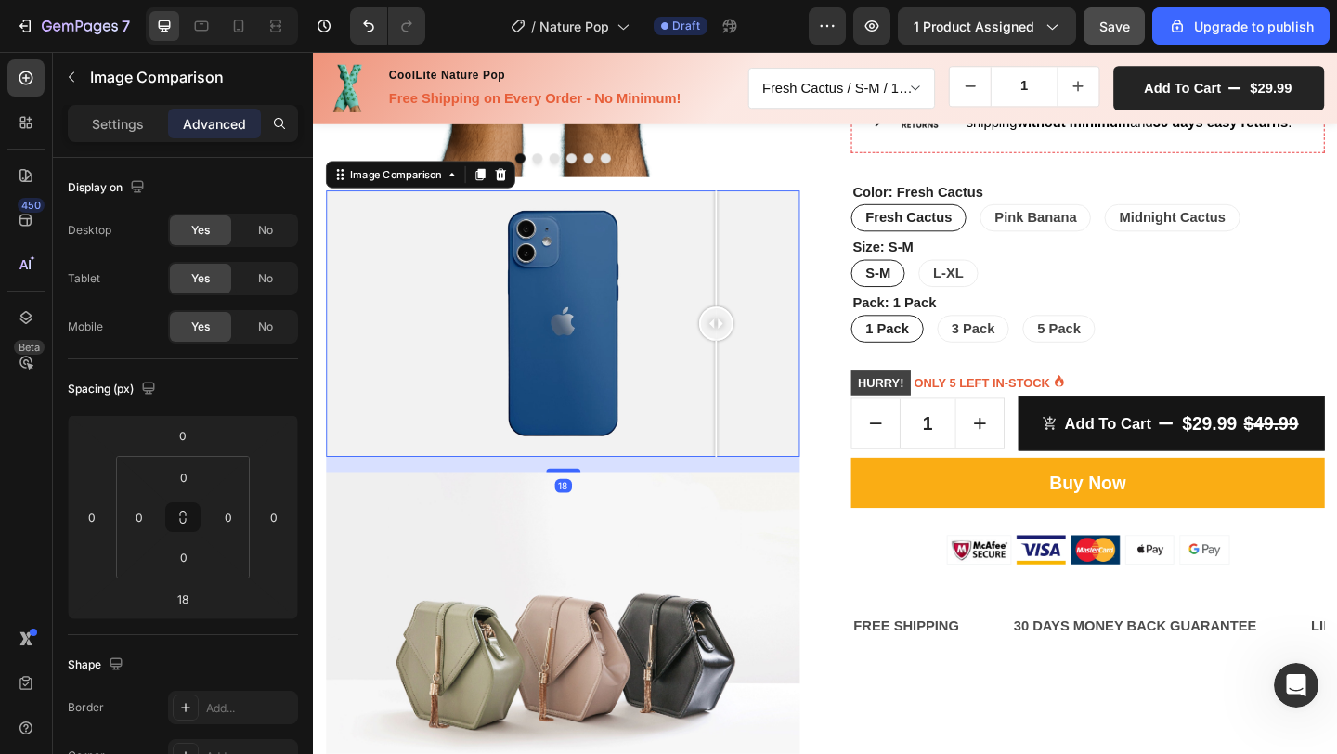
click at [630, 492] on div "18" at bounding box center [584, 500] width 515 height 17
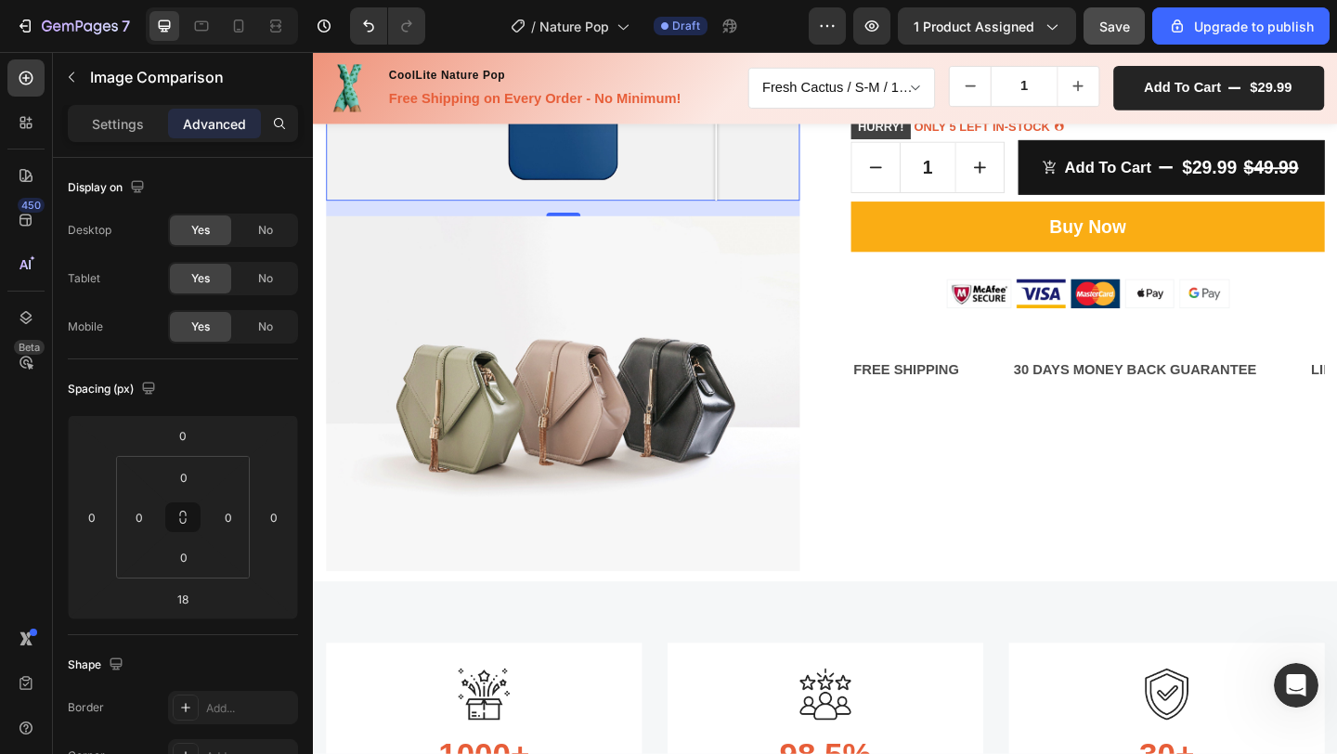
scroll to position [779, 0]
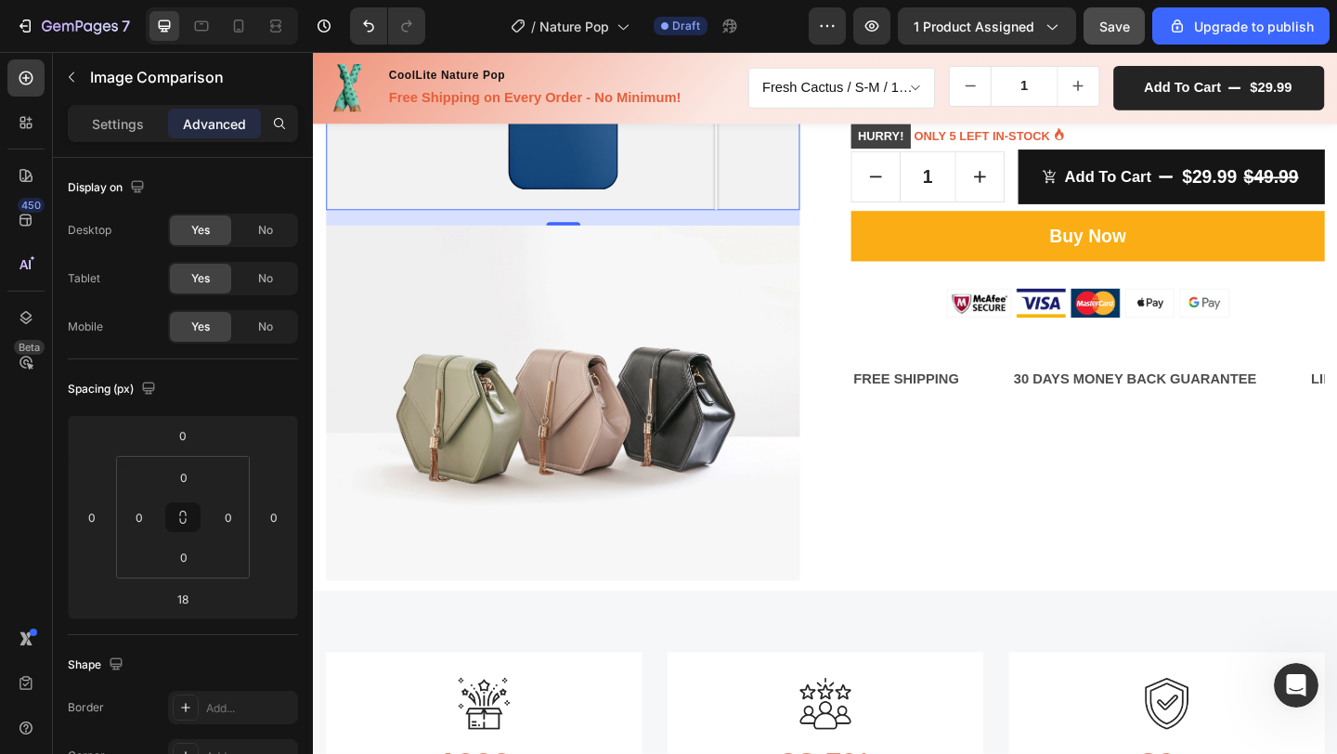
click at [749, 476] on img at bounding box center [584, 434] width 515 height 386
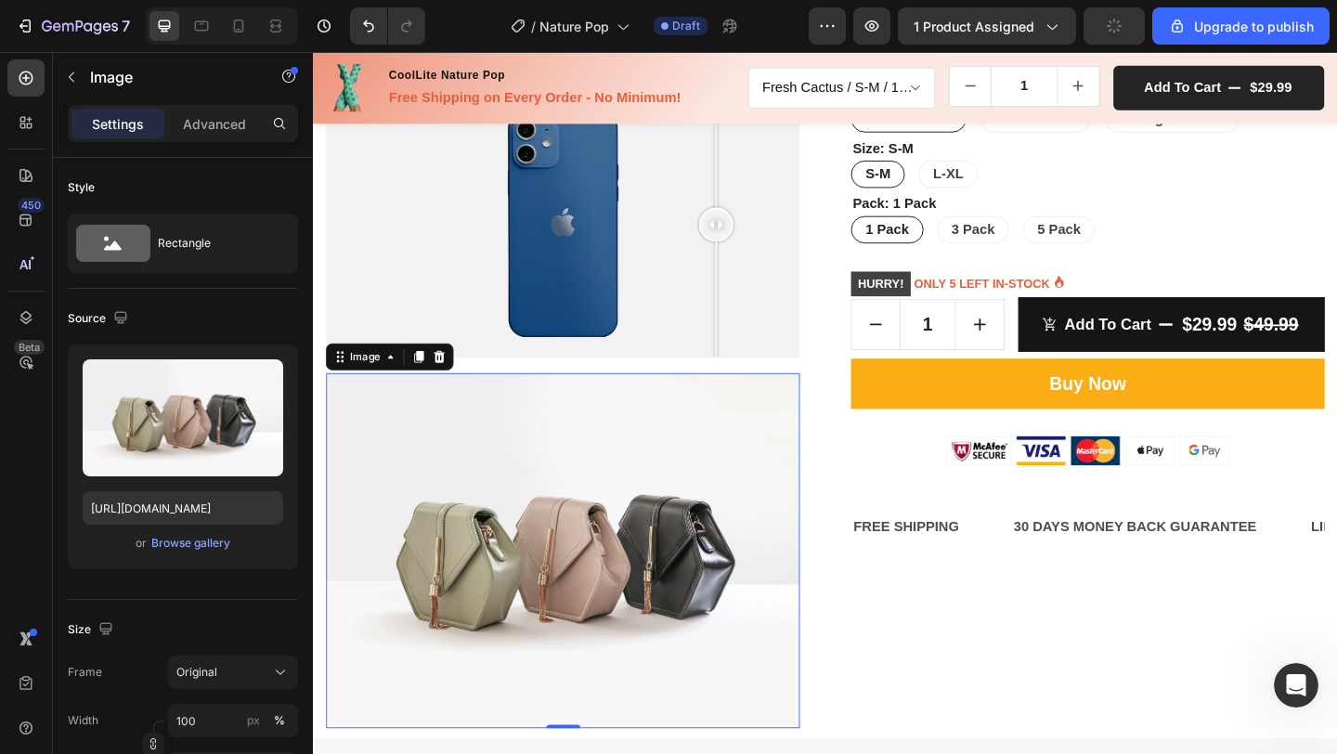
scroll to position [324, 0]
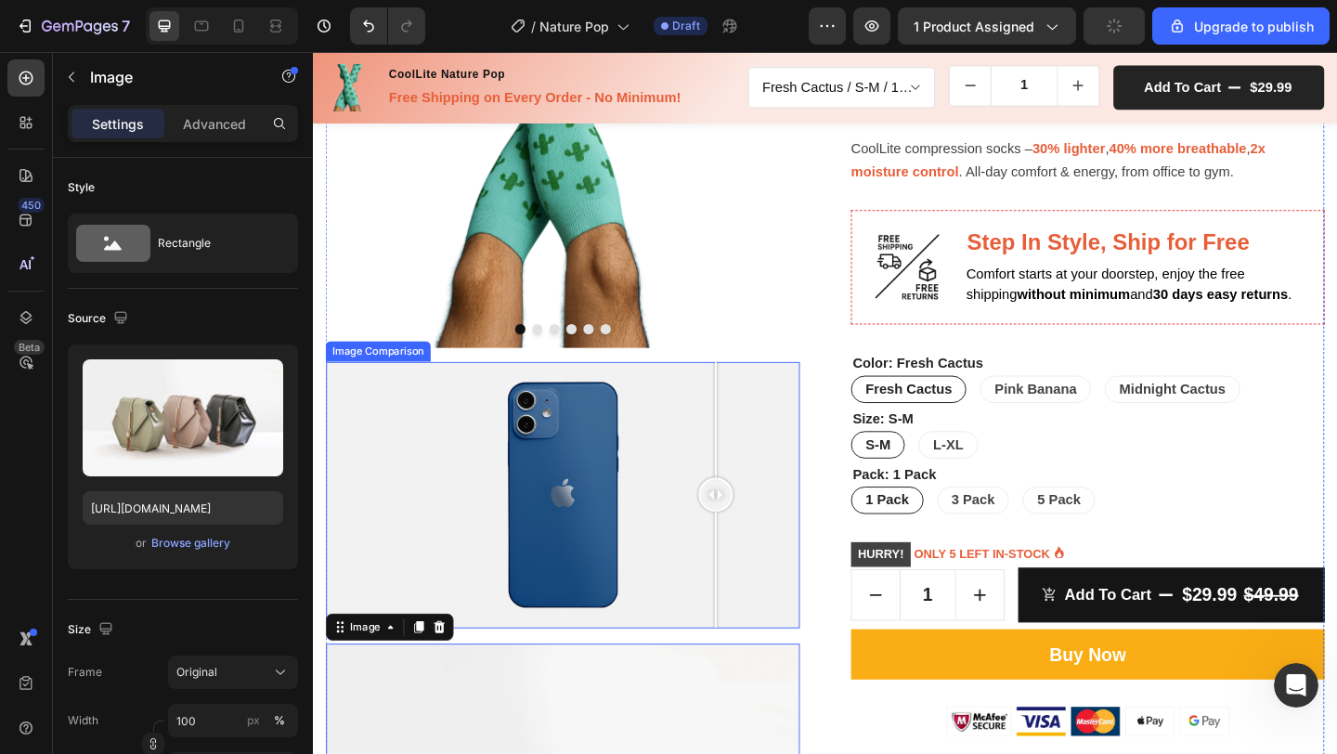
click at [709, 437] on div at bounding box center [584, 534] width 515 height 290
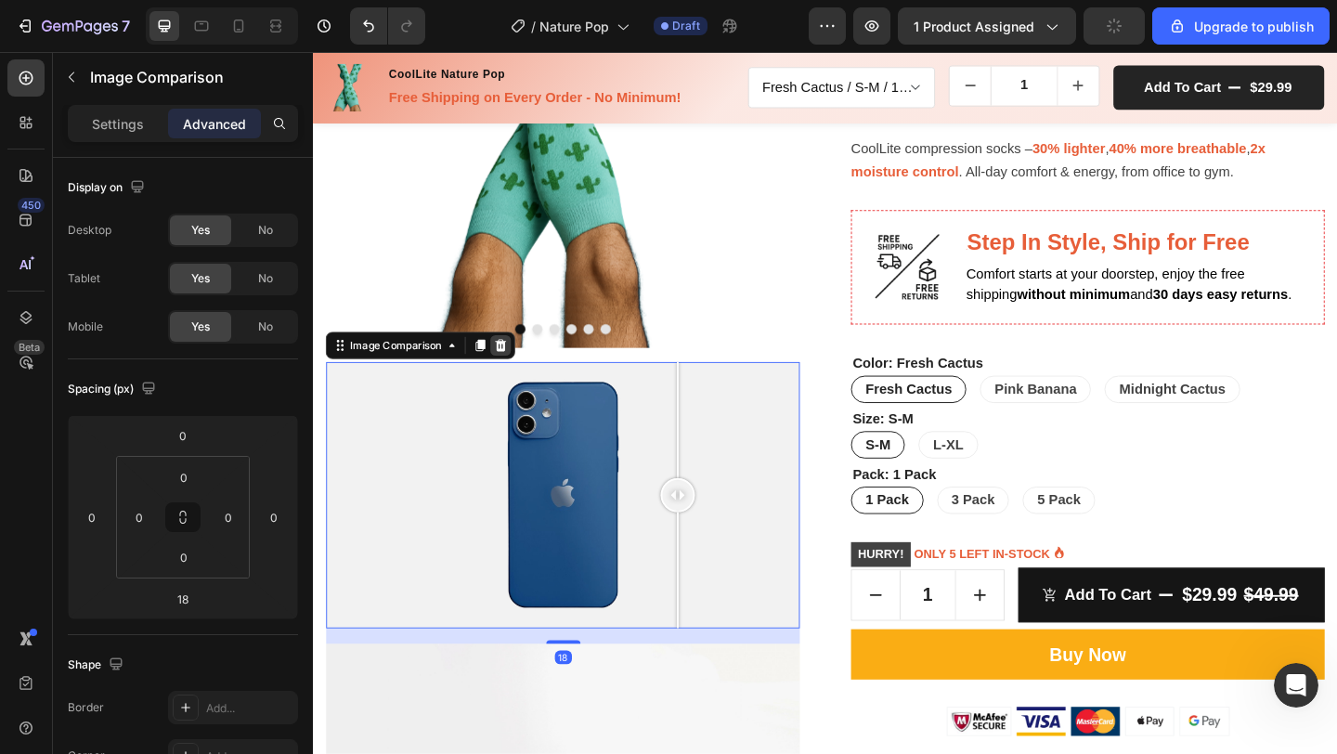
click at [517, 369] on icon at bounding box center [518, 371] width 12 height 13
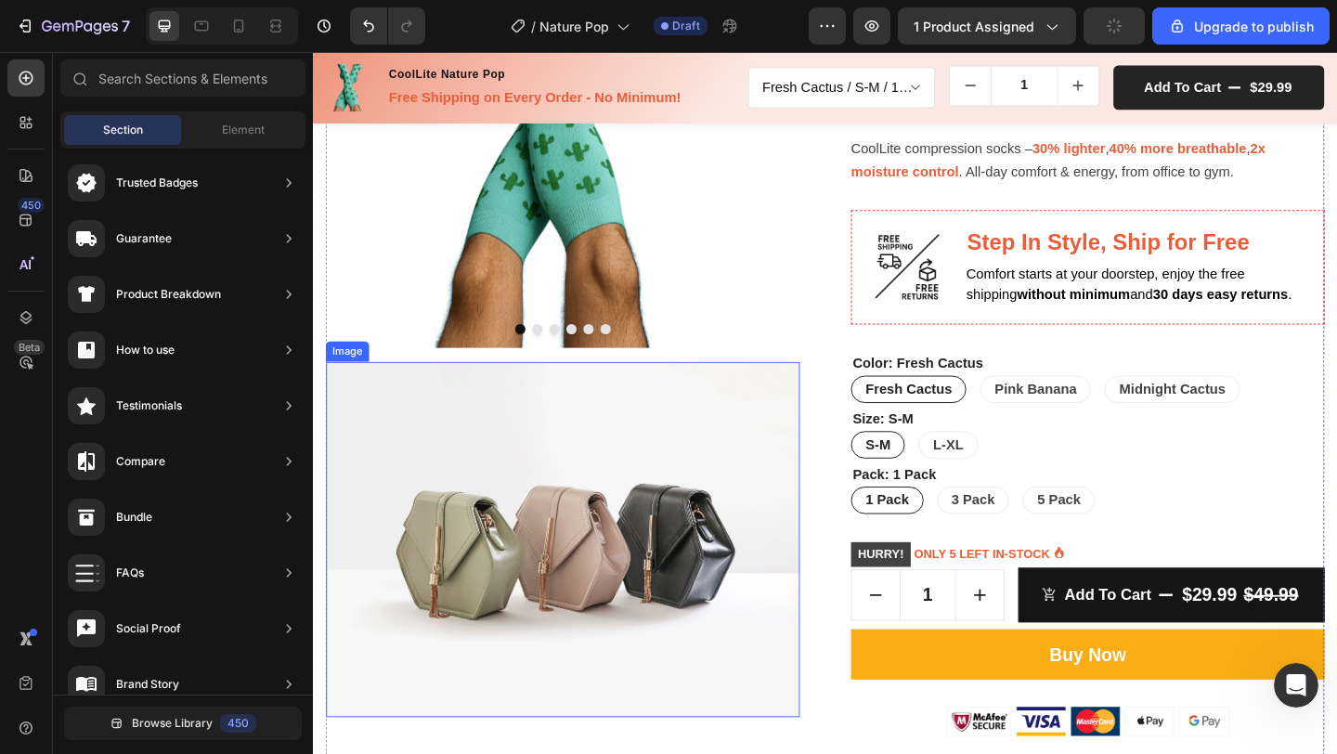
click at [531, 462] on img at bounding box center [584, 582] width 515 height 386
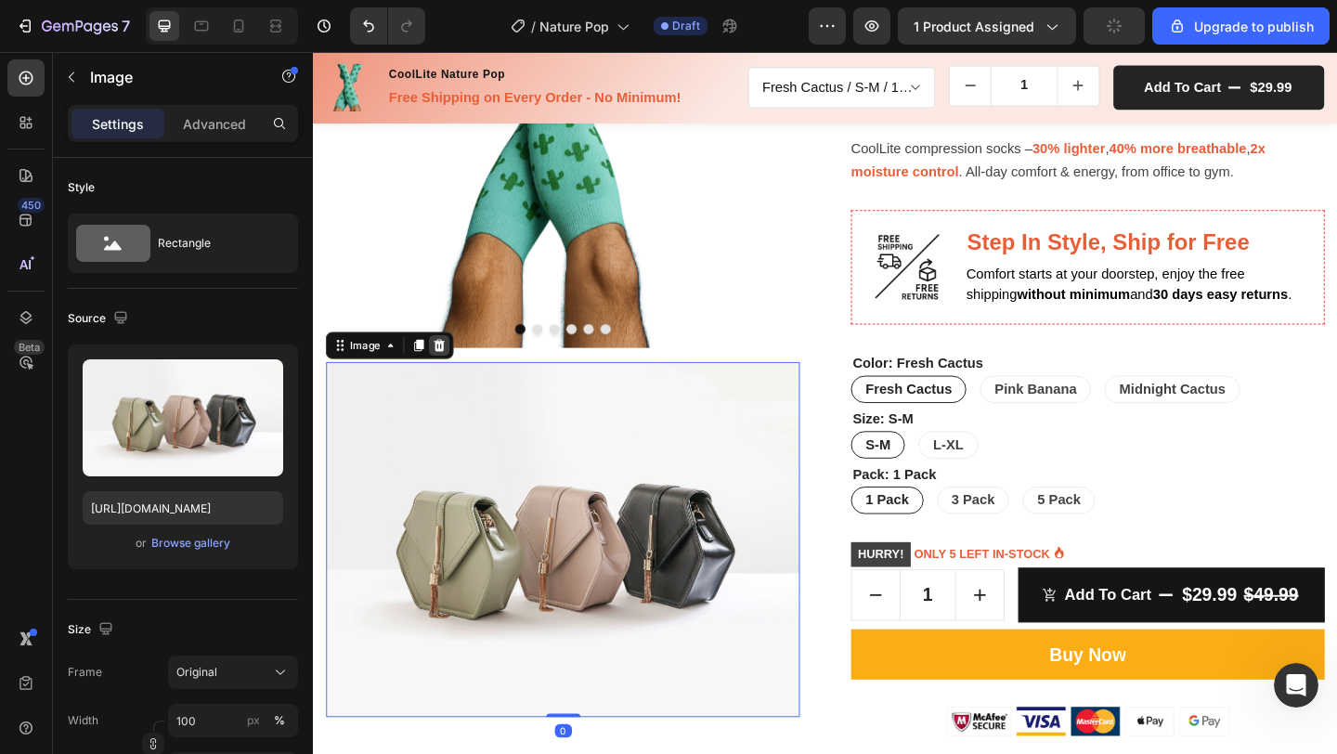
click at [449, 364] on icon at bounding box center [450, 371] width 15 height 15
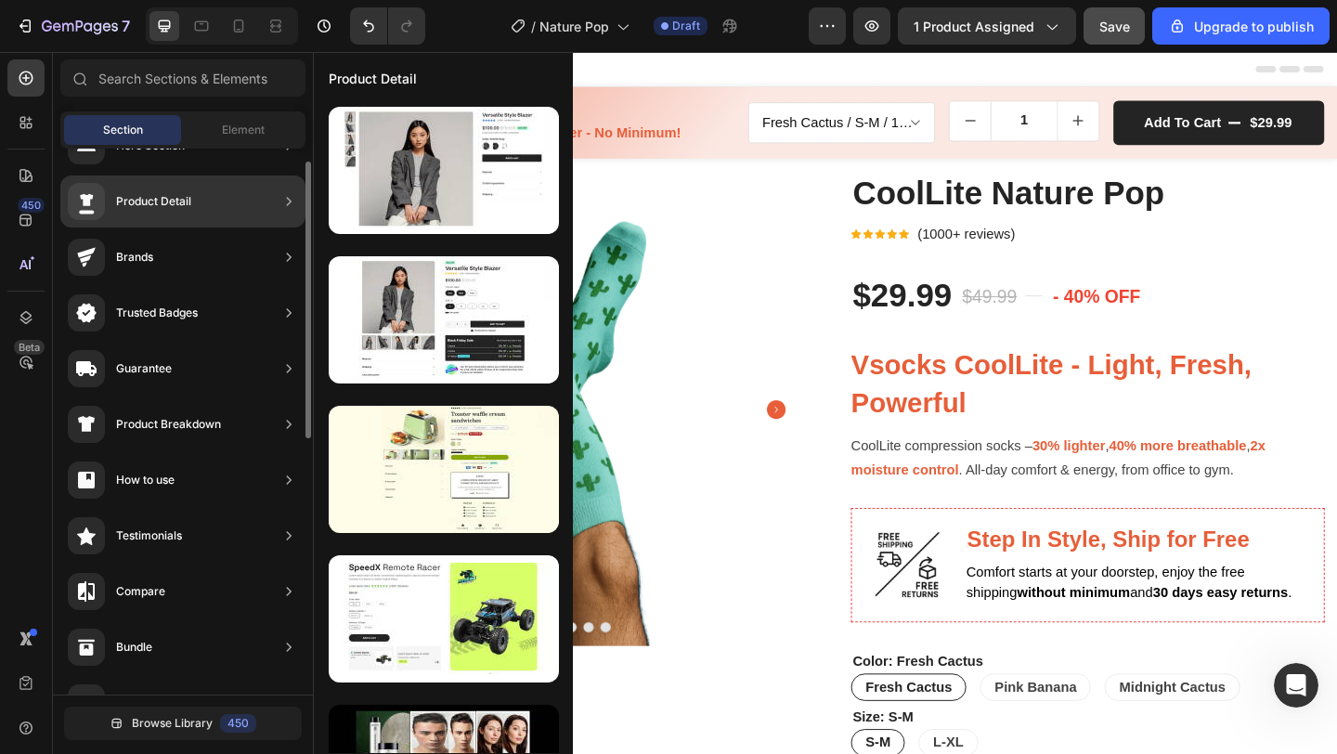
scroll to position [11, 0]
